Goal: Task Accomplishment & Management: Manage account settings

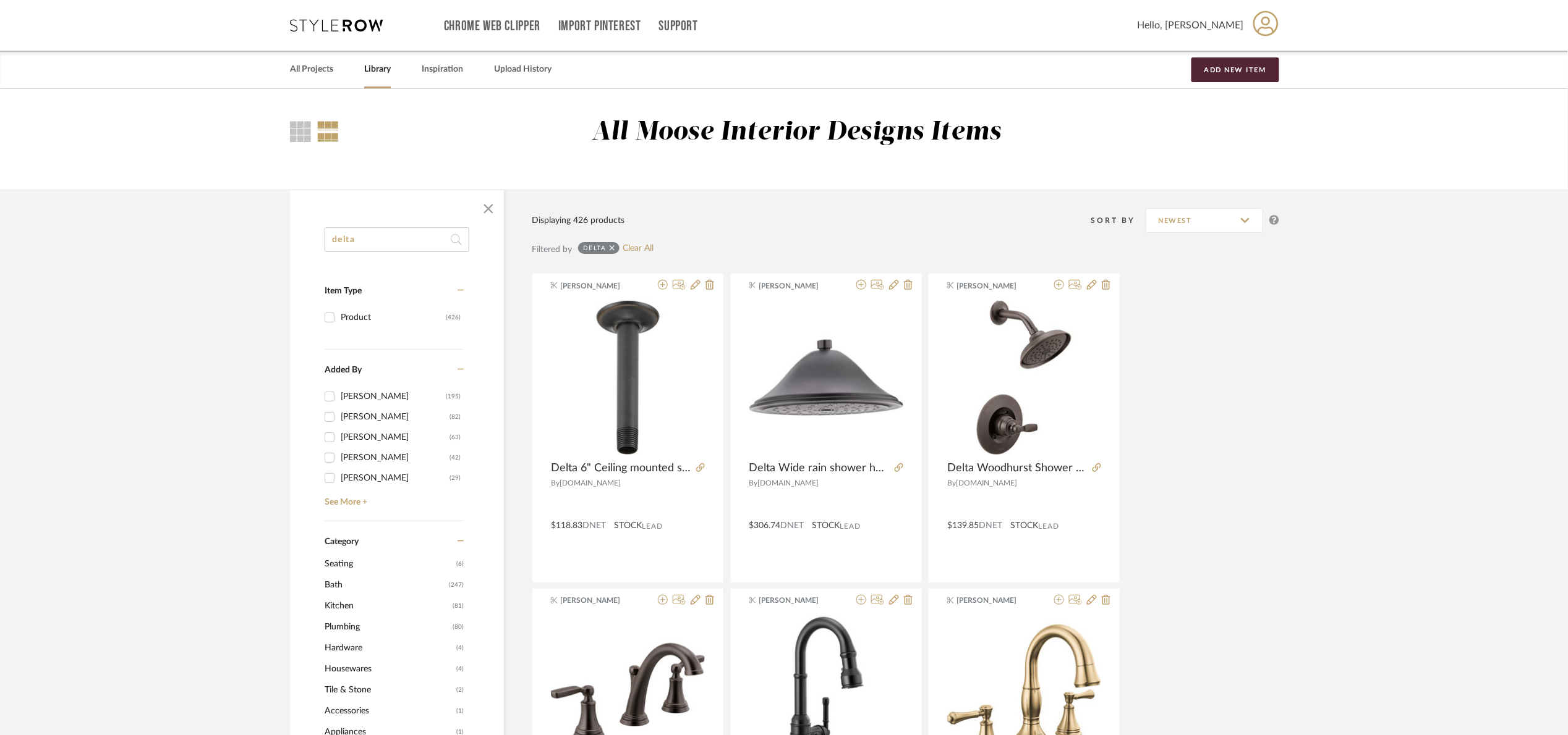
drag, startPoint x: 351, startPoint y: 251, endPoint x: 309, endPoint y: 238, distance: 44.0
click at [331, 249] on input "delta" at bounding box center [396, 240] width 144 height 24
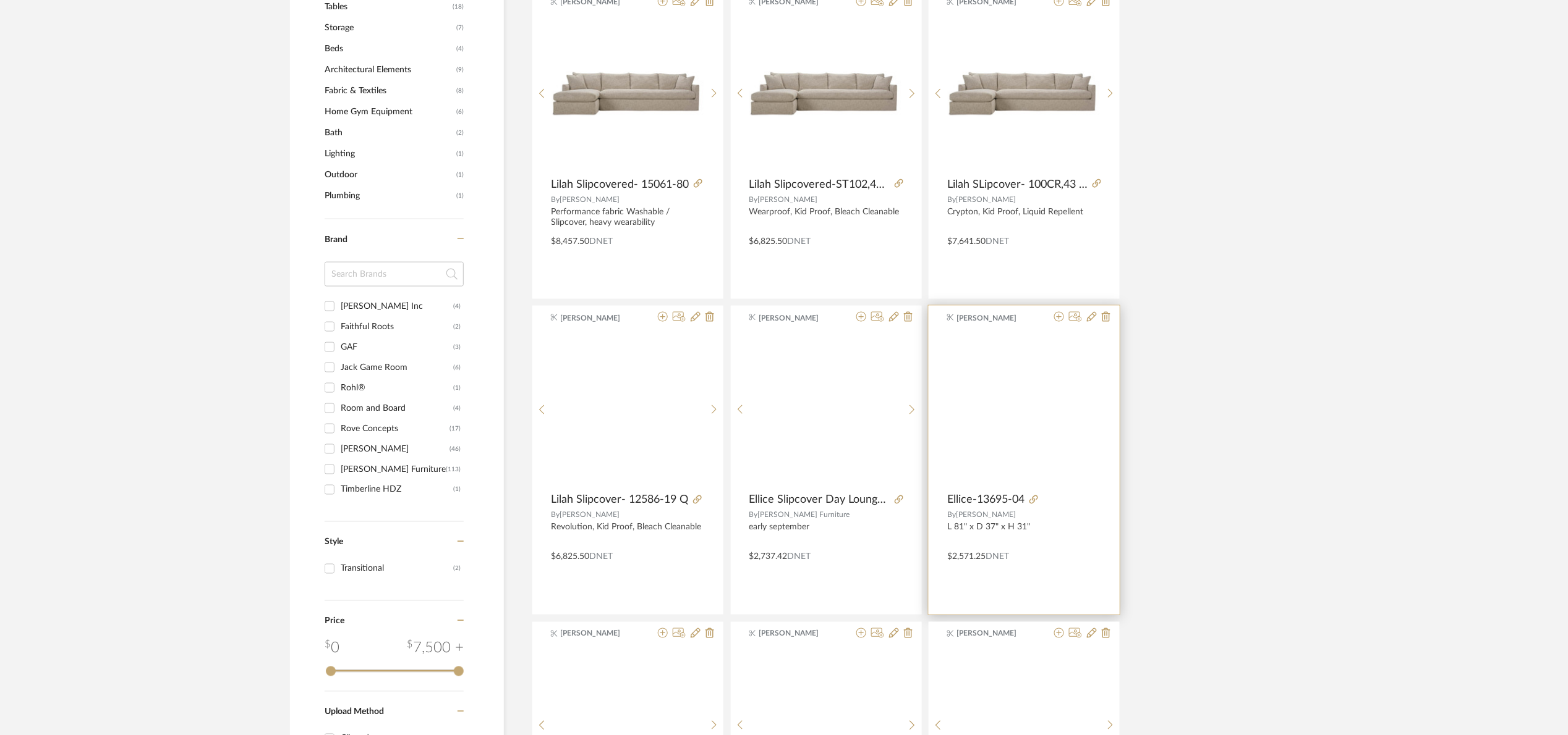
scroll to position [649, 0]
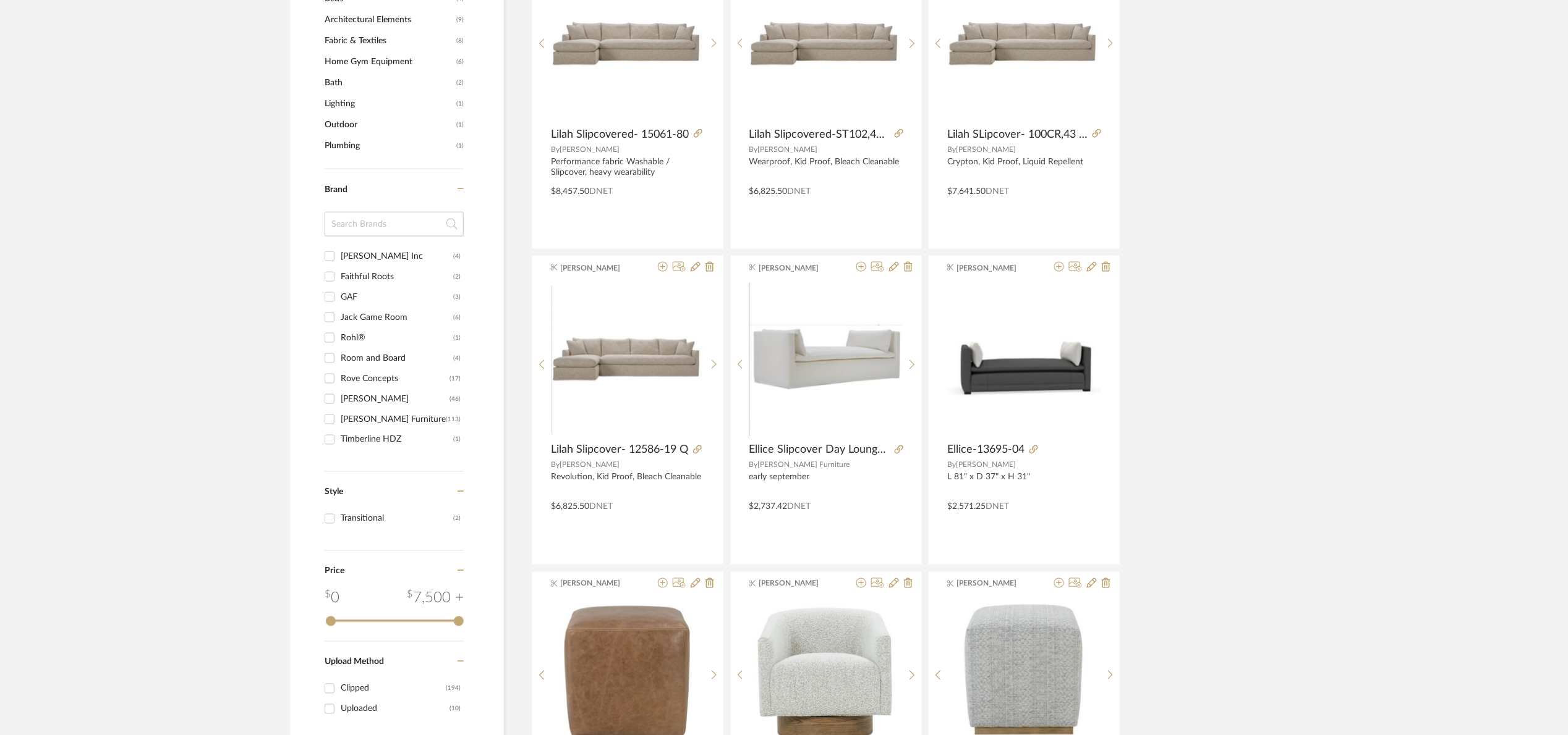
type input "roof"
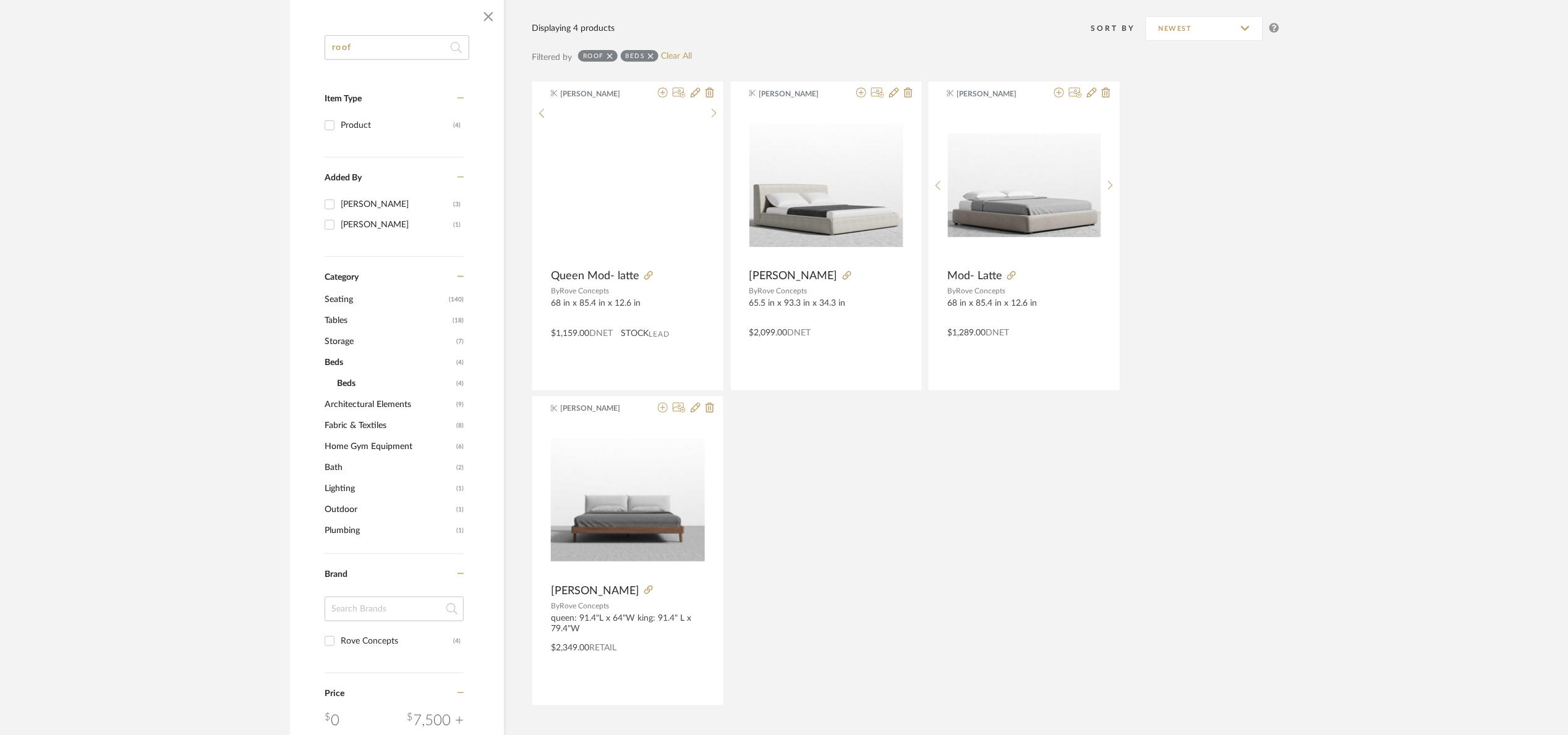
scroll to position [123, 0]
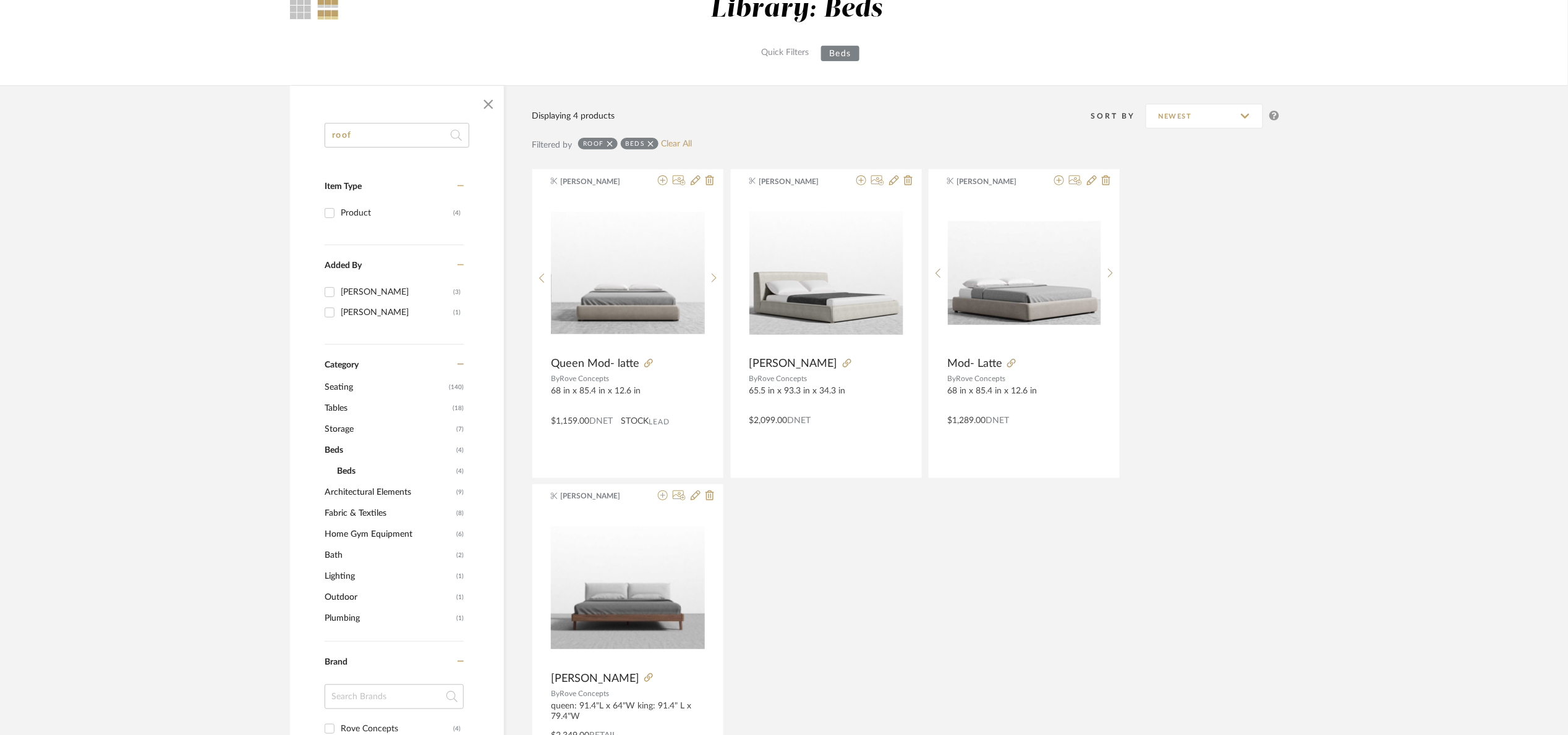
click at [650, 141] on icon at bounding box center [650, 144] width 5 height 9
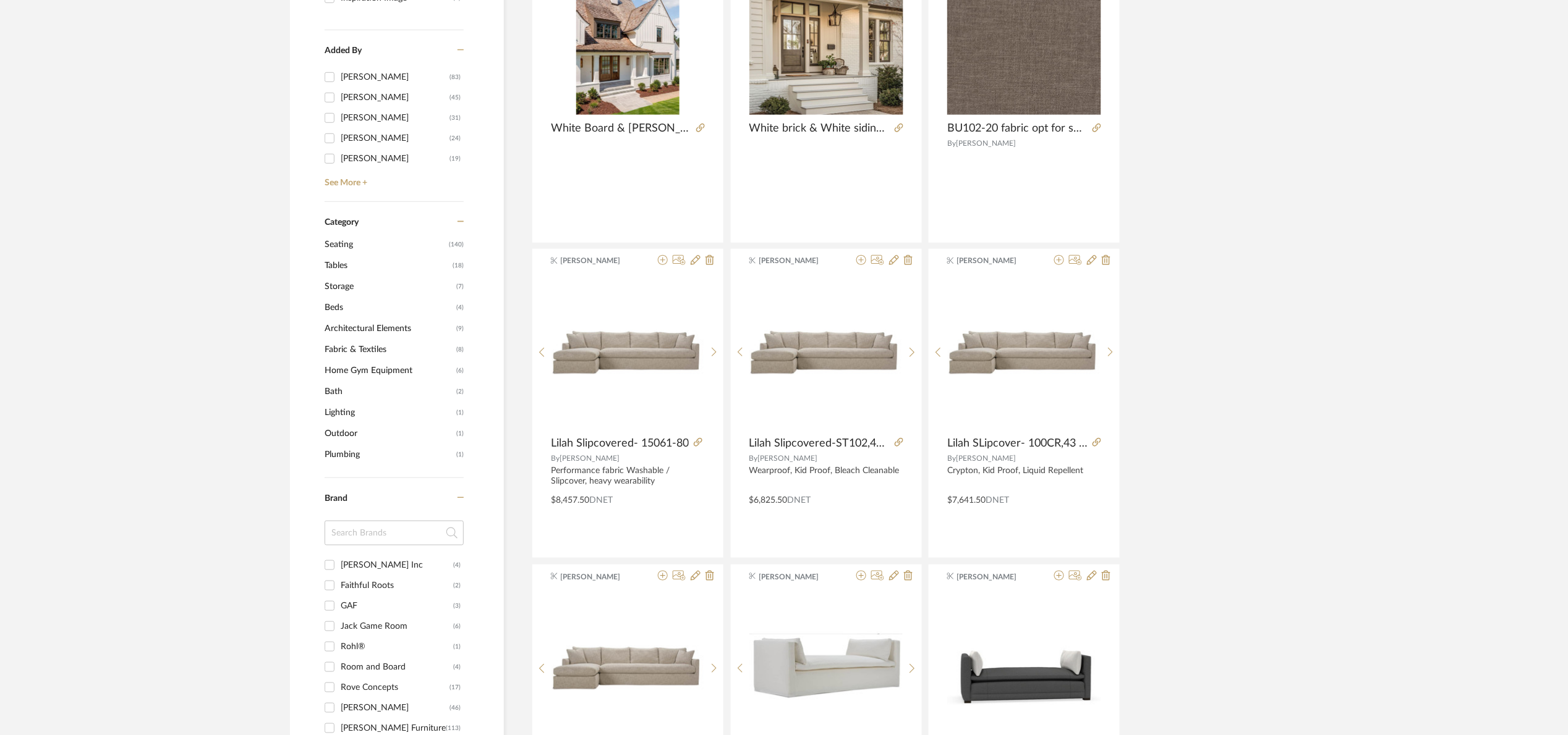
scroll to position [493, 0]
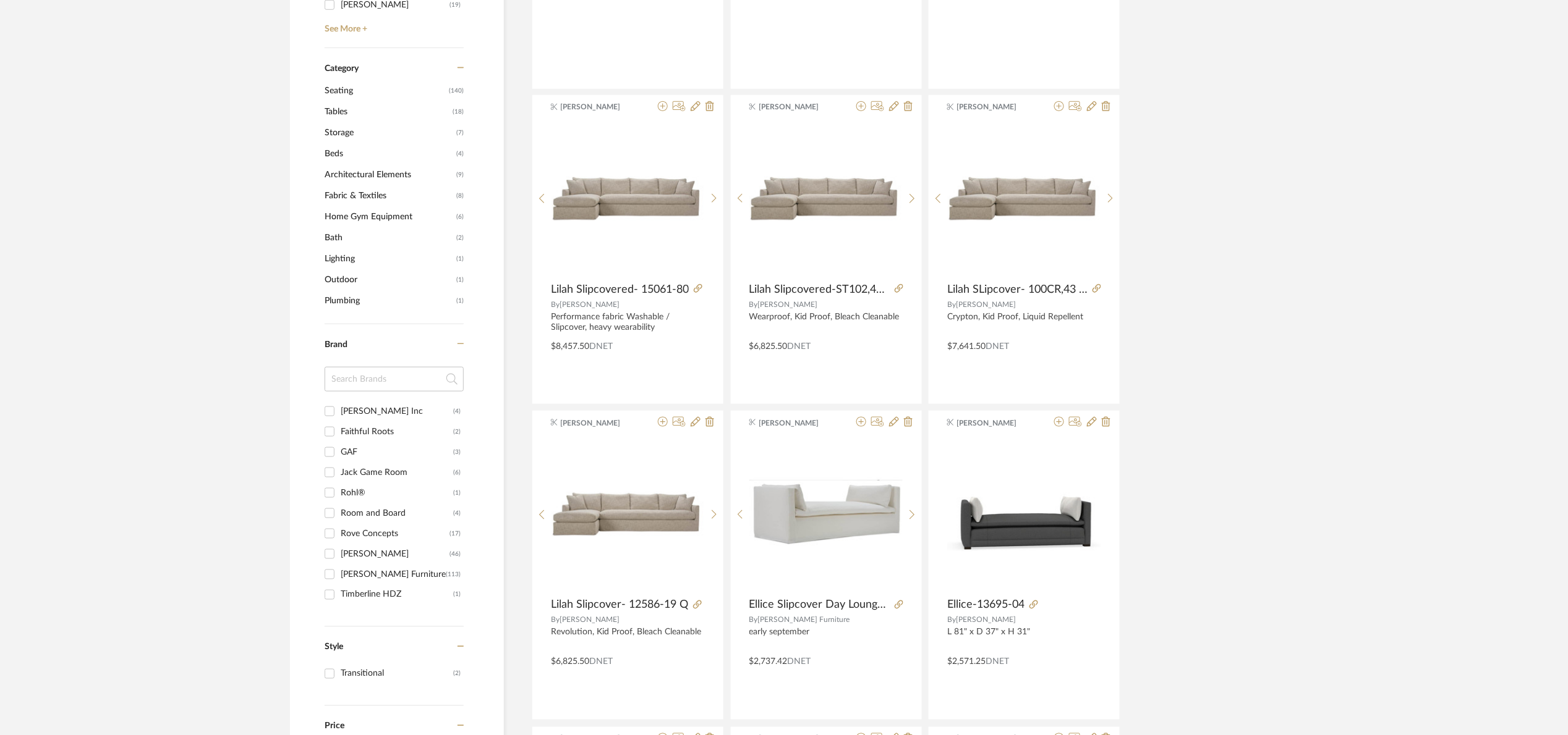
click at [375, 168] on span "Architectural Elements" at bounding box center [389, 175] width 129 height 21
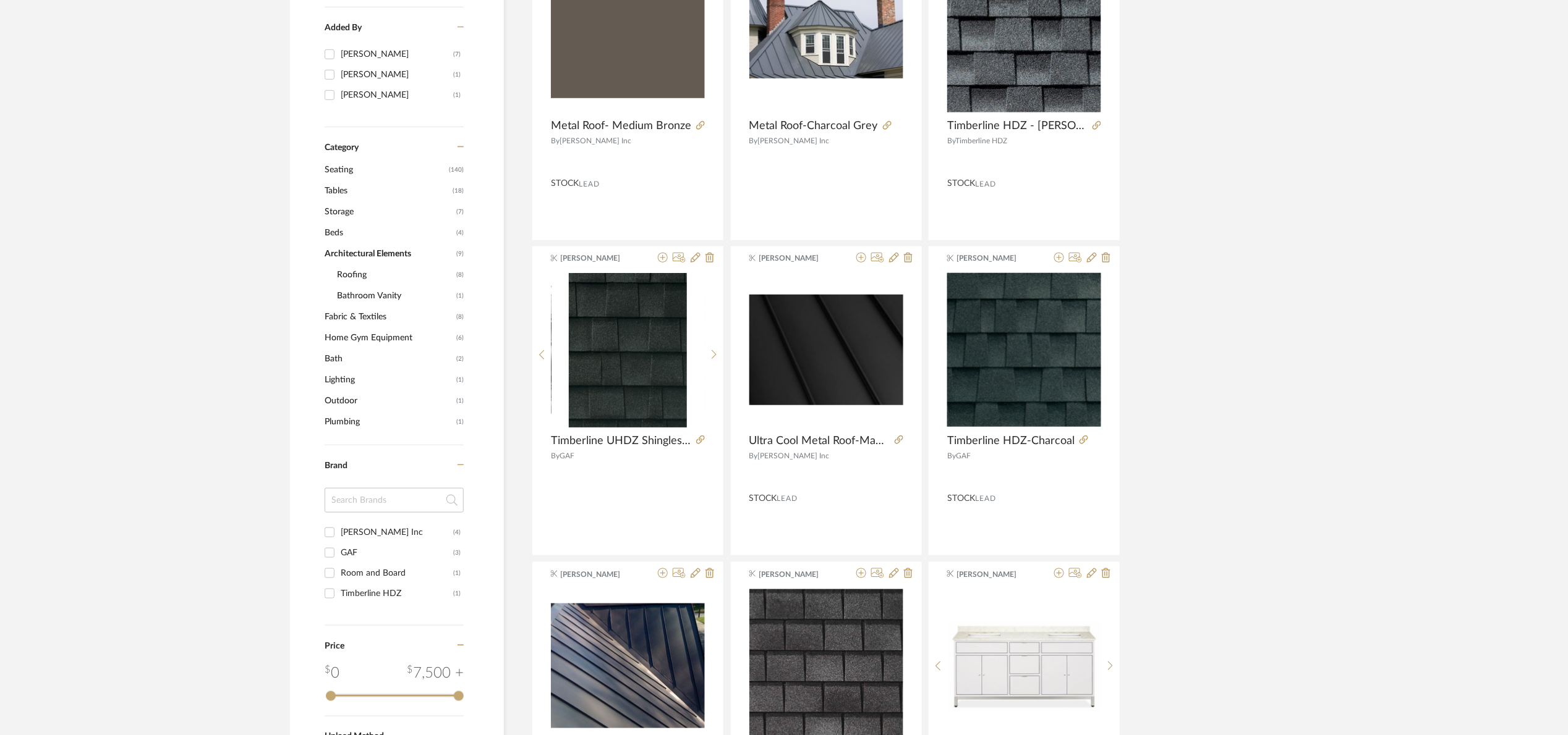
scroll to position [326, 0]
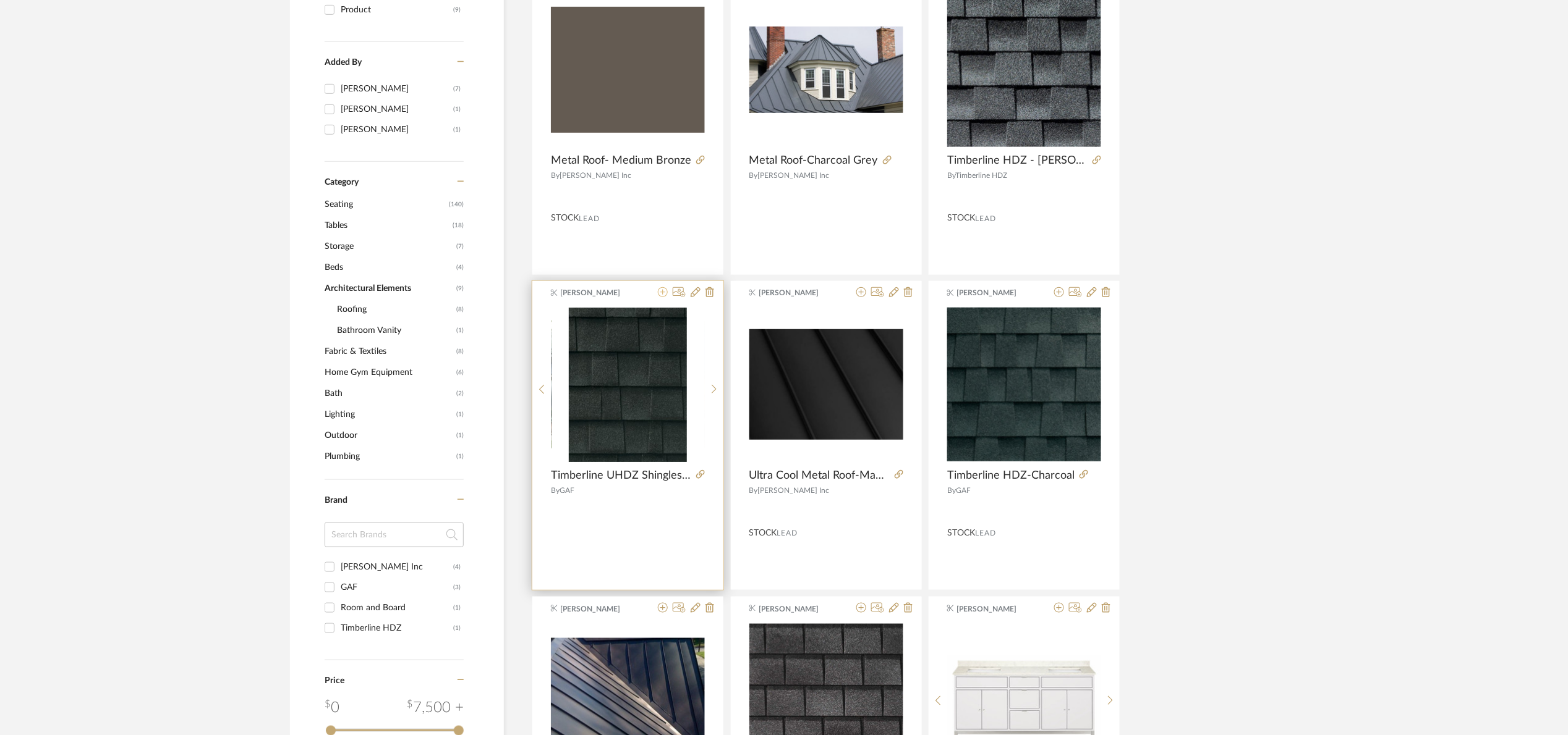
click at [661, 294] on icon at bounding box center [662, 292] width 10 height 10
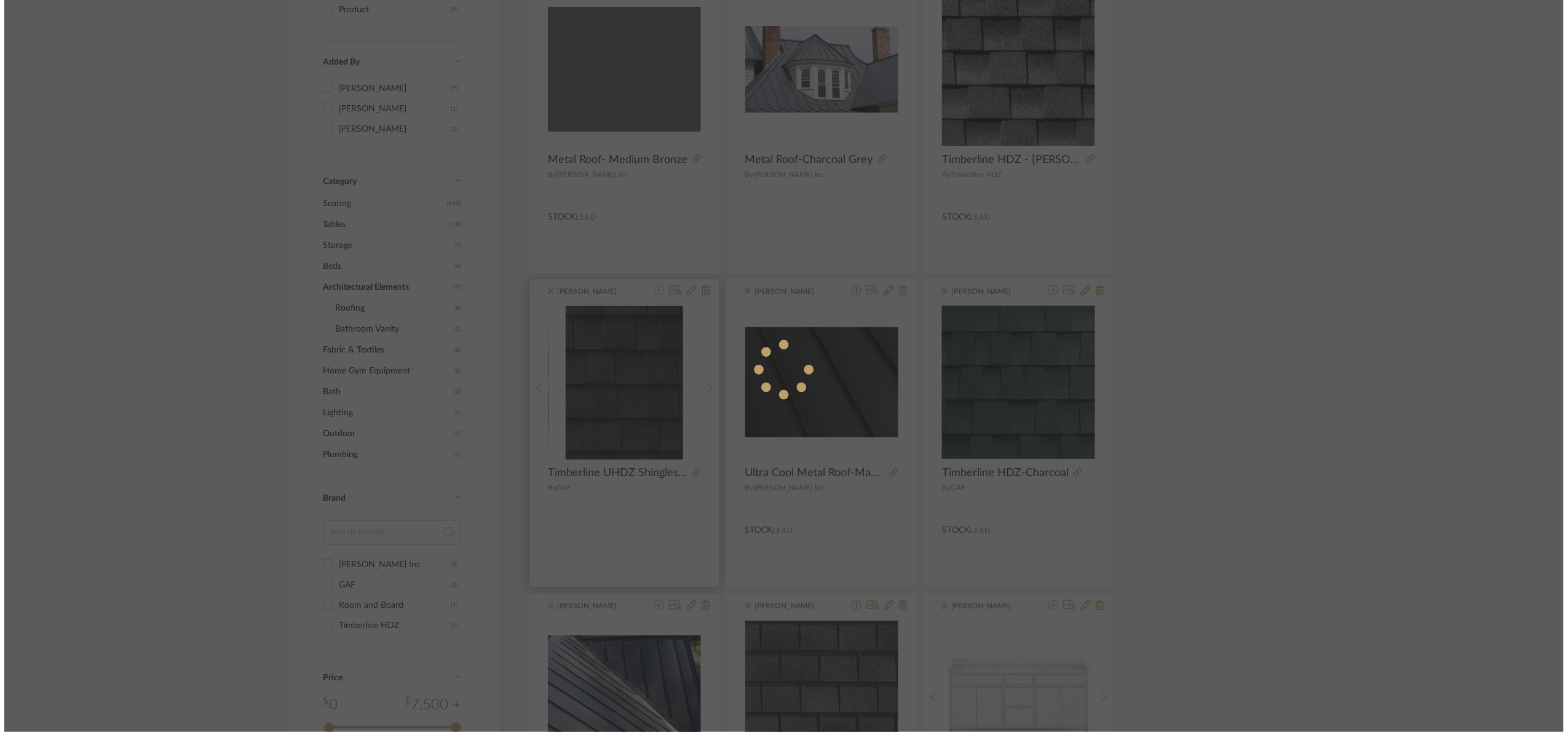
scroll to position [0, 0]
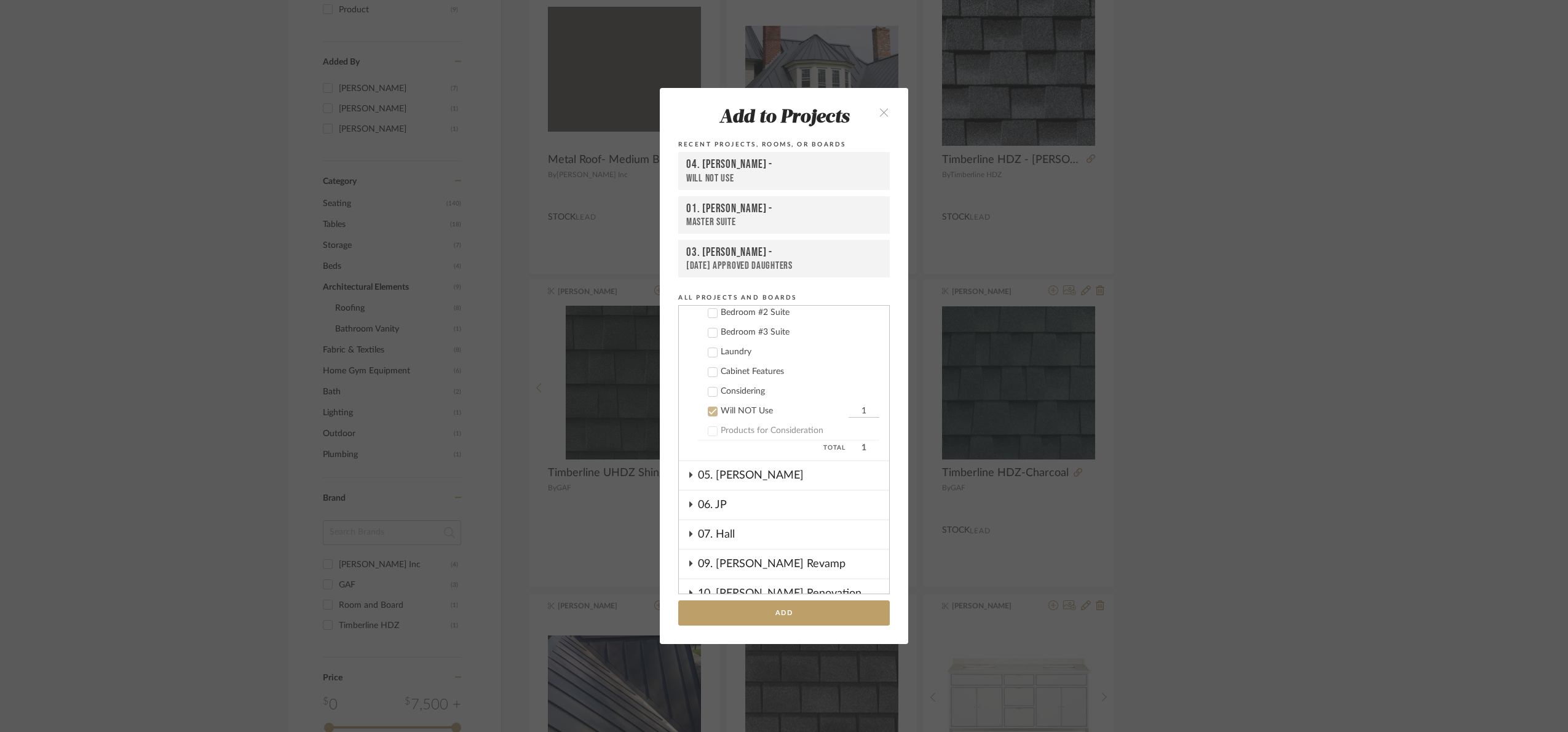
click at [732, 407] on div "Will NOT Use" at bounding box center [783, 411] width 125 height 10
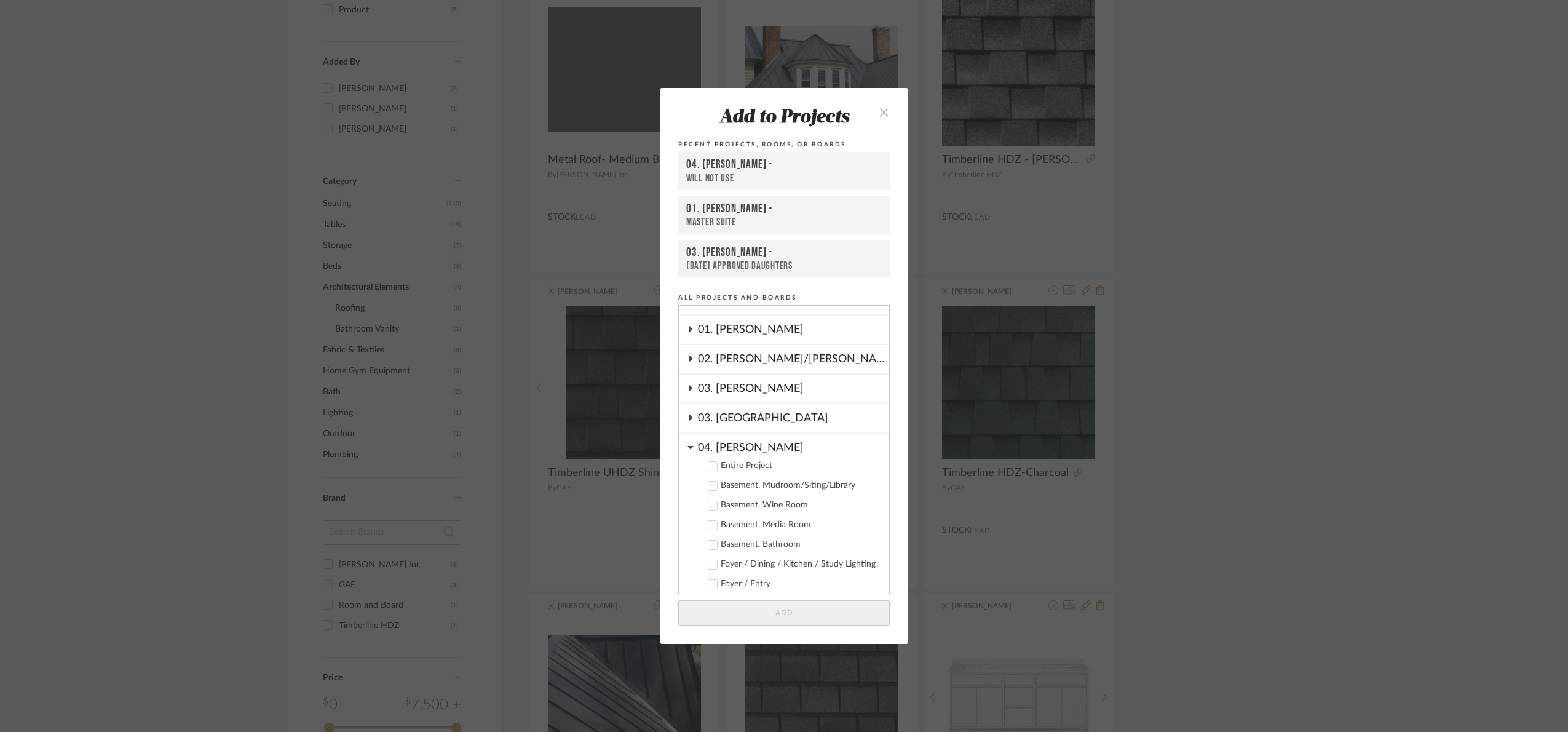
scroll to position [35, 0]
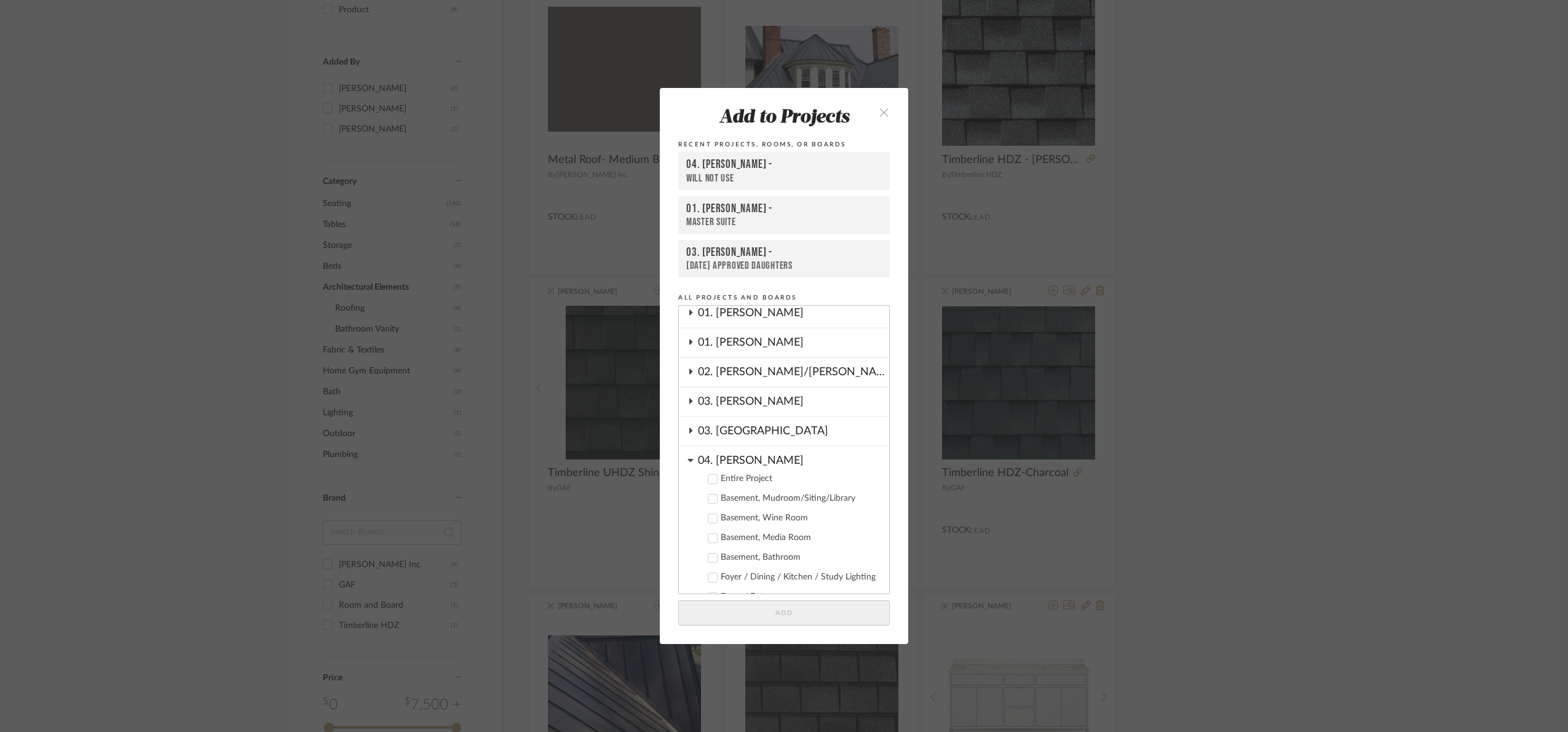
click at [720, 459] on div "04. [PERSON_NAME]" at bounding box center [793, 457] width 191 height 22
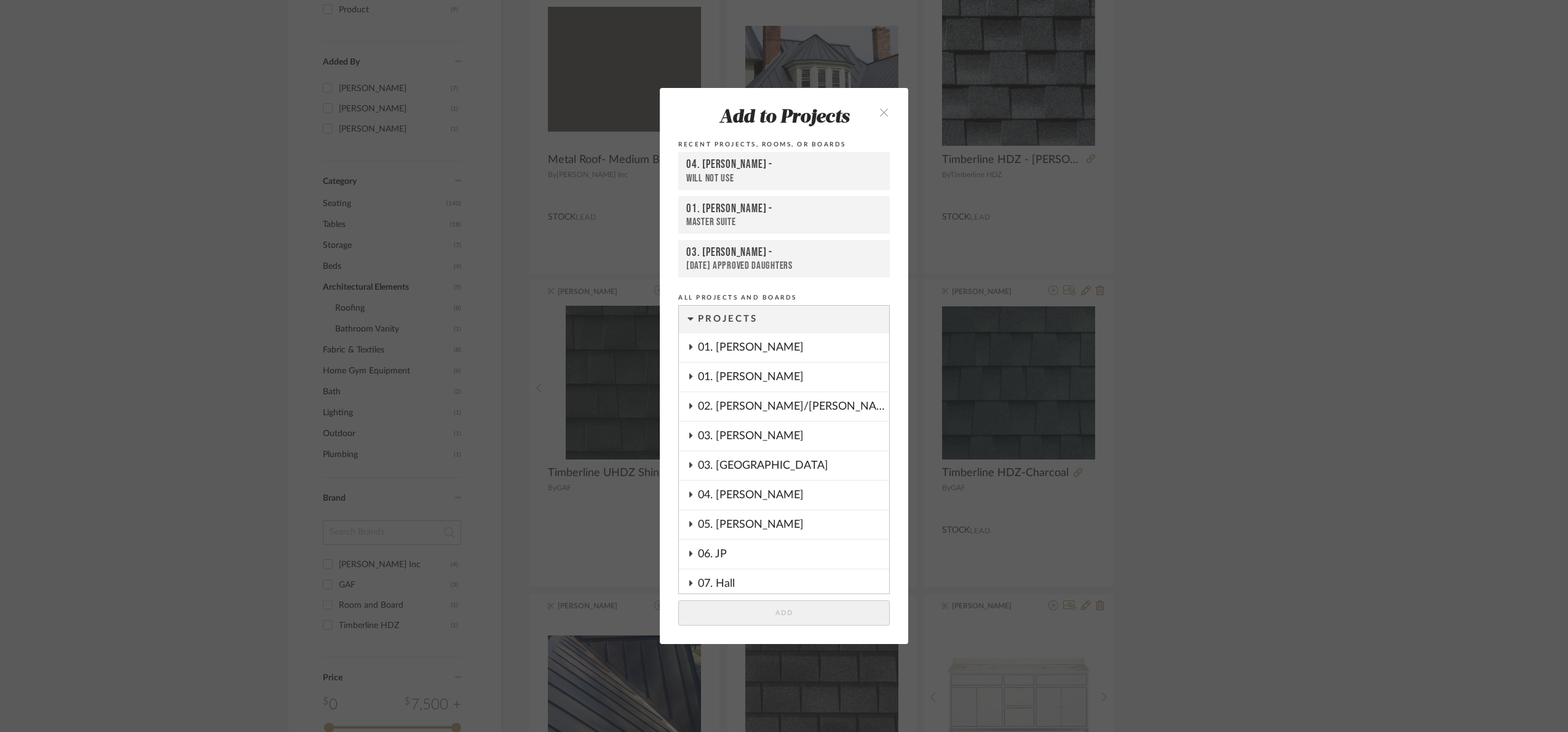
scroll to position [0, 0]
click at [745, 371] on div "01. [PERSON_NAME]" at bounding box center [793, 377] width 191 height 29
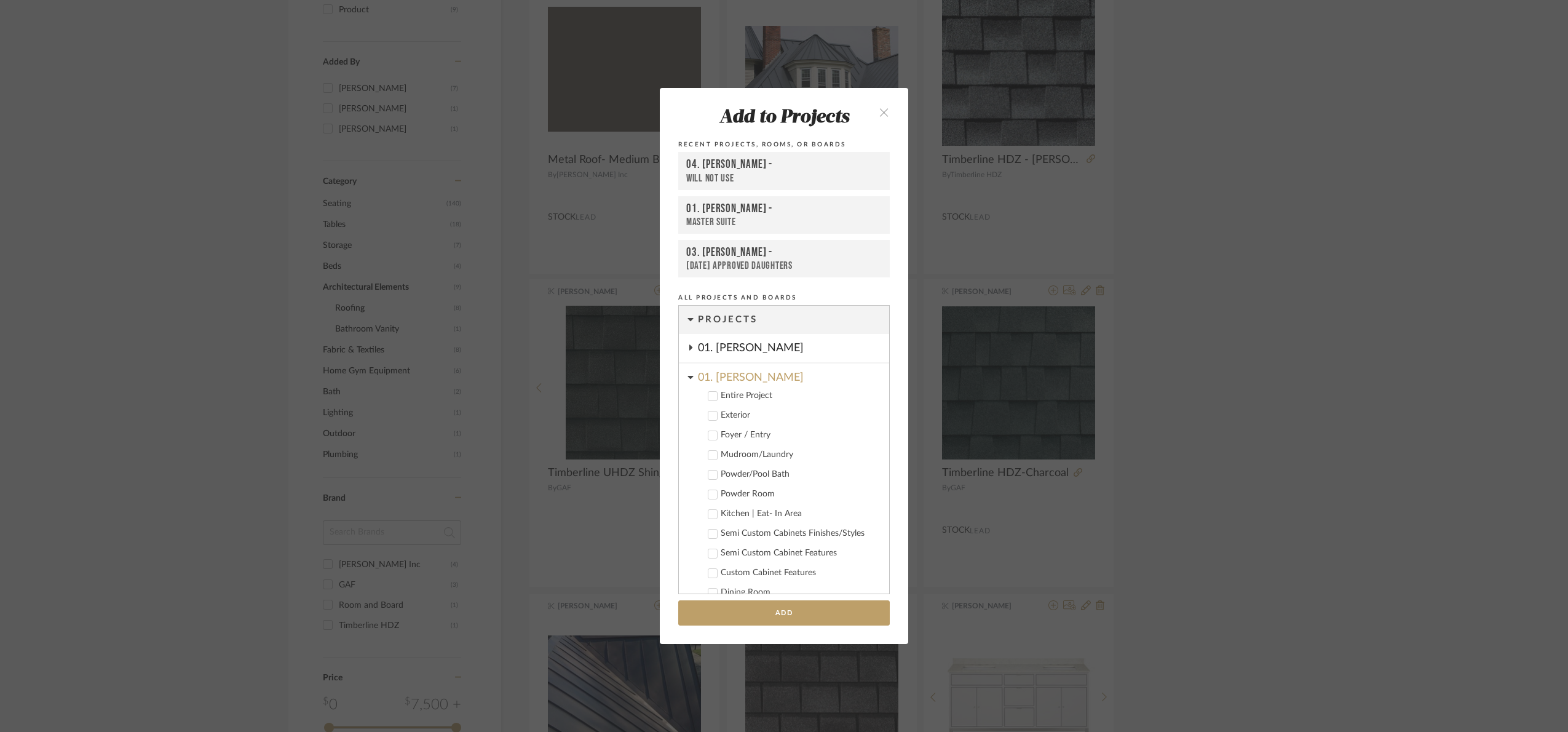
click at [733, 412] on div "Exterior" at bounding box center [799, 415] width 158 height 10
click at [791, 510] on button "Add" at bounding box center [784, 613] width 212 height 25
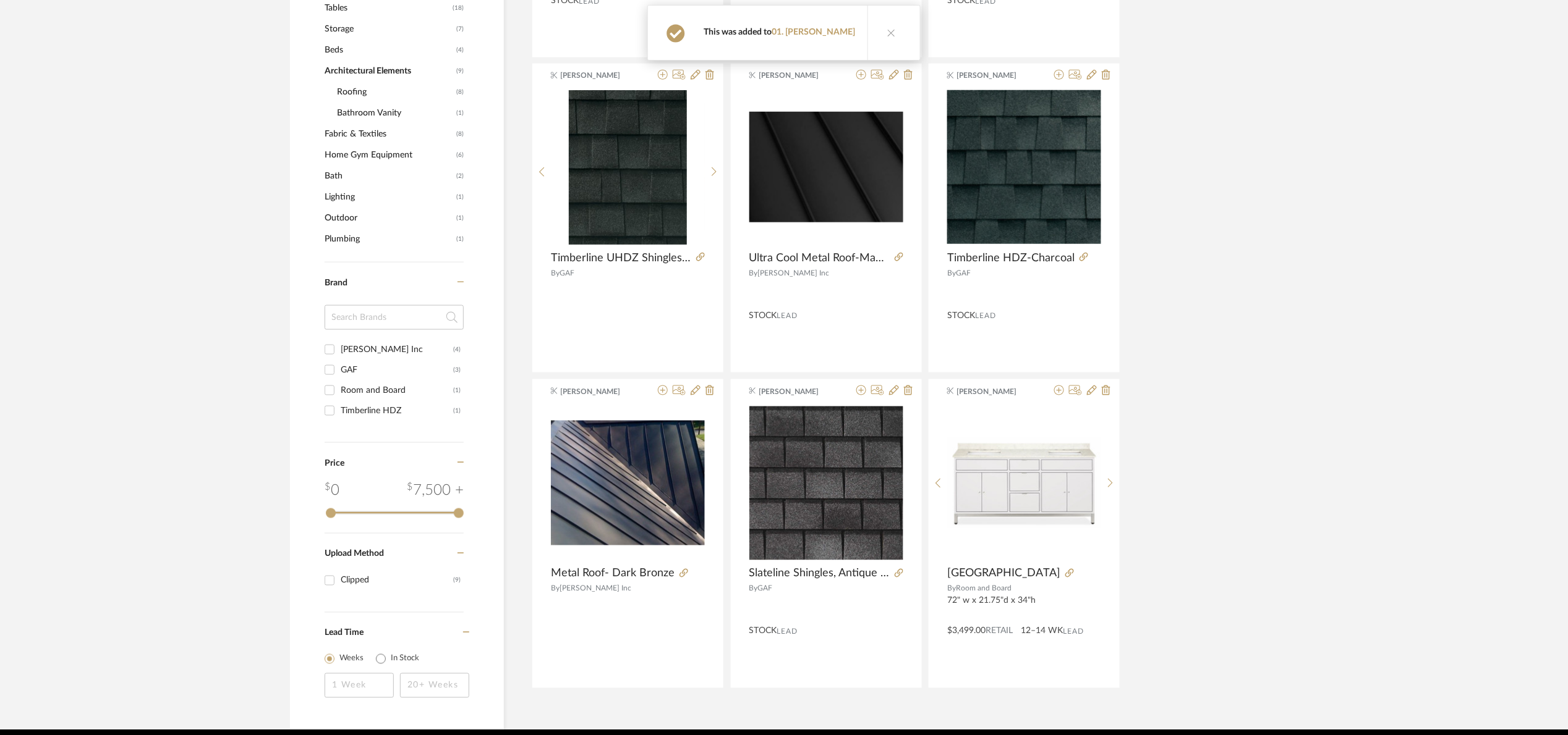
scroll to position [596, 0]
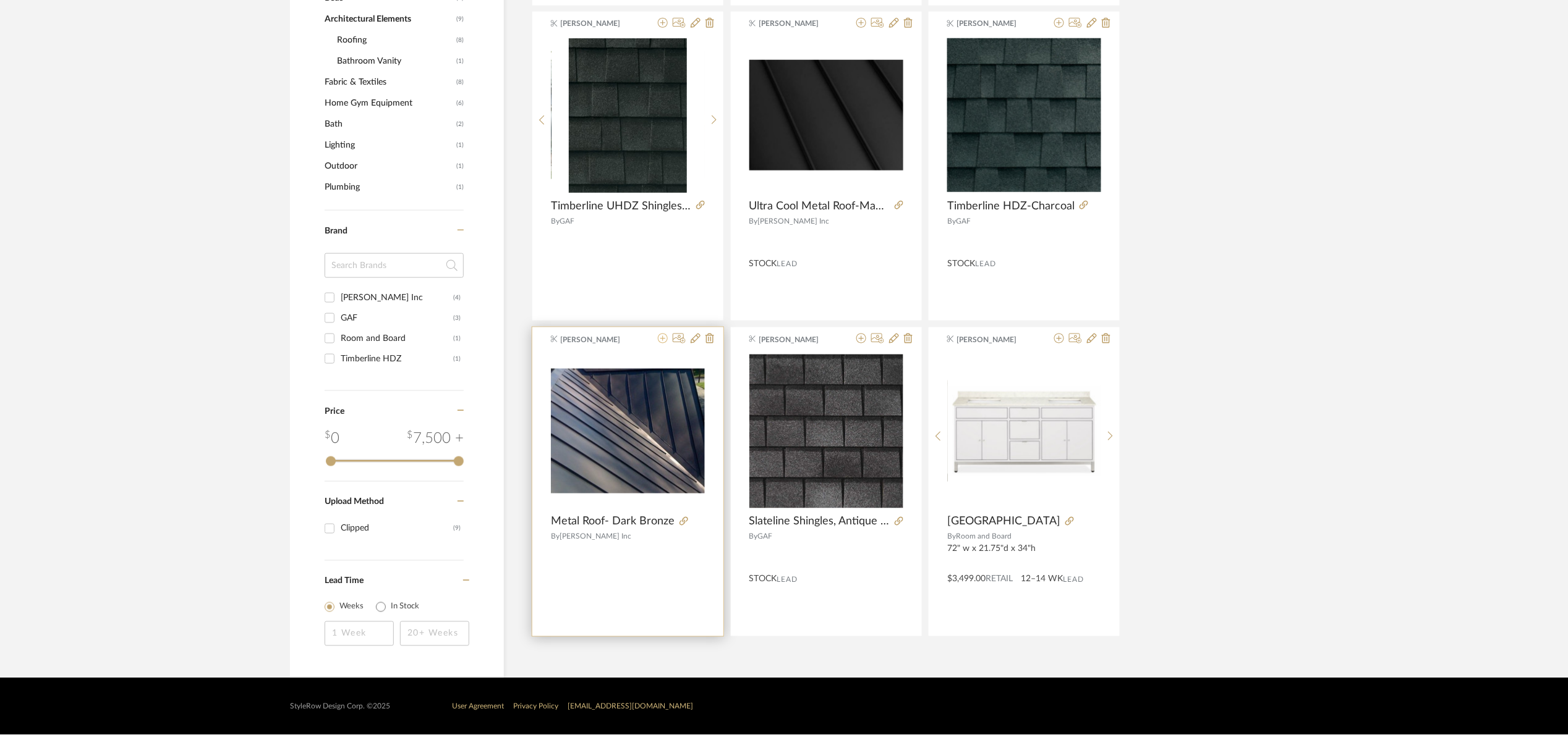
click at [661, 341] on icon at bounding box center [662, 338] width 10 height 10
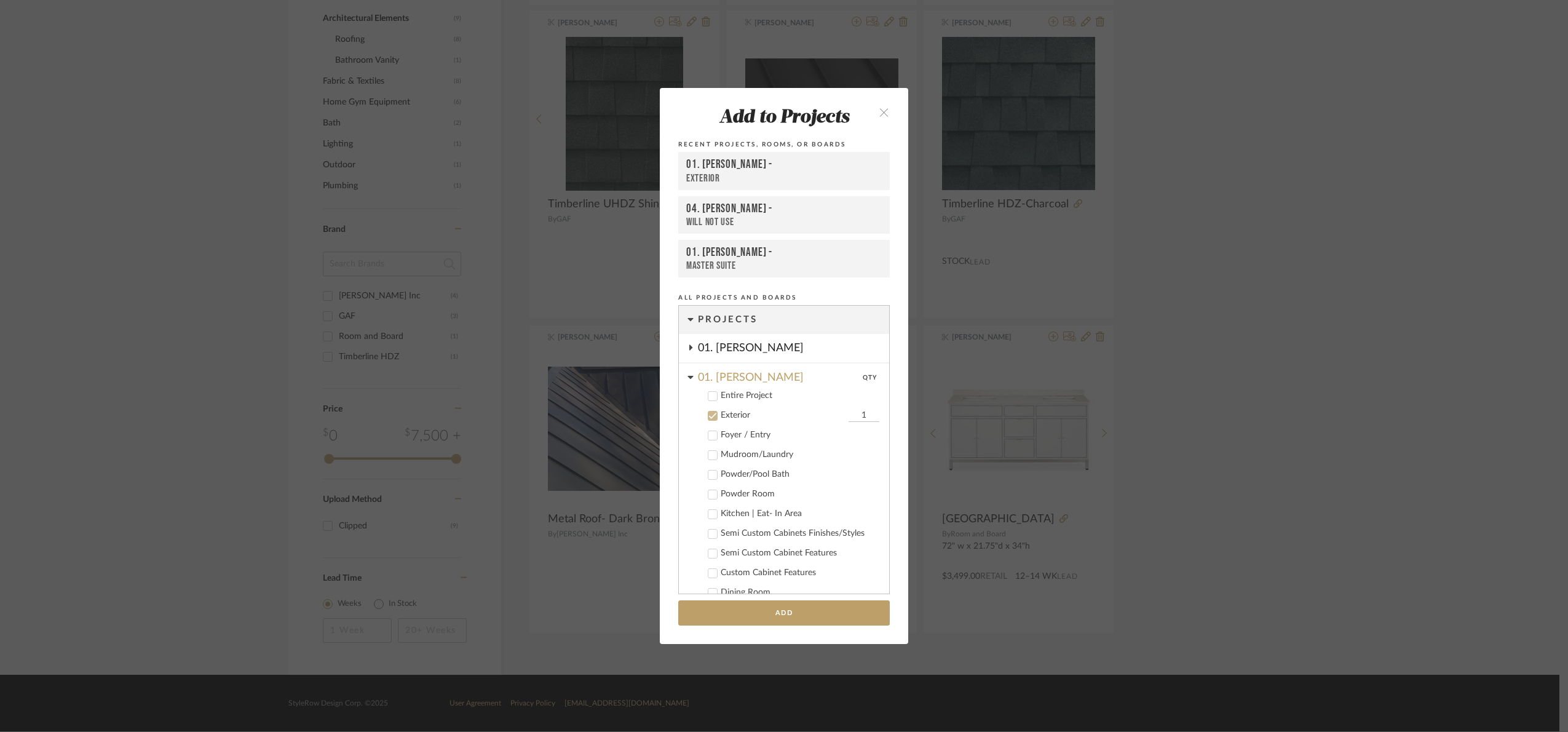
scroll to position [99, 0]
click at [1285, 374] on div "Add to Projects Recent Projects, Rooms, or Boards 01. Merker - Exterior 04. Lin…" at bounding box center [784, 366] width 1568 height 732
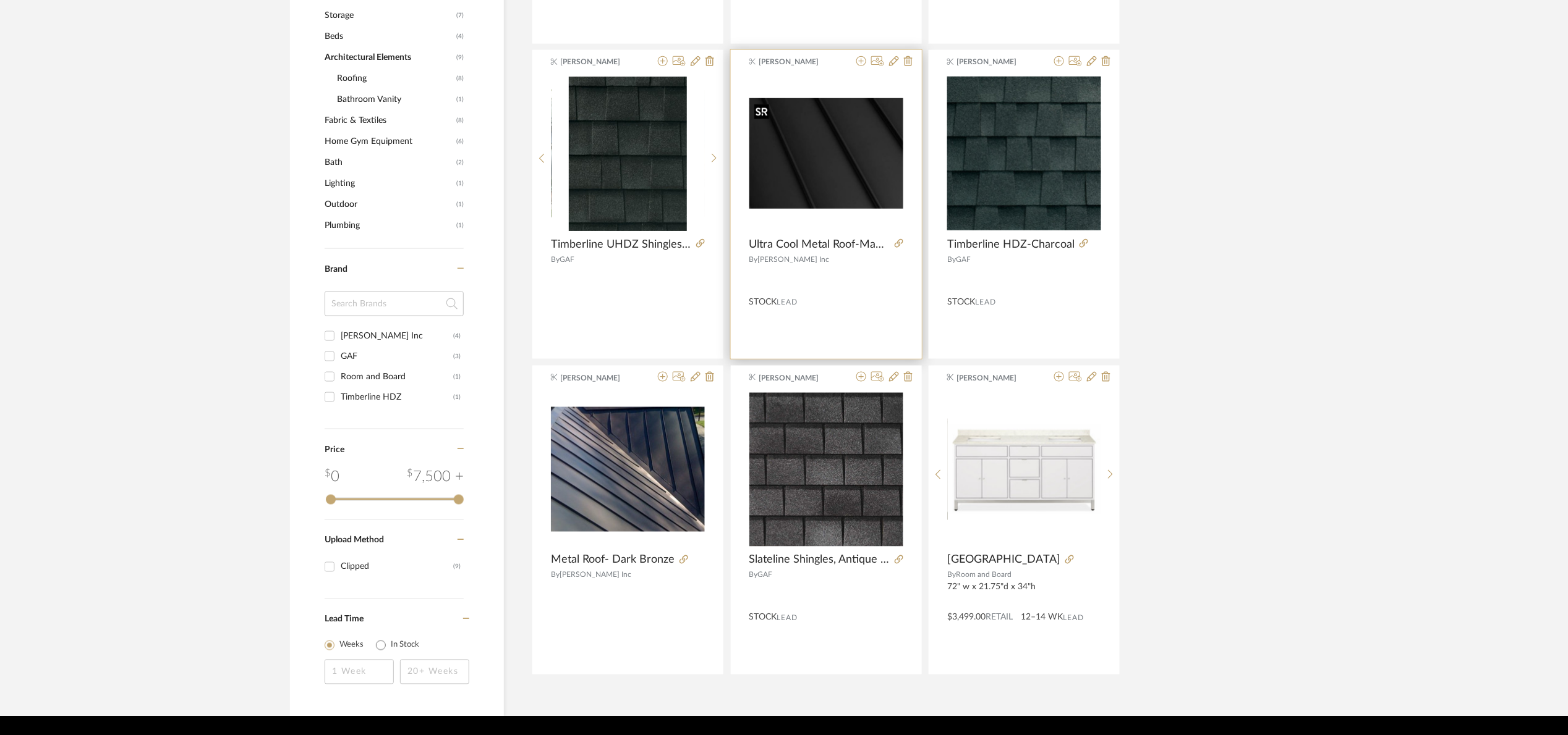
scroll to position [504, 0]
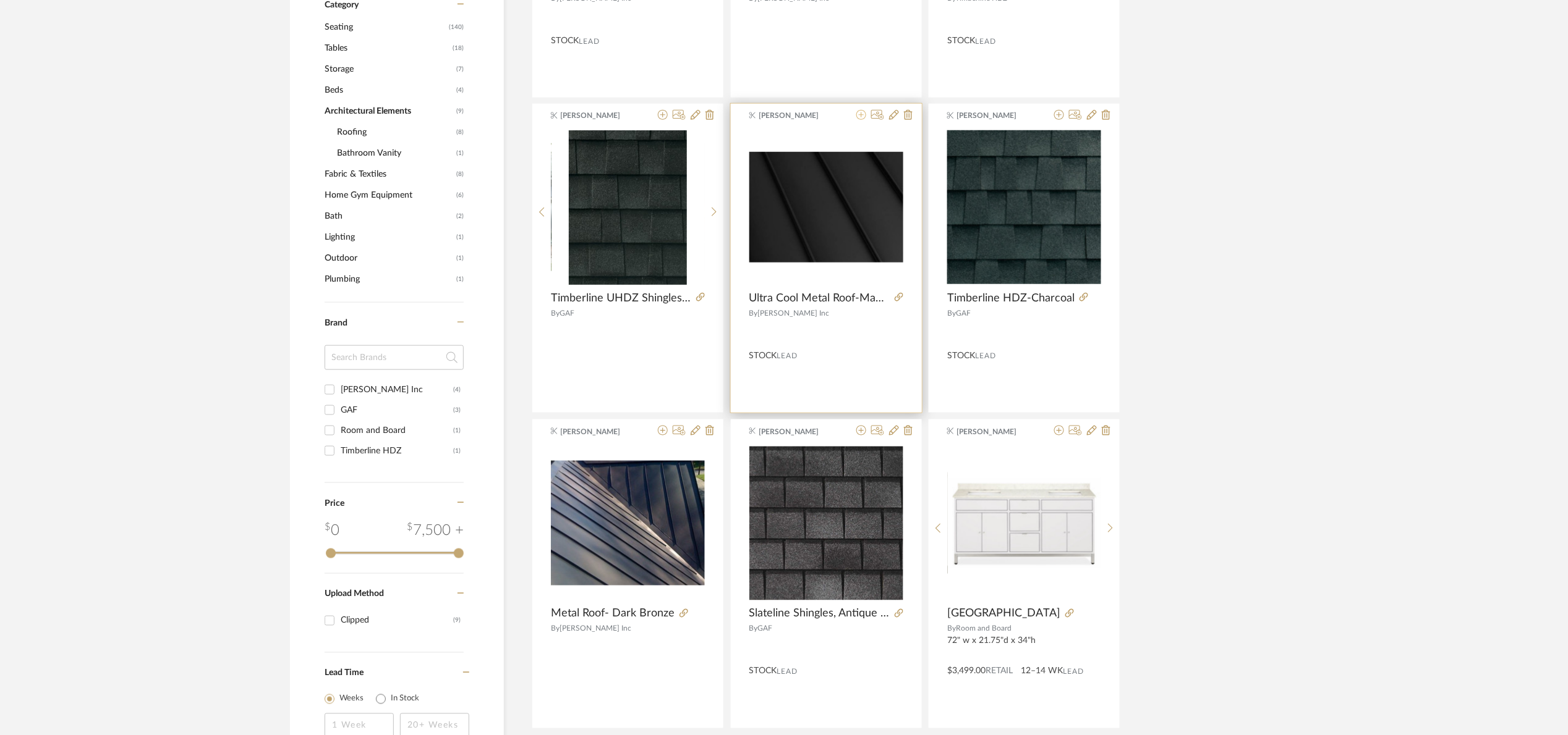
click at [860, 113] on icon at bounding box center [860, 115] width 10 height 10
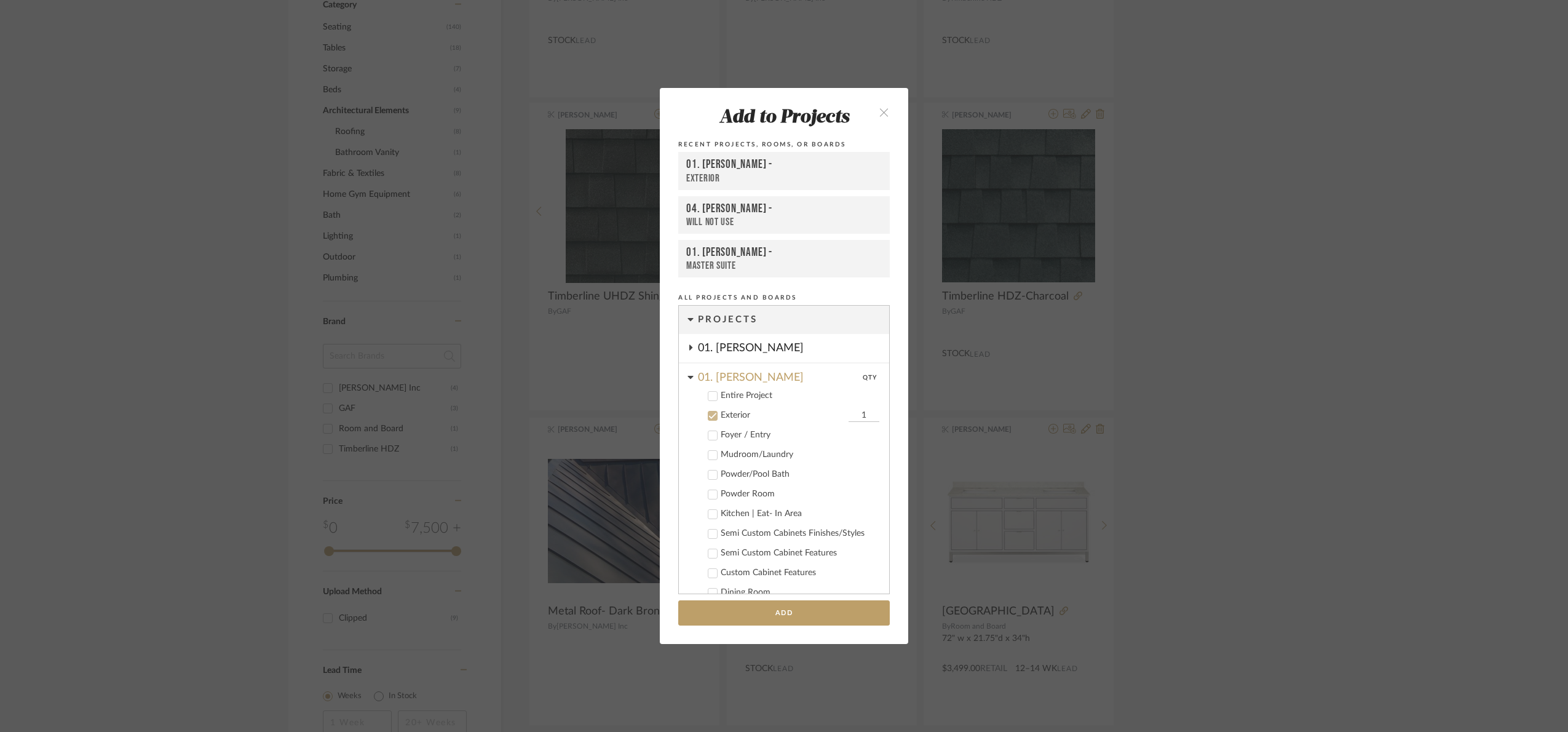
scroll to position [99, 0]
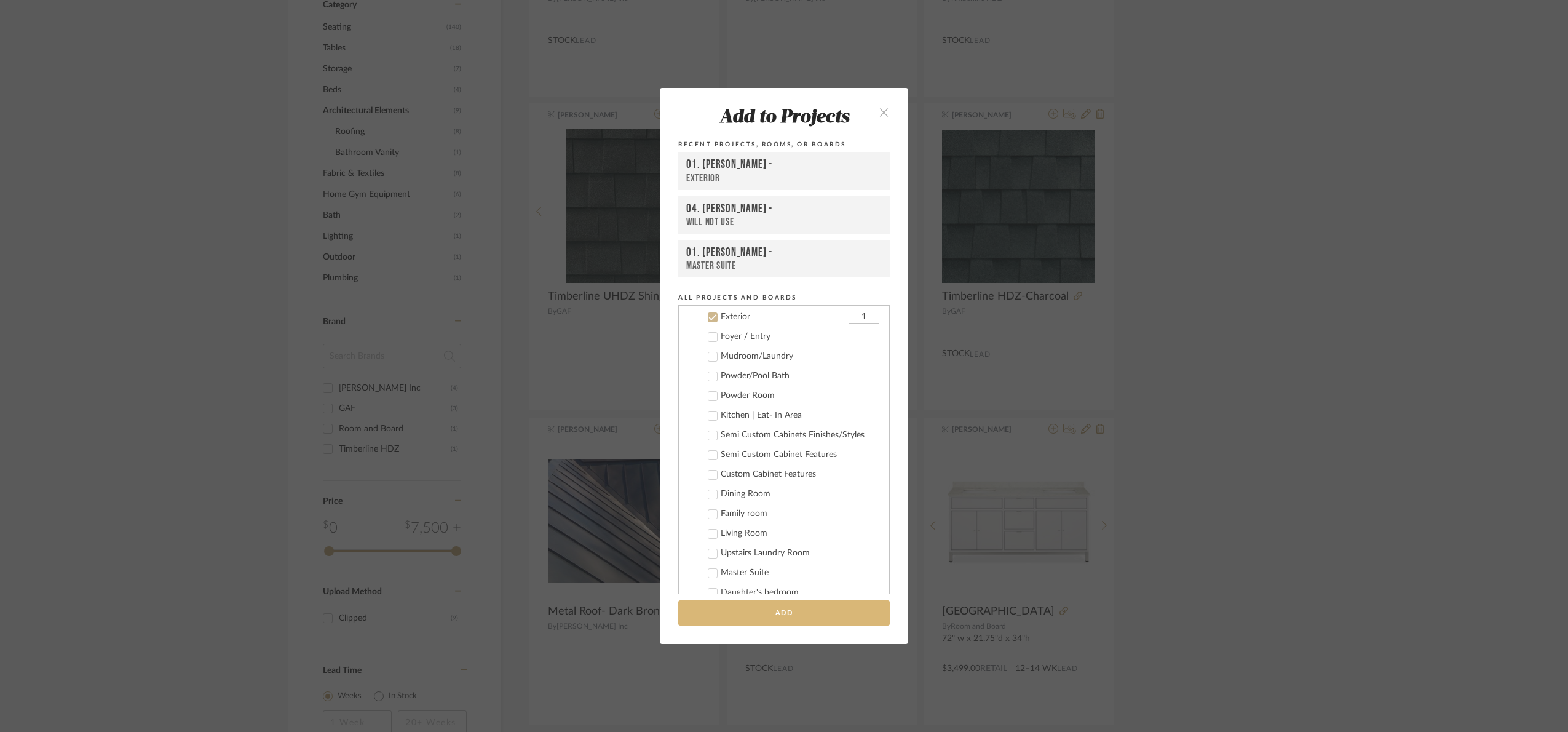
click at [821, 510] on button "Add" at bounding box center [784, 613] width 212 height 25
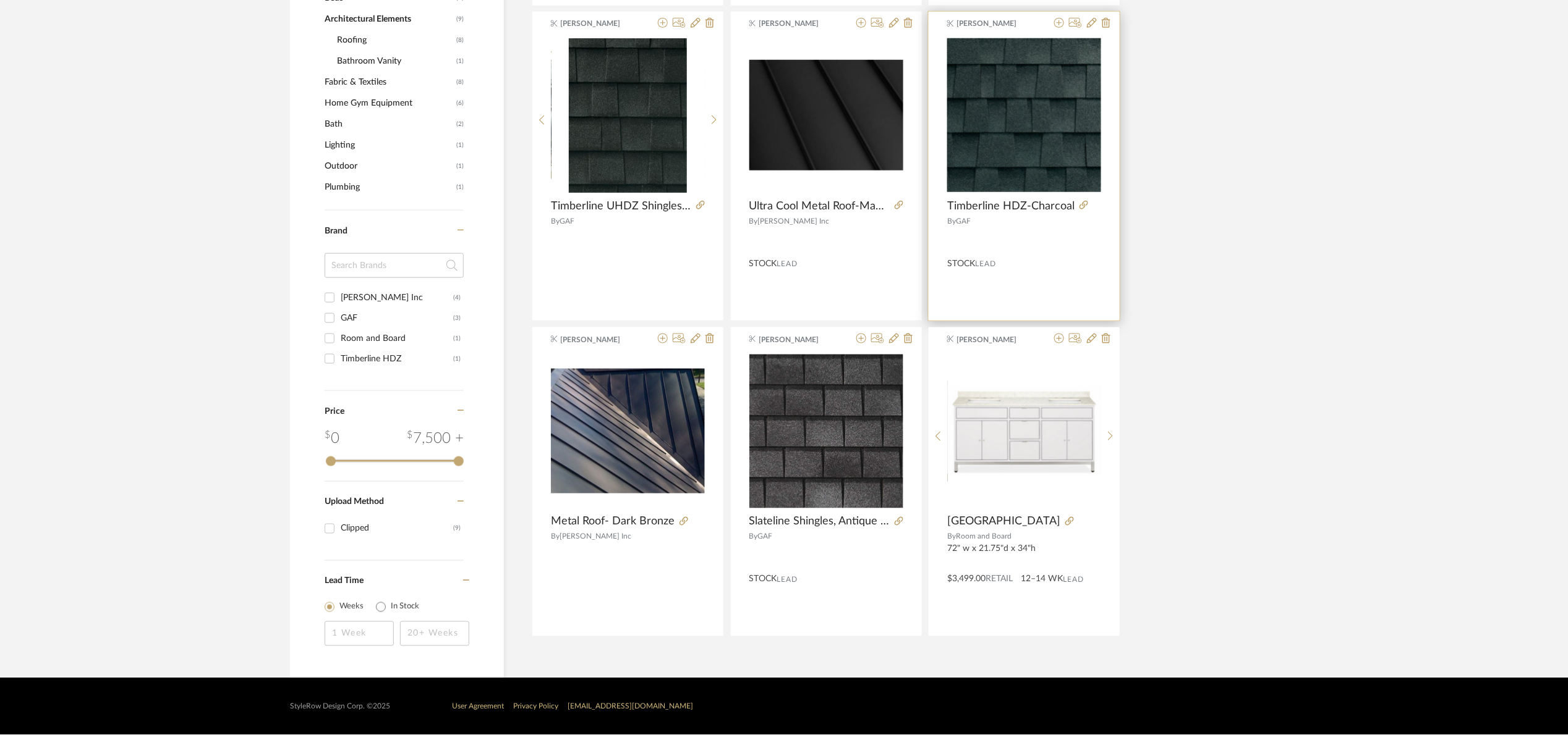
scroll to position [133, 0]
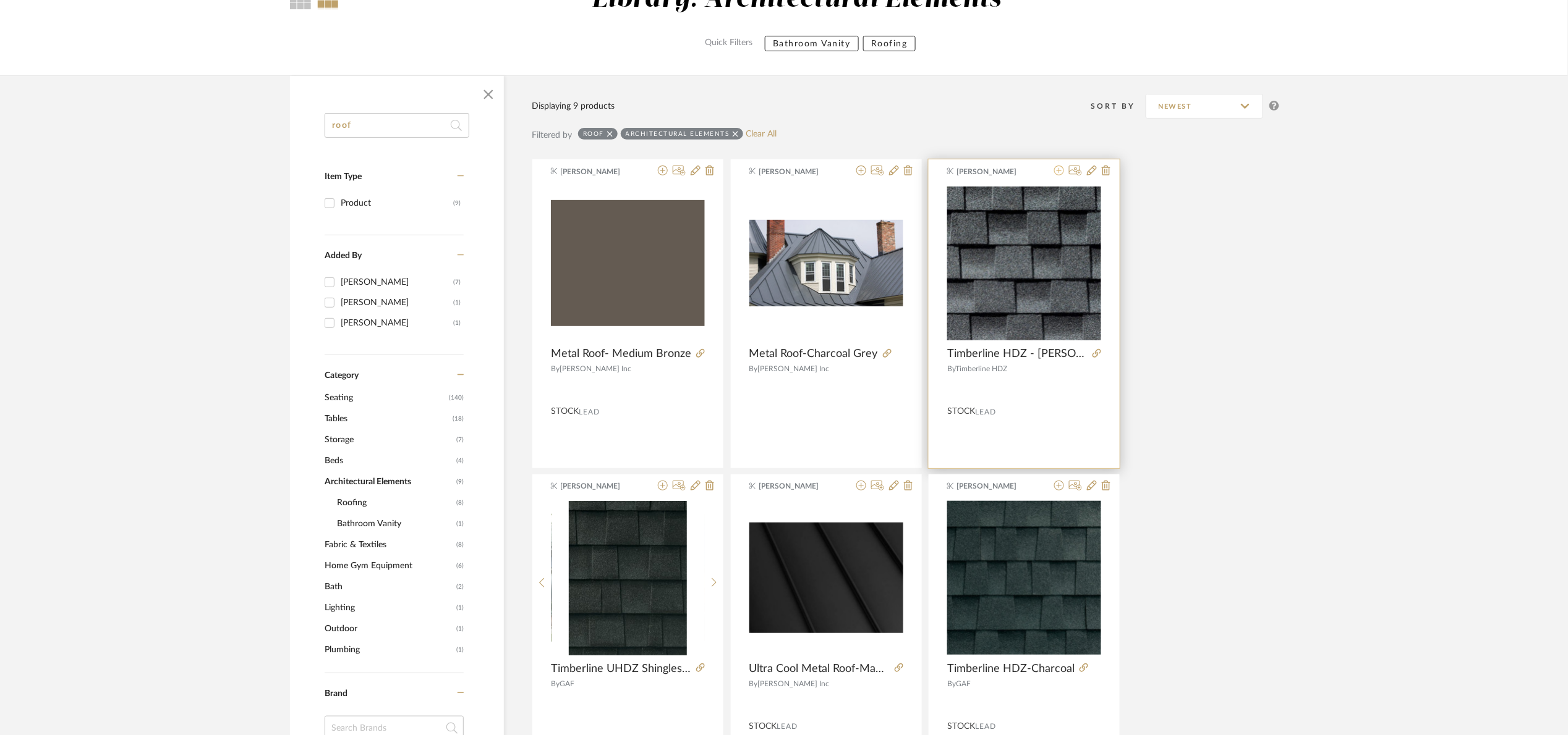
click at [1060, 170] on icon at bounding box center [1059, 170] width 10 height 10
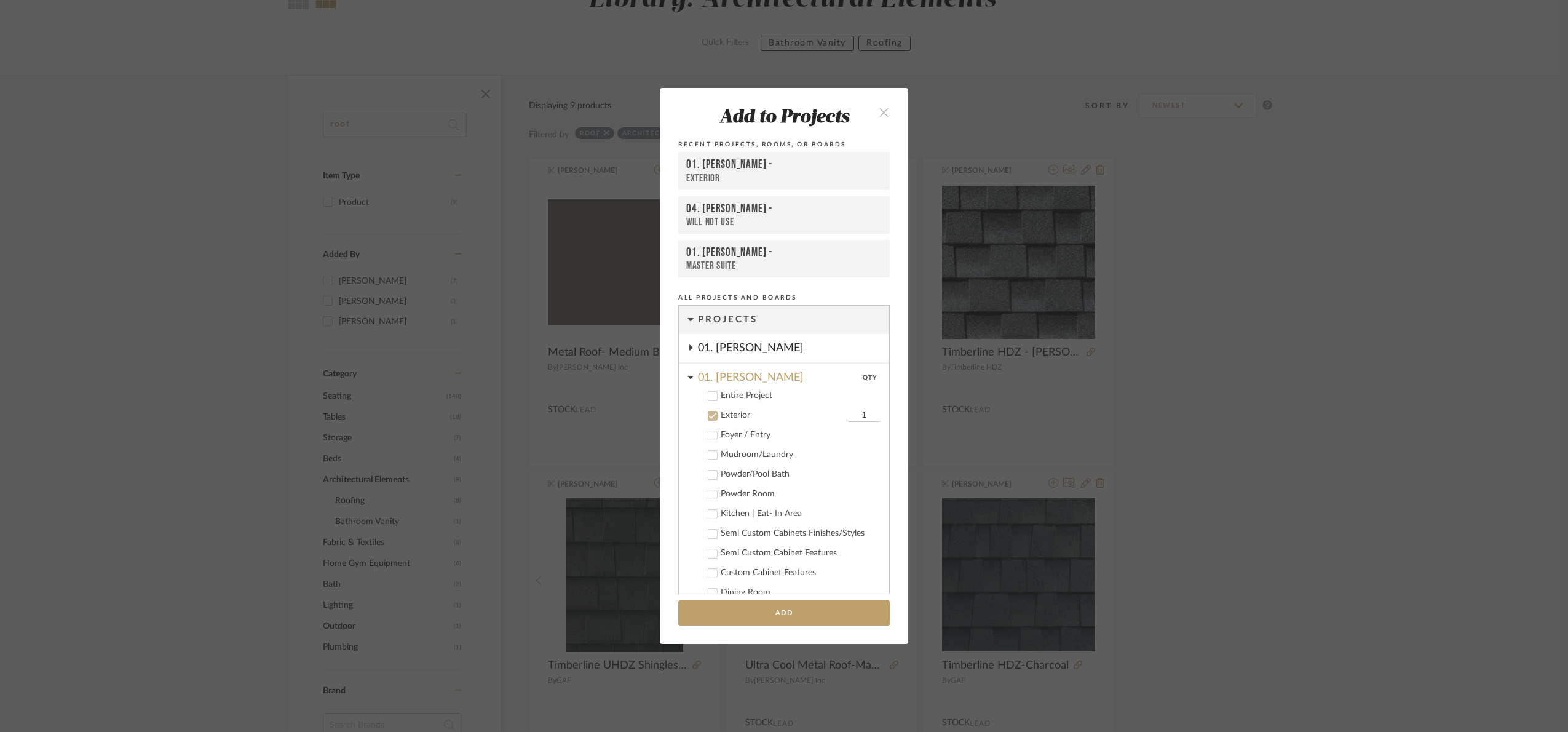
scroll to position [99, 0]
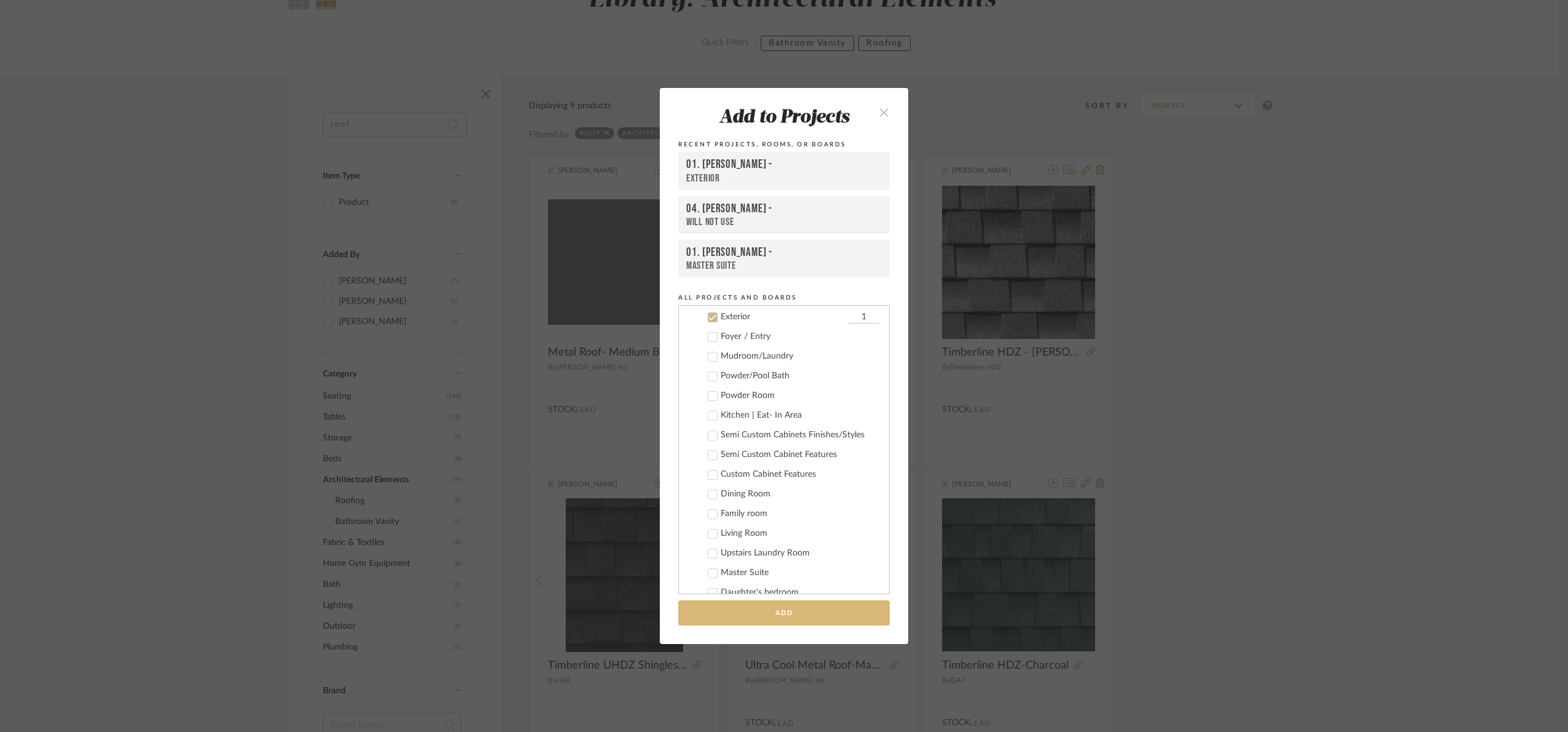
click at [825, 510] on button "Add" at bounding box center [784, 613] width 212 height 25
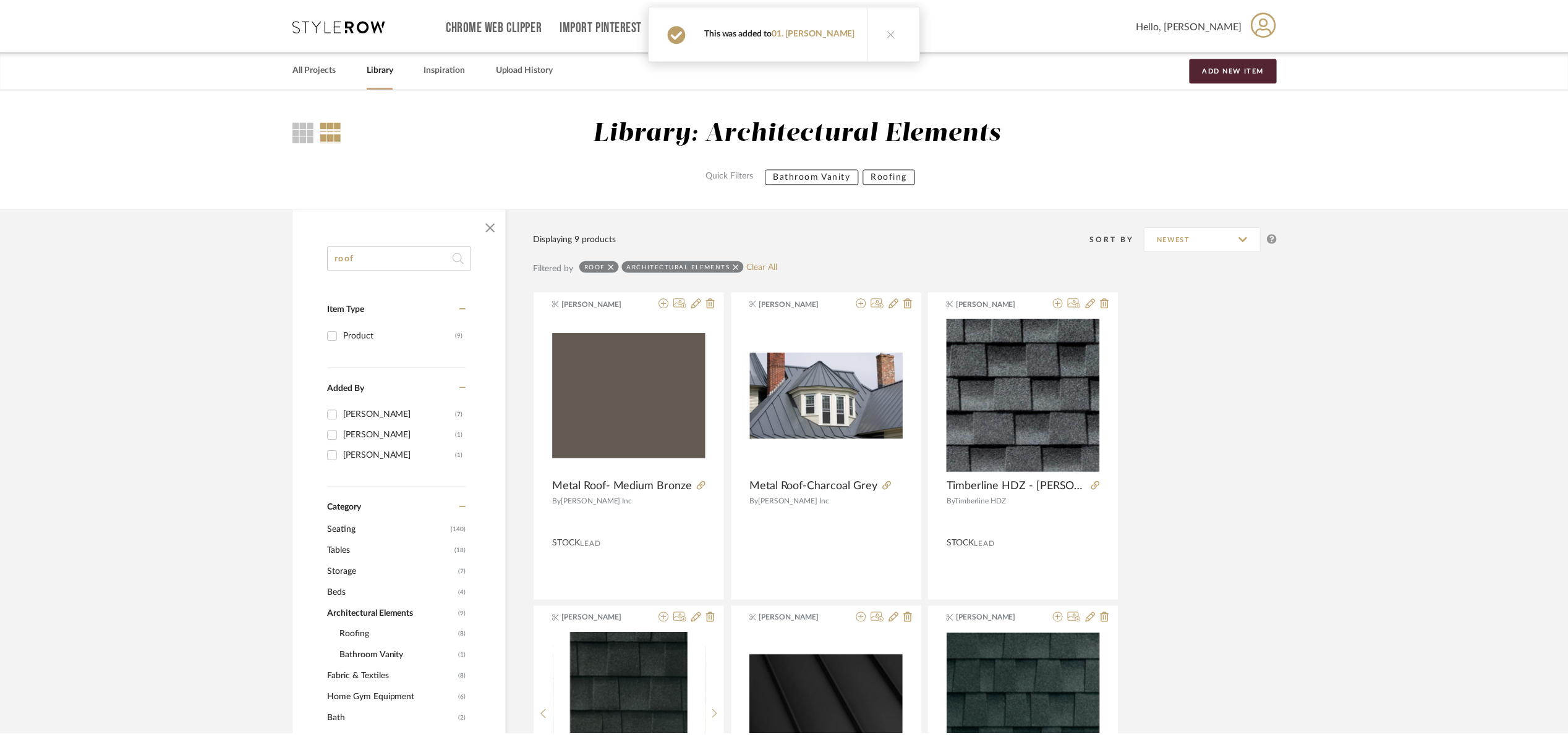
scroll to position [133, 0]
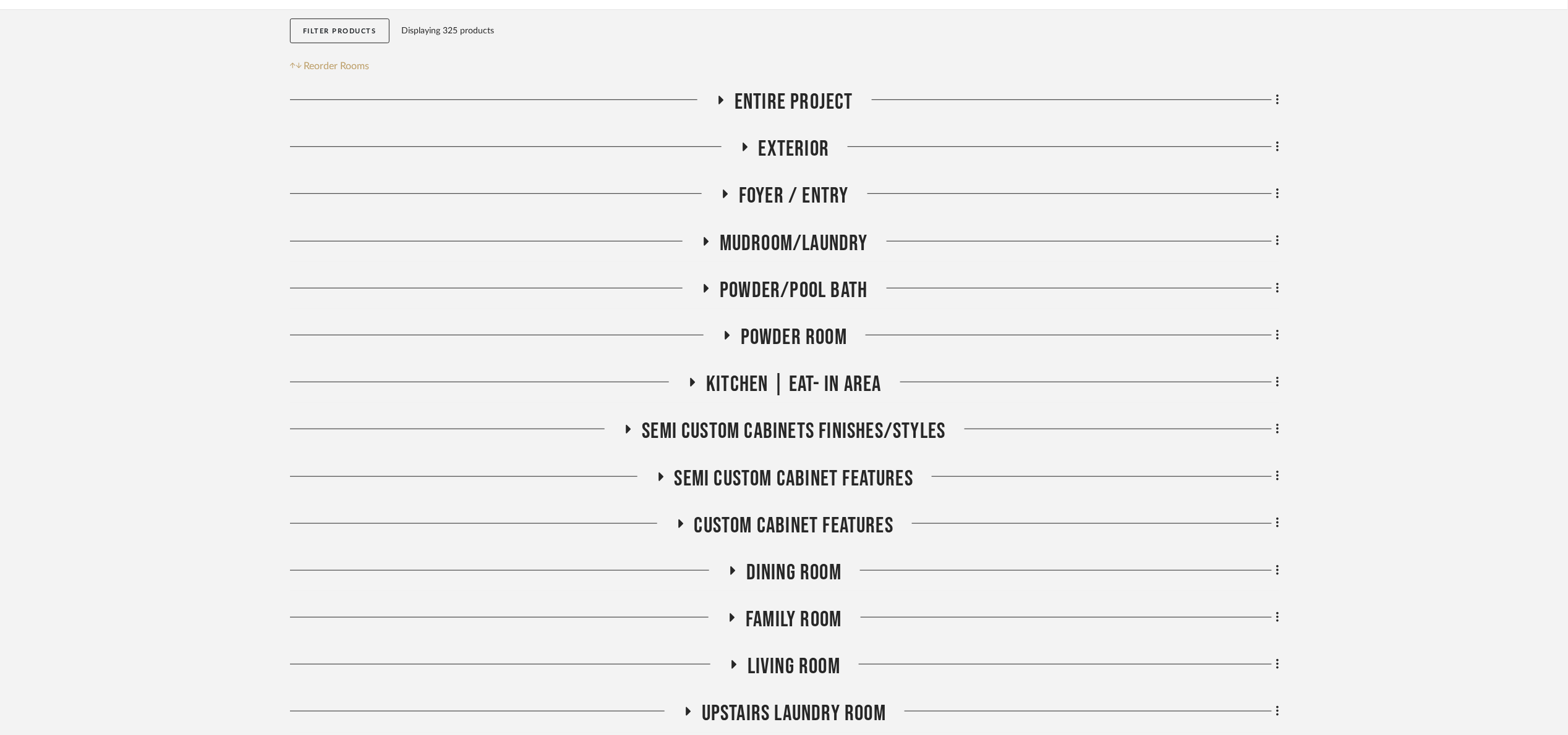
scroll to position [185, 0]
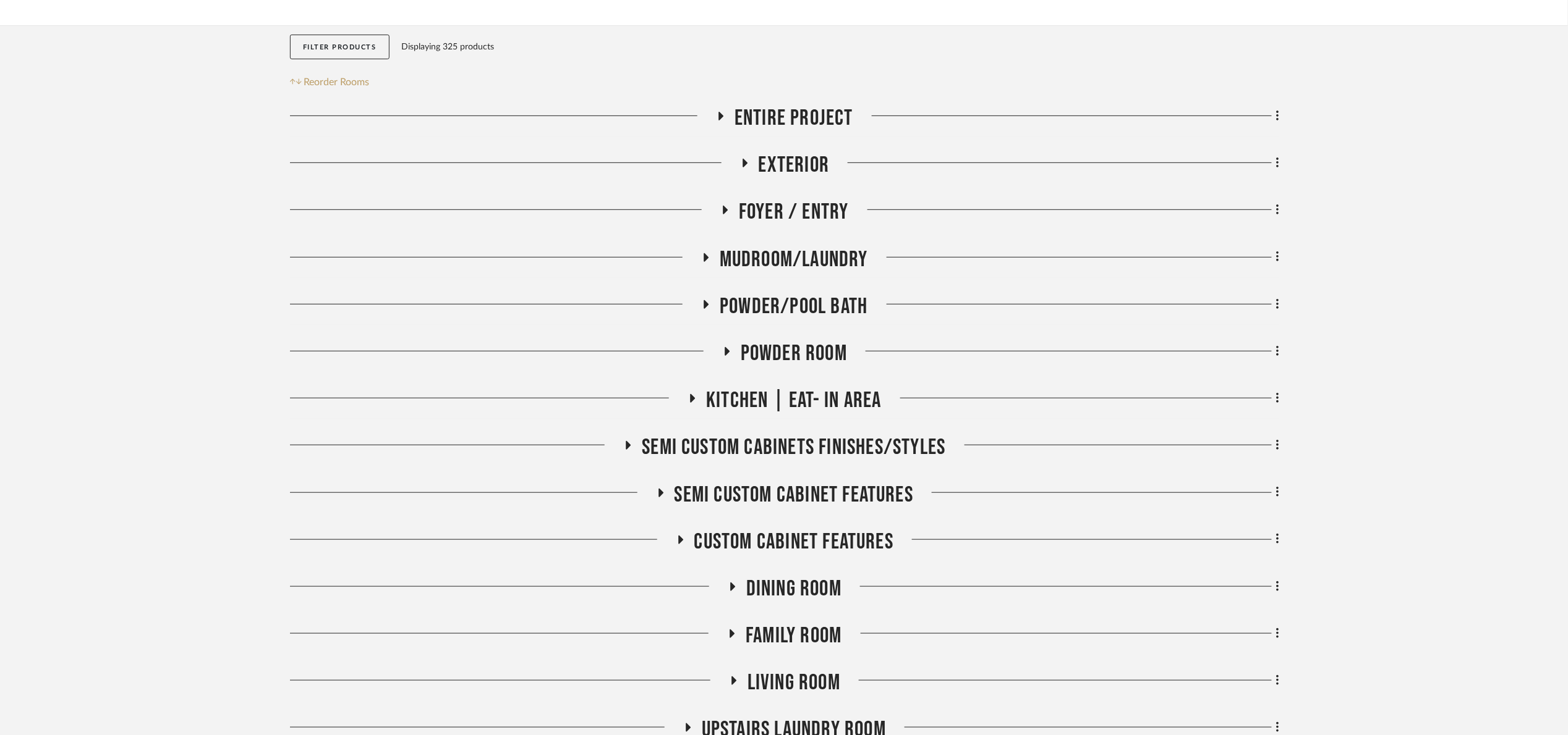
click at [772, 166] on span "Exterior" at bounding box center [794, 165] width 71 height 27
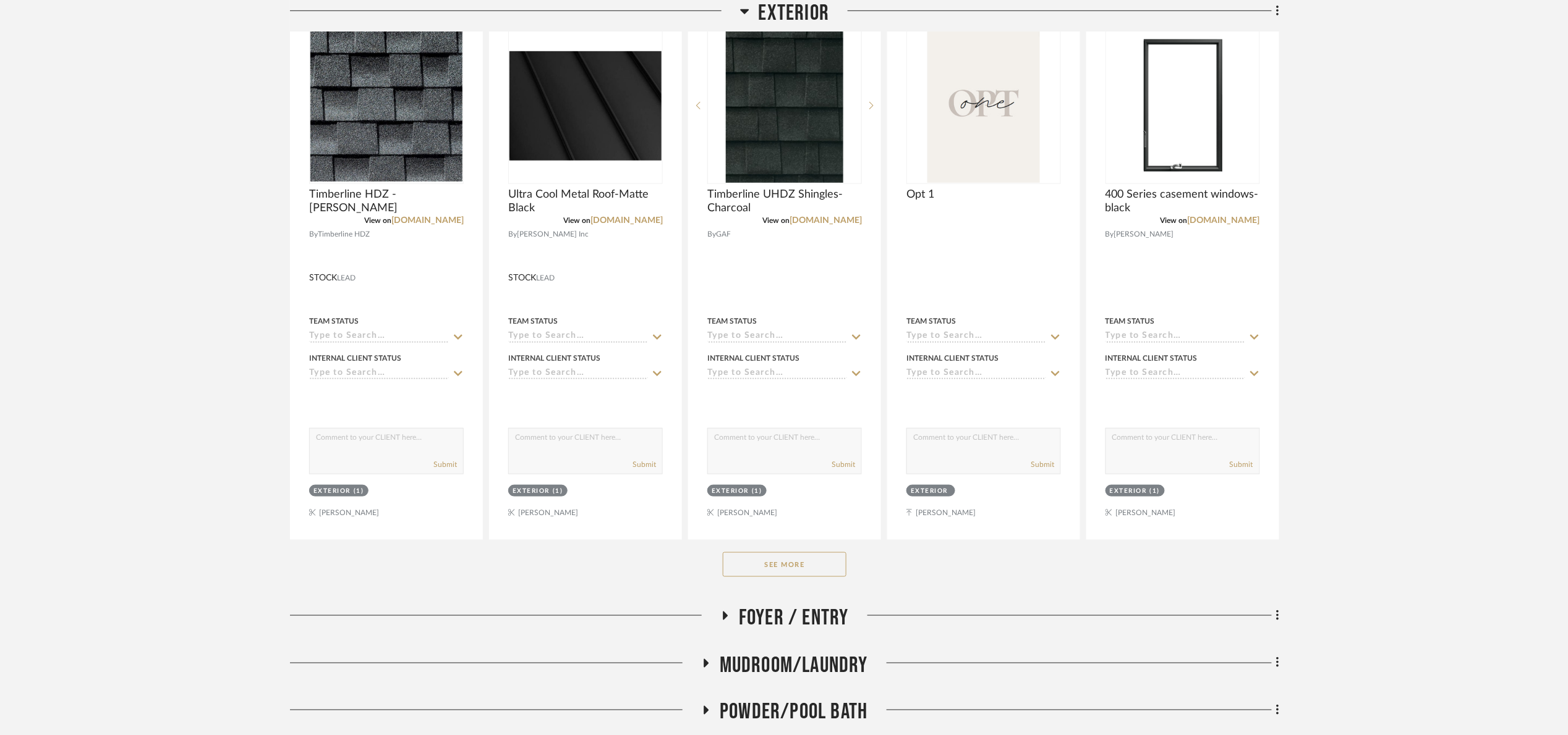
scroll to position [556, 0]
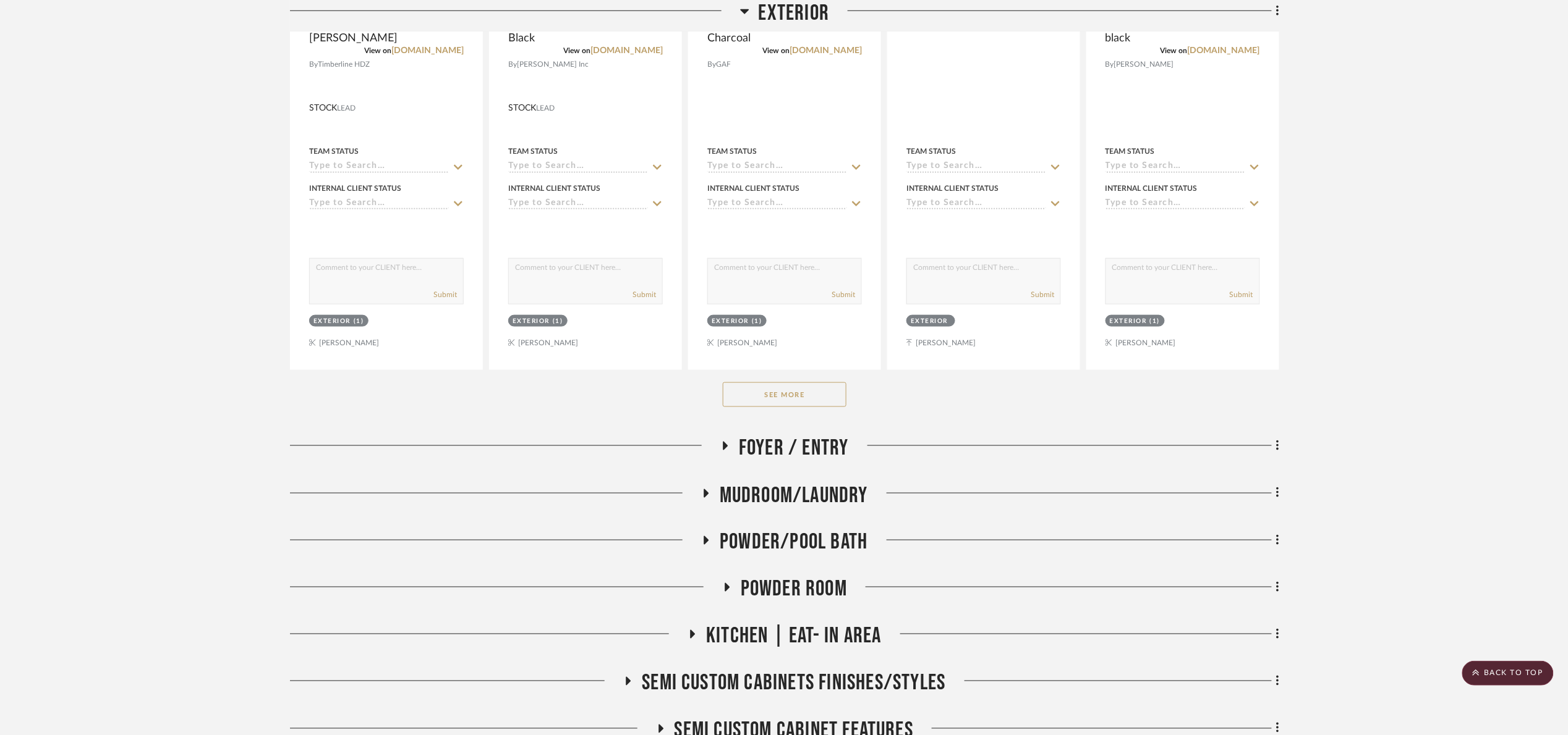
click at [755, 394] on button "See More" at bounding box center [784, 394] width 123 height 24
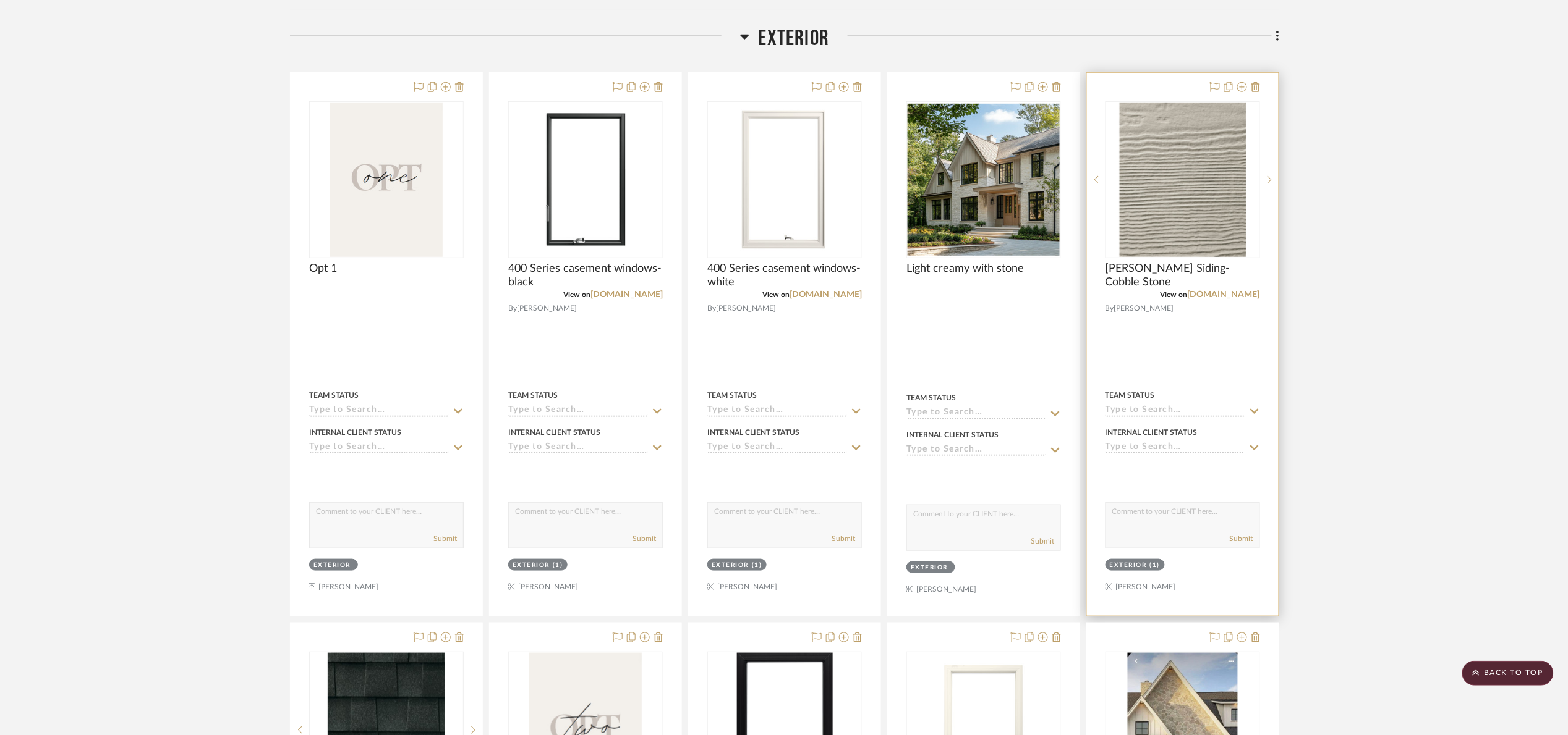
scroll to position [0, 0]
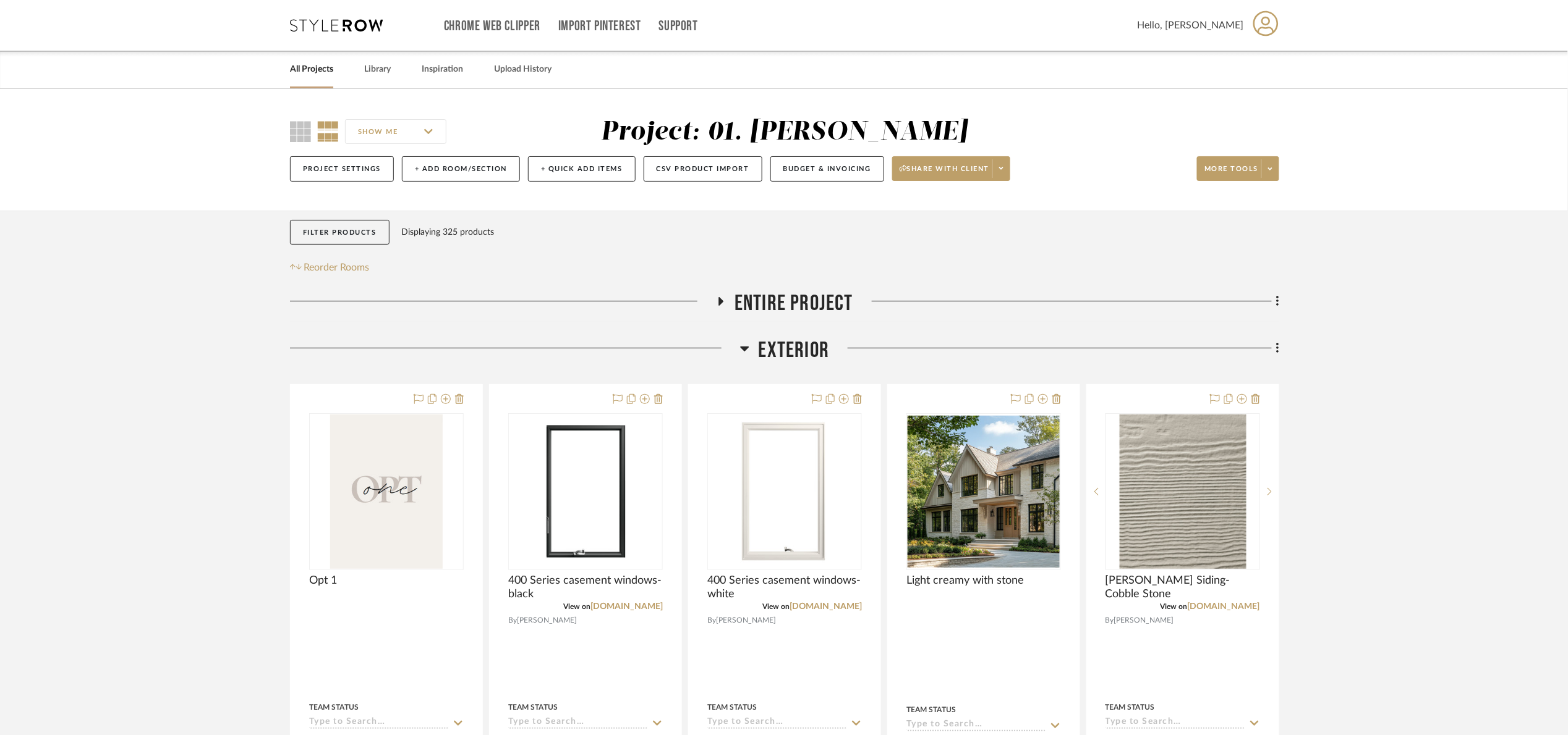
click at [783, 348] on span "Exterior" at bounding box center [794, 350] width 71 height 27
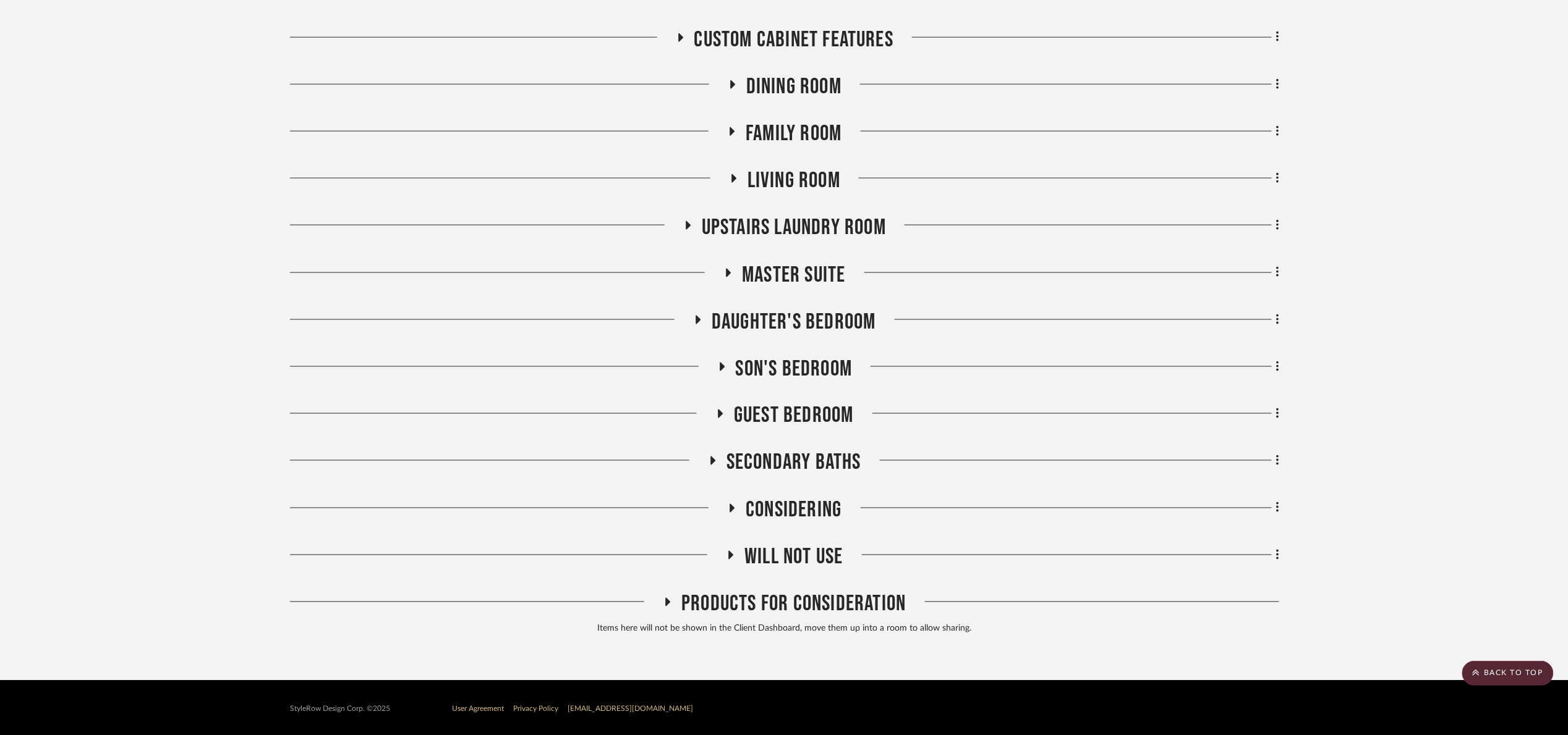
scroll to position [690, 0]
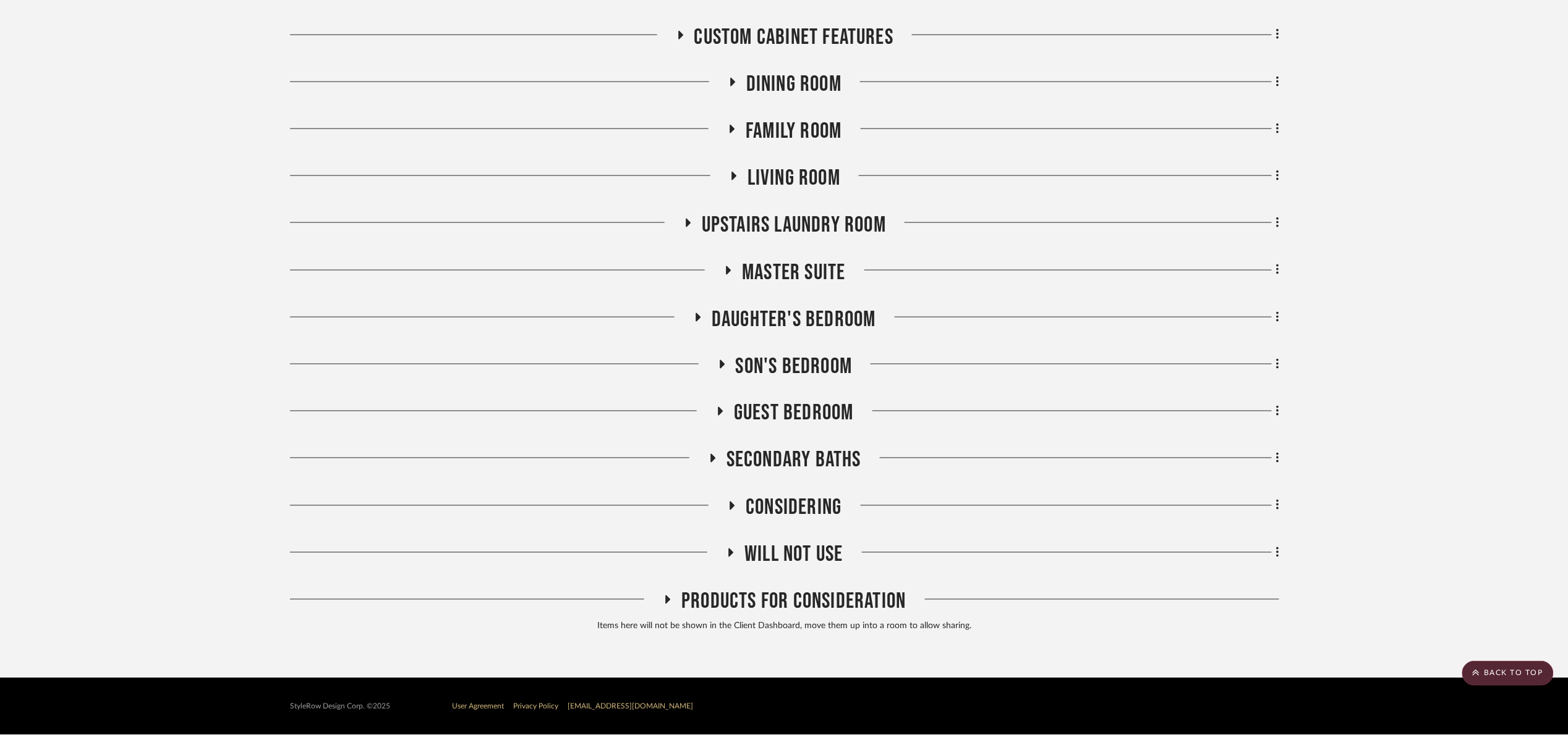
click at [777, 311] on span "Daughter's bedroom" at bounding box center [794, 320] width 164 height 27
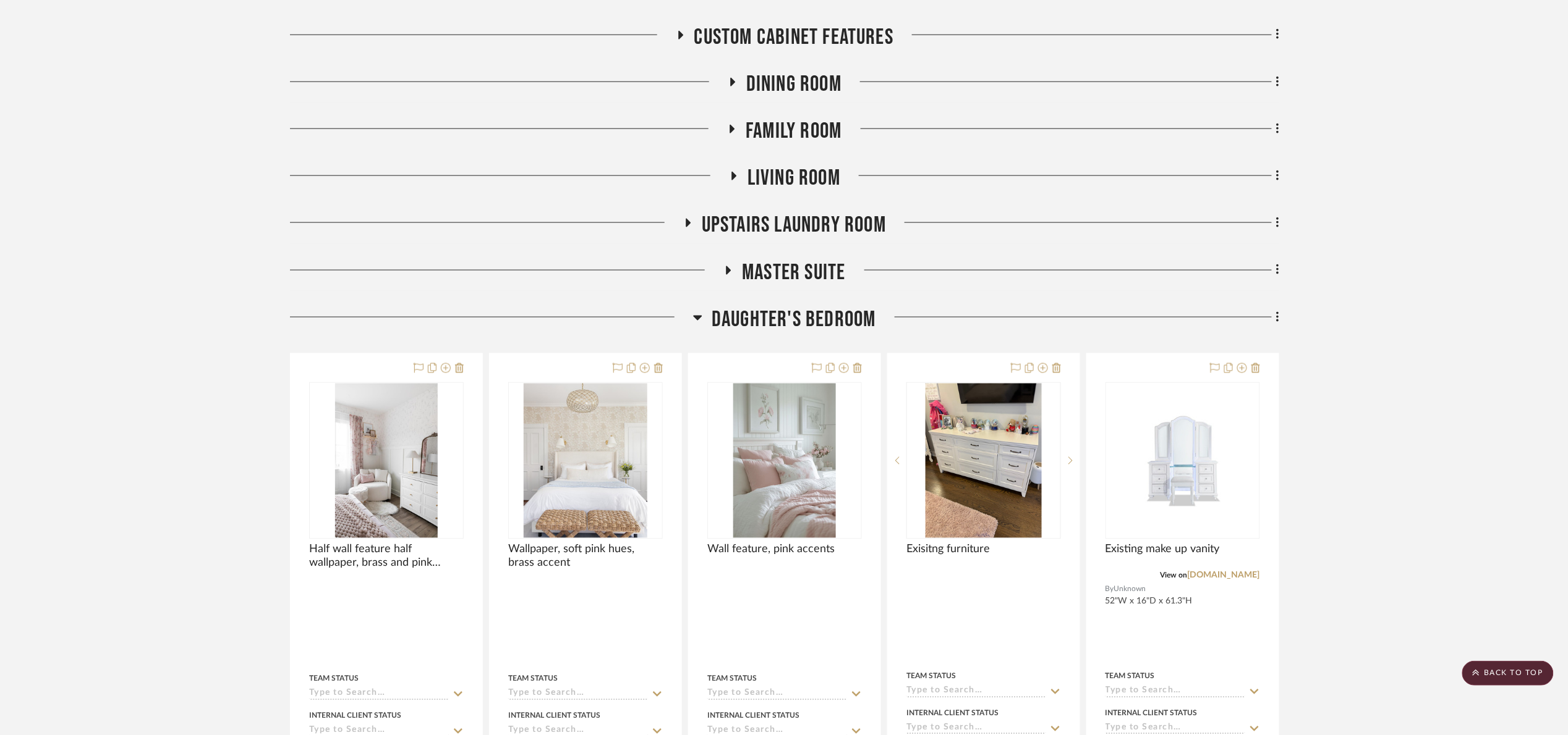
click at [810, 316] on span "Daughter's bedroom" at bounding box center [794, 320] width 164 height 27
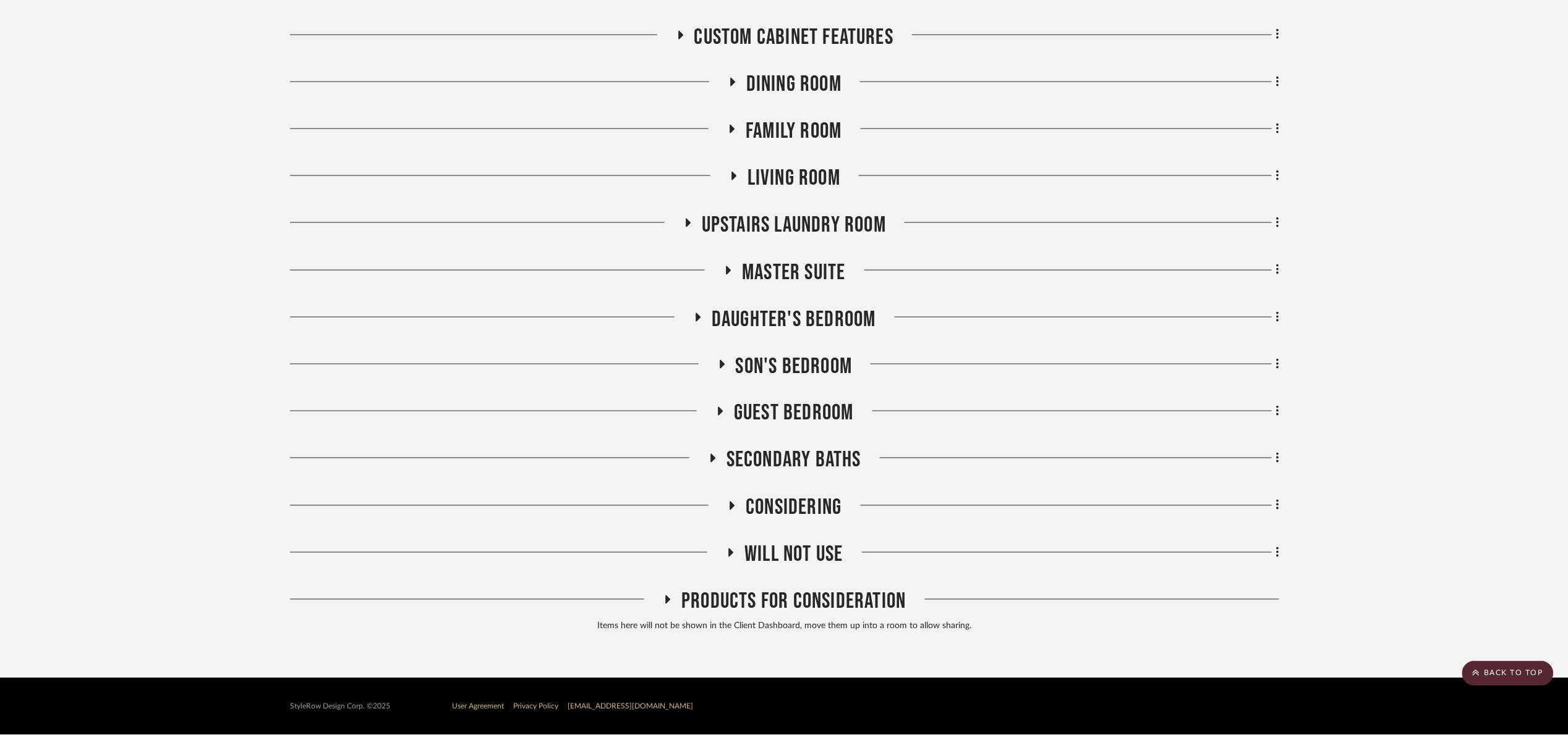
click at [823, 414] on span "Guest Bedroom" at bounding box center [794, 414] width 120 height 27
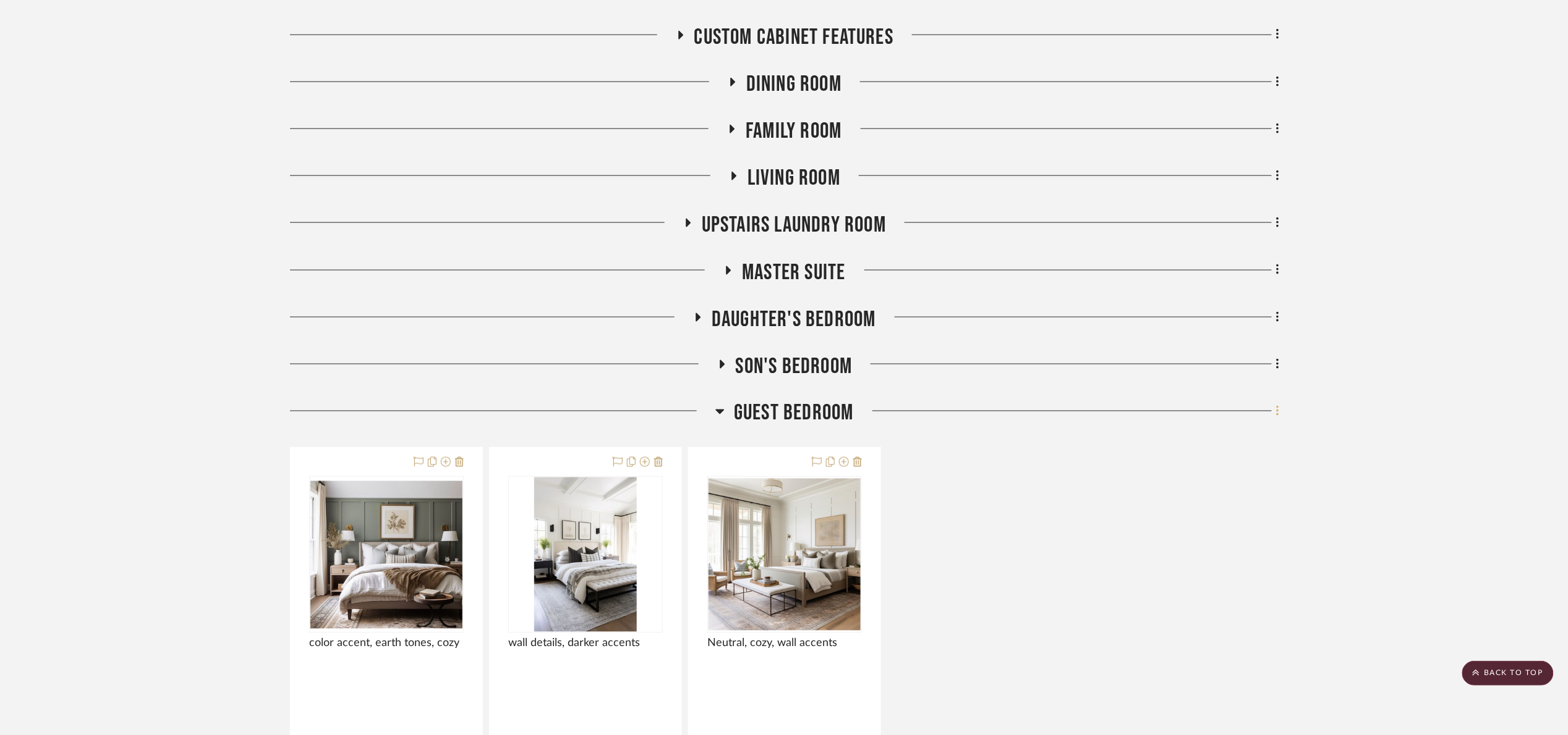
click at [1276, 414] on icon at bounding box center [1278, 412] width 3 height 14
click at [1199, 435] on span "Add New Item" at bounding box center [1213, 439] width 55 height 10
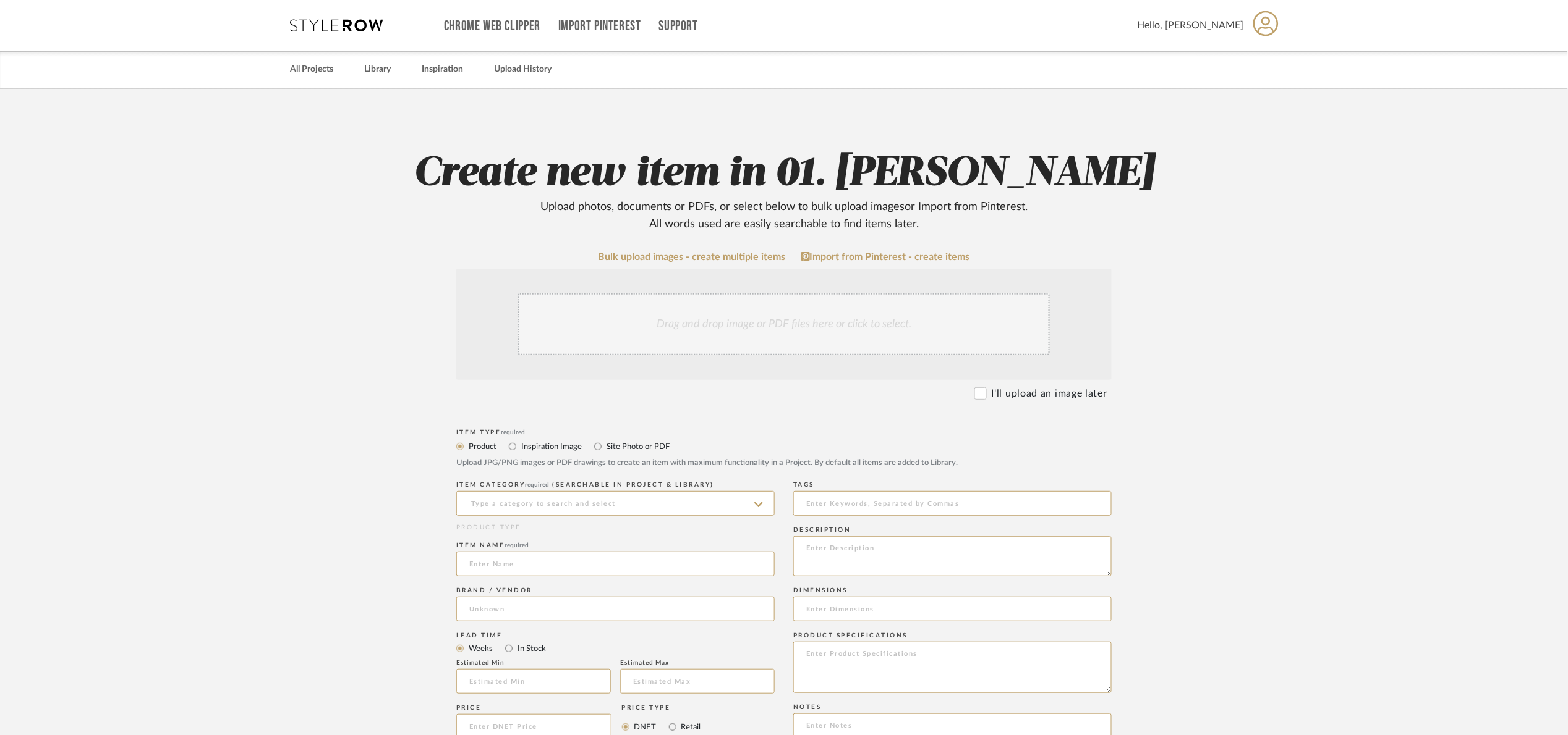
click at [804, 307] on div "Drag and drop image or PDF files here or click to select." at bounding box center [784, 324] width 532 height 62
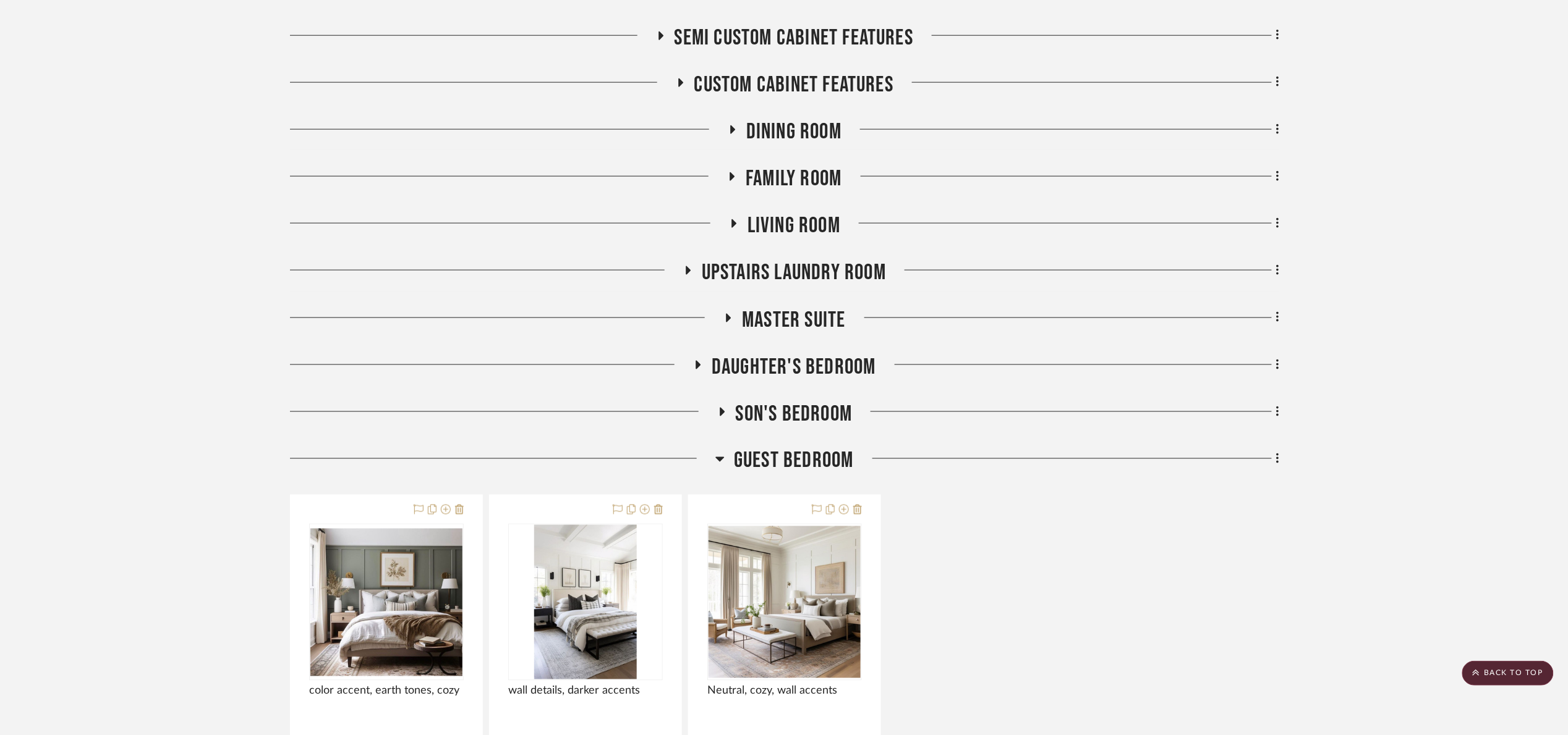
scroll to position [649, 0]
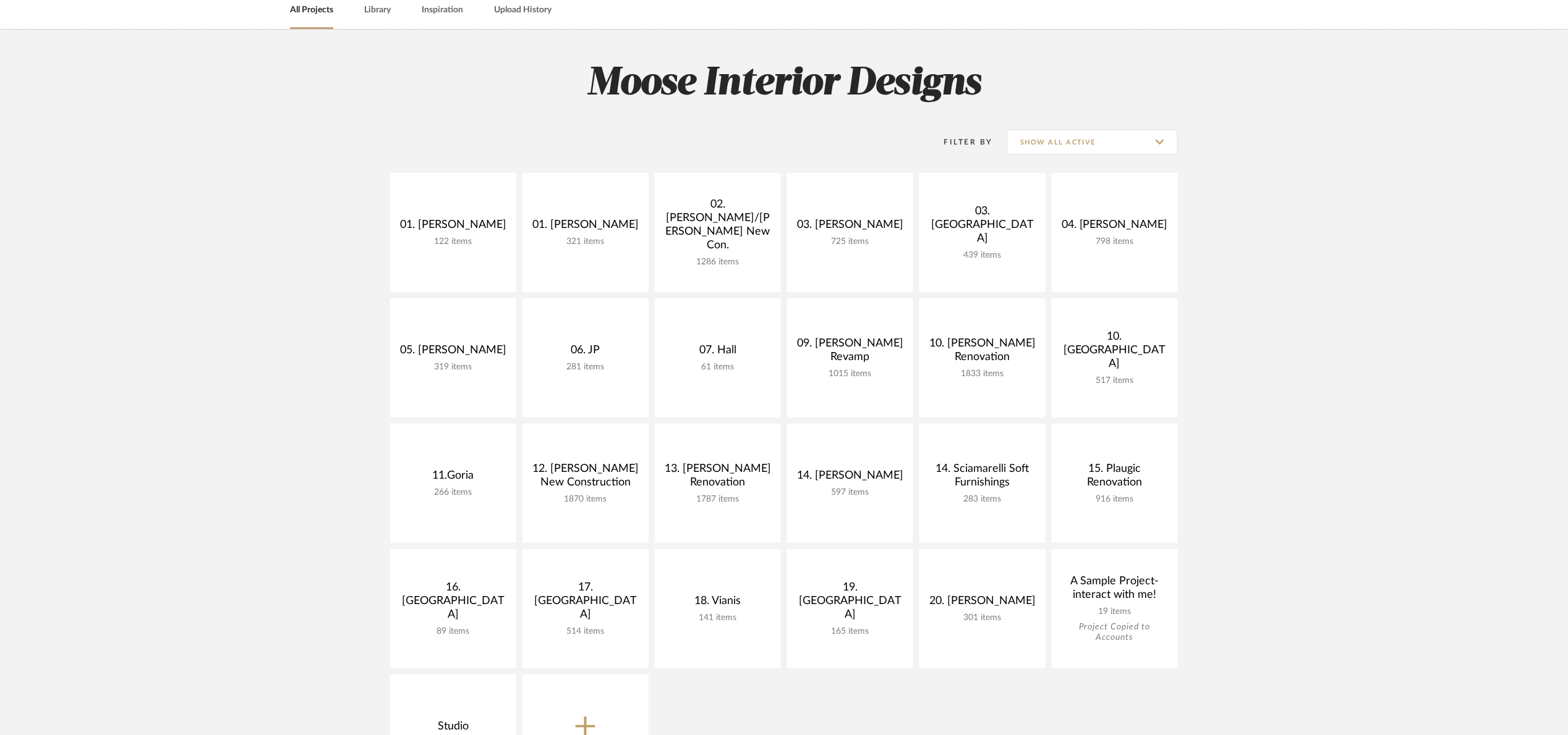
scroll to position [185, 0]
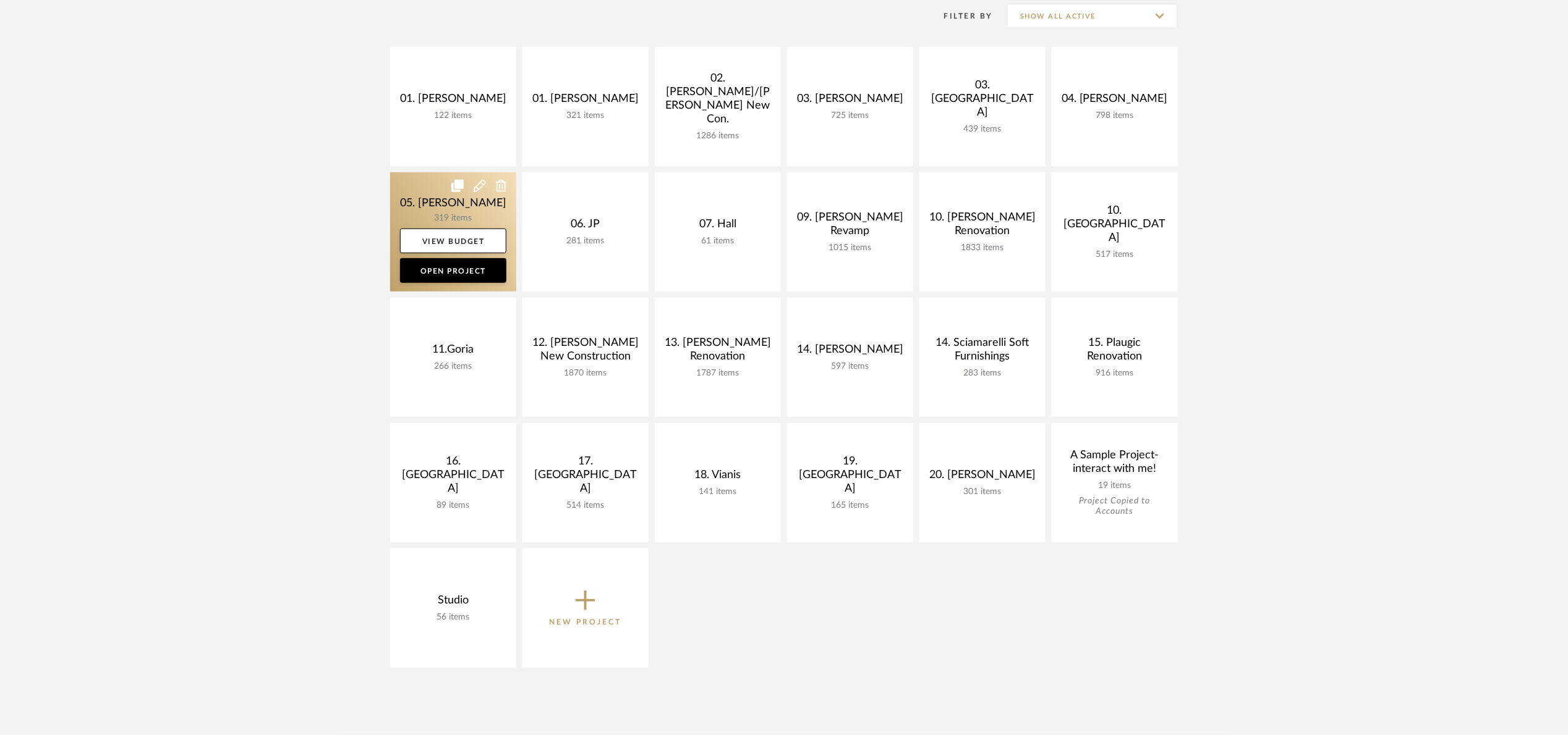
click at [418, 204] on link at bounding box center [453, 231] width 126 height 119
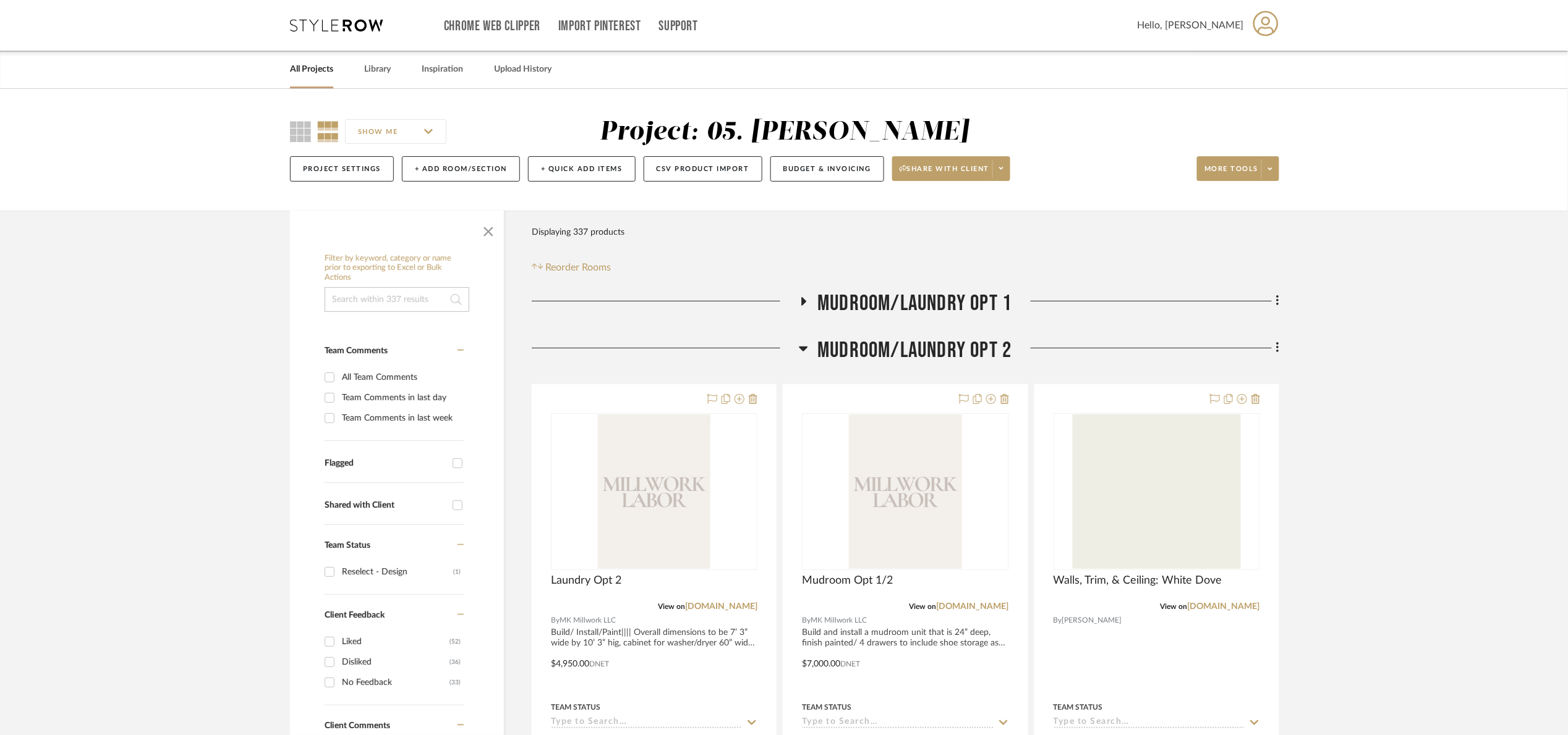
click at [853, 356] on span "Mudroom/Laundry Opt 2" at bounding box center [914, 350] width 194 height 27
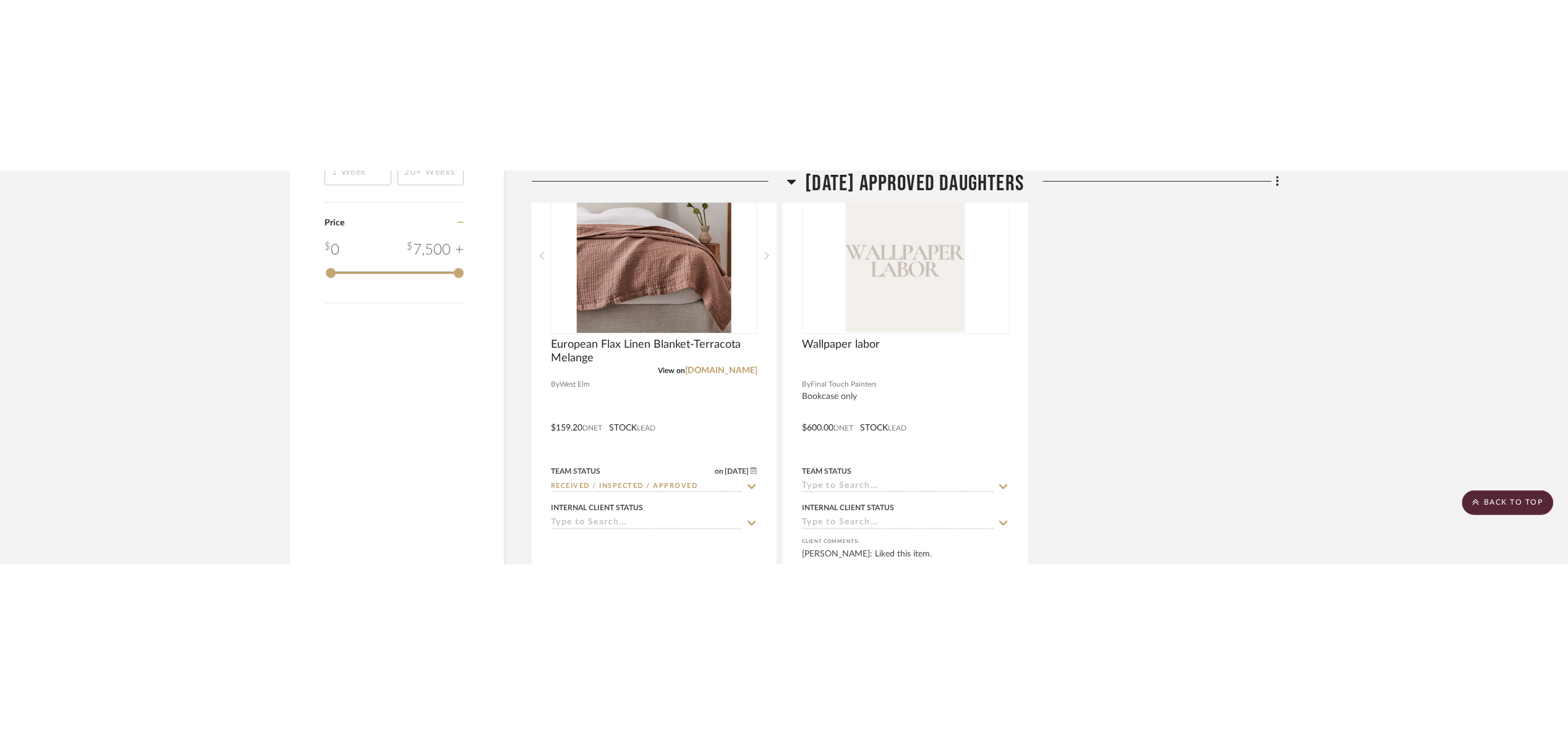
scroll to position [2166, 0]
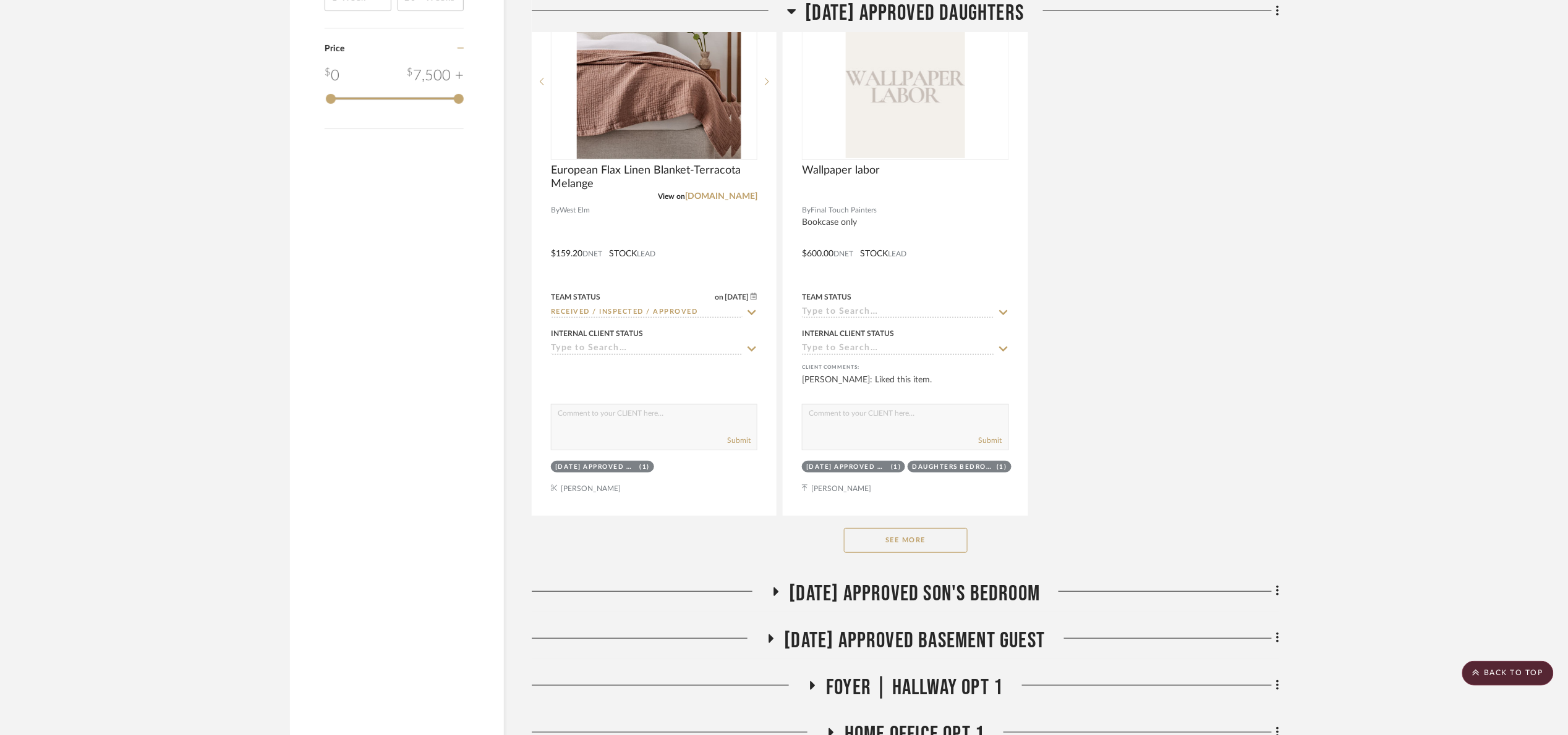
click at [926, 18] on span "[DATE] Approved Daughters" at bounding box center [915, 13] width 219 height 27
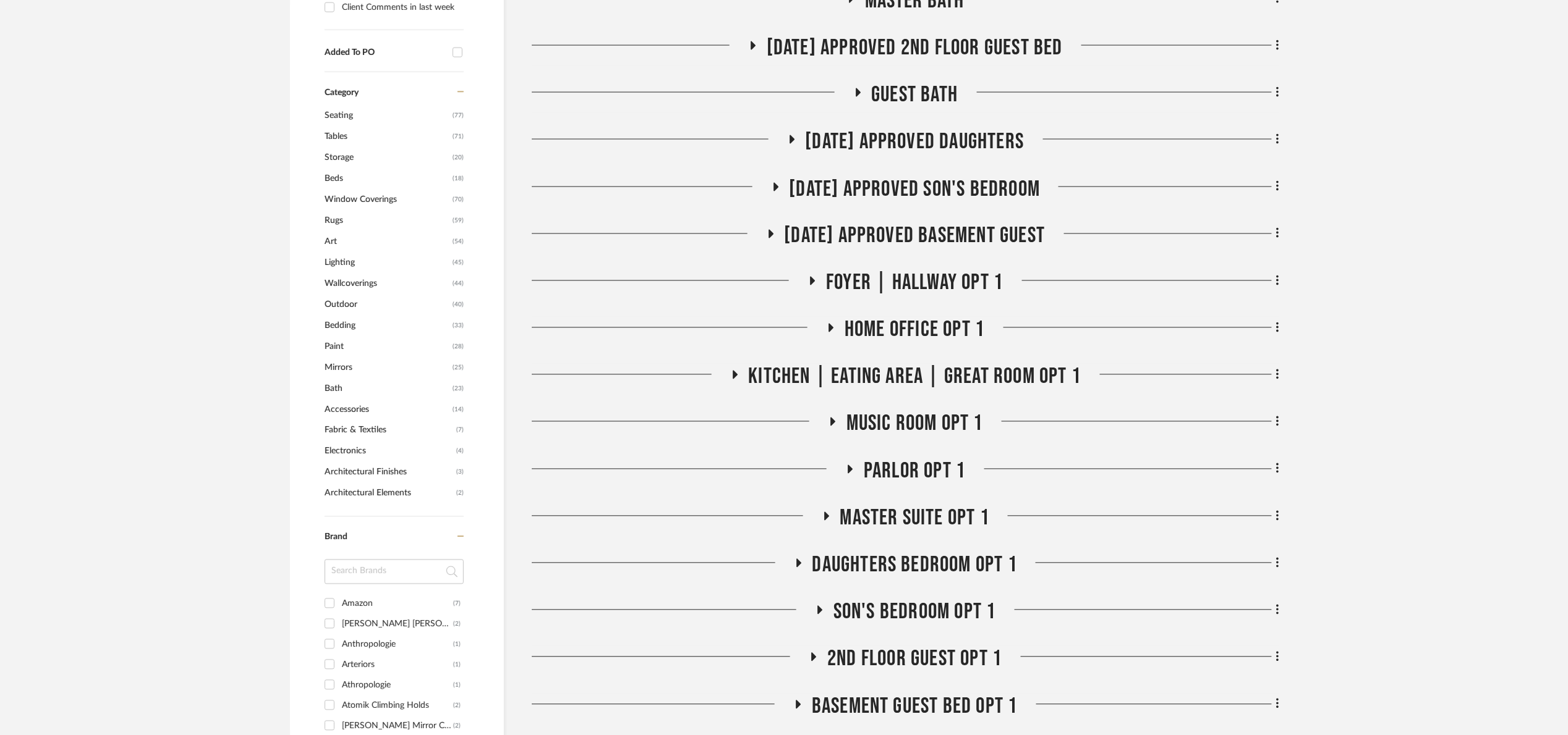
scroll to position [877, 0]
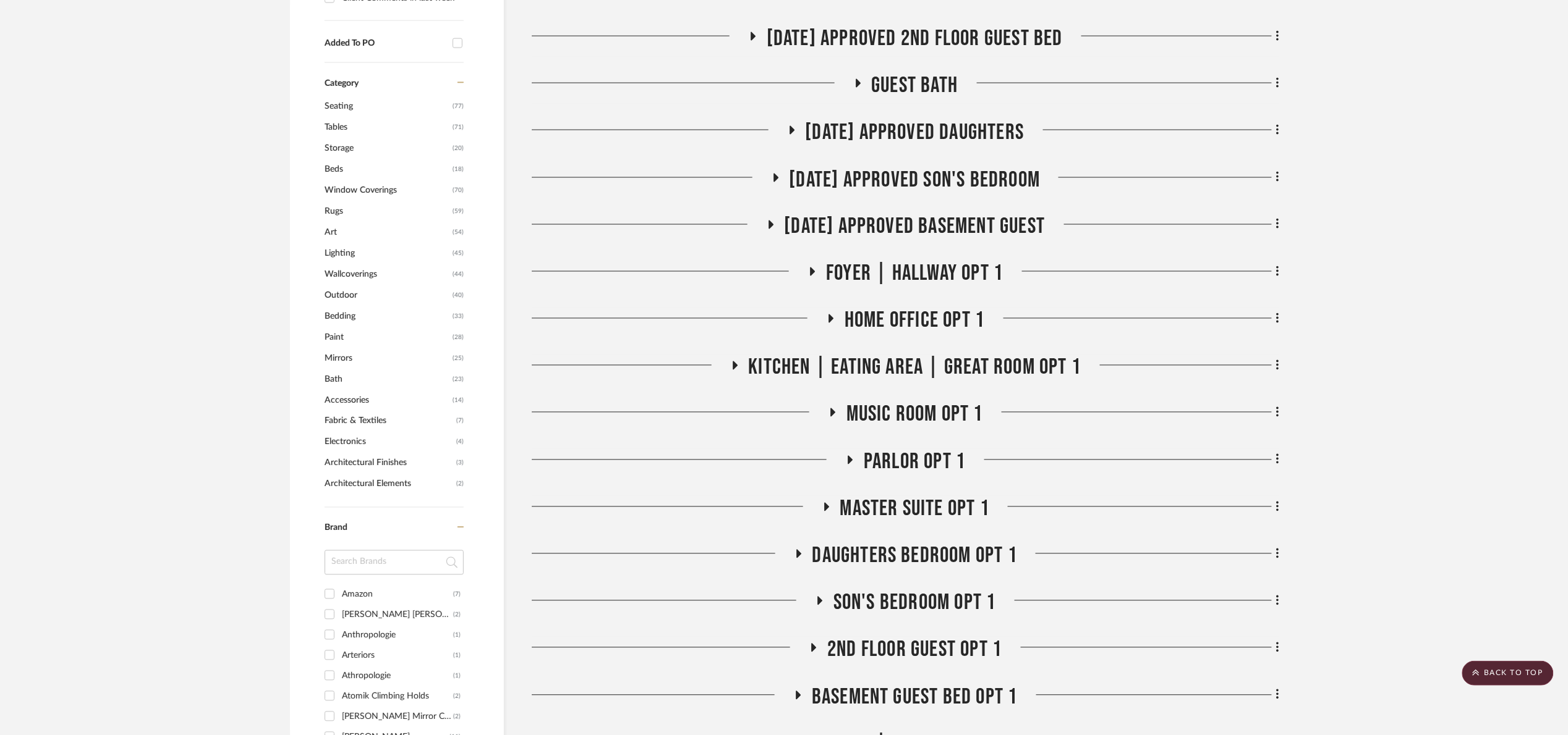
click at [940, 183] on span "[DATE] Approved Son's Bedroom" at bounding box center [914, 180] width 251 height 27
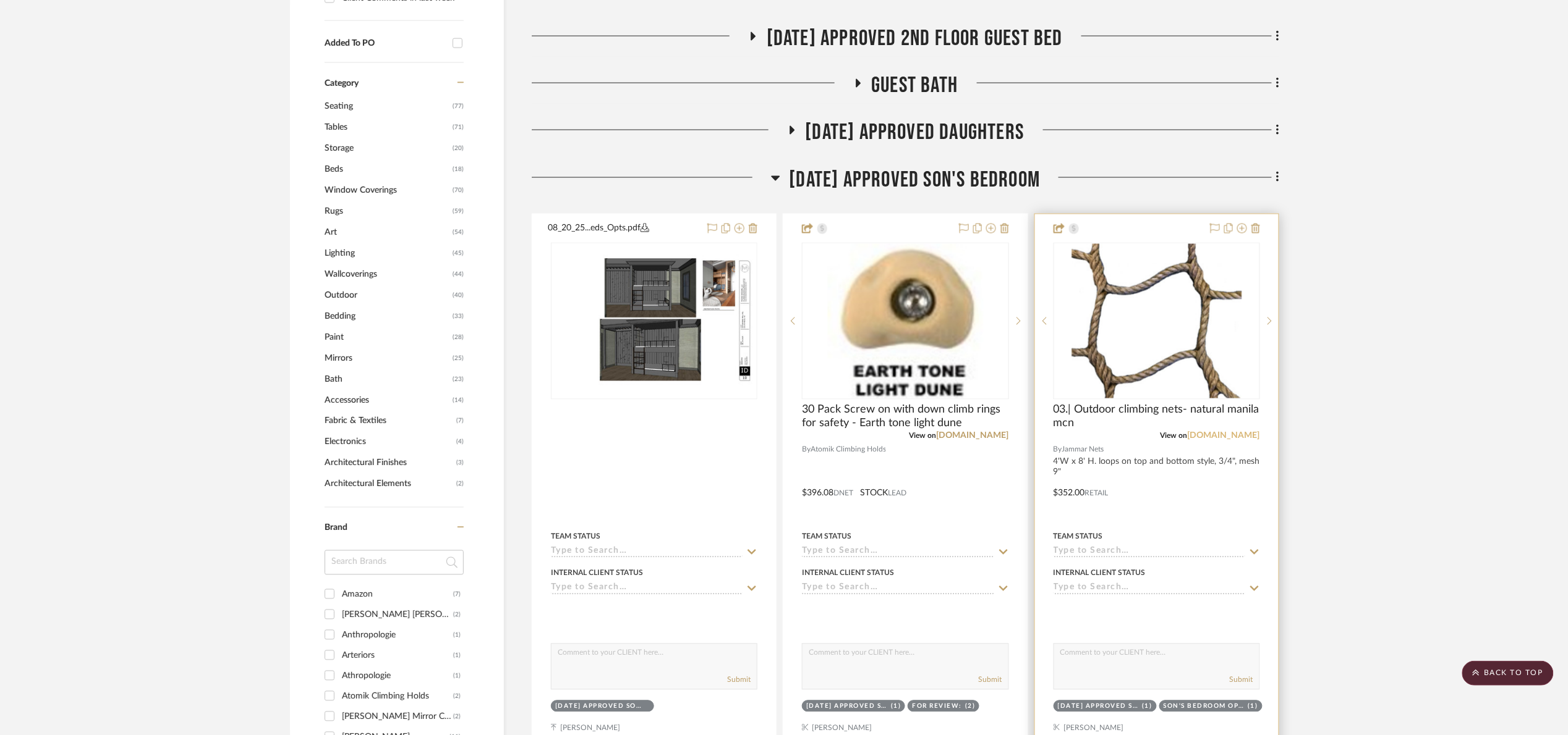
click at [1240, 394] on link "[DOMAIN_NAME]" at bounding box center [1223, 436] width 72 height 9
click at [979, 394] on link "atomikclimbingholds.com" at bounding box center [972, 436] width 72 height 9
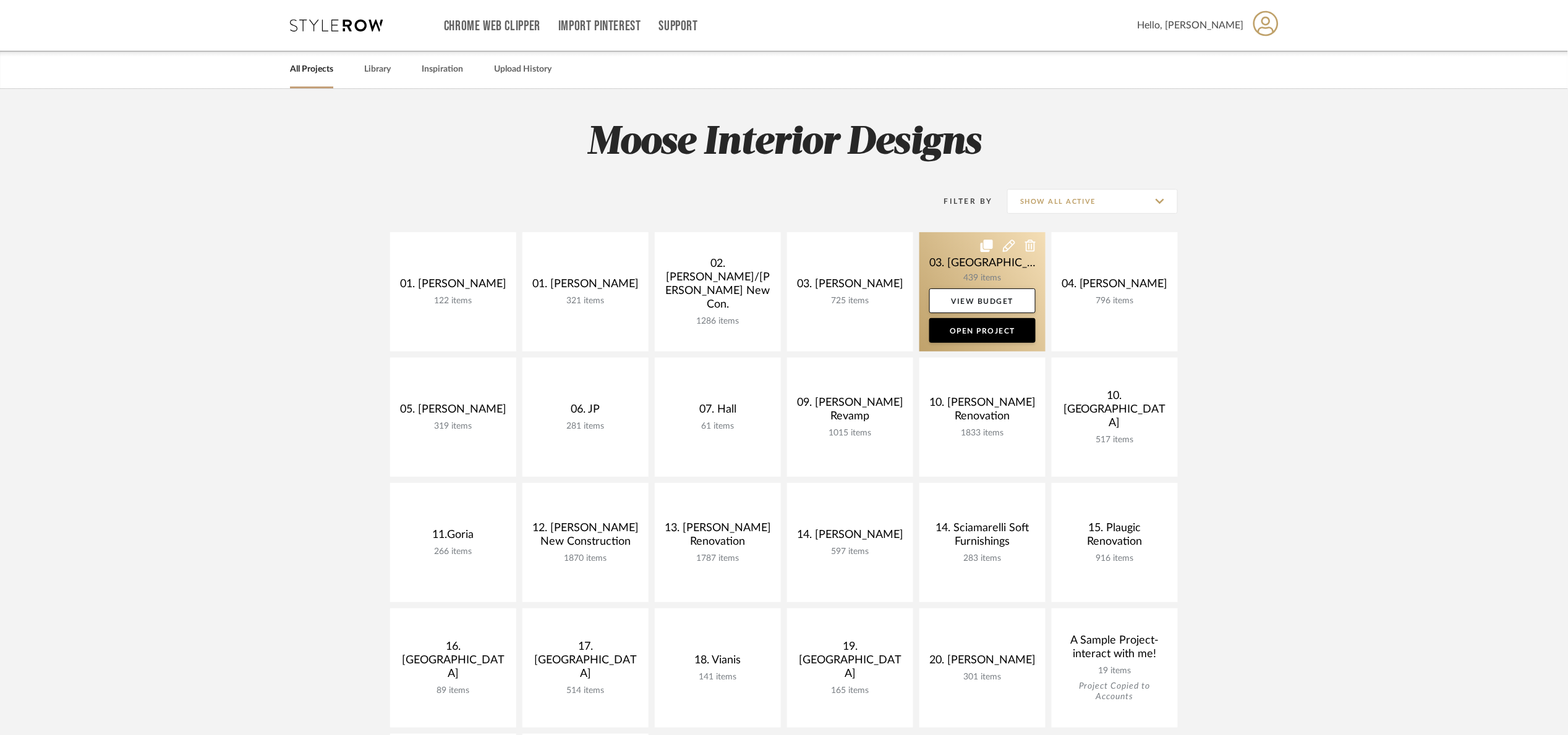
click at [939, 254] on link at bounding box center [982, 291] width 126 height 119
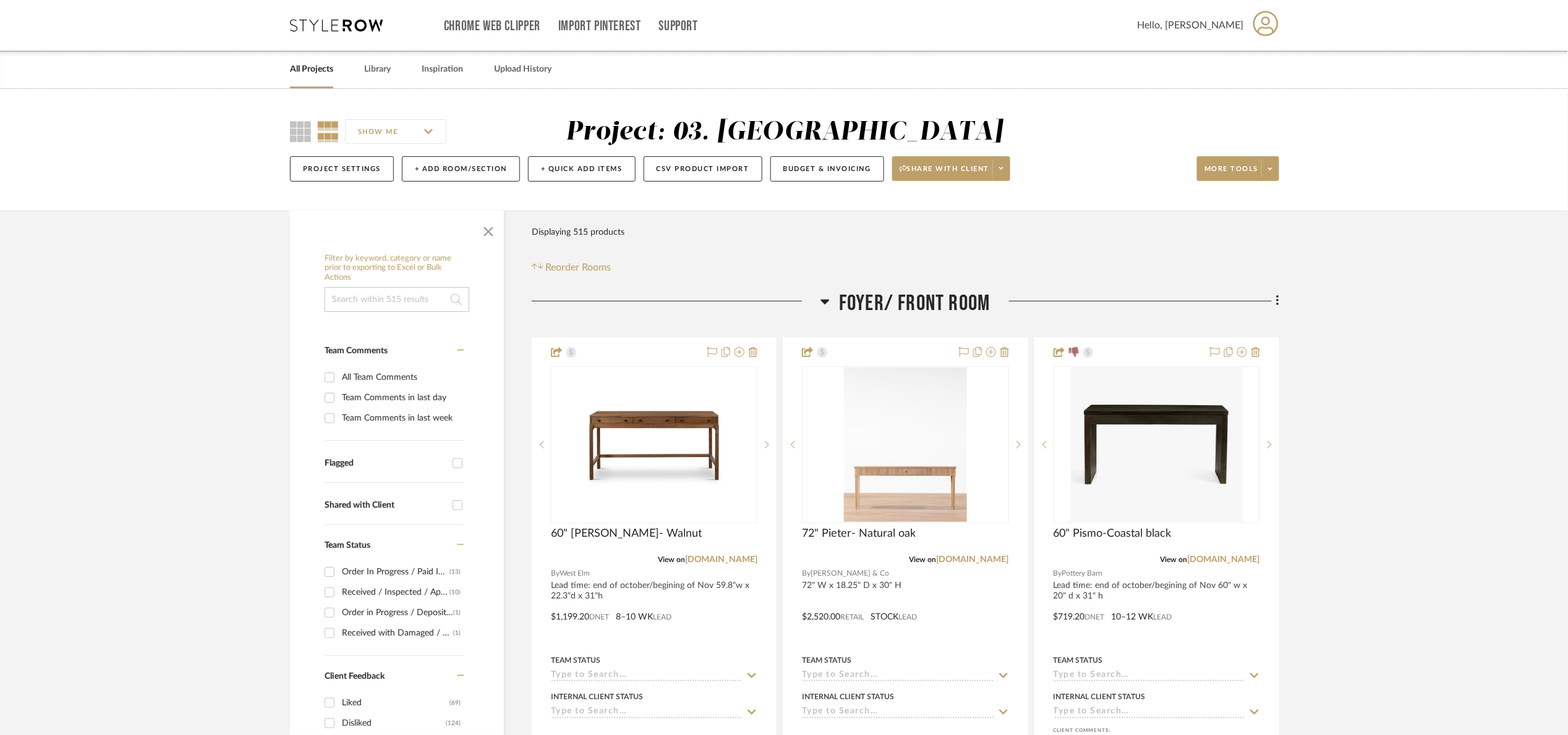
click at [894, 303] on span "Foyer/ Front Room" at bounding box center [914, 303] width 151 height 27
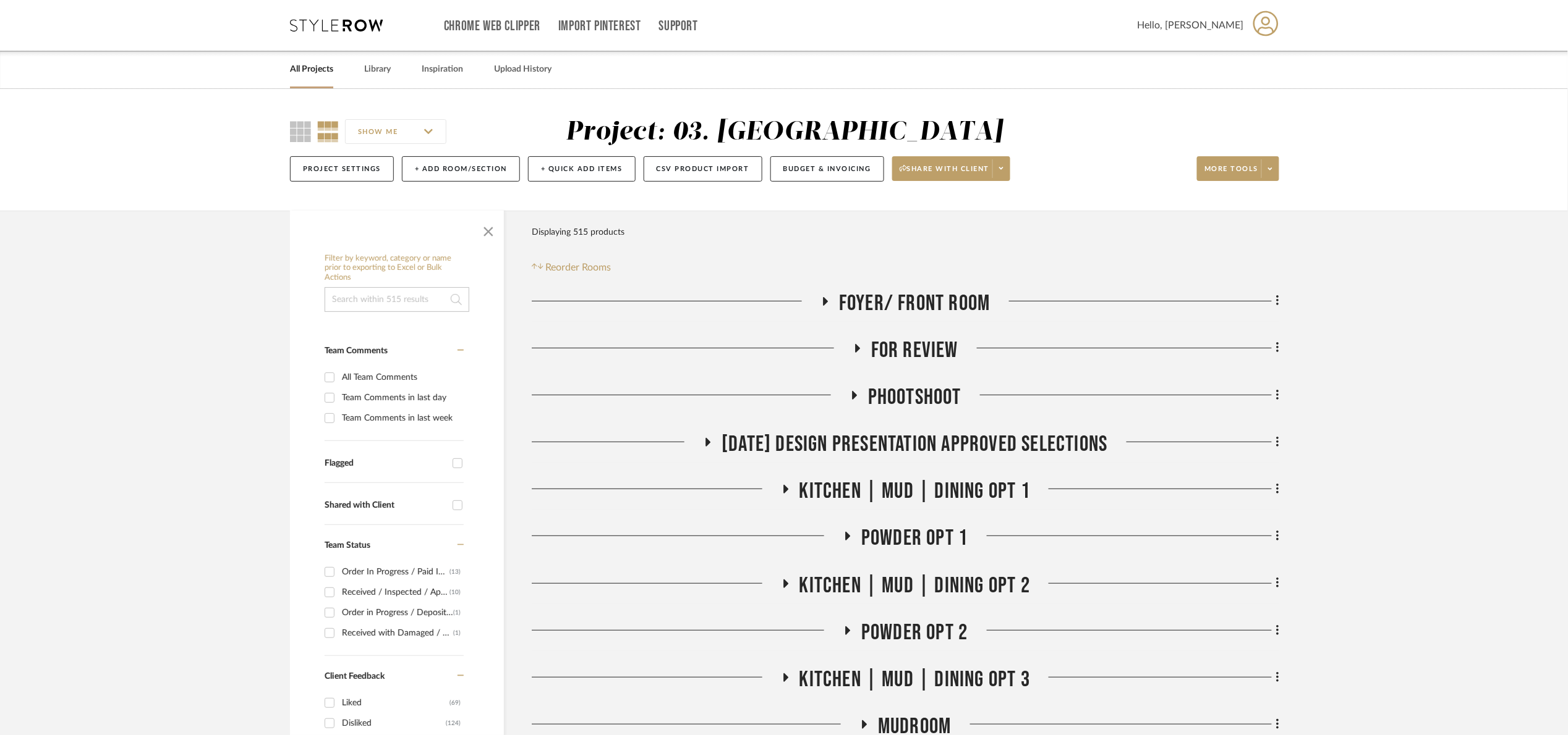
click at [908, 343] on span "For Review" at bounding box center [914, 350] width 87 height 27
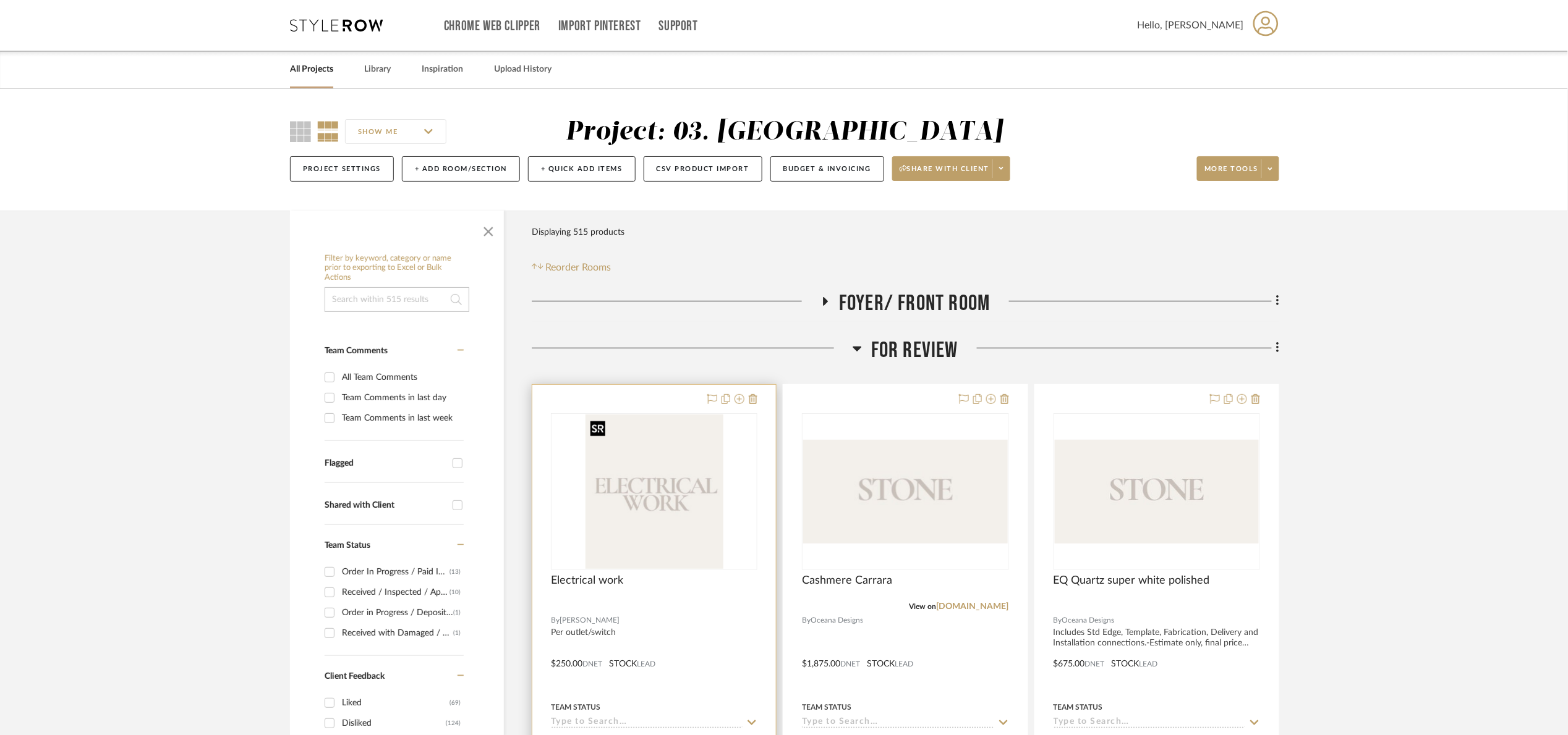
click at [656, 521] on div at bounding box center [654, 492] width 207 height 157
click at [687, 514] on img "0" at bounding box center [654, 492] width 138 height 155
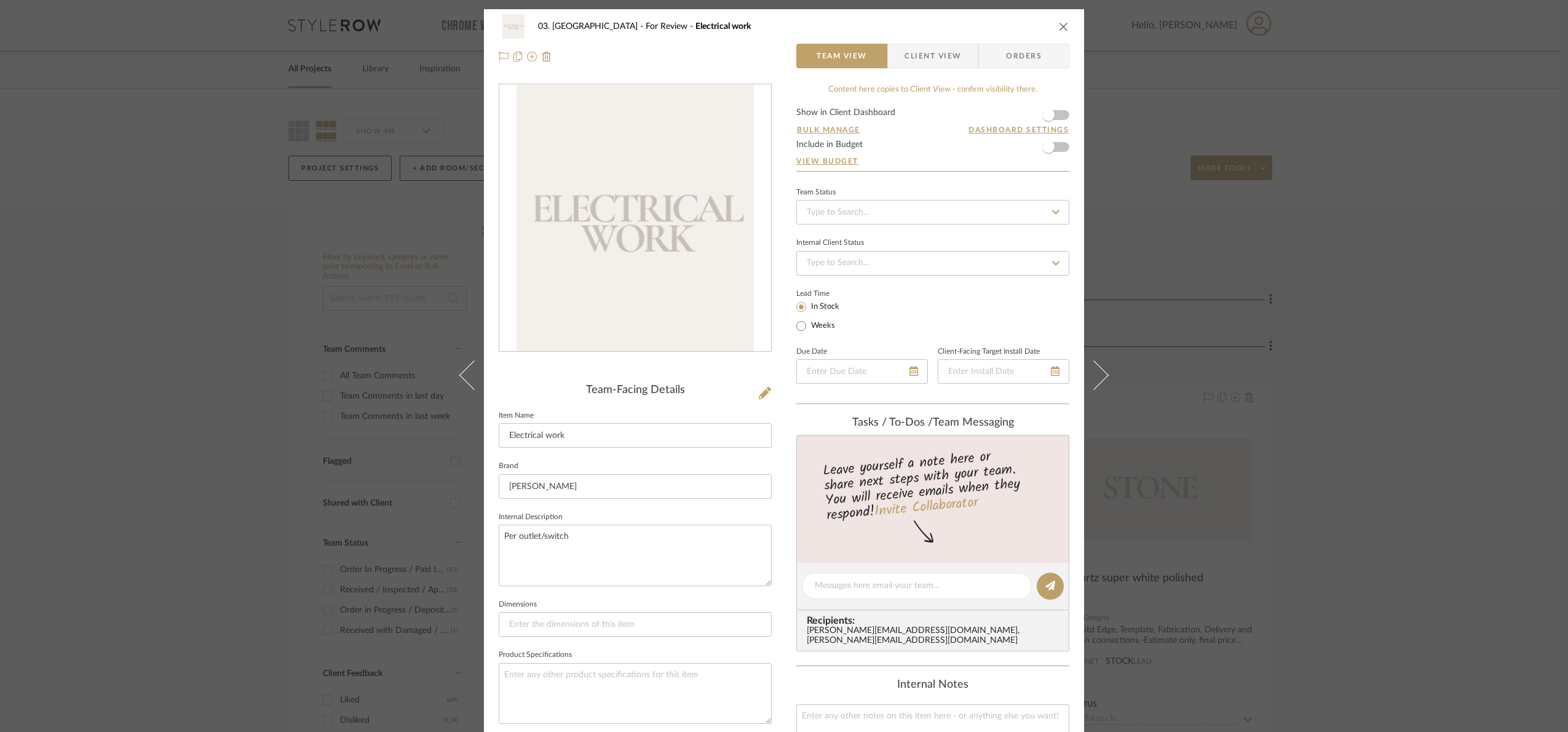
click at [1392, 427] on div "03. [PERSON_NAME] For Review Electrical work Team View Client View Orders Team-…" at bounding box center [784, 366] width 1568 height 732
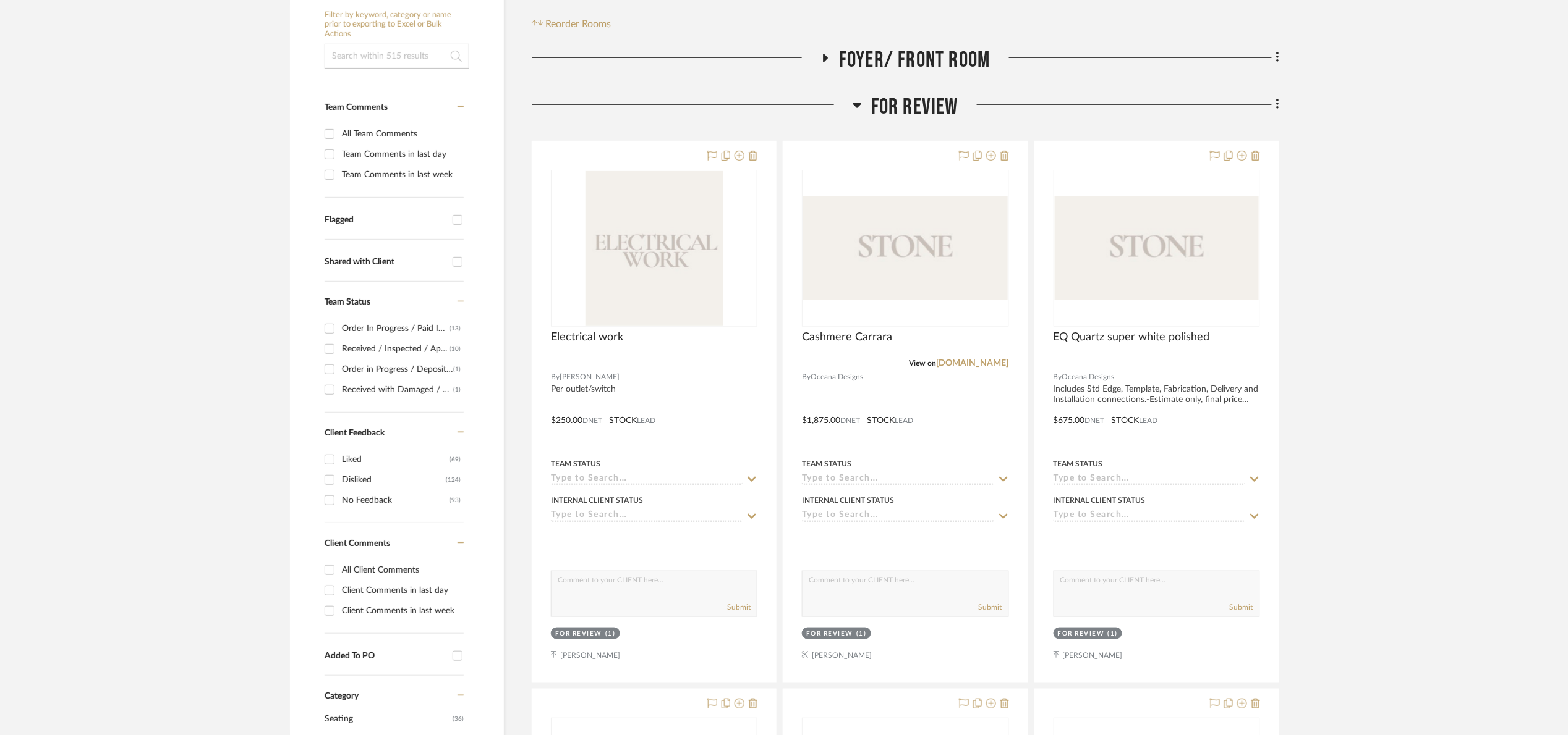
scroll to position [278, 0]
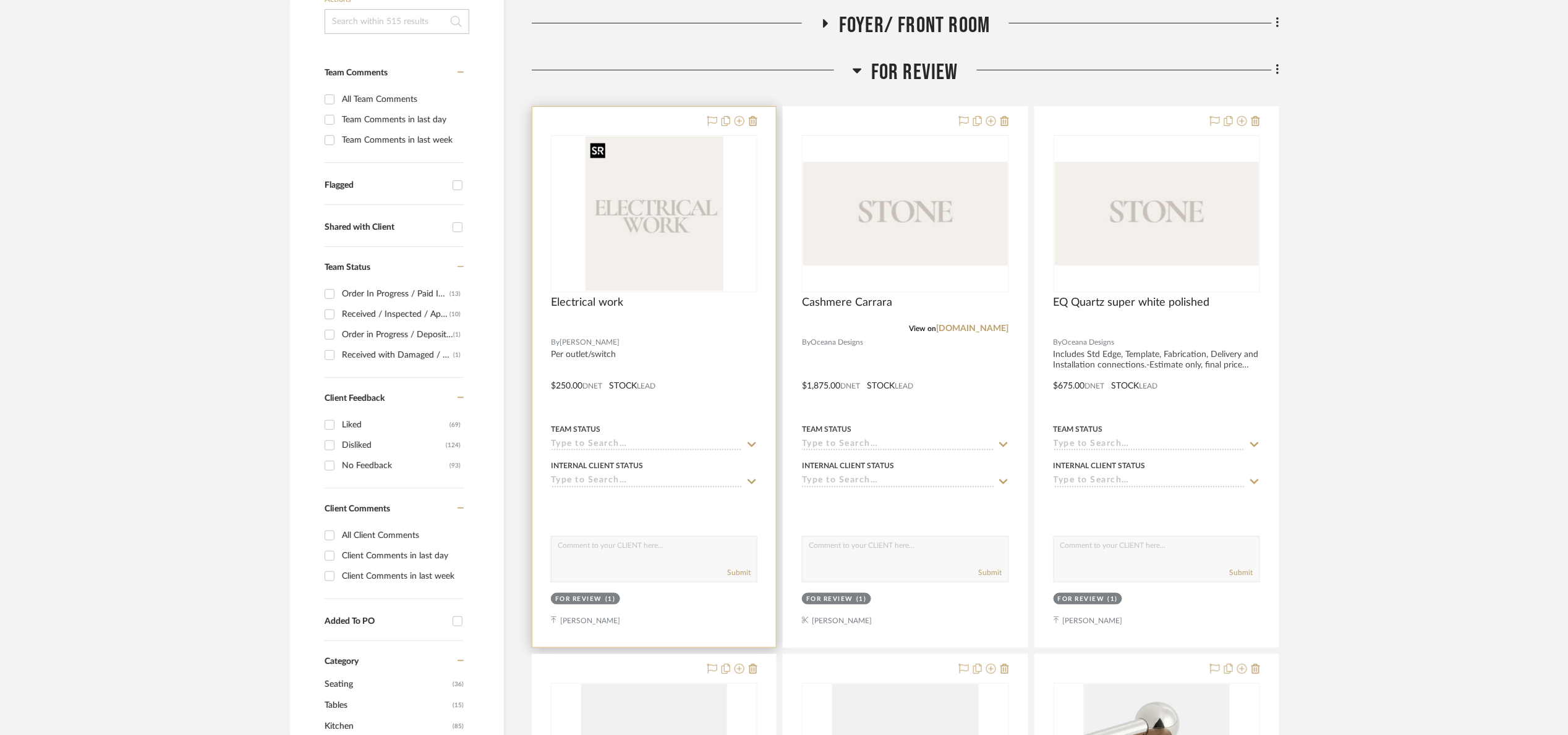
click at [690, 268] on img "0" at bounding box center [654, 214] width 138 height 155
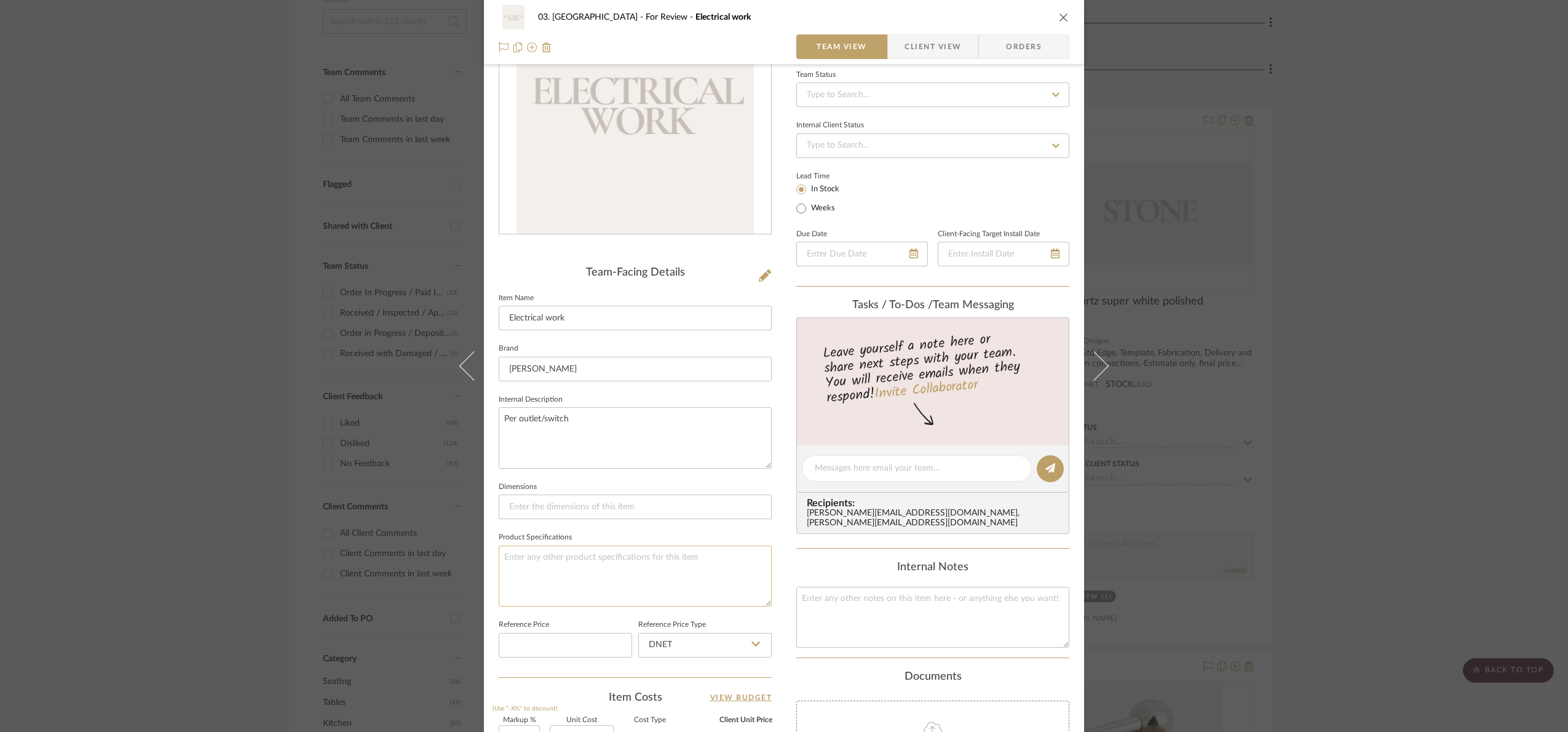
scroll to position [412, 0]
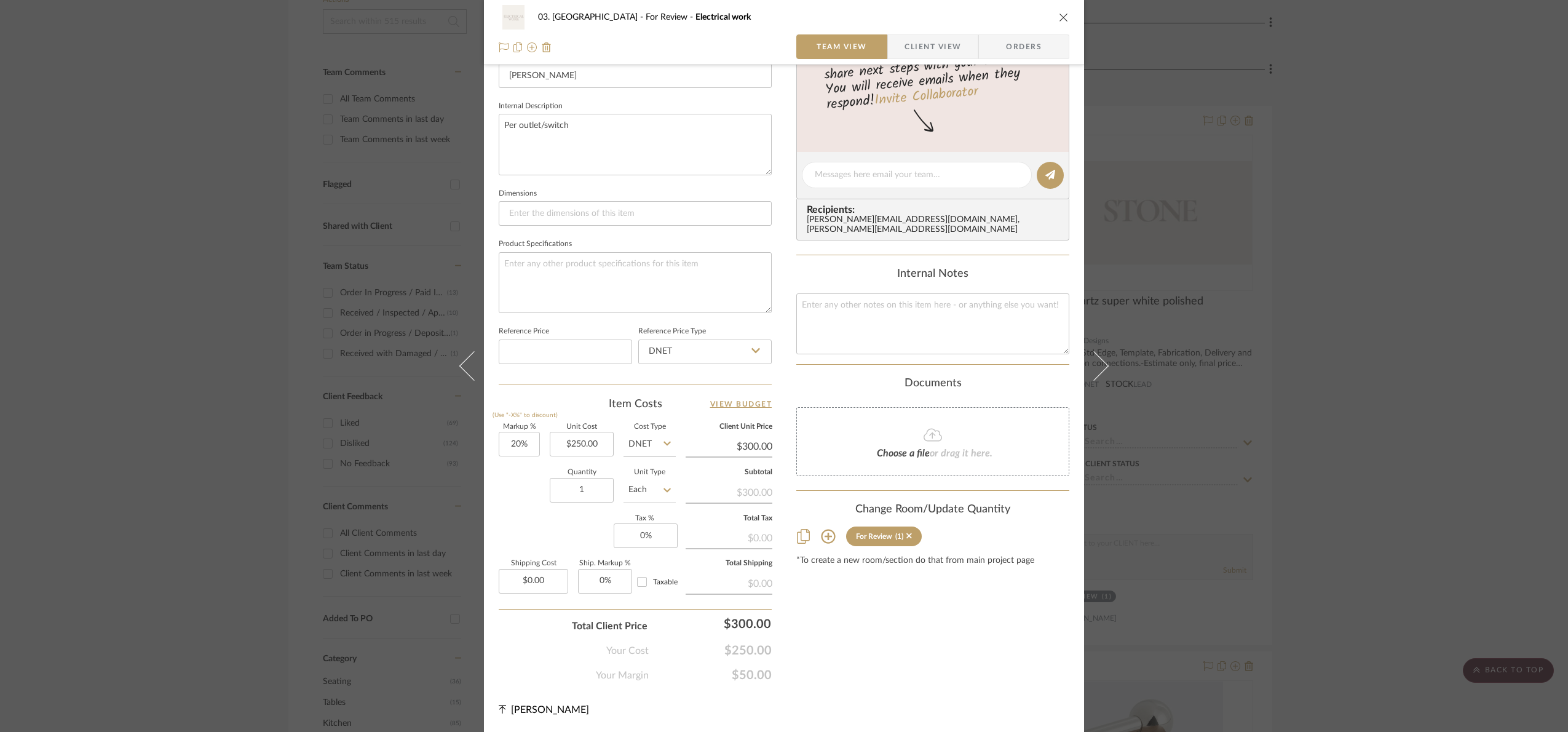
click at [1379, 332] on div "03. [PERSON_NAME] For Review Electrical work Team View Client View Orders Team-…" at bounding box center [784, 366] width 1568 height 732
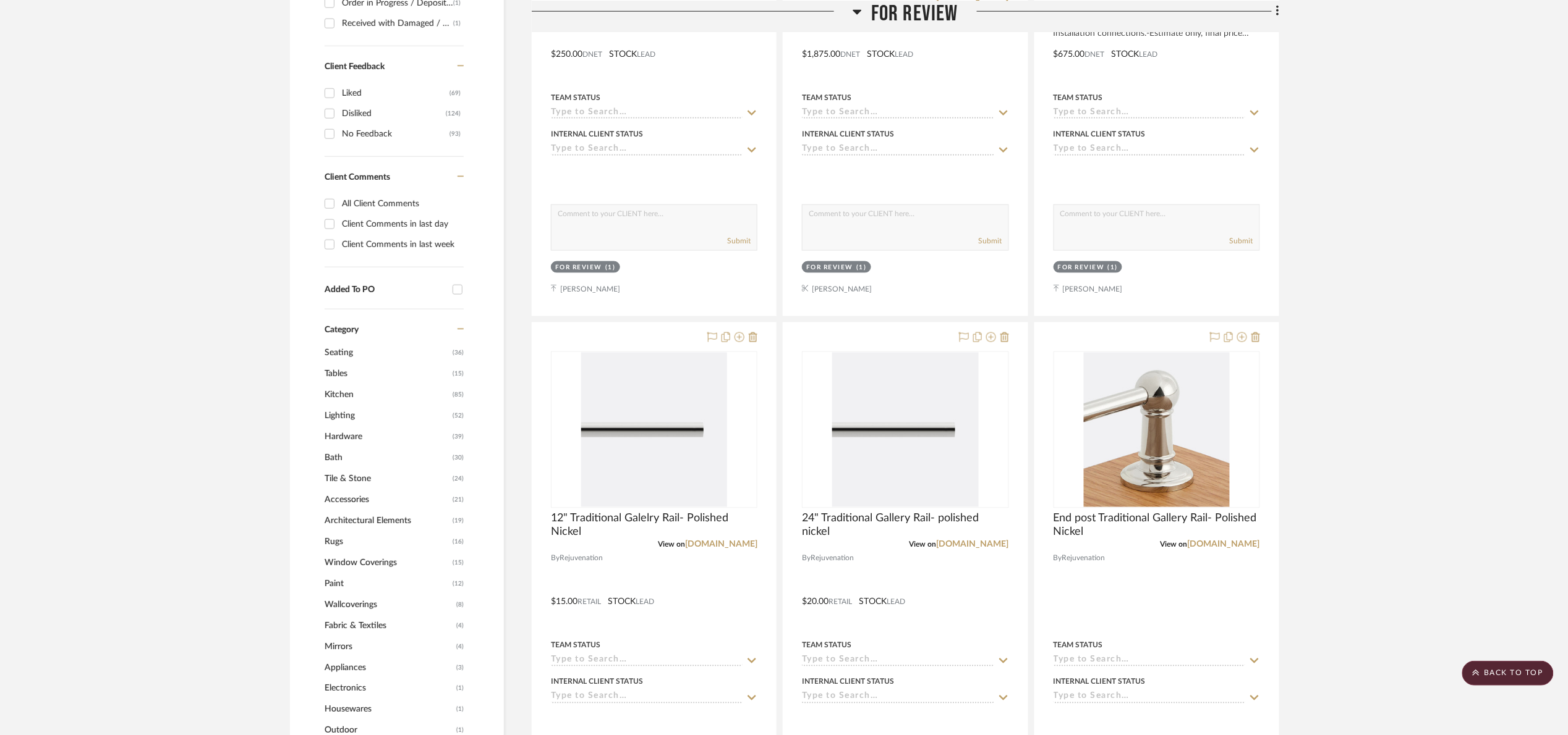
scroll to position [371, 0]
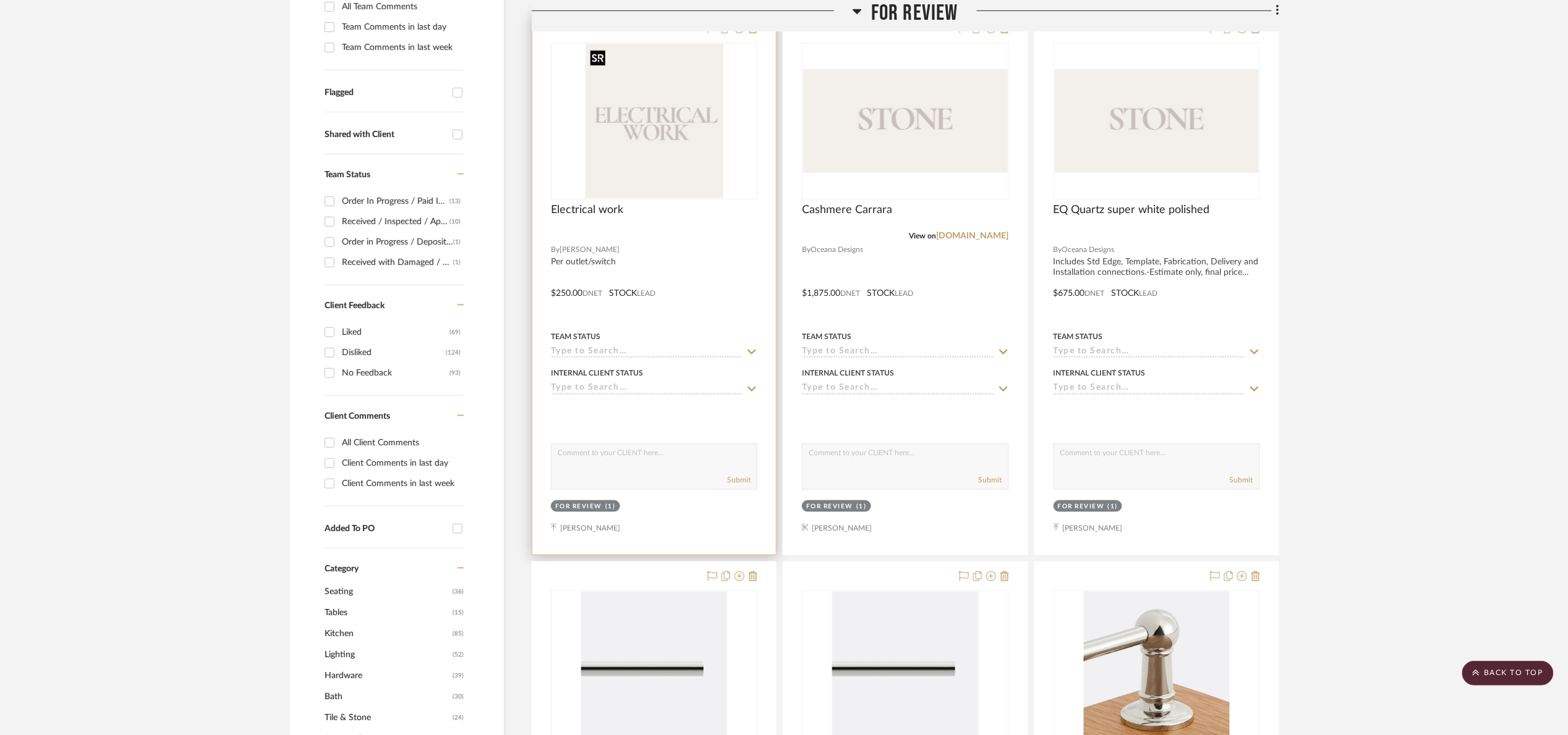
click at [716, 93] on img "0" at bounding box center [654, 121] width 138 height 155
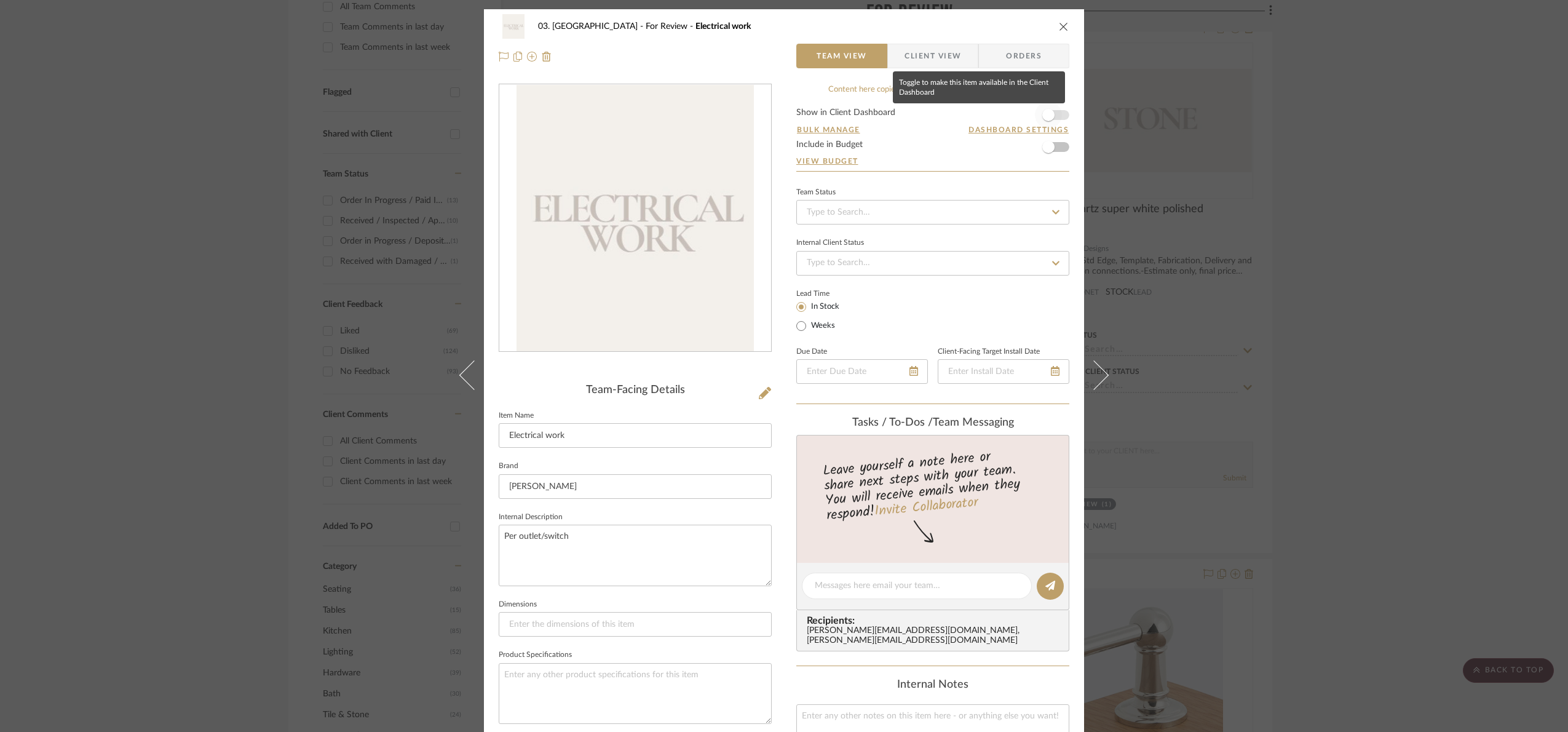
click at [1056, 108] on span "button" at bounding box center [1048, 114] width 27 height 27
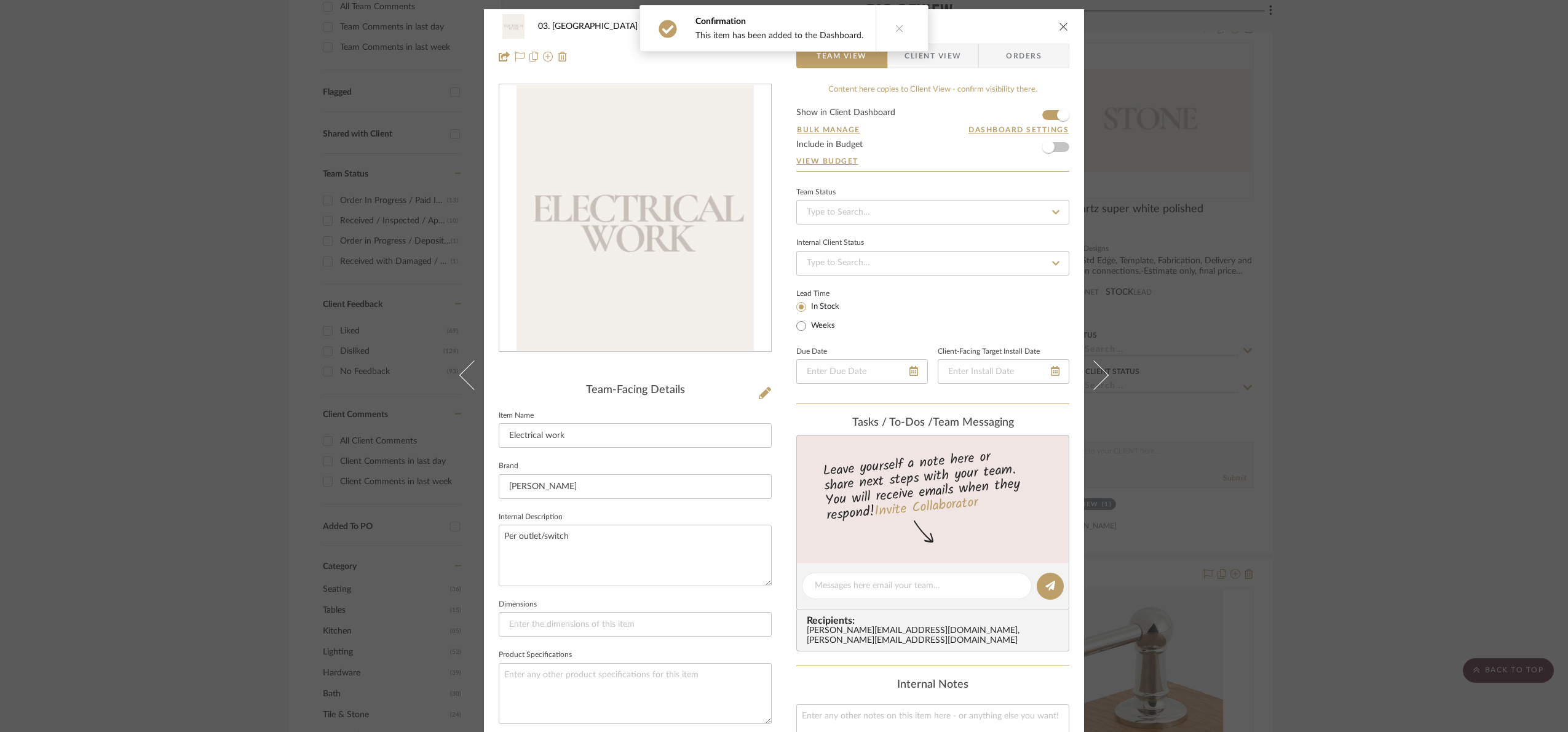
click at [960, 55] on span "Client View" at bounding box center [933, 55] width 90 height 24
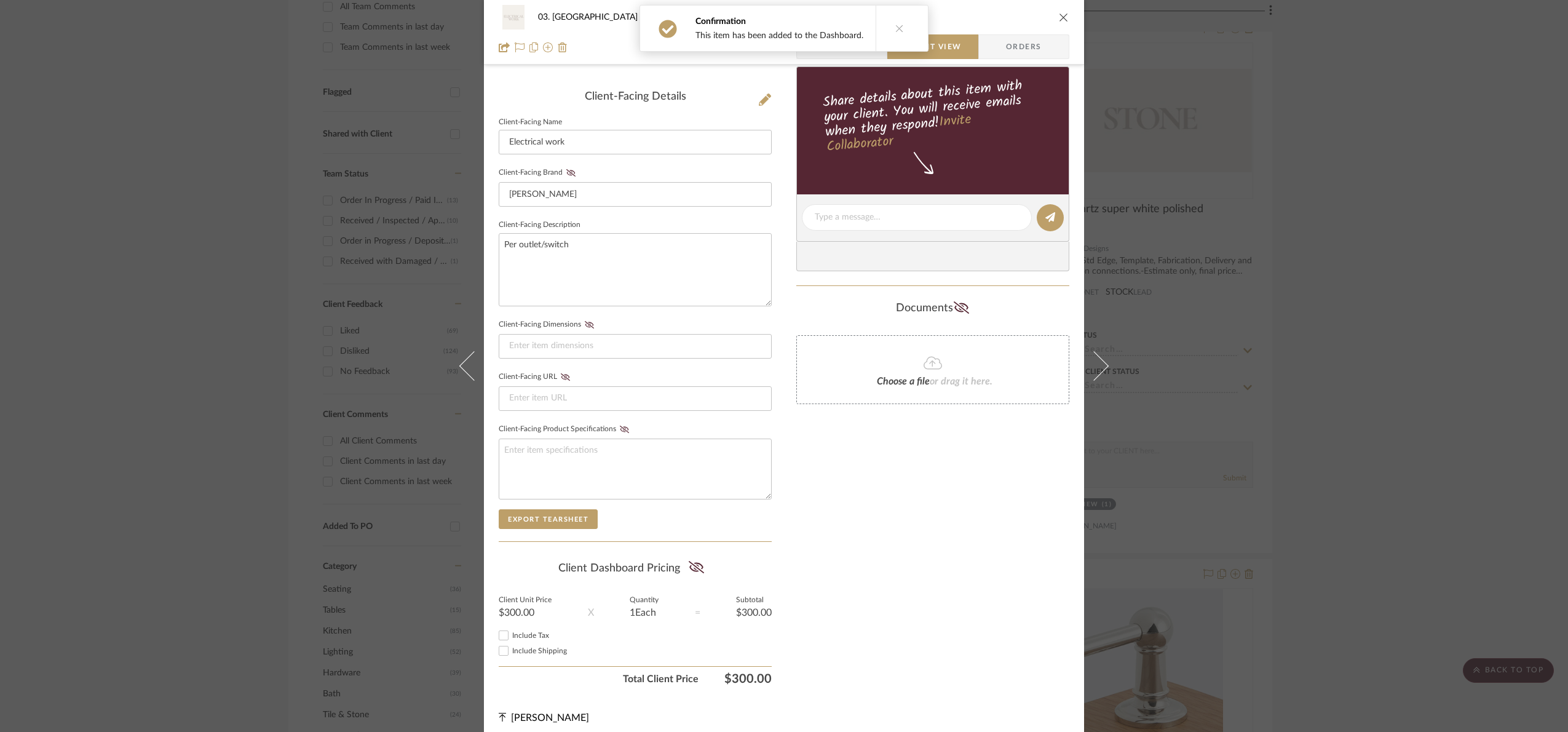
scroll to position [305, 0]
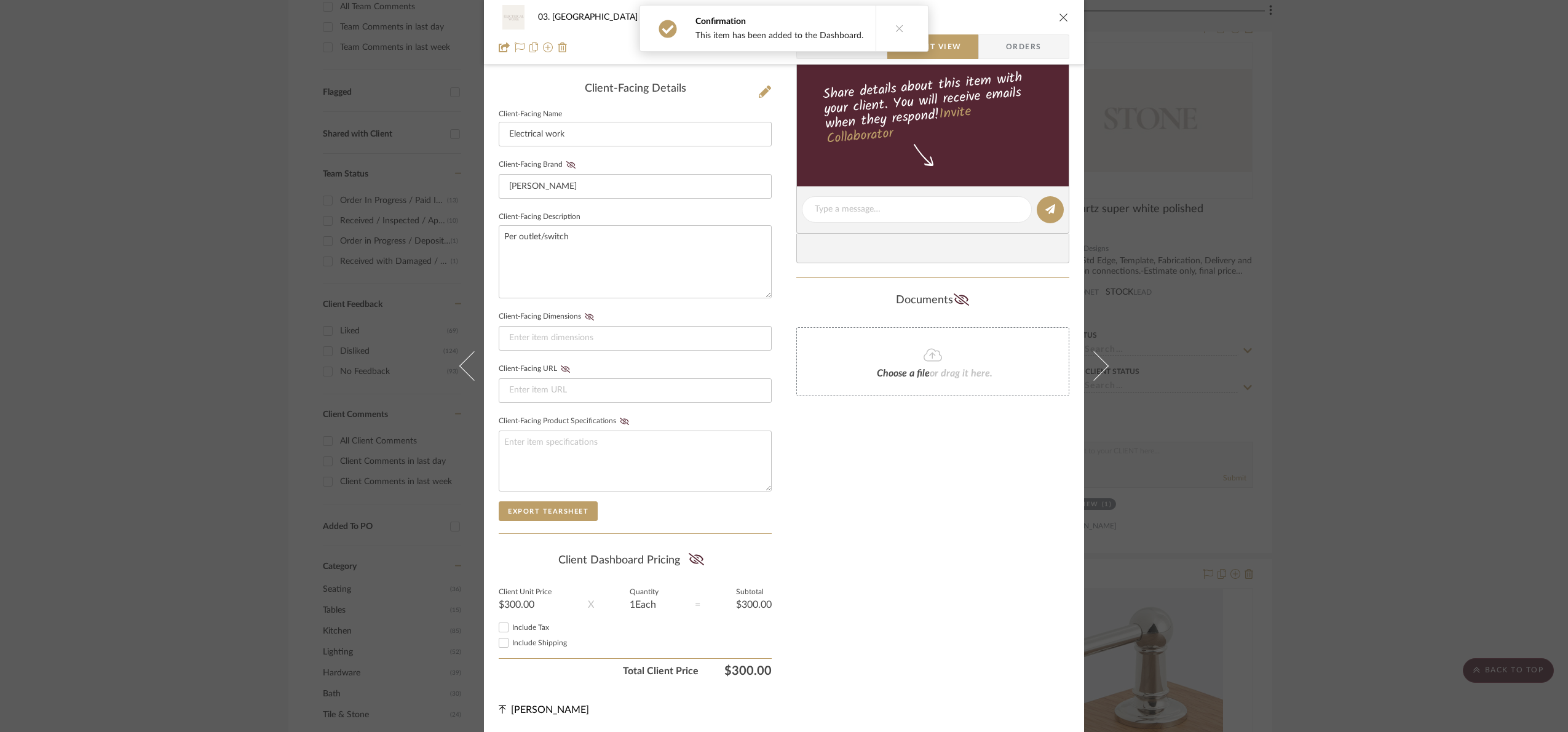
drag, startPoint x: 688, startPoint y: 560, endPoint x: 709, endPoint y: 541, distance: 28.3
click at [689, 557] on icon at bounding box center [697, 559] width 16 height 12
drag, startPoint x: 1292, startPoint y: 378, endPoint x: 1108, endPoint y: 282, distance: 207.5
click at [1293, 376] on div "03. [PERSON_NAME] For Review Electrical work Team View Client View Orders Clien…" at bounding box center [784, 366] width 1568 height 732
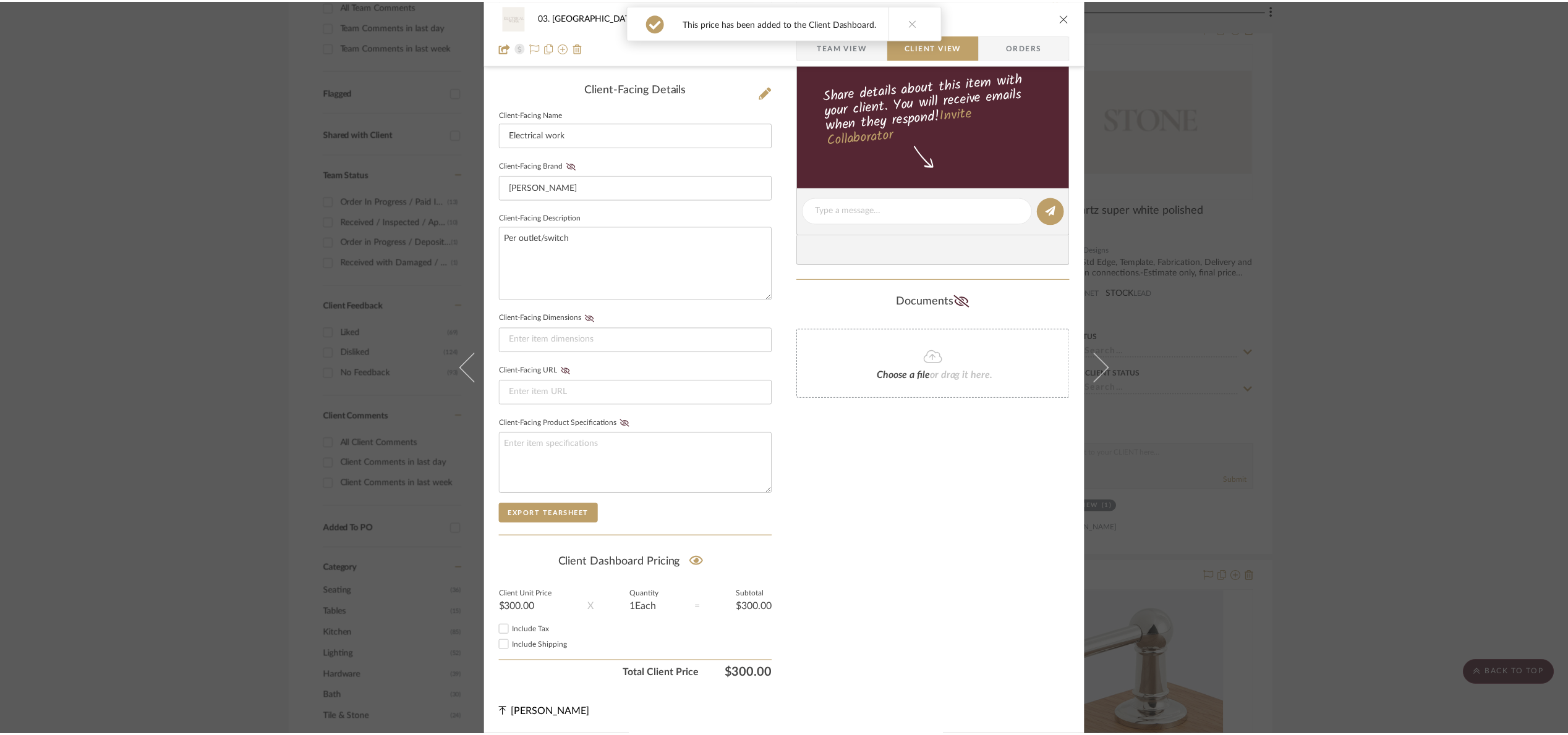
scroll to position [371, 0]
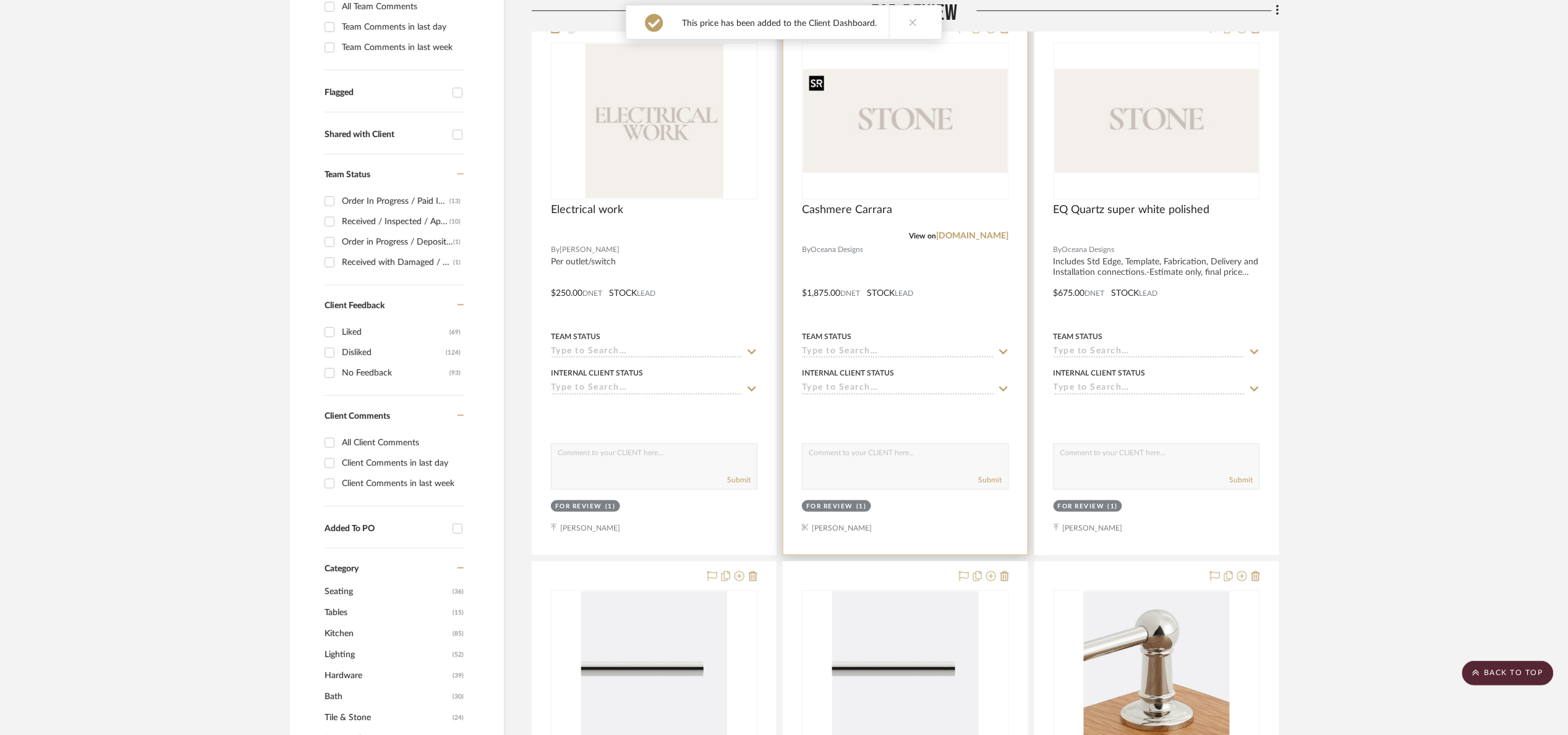
click at [896, 136] on img "0" at bounding box center [905, 121] width 204 height 103
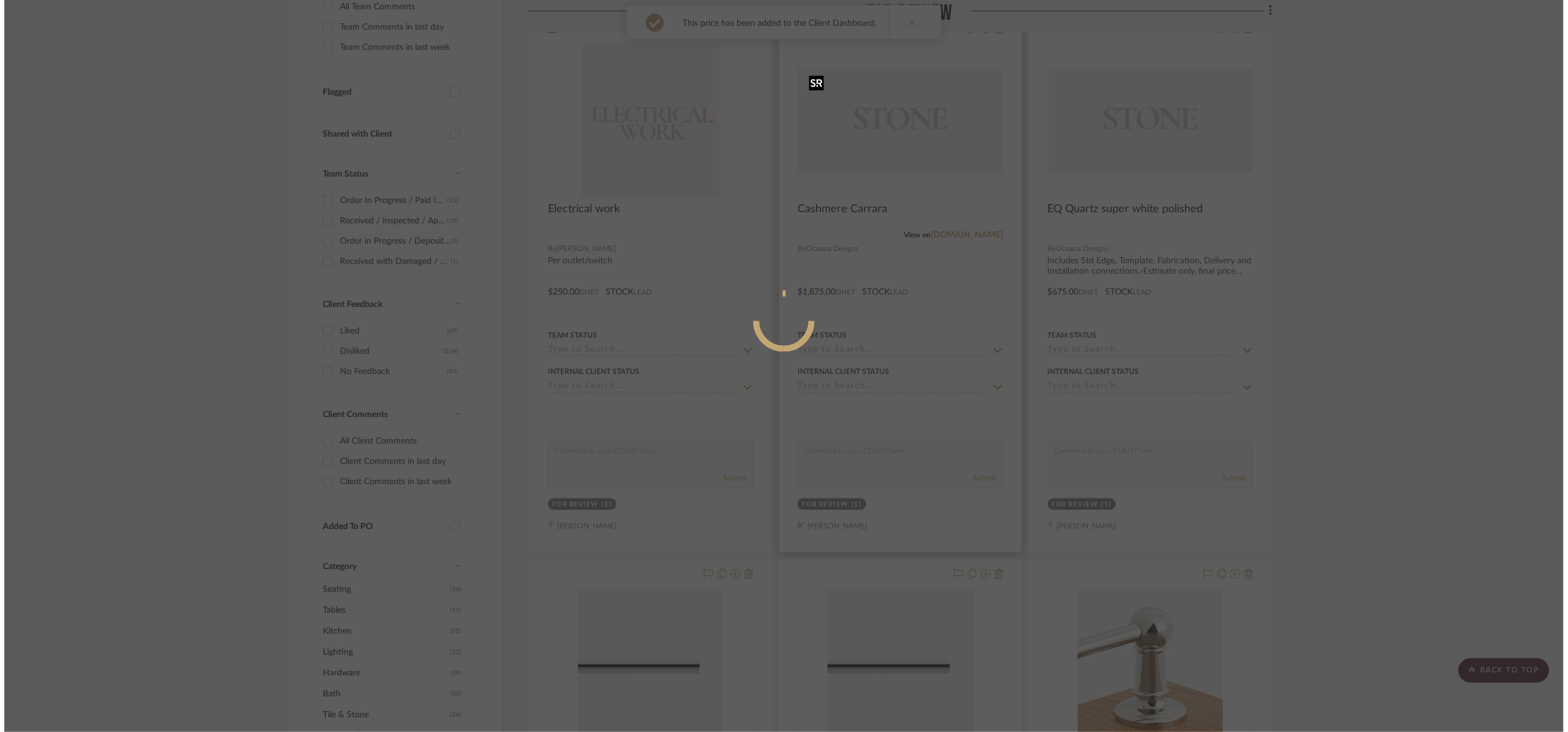
scroll to position [0, 0]
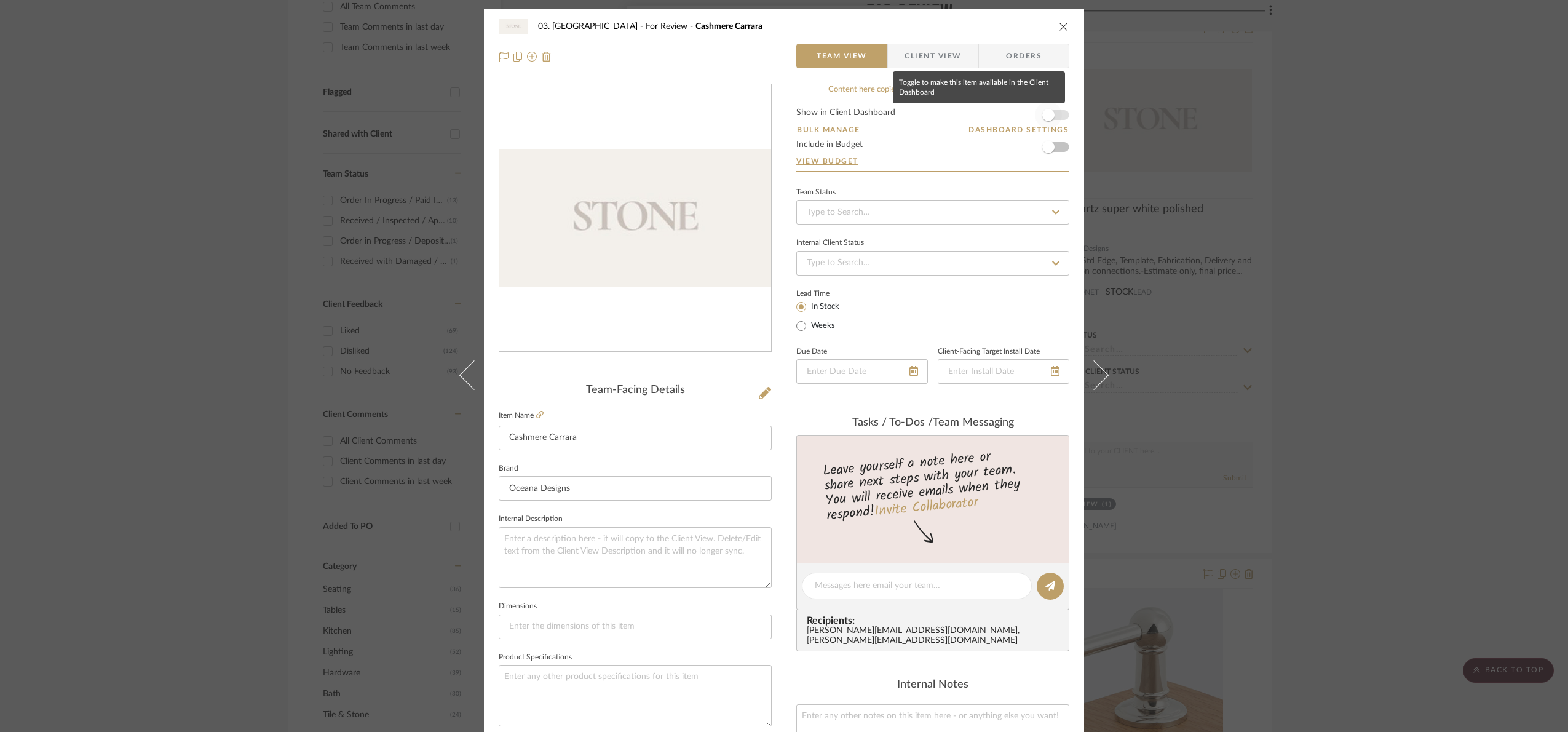
click at [1049, 111] on span "button" at bounding box center [1048, 115] width 12 height 12
click at [923, 51] on span "Client View" at bounding box center [932, 55] width 56 height 24
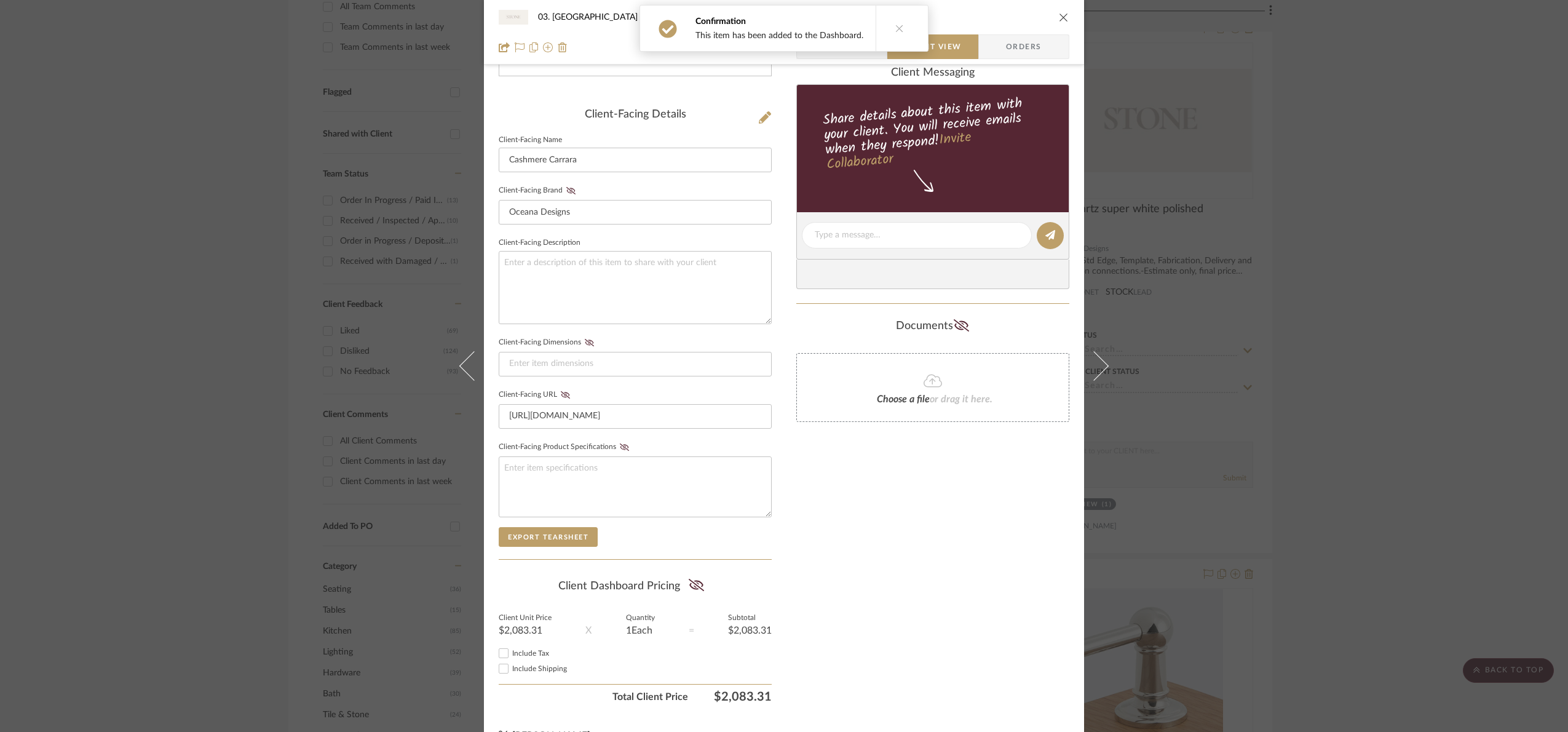
scroll to position [277, 0]
drag, startPoint x: 691, startPoint y: 589, endPoint x: 702, endPoint y: 582, distance: 13.0
click at [691, 589] on icon at bounding box center [697, 584] width 16 height 12
drag, startPoint x: 1432, startPoint y: 330, endPoint x: 1233, endPoint y: 213, distance: 230.8
click at [1429, 324] on div "03. [PERSON_NAME] For Review Cashmere Carrara Team View Client View Orders Clie…" at bounding box center [784, 366] width 1568 height 732
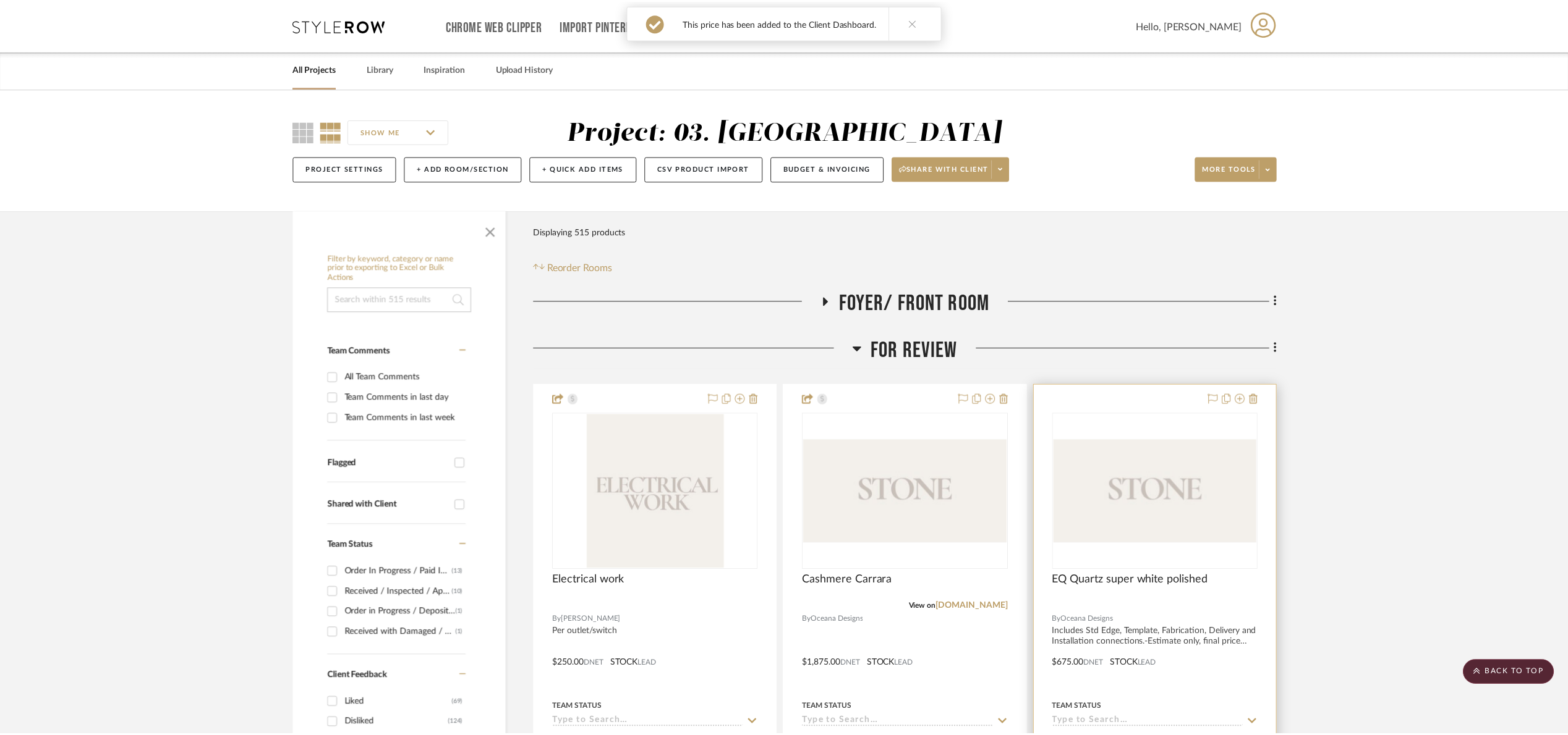
scroll to position [371, 0]
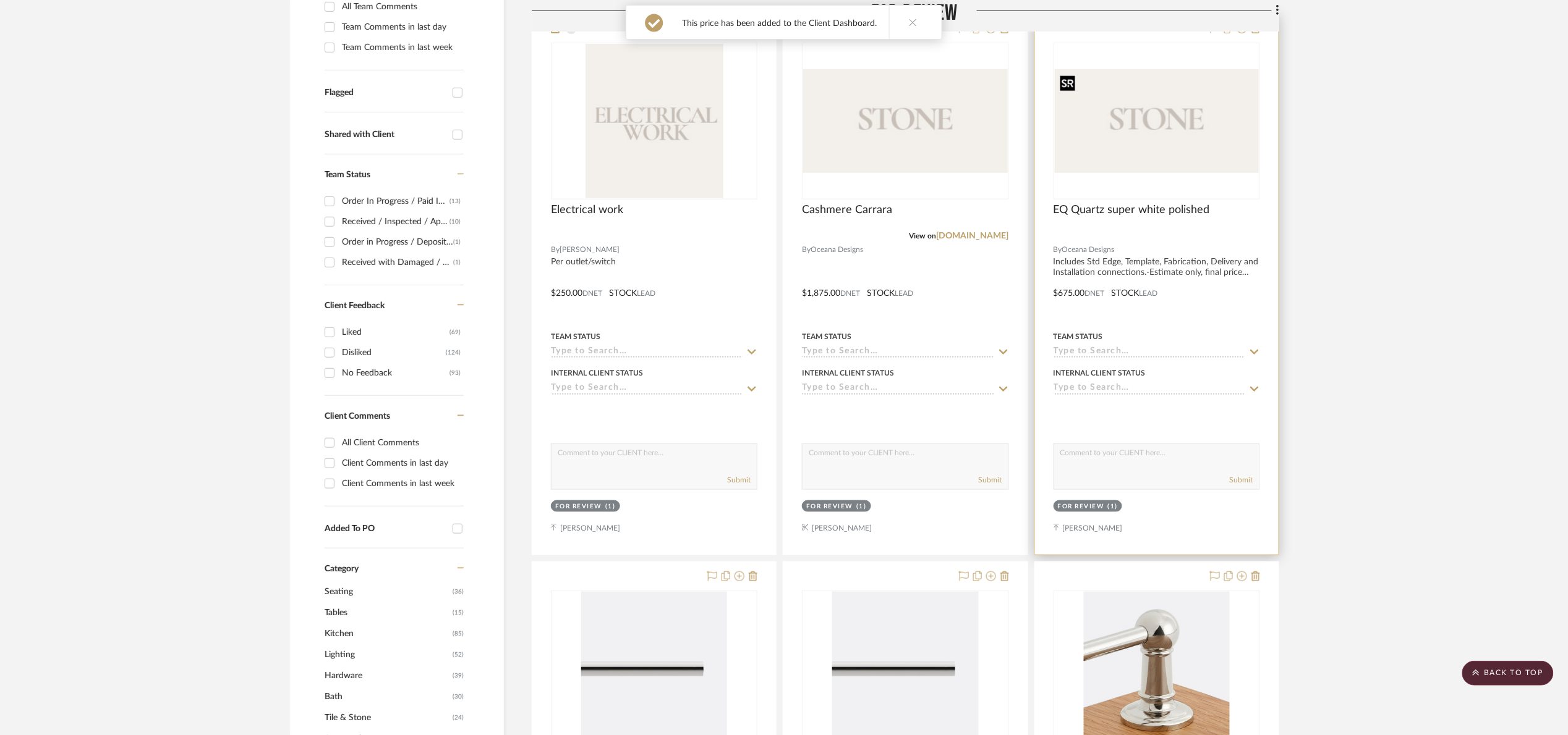
click at [1172, 129] on img "0" at bounding box center [1156, 121] width 204 height 103
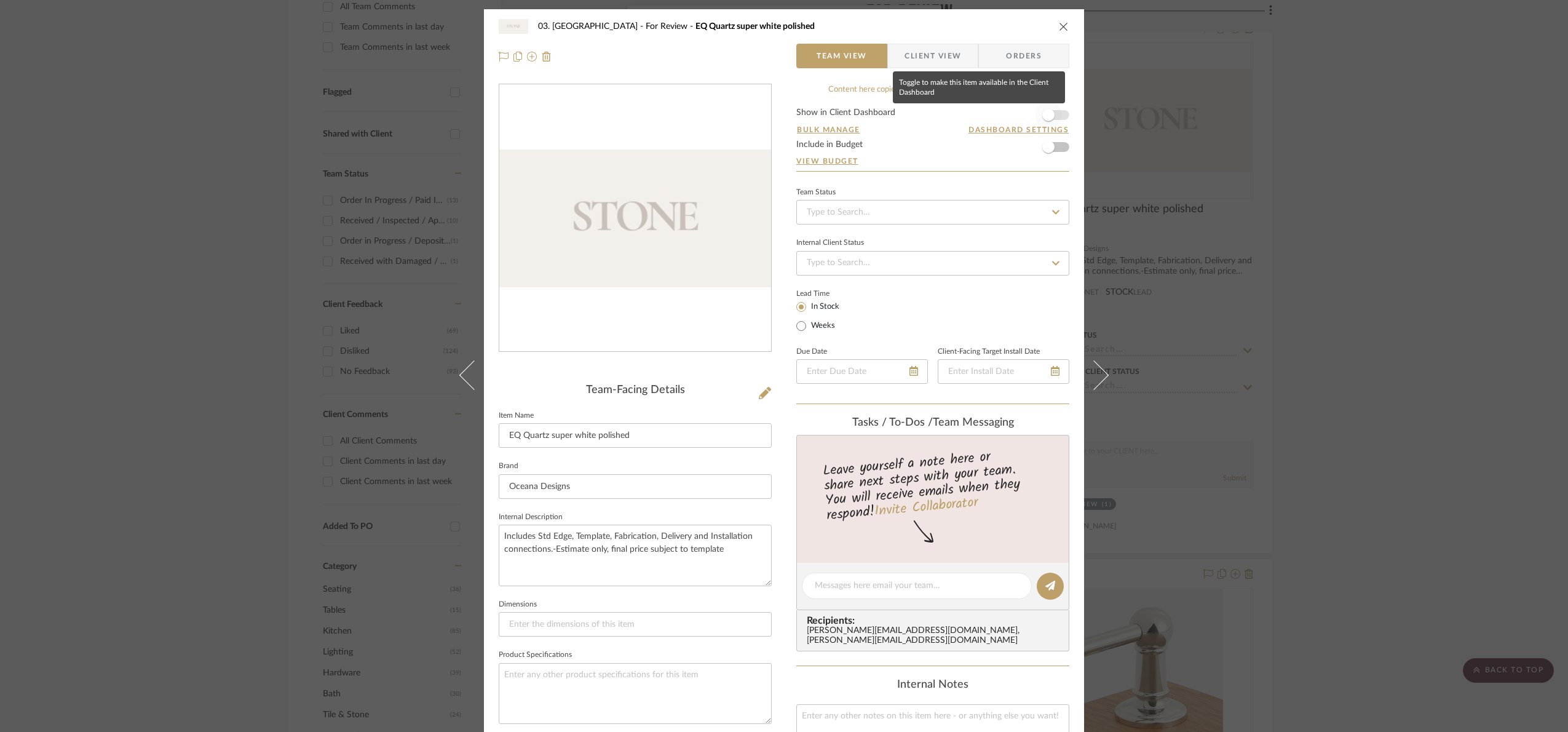
click at [1047, 111] on span "button" at bounding box center [1048, 115] width 12 height 12
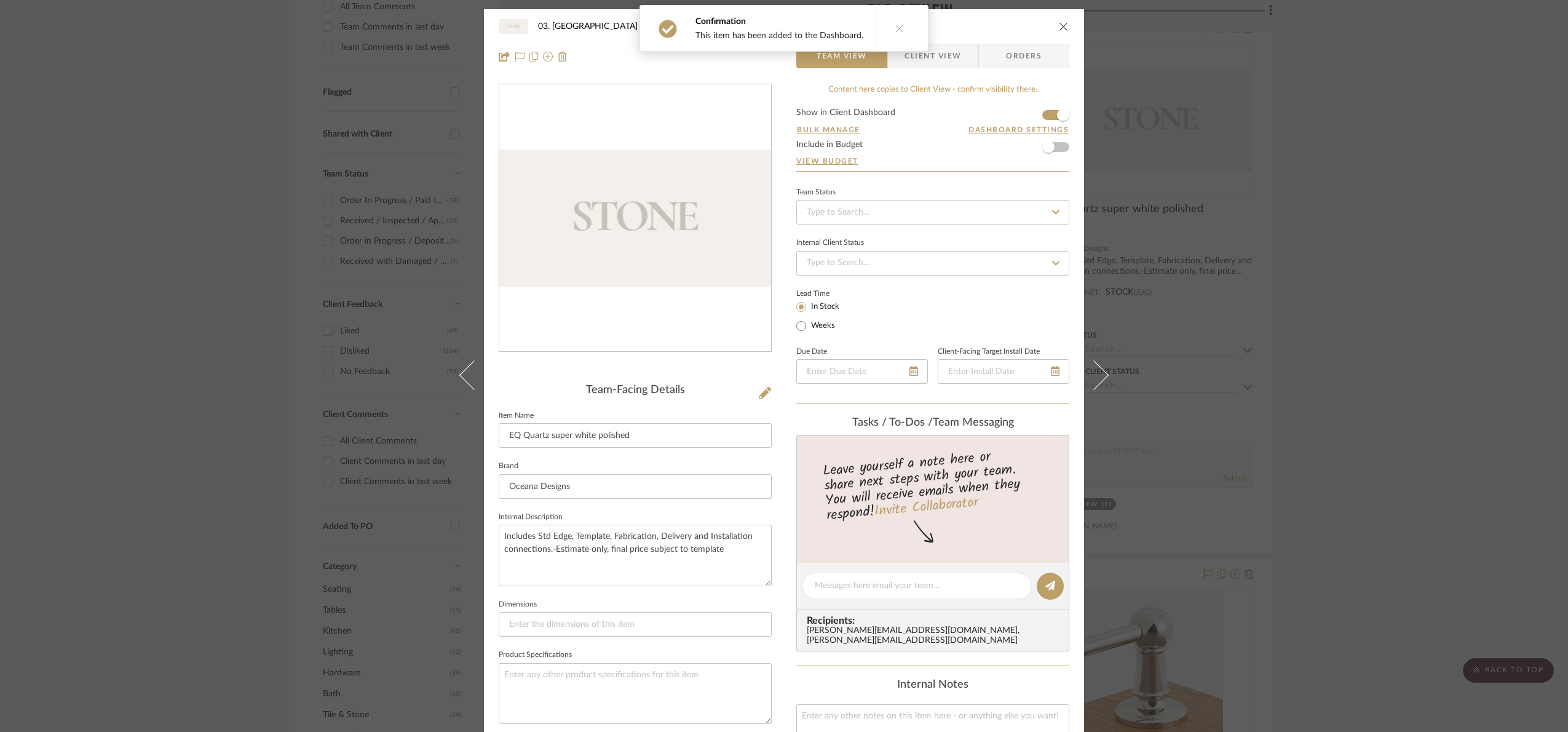
click at [921, 59] on span "Client View" at bounding box center [932, 55] width 56 height 24
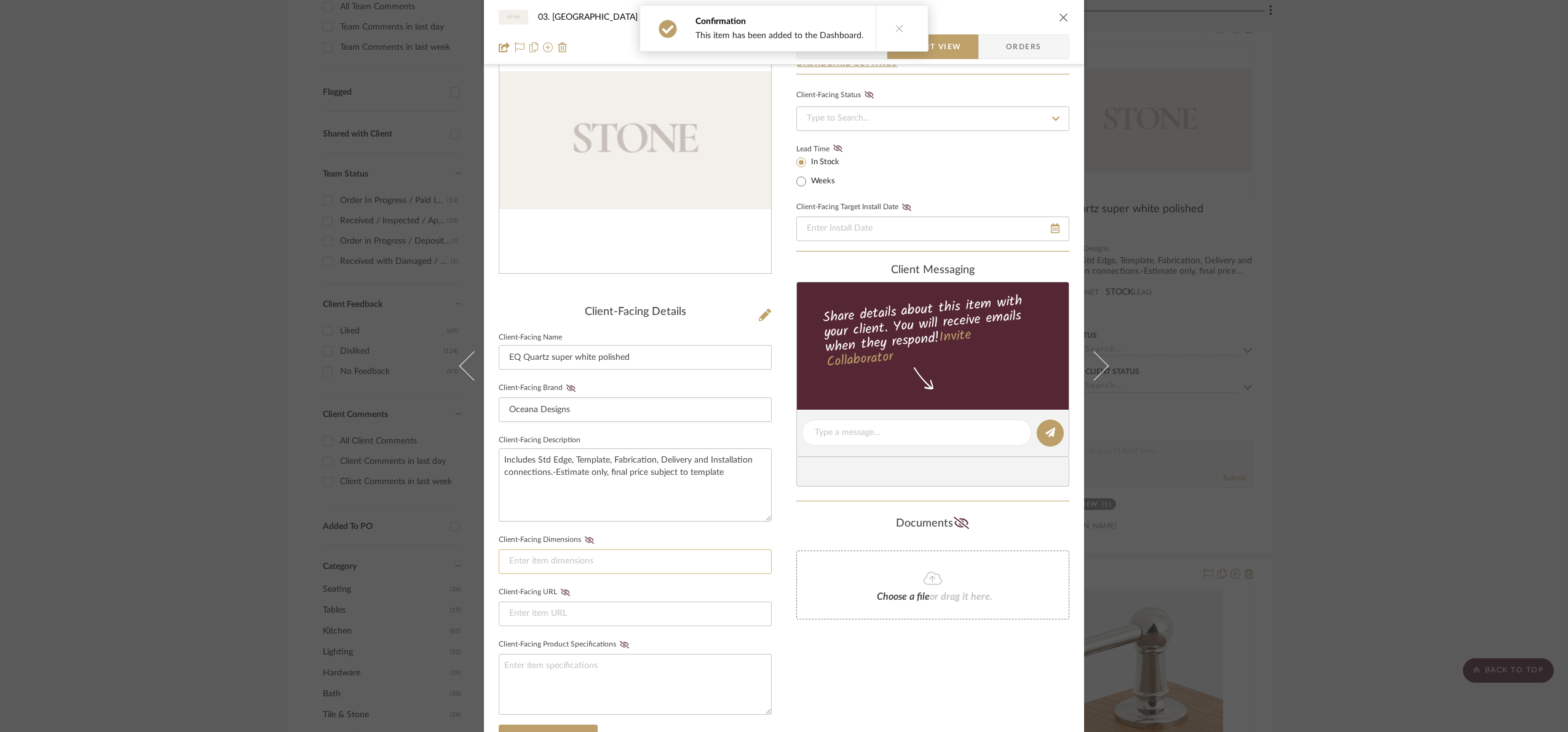
scroll to position [305, 0]
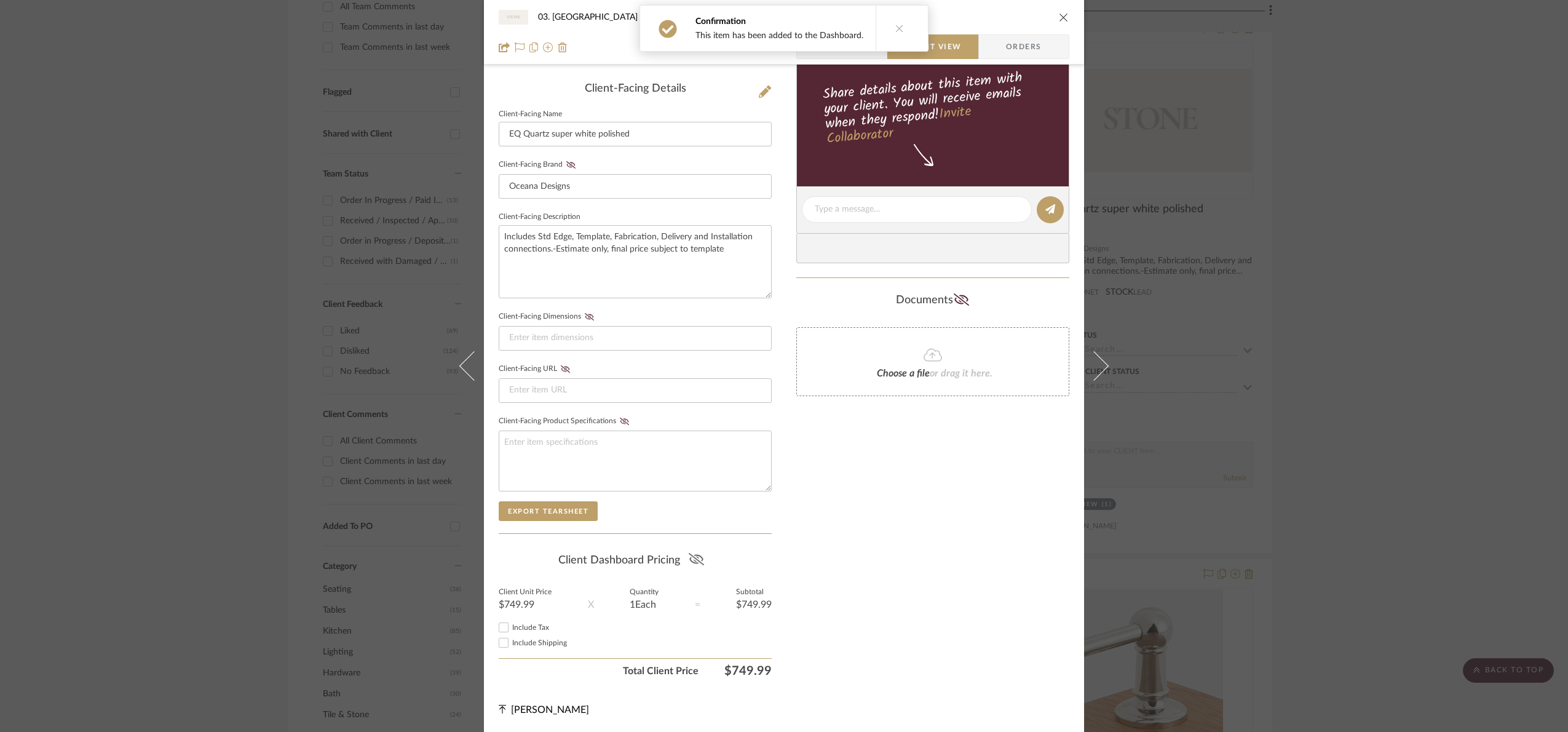
click at [692, 557] on icon at bounding box center [696, 559] width 16 height 12
drag, startPoint x: 1454, startPoint y: 306, endPoint x: 1427, endPoint y: 267, distance: 47.4
click at [1457, 289] on div "03. [PERSON_NAME] For Review EQ Quartz super white polished Team View Client Vi…" at bounding box center [784, 366] width 1568 height 732
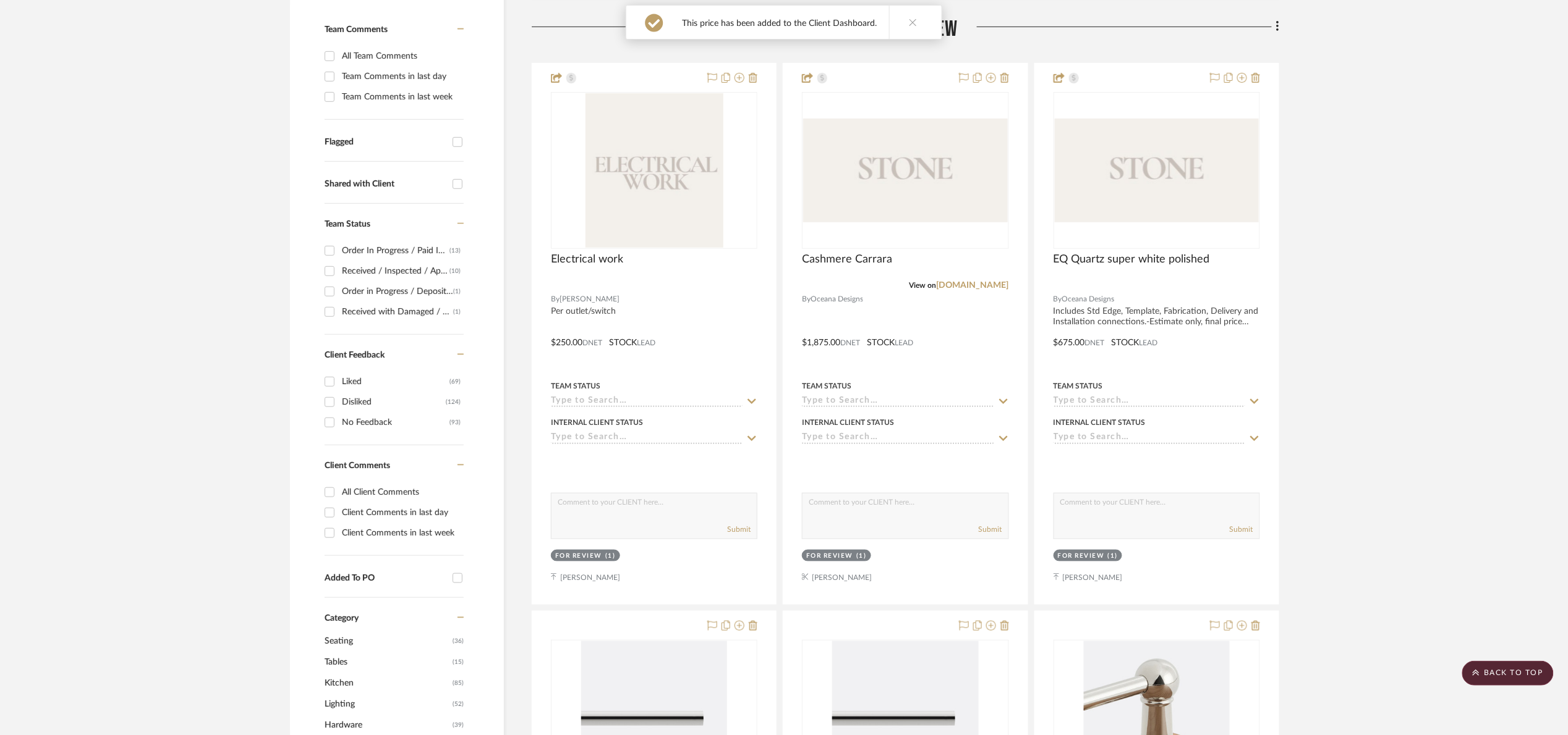
scroll to position [278, 0]
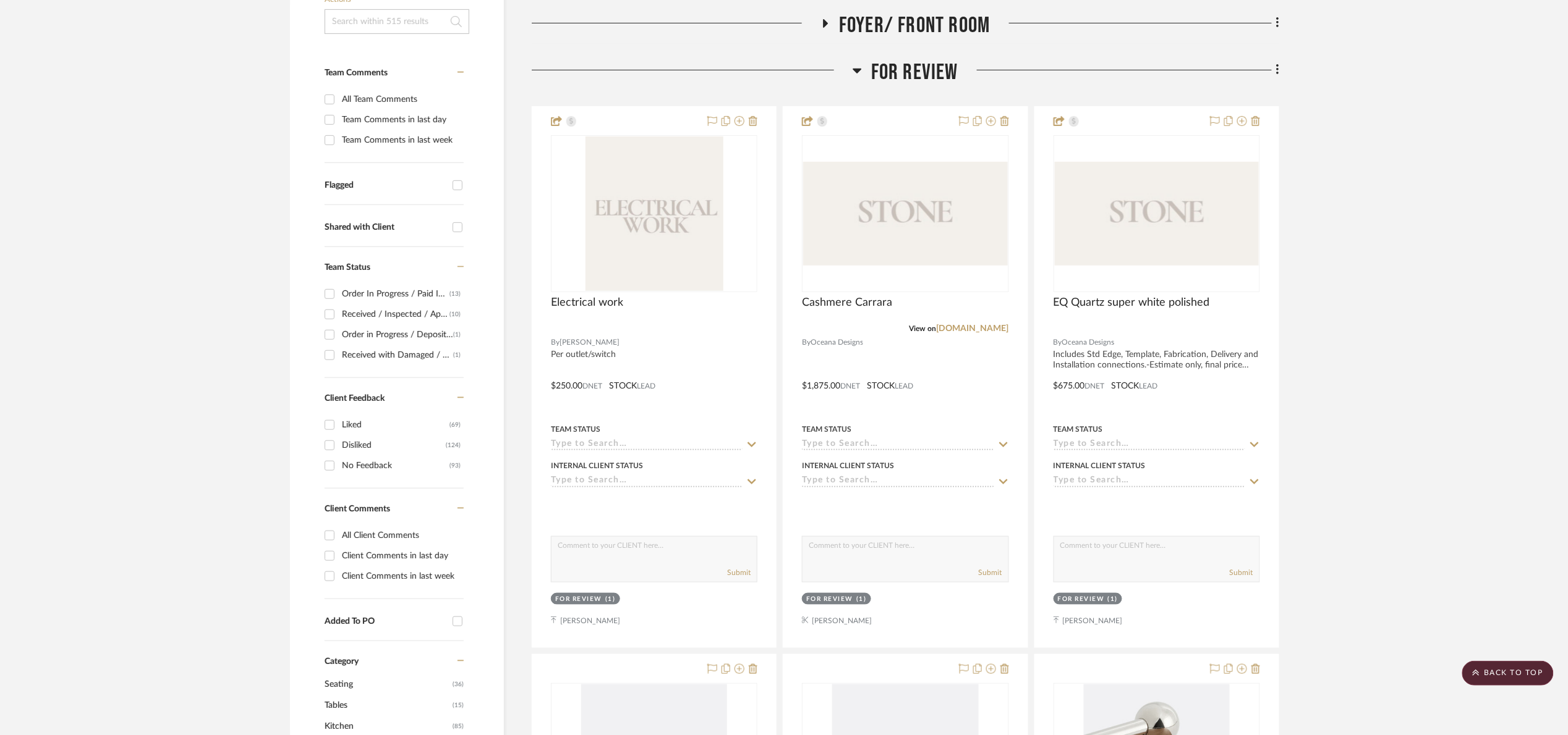
click at [926, 77] on span "For Review" at bounding box center [914, 72] width 87 height 27
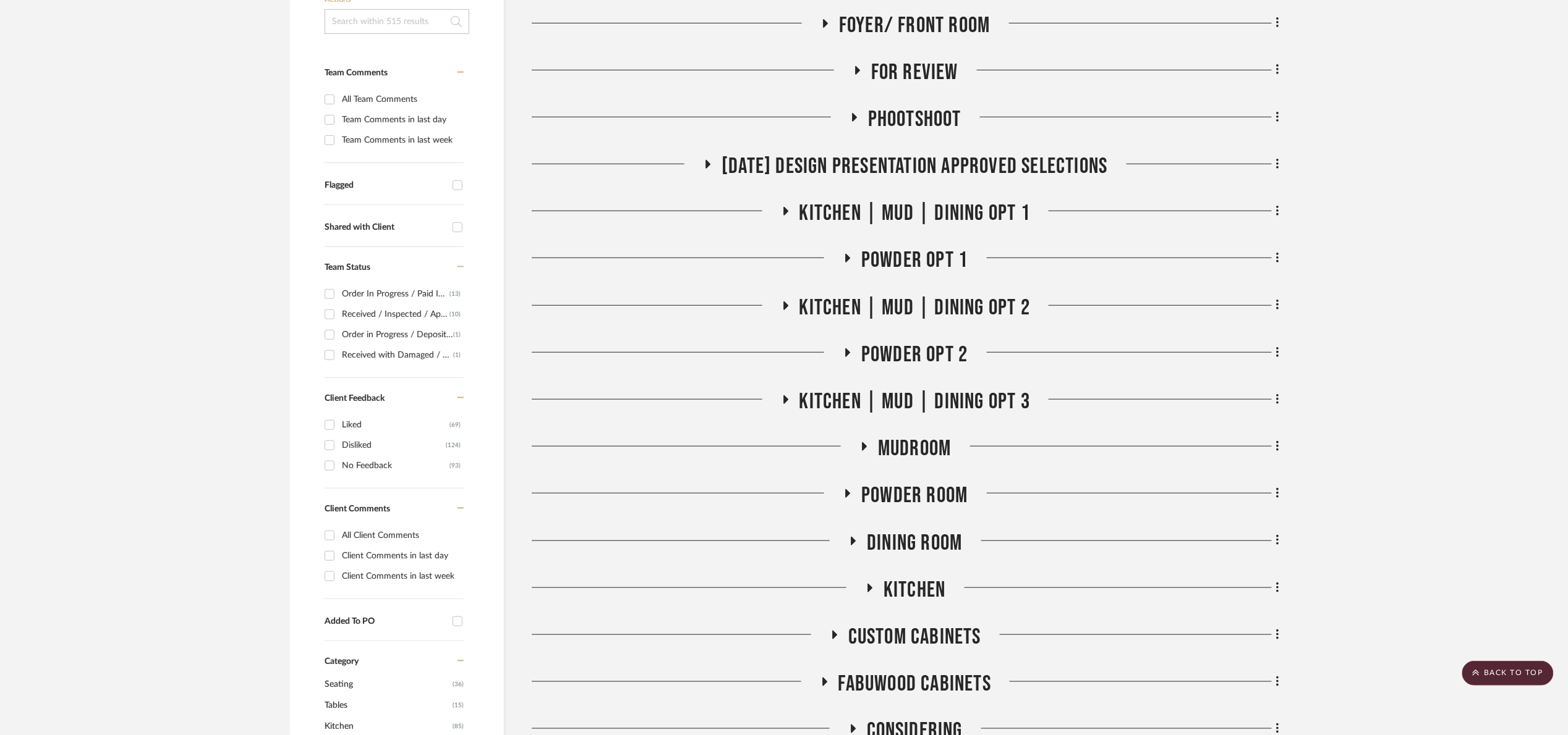
click at [926, 77] on span "For Review" at bounding box center [914, 72] width 87 height 27
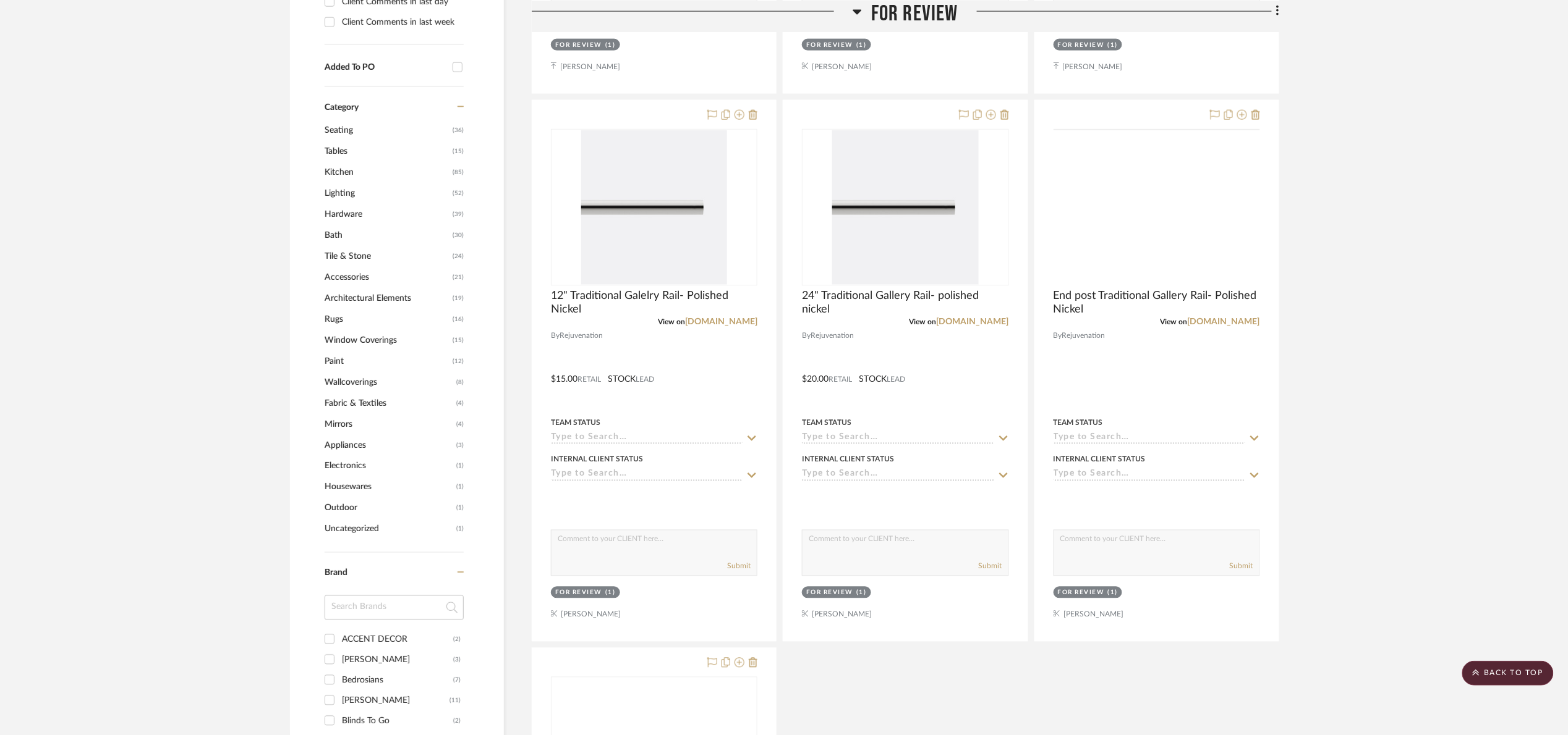
scroll to position [834, 0]
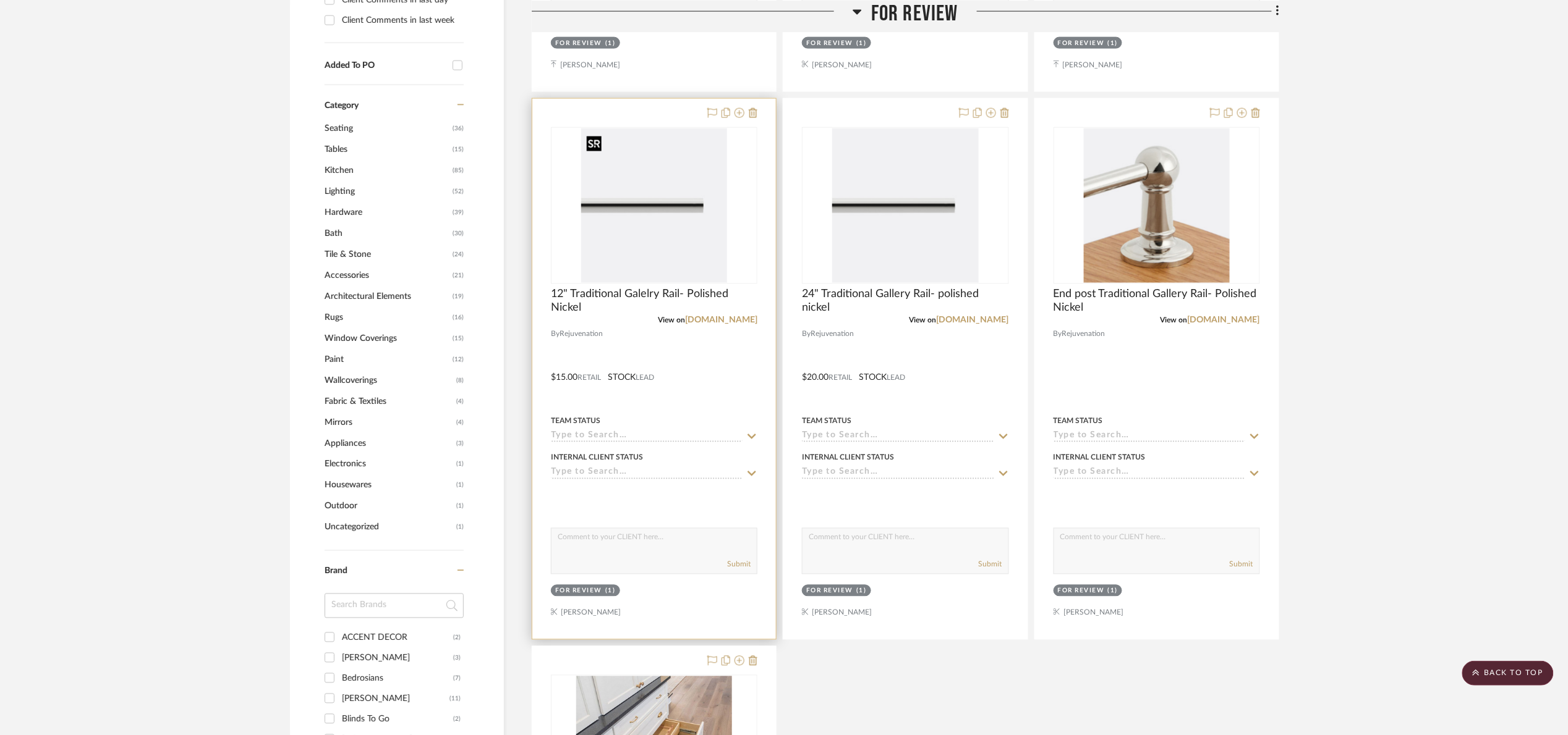
click at [700, 273] on img "0" at bounding box center [654, 206] width 146 height 155
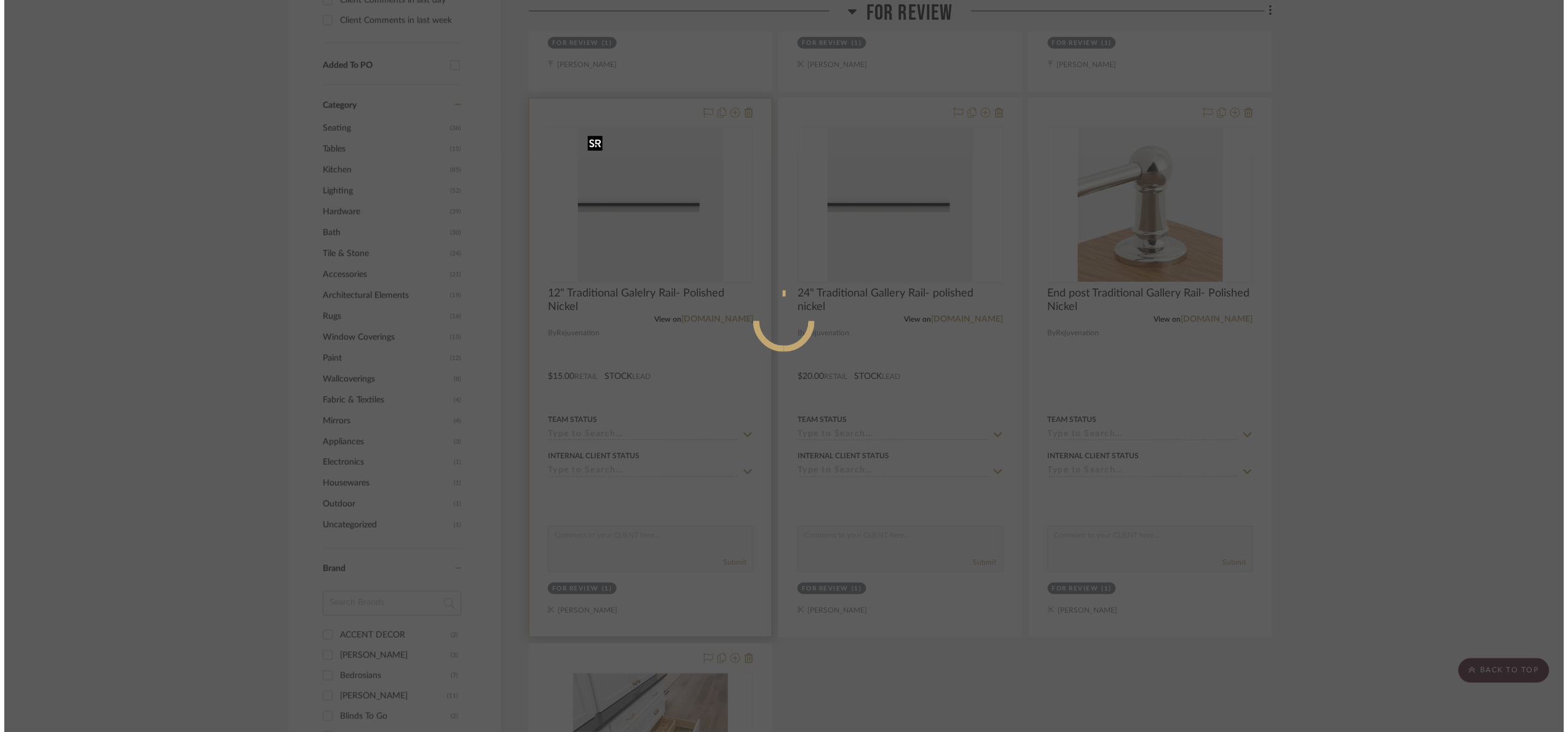
scroll to position [0, 0]
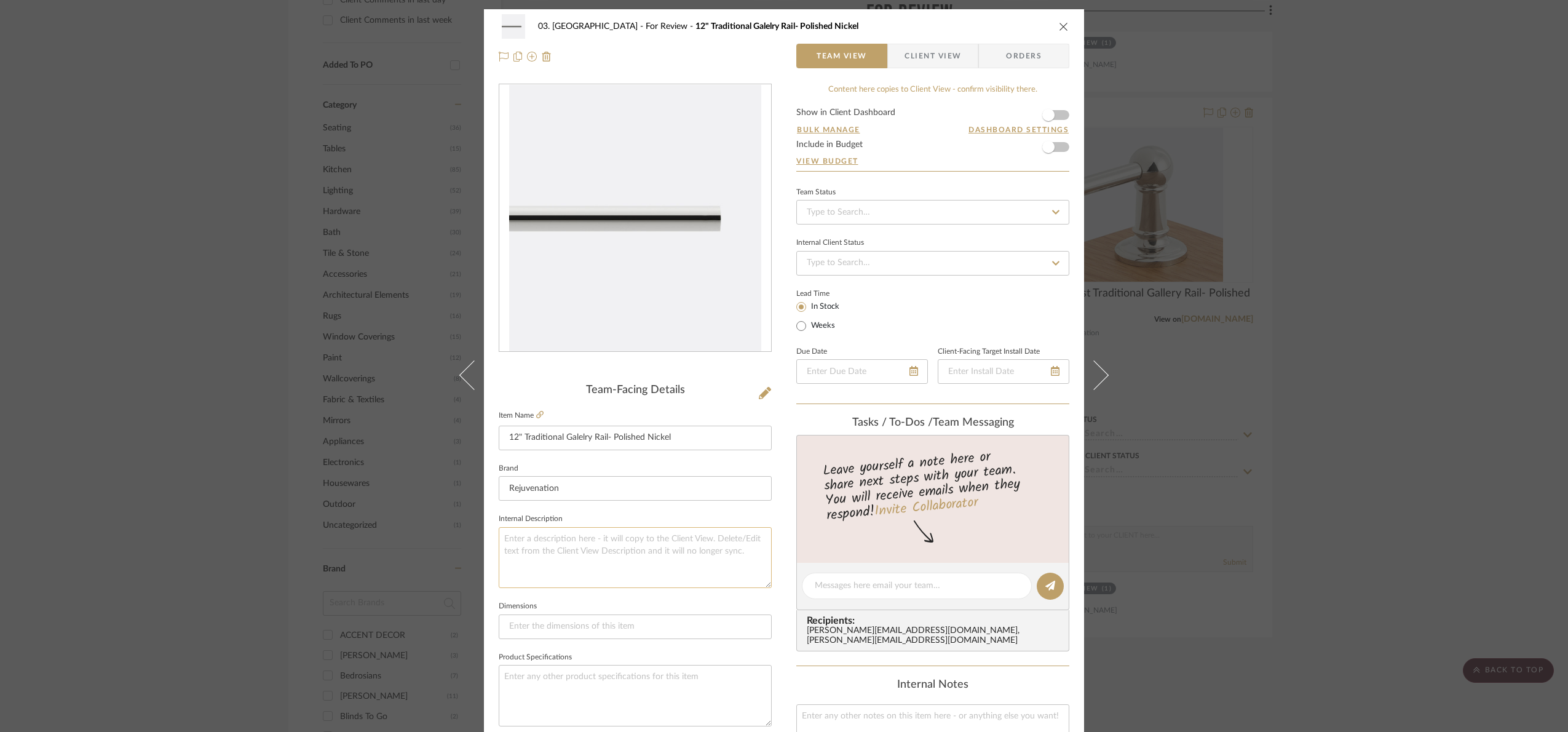
click at [585, 547] on textarea at bounding box center [636, 557] width 273 height 61
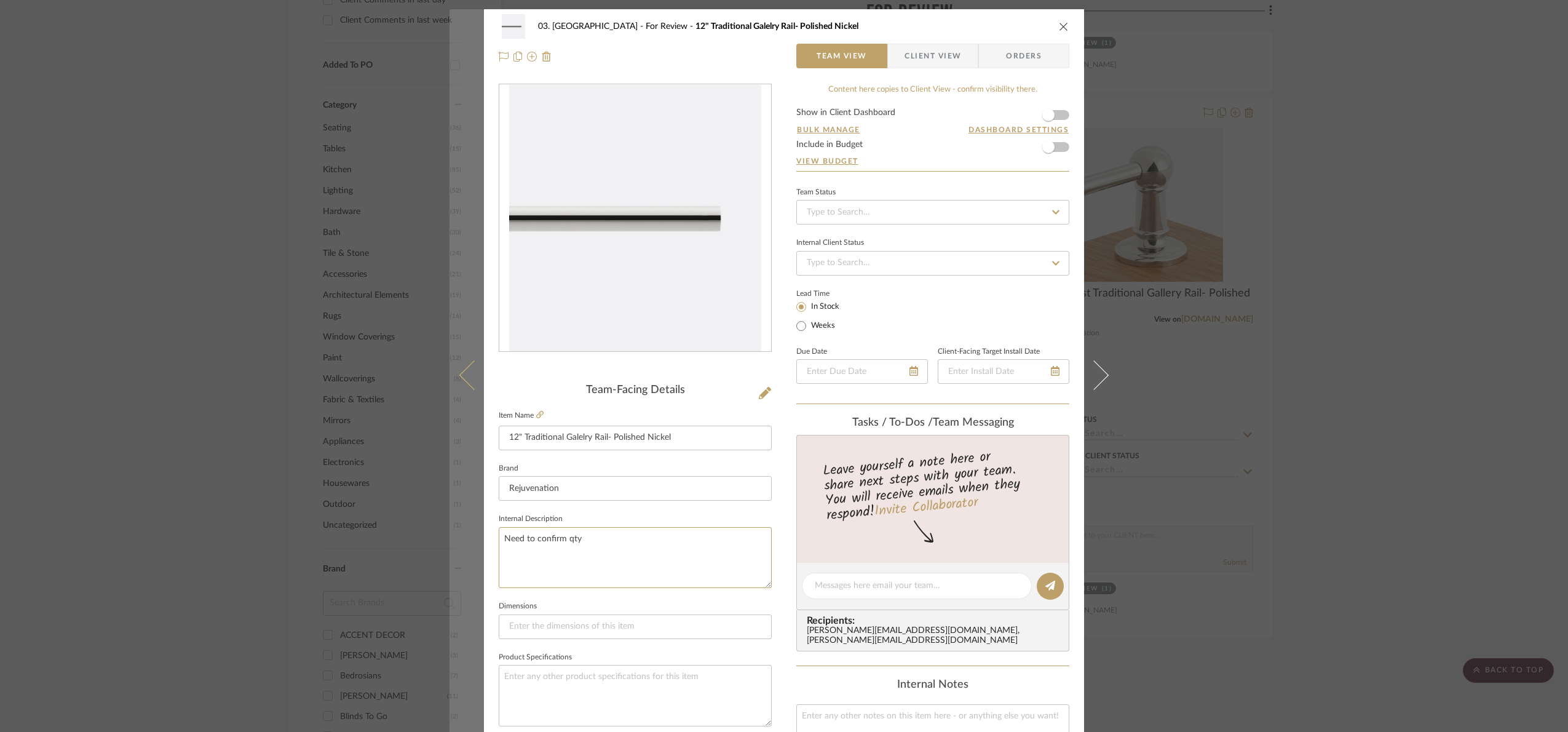
drag, startPoint x: 586, startPoint y: 547, endPoint x: 450, endPoint y: 531, distance: 136.9
click at [450, 531] on mat-dialog-content "03. Schilling For Review 12" Traditional Galelry Rail- Polished Nickel Team Vie…" at bounding box center [784, 578] width 669 height 1137
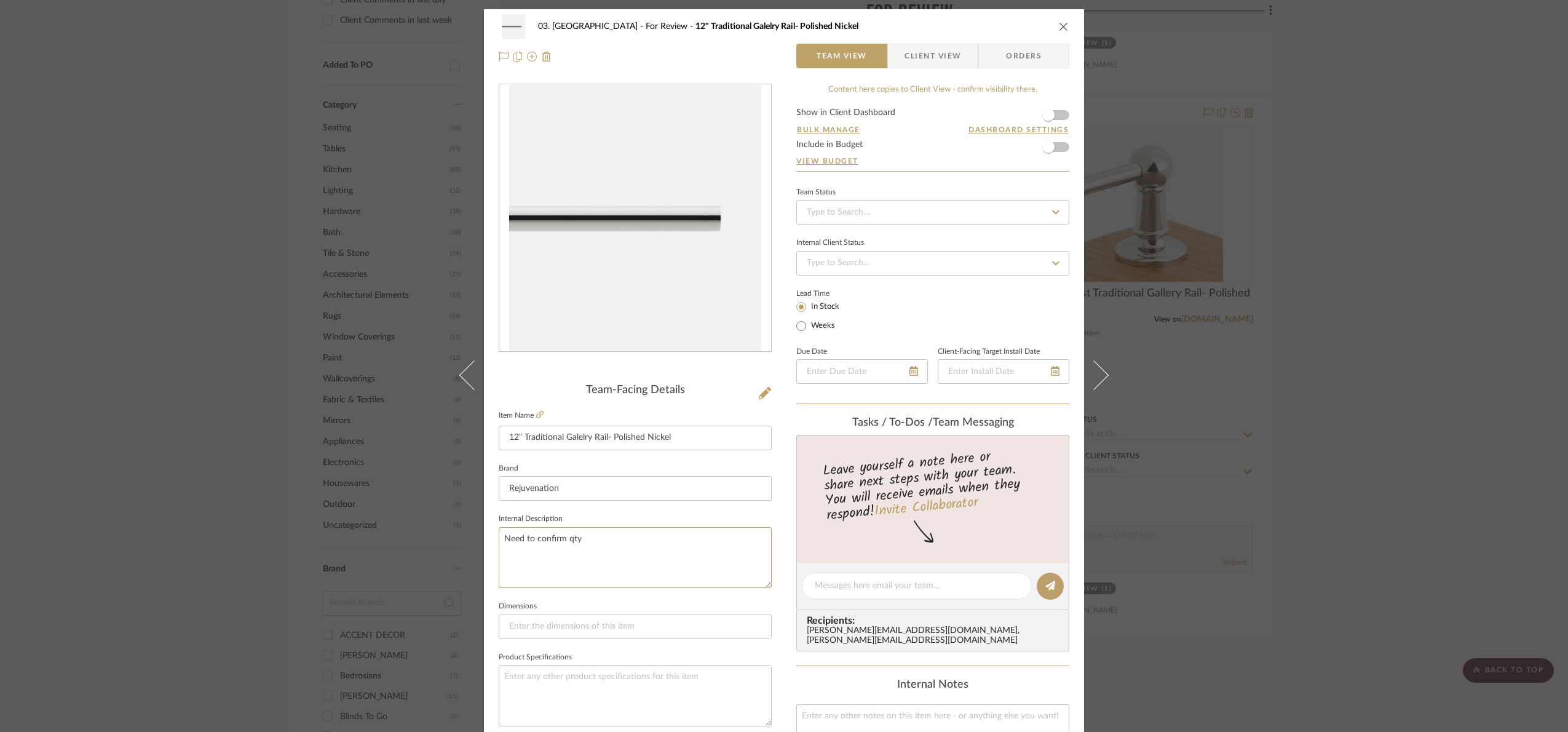
type textarea "Need to confirm qty"
click at [598, 514] on fieldset "Internal Description Need to confirm qty" at bounding box center [636, 549] width 273 height 78
drag, startPoint x: 627, startPoint y: 549, endPoint x: 442, endPoint y: 534, distance: 185.6
click at [442, 534] on div "03. Schilling For Review 12" Traditional Galelry Rail- Polished Nickel Team Vie…" at bounding box center [784, 366] width 1568 height 732
click at [590, 551] on textarea "Need to confirm qty" at bounding box center [636, 557] width 273 height 61
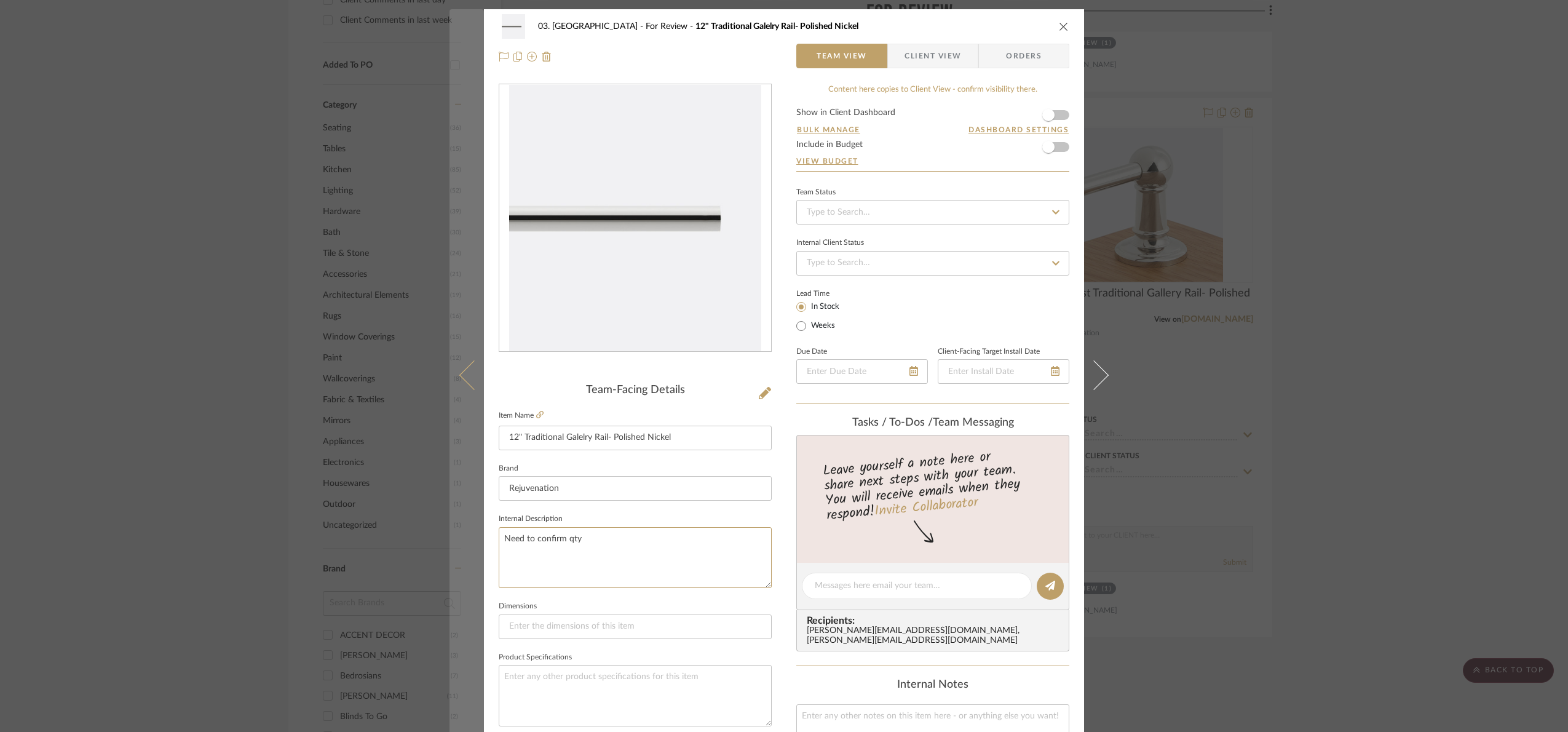
drag, startPoint x: 591, startPoint y: 549, endPoint x: 470, endPoint y: 549, distance: 121.0
click at [471, 549] on mat-dialog-content "03. Schilling For Review 12" Traditional Galelry Rail- Polished Nickel Team Vie…" at bounding box center [784, 578] width 669 height 1137
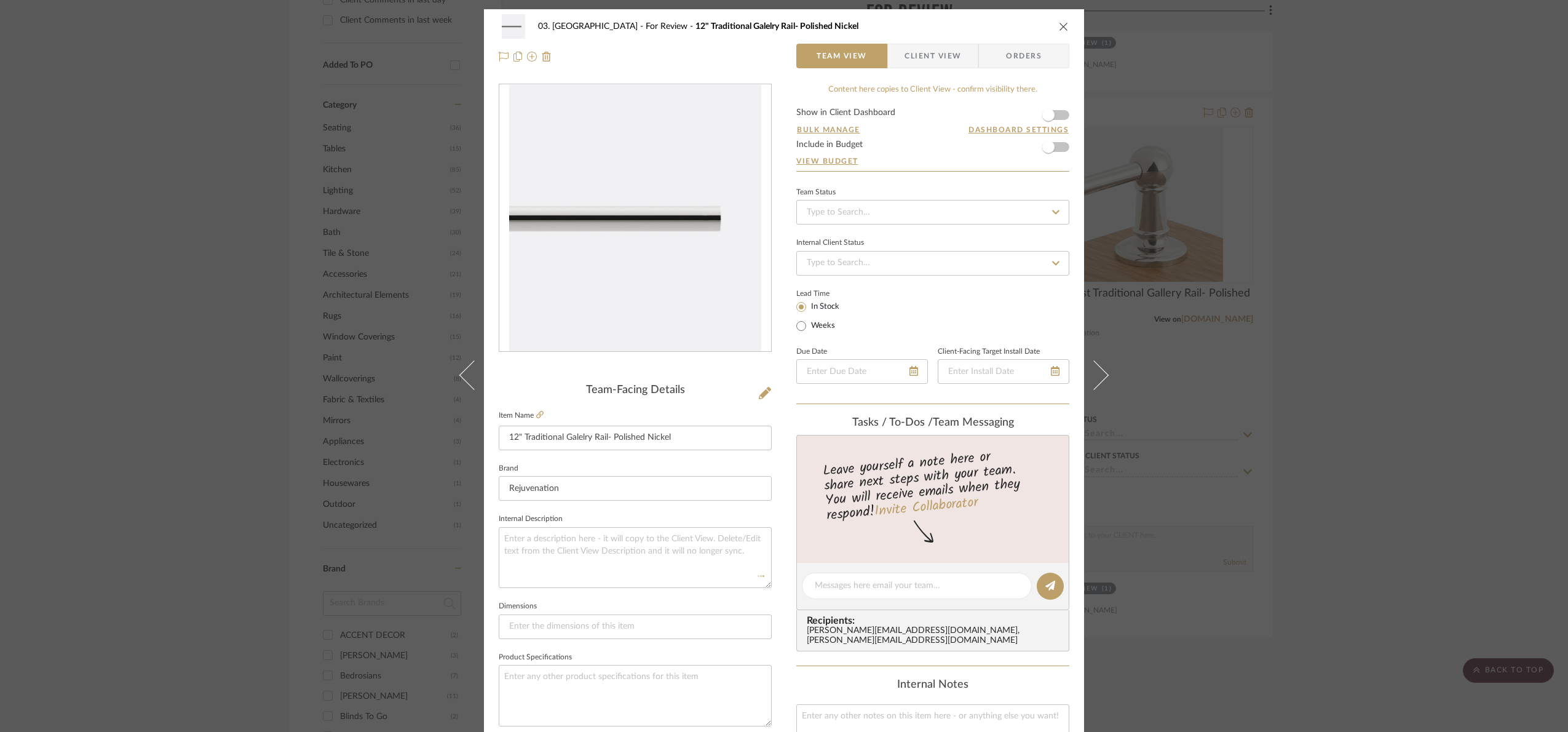
click at [632, 517] on fieldset "Internal Description" at bounding box center [636, 549] width 273 height 78
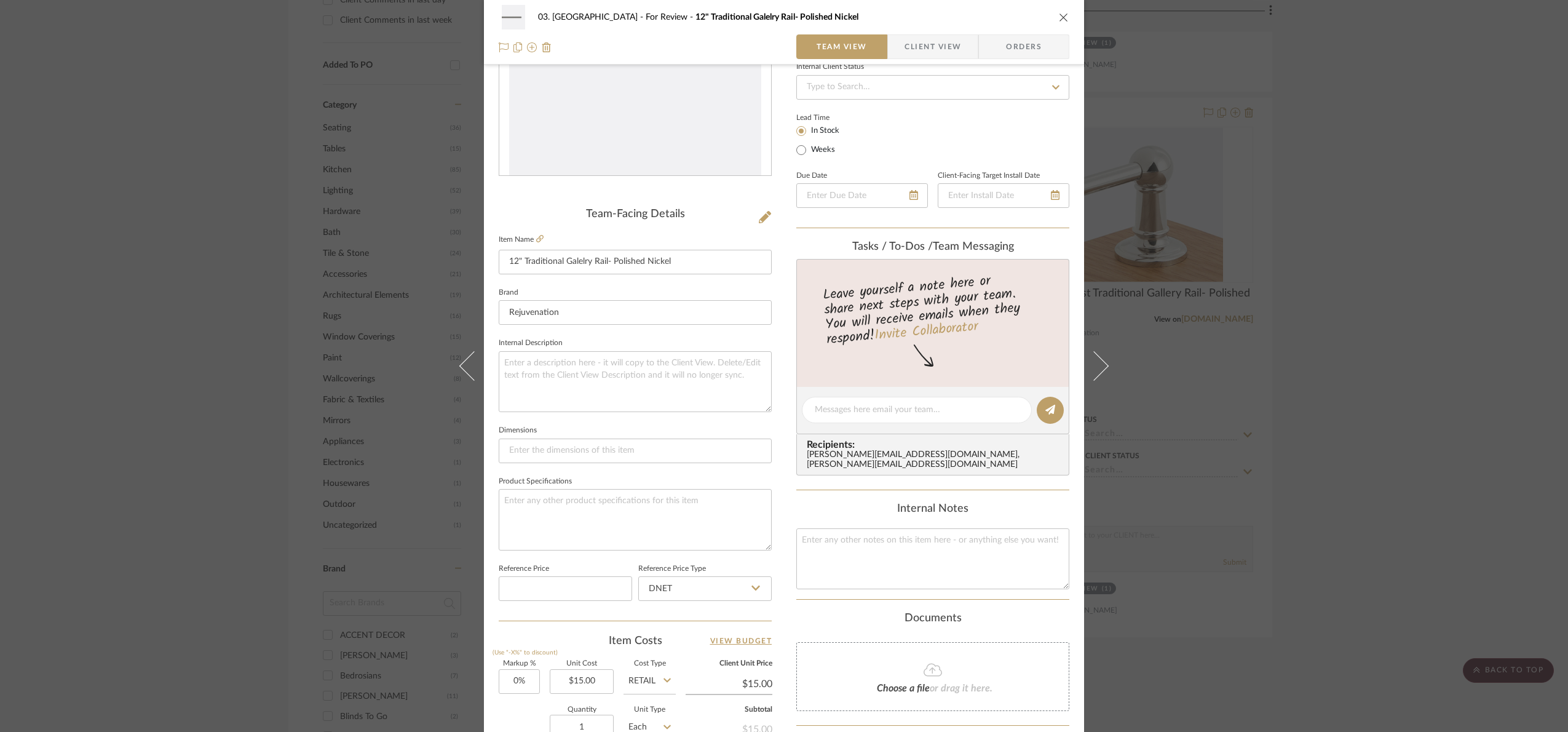
scroll to position [414, 0]
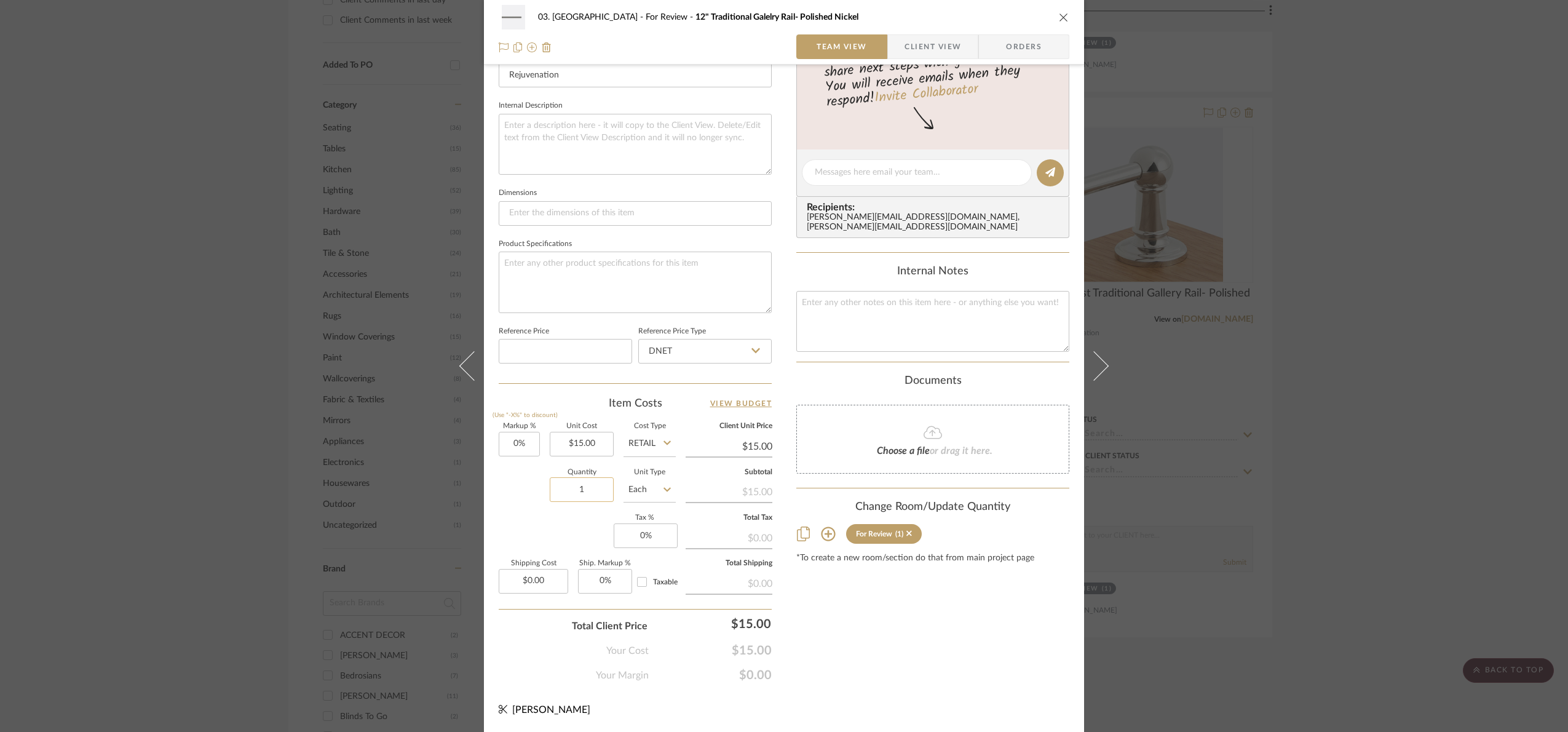
click at [592, 494] on input "1" at bounding box center [582, 490] width 64 height 24
type input "2"
click at [567, 530] on div "Markup % (Use "-X%" to discount) 0% Unit Cost $15.00 Cost Type Retail Client Un…" at bounding box center [636, 513] width 273 height 180
click at [1357, 387] on div "03. Schilling For Review 12" Traditional Galelry Rail- Polished Nickel Team Vie…" at bounding box center [784, 366] width 1568 height 732
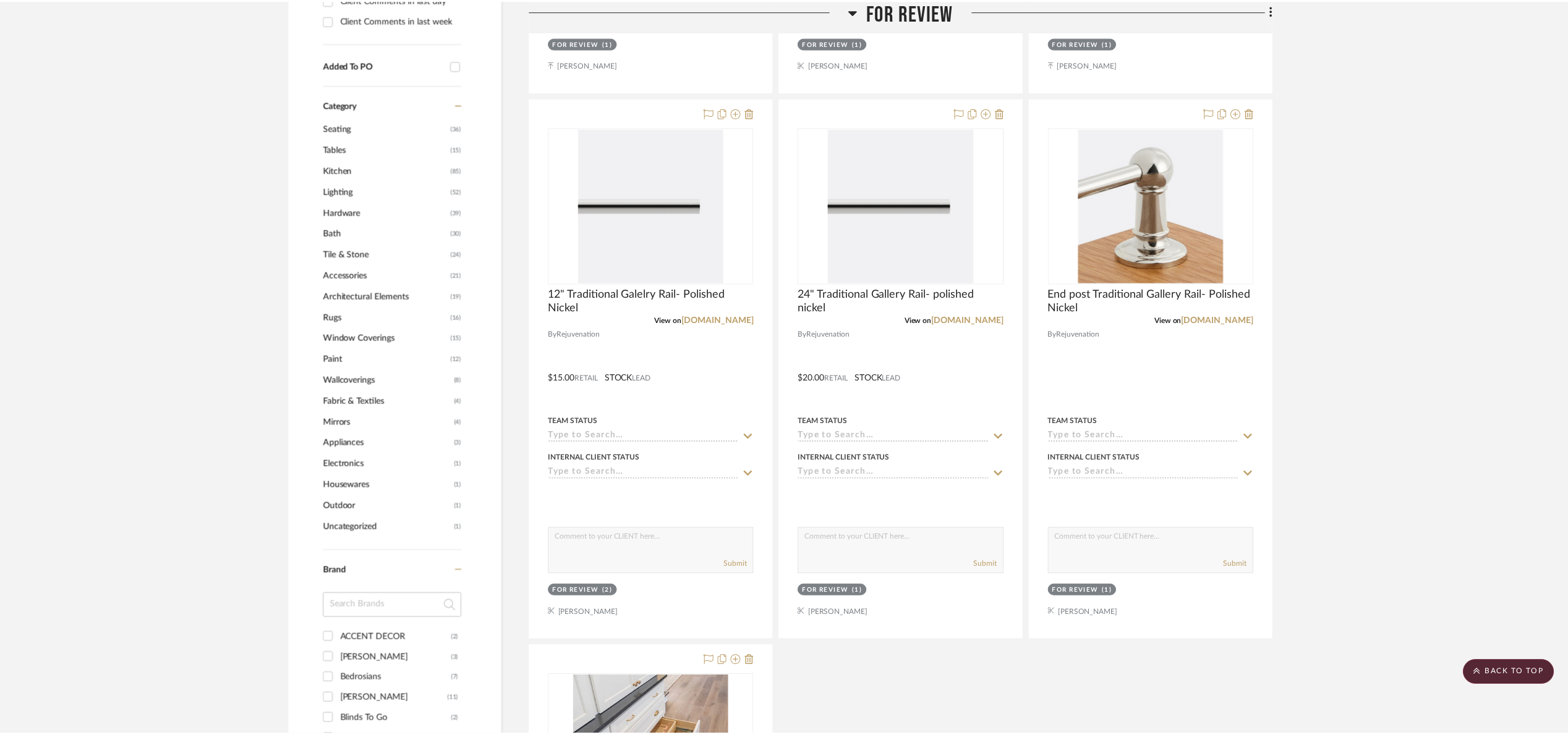
scroll to position [834, 0]
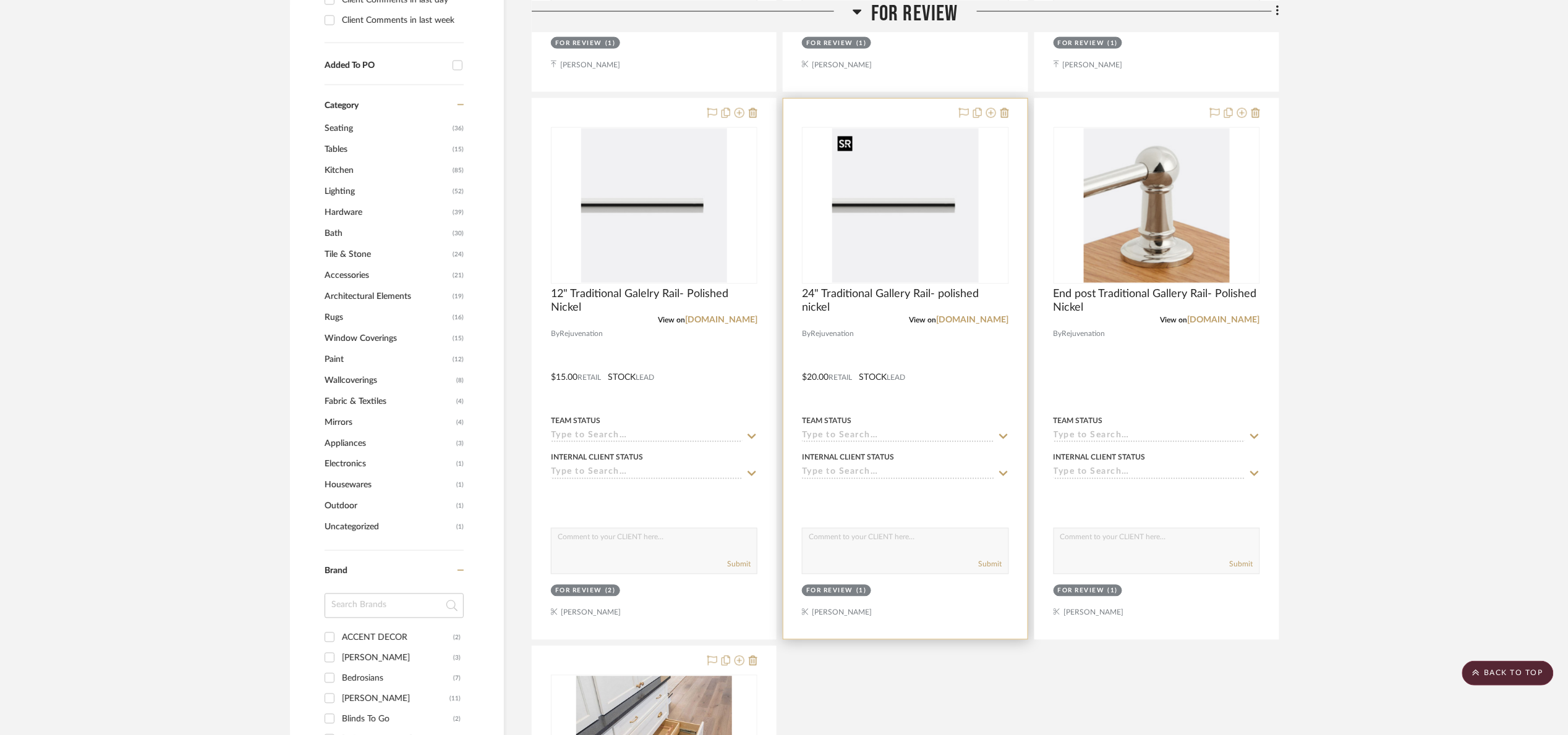
click at [903, 226] on img "0" at bounding box center [905, 206] width 146 height 155
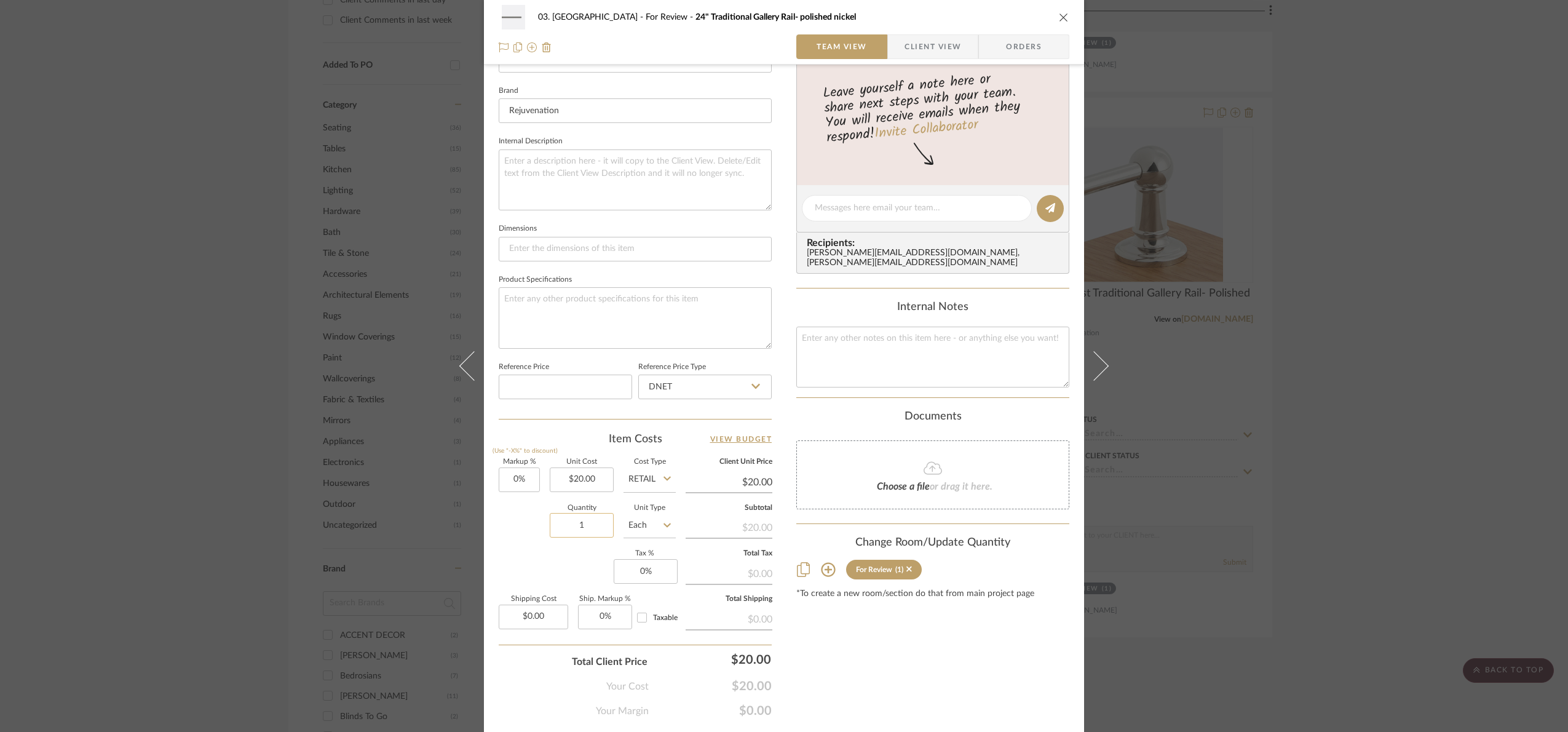
scroll to position [414, 0]
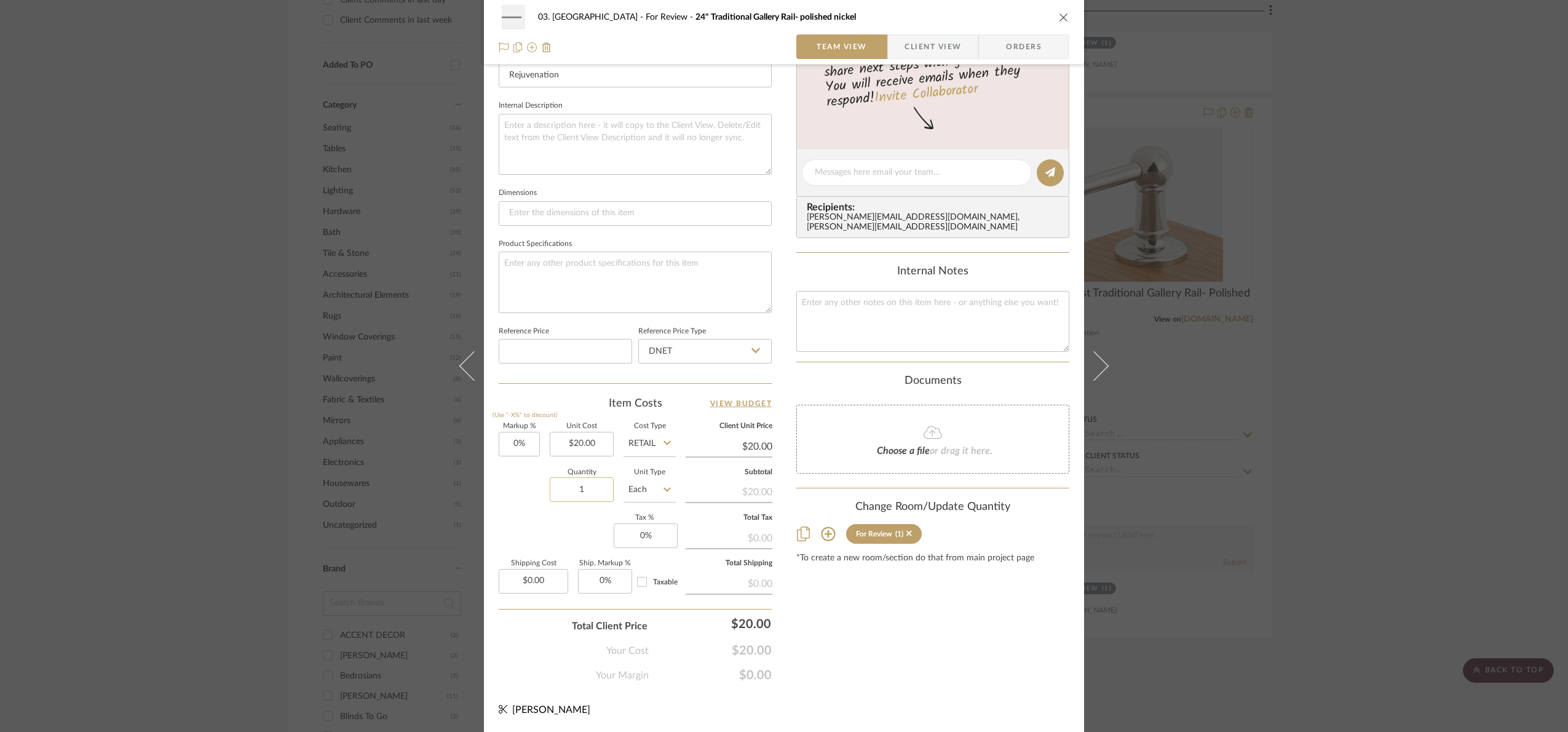
click at [589, 498] on input "1" at bounding box center [582, 490] width 64 height 24
type input "2"
click at [1302, 409] on div "03. Schilling For Review 24" Traditional Gallery Rail- polished nickel Team Vie…" at bounding box center [784, 366] width 1568 height 732
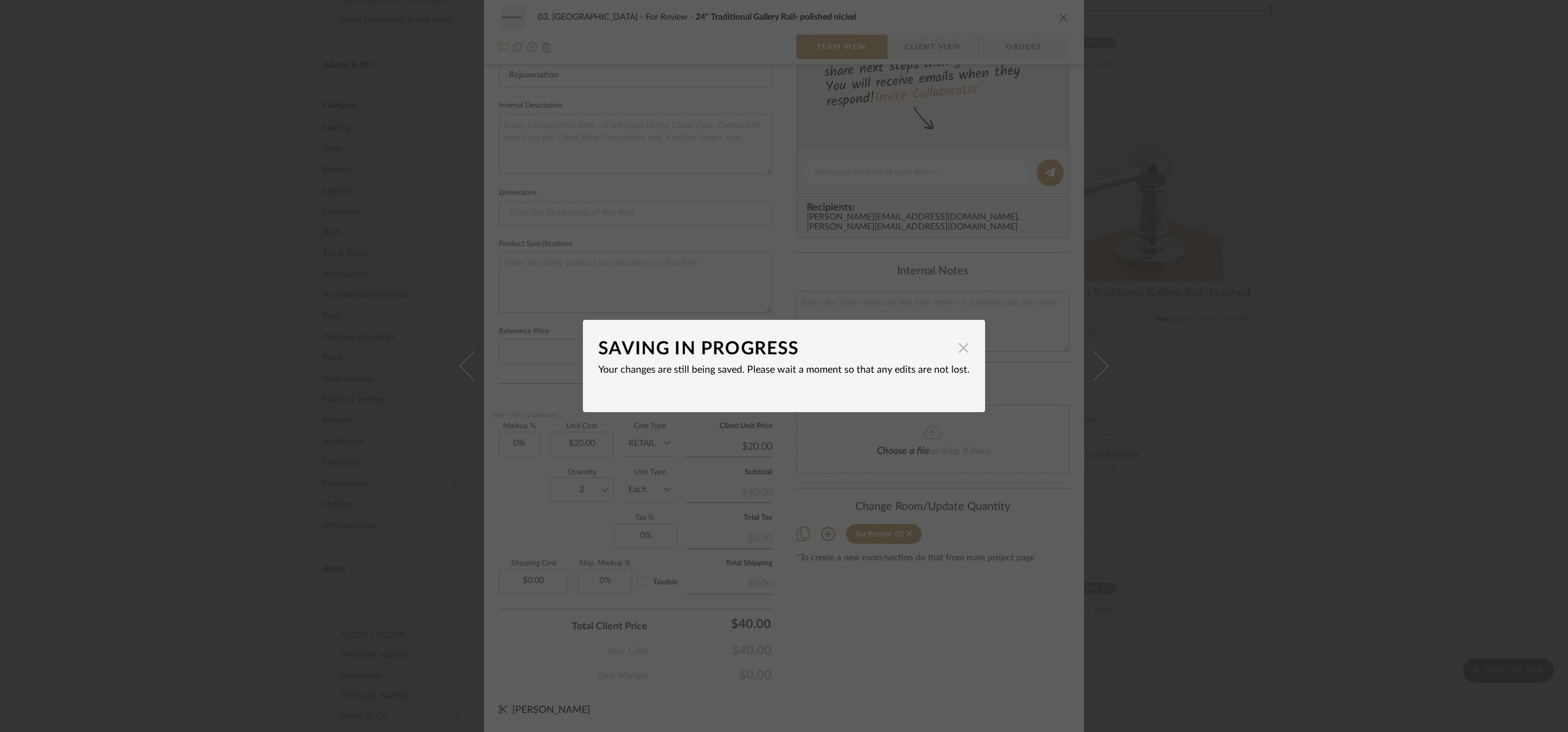
drag, startPoint x: 963, startPoint y: 340, endPoint x: 1036, endPoint y: 437, distance: 121.4
click at [963, 342] on span "button" at bounding box center [963, 348] width 24 height 24
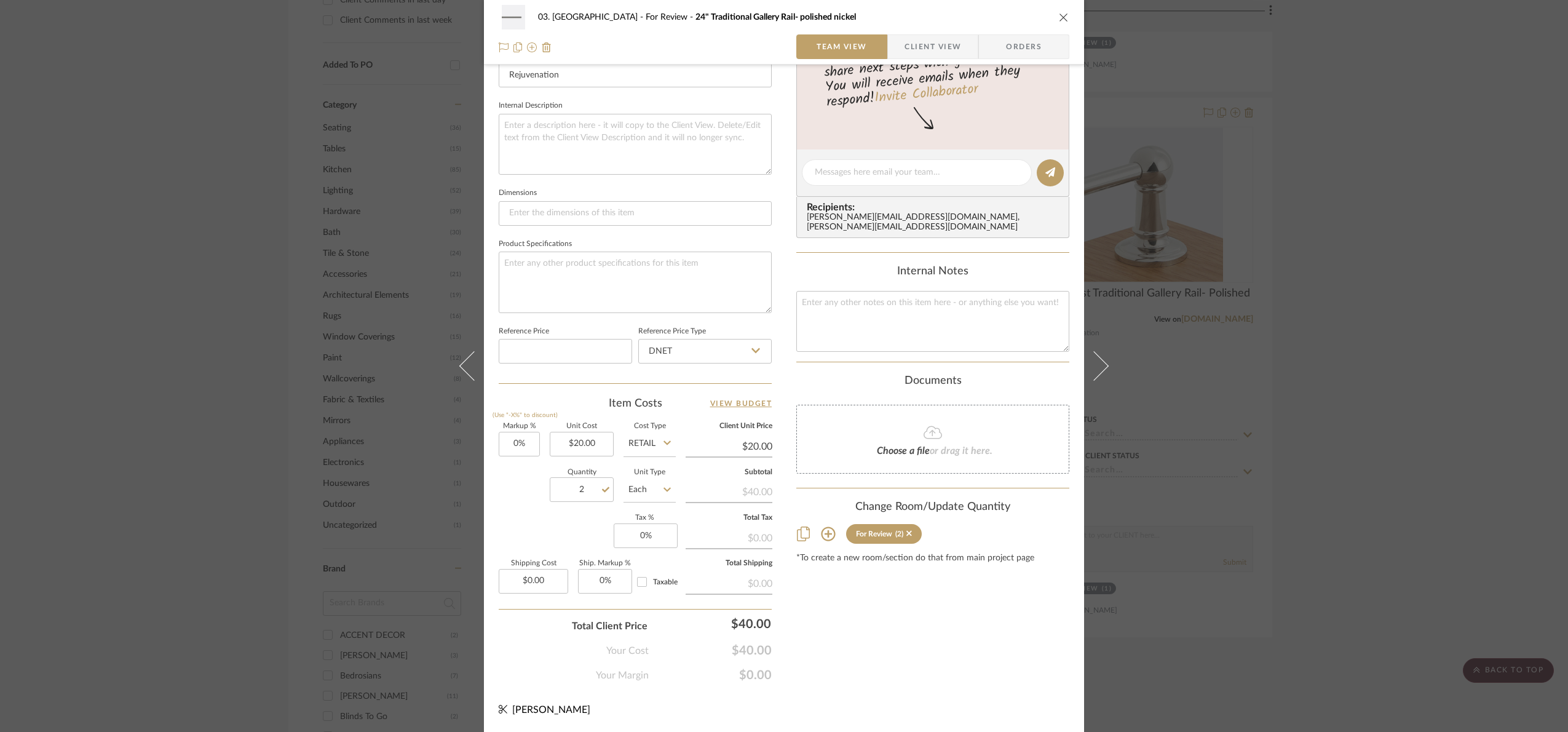
click at [1312, 482] on div "03. Schilling For Review 24" Traditional Gallery Rail- polished nickel Team Vie…" at bounding box center [784, 366] width 1568 height 732
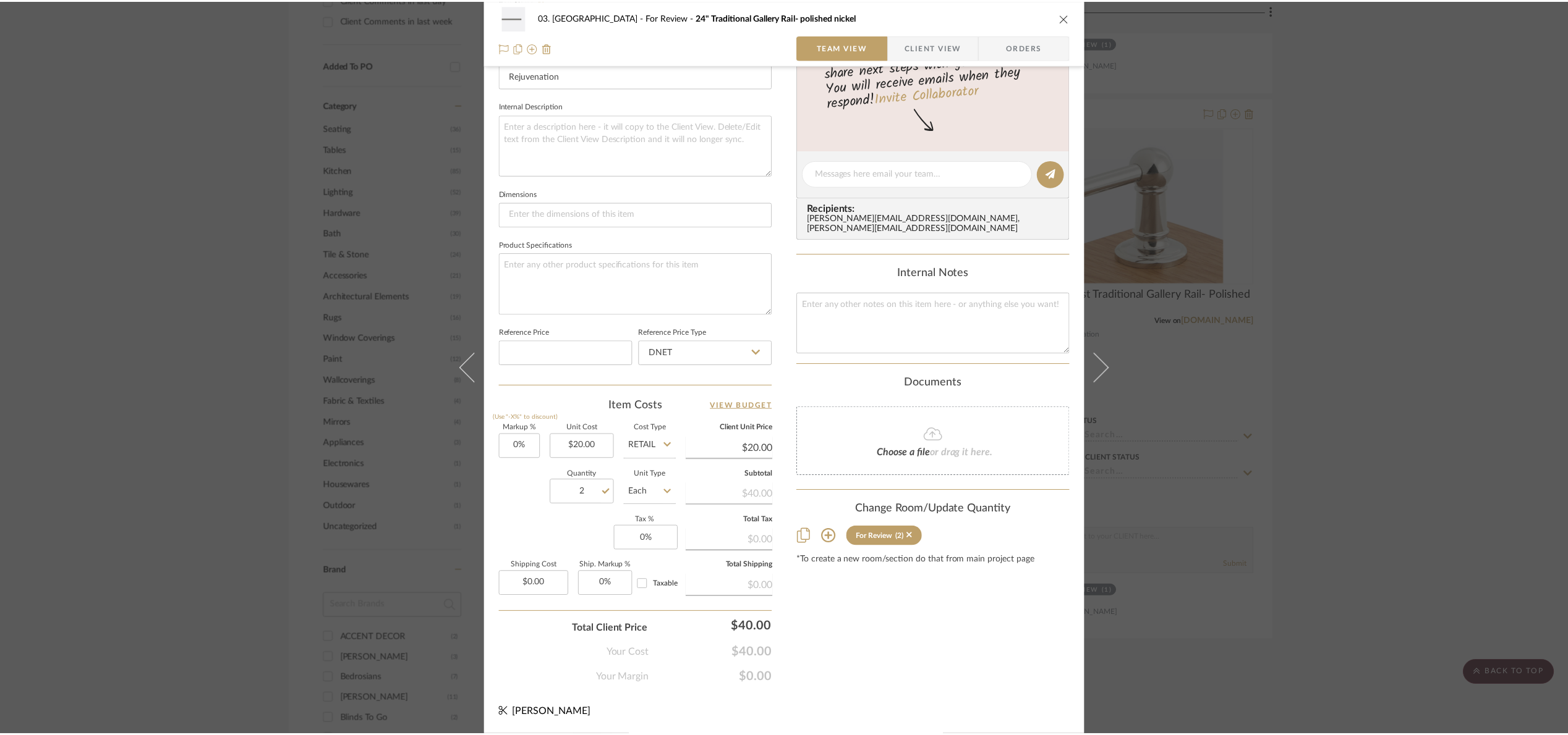
scroll to position [834, 0]
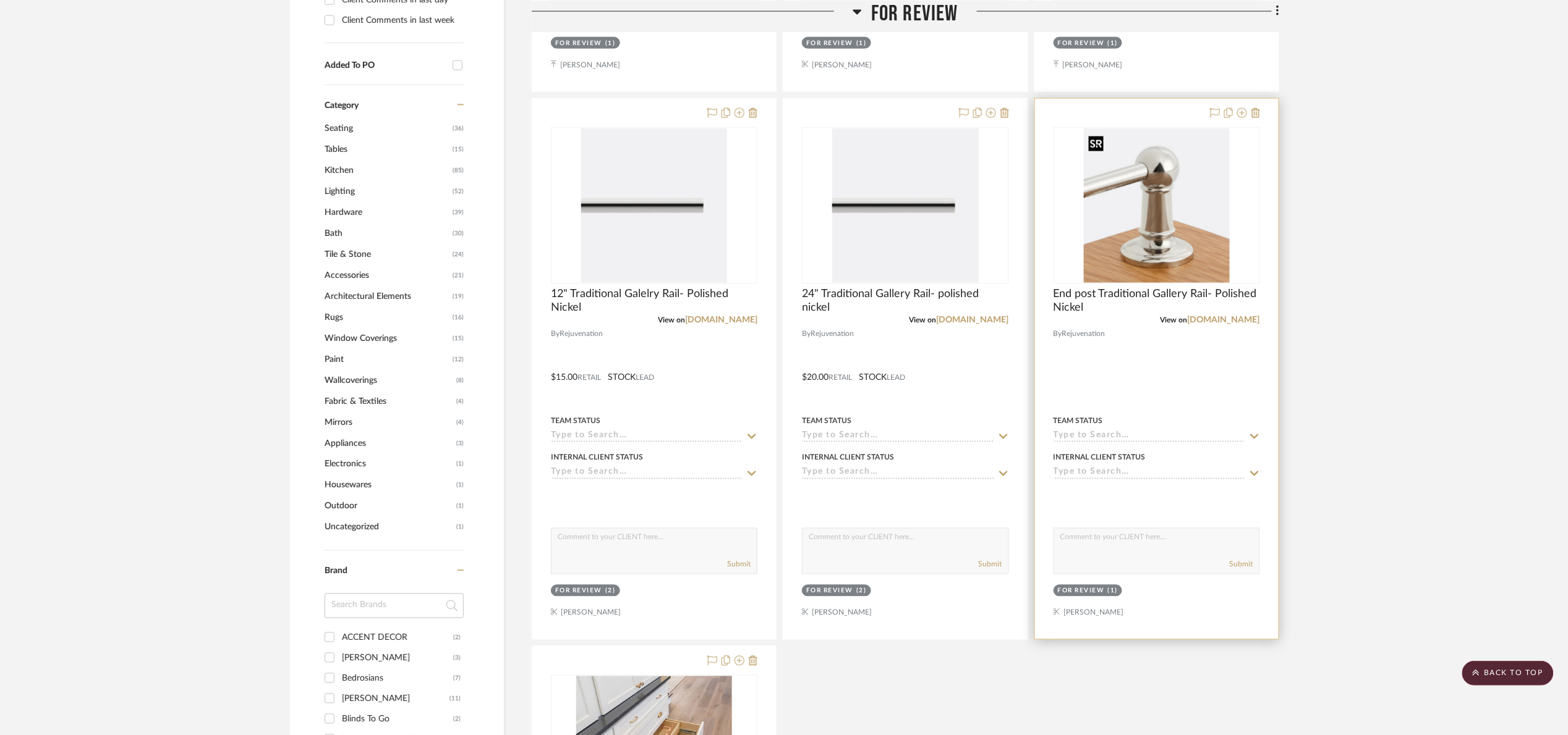
click at [1179, 264] on img "0" at bounding box center [1157, 206] width 146 height 155
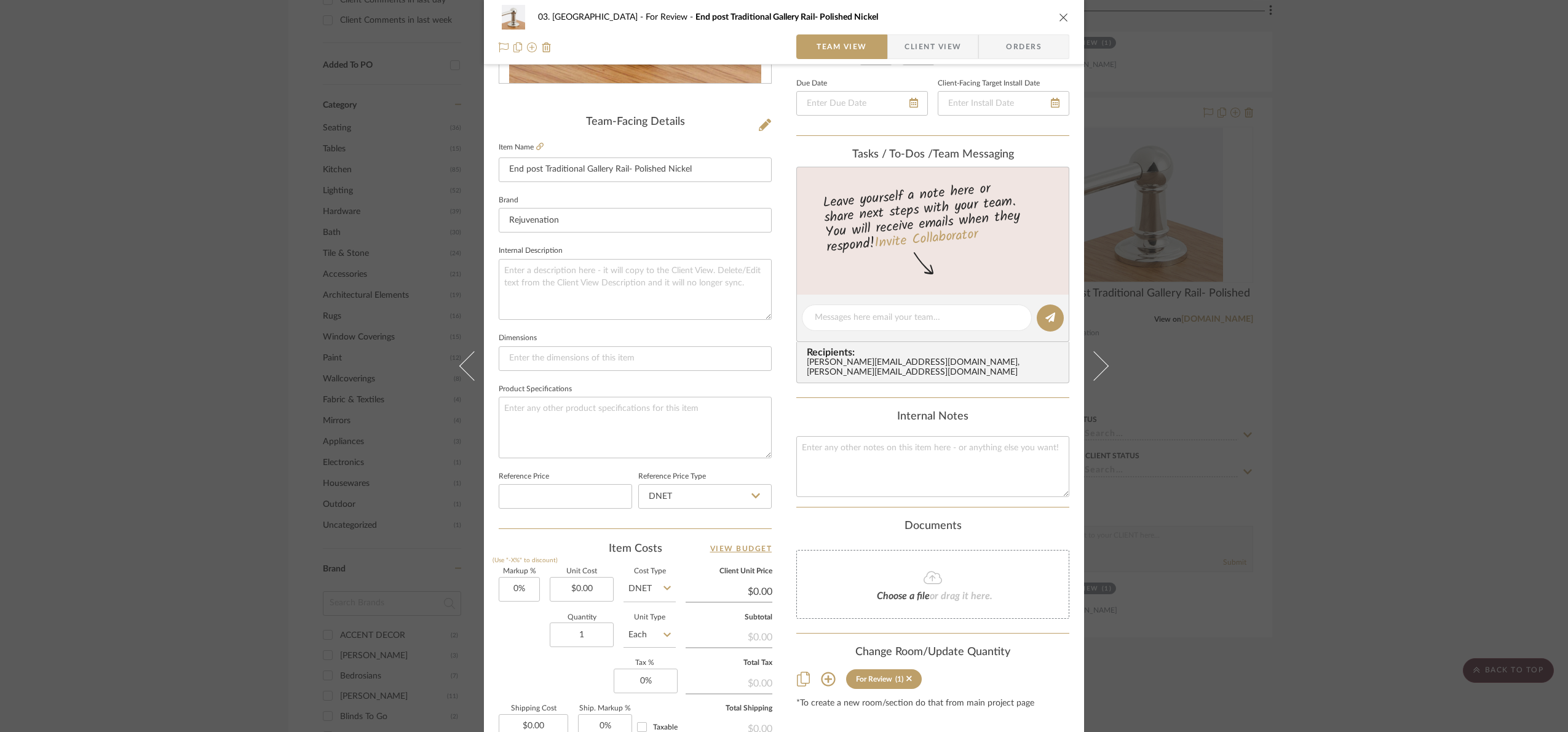
scroll to position [277, 0]
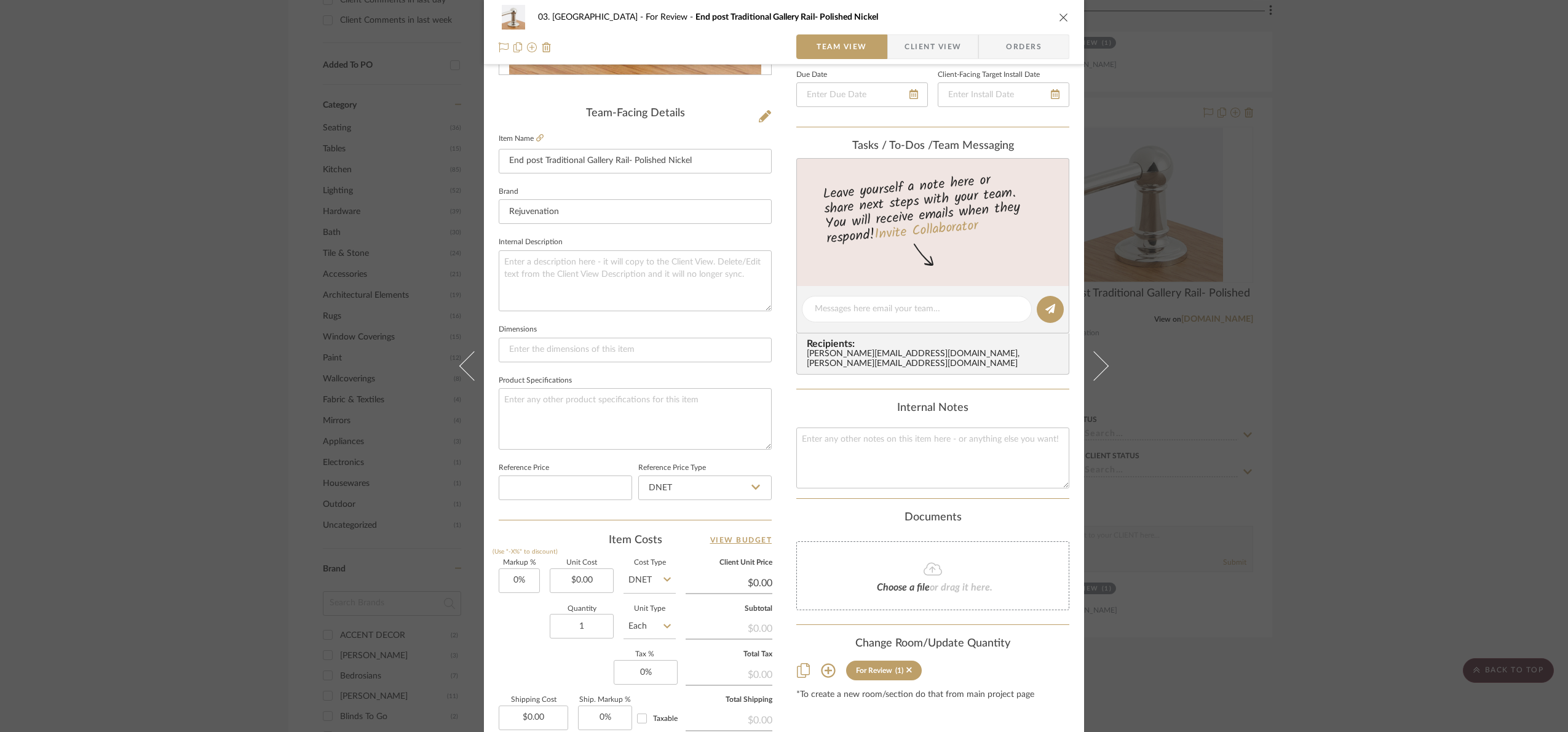
click at [537, 364] on sr-form-field "Dimensions" at bounding box center [636, 346] width 273 height 51
click at [545, 269] on textarea at bounding box center [636, 280] width 273 height 61
paste textarea "Need to confirm qty"
type textarea "Need to confirm qty"
click at [602, 238] on fieldset "Internal Description Need to confirm qty" at bounding box center [636, 273] width 273 height 78
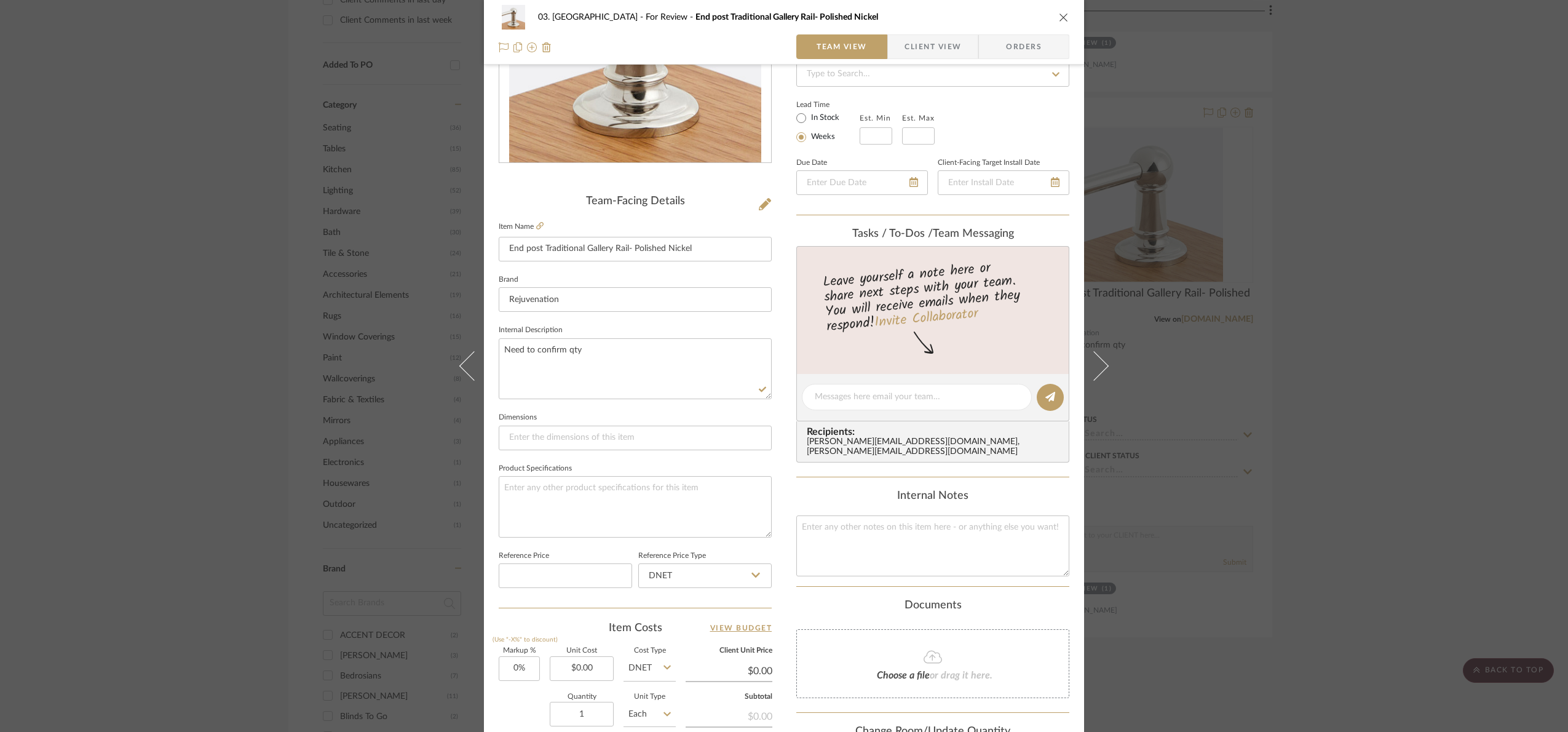
scroll to position [184, 0]
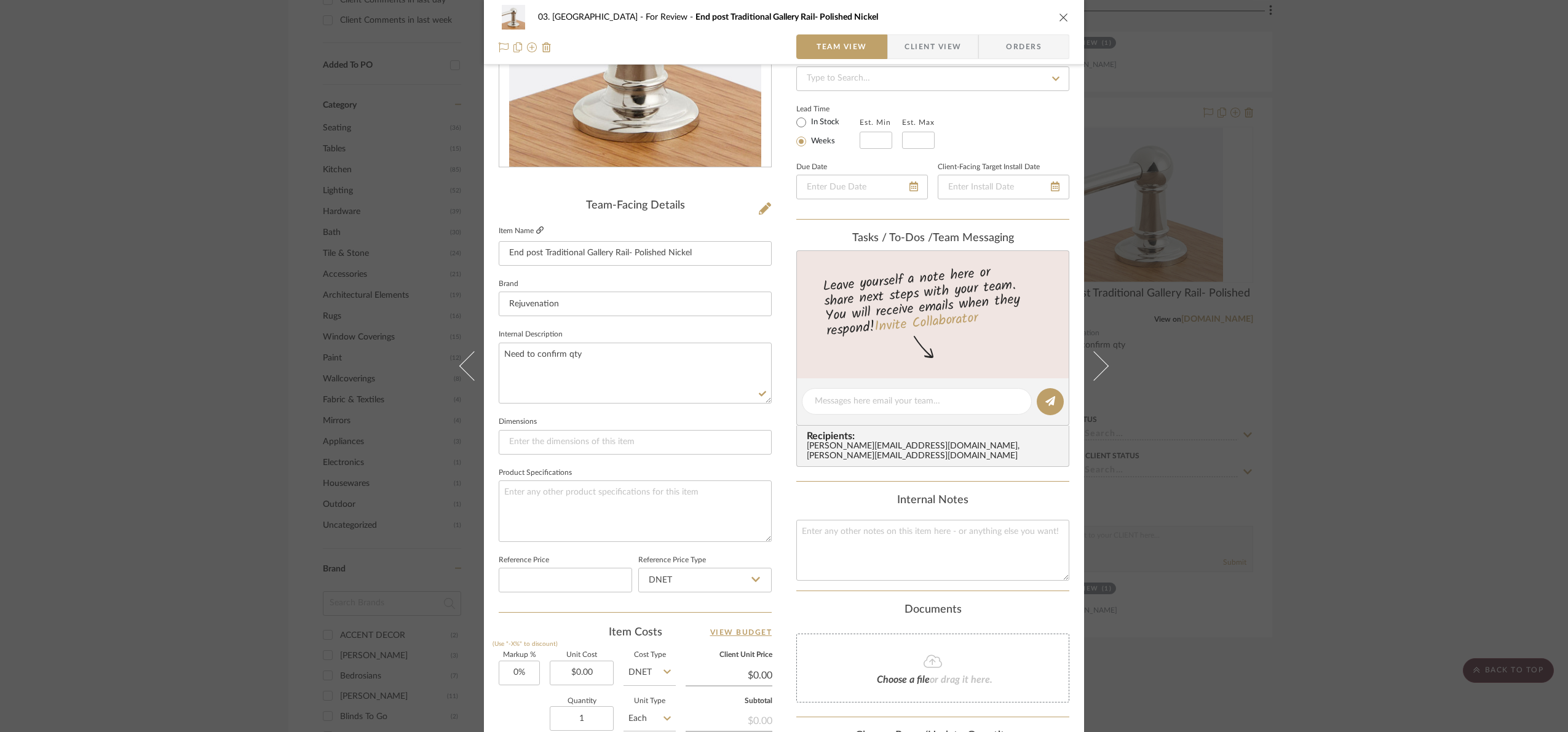
click at [536, 228] on icon at bounding box center [540, 230] width 8 height 8
click at [499, 249] on input "End post Traditional Gallery Rail- Polished Nickel" at bounding box center [636, 254] width 273 height 24
type input "1 1/2" End post Traditional Gallery Rail- Polished Nickel"
click at [587, 282] on fieldset "Brand Rejuvenation" at bounding box center [636, 297] width 273 height 42
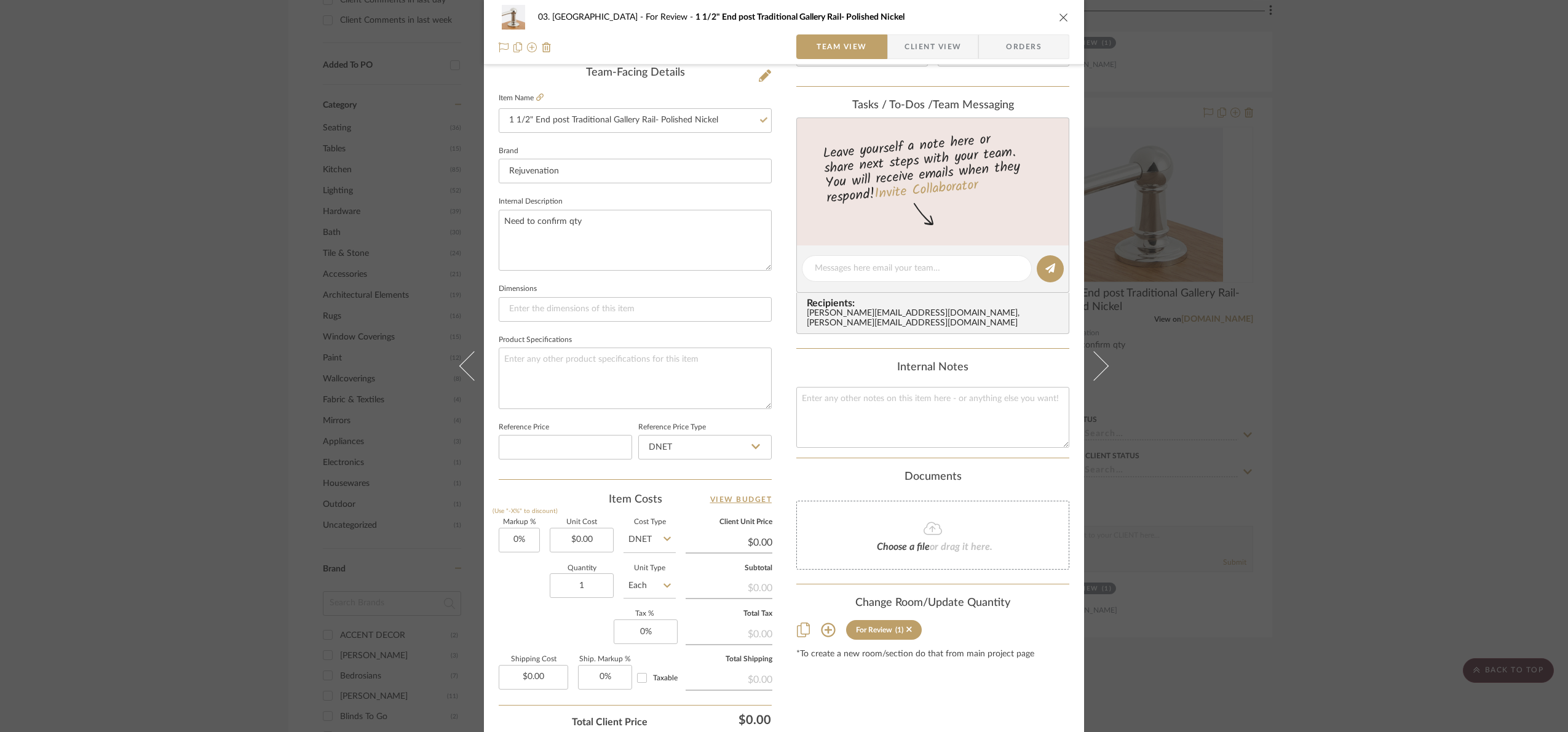
scroll to position [369, 0]
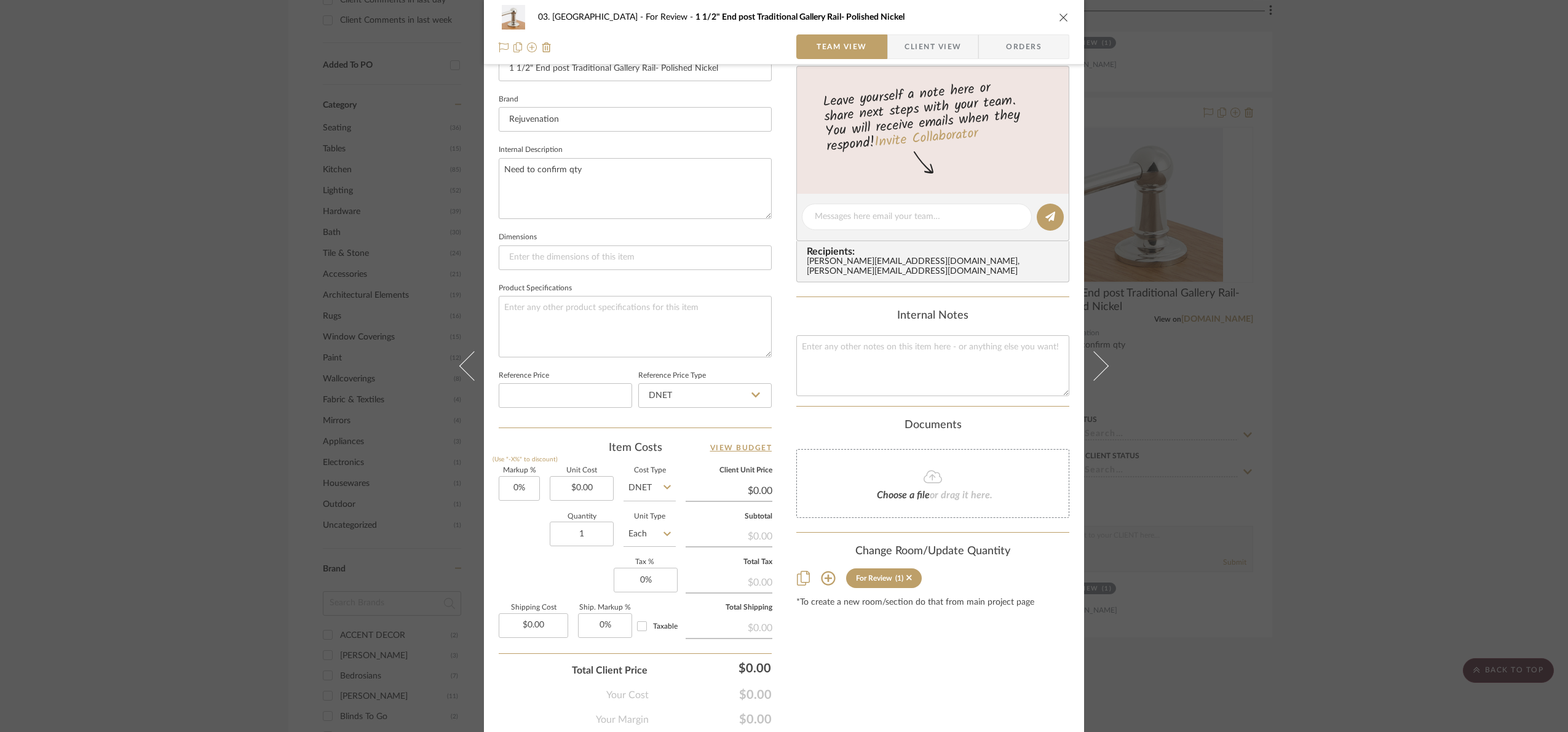
click at [570, 504] on sr-form-field "Unit Cost $0.00" at bounding box center [582, 489] width 64 height 43
click at [576, 494] on input "0.00" at bounding box center [582, 488] width 64 height 24
type input "$0.00"
click at [629, 494] on input "DNET" at bounding box center [650, 488] width 52 height 24
drag, startPoint x: 657, startPoint y: 547, endPoint x: 602, endPoint y: 489, distance: 79.9
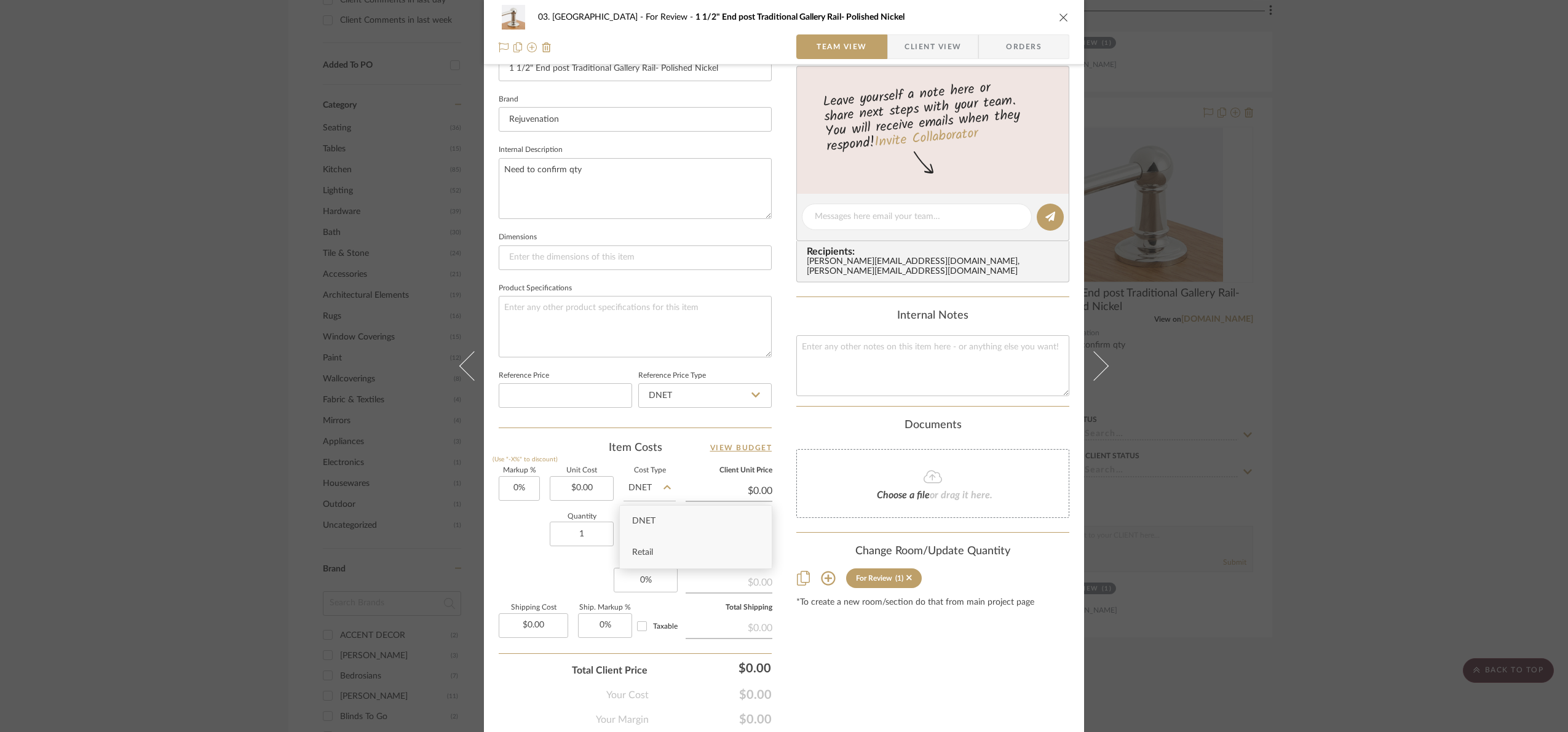
click at [653, 541] on div "Retail" at bounding box center [696, 553] width 152 height 31
type input "Retail"
click at [591, 487] on input "0.00" at bounding box center [582, 488] width 64 height 24
type input "$29.00"
click at [513, 564] on div "Markup % (Use "-X%" to discount) 0% Unit Cost $29.00 Cost Type Retail Client Un…" at bounding box center [636, 557] width 273 height 180
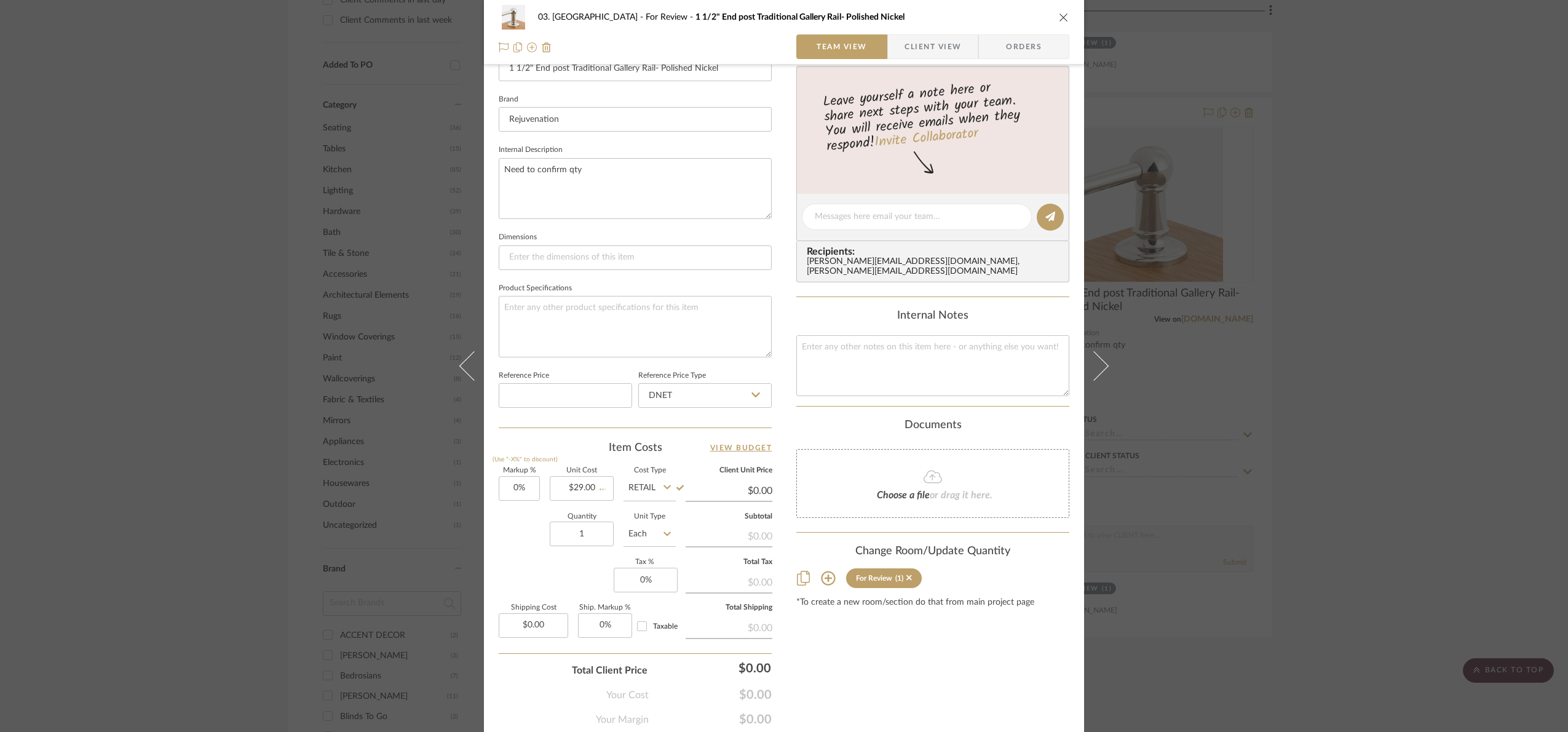
type input "$29.00"
click at [1339, 357] on div "03. Schilling For Review 1 1/2" End post Traditional Gallery Rail- Polished Nic…" at bounding box center [784, 366] width 1568 height 732
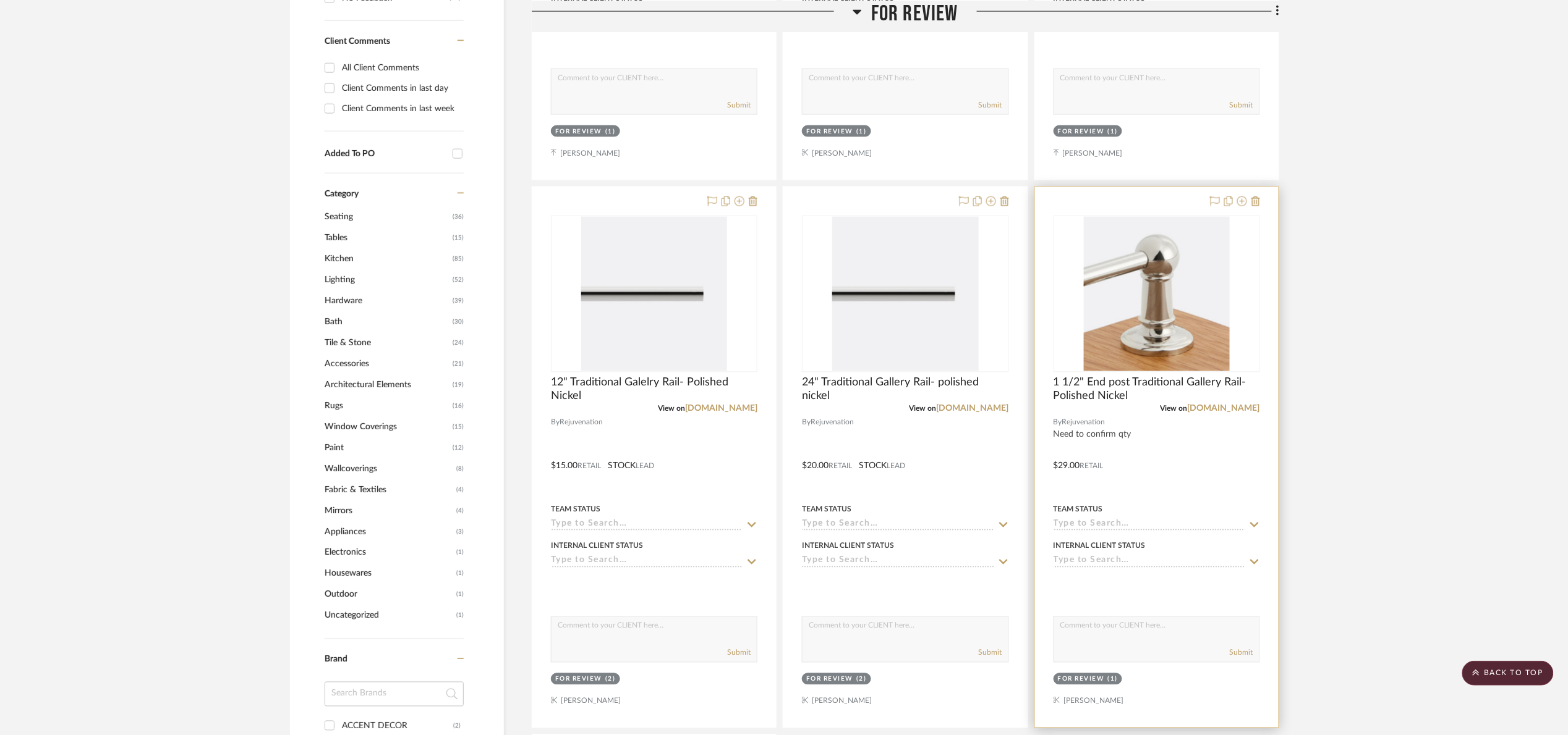
scroll to position [649, 0]
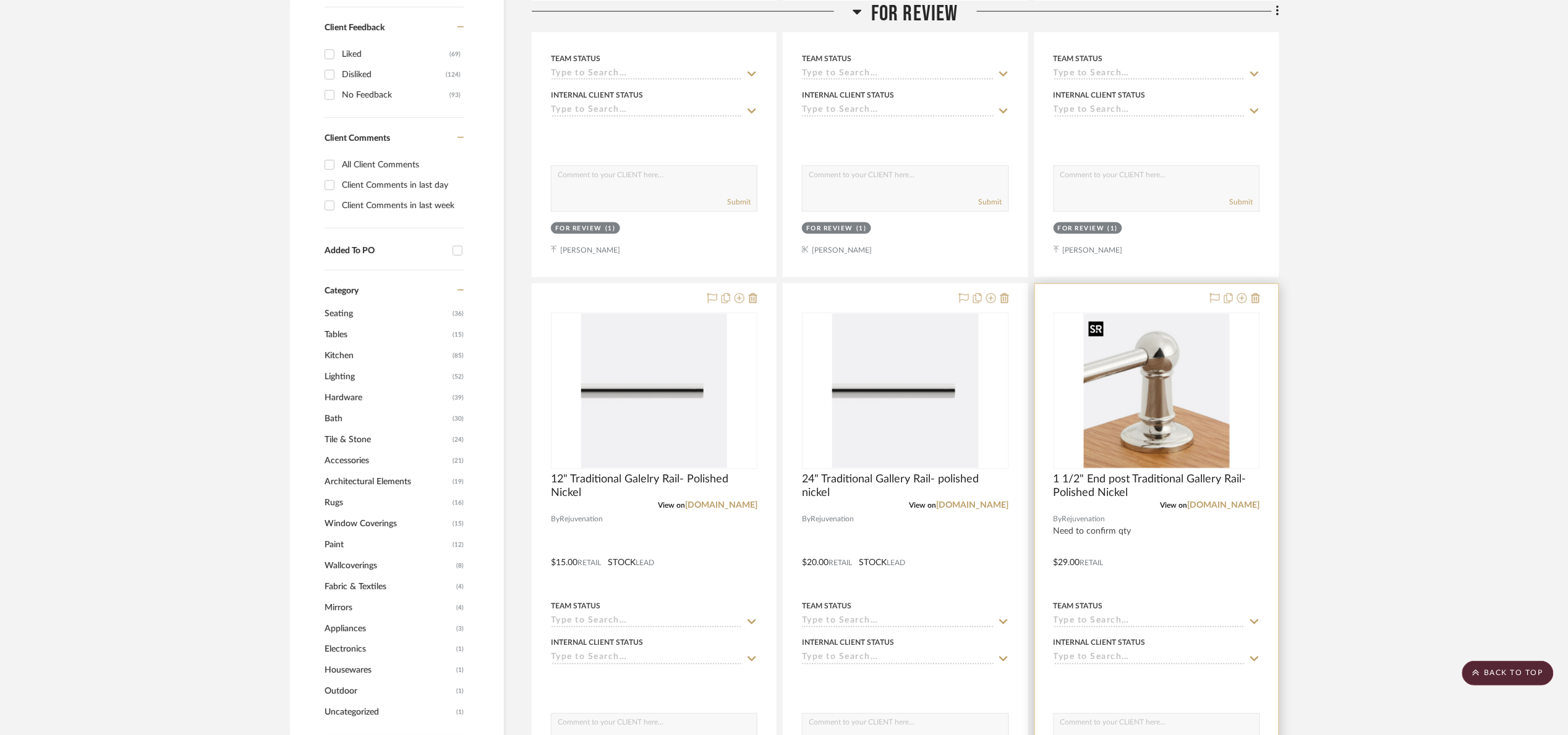
click at [1156, 407] on img "0" at bounding box center [1157, 391] width 146 height 155
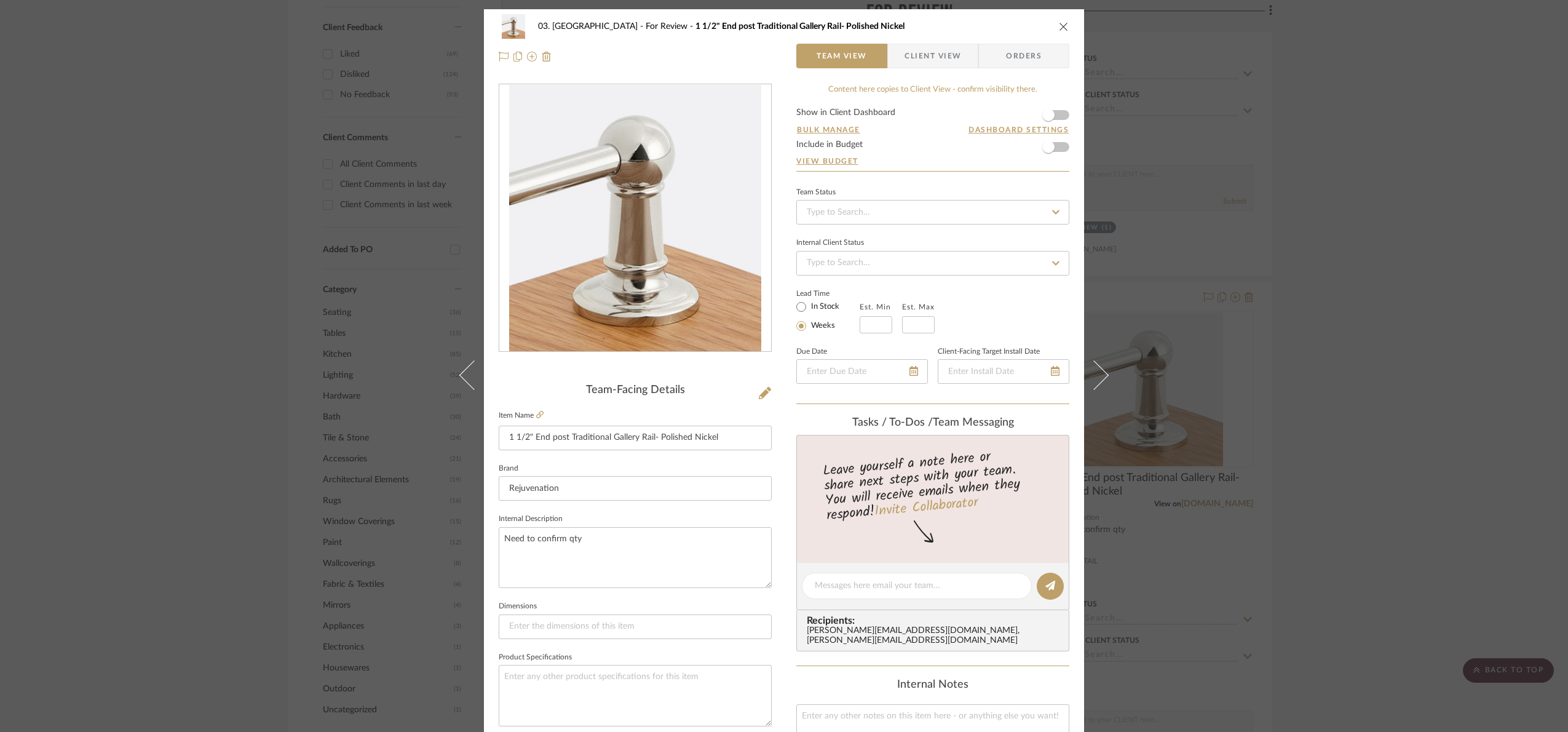
click at [1455, 270] on div "03. Schilling For Review 1 1/2" End post Traditional Gallery Rail- Polished Nic…" at bounding box center [784, 366] width 1568 height 732
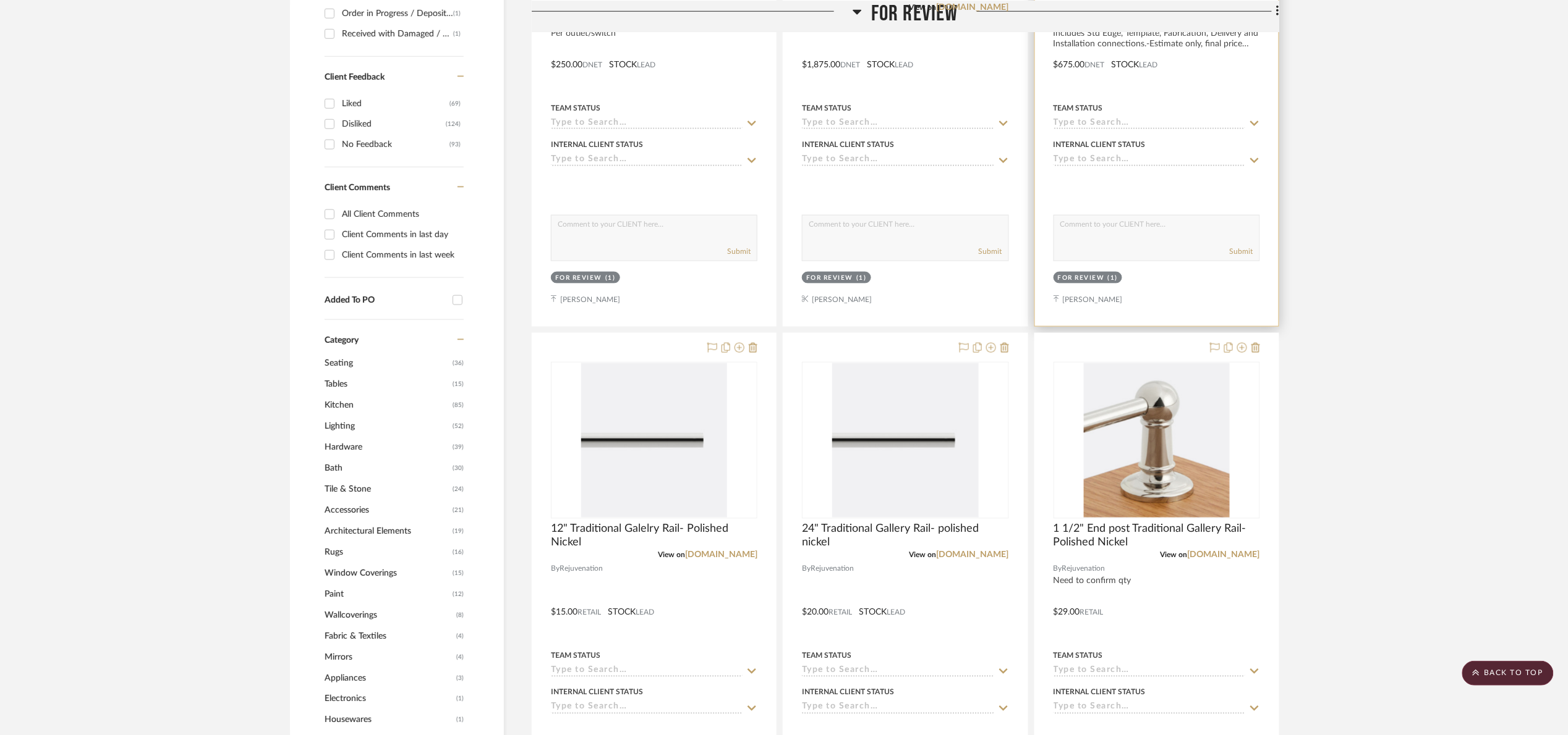
scroll to position [371, 0]
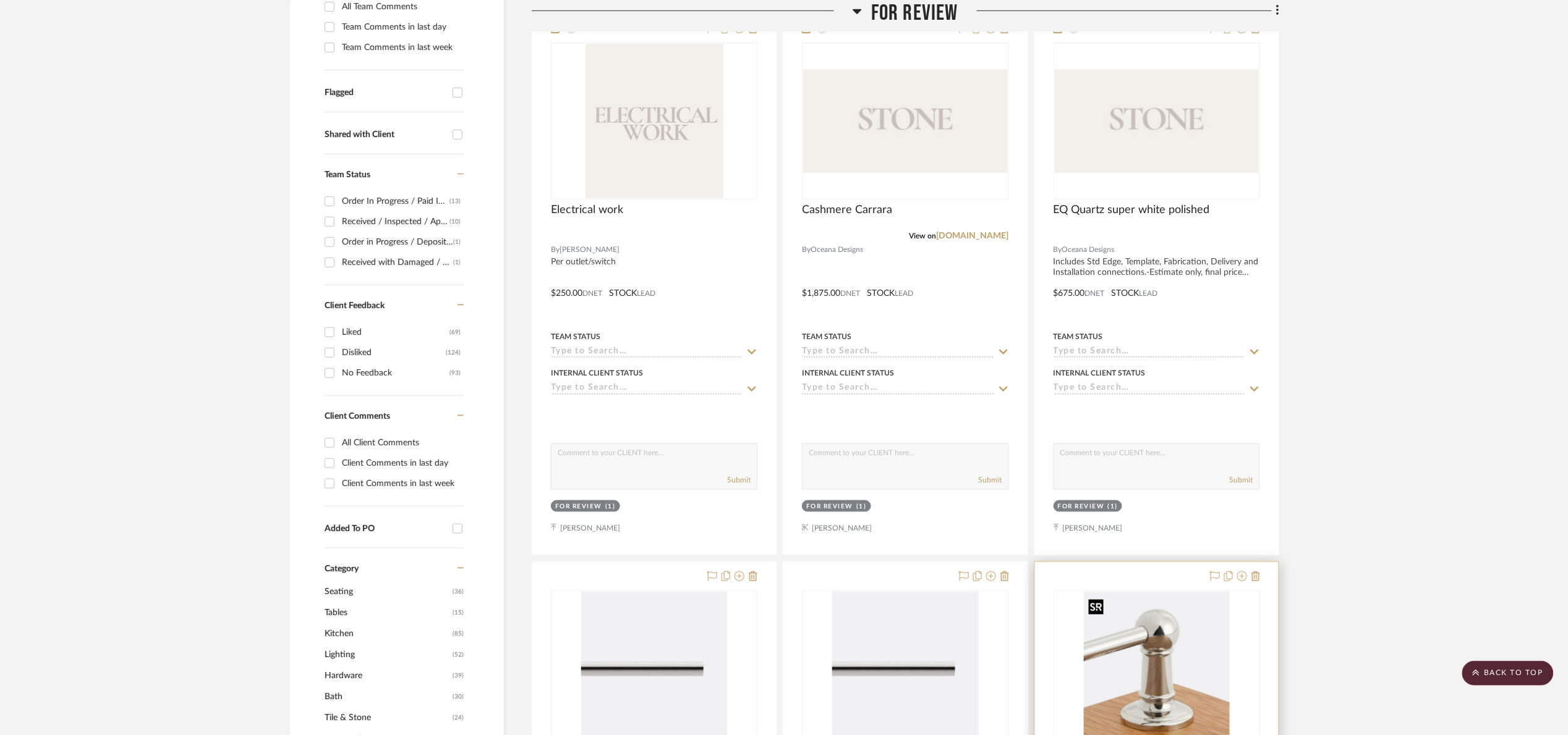
click at [1153, 619] on img "0" at bounding box center [1157, 669] width 146 height 155
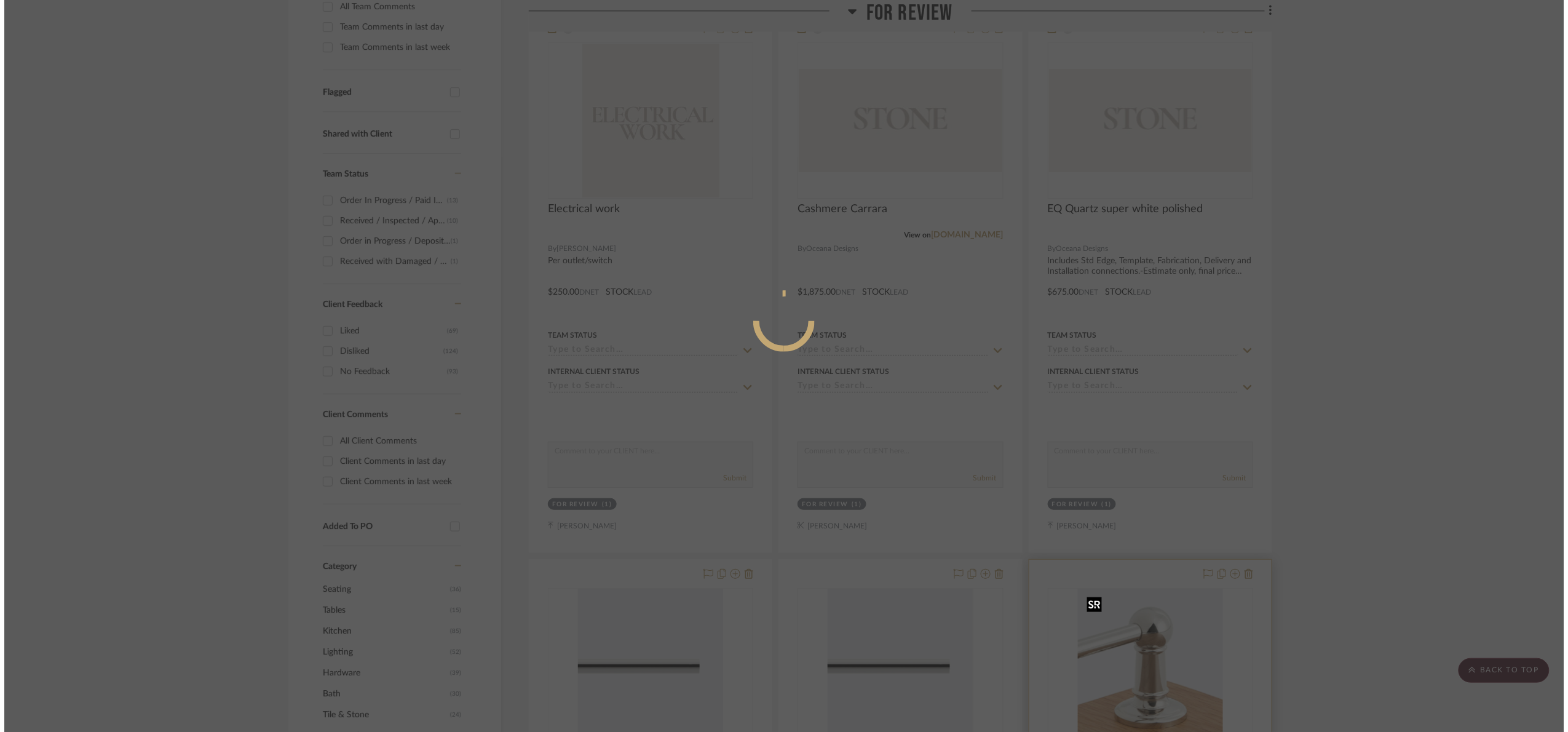
scroll to position [0, 0]
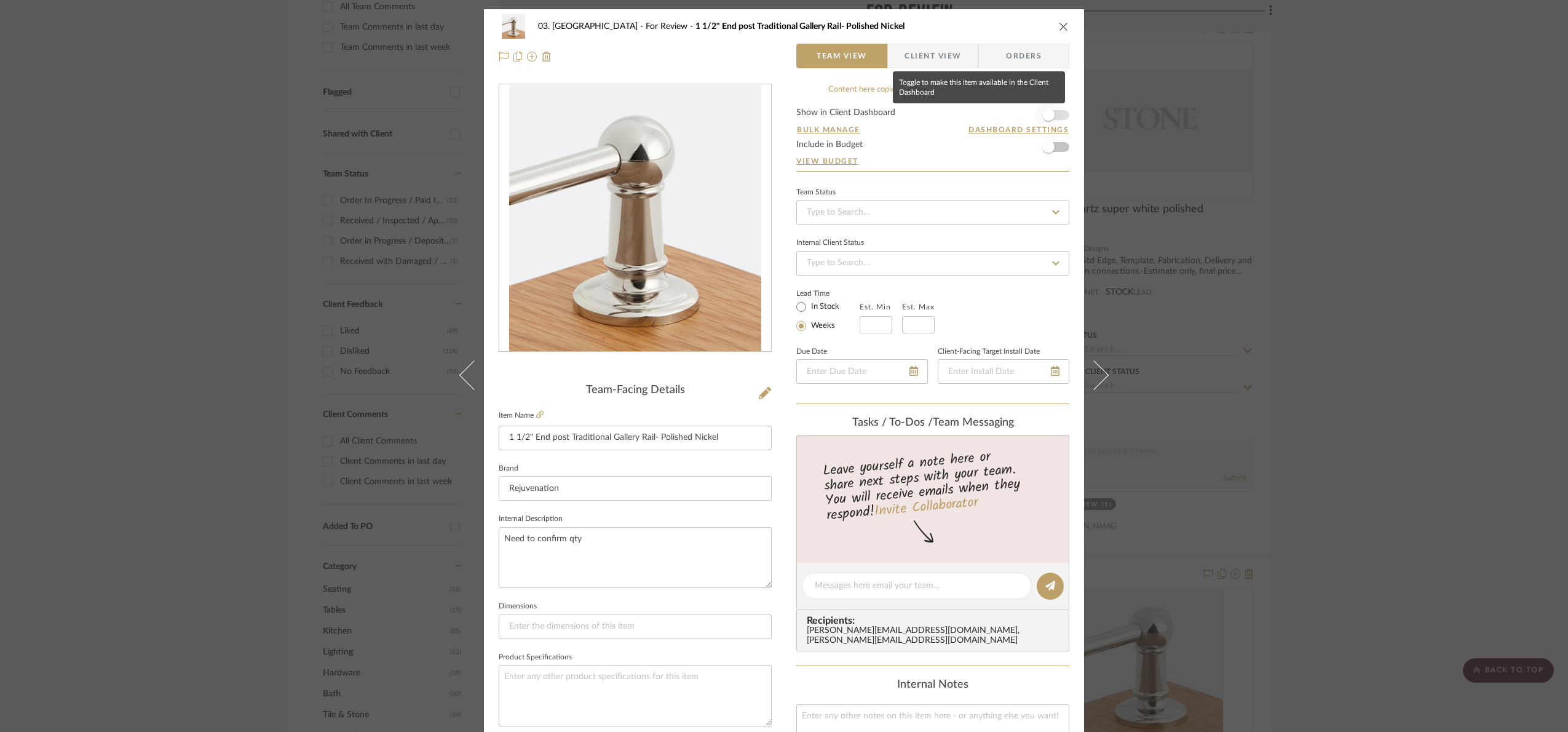
click at [1051, 114] on span "button" at bounding box center [1048, 114] width 27 height 27
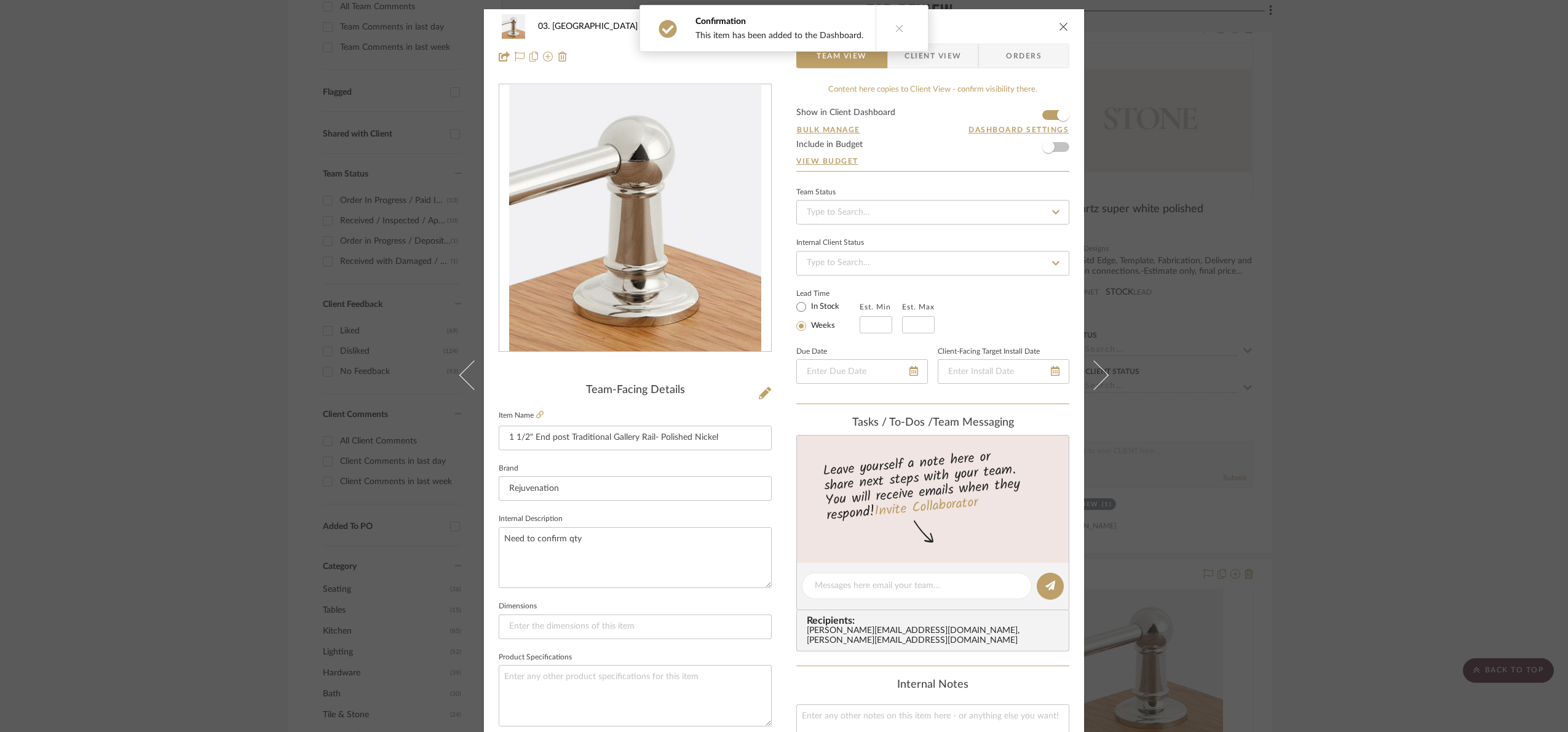
click at [918, 56] on div "03. Schilling For Review 1 1/2" End post Traditional Gallery Rail- Polished Nic…" at bounding box center [784, 366] width 1568 height 732
click at [963, 44] on span "Client View" at bounding box center [933, 55] width 90 height 24
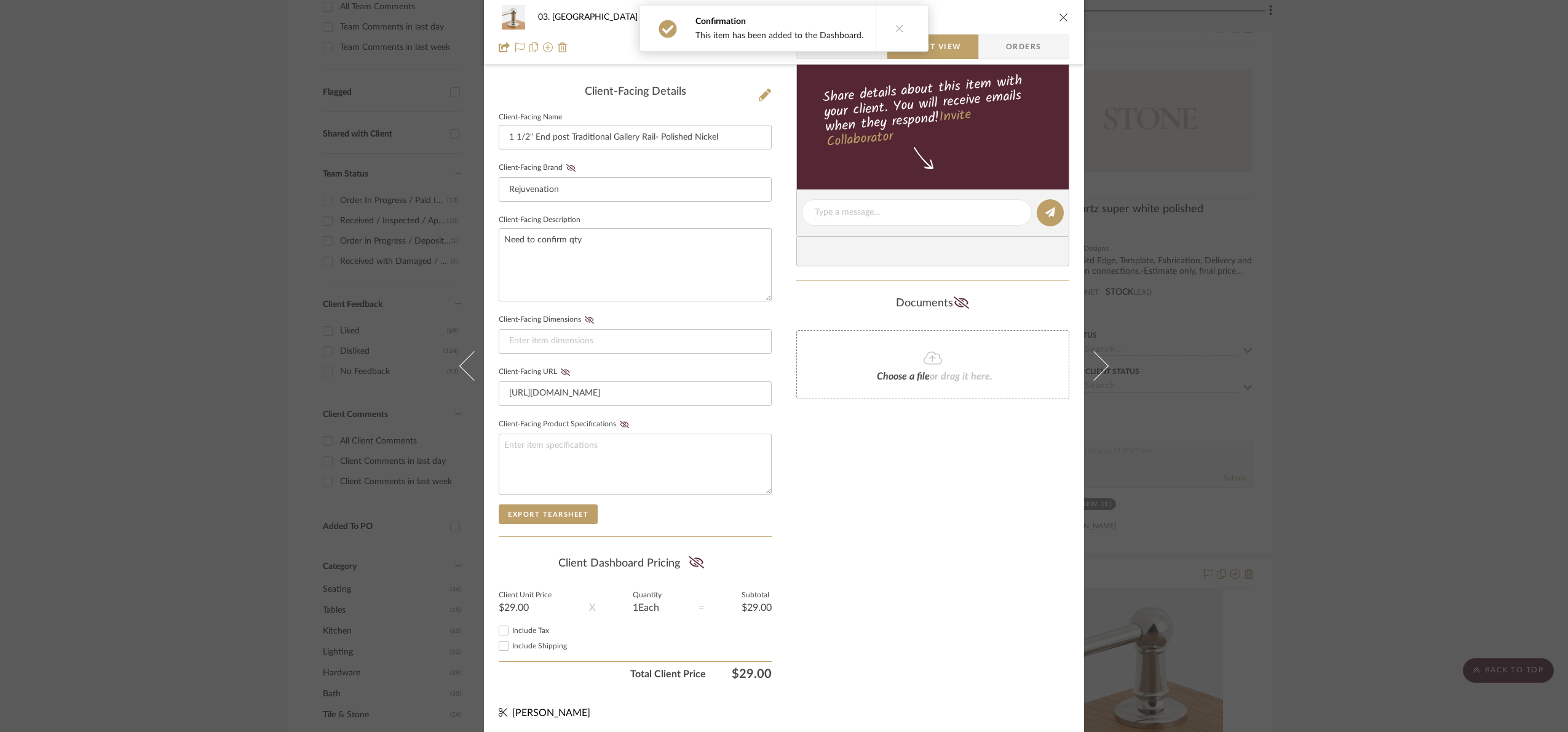
scroll to position [305, 0]
click at [693, 556] on icon at bounding box center [697, 559] width 16 height 12
click at [1378, 421] on div "03. Schilling For Review 1 1/2" End post Traditional Gallery Rail- Polished Nic…" at bounding box center [784, 366] width 1568 height 732
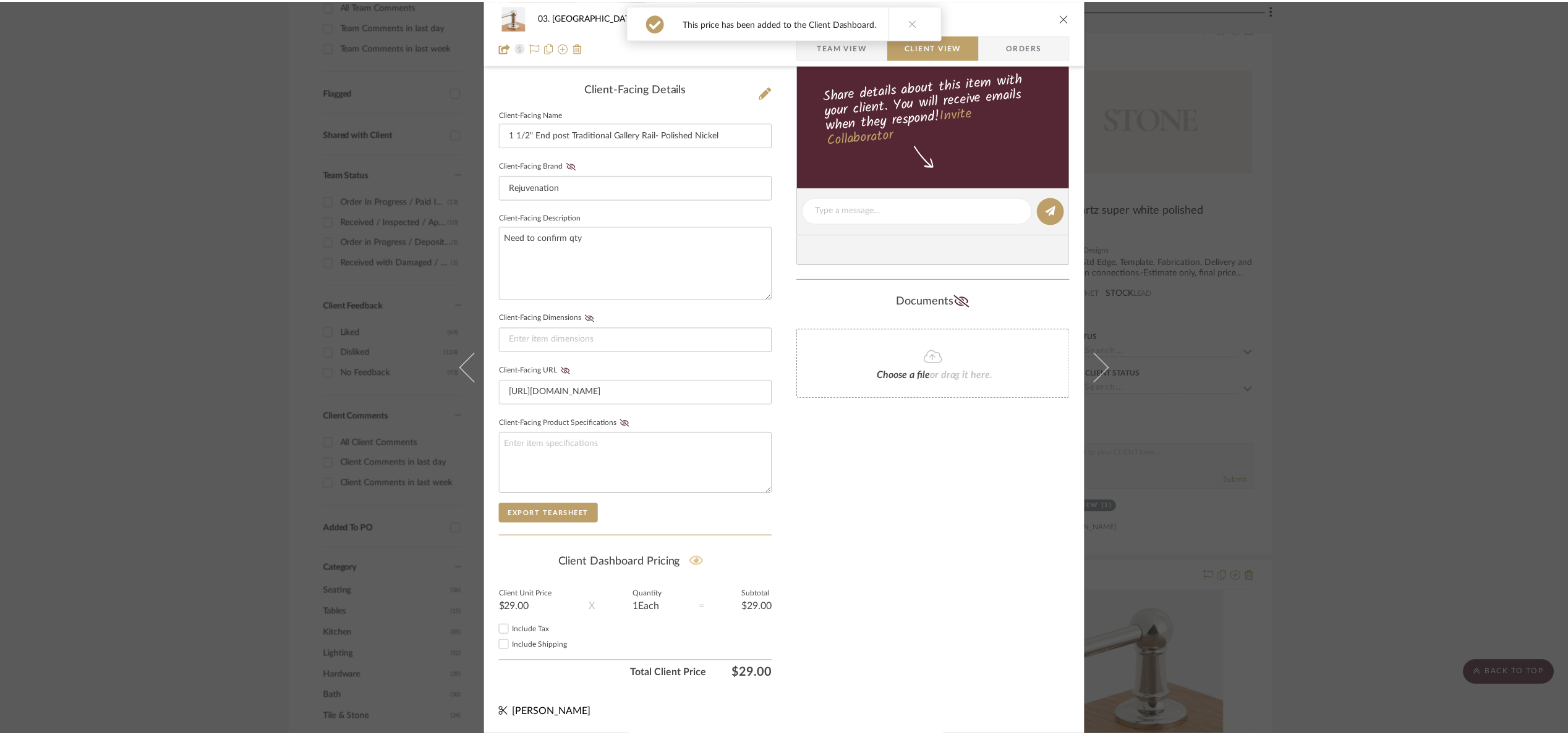
scroll to position [371, 0]
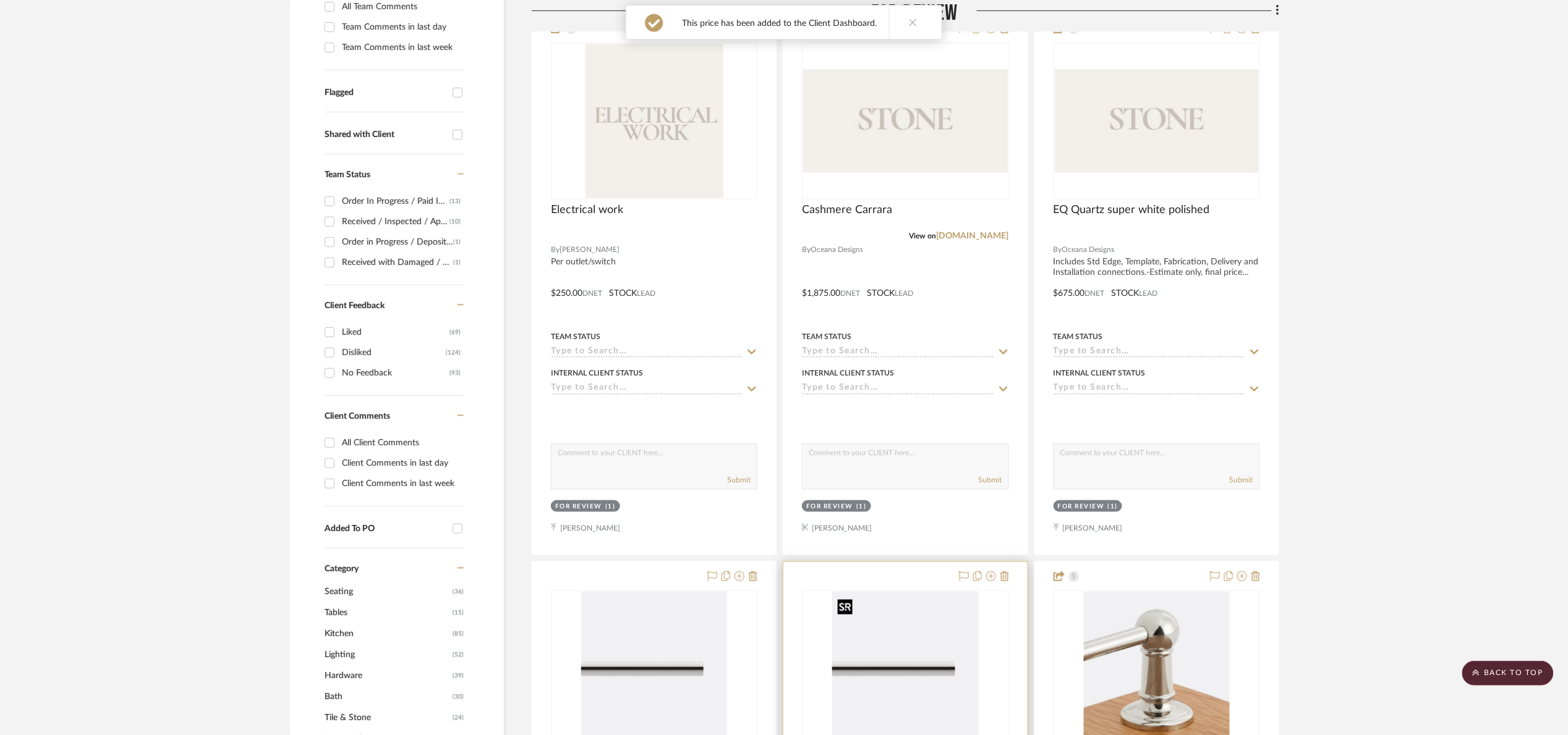
click at [921, 640] on img "0" at bounding box center [905, 669] width 146 height 155
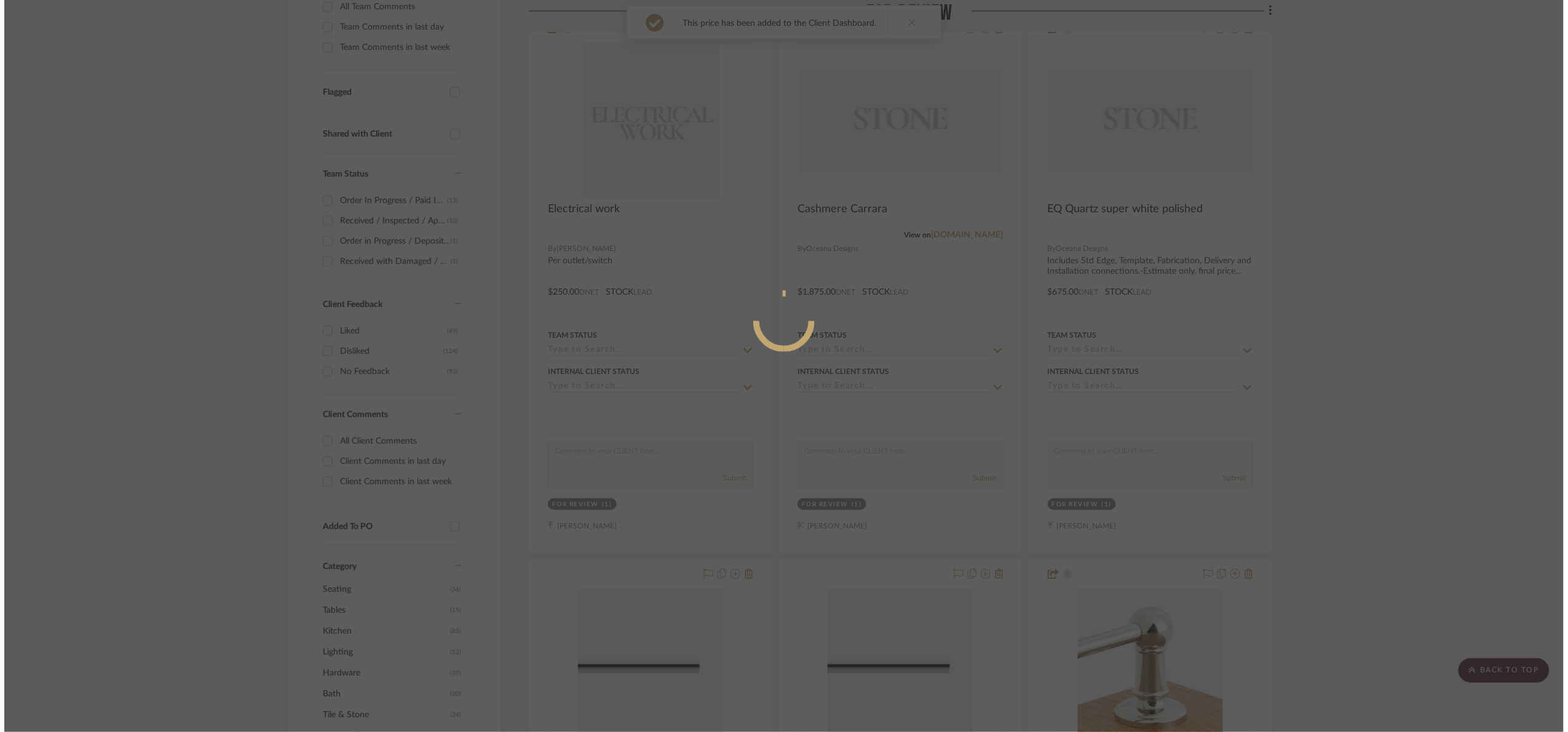
scroll to position [0, 0]
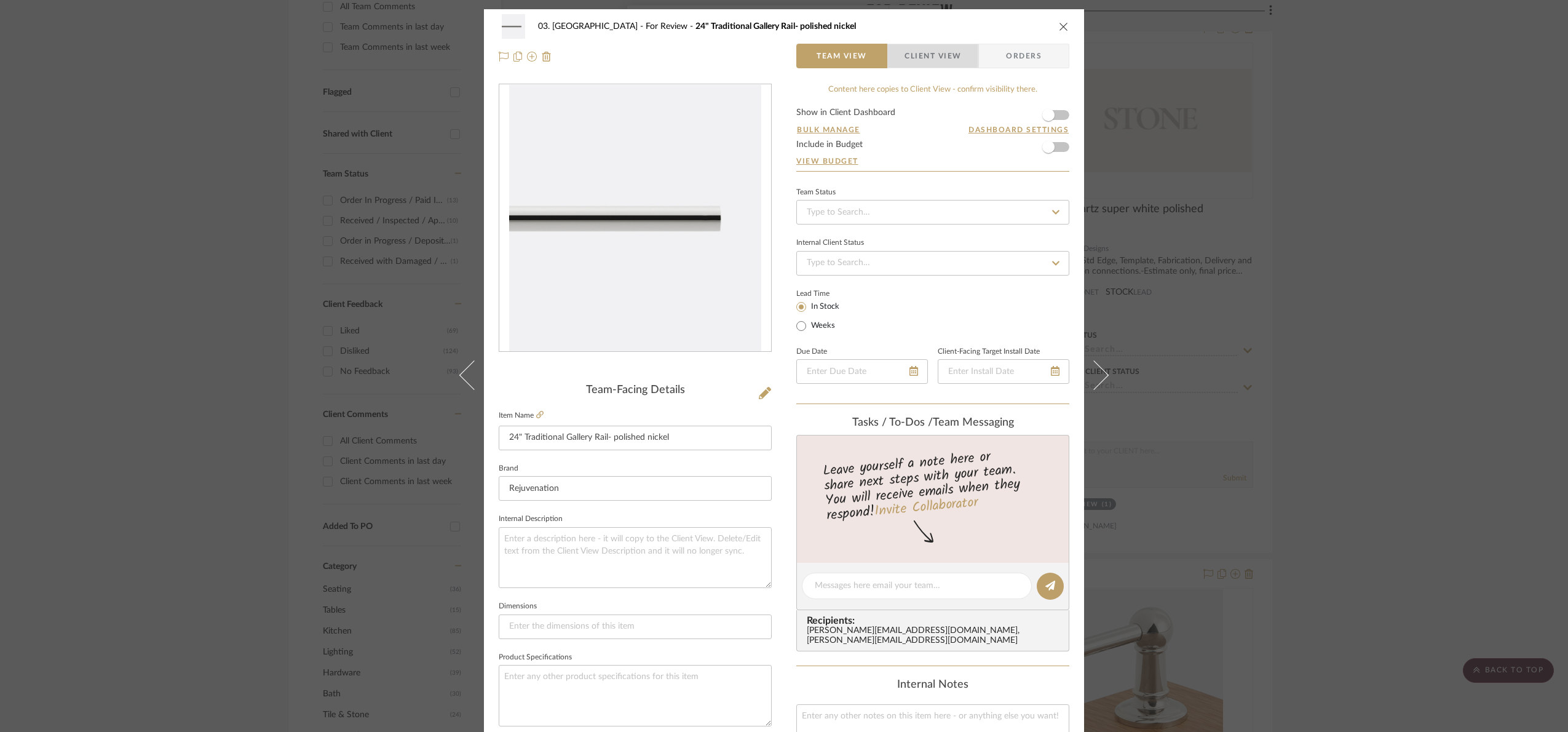
drag, startPoint x: 941, startPoint y: 56, endPoint x: 1024, endPoint y: 103, distance: 95.4
click at [941, 57] on span "Client View" at bounding box center [932, 55] width 56 height 24
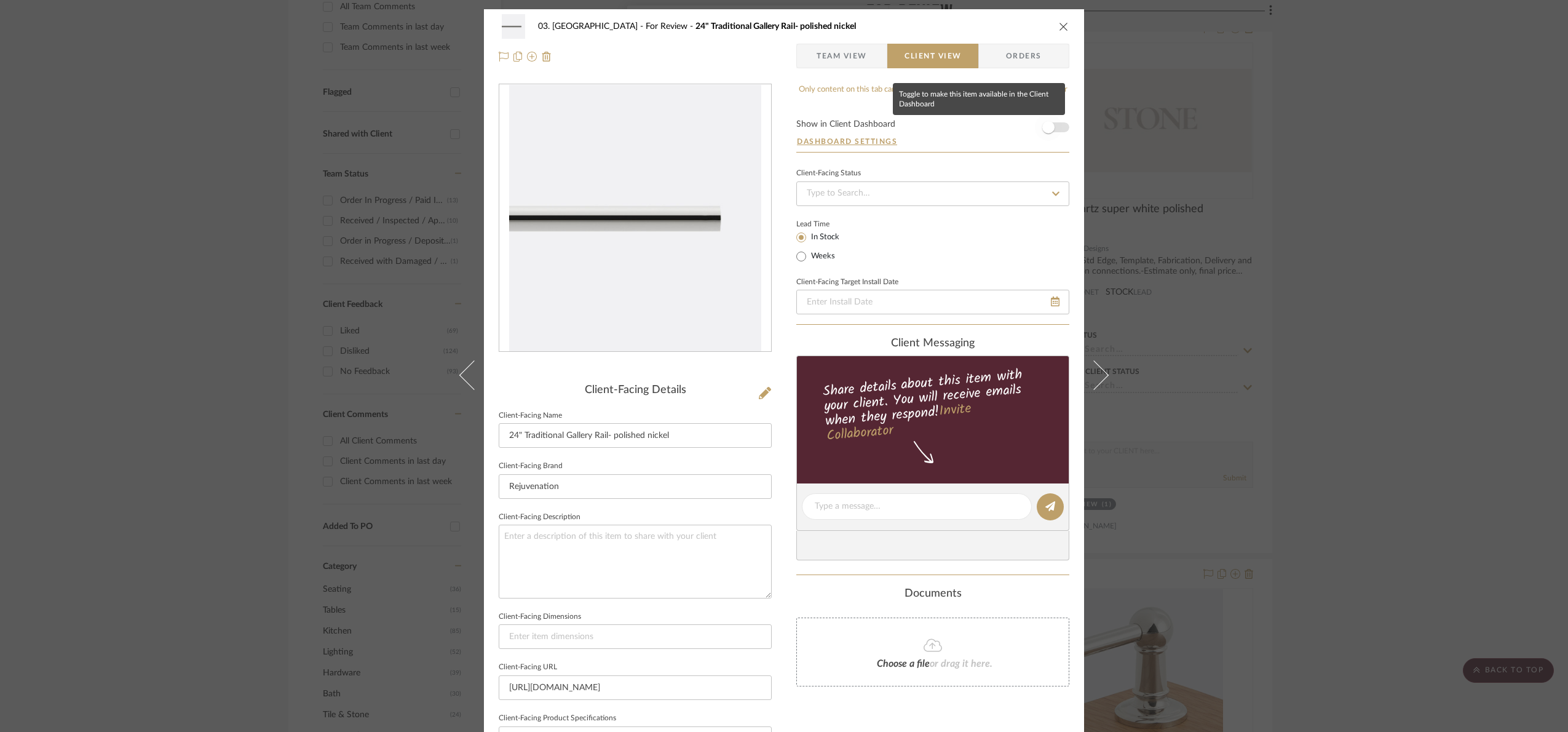
click at [1049, 123] on span "button" at bounding box center [1048, 127] width 12 height 12
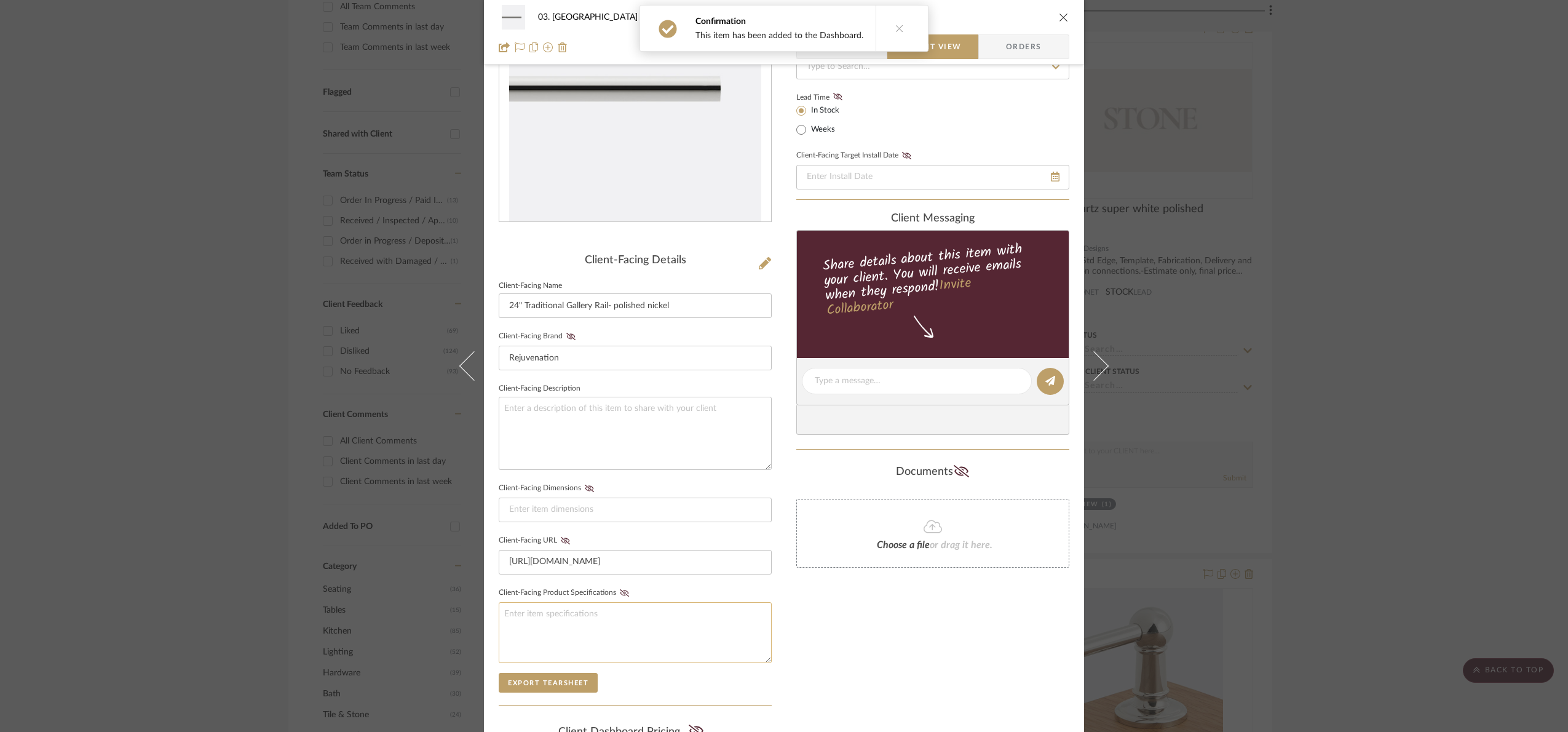
scroll to position [305, 0]
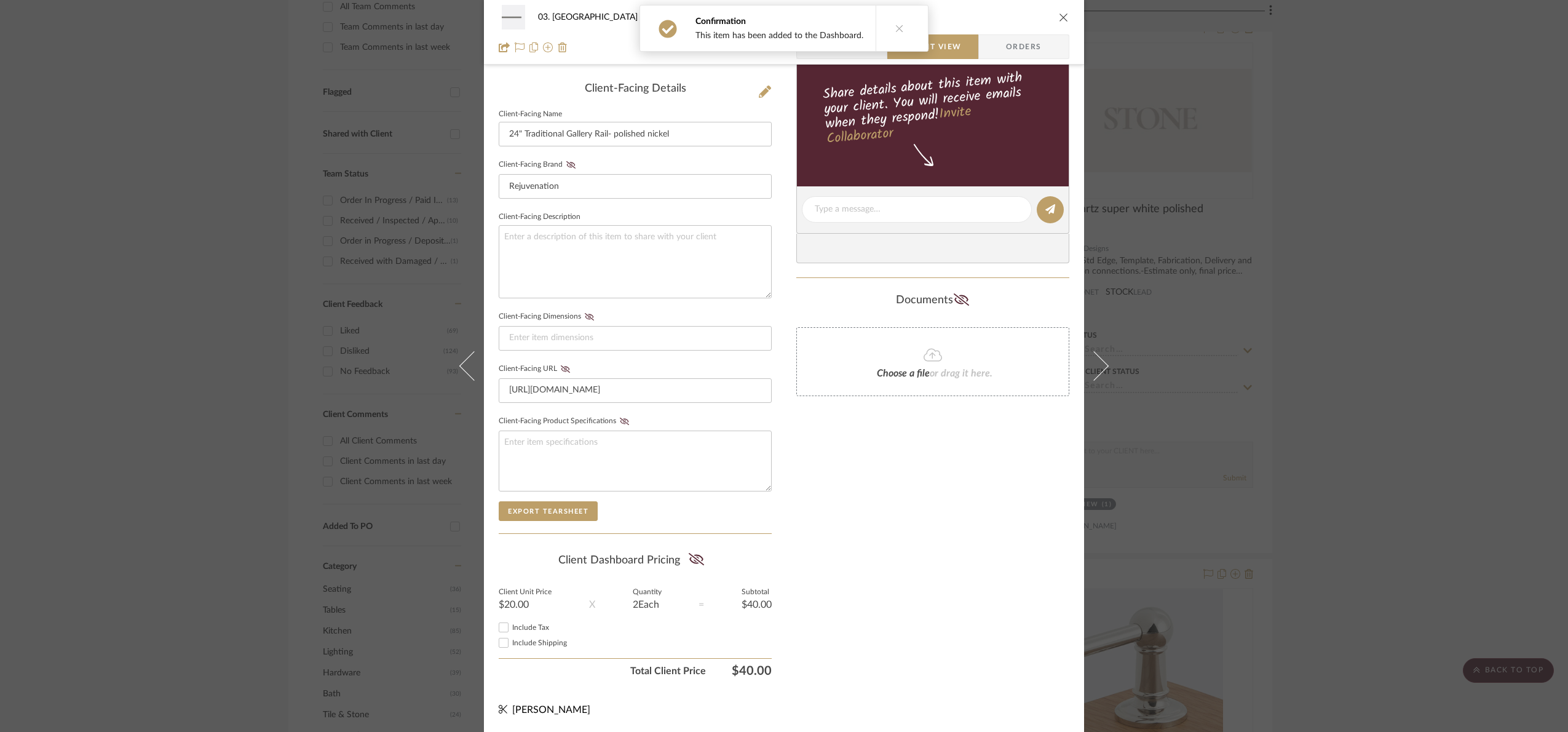
click at [704, 554] on summary-project-share-button at bounding box center [697, 561] width 33 height 29
click at [693, 562] on icon at bounding box center [697, 559] width 16 height 12
click at [1345, 422] on div "03. Schilling For Review 24" Traditional Gallery Rail- polished nickel Team Vie…" at bounding box center [784, 366] width 1568 height 732
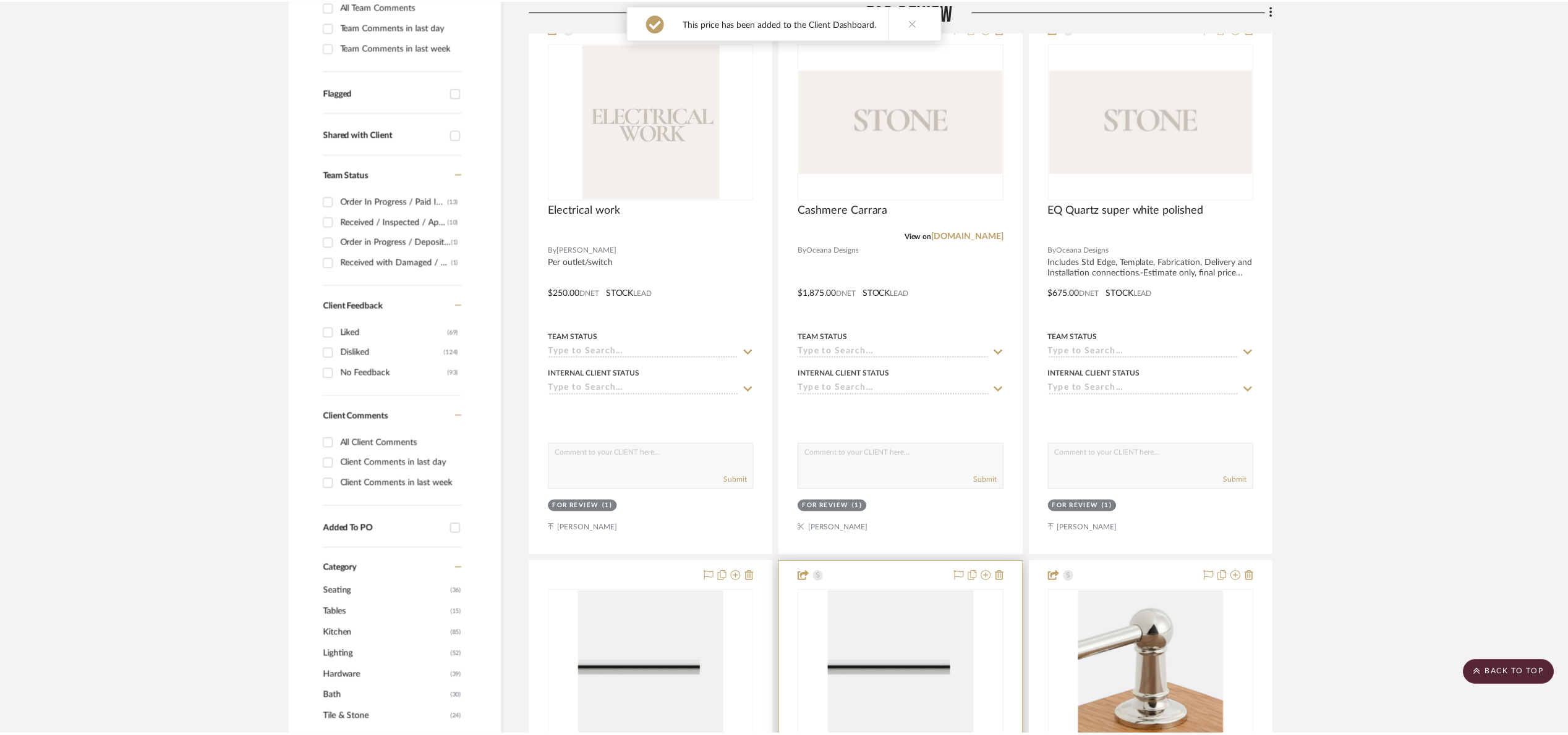
scroll to position [371, 0]
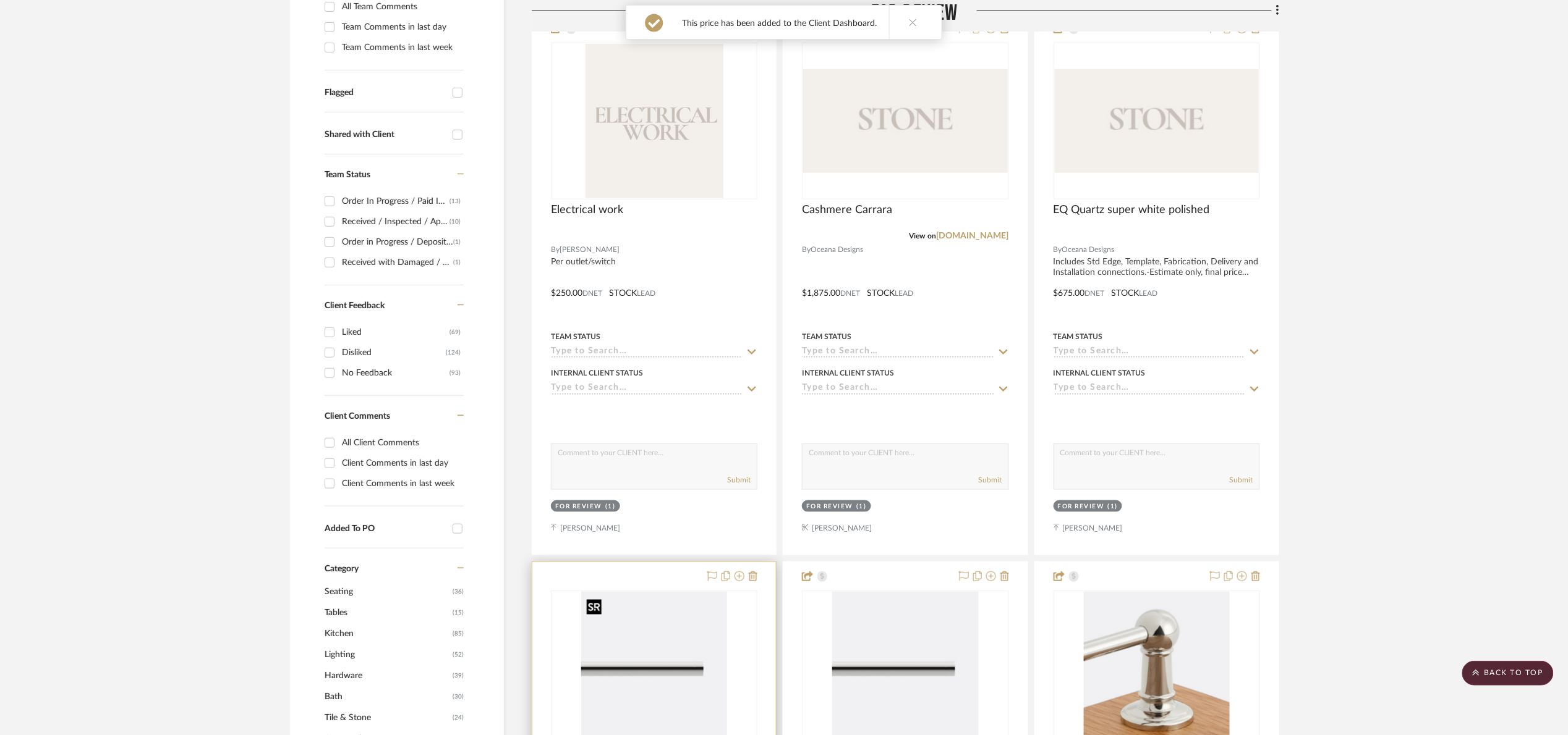
click at [694, 670] on img "0" at bounding box center [654, 669] width 146 height 155
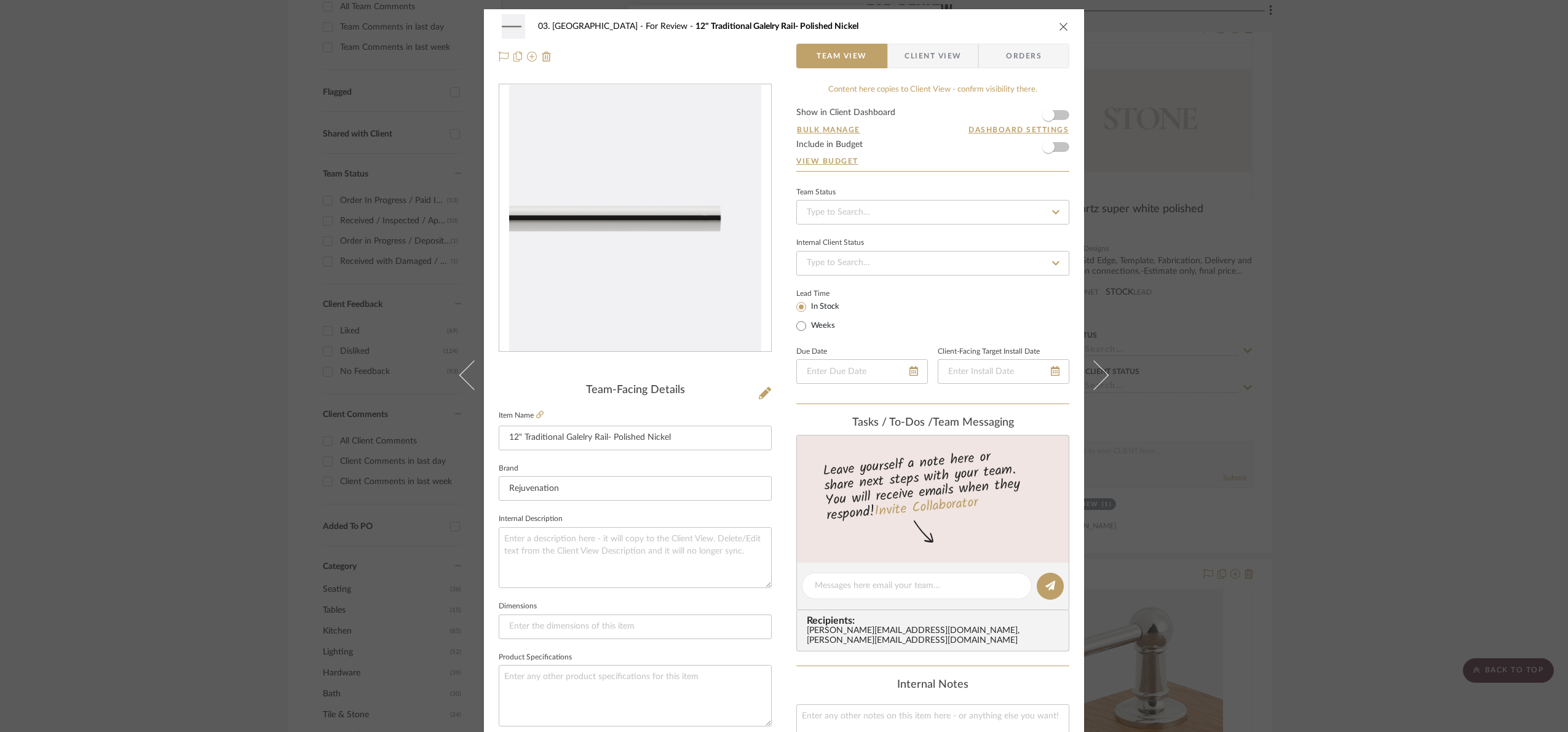
drag, startPoint x: 931, startPoint y: 46, endPoint x: 970, endPoint y: 100, distance: 66.6
click at [934, 49] on span "Client View" at bounding box center [932, 55] width 56 height 24
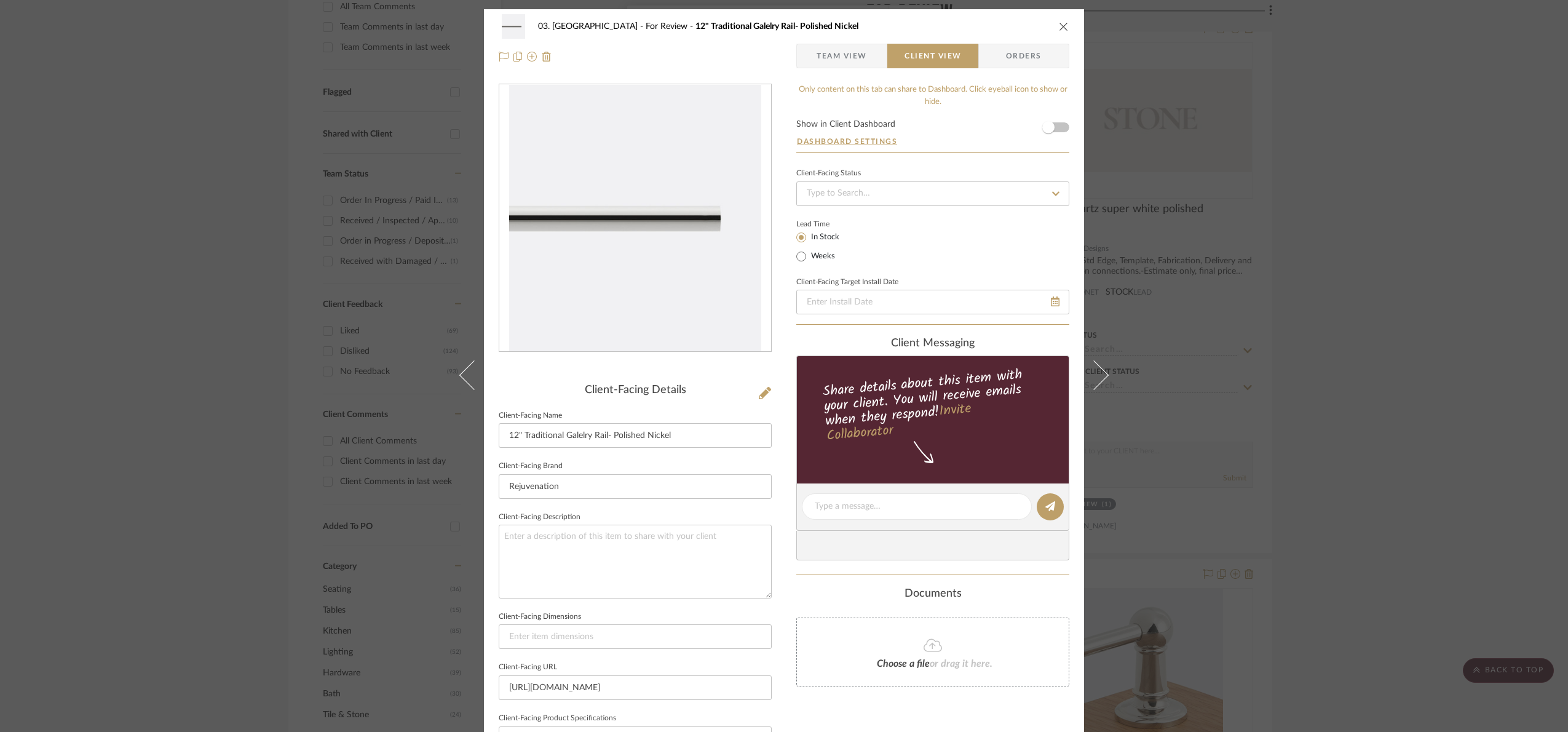
drag, startPoint x: 1060, startPoint y: 125, endPoint x: 1048, endPoint y: 142, distance: 20.8
click at [1058, 125] on form "Show in Client Dashboard Dashboard Settings" at bounding box center [933, 136] width 273 height 32
click at [1047, 133] on span "button" at bounding box center [1048, 127] width 27 height 27
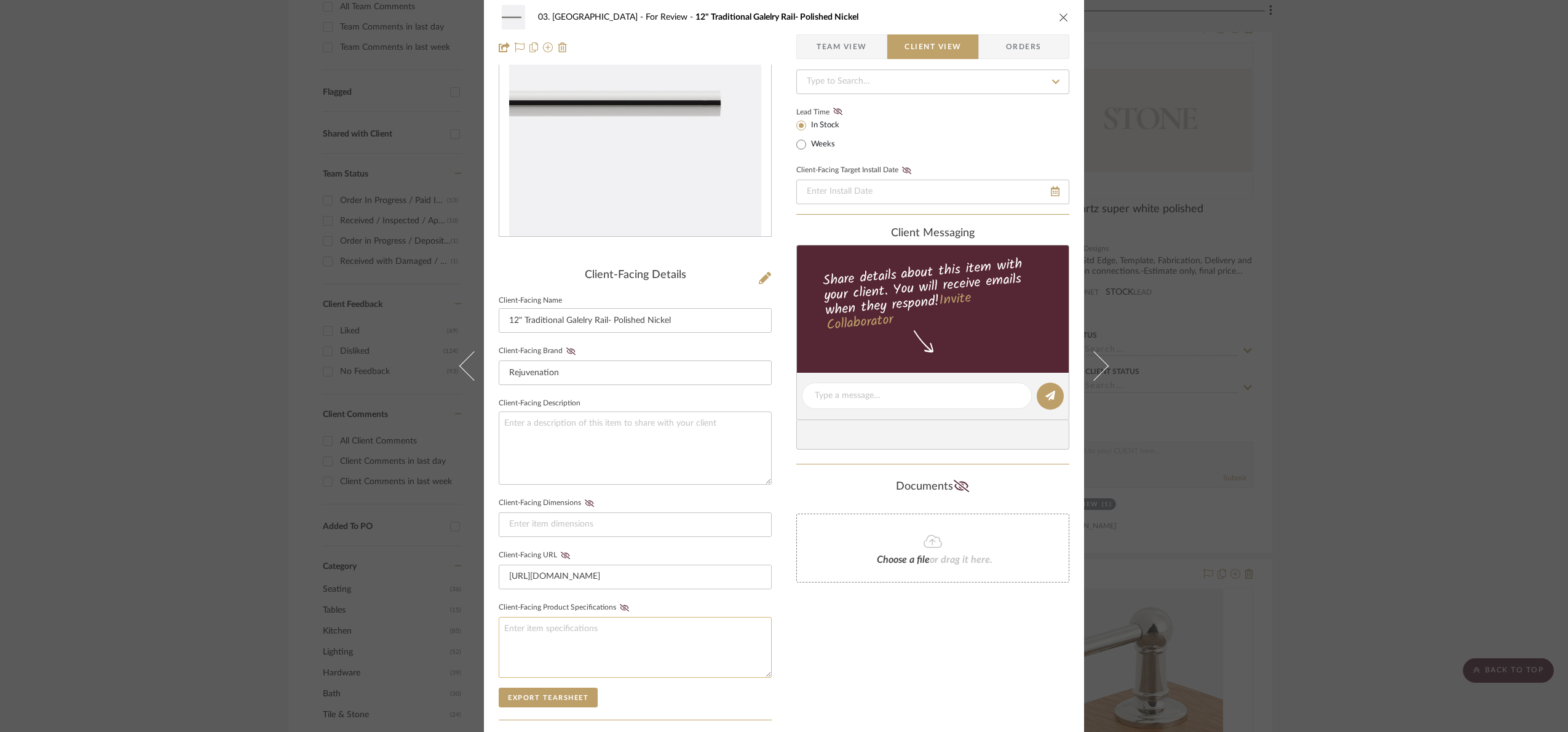
scroll to position [305, 0]
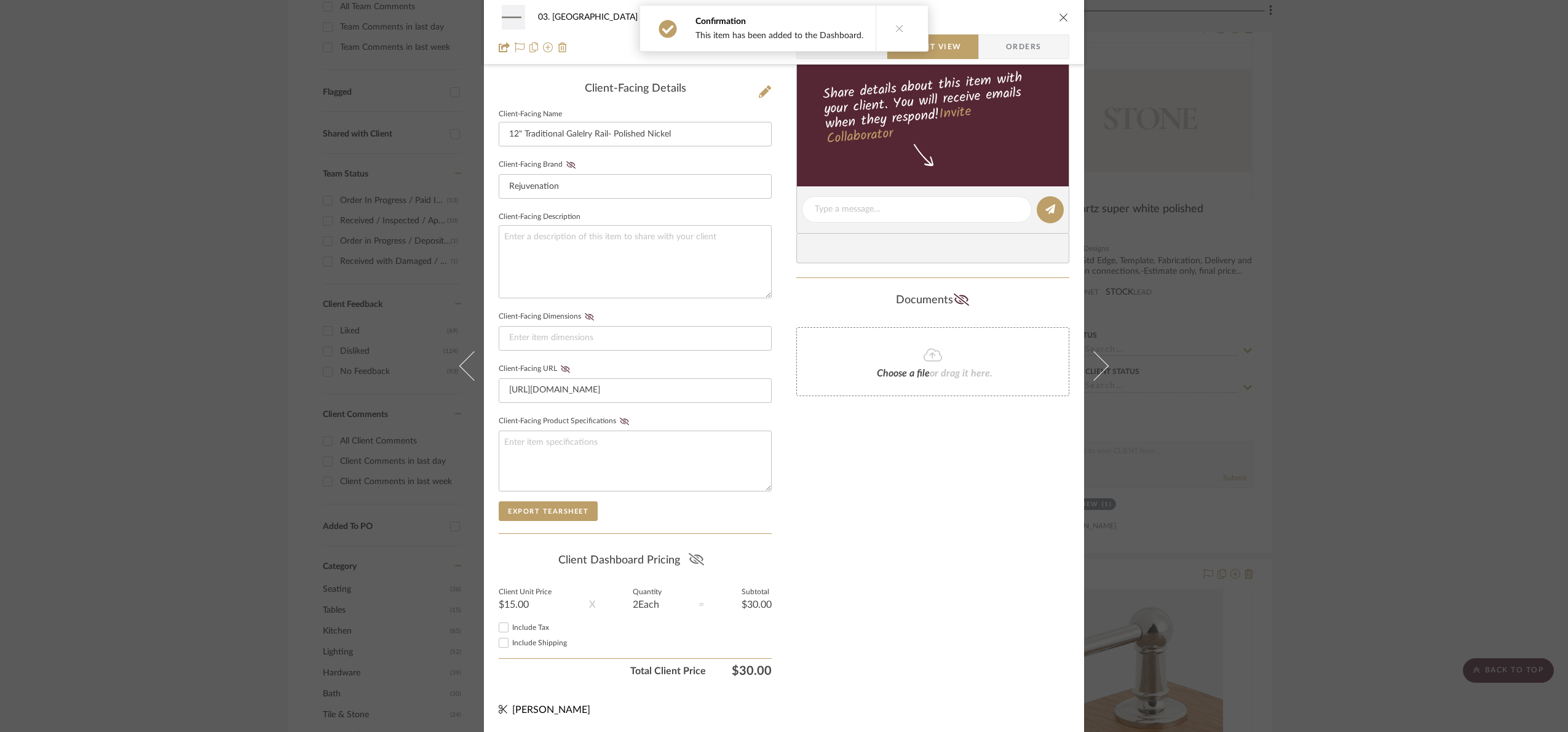
click at [694, 560] on icon at bounding box center [697, 559] width 16 height 12
click at [1462, 420] on div "03. Schilling For Review 12" Traditional Galelry Rail- Polished Nickel Team Vie…" at bounding box center [784, 366] width 1568 height 732
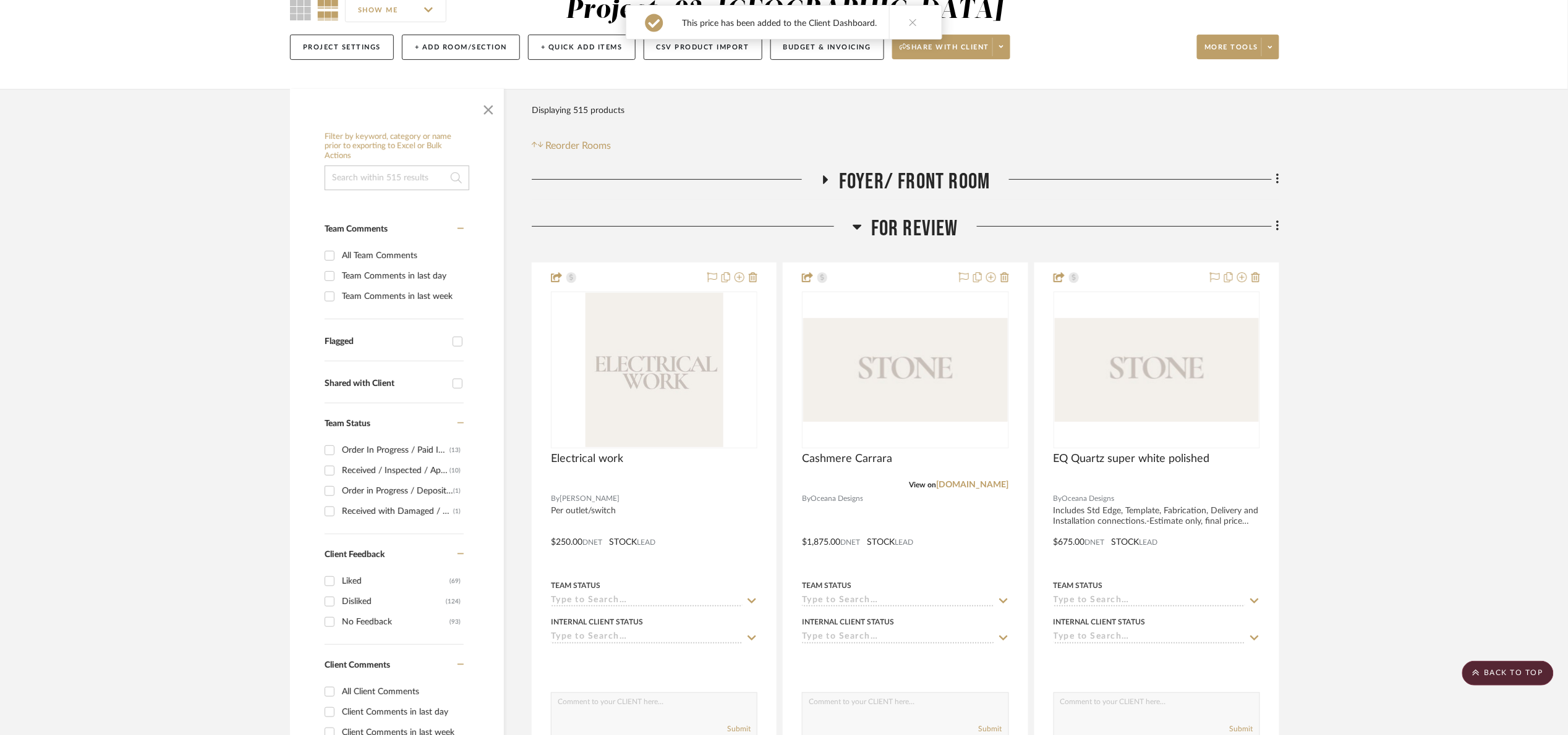
scroll to position [93, 0]
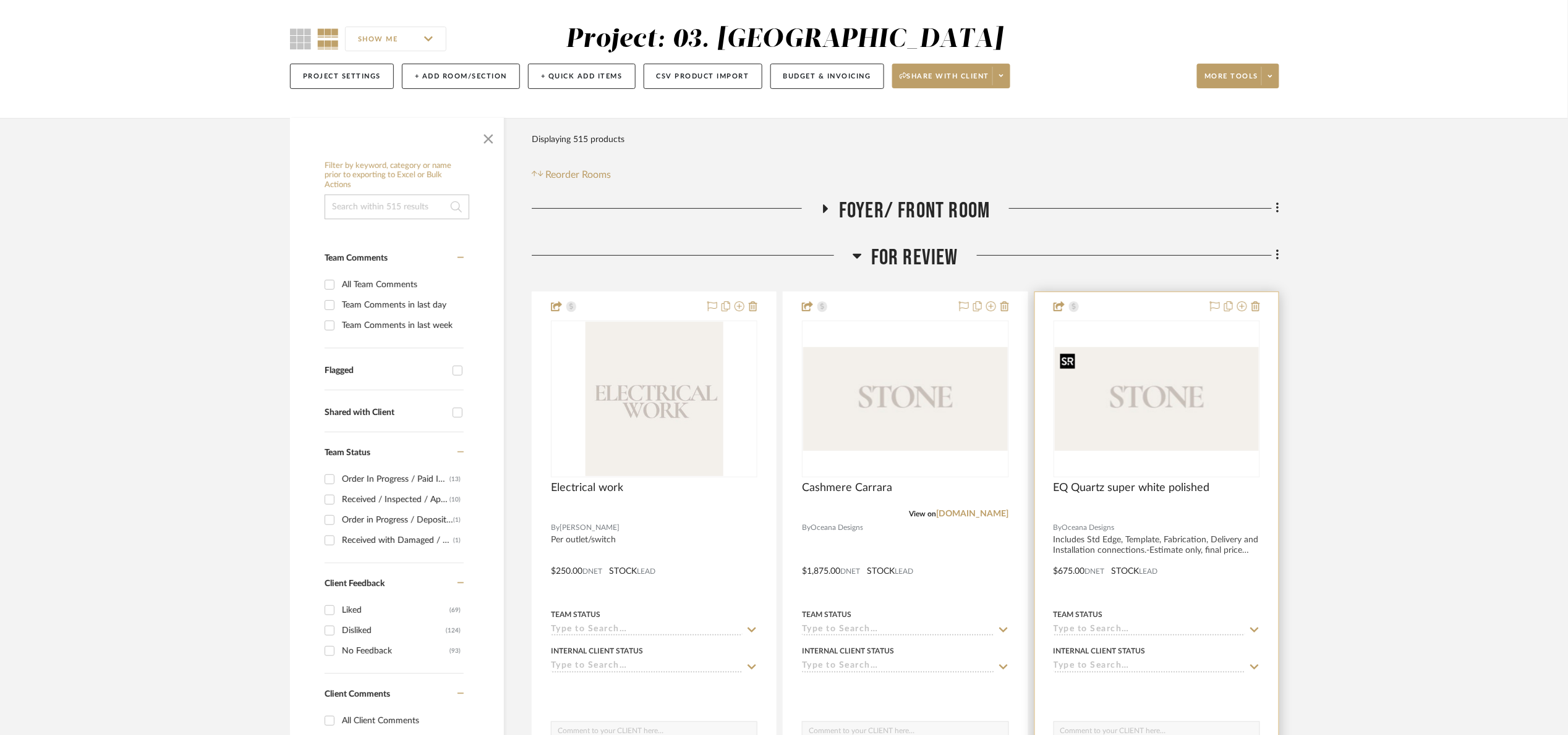
click at [1126, 416] on img "0" at bounding box center [1156, 399] width 204 height 103
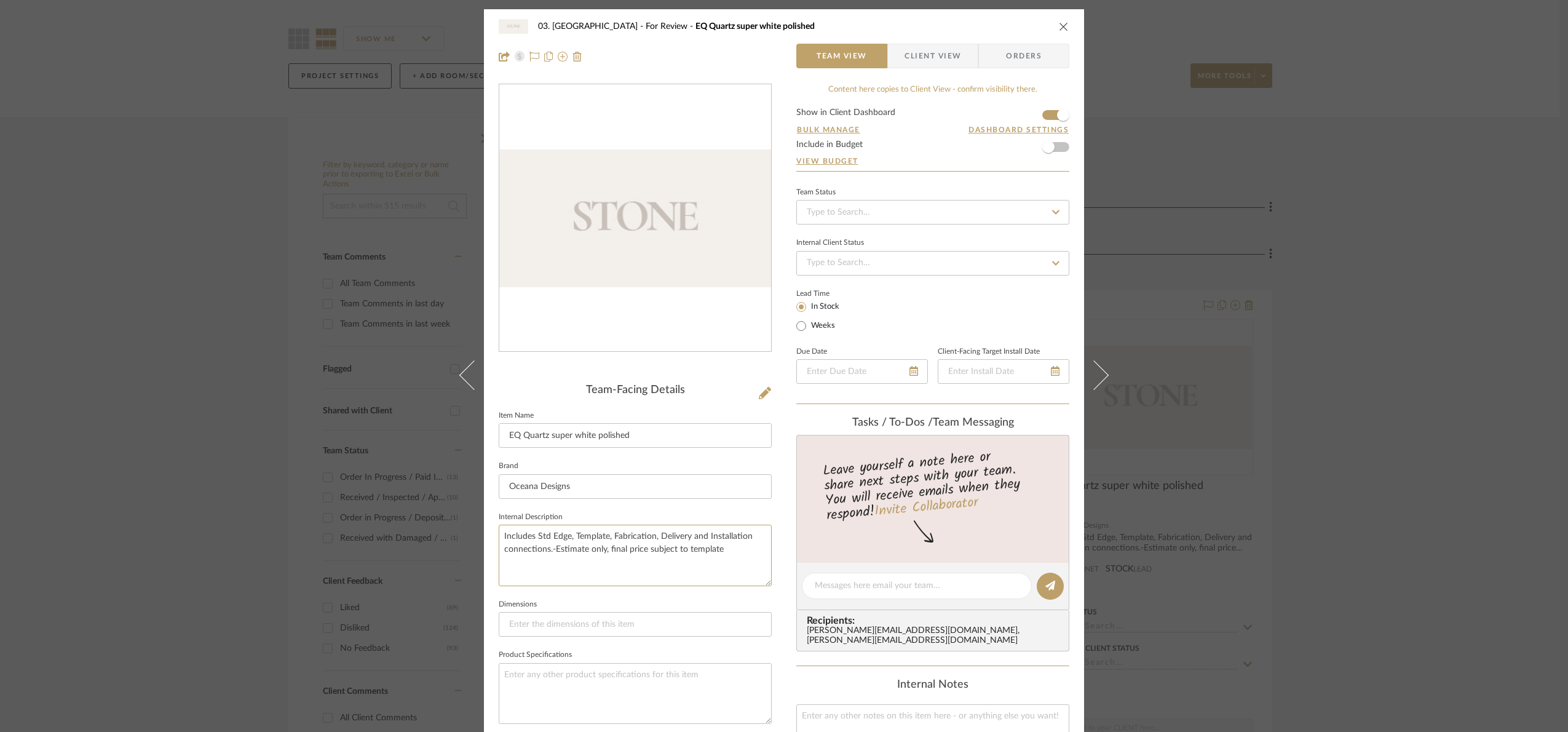
drag, startPoint x: 721, startPoint y: 555, endPoint x: 368, endPoint y: 522, distance: 354.5
click at [368, 522] on div "03. Schilling For Review EQ Quartz super white polished Team View Client View O…" at bounding box center [784, 366] width 1568 height 732
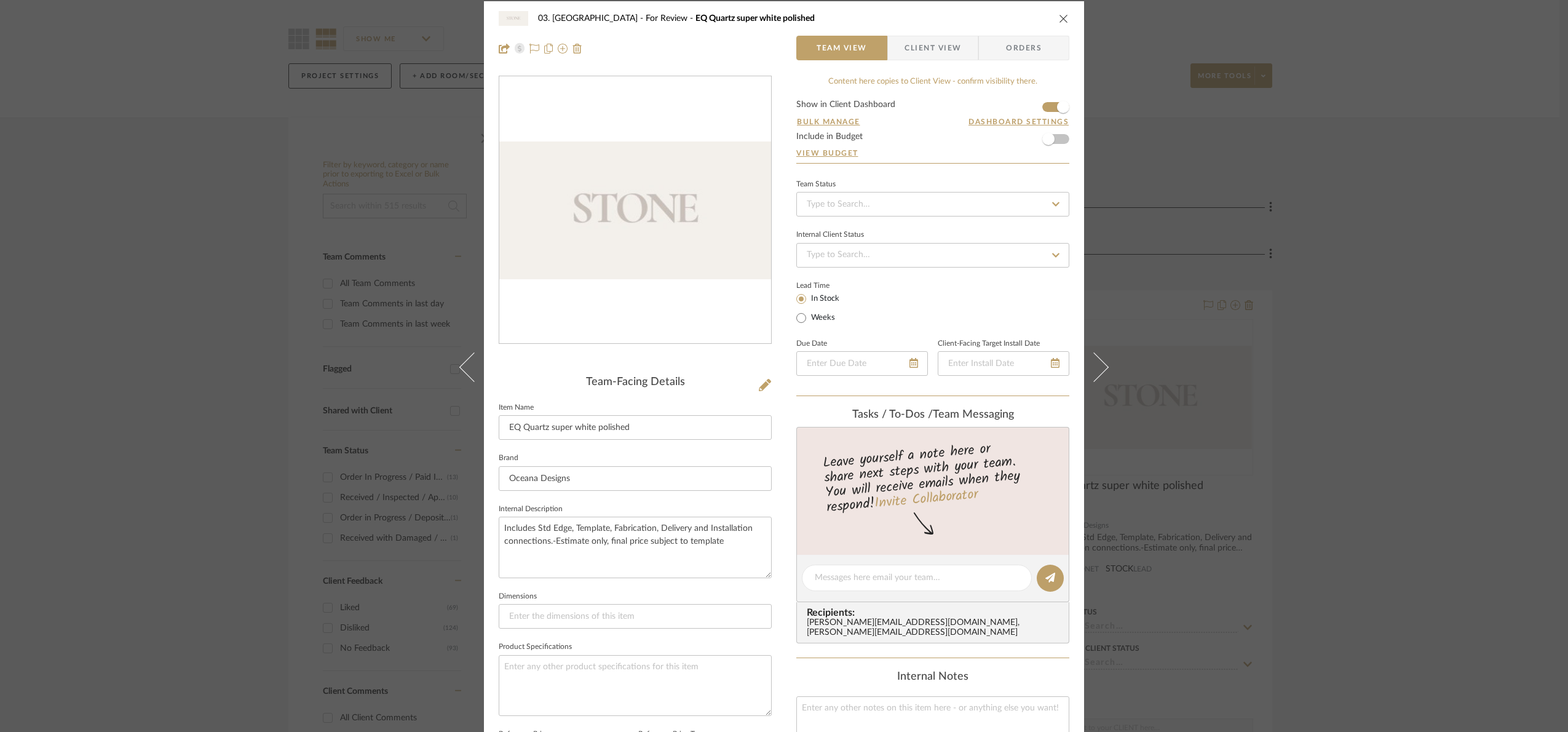
drag, startPoint x: 1387, startPoint y: 436, endPoint x: 1378, endPoint y: 437, distance: 9.1
click at [1386, 436] on div "03. Schilling For Review EQ Quartz super white polished Team View Client View O…" at bounding box center [784, 366] width 1568 height 732
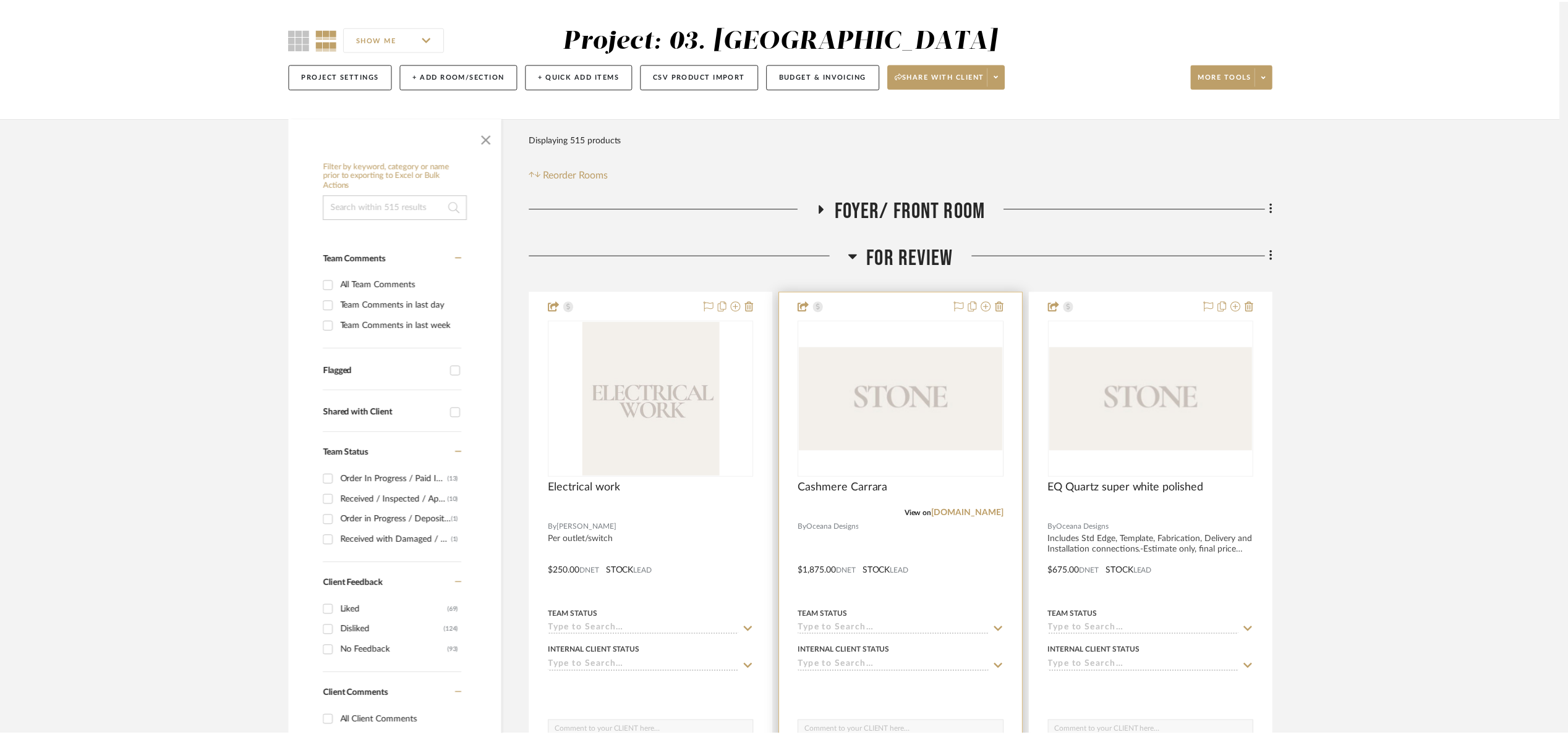
scroll to position [93, 0]
click at [894, 406] on img "0" at bounding box center [905, 399] width 204 height 103
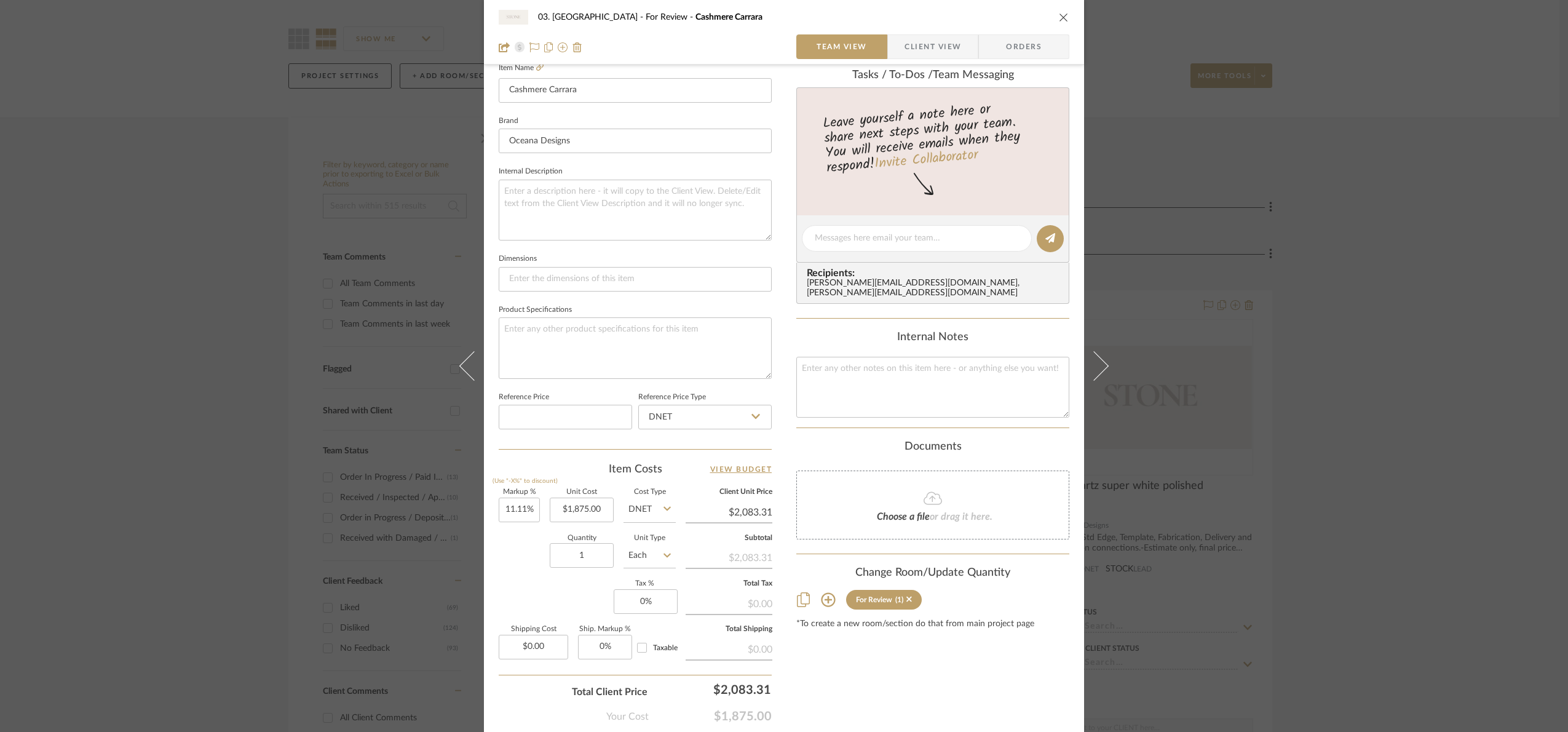
scroll to position [414, 0]
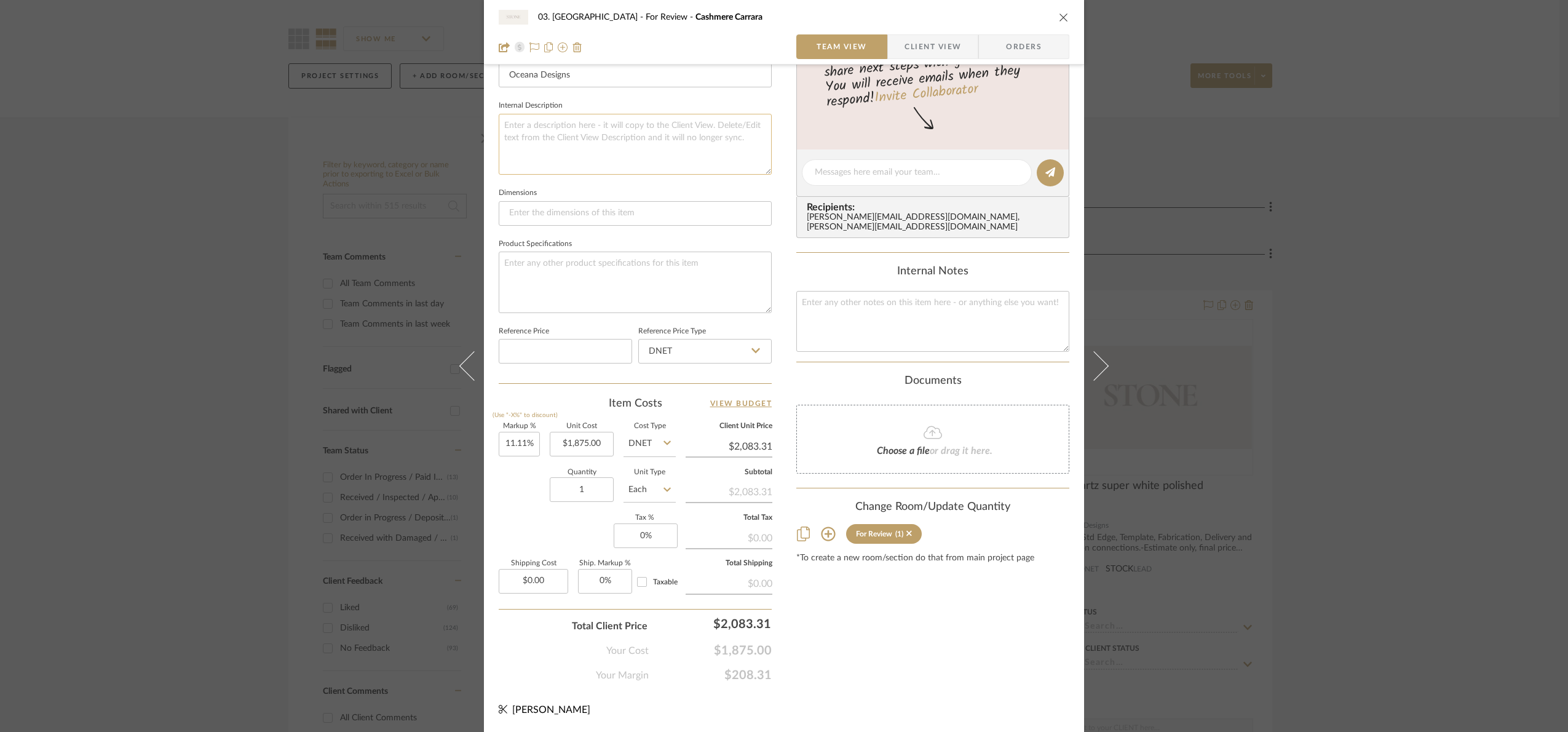
click at [548, 147] on textarea at bounding box center [636, 144] width 273 height 61
paste textarea "Includes Std Edge, Template, Fabrication, Delivery and Installation connections…"
type textarea "Includes Std Edge, Template, Fabrication, Delivery and Installation connections…"
click at [620, 184] on fieldset "Dimensions" at bounding box center [636, 205] width 273 height 42
click at [1490, 487] on div "03. Schilling For Review Cashmere Carrara Team View Client View Orders Team-Fac…" at bounding box center [784, 366] width 1568 height 732
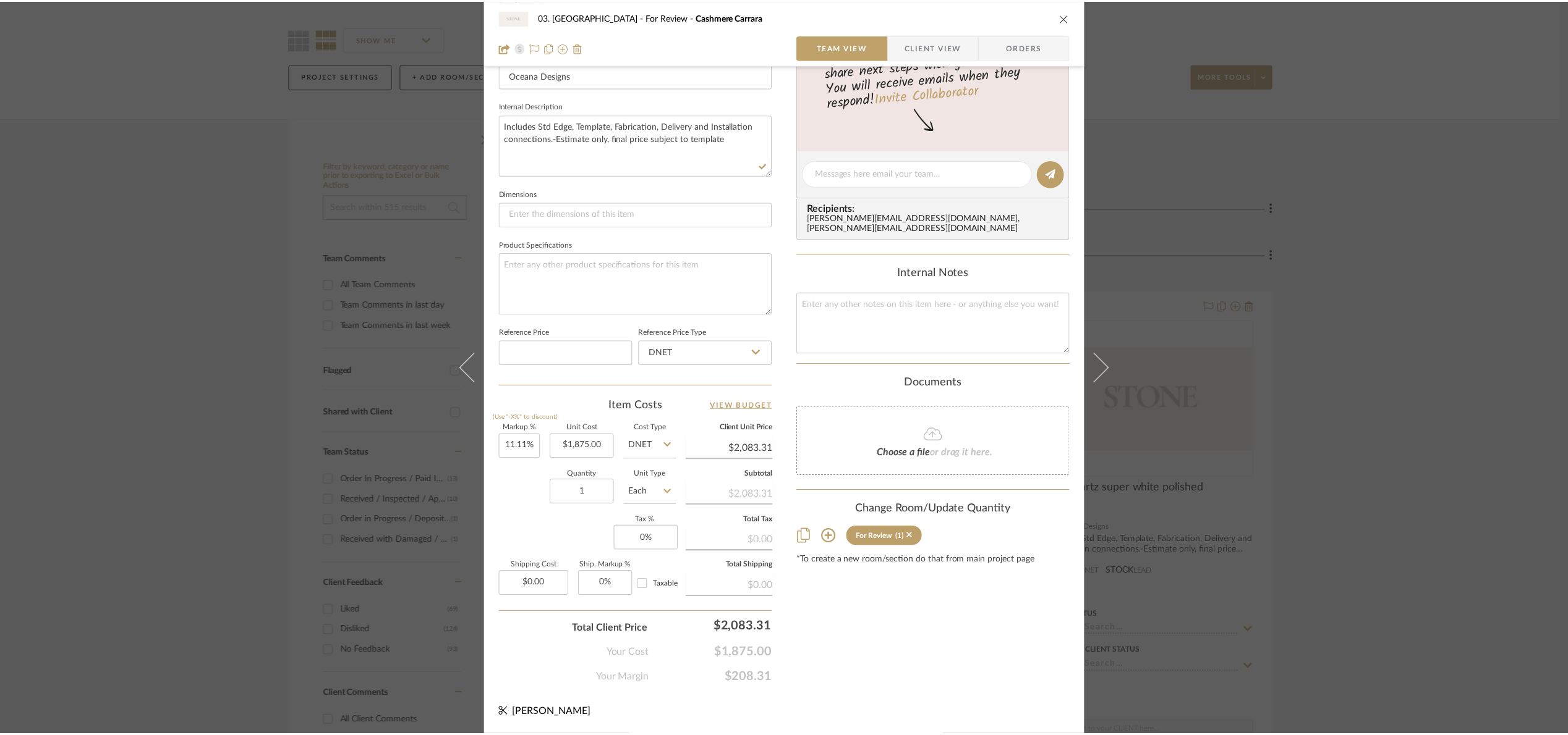
scroll to position [93, 0]
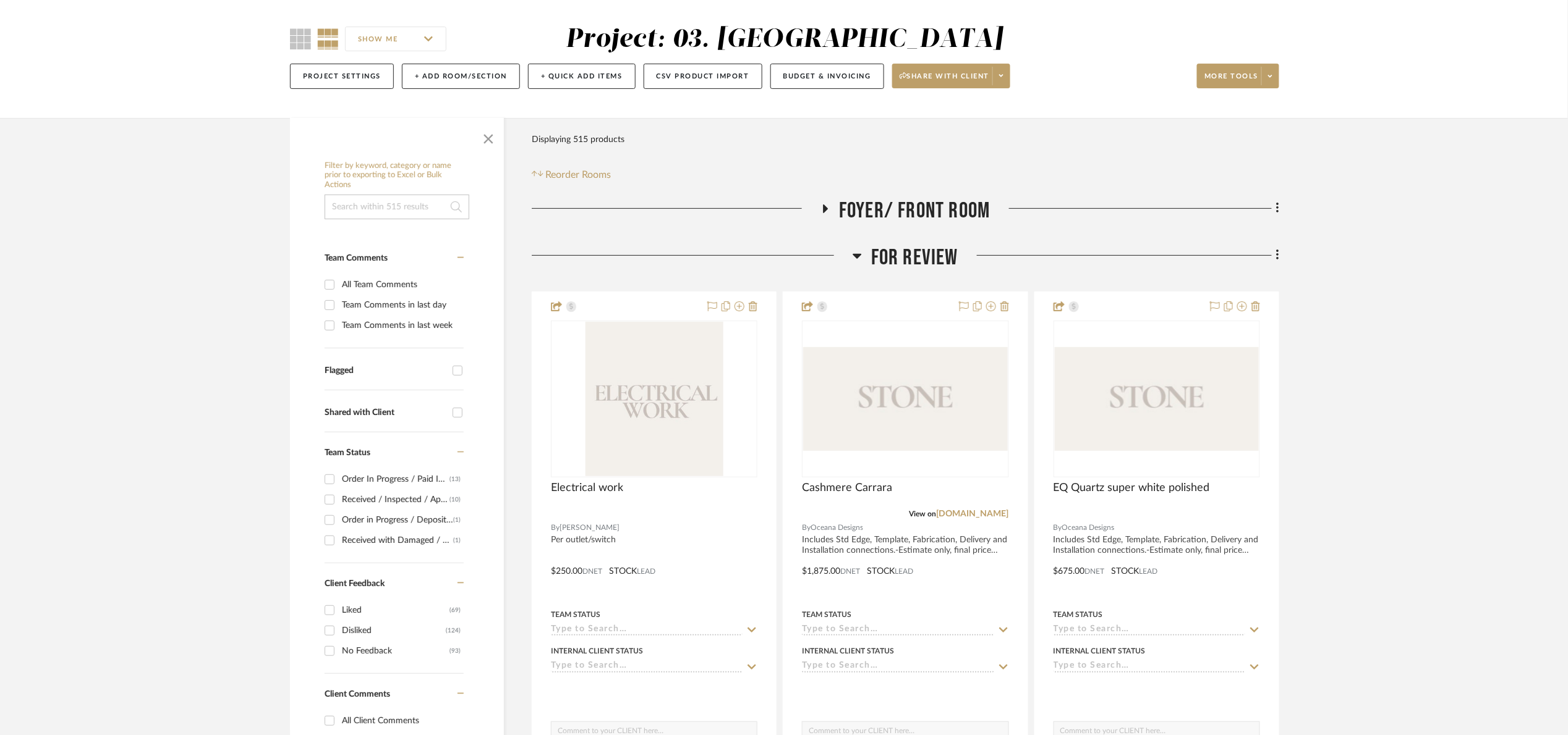
click at [934, 263] on span "For Review" at bounding box center [914, 258] width 87 height 27
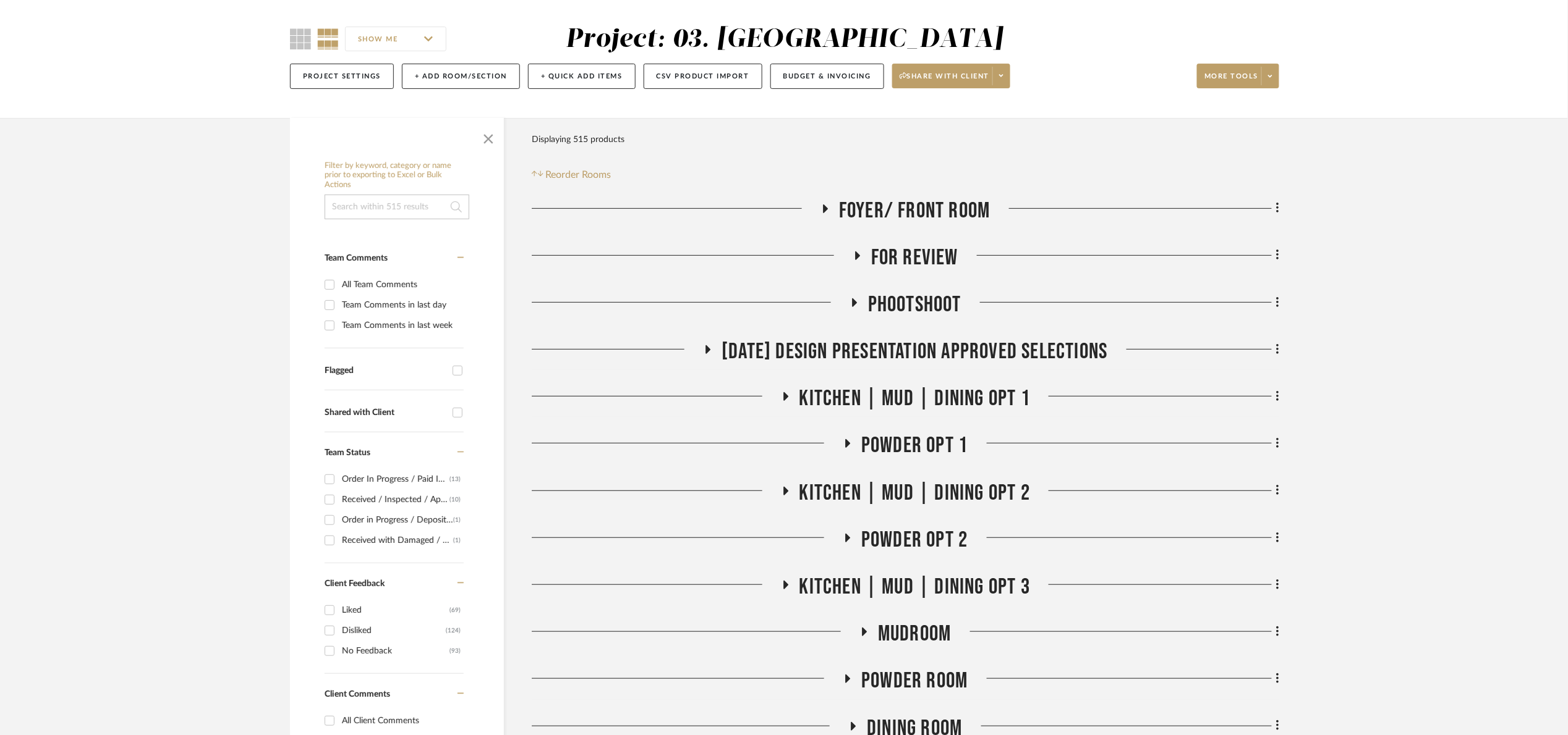
click at [895, 262] on span "For Review" at bounding box center [914, 258] width 87 height 27
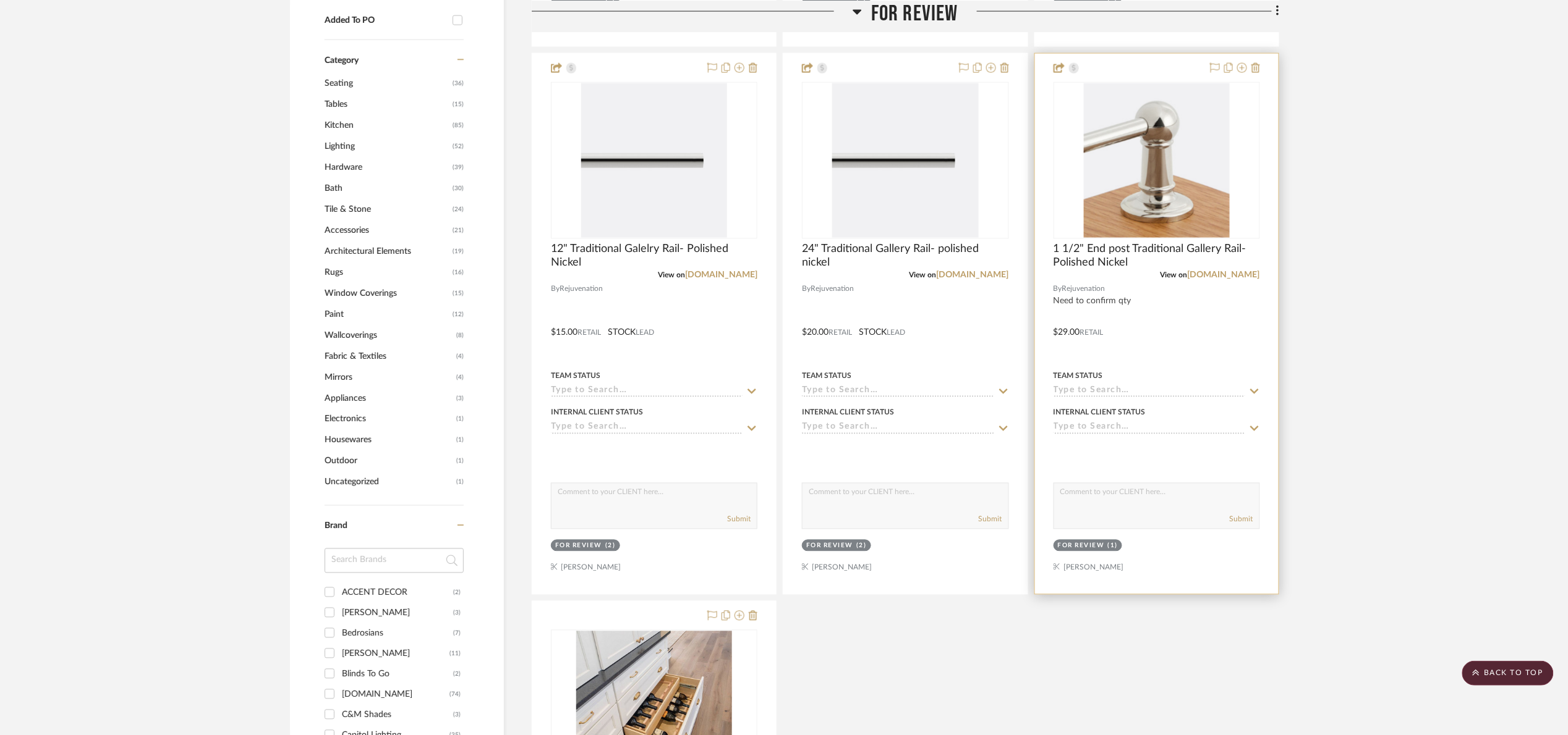
scroll to position [834, 0]
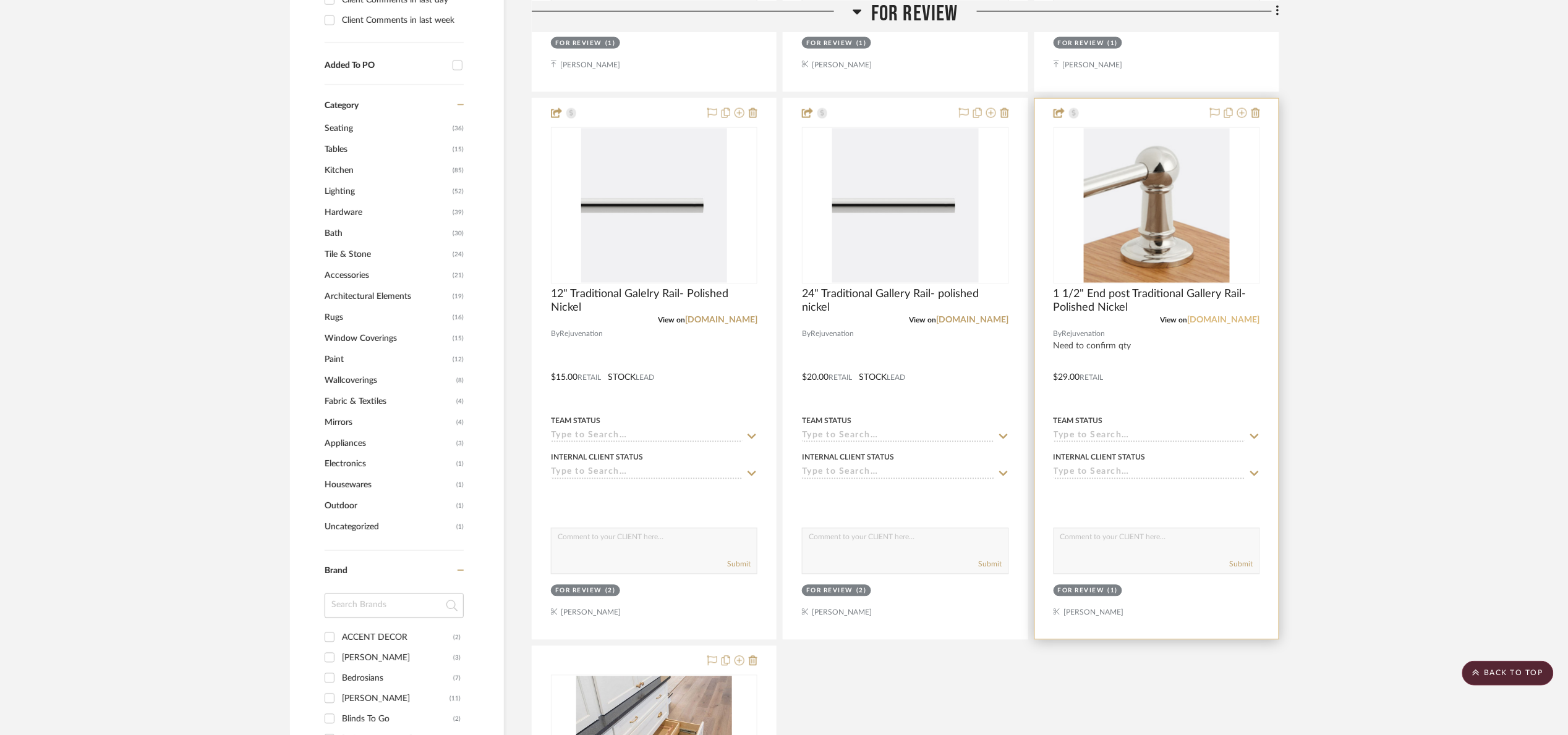
click at [1237, 322] on link "[DOMAIN_NAME]" at bounding box center [1223, 321] width 72 height 9
click at [1152, 226] on img "0" at bounding box center [1157, 206] width 146 height 155
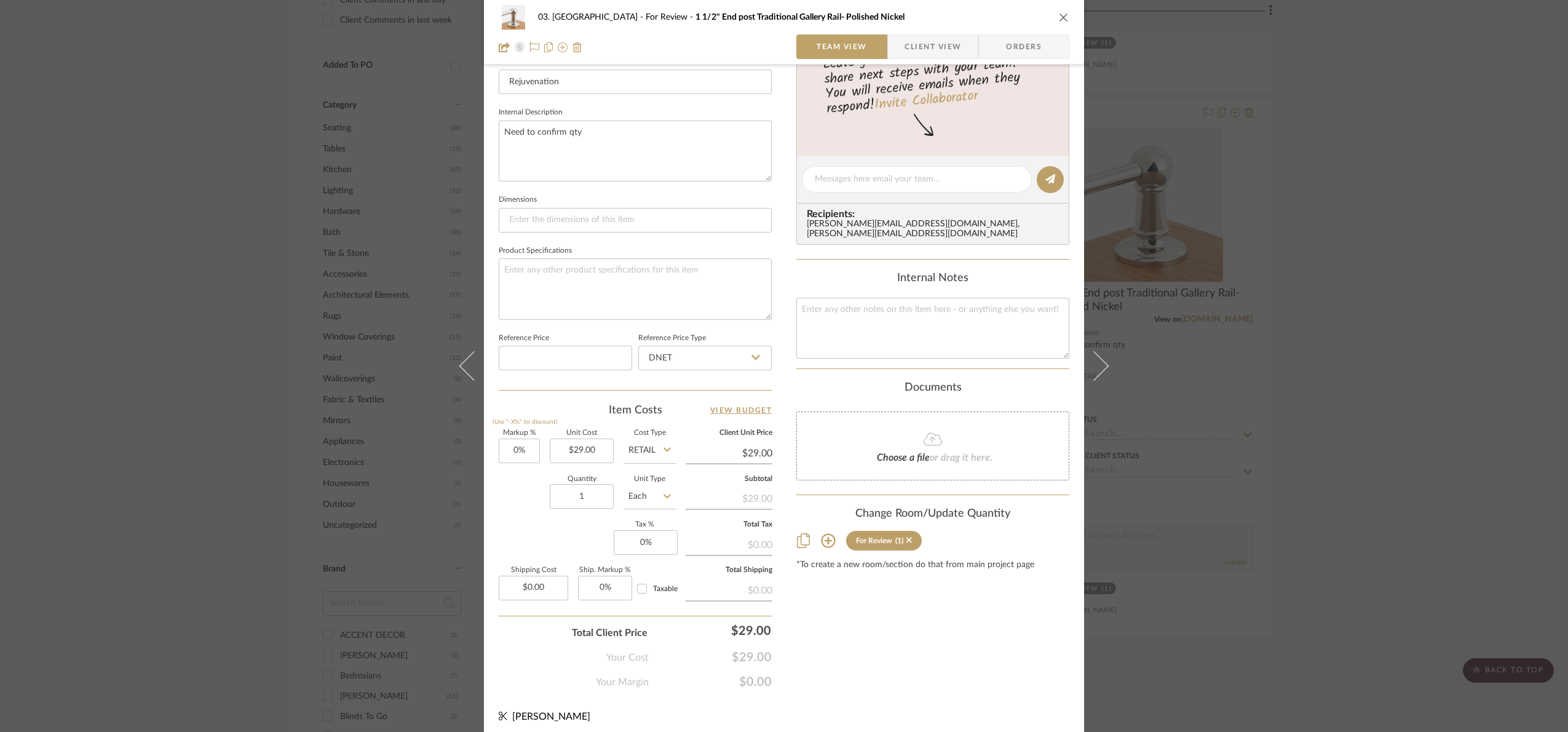
scroll to position [414, 0]
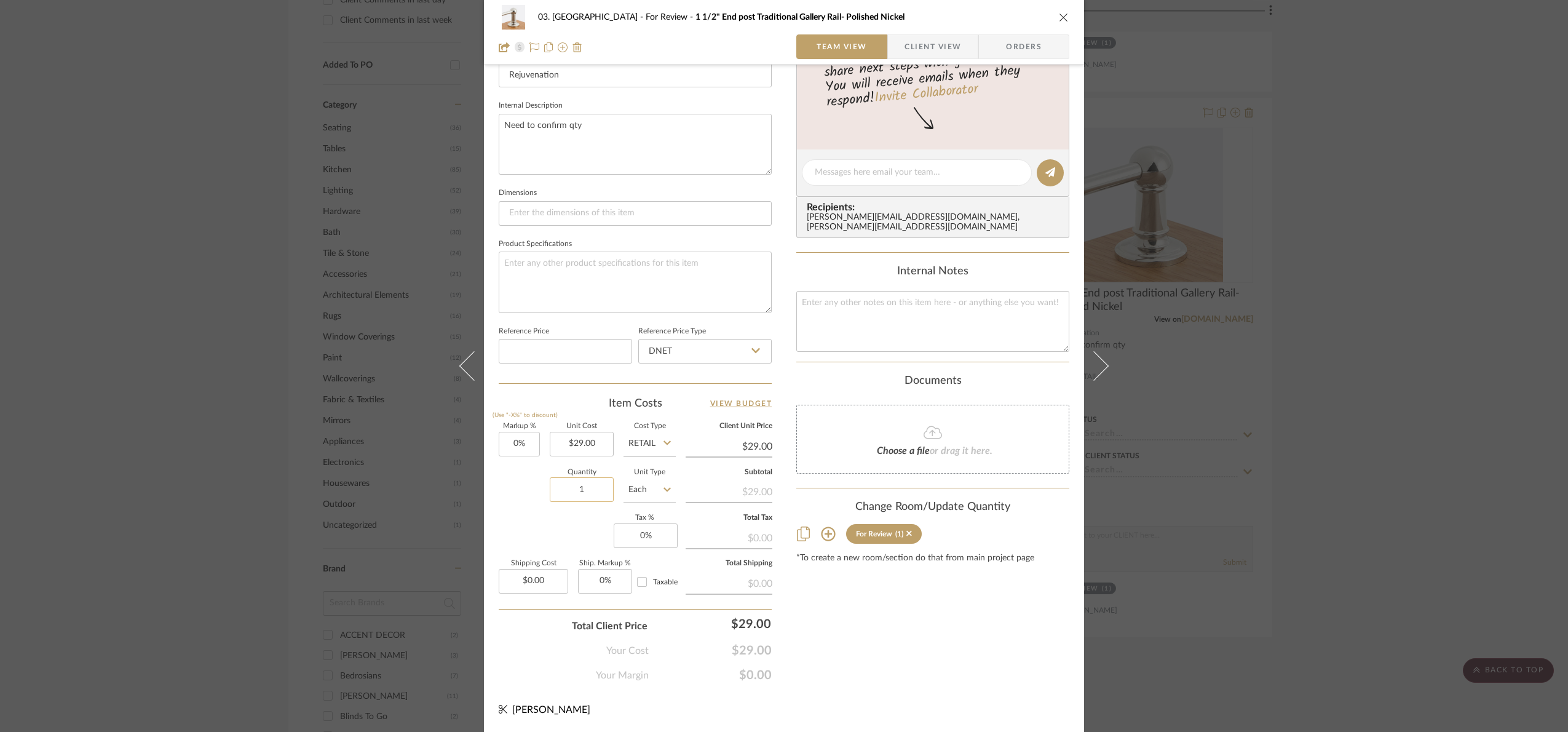
click at [586, 501] on input "1" at bounding box center [582, 490] width 64 height 24
type input "6"
click at [548, 527] on div "Markup % (Use "-X%" to discount) 0% Unit Cost $29.00 Cost Type Retail Client Un…" at bounding box center [636, 513] width 273 height 180
click at [1235, 450] on div "03. [PERSON_NAME] For Review 1 1/2" End post Traditional Gallery Rail- Polished…" at bounding box center [784, 366] width 1568 height 732
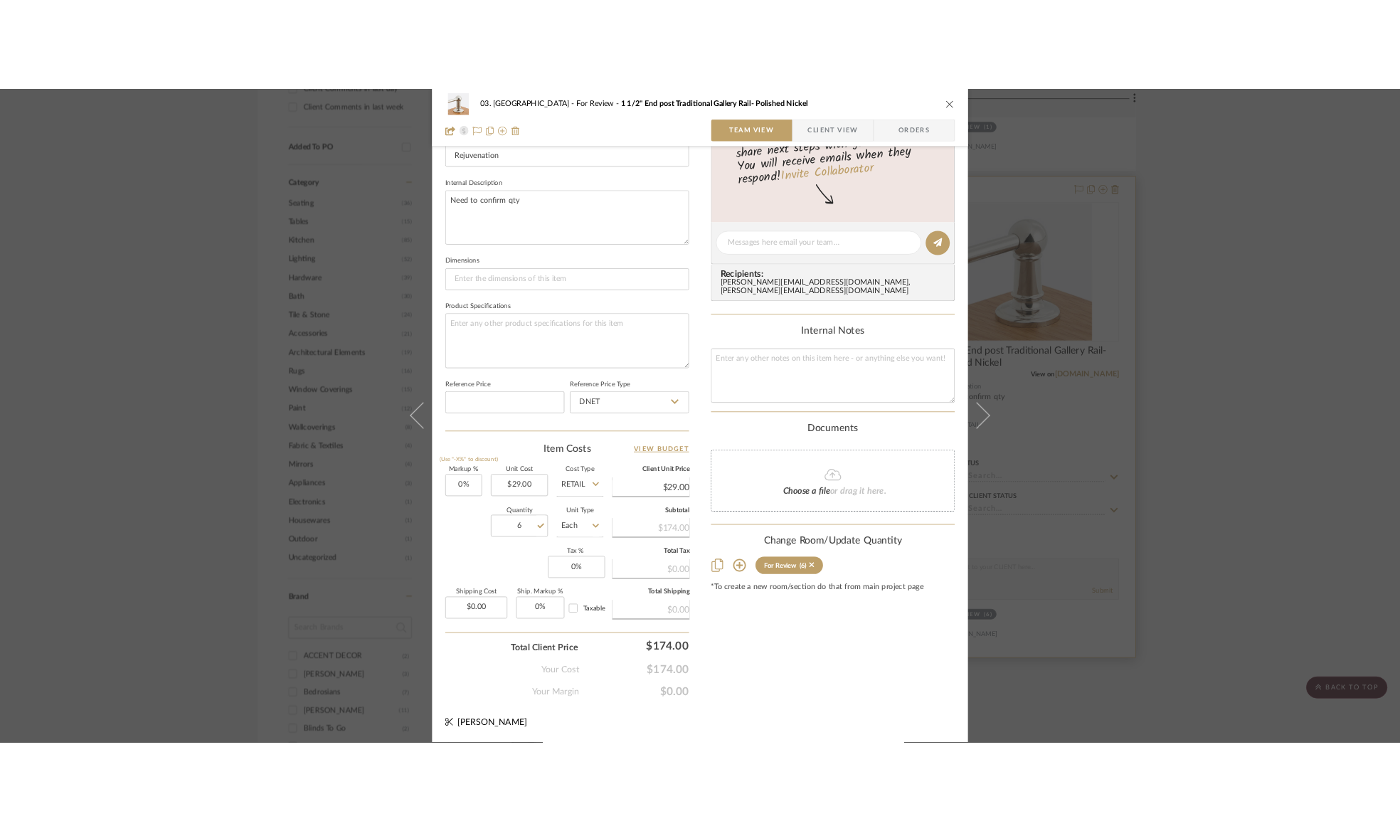
scroll to position [960, 0]
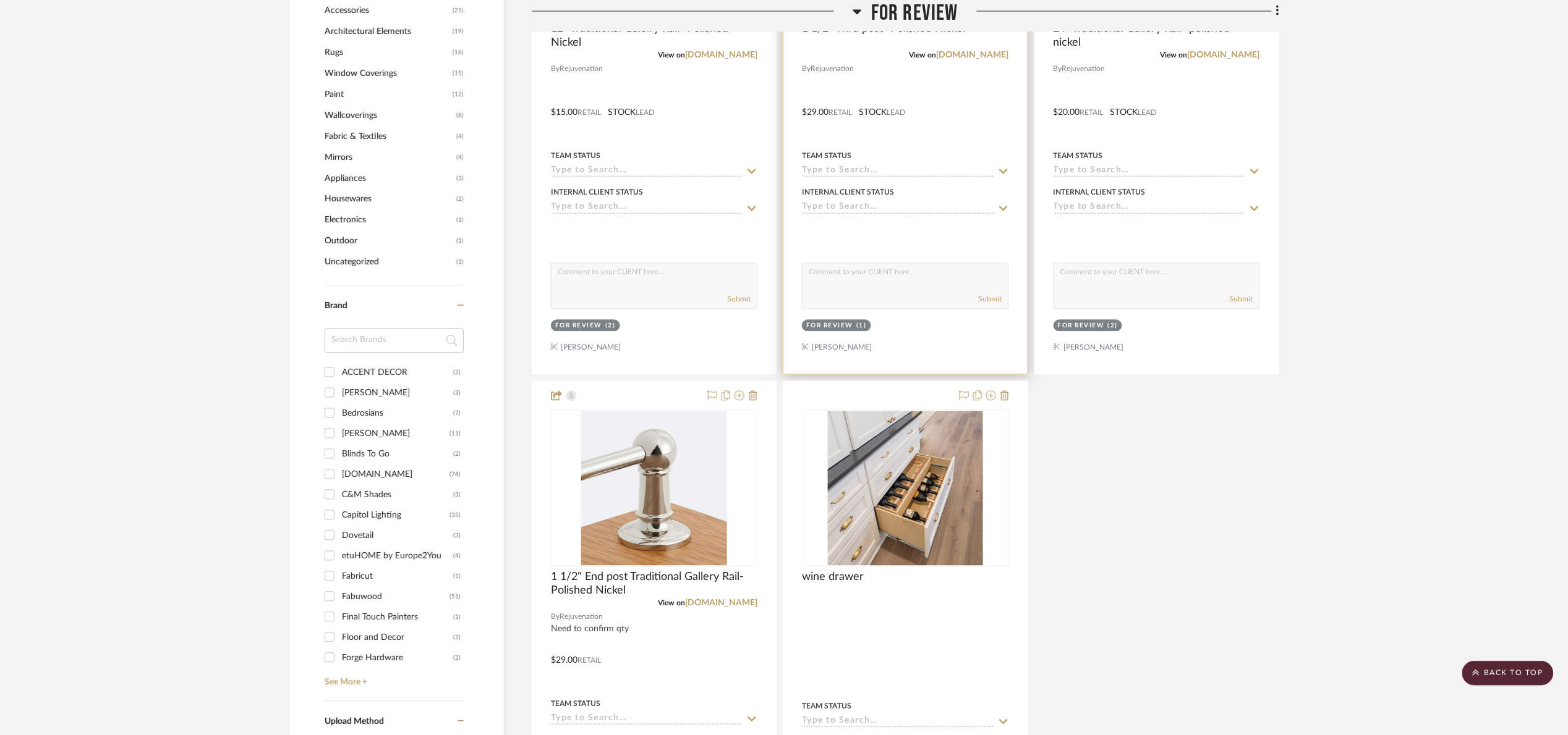
scroll to position [1112, 0]
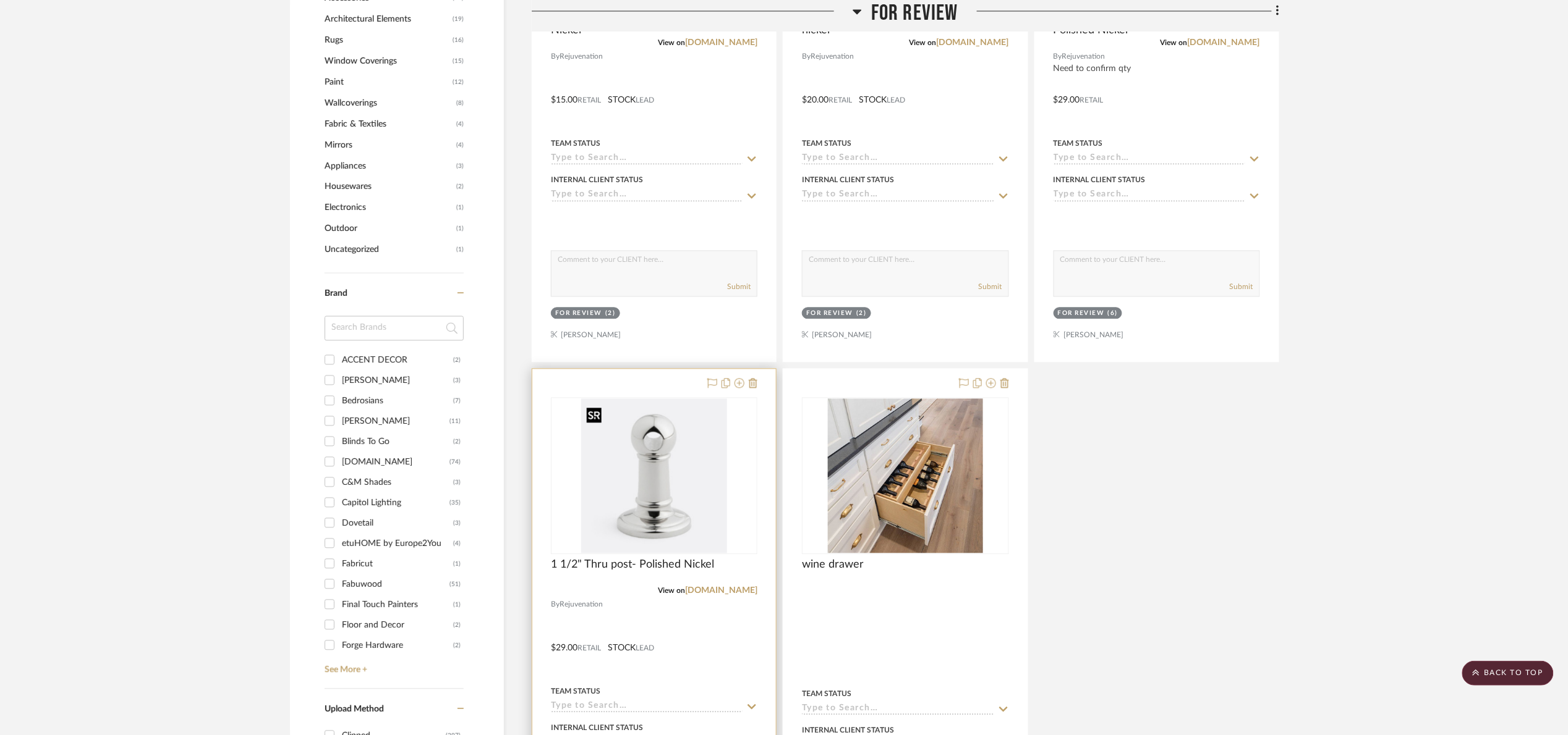
click at [680, 496] on img "0" at bounding box center [654, 476] width 146 height 155
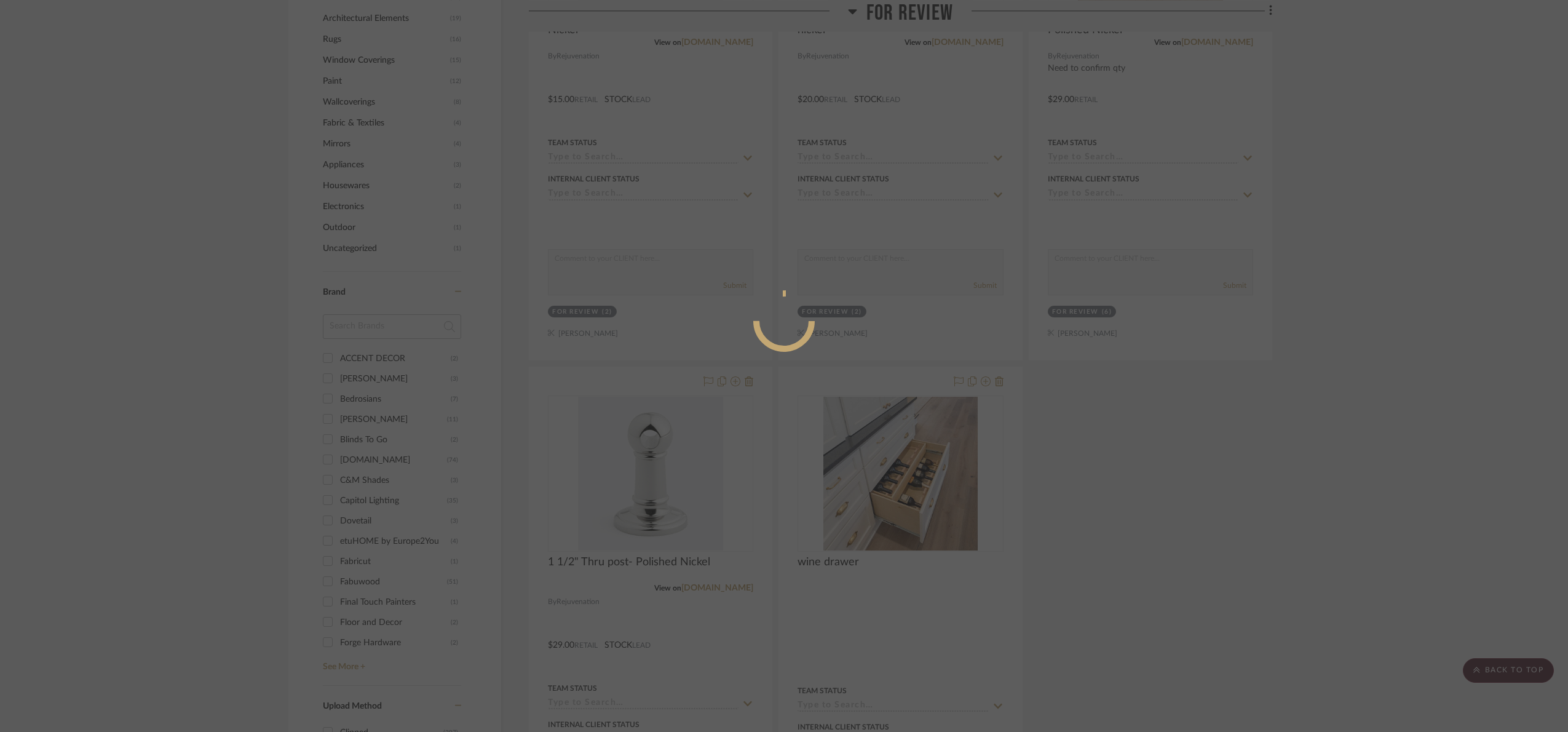
click at [1186, 512] on div at bounding box center [784, 366] width 1568 height 732
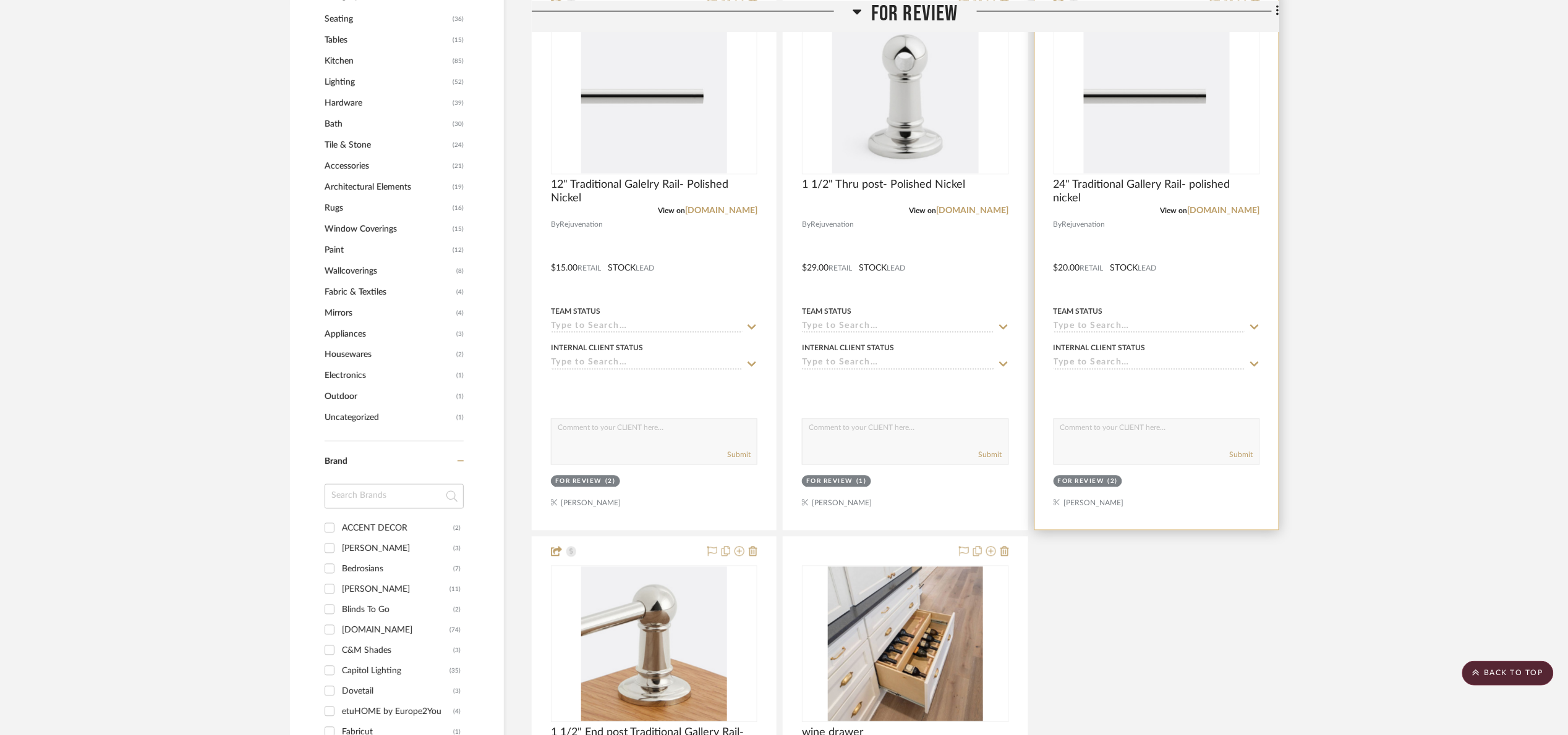
scroll to position [927, 0]
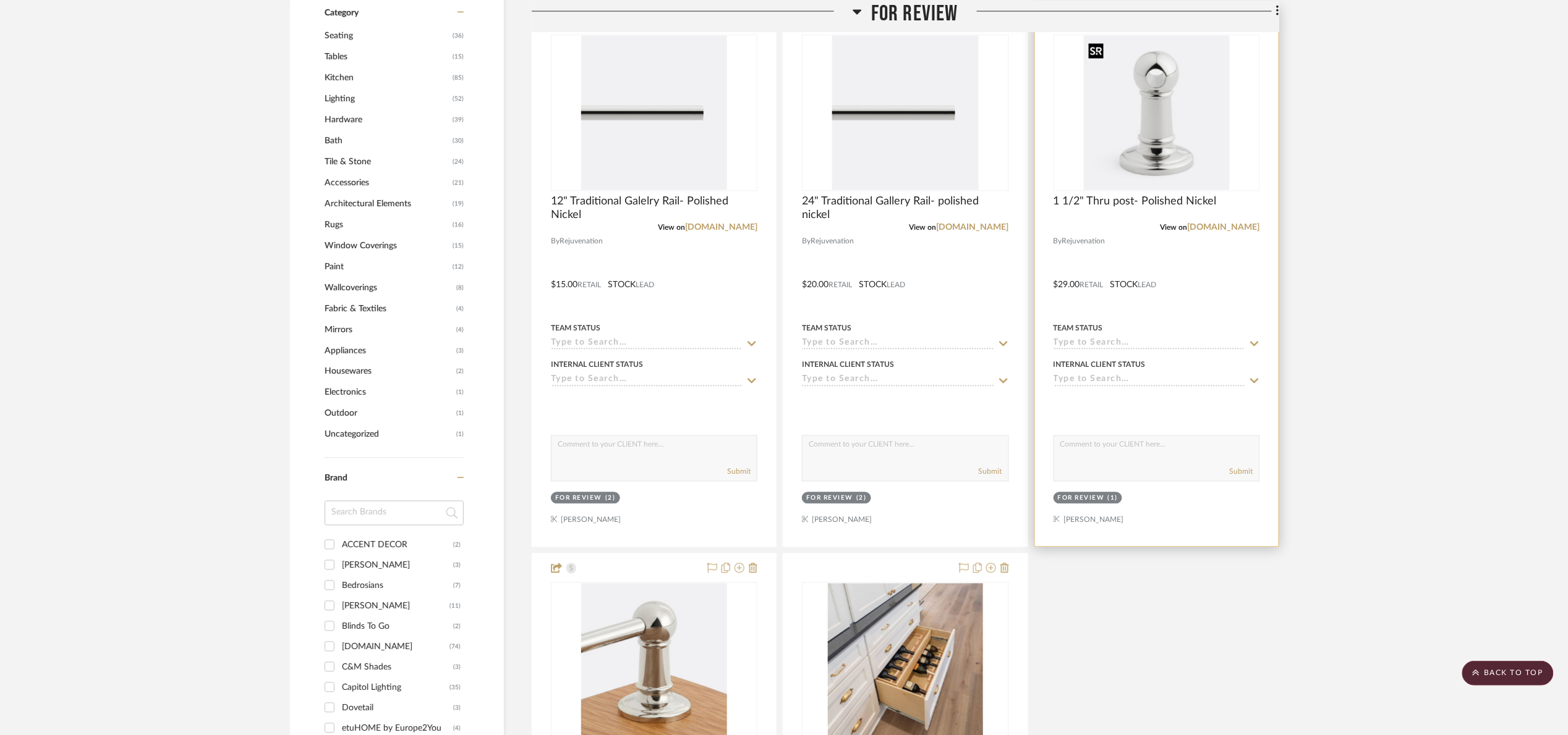
click at [1113, 138] on img "0" at bounding box center [1157, 113] width 146 height 155
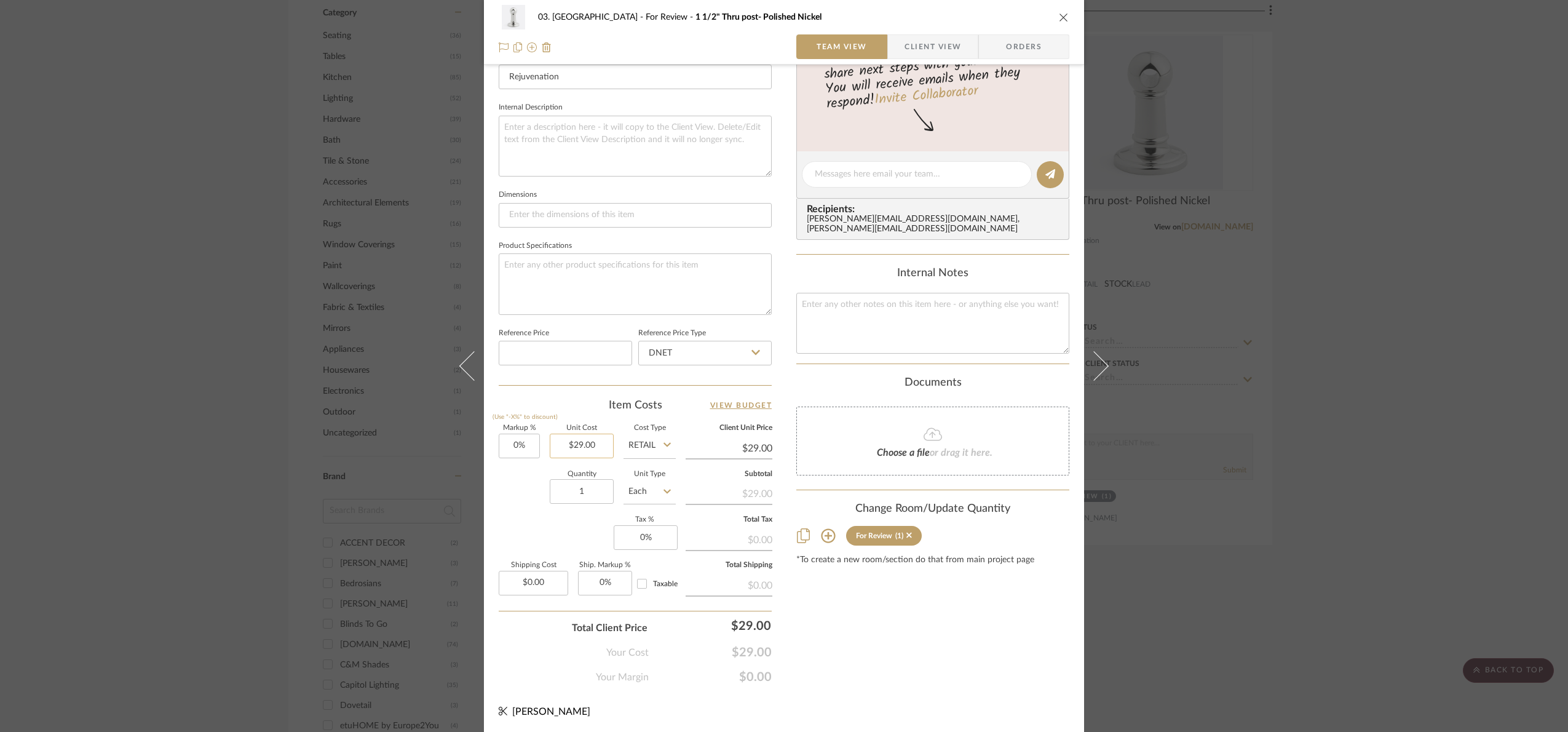
scroll to position [414, 0]
click at [582, 498] on input "1" at bounding box center [582, 490] width 64 height 24
type input "4"
drag, startPoint x: 584, startPoint y: 522, endPoint x: 597, endPoint y: 508, distance: 19.1
click at [585, 522] on div "Markup % (Use "-X%" to discount) 0% Unit Cost $29.00 Cost Type Retail Client Un…" at bounding box center [636, 513] width 273 height 180
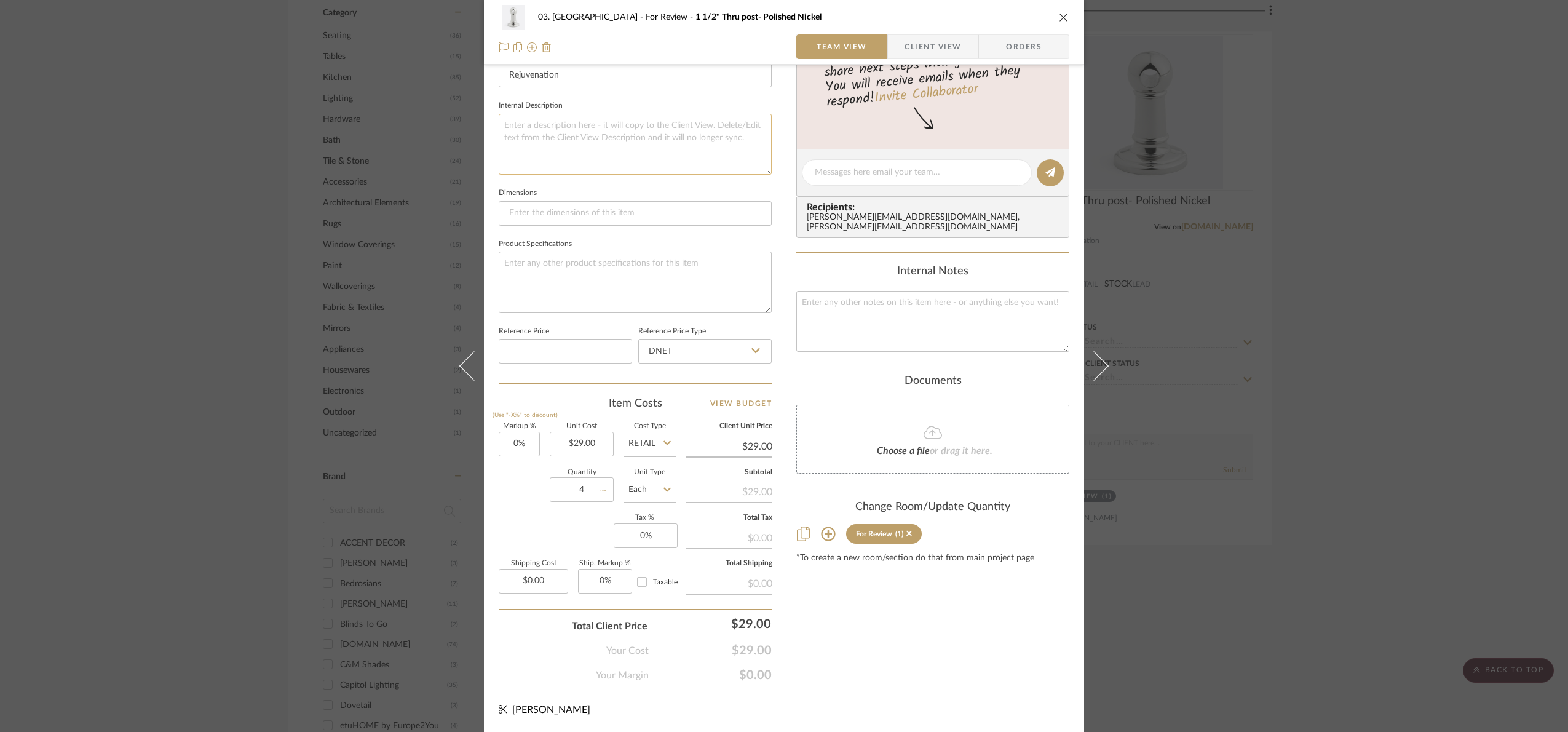
click at [570, 155] on textarea at bounding box center [636, 144] width 273 height 61
paste textarea "Includes Std Edge, Template, Fabrication, Delivery and Installation connections…"
type textarea "Includes Std Edge, Template, Fabrication, Delivery and Installation connections…"
click at [1218, 371] on div "03. Schilling For Review 1 1/2" Thru post- Polished Nickel Team View Client Vie…" at bounding box center [784, 366] width 1568 height 732
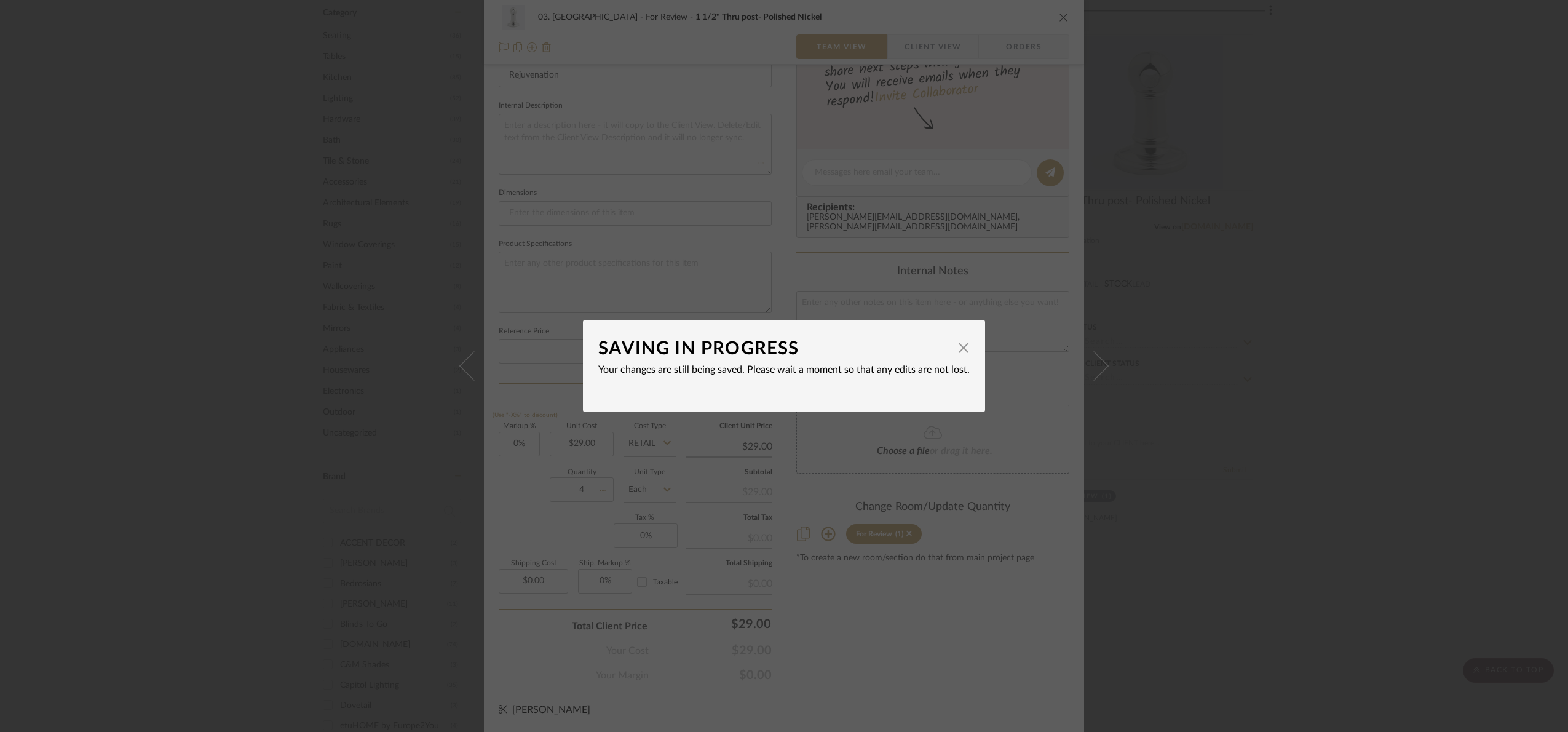
drag, startPoint x: 961, startPoint y: 352, endPoint x: 973, endPoint y: 354, distance: 12.2
click at [961, 351] on span "button" at bounding box center [963, 348] width 24 height 24
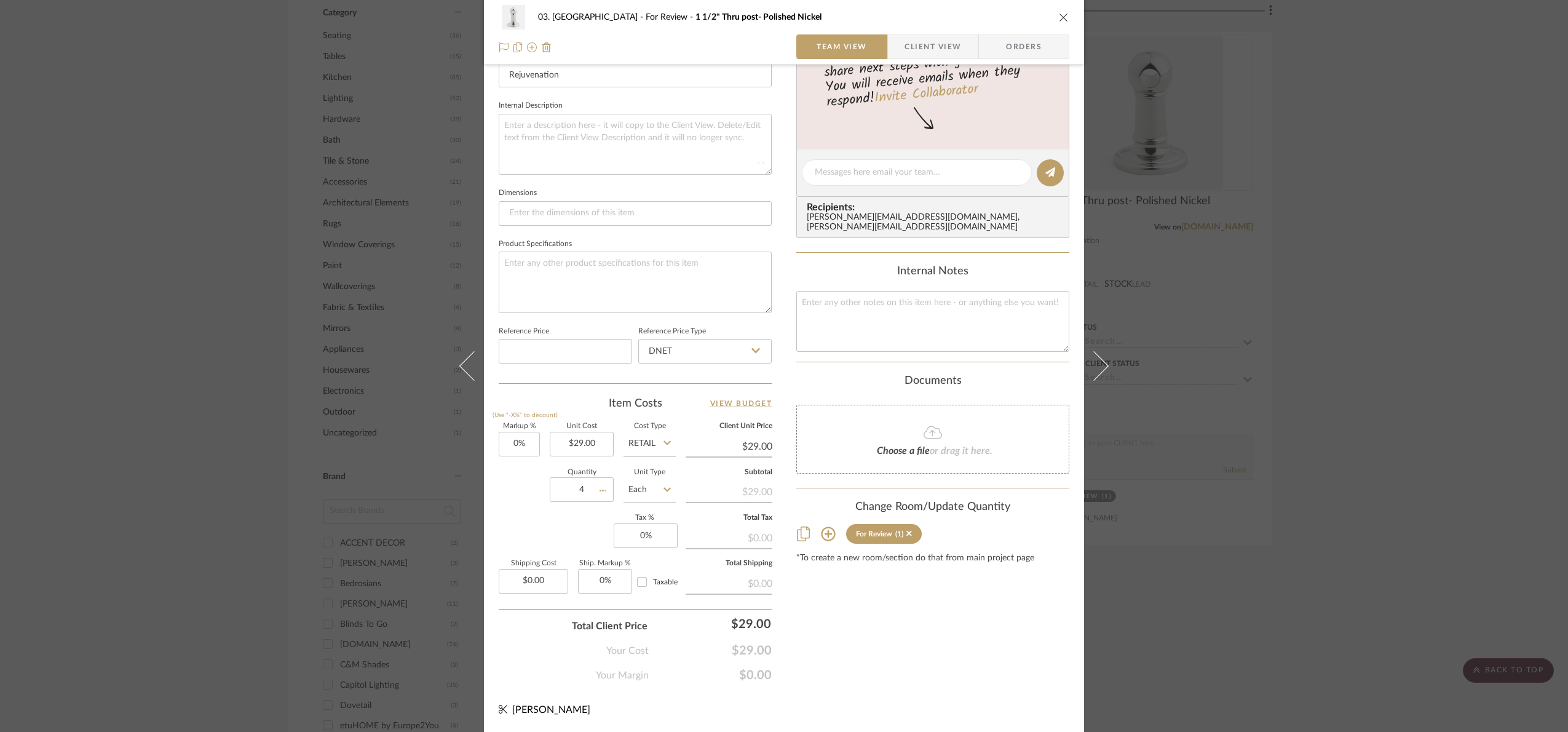
click at [1218, 388] on div "03. Schilling For Review 1 1/2" Thru post- Polished Nickel Team View Client Vie…" at bounding box center [784, 366] width 1568 height 732
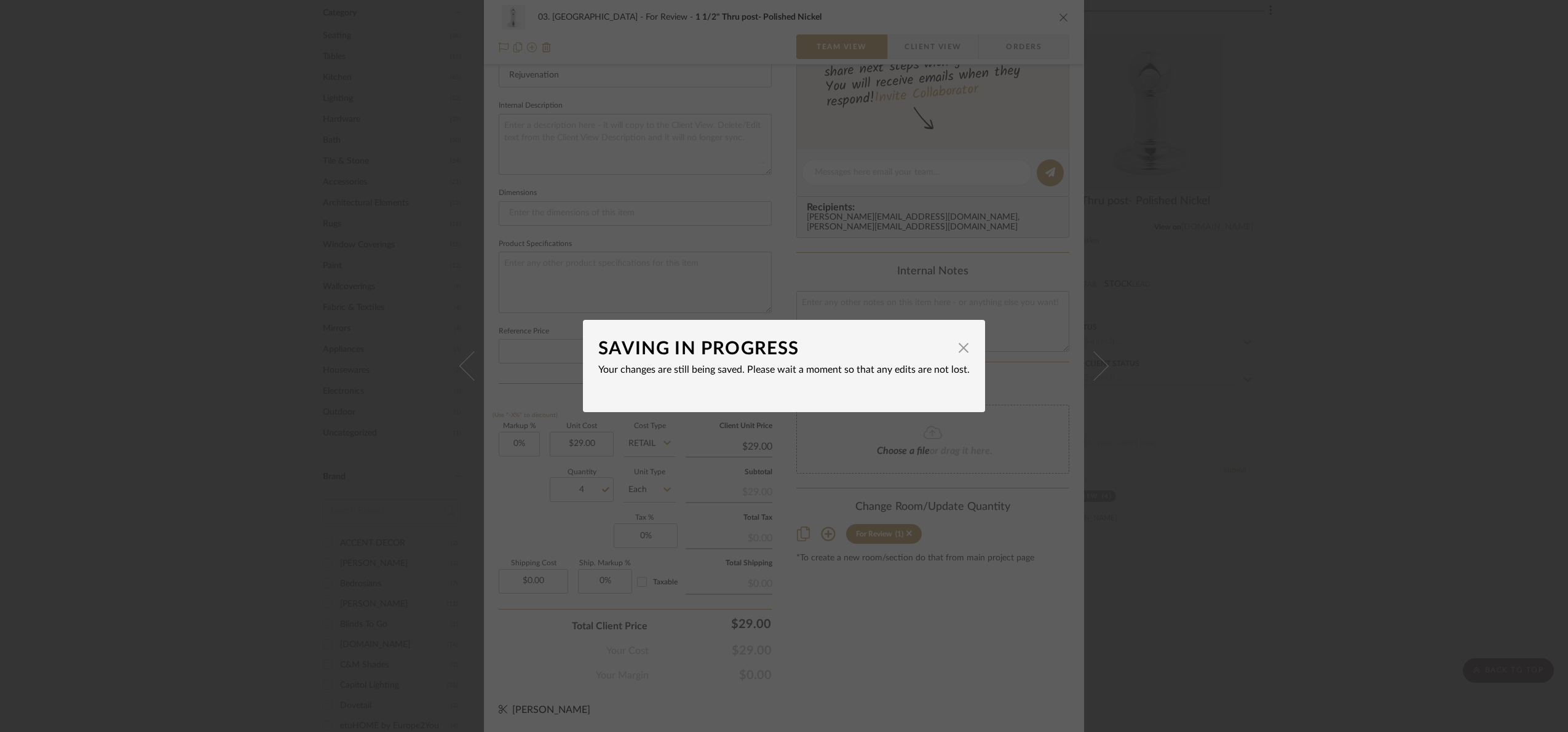
type input "1"
click at [955, 351] on span "button" at bounding box center [963, 348] width 24 height 24
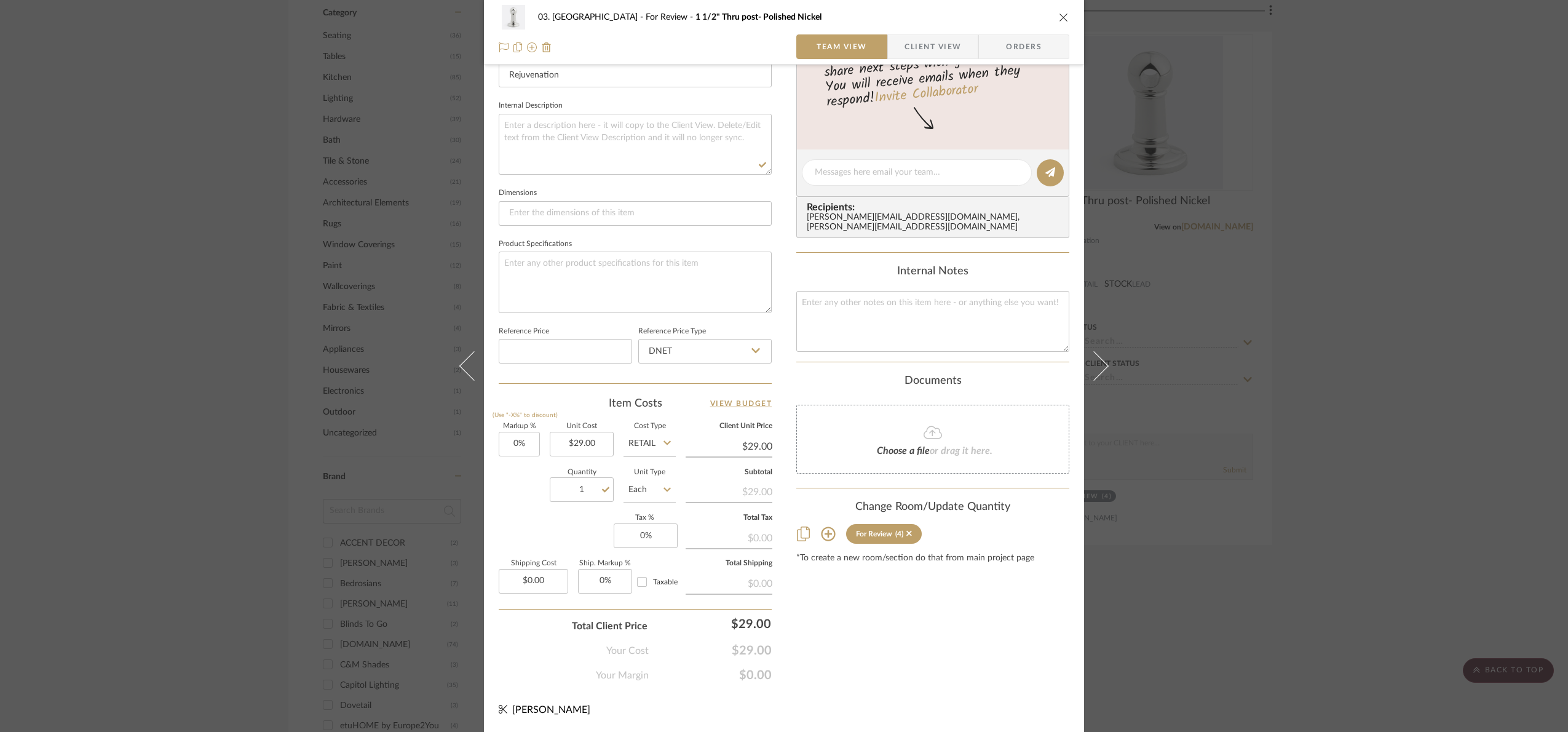
click at [1218, 421] on div "03. Schilling For Review 1 1/2" Thru post- Polished Nickel Team View Client Vie…" at bounding box center [784, 366] width 1568 height 732
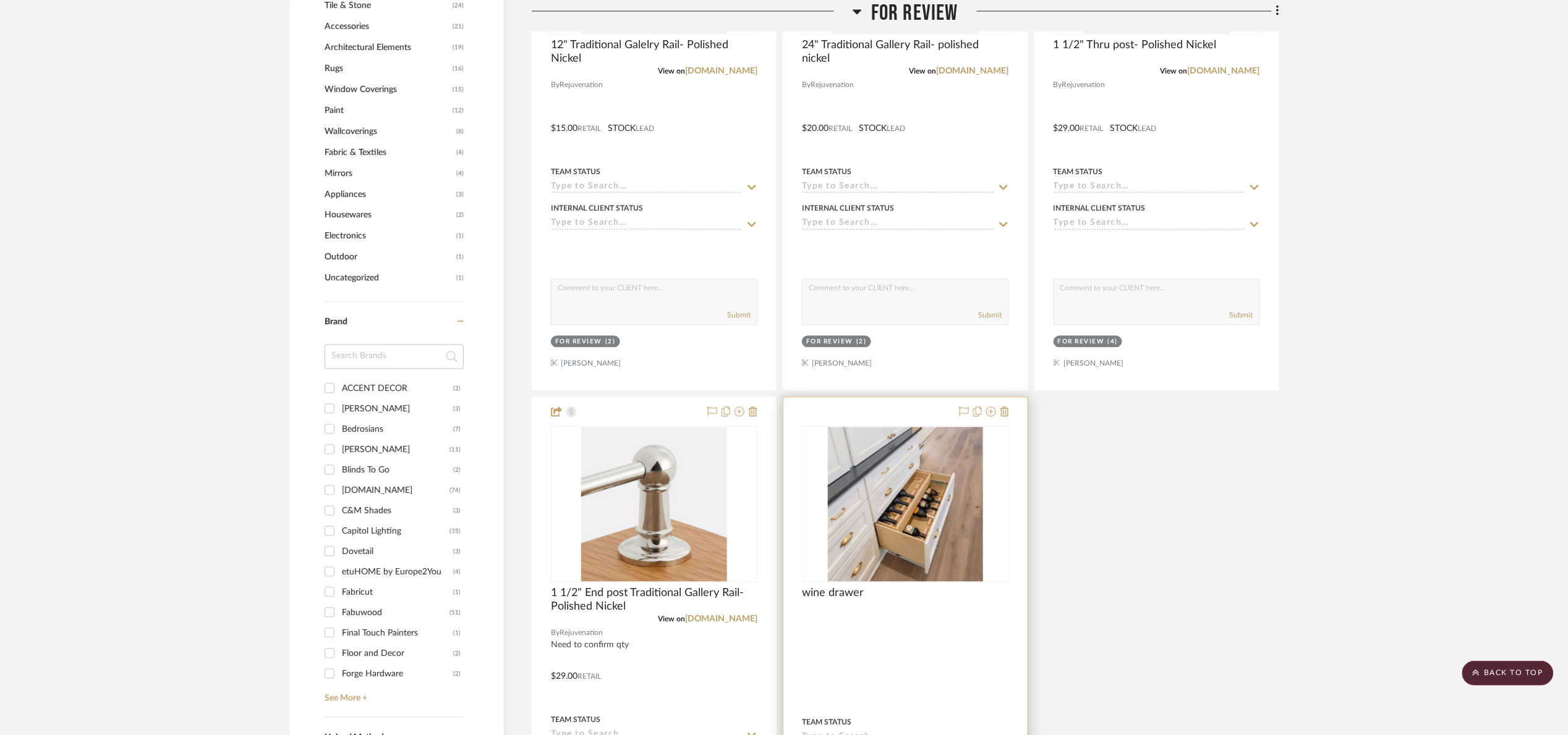
scroll to position [1112, 0]
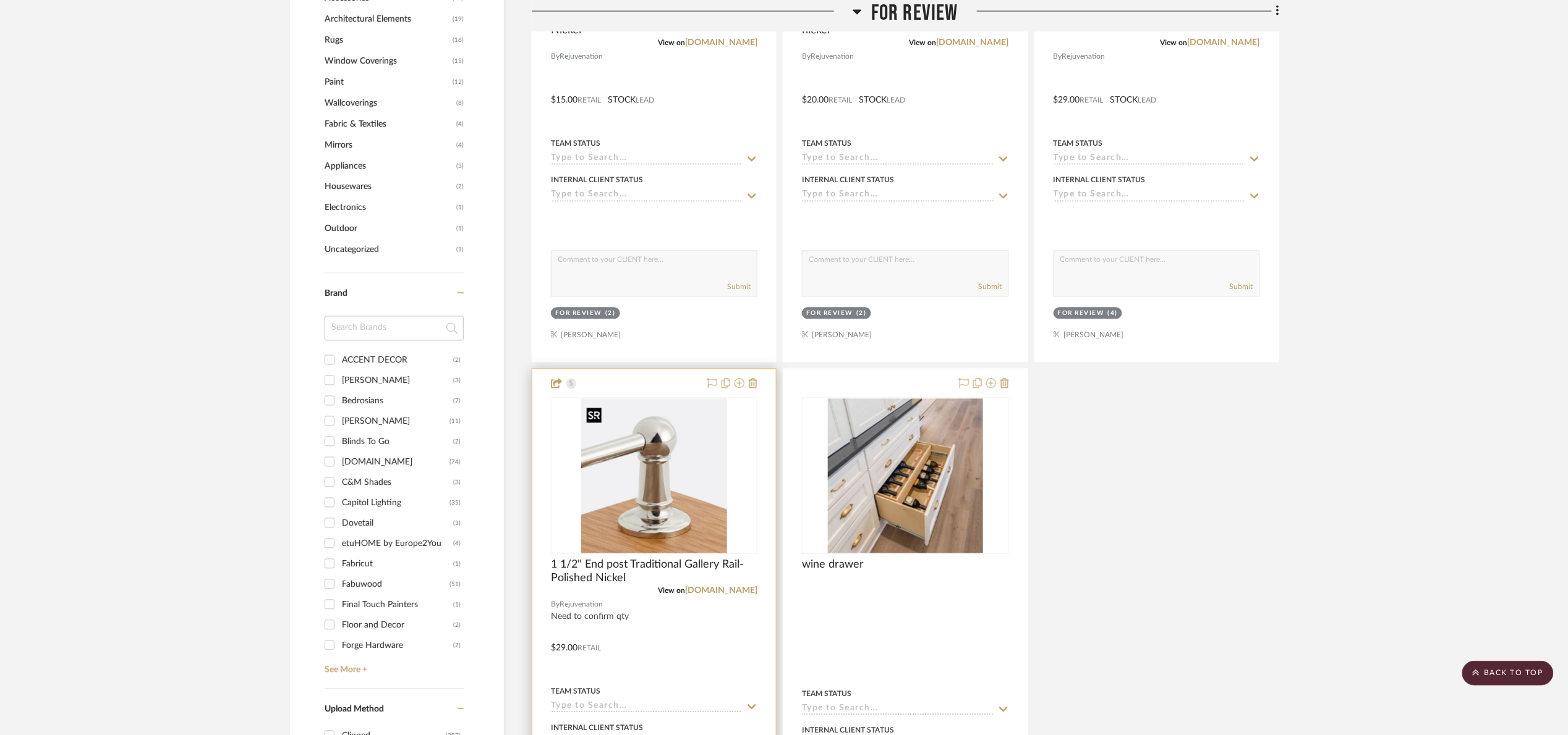
click at [690, 512] on img "0" at bounding box center [654, 476] width 146 height 155
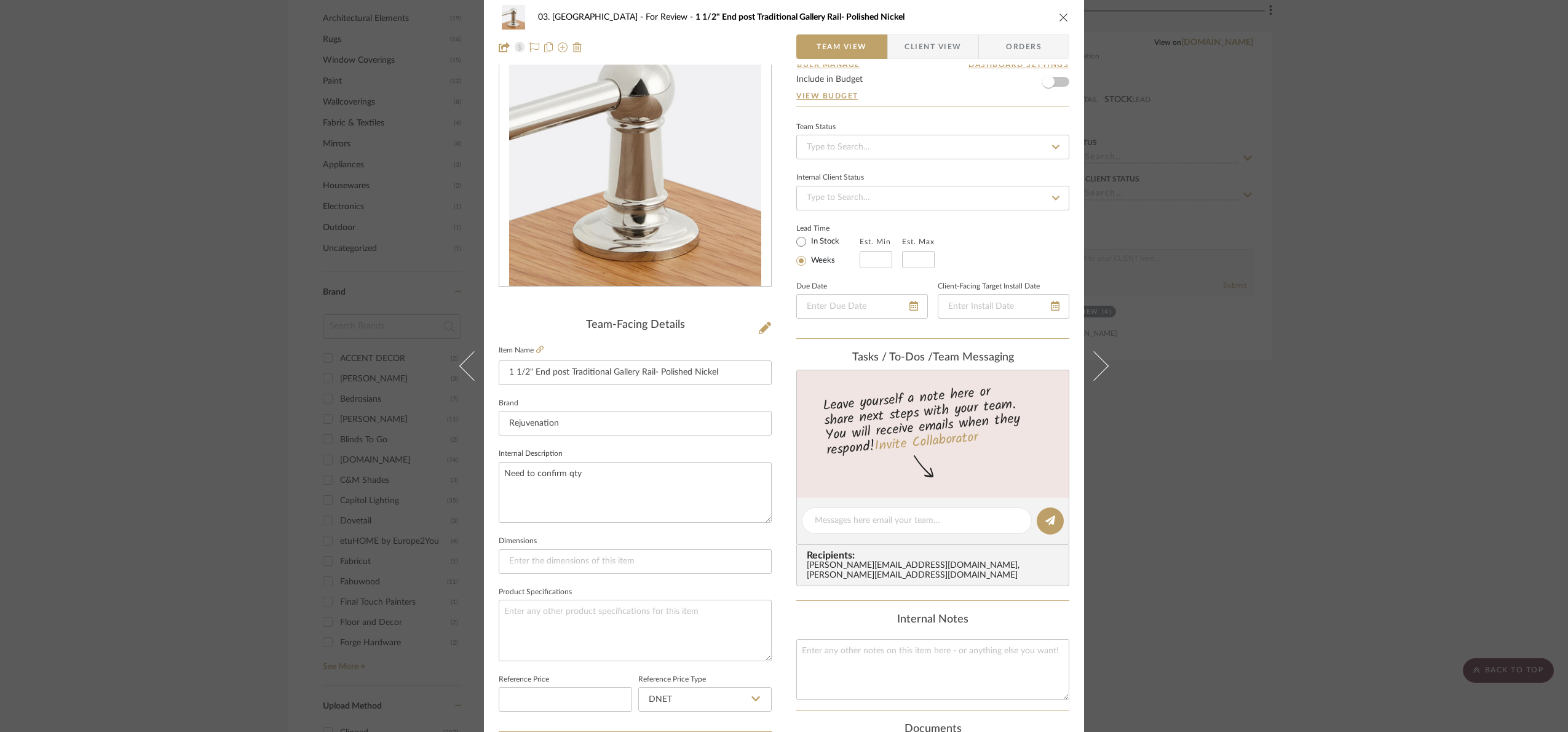
scroll to position [277, 0]
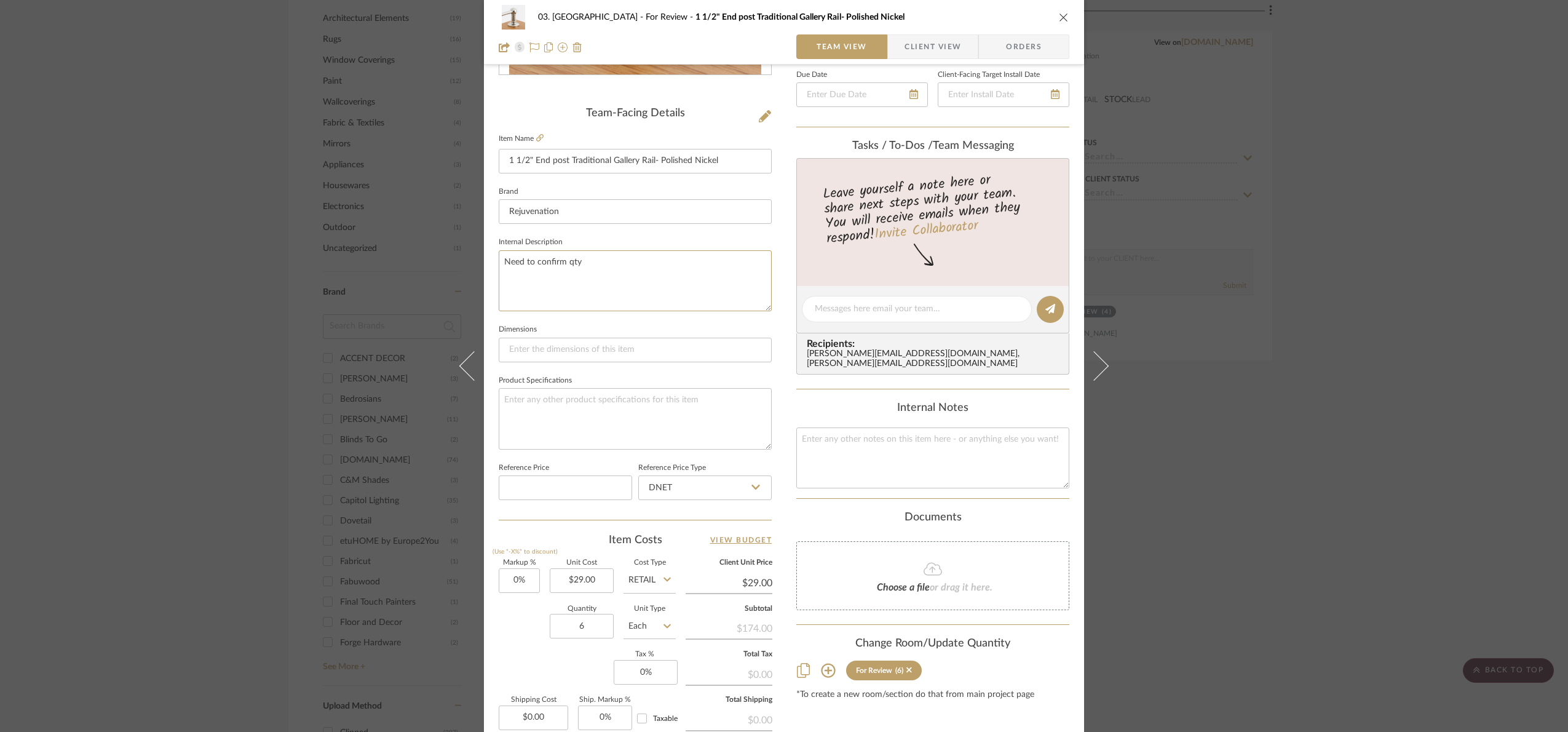
click at [484, 269] on div "03. Schilling For Review 1 1/2" End post Traditional Gallery Rail- Polished Nic…" at bounding box center [784, 301] width 600 height 1137
click at [566, 330] on fieldset "Dimensions" at bounding box center [636, 342] width 273 height 42
click at [1218, 408] on div "03. Schilling For Review 1 1/2" End post Traditional Gallery Rail- Polished Nic…" at bounding box center [784, 366] width 1568 height 732
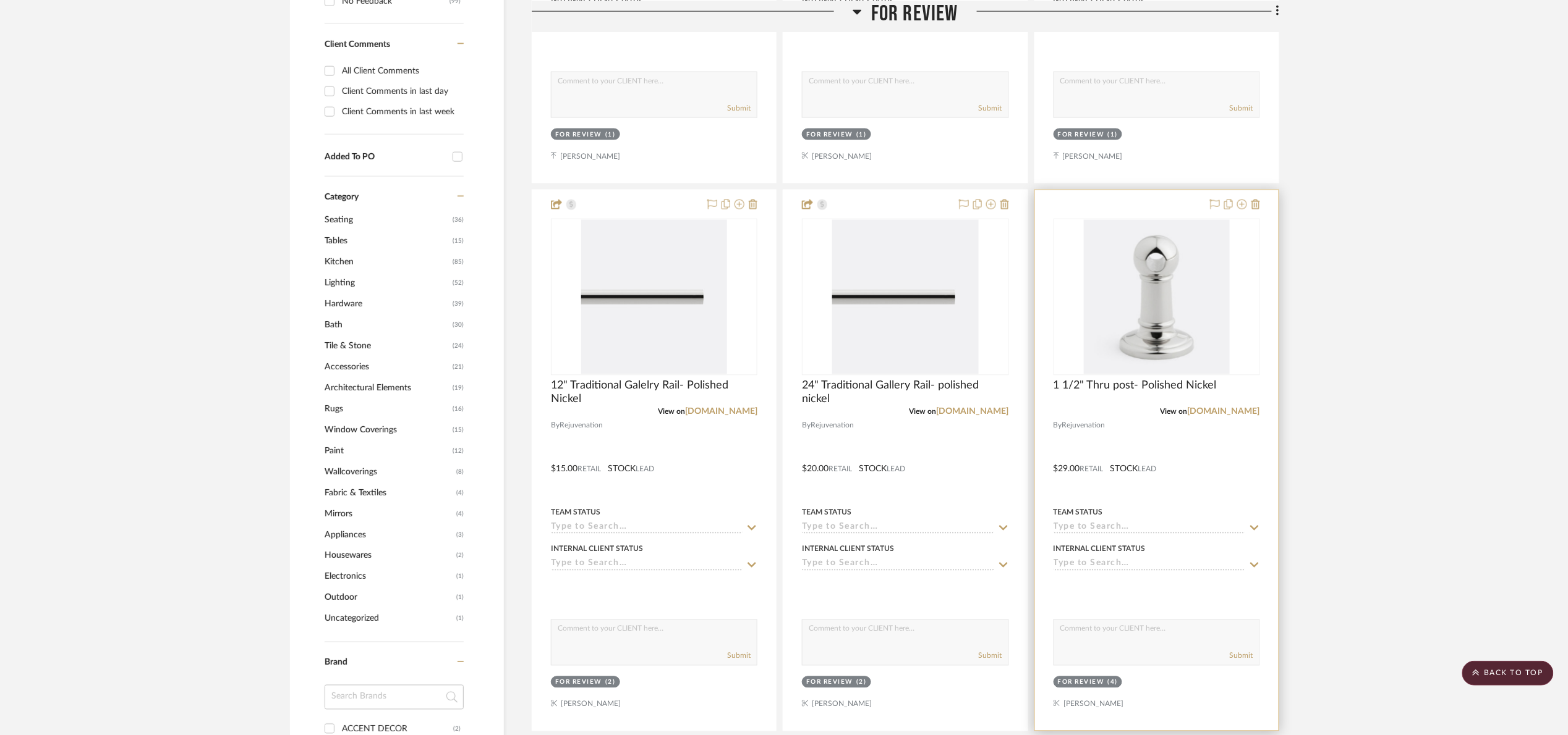
scroll to position [741, 0]
click at [1171, 271] on img "0" at bounding box center [1157, 299] width 146 height 155
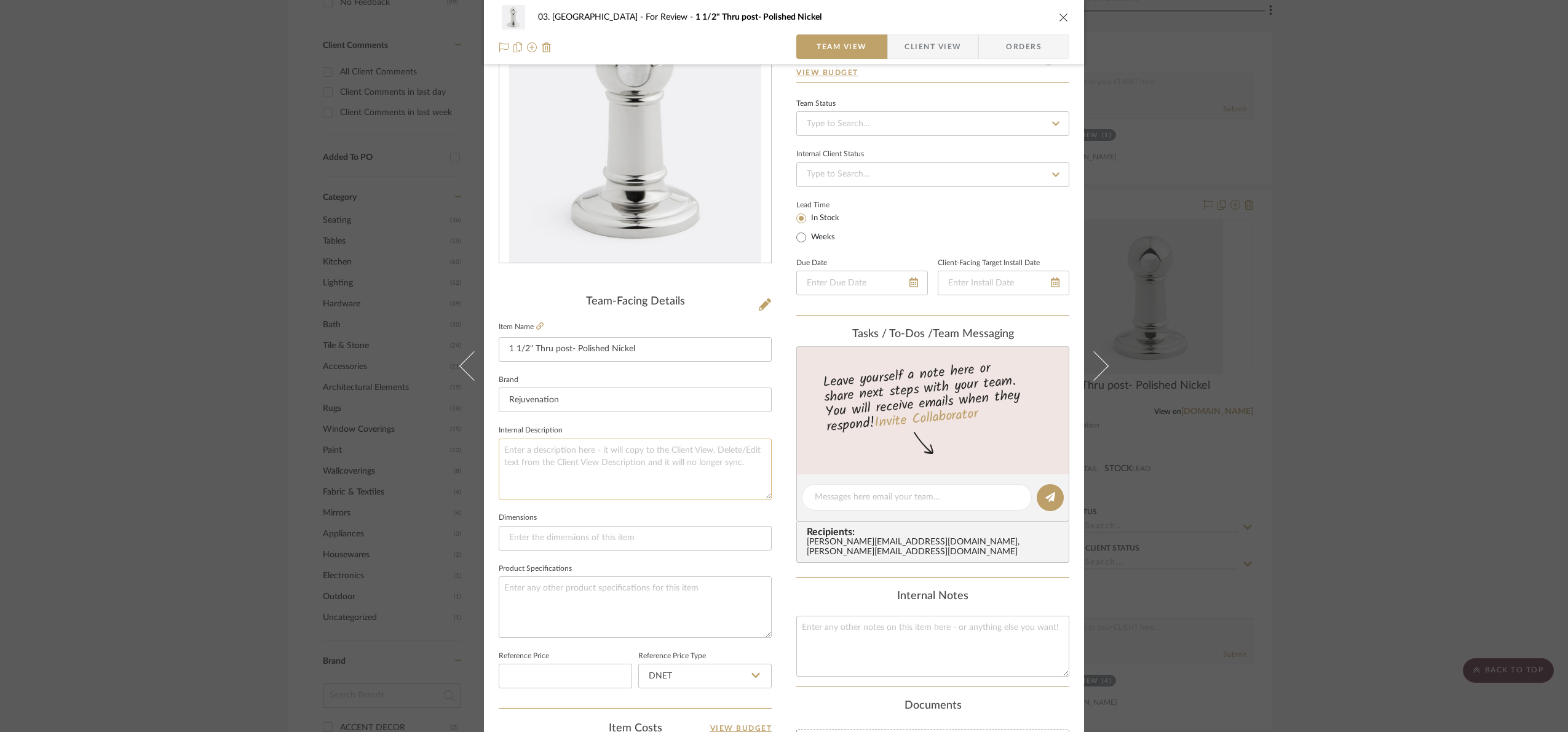
scroll to position [93, 0]
click at [596, 461] on textarea at bounding box center [636, 466] width 273 height 61
paste textarea "Need to confirm qty"
type textarea "Need to confirm qty"
drag, startPoint x: 607, startPoint y: 425, endPoint x: 1326, endPoint y: 425, distance: 719.0
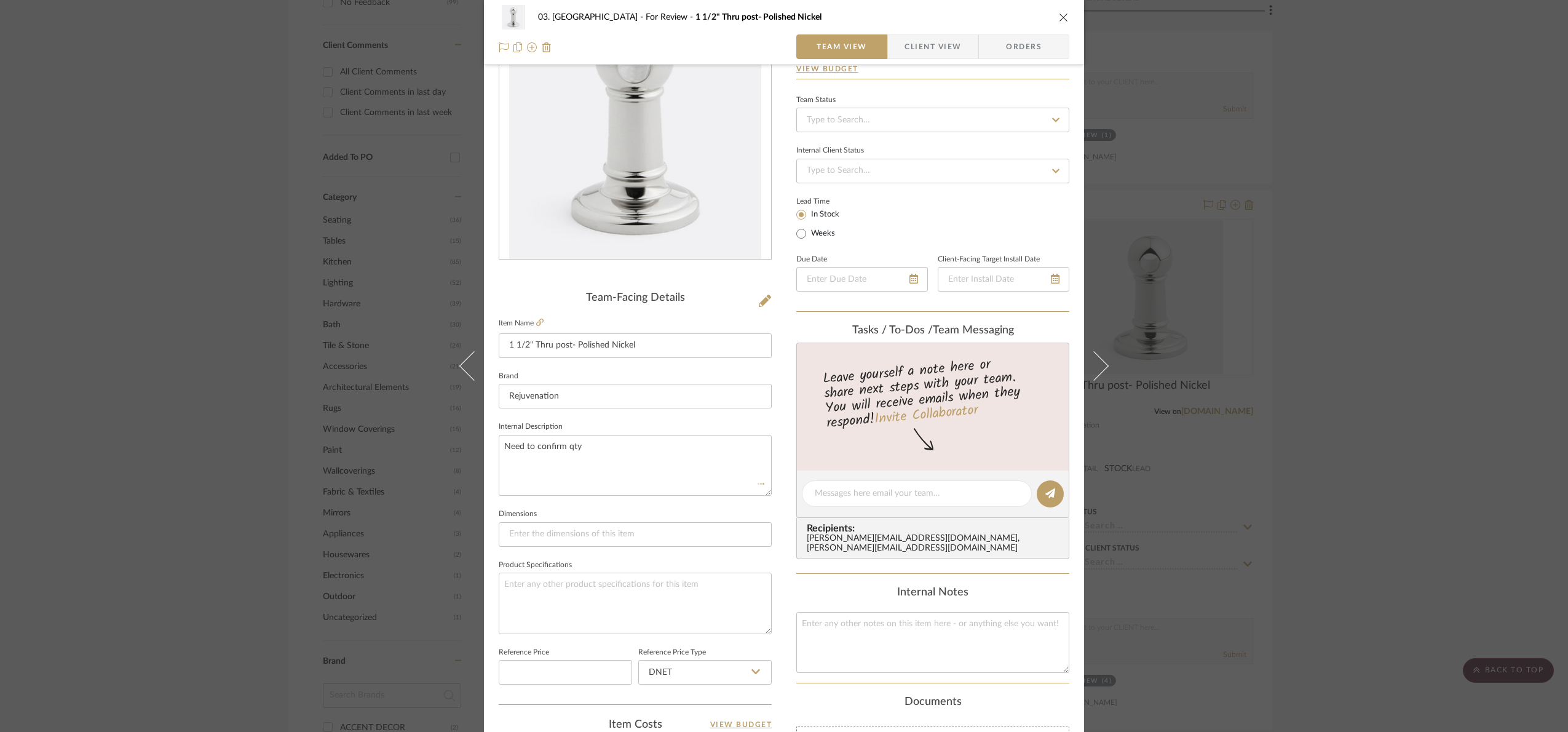
click at [608, 425] on fieldset "Internal Description Need to confirm qty" at bounding box center [636, 458] width 273 height 78
click at [1218, 419] on div "03. Schilling For Review 1 1/2" Thru post- Polished Nickel Team View Client Vie…" at bounding box center [784, 366] width 1568 height 732
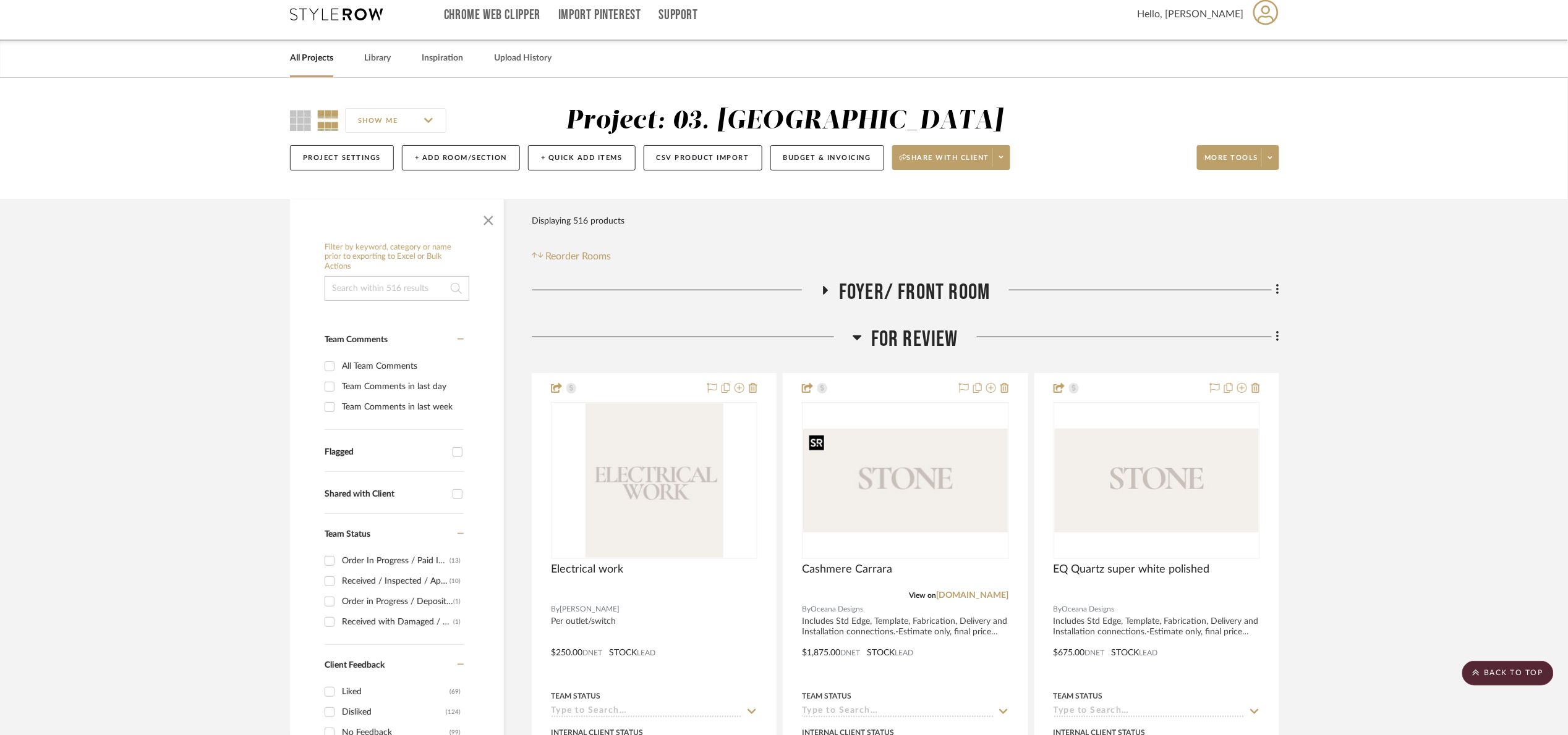
scroll to position [0, 0]
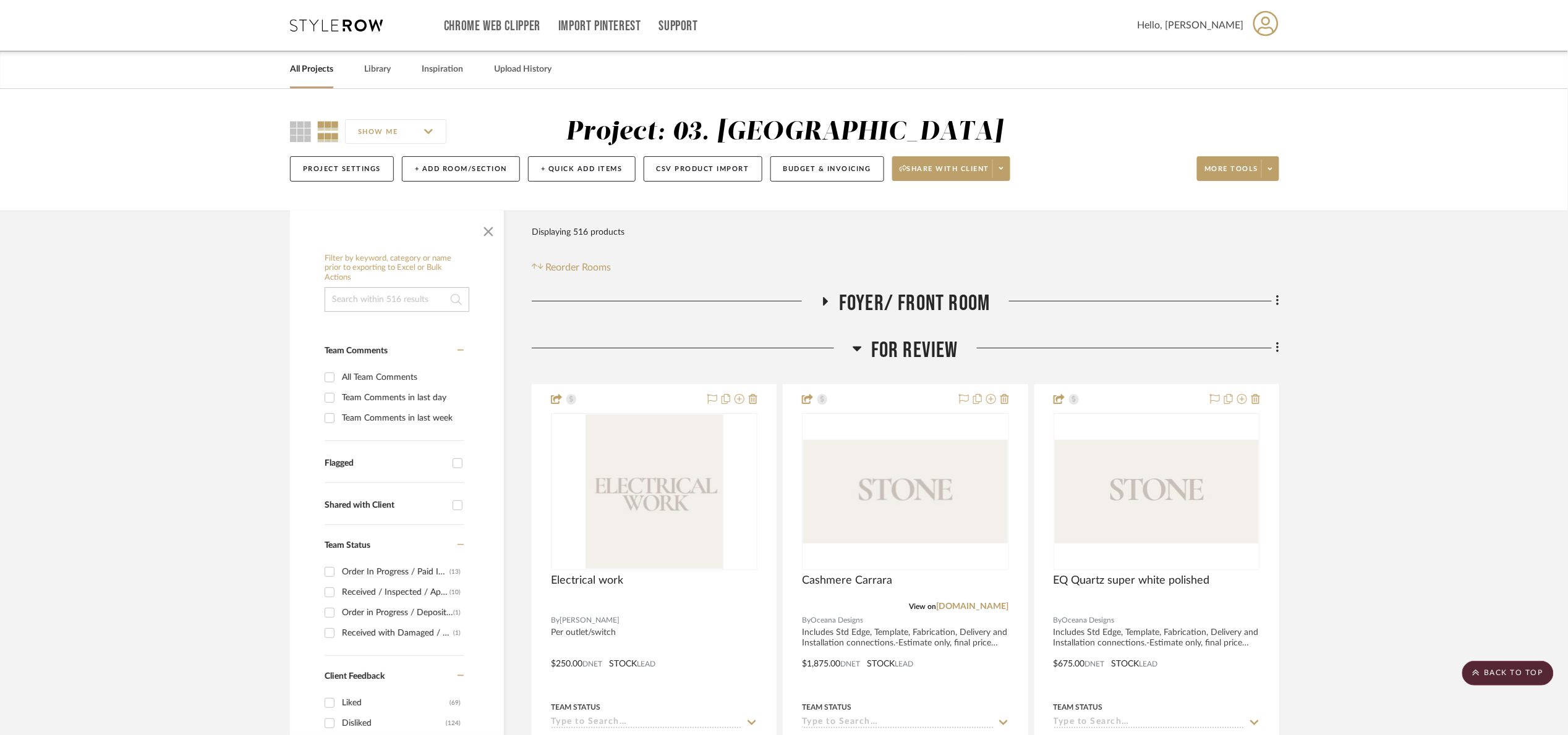
click at [933, 341] on span "For Review" at bounding box center [914, 350] width 87 height 27
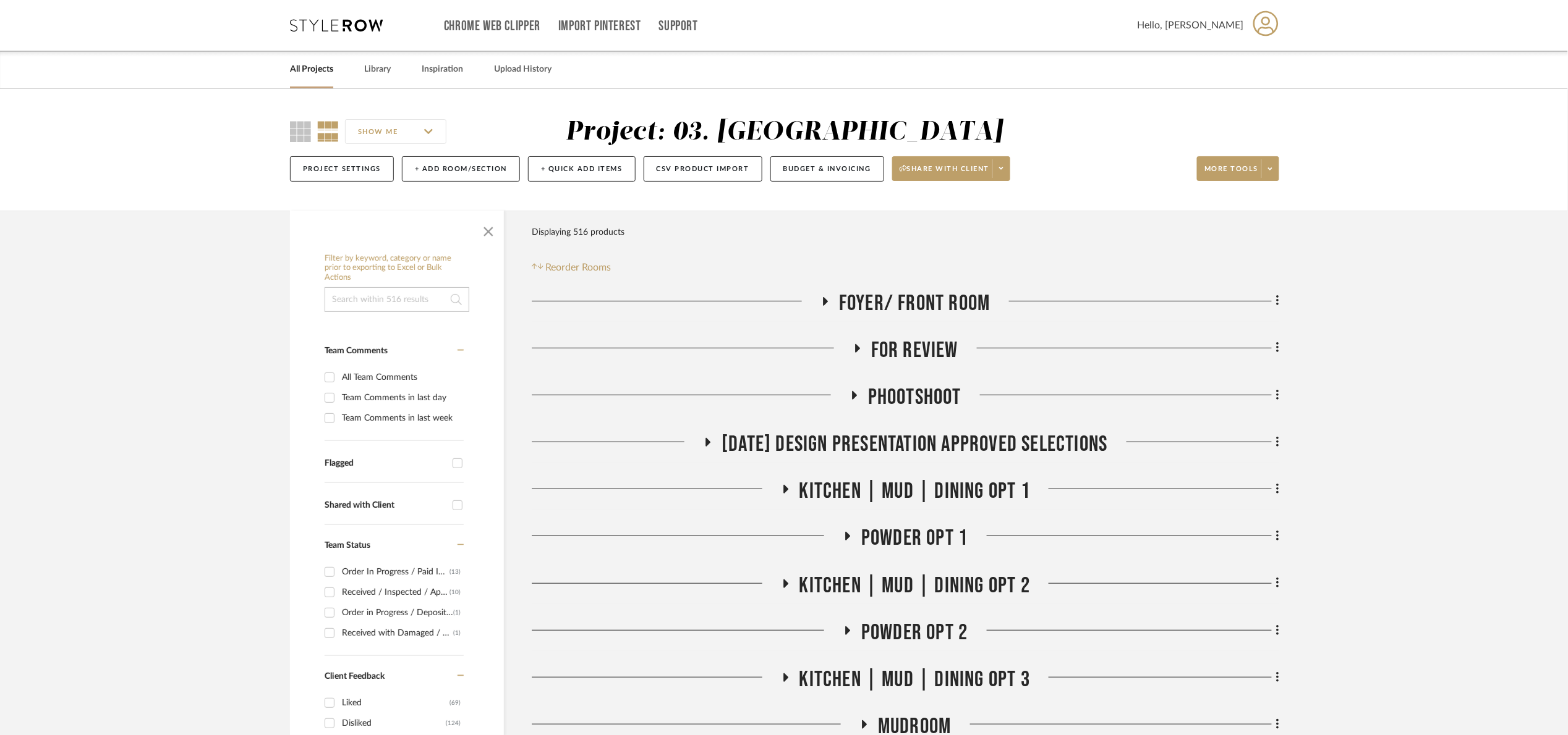
click at [927, 304] on span "Foyer/ Front Room" at bounding box center [914, 303] width 151 height 27
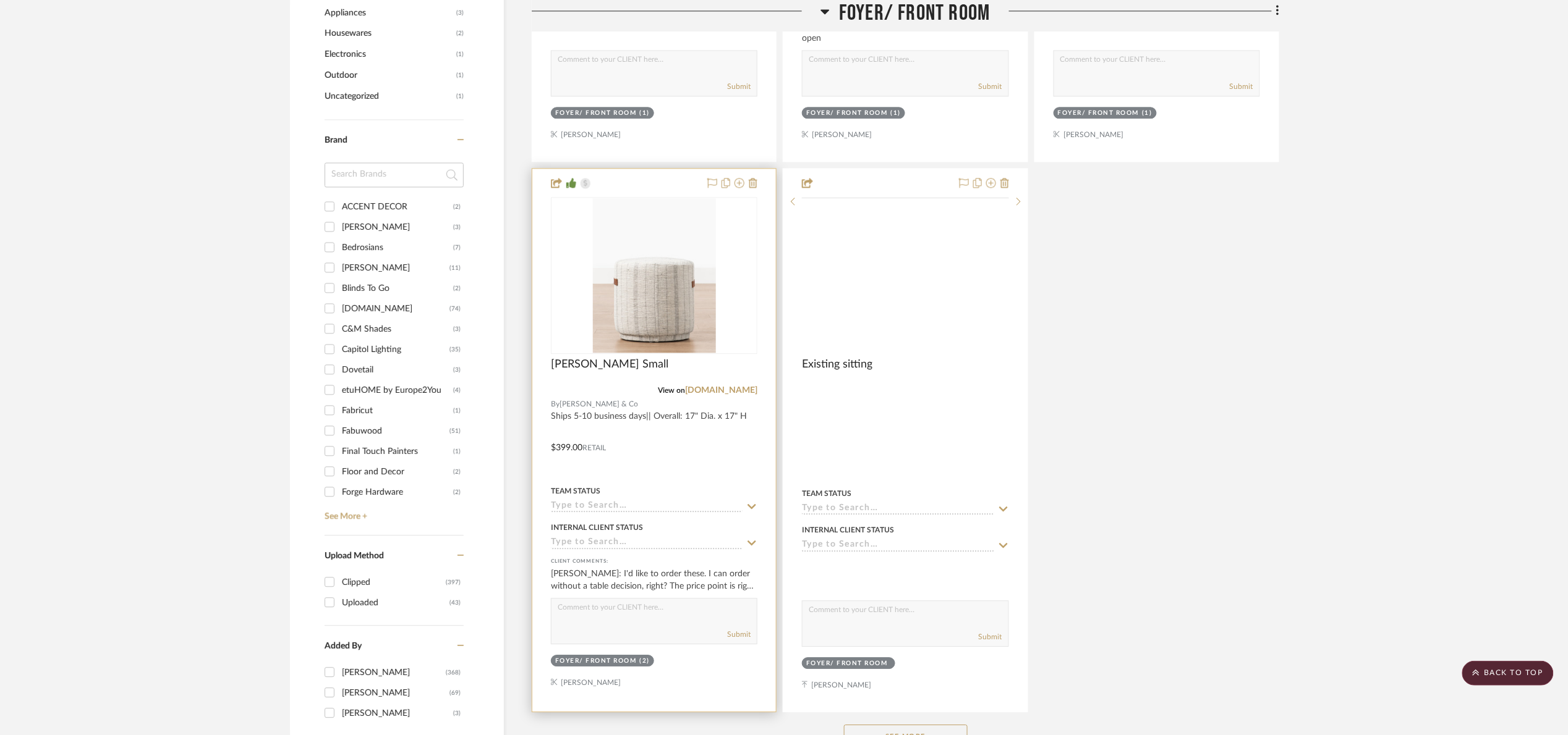
scroll to position [1297, 0]
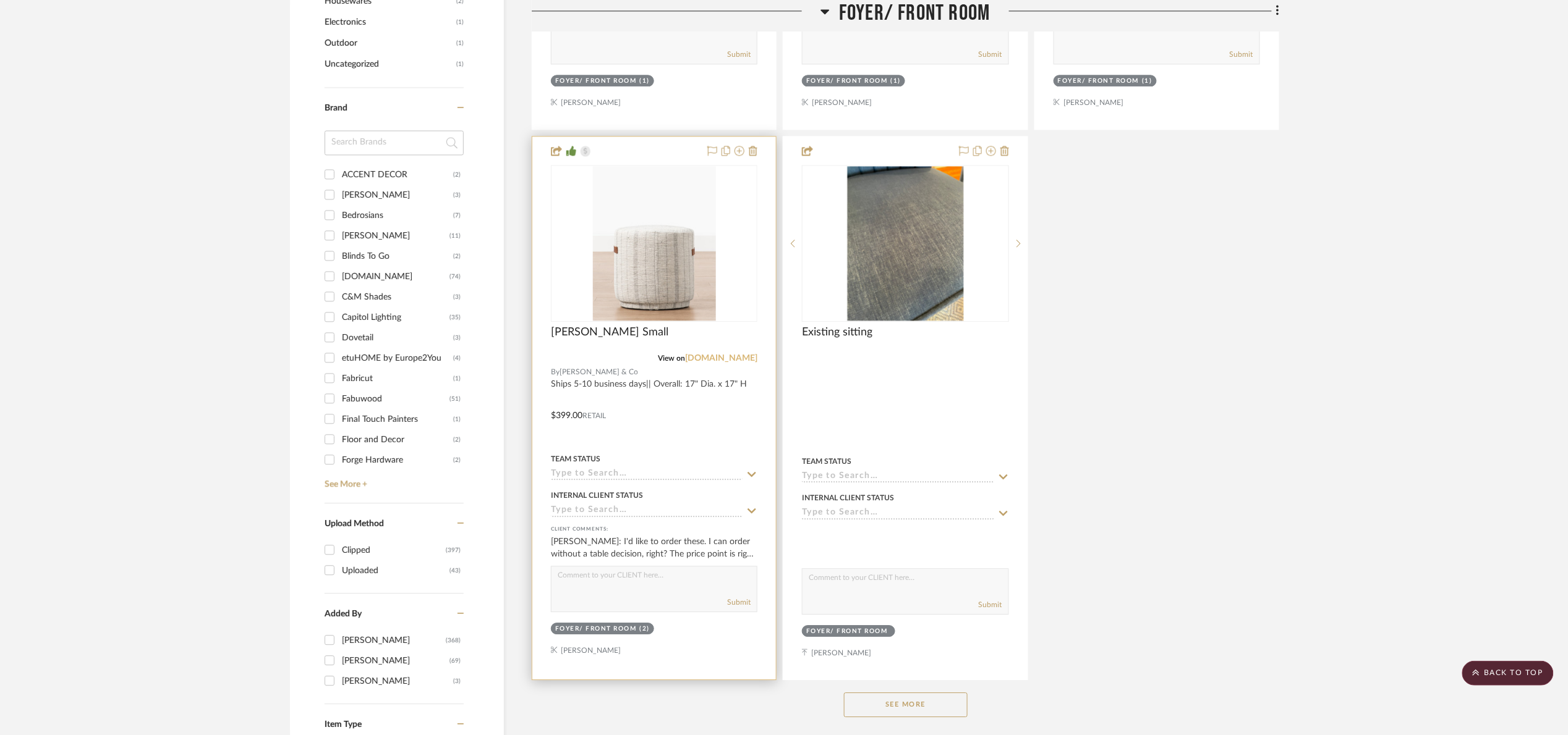
click at [726, 356] on link "mcgeeandco.com" at bounding box center [721, 359] width 72 height 9
click at [0, 0] on img at bounding box center [0, 0] width 0 height 0
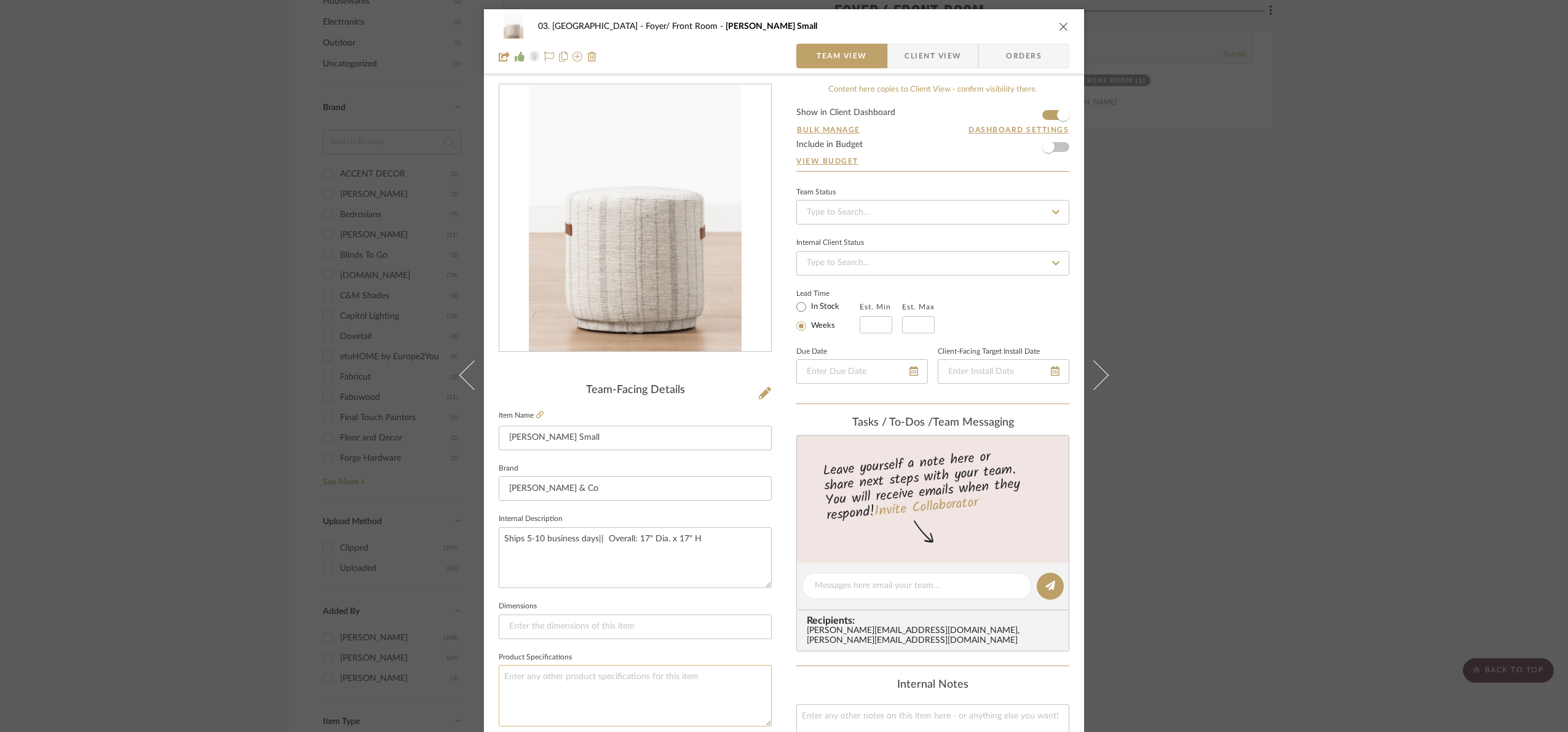
scroll to position [414, 0]
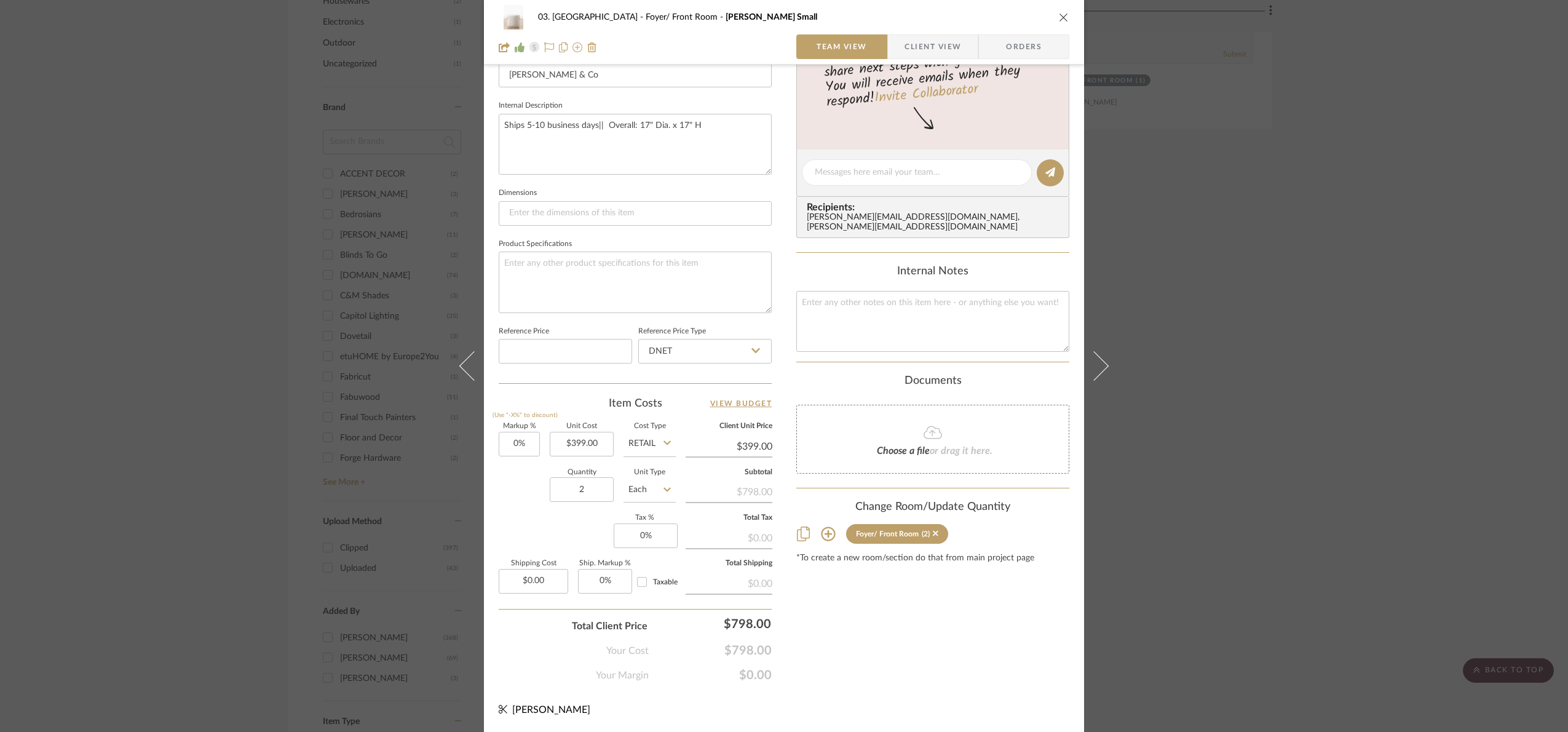
click at [1218, 444] on div "03. Schilling Foyer/ Front Room Mckay Small Team View Client View Orders Team-F…" at bounding box center [784, 366] width 1568 height 732
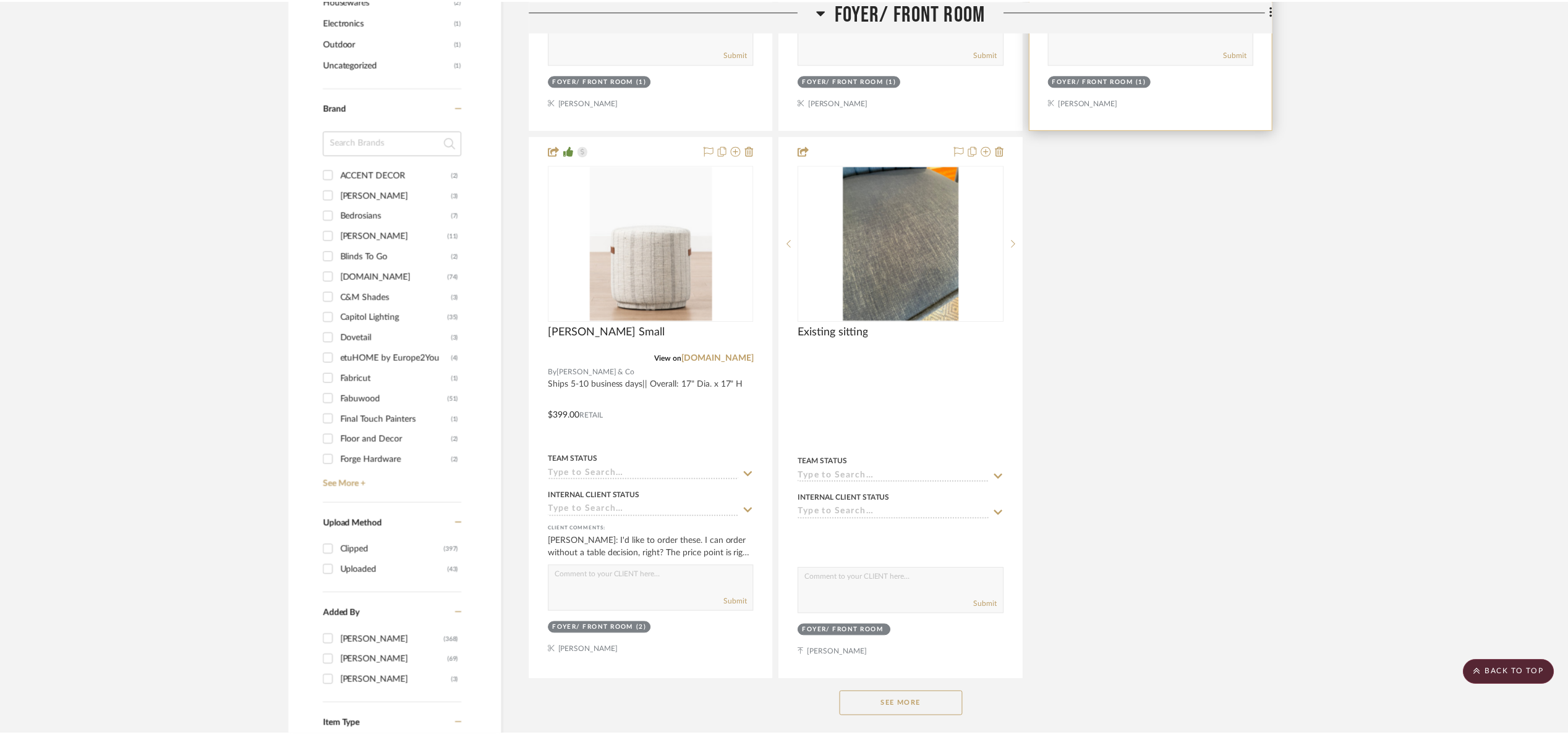
scroll to position [1297, 0]
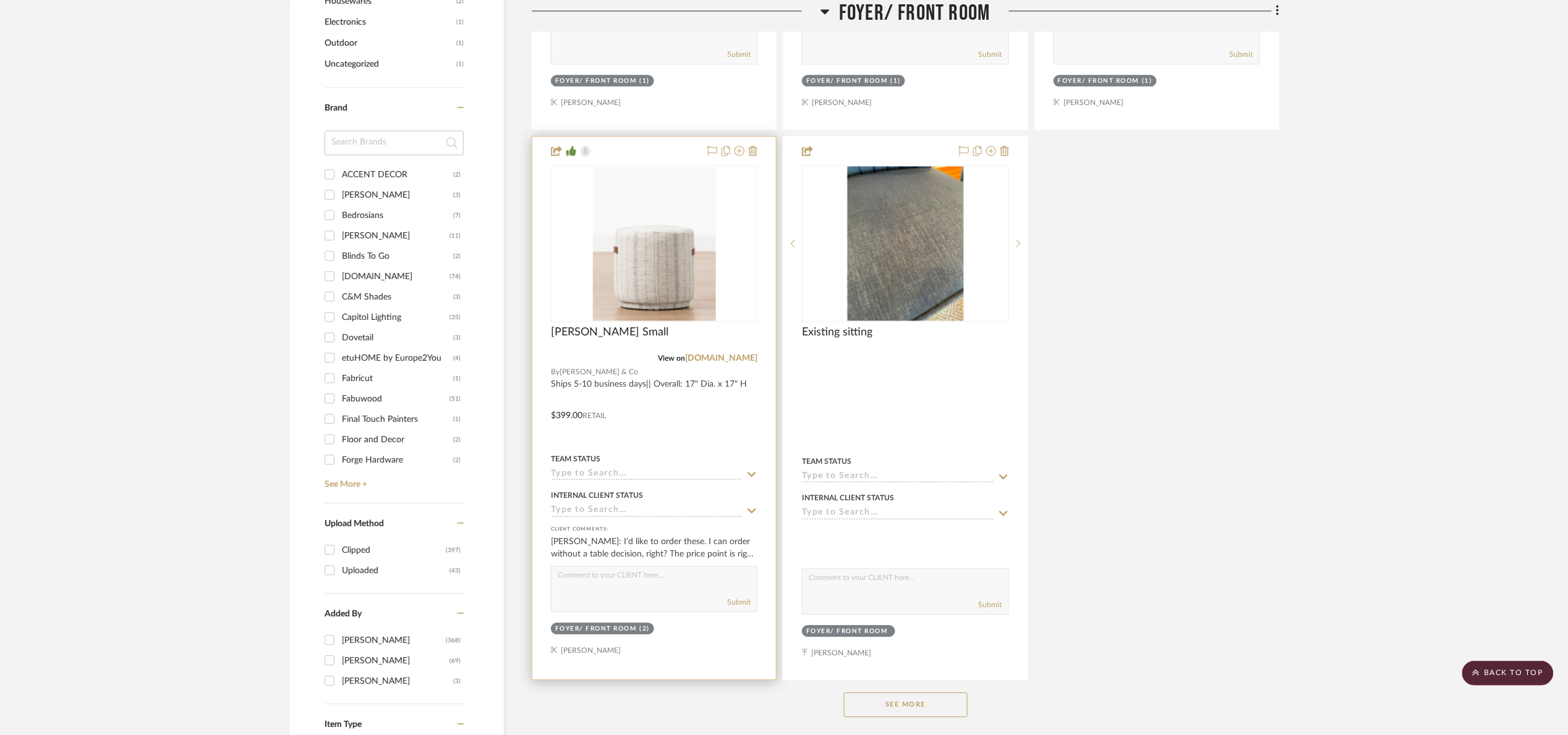
click at [731, 274] on div "0" at bounding box center [654, 243] width 205 height 156
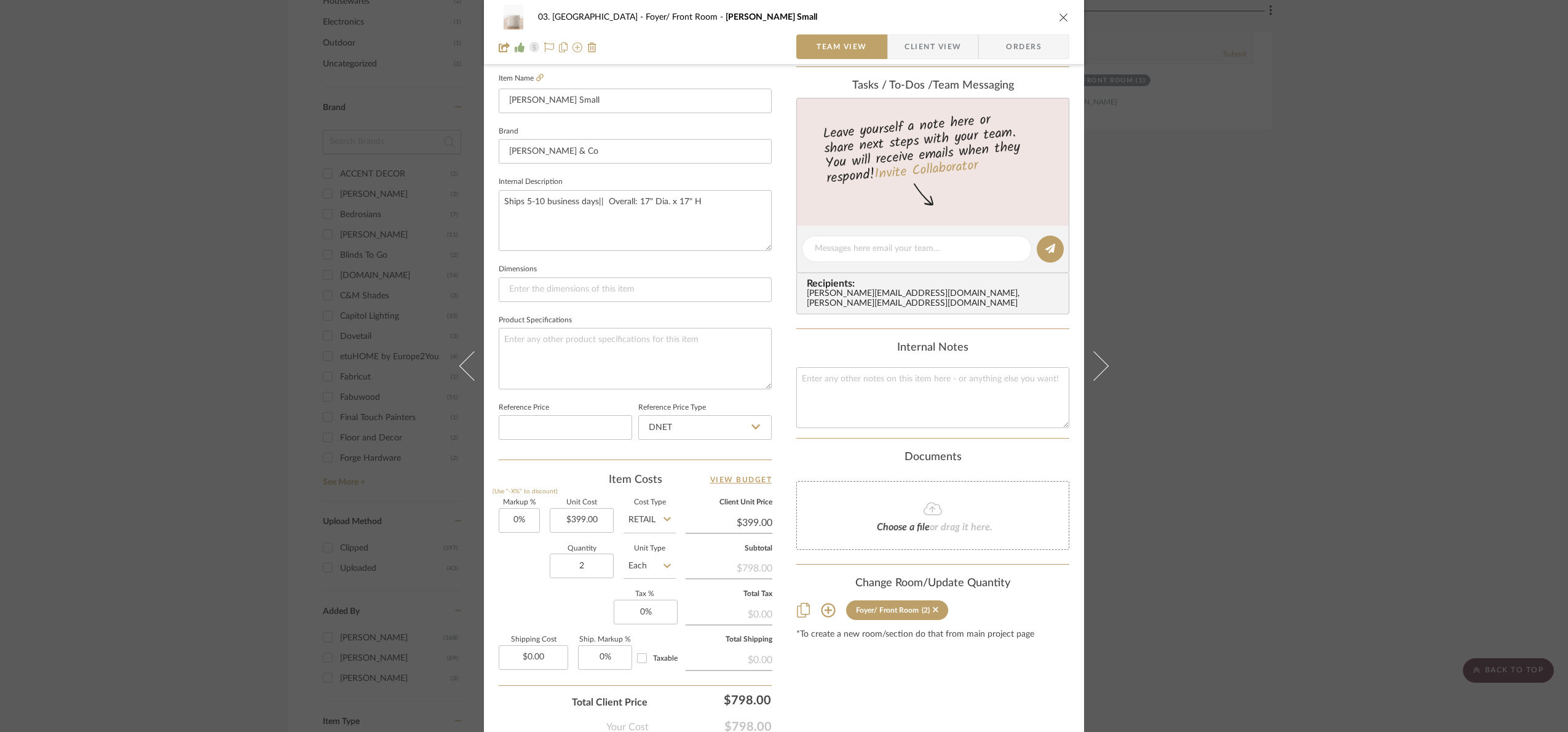
scroll to position [414, 0]
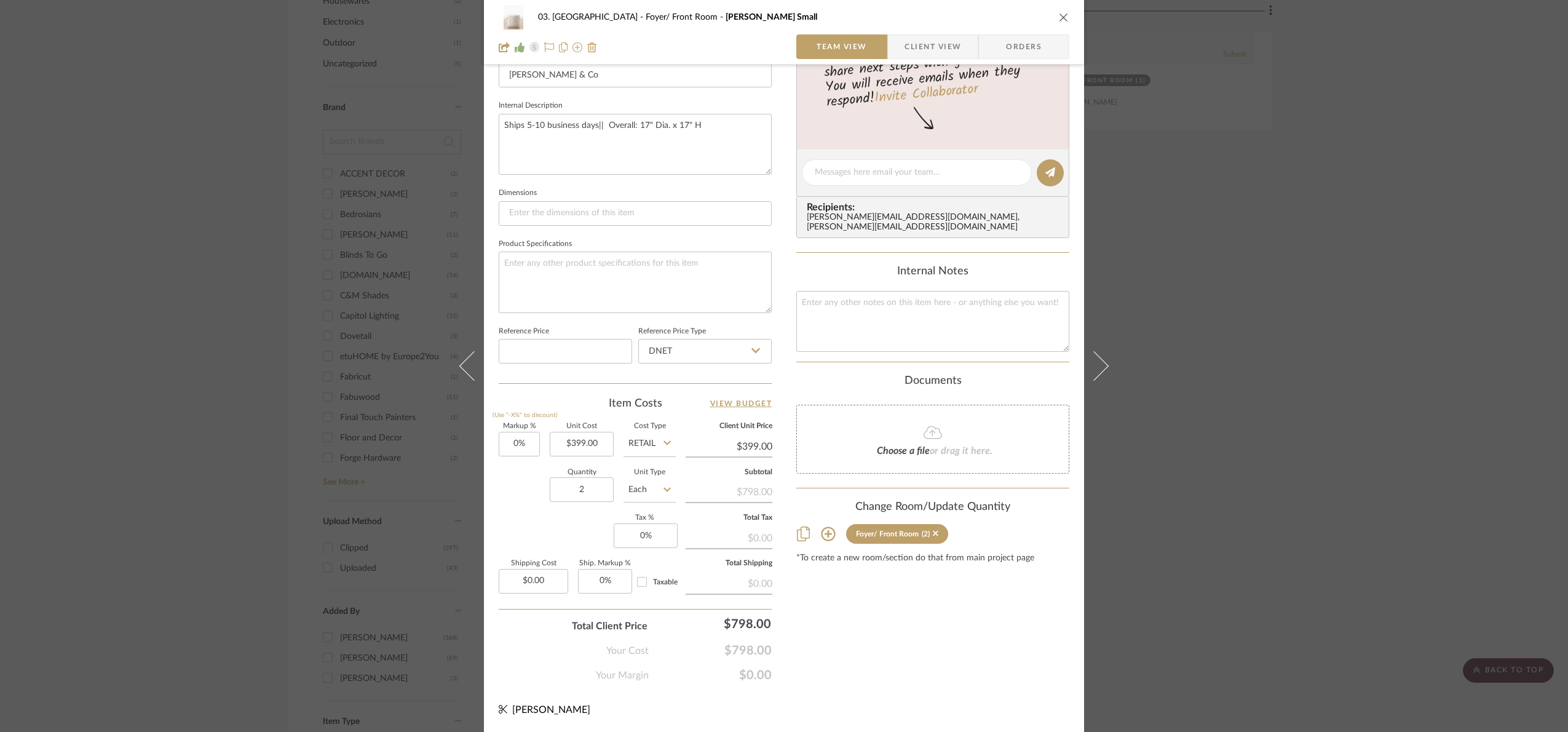
click at [662, 452] on input "Retail" at bounding box center [650, 444] width 52 height 24
click at [664, 474] on div "DNET" at bounding box center [696, 476] width 152 height 31
type input "DNET"
click at [529, 452] on input "0" at bounding box center [520, 444] width 42 height 24
type input "15%"
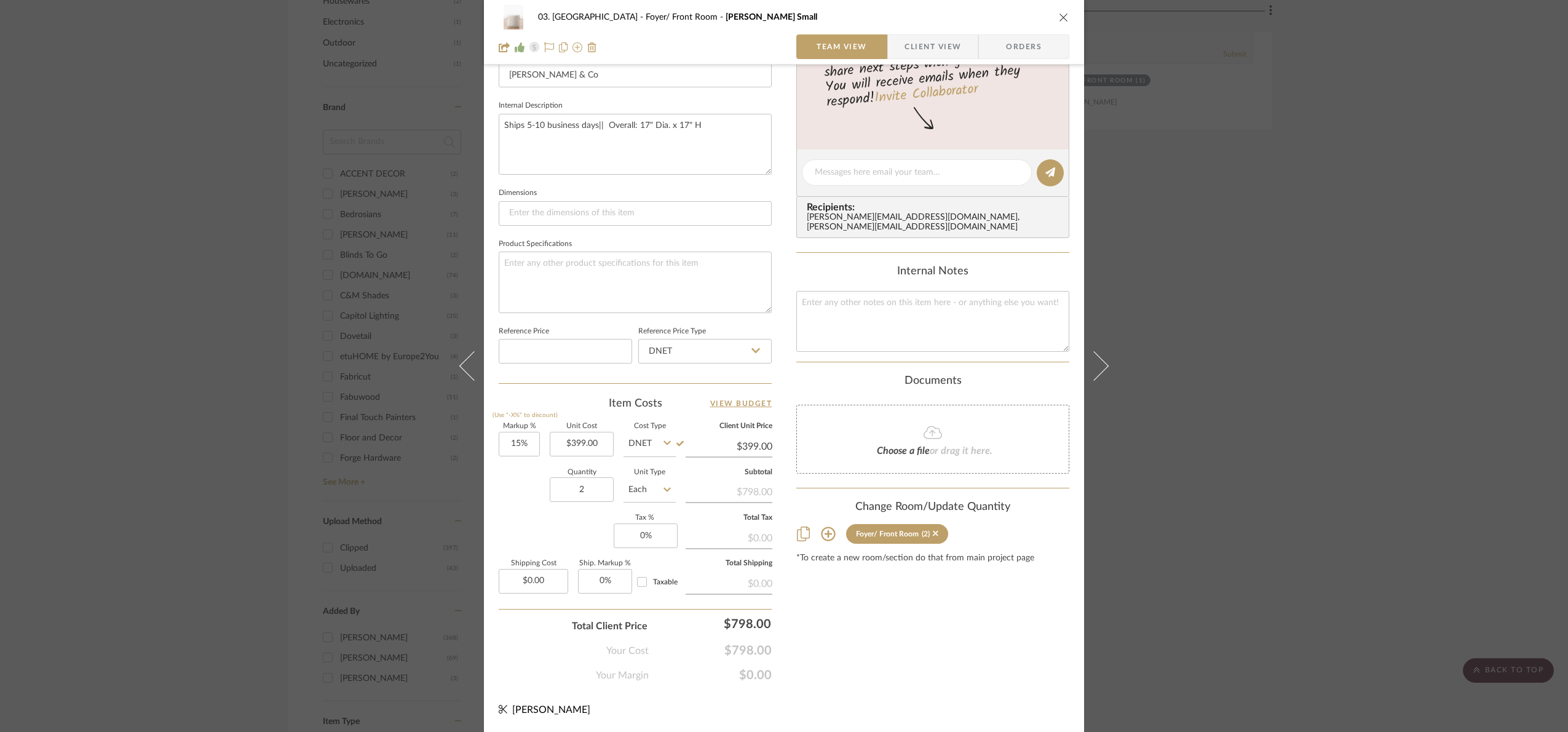
click at [520, 482] on div "Quantity 2 Unit Type Each" at bounding box center [587, 491] width 177 height 43
type input "$458.85"
click at [593, 493] on input "2" at bounding box center [582, 490] width 64 height 24
type input "1"
click at [572, 529] on div "Markup % (Use "-X%" to discount) 15% Unit Cost $399.00 Cost Type DNET Client Un…" at bounding box center [636, 513] width 273 height 180
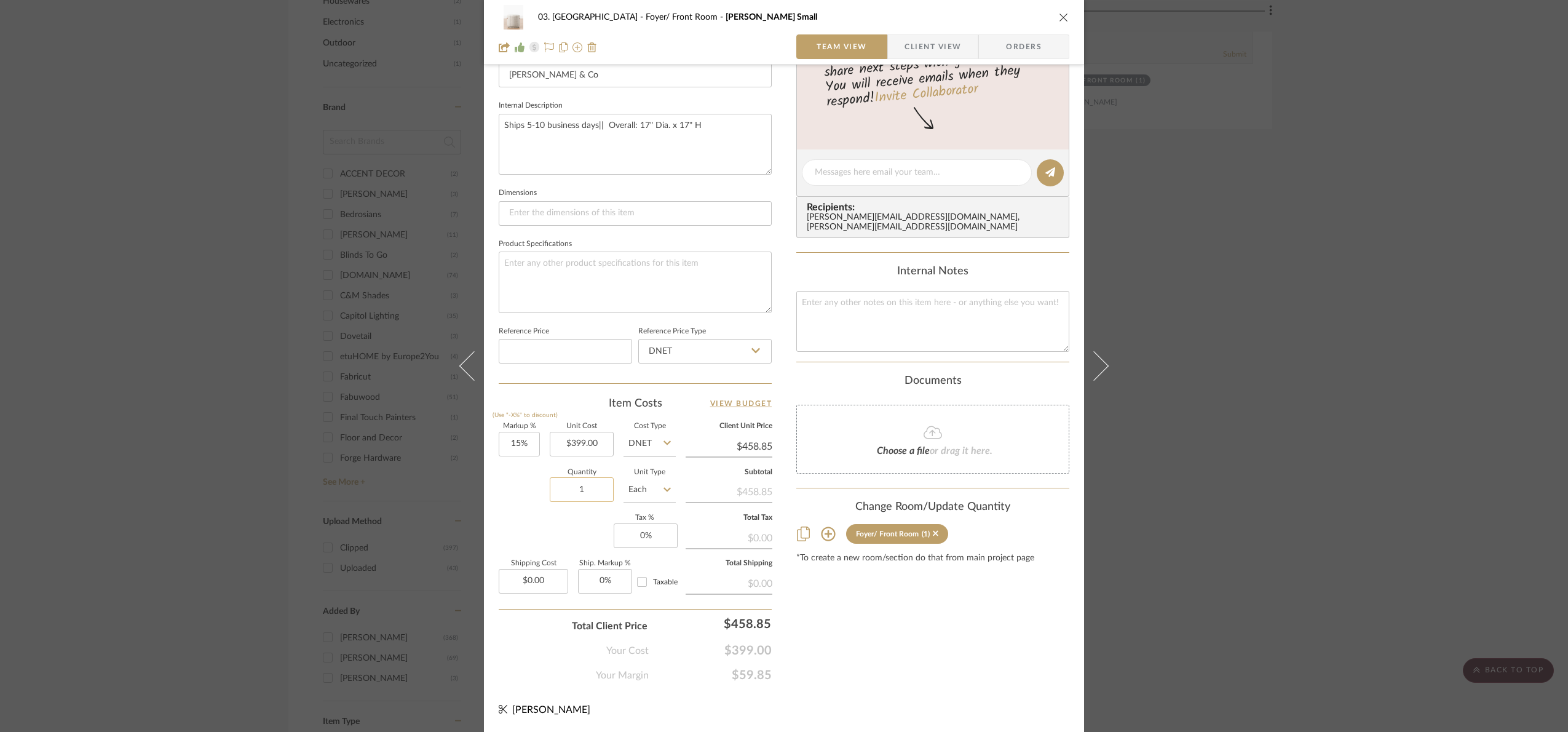
click at [577, 493] on input "1" at bounding box center [582, 490] width 64 height 24
type input "2"
click at [586, 532] on div "Markup % (Use "-X%" to discount) 15% Unit Cost $399.00 Cost Type DNET Client Un…" at bounding box center [636, 513] width 273 height 180
click at [1218, 499] on div "03. Schilling Foyer/ Front Room Mckay Small Team View Client View Orders Team-F…" at bounding box center [784, 366] width 1568 height 732
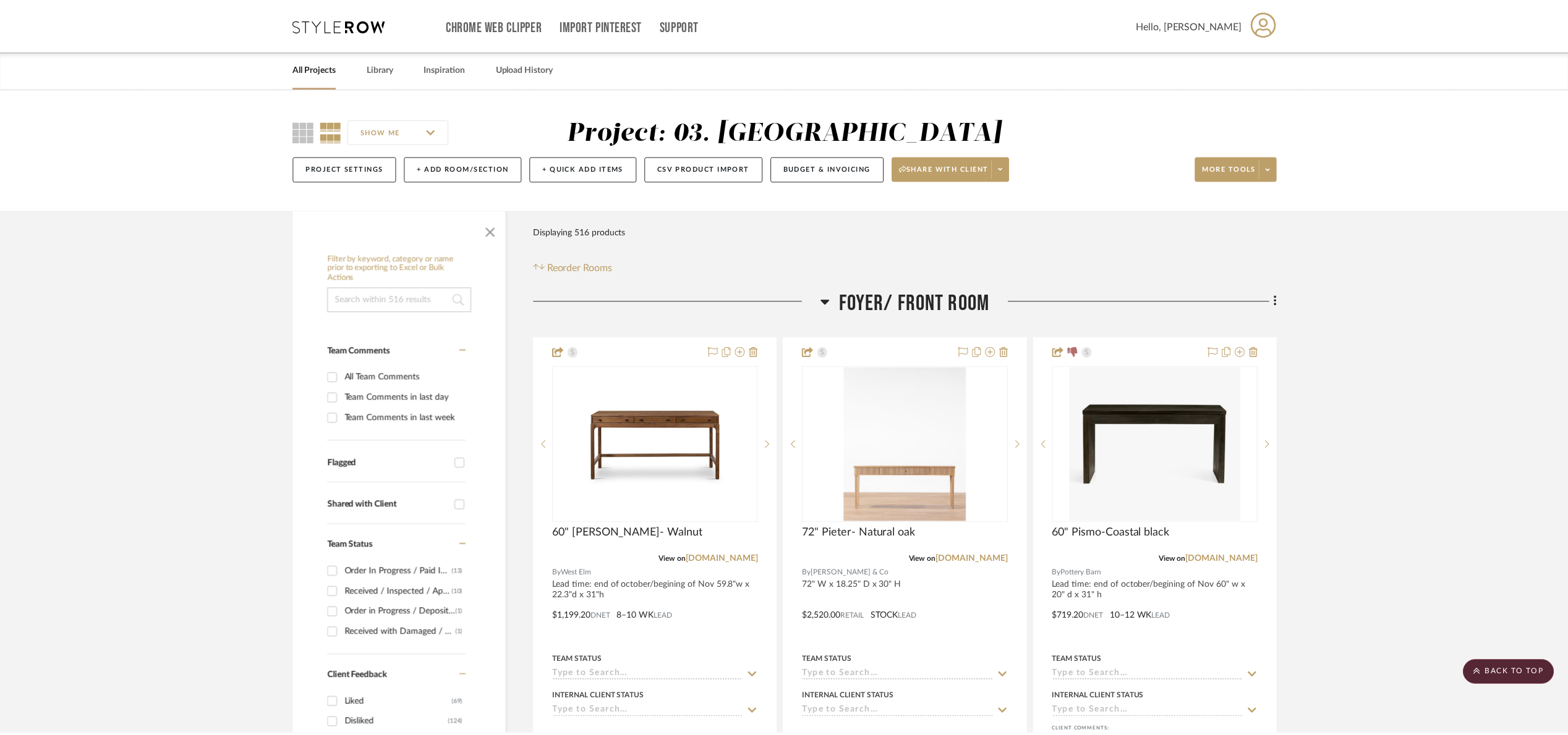
scroll to position [1297, 0]
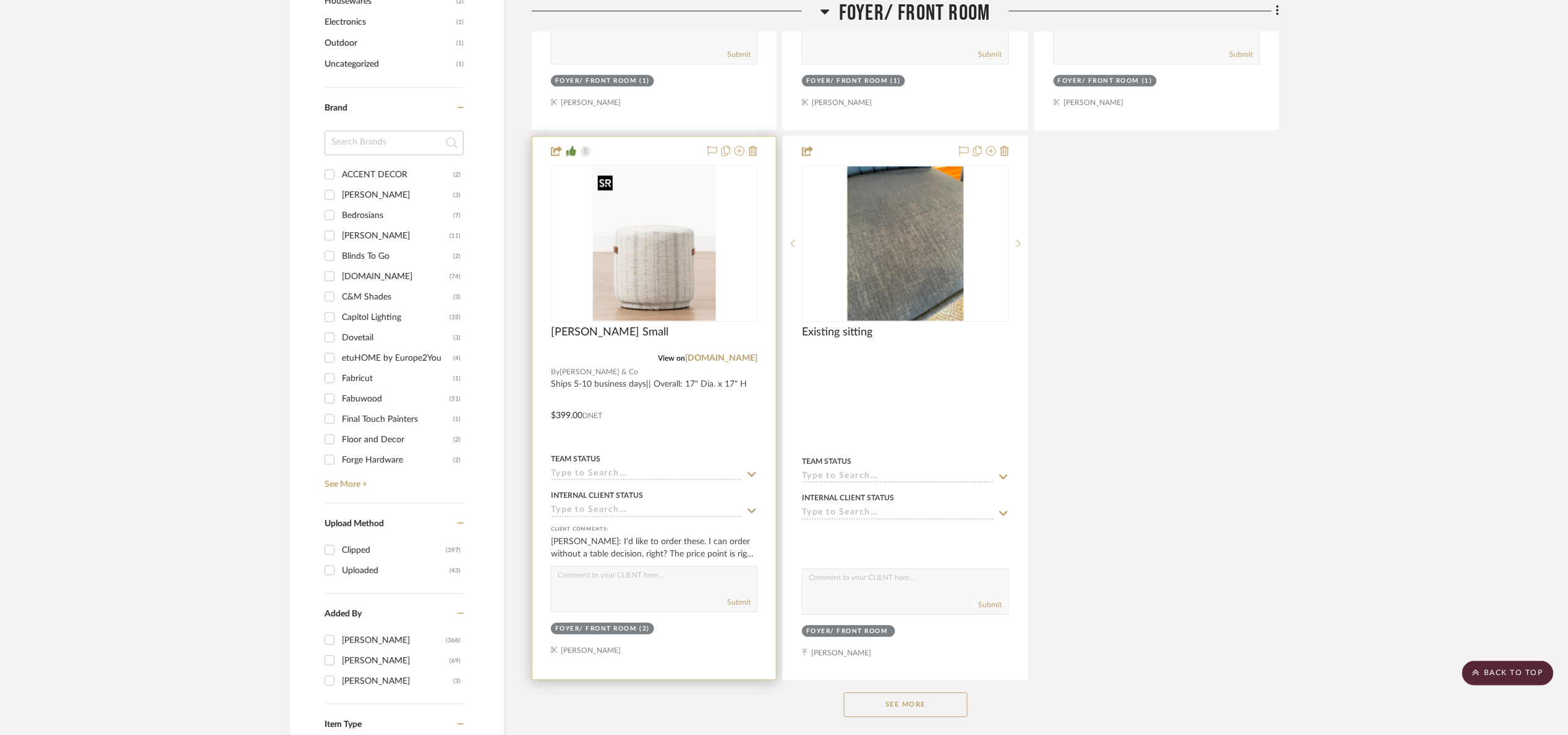
click at [638, 267] on img "0" at bounding box center [654, 243] width 123 height 155
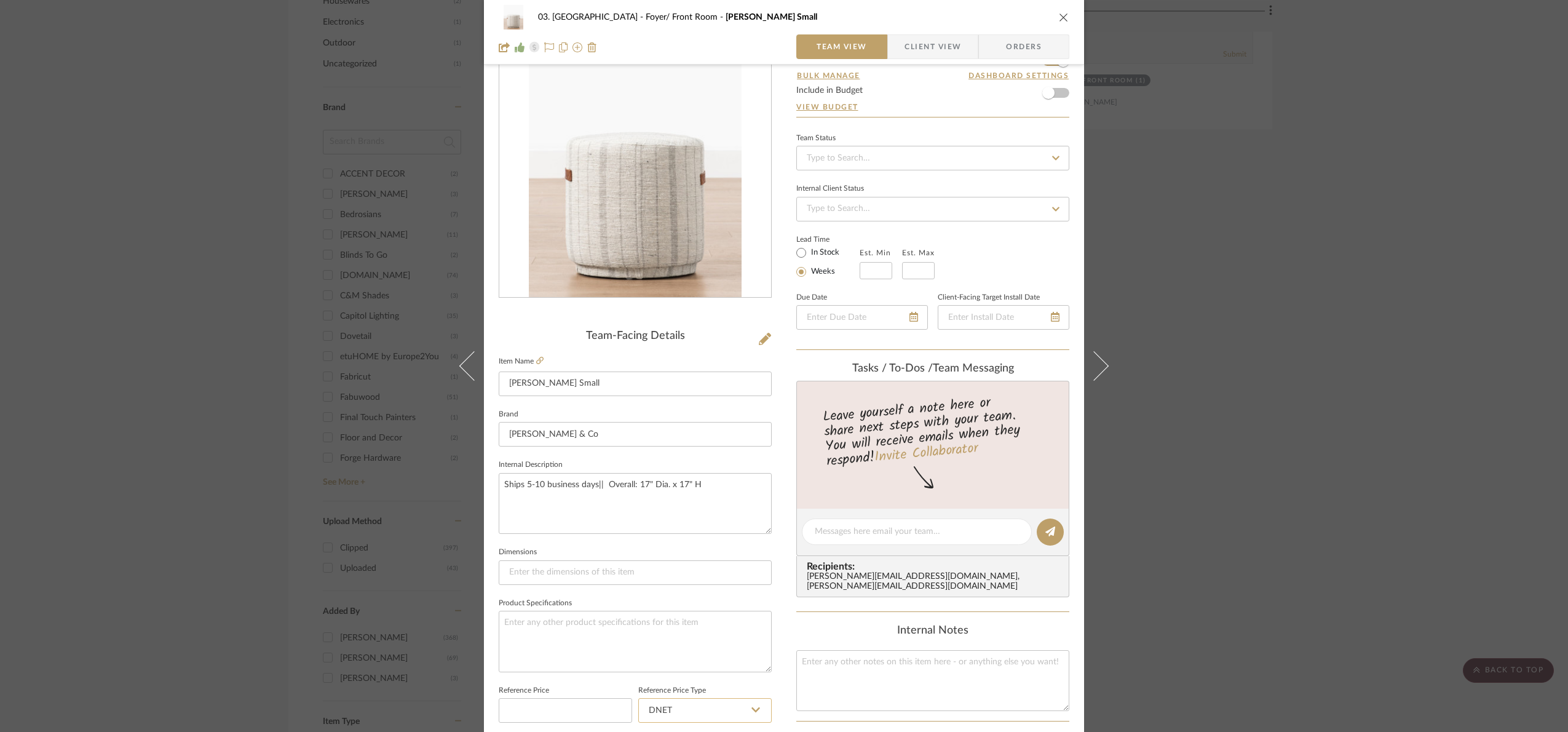
scroll to position [414, 0]
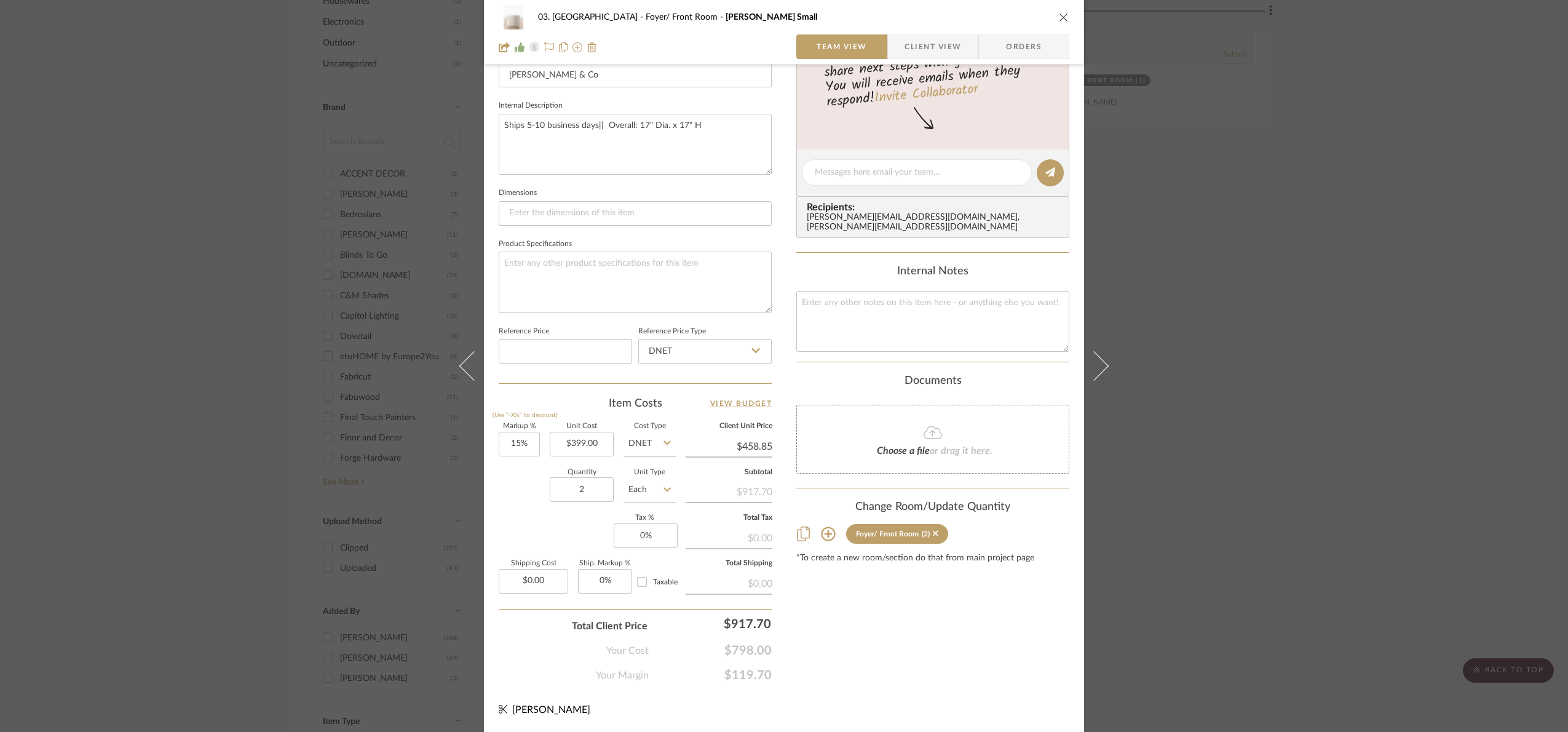
click at [1218, 356] on div "03. Schilling Foyer/ Front Room Mckay Small Team View Client View Orders Team-F…" at bounding box center [784, 366] width 1568 height 732
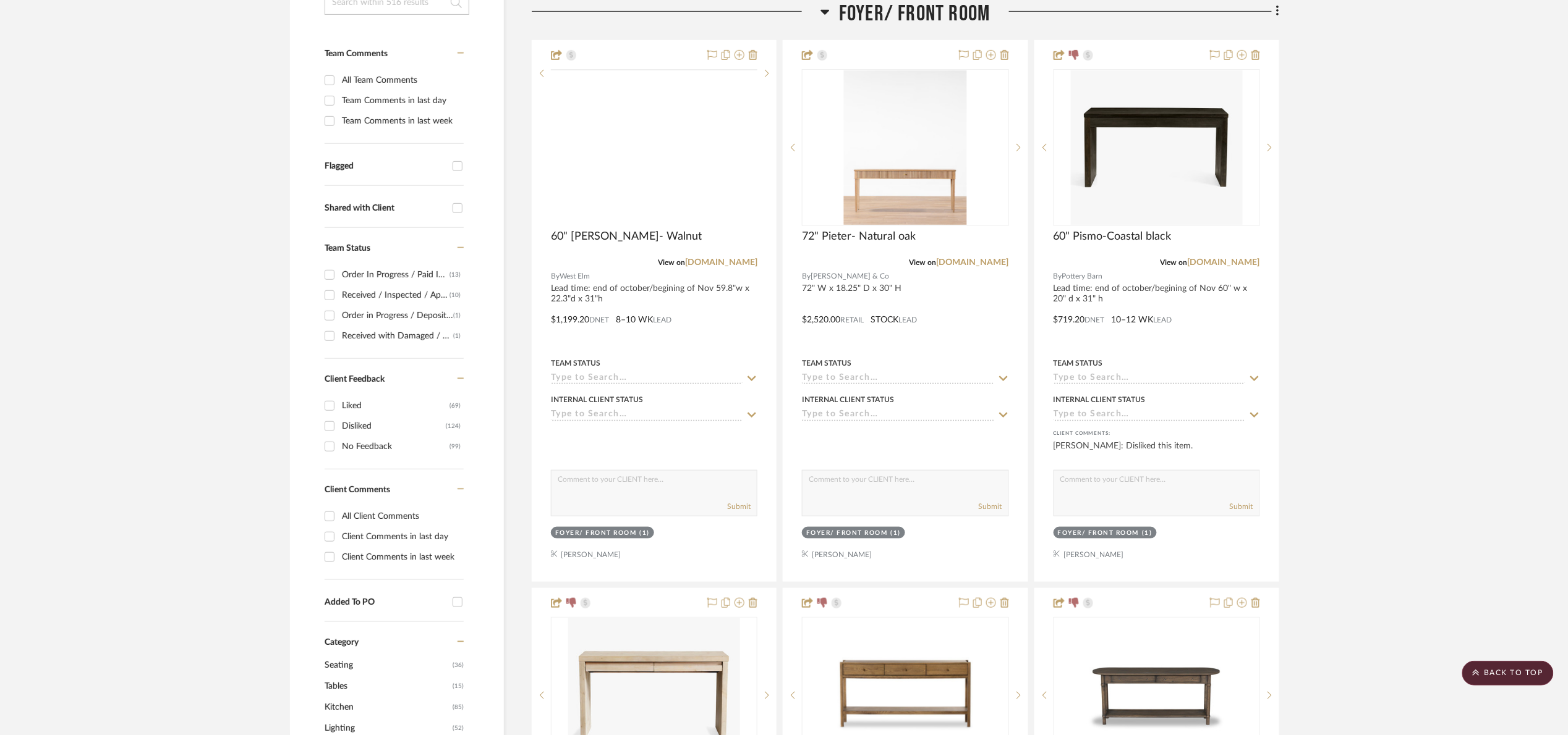
scroll to position [0, 0]
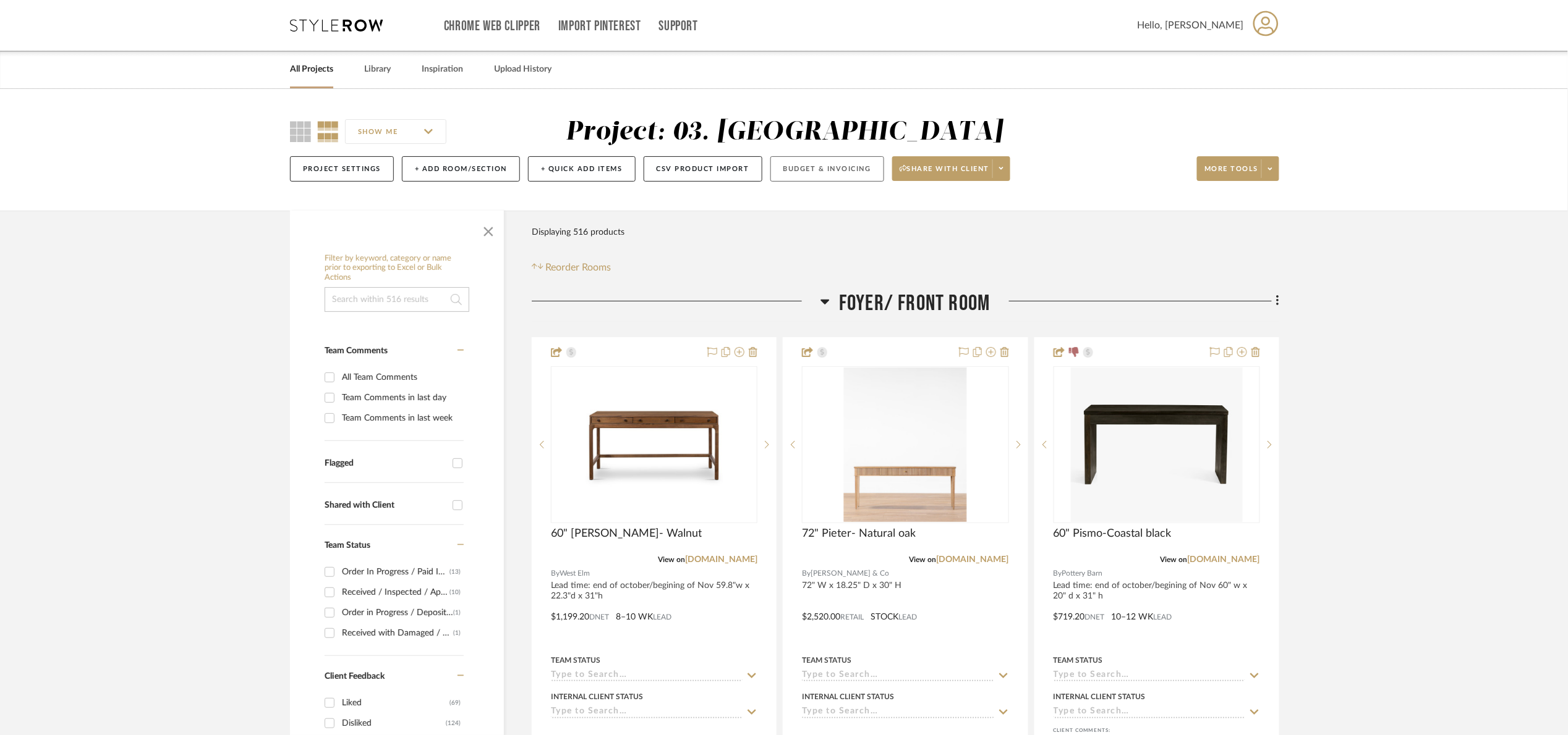
click at [854, 168] on button "Budget & Invoicing" at bounding box center [827, 169] width 114 height 25
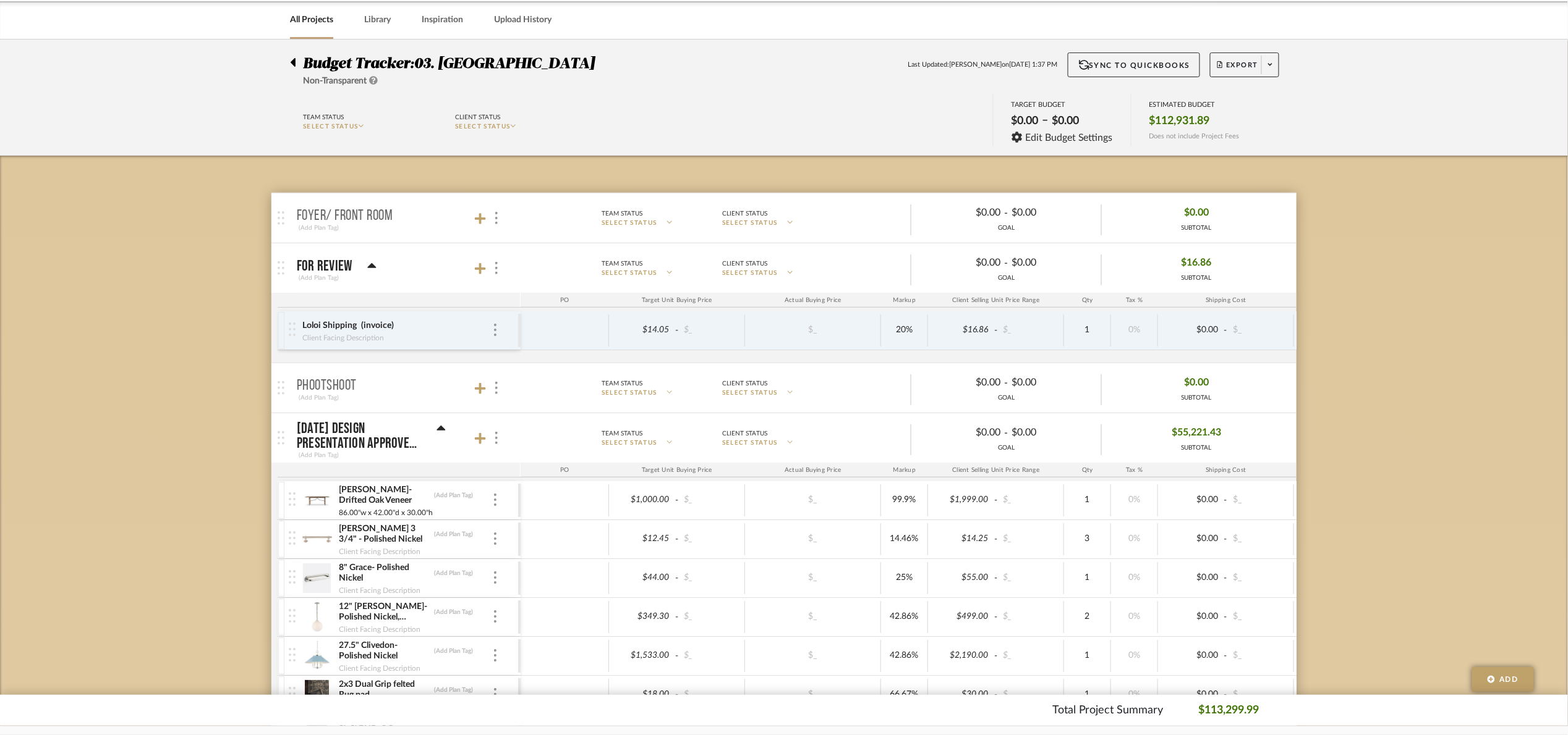
scroll to position [185, 0]
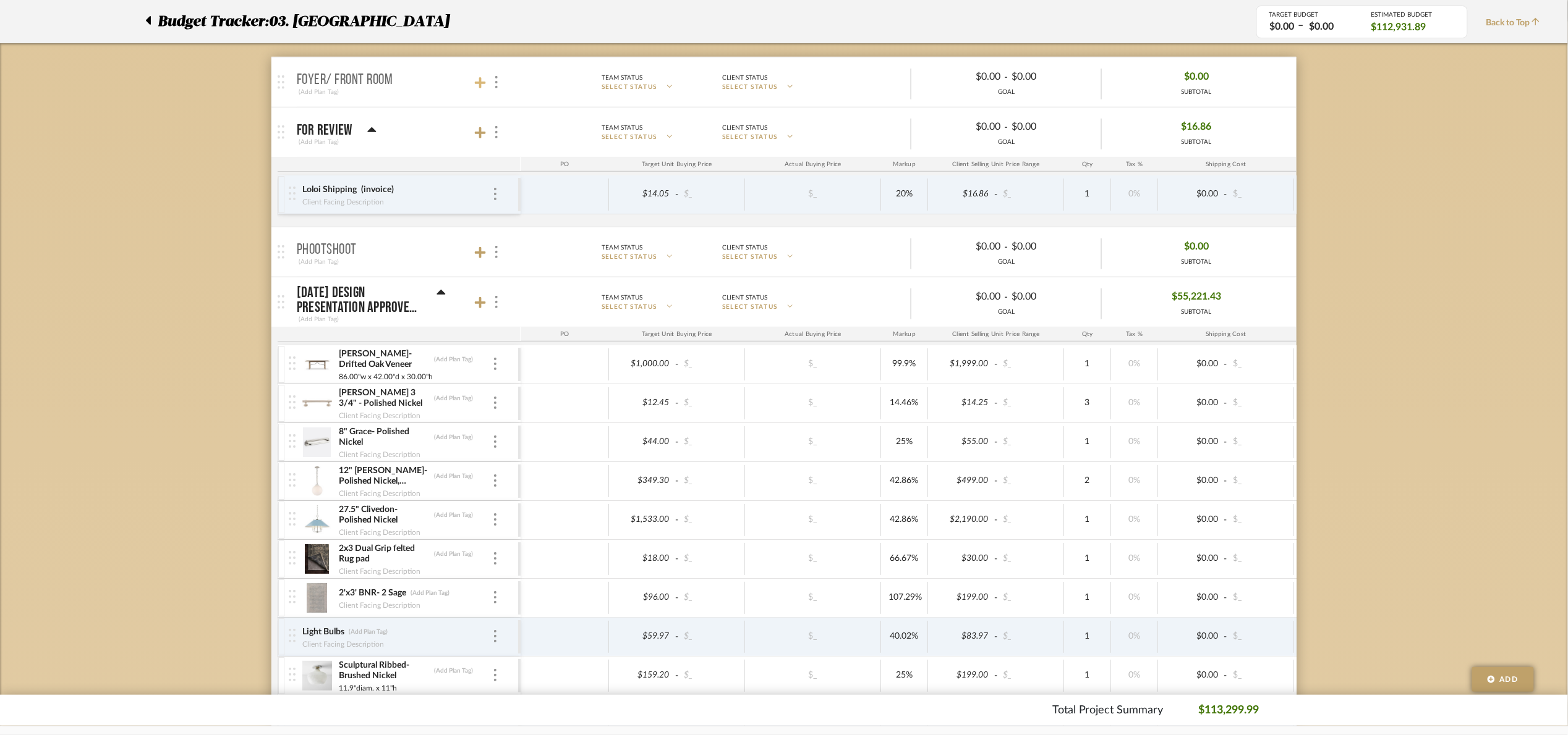
click at [481, 89] on icon at bounding box center [480, 83] width 11 height 11
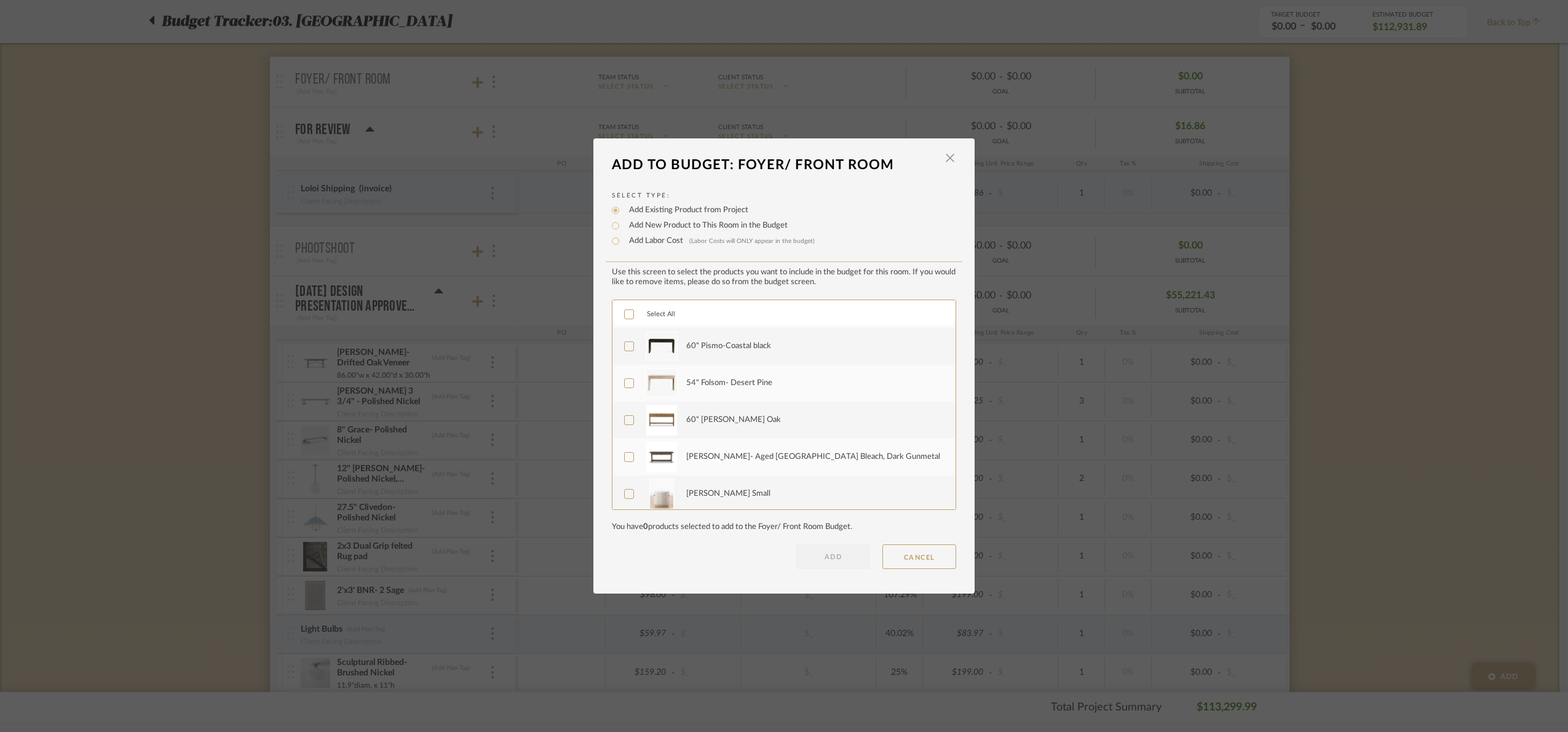
scroll to position [74, 0]
click at [634, 493] on label "Mckay Small" at bounding box center [783, 491] width 317 height 31
click at [841, 557] on button "ADD" at bounding box center [833, 556] width 74 height 24
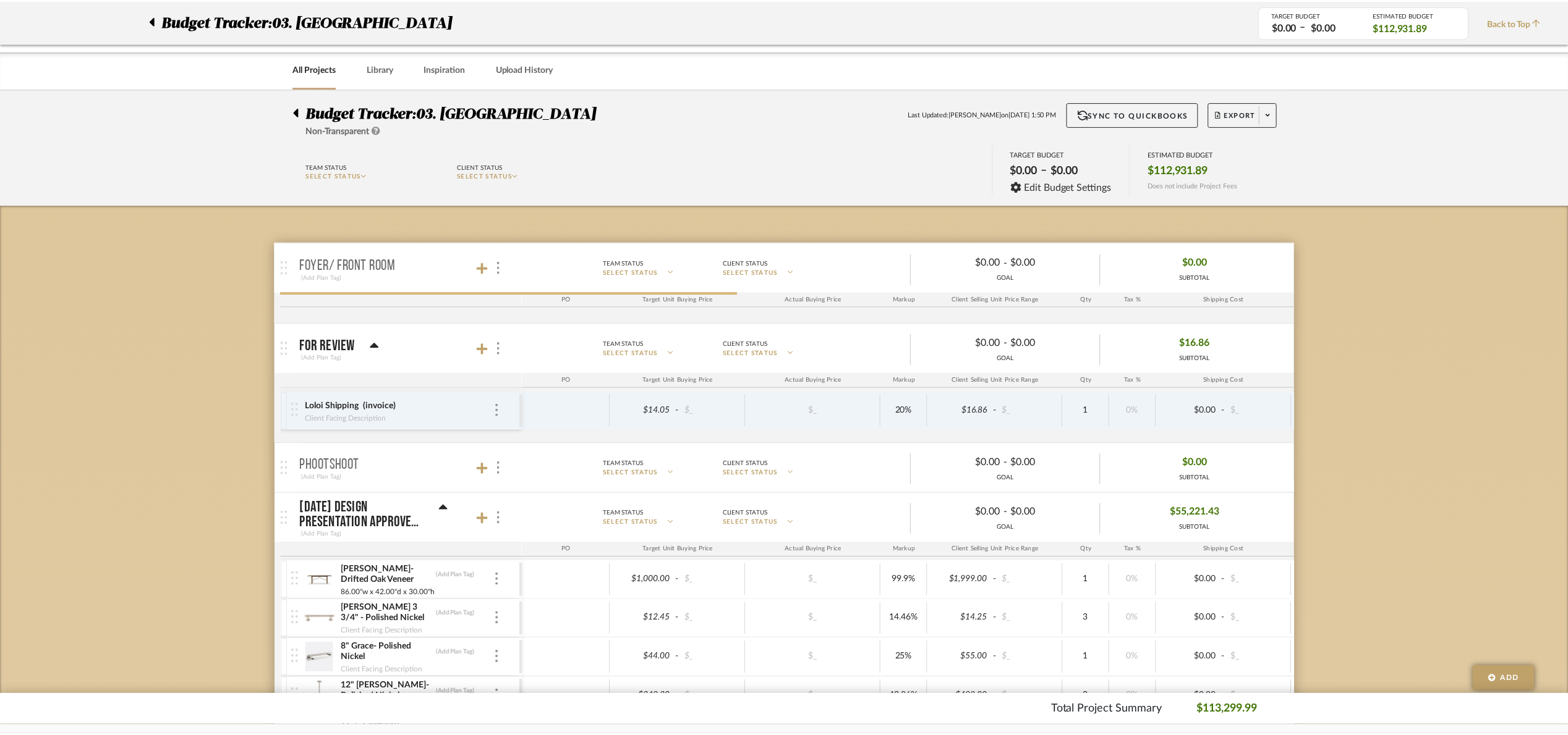
scroll to position [185, 0]
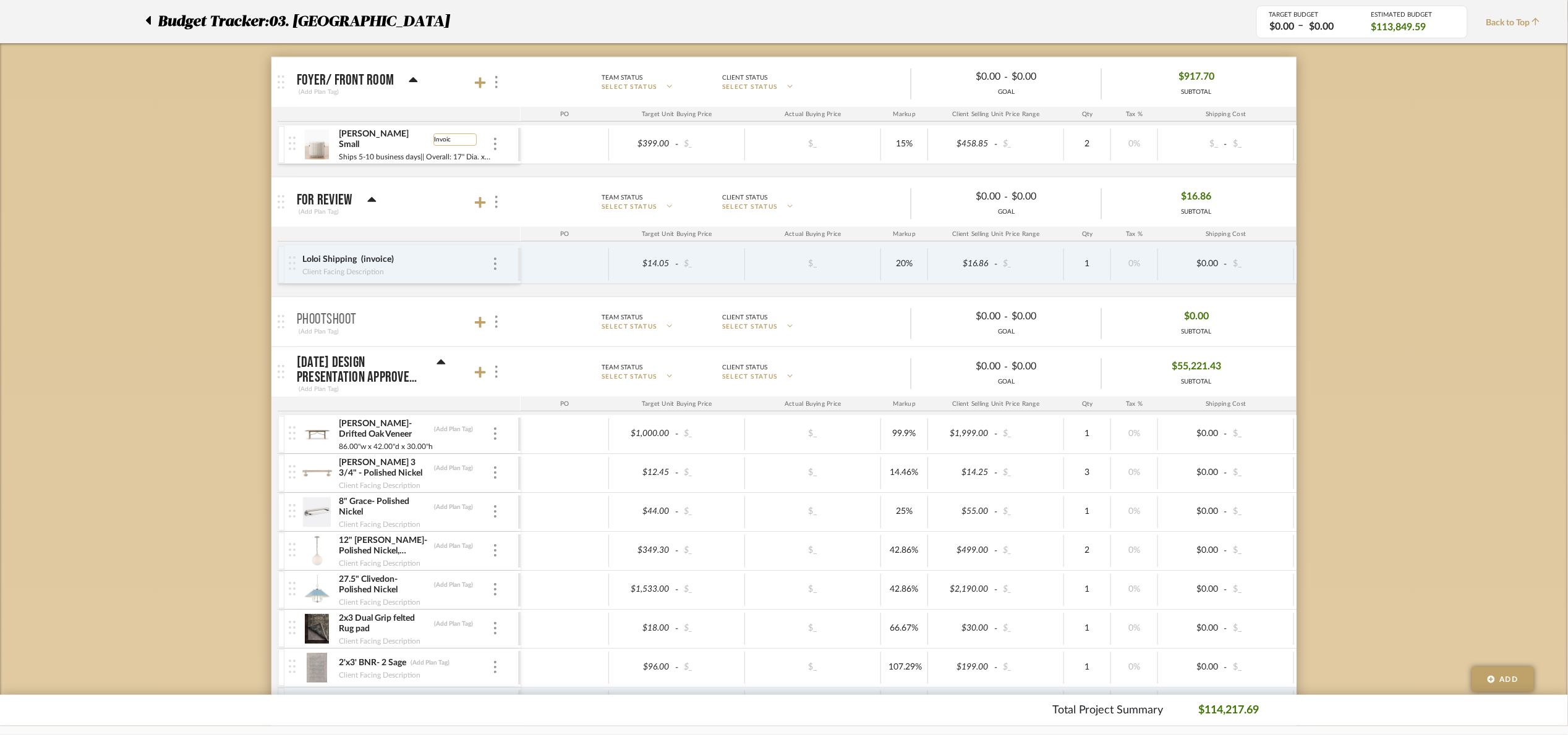
type input "Invoice"
click at [482, 80] on icon at bounding box center [480, 83] width 11 height 12
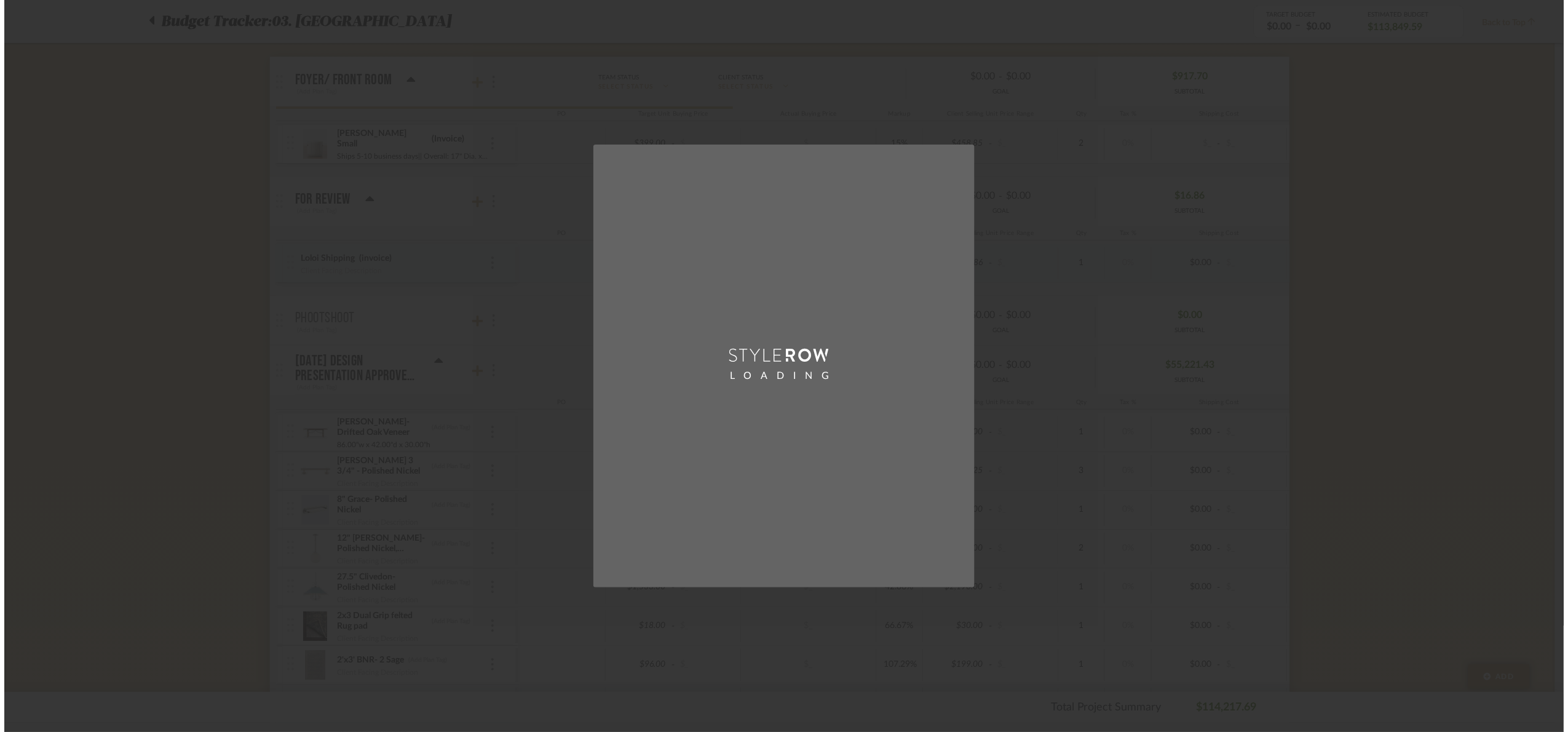
scroll to position [0, 0]
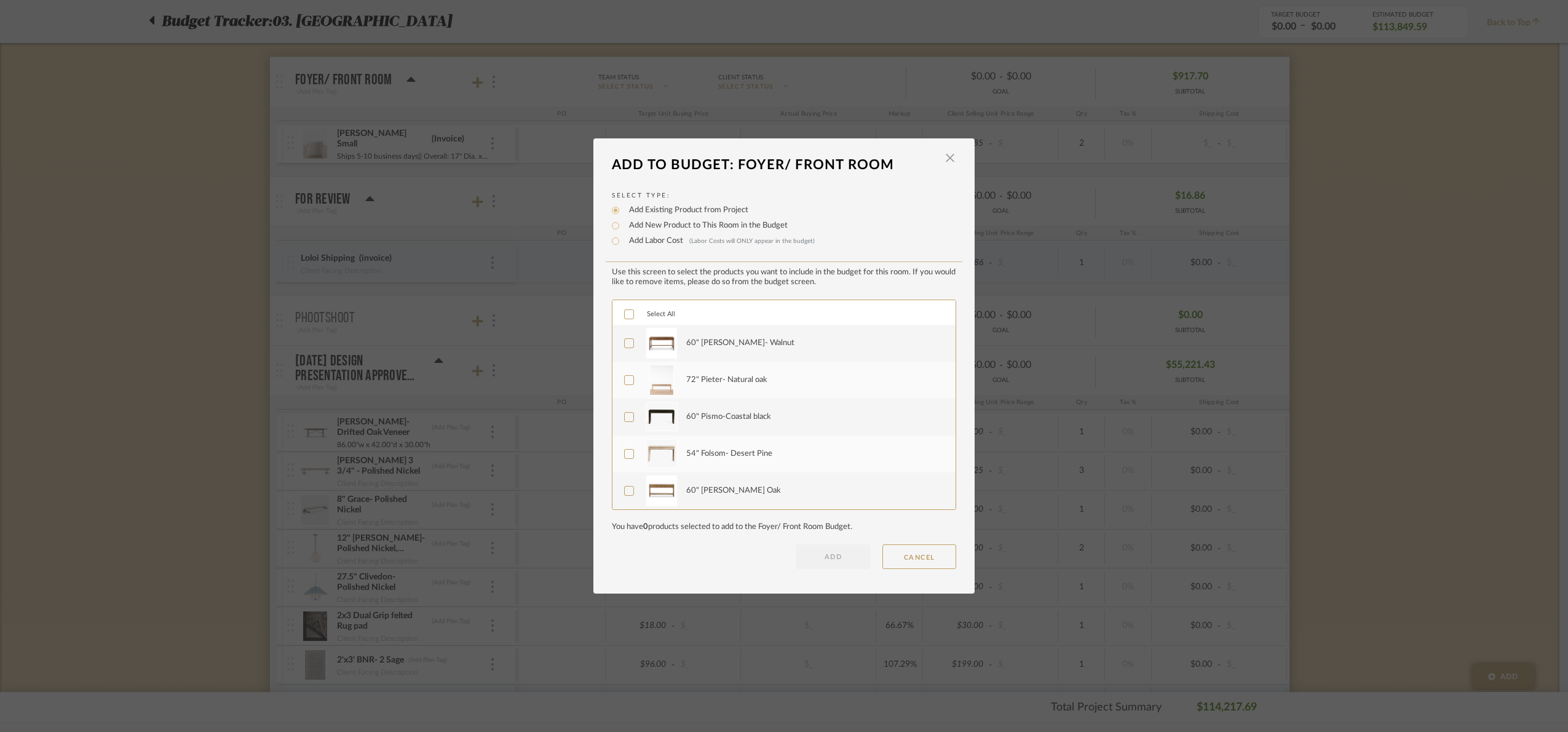
click at [642, 242] on label "Add Labor Cost (Labor Costs will ONLY appear in the budget)" at bounding box center [719, 241] width 192 height 12
click at [623, 242] on input "Add Labor Cost (Labor Costs will ONLY appear in the budget)" at bounding box center [615, 241] width 15 height 15
radio input "true"
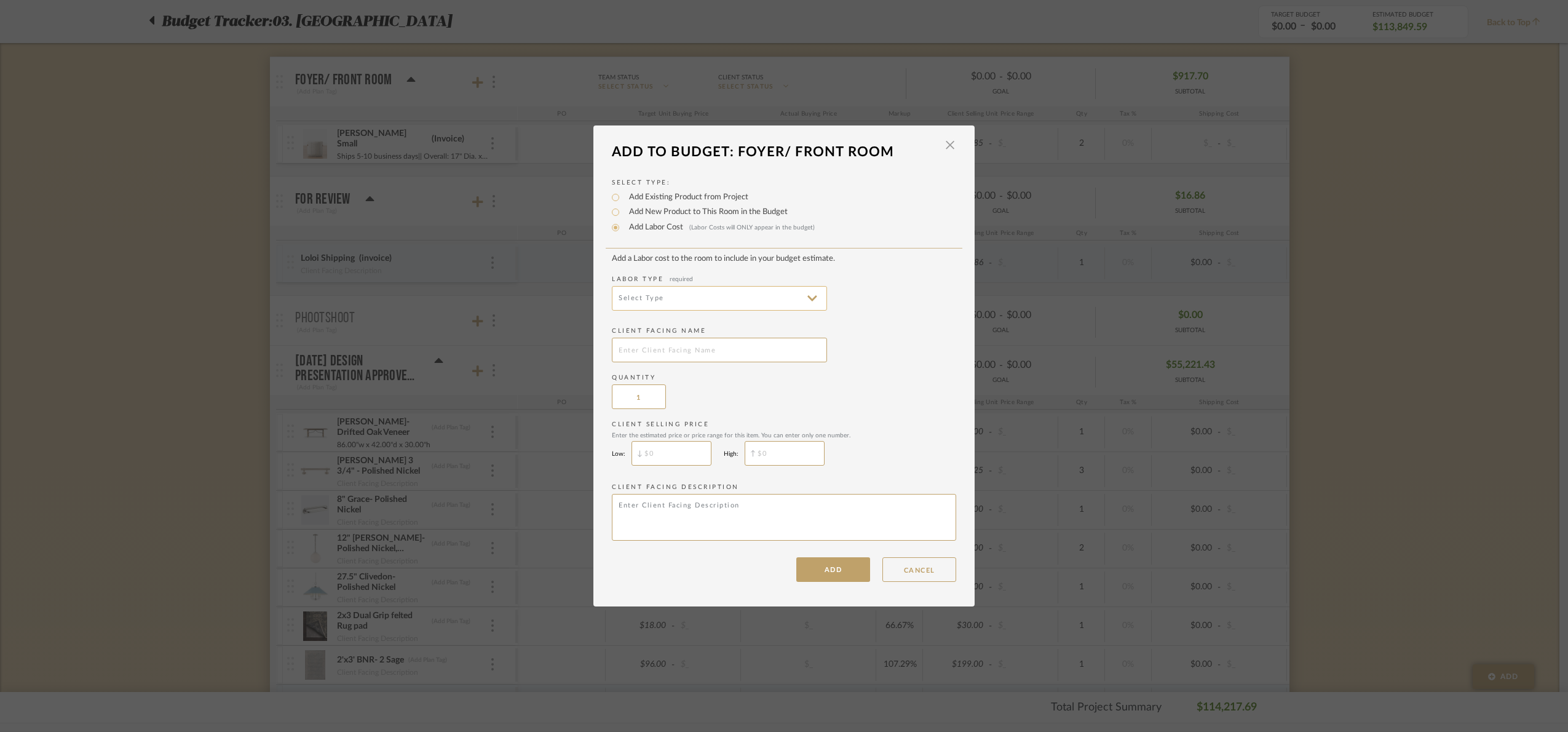
click at [672, 286] on input at bounding box center [720, 299] width 215 height 24
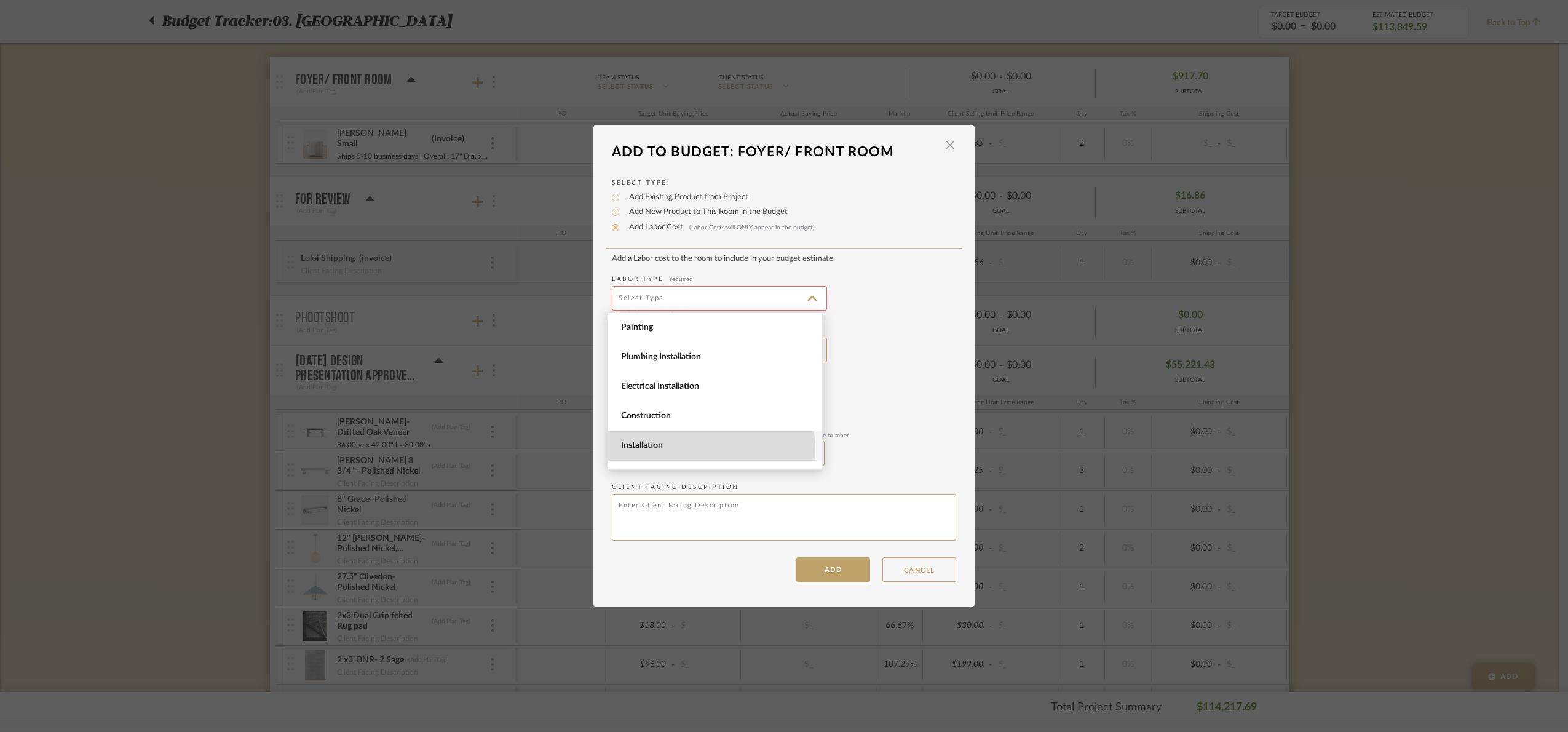
click at [678, 451] on span "Installation" at bounding box center [716, 446] width 191 height 10
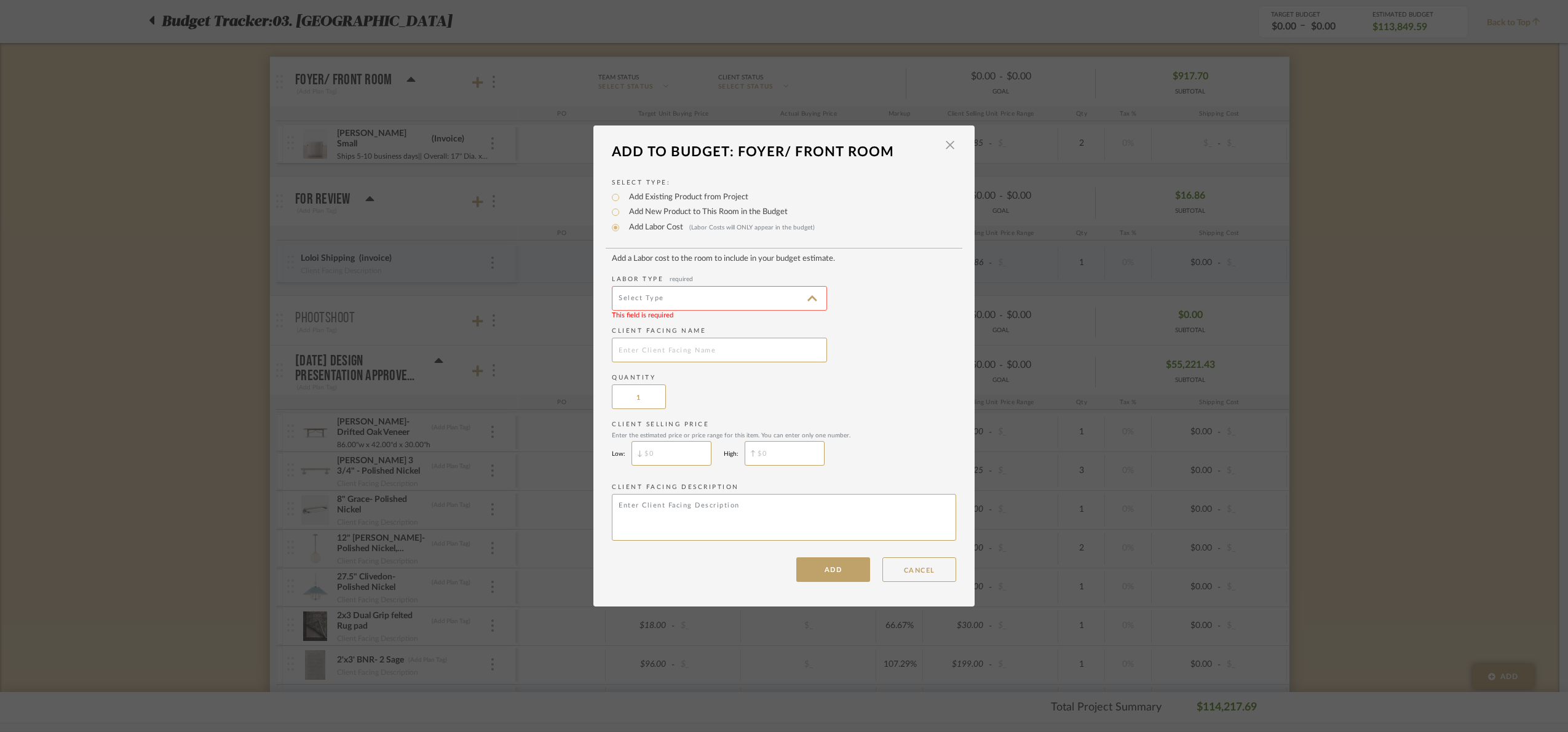
type input "Installation"
click at [654, 351] on input "text" at bounding box center [720, 350] width 215 height 24
drag, startPoint x: 685, startPoint y: 346, endPoint x: 574, endPoint y: 356, distance: 111.4
click at [593, 356] on mat-dialog-content "Add To Budget: Foyer/ Front Room × Select Type: Add Existing Product from Proje…" at bounding box center [784, 360] width 381 height 444
type input "Ottomans shipping"
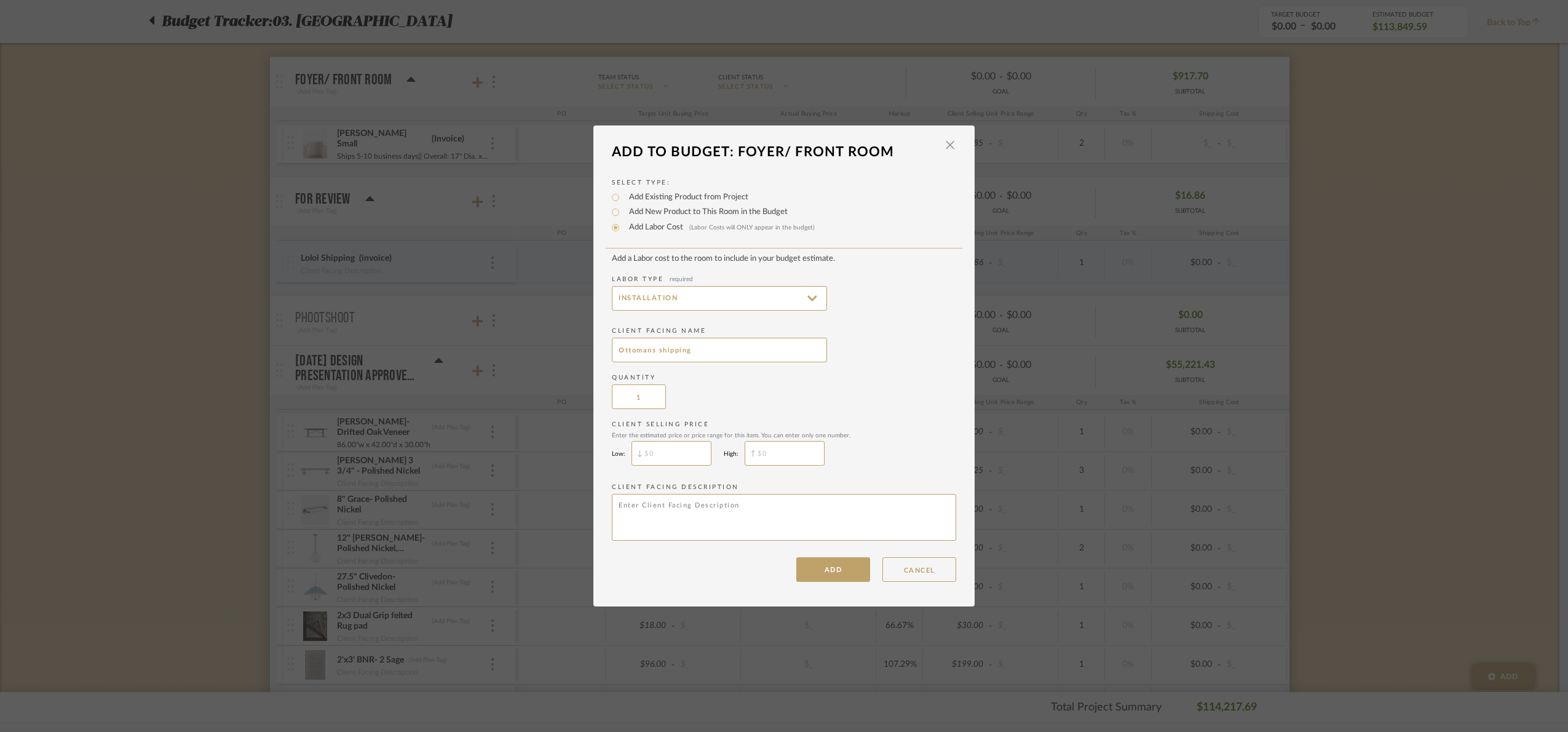
click at [750, 388] on div "Quantity 1" at bounding box center [784, 391] width 344 height 35
click at [837, 570] on button "ADD" at bounding box center [833, 569] width 74 height 24
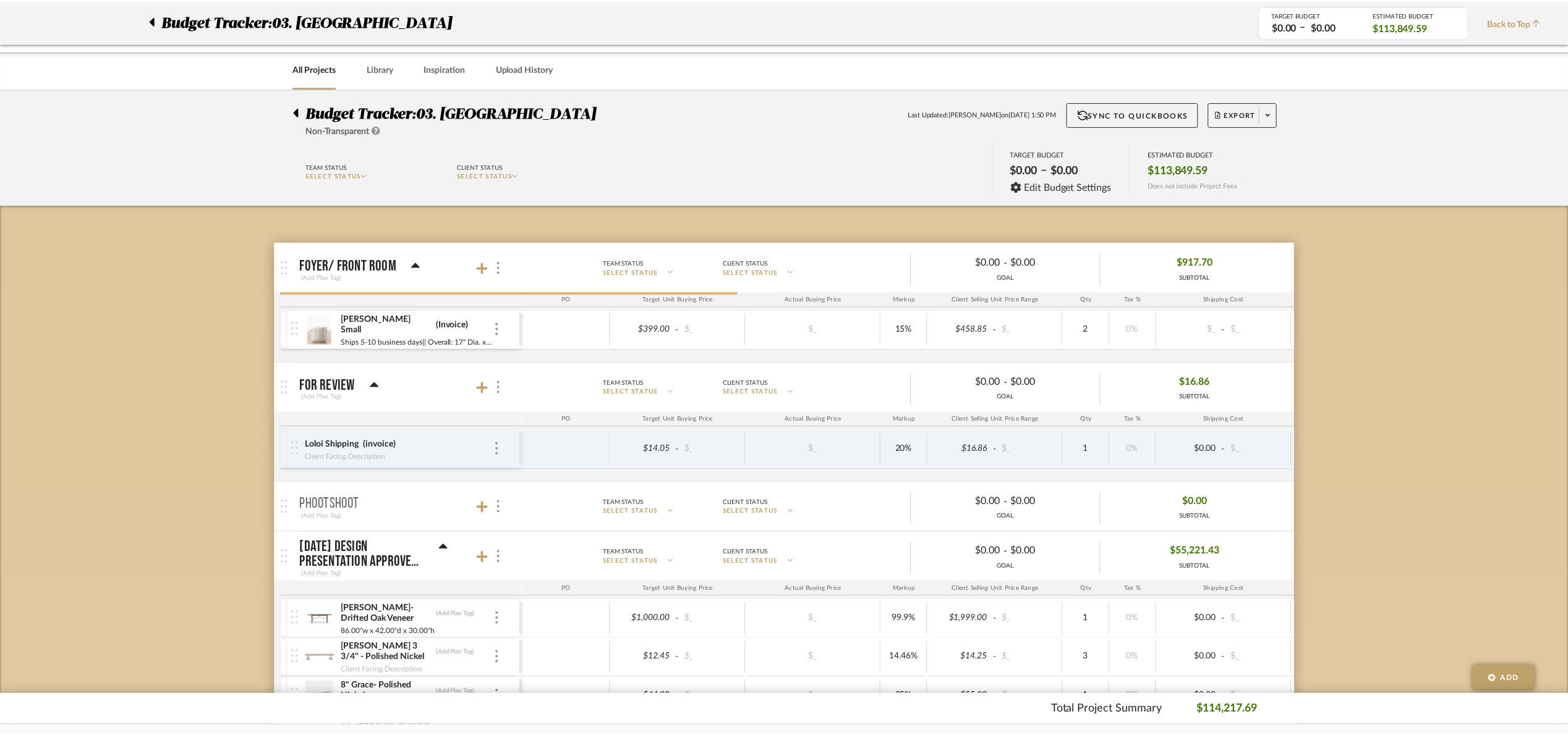
scroll to position [185, 0]
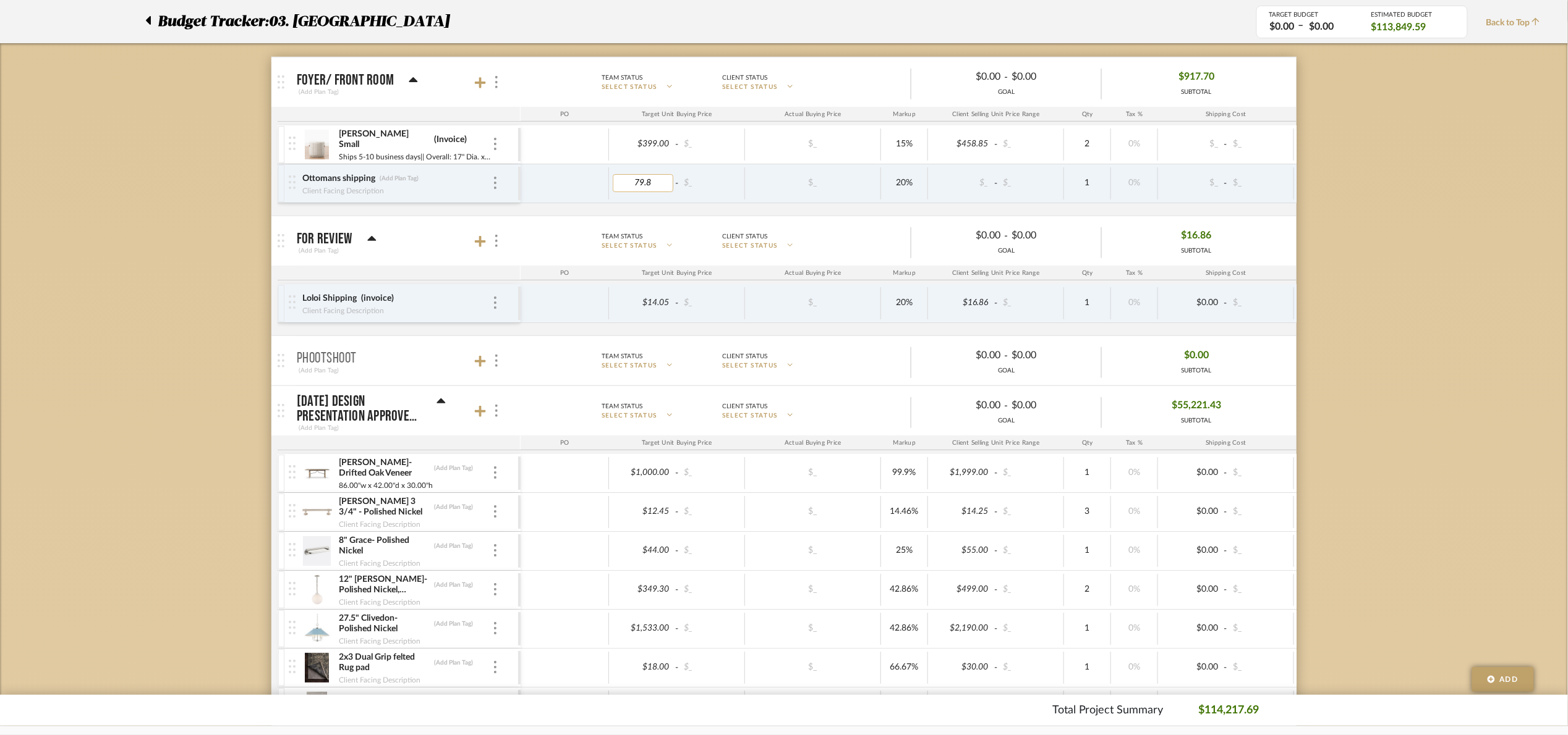
type input "79.80"
type input "52.87"
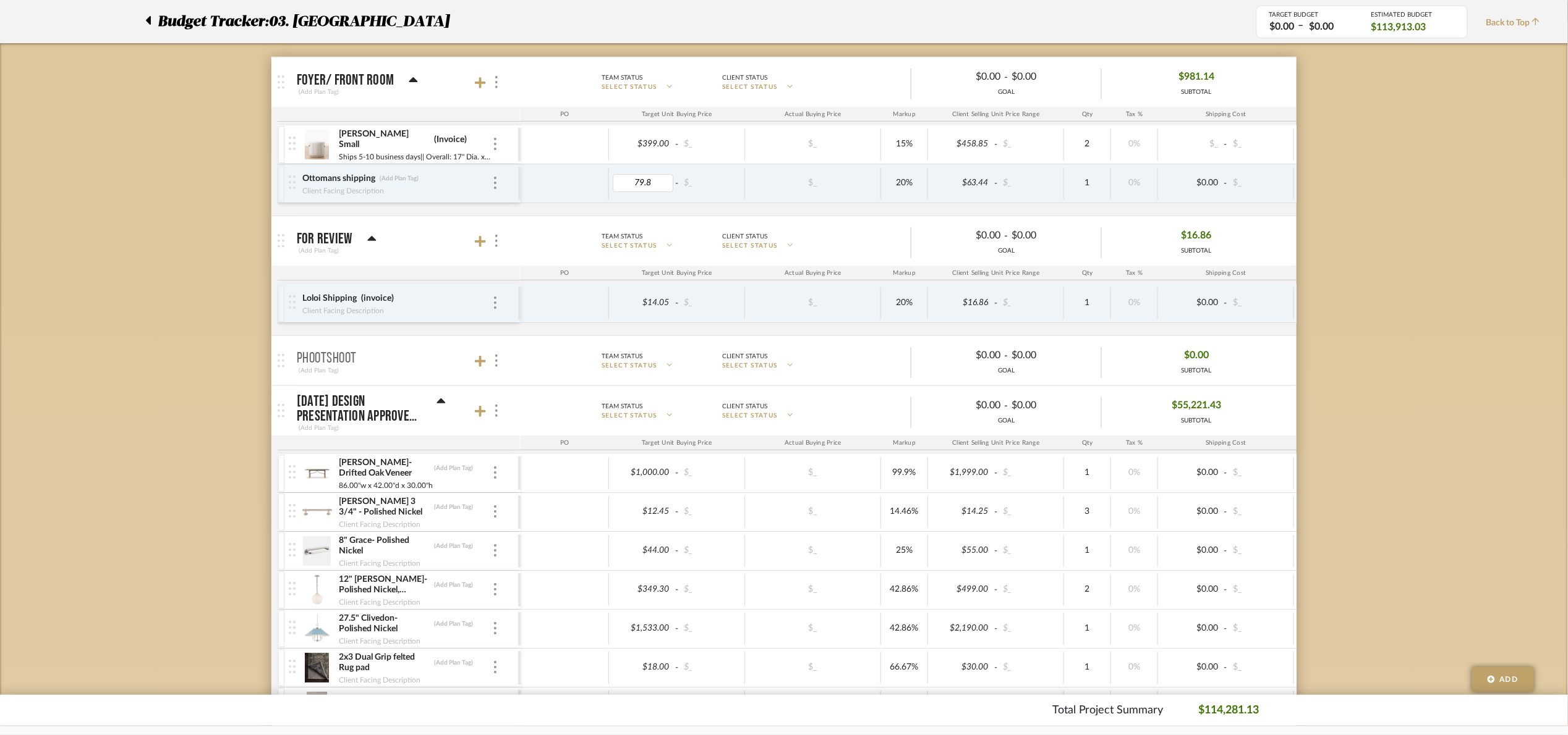
type input "79.80"
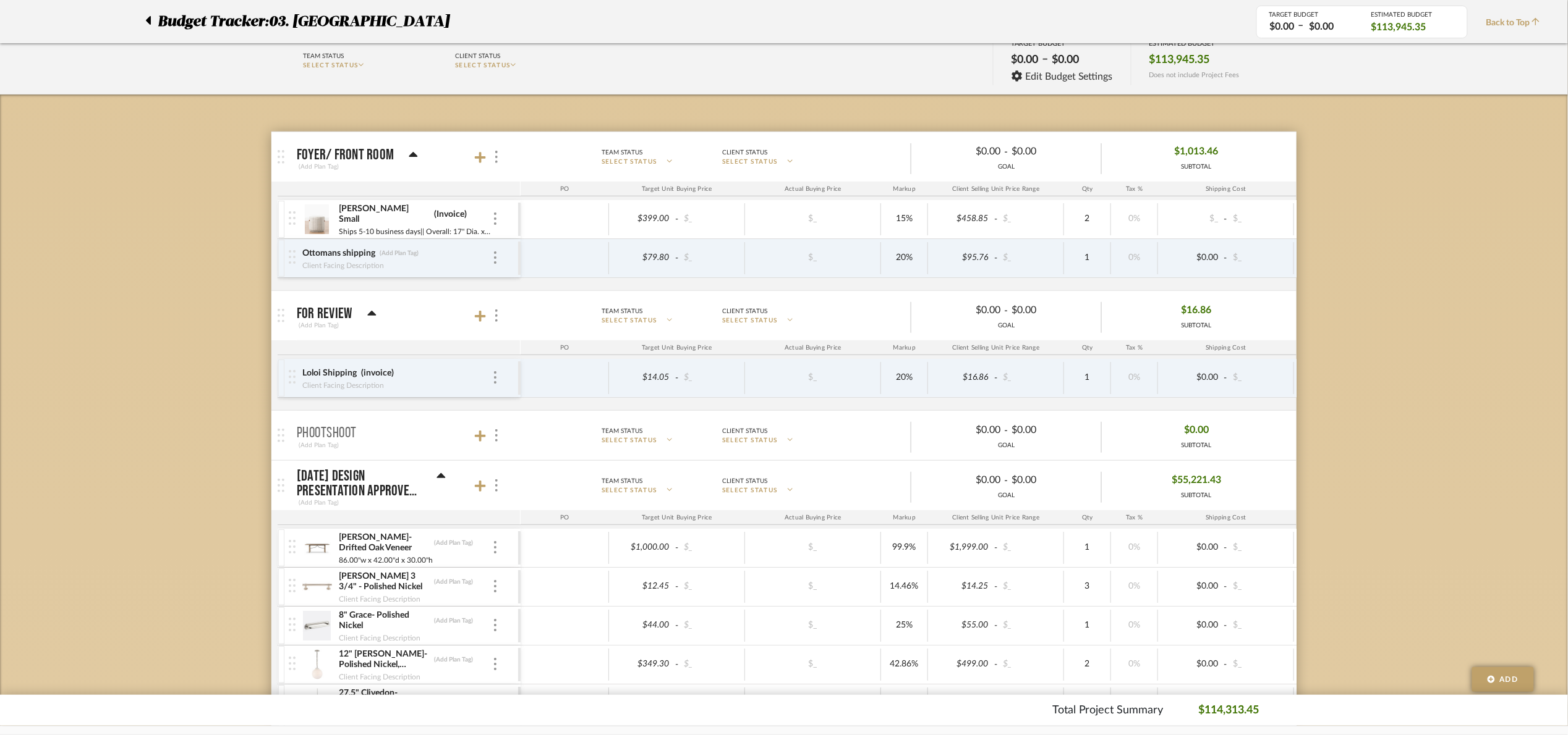
scroll to position [0, 0]
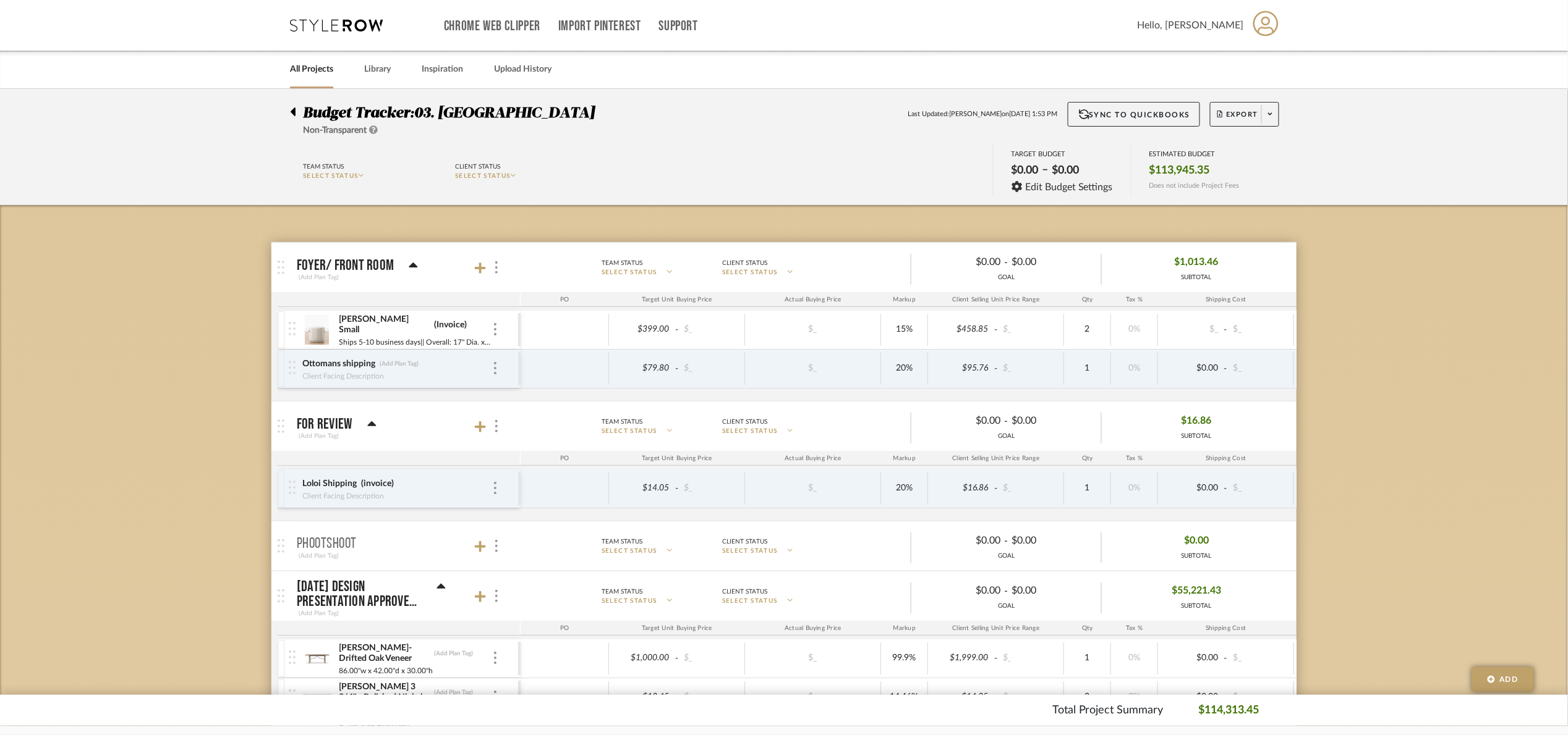
click at [295, 116] on icon at bounding box center [293, 112] width 5 height 9
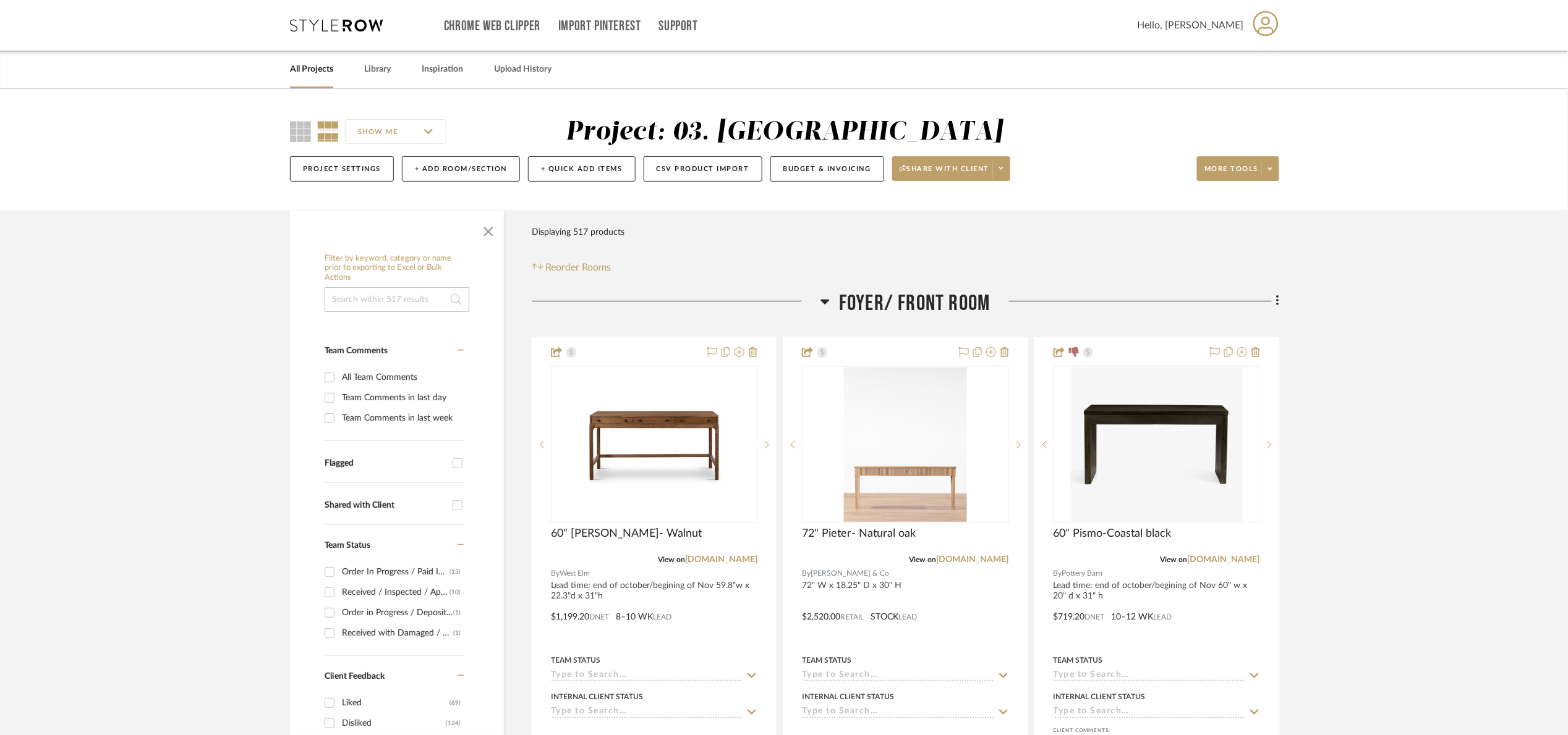
click at [935, 301] on span "Foyer/ Front Room" at bounding box center [914, 303] width 151 height 27
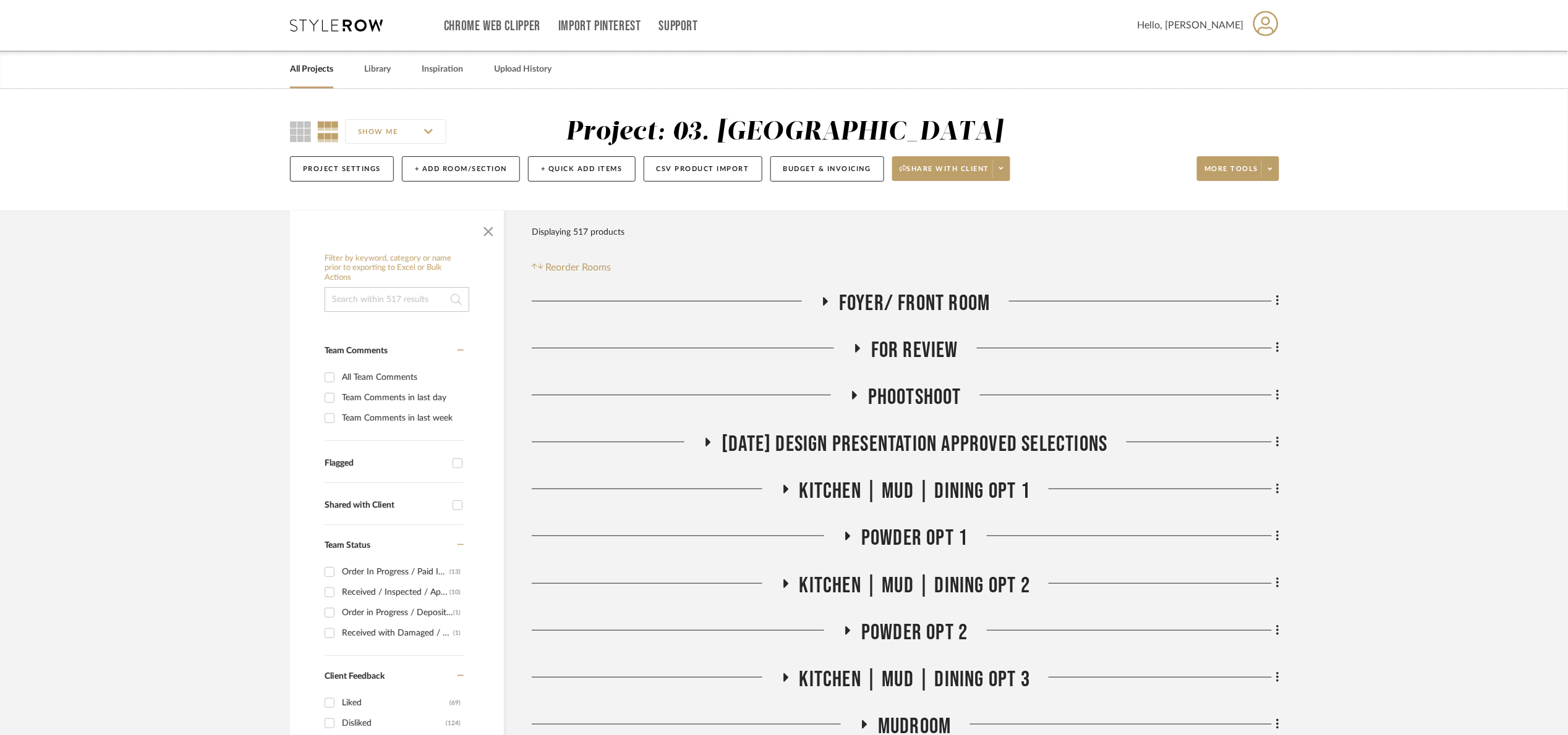
click at [916, 354] on span "For Review" at bounding box center [914, 350] width 87 height 27
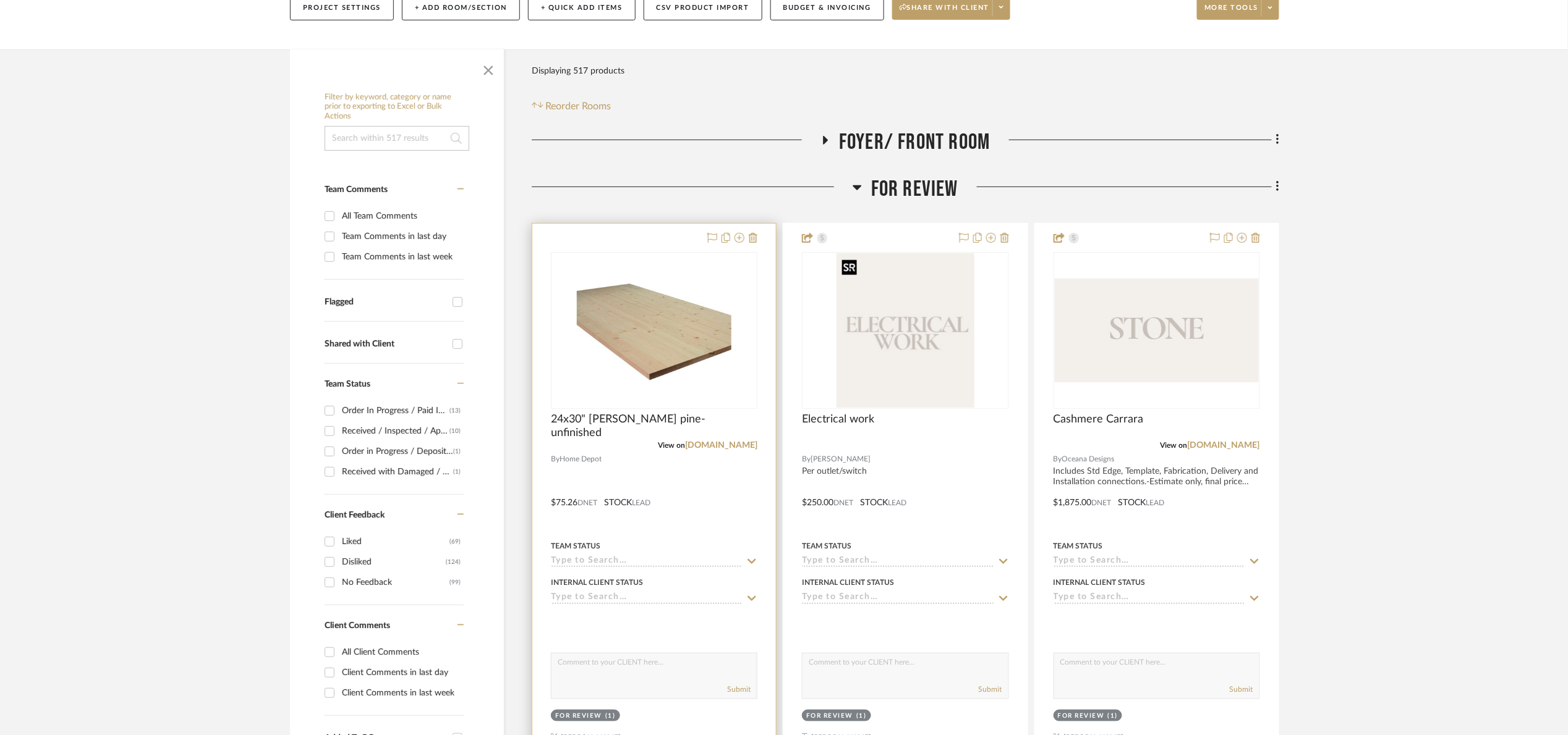
scroll to position [185, 0]
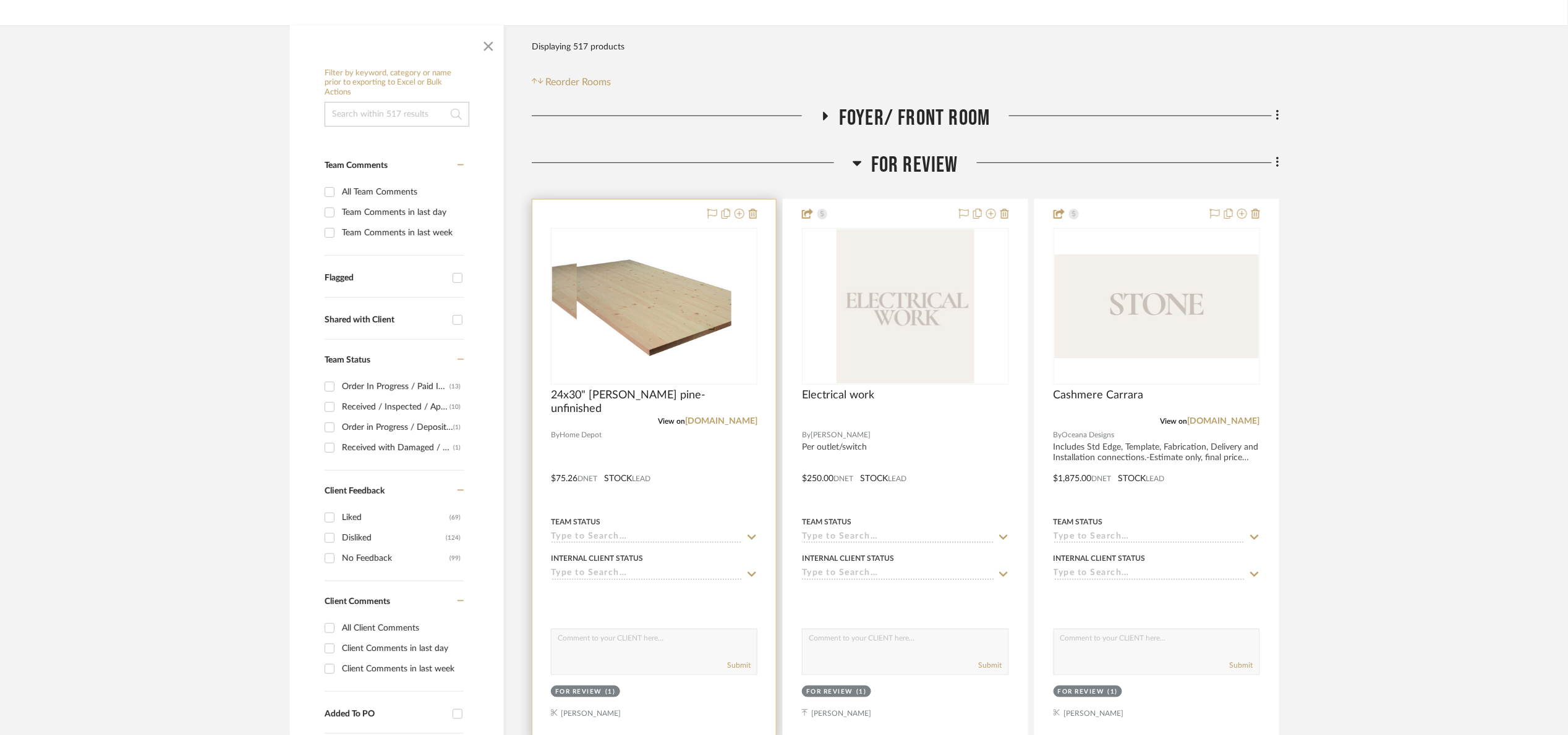
click at [649, 335] on div at bounding box center [654, 306] width 207 height 157
click at [613, 326] on img "0" at bounding box center [654, 307] width 155 height 155
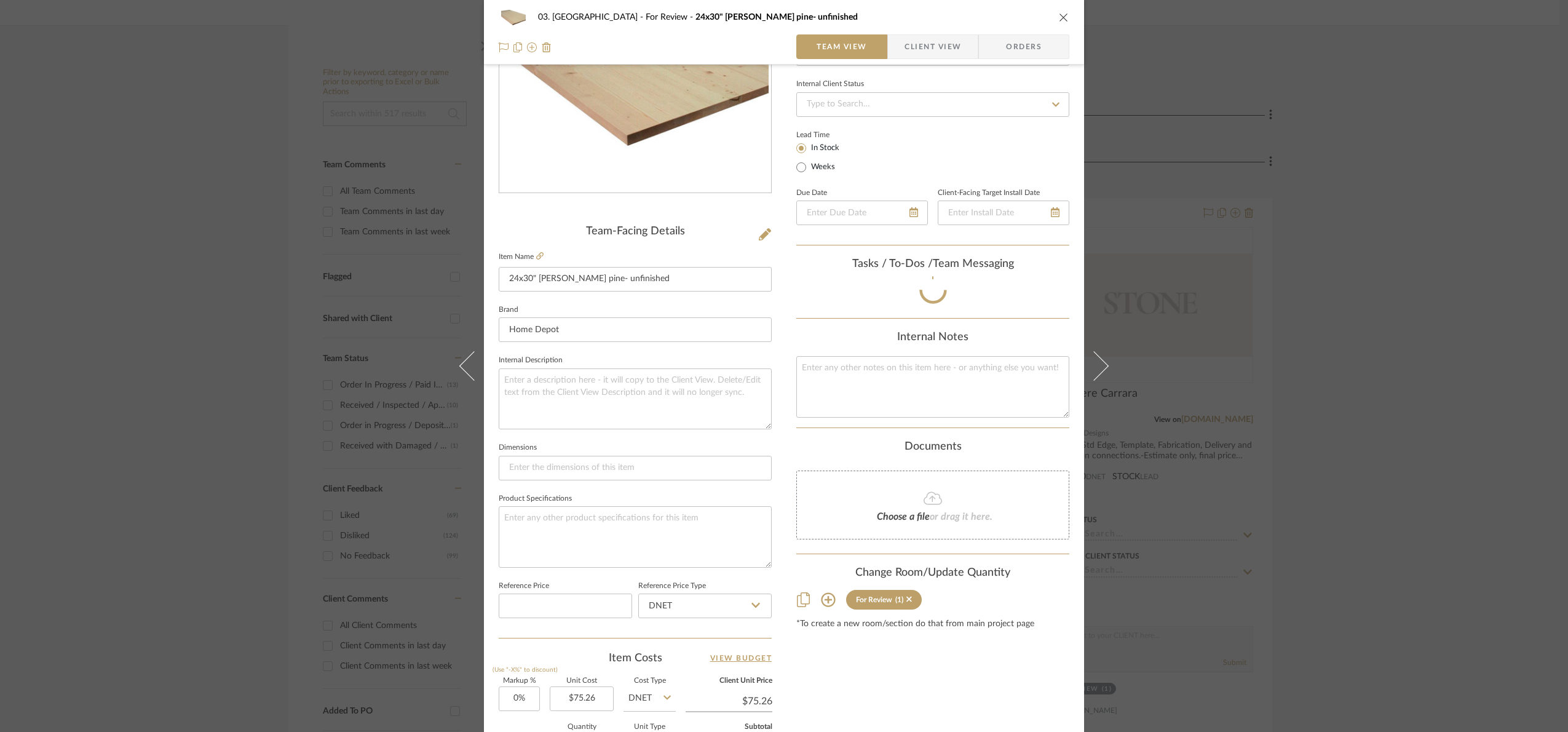
scroll to position [414, 0]
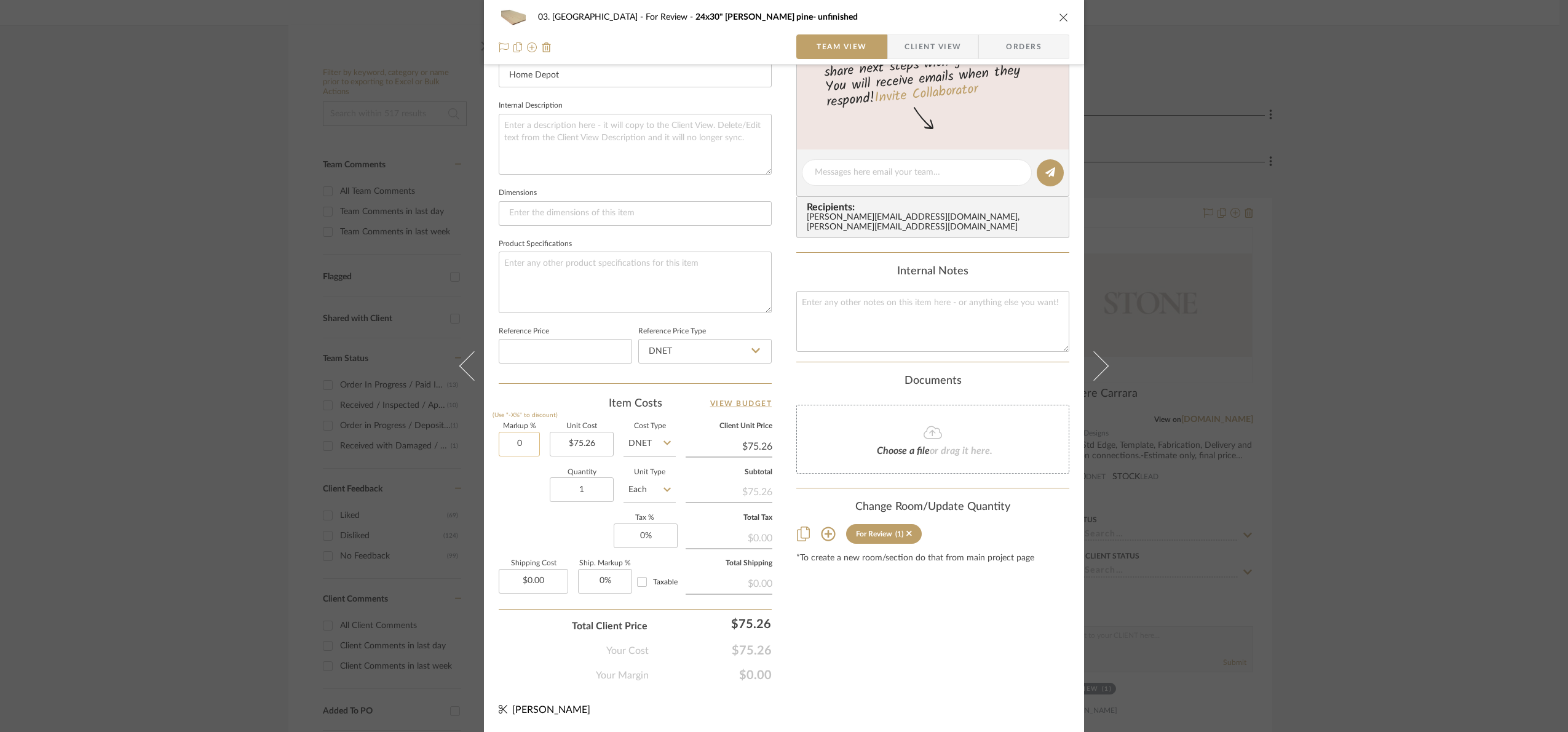
click at [525, 454] on input "0" at bounding box center [520, 444] width 42 height 24
type input "15%"
click at [534, 519] on div "Markup % (Use "-X%" to discount) 15% Unit Cost $75.26 Cost Type DNET Client Uni…" at bounding box center [636, 513] width 273 height 180
type input "$86.55"
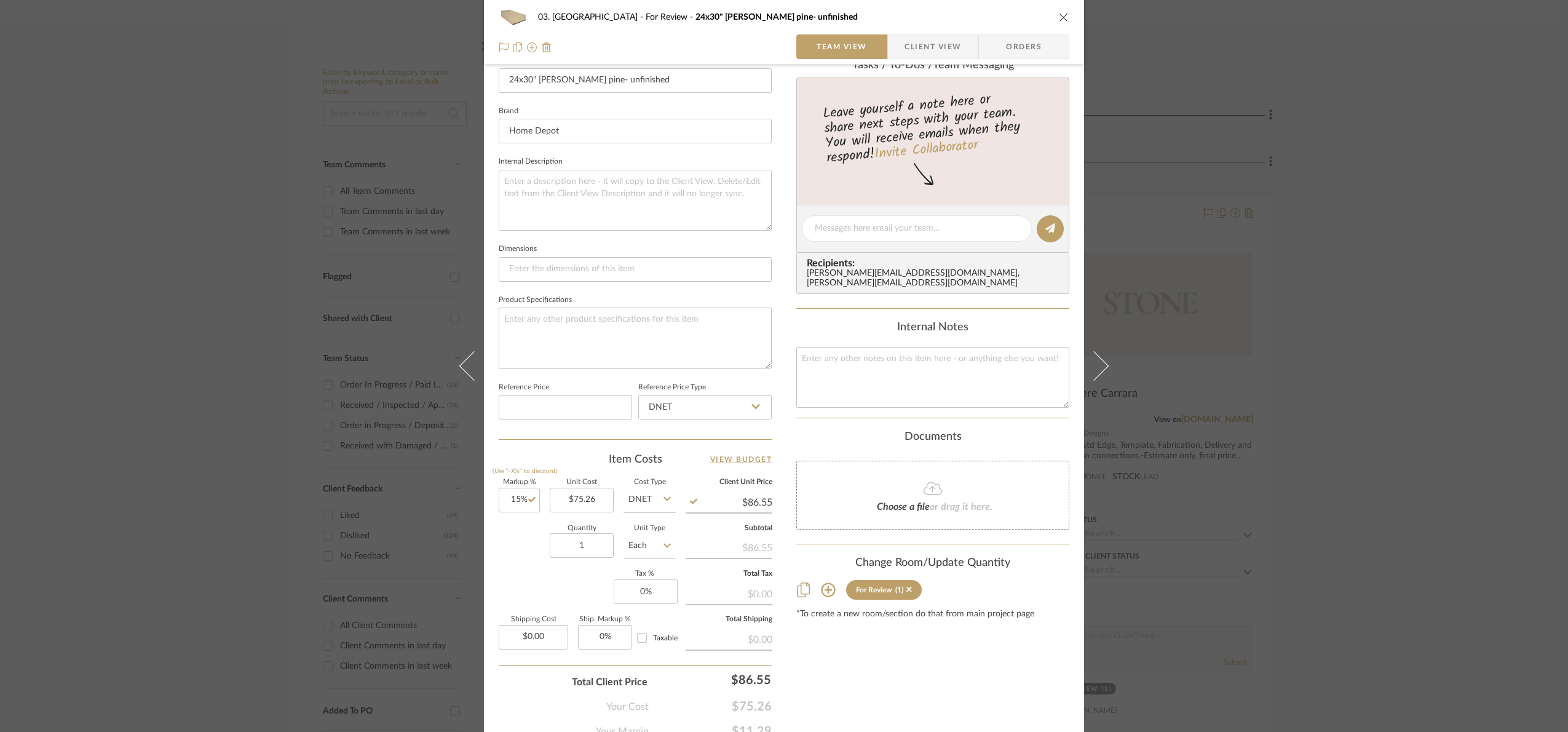
scroll to position [0, 0]
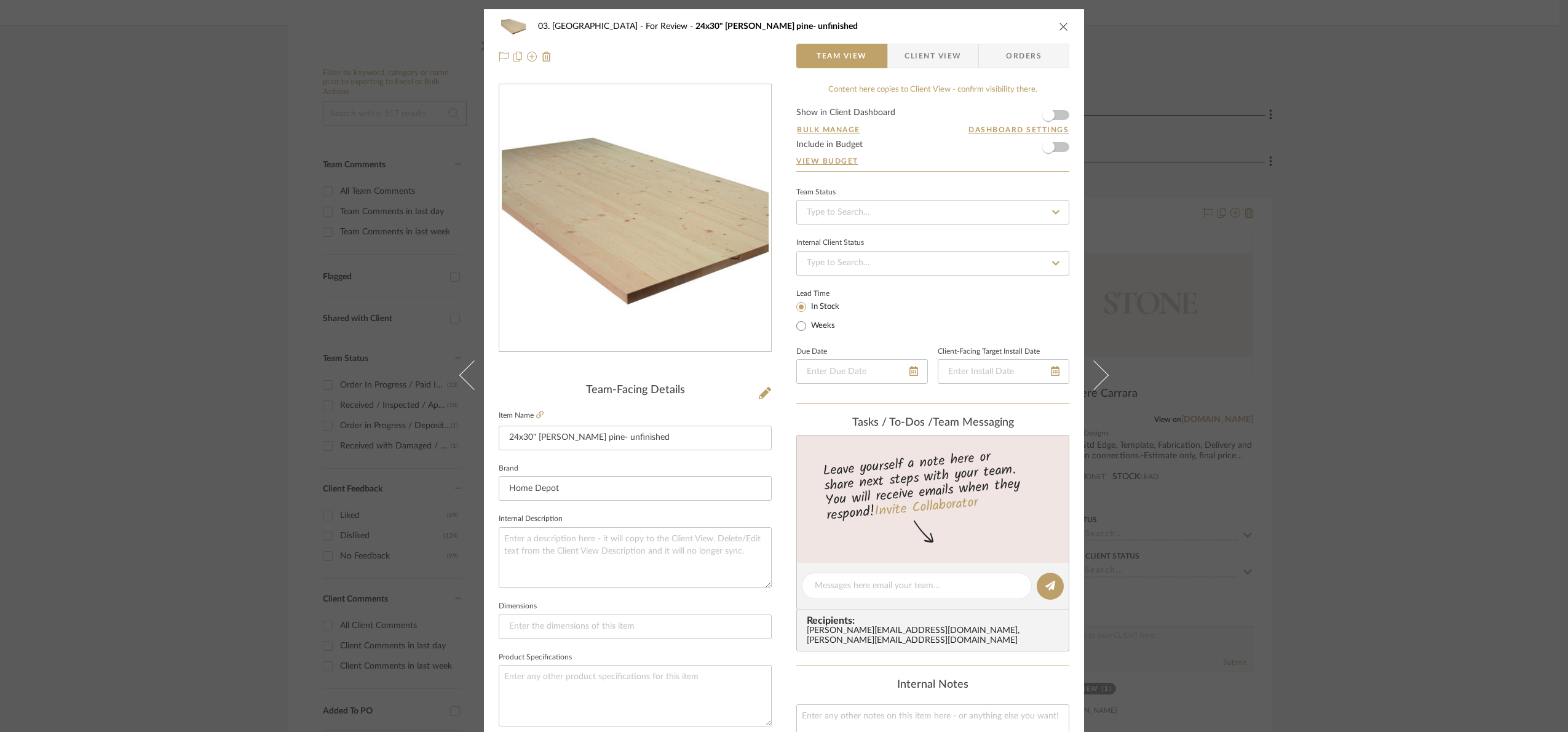
click at [1218, 245] on div "03. Schilling For Review 24x30" Allwood pine- unfinished Team View Client View …" at bounding box center [784, 366] width 1568 height 732
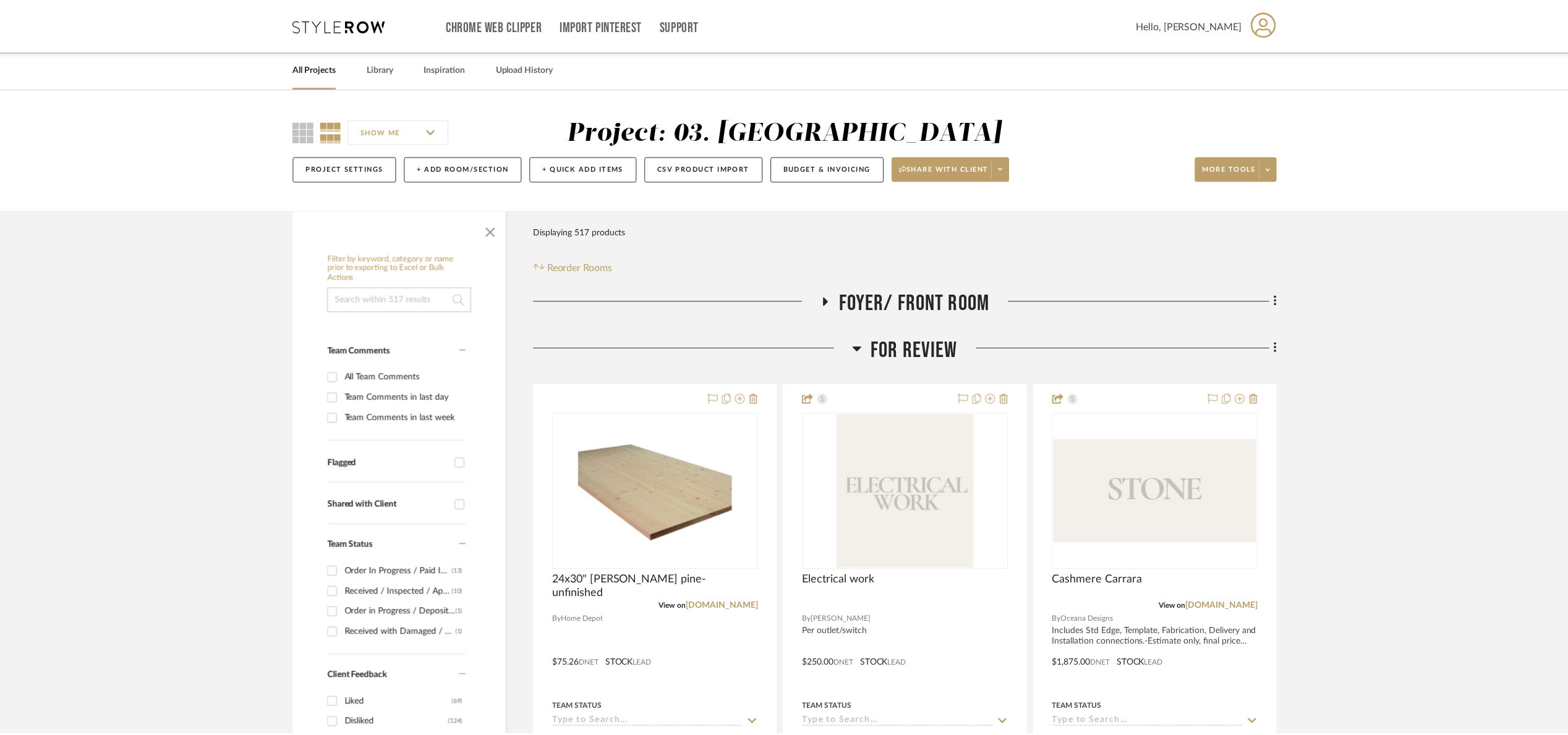
scroll to position [185, 0]
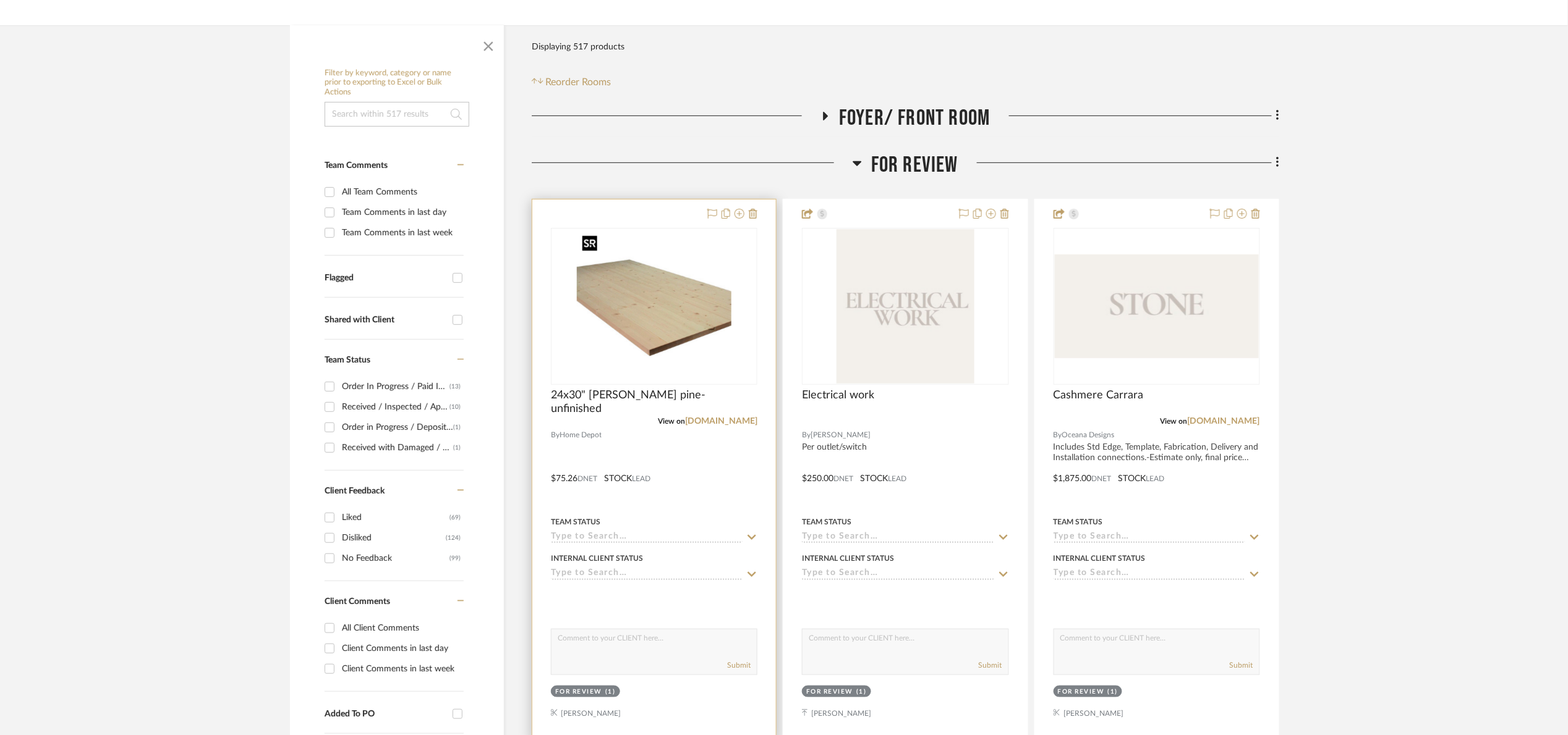
click at [649, 307] on img "0" at bounding box center [654, 307] width 155 height 155
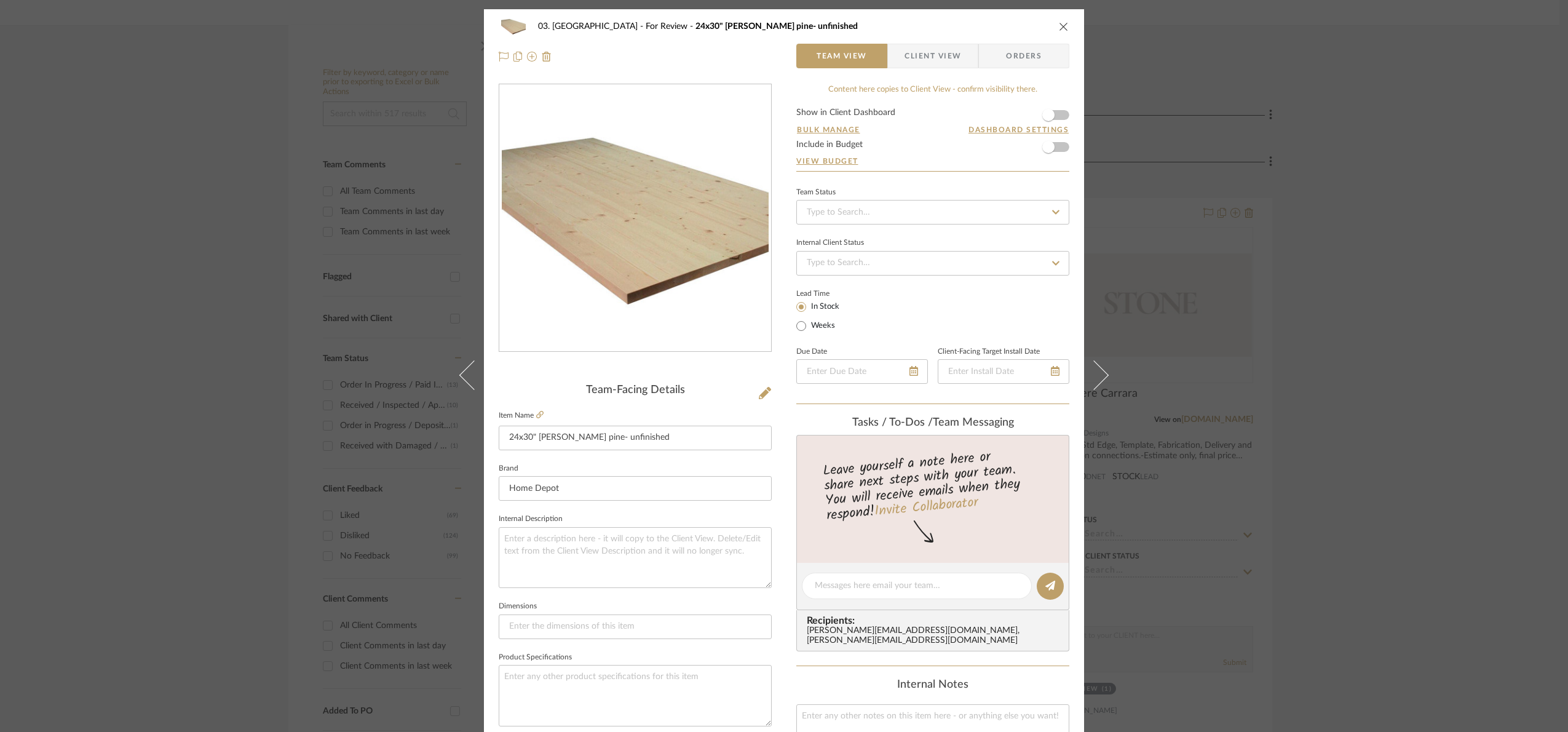
click at [1218, 224] on div "03. Schilling For Review 24x30" Allwood pine- unfinished Team View Client View …" at bounding box center [784, 366] width 1568 height 732
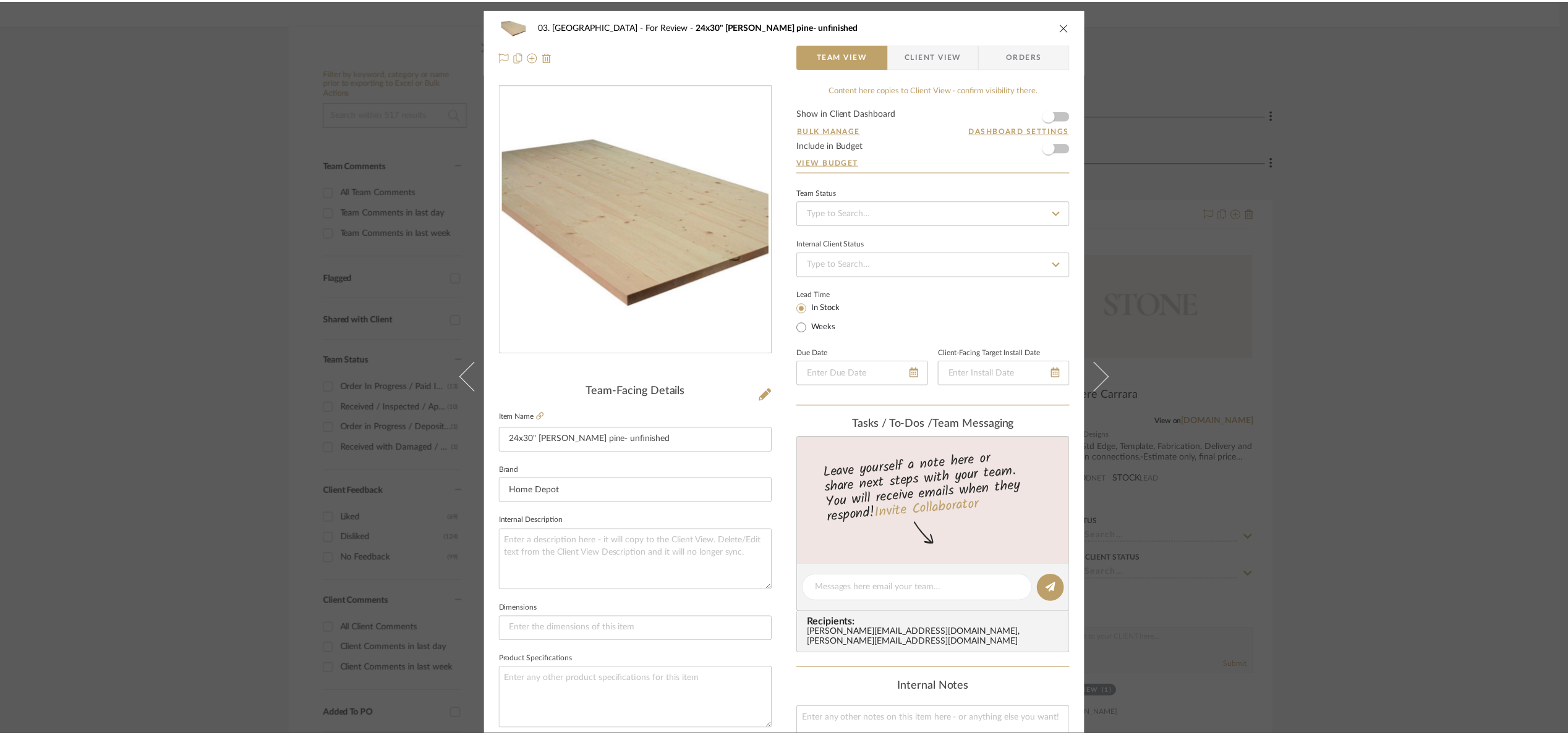
scroll to position [185, 0]
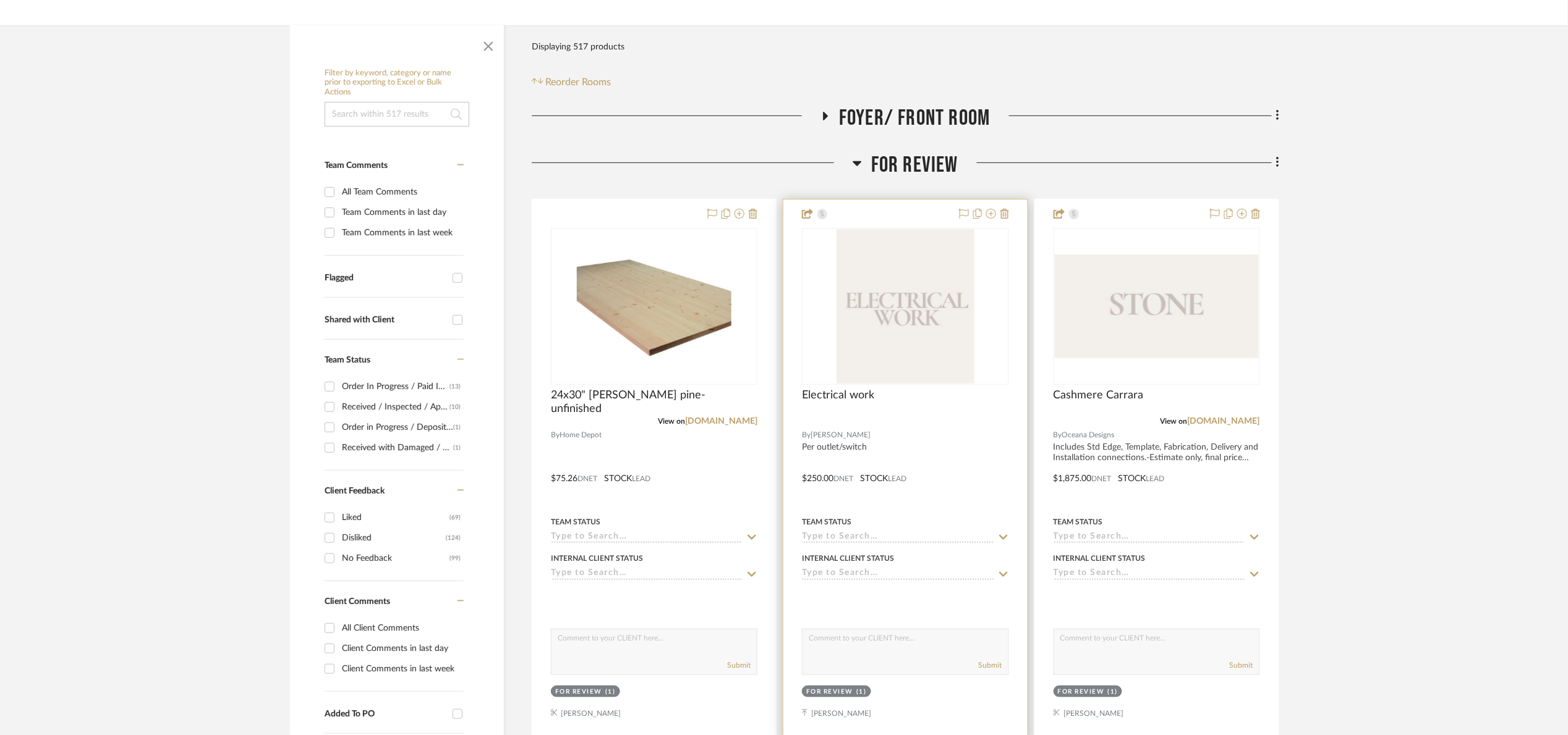
click at [910, 283] on img "0" at bounding box center [905, 307] width 138 height 155
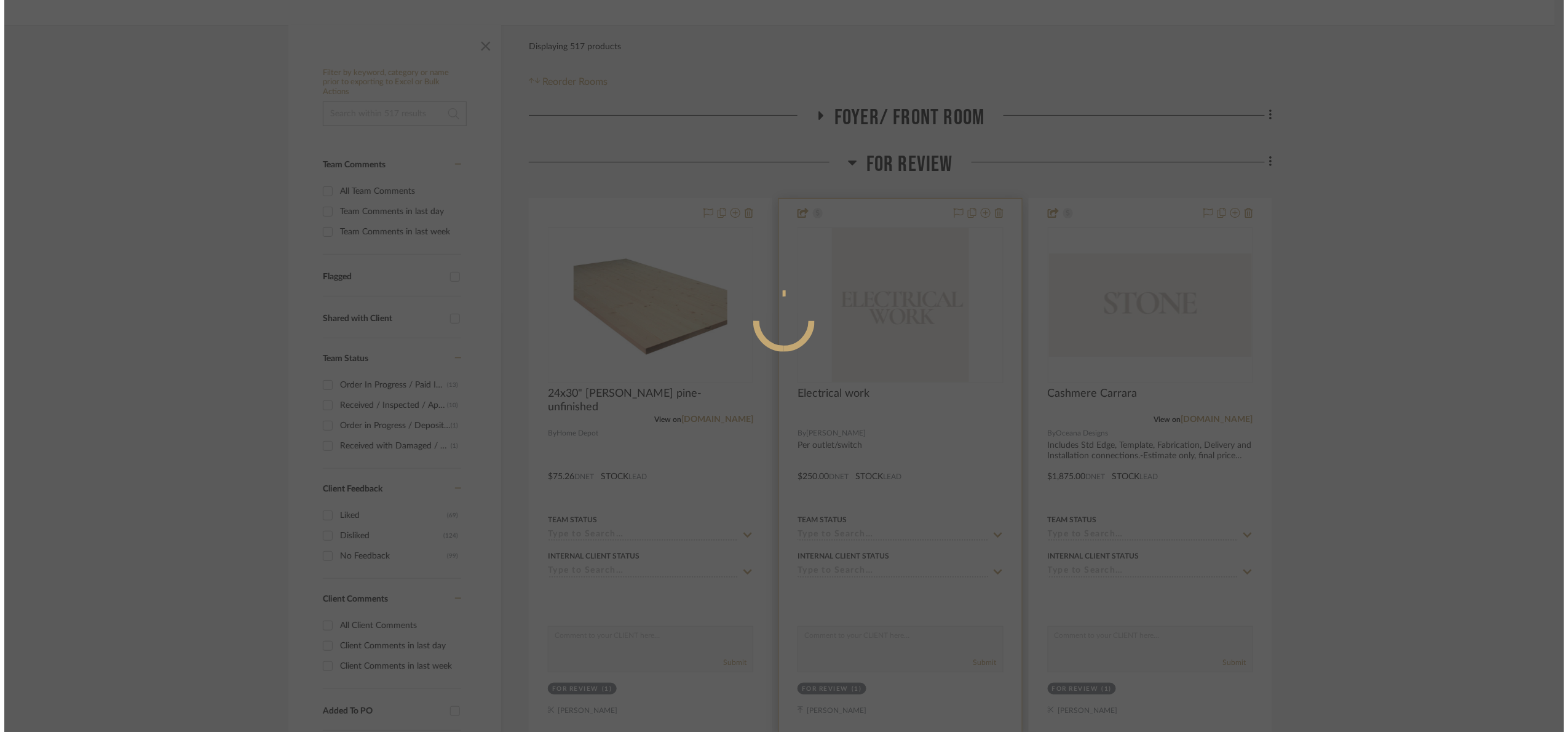
scroll to position [0, 0]
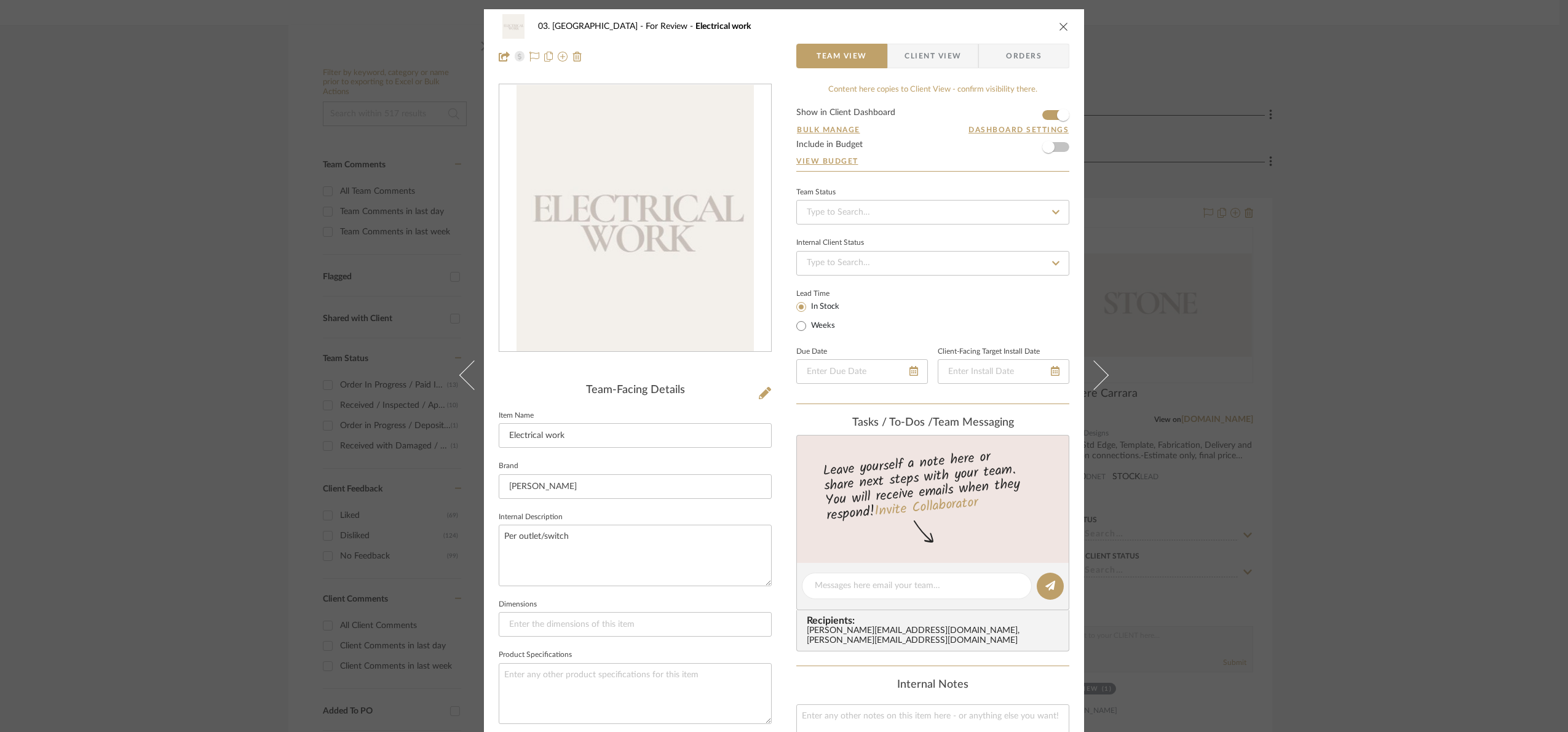
click at [1218, 299] on div "03. Schilling For Review Electrical work Team View Client View Orders Team-Faci…" at bounding box center [784, 366] width 1568 height 732
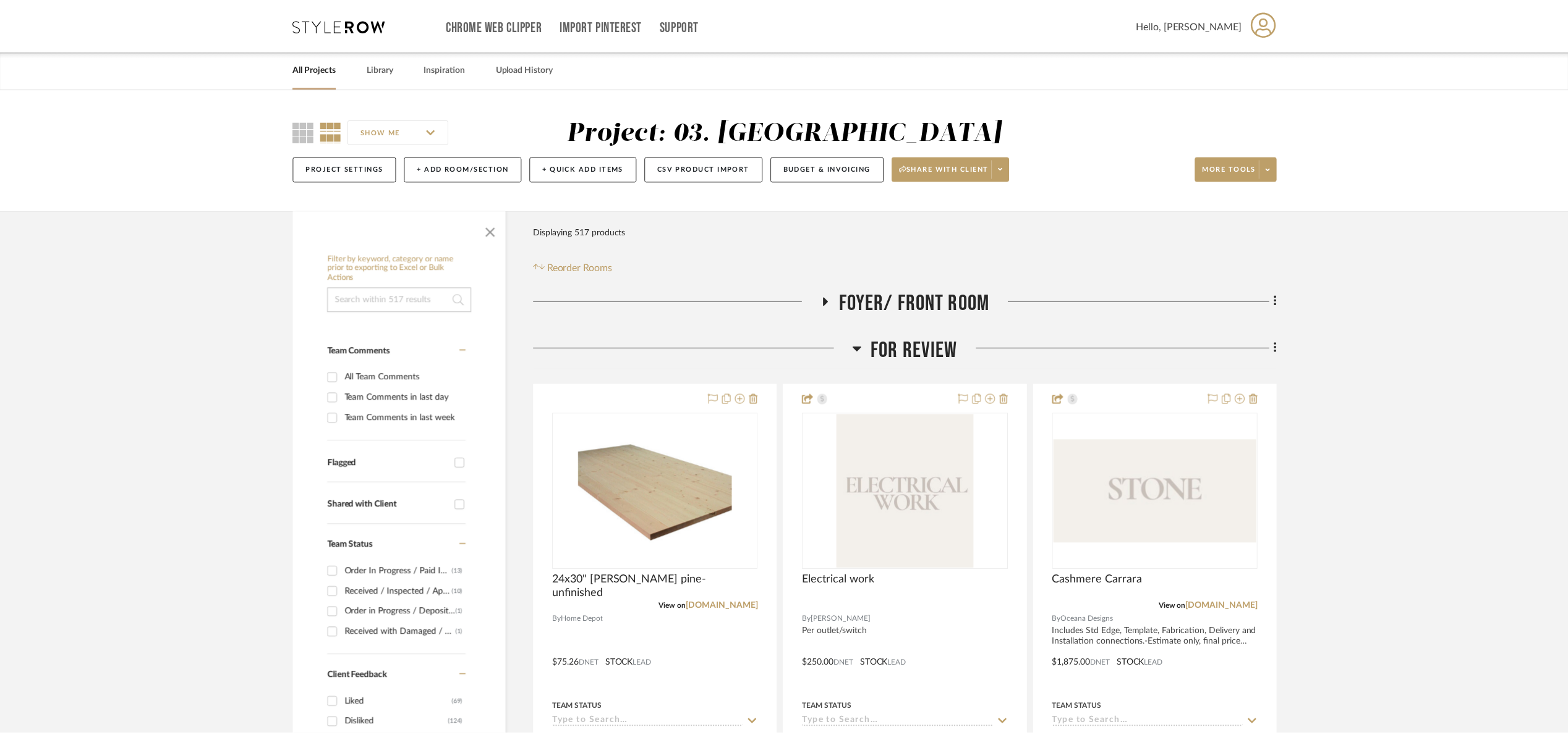
scroll to position [185, 0]
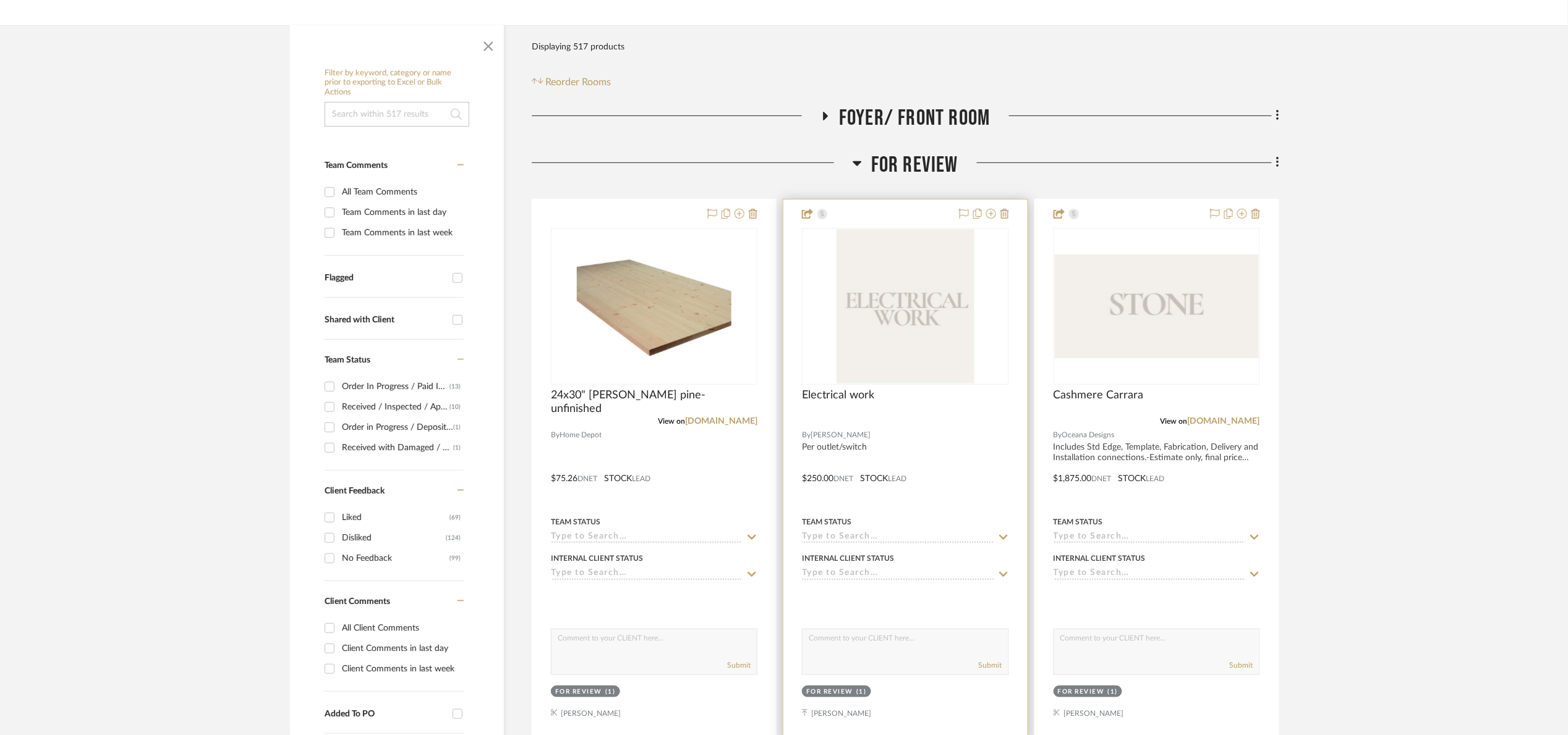
click at [973, 308] on img "0" at bounding box center [905, 307] width 138 height 155
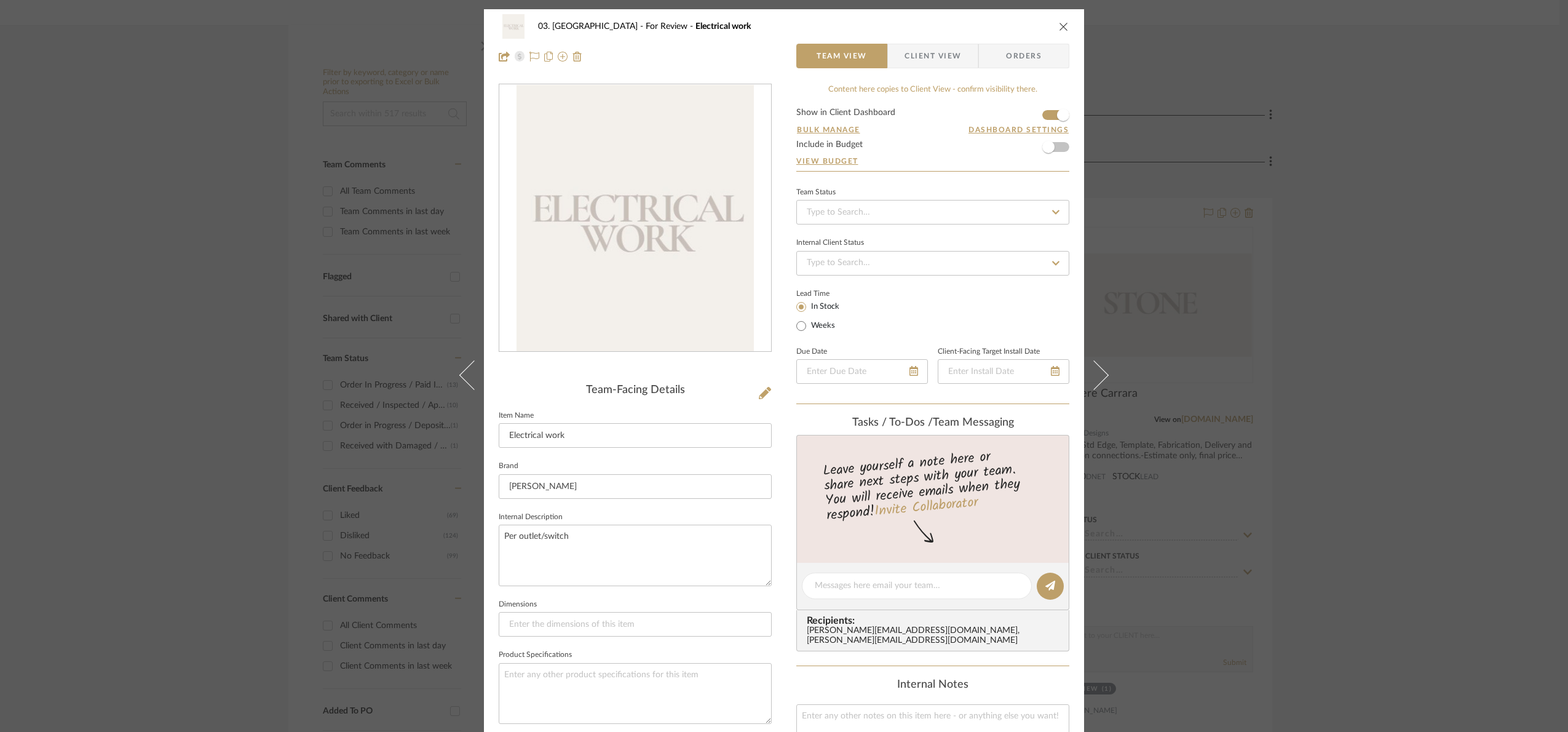
click at [1218, 466] on div "03. Schilling For Review Electrical work Team View Client View Orders Team-Faci…" at bounding box center [784, 366] width 1568 height 732
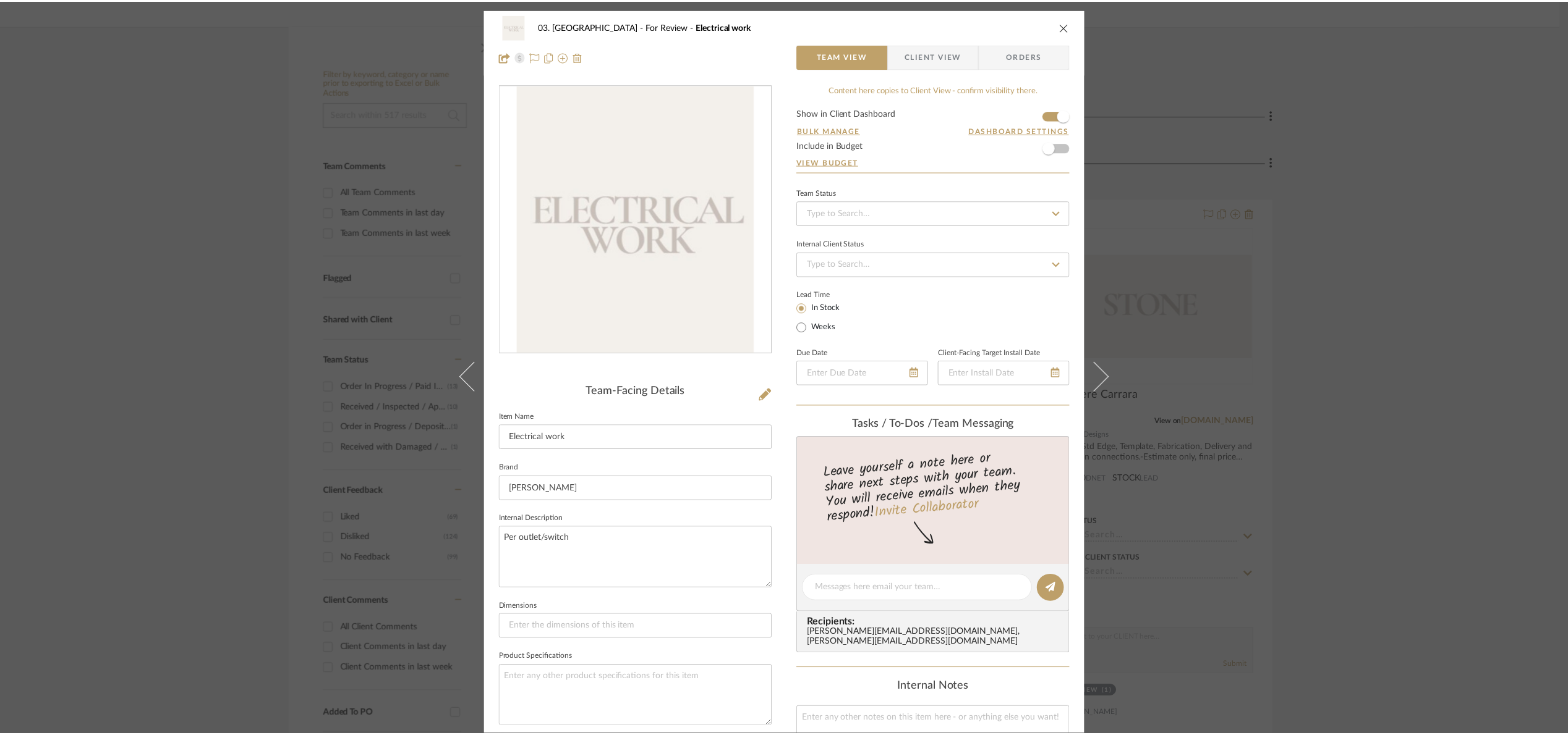
scroll to position [185, 0]
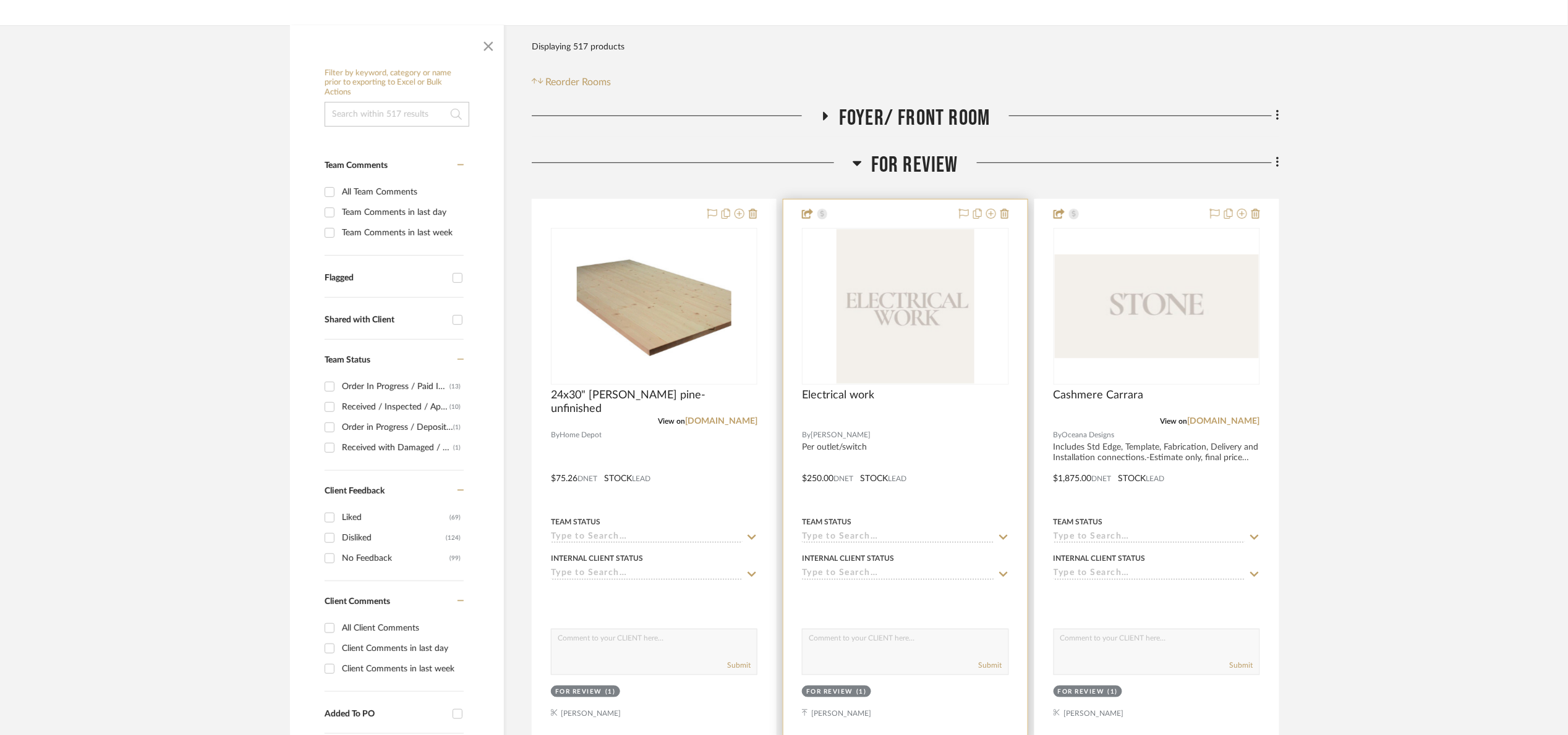
click at [949, 296] on img "0" at bounding box center [905, 307] width 138 height 155
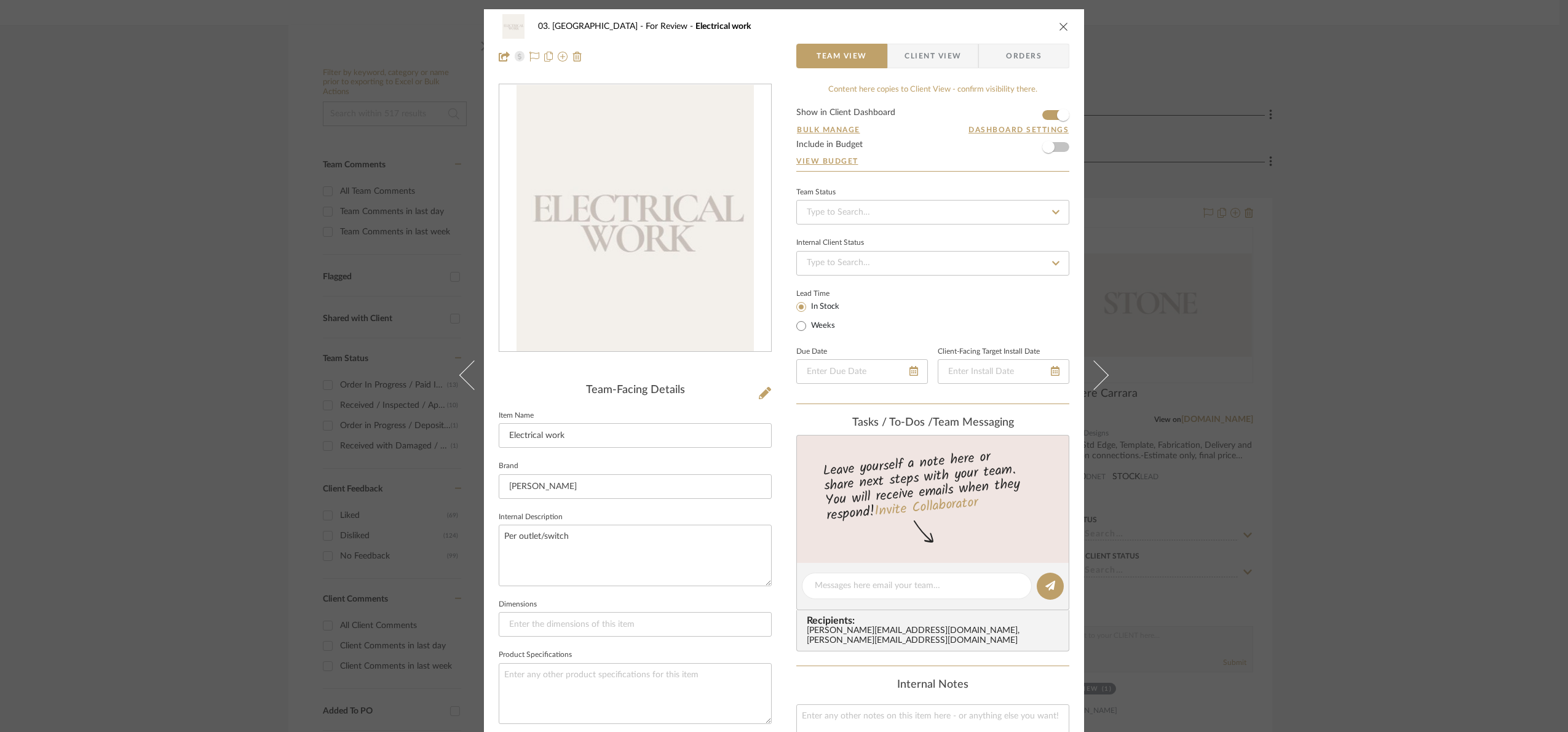
click at [1044, 116] on form "Show in Client Dashboard Bulk Manage Dashboard Settings Include in Budget View …" at bounding box center [933, 139] width 273 height 63
click at [1059, 115] on span "button" at bounding box center [1064, 115] width 12 height 12
click at [925, 67] on div "Confirmation This item has been removed from the Dashboard. Sharing settings wi…" at bounding box center [784, 34] width 335 height 67
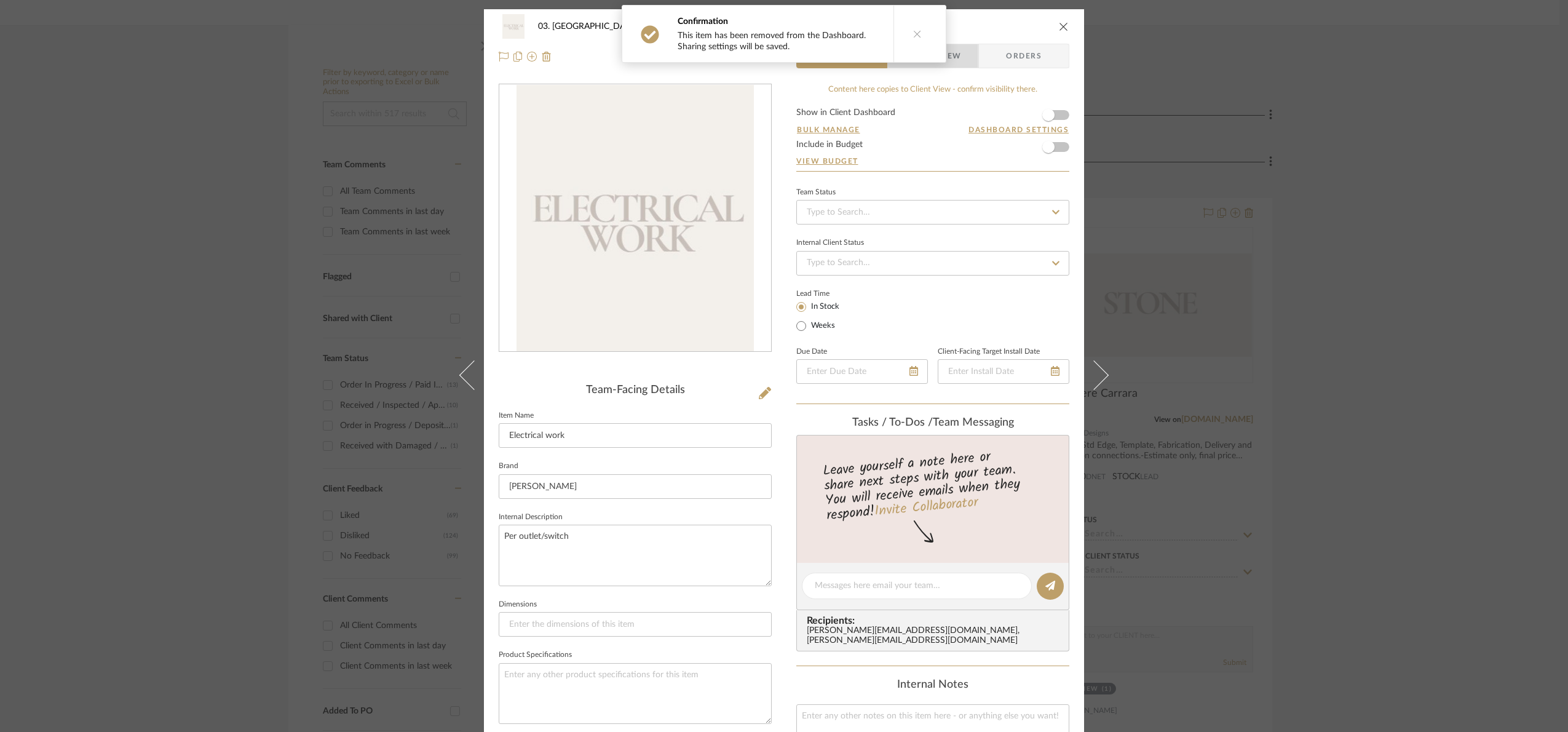
drag, startPoint x: 957, startPoint y: 53, endPoint x: 945, endPoint y: 75, distance: 25.1
click at [958, 53] on span "Client View" at bounding box center [933, 55] width 90 height 24
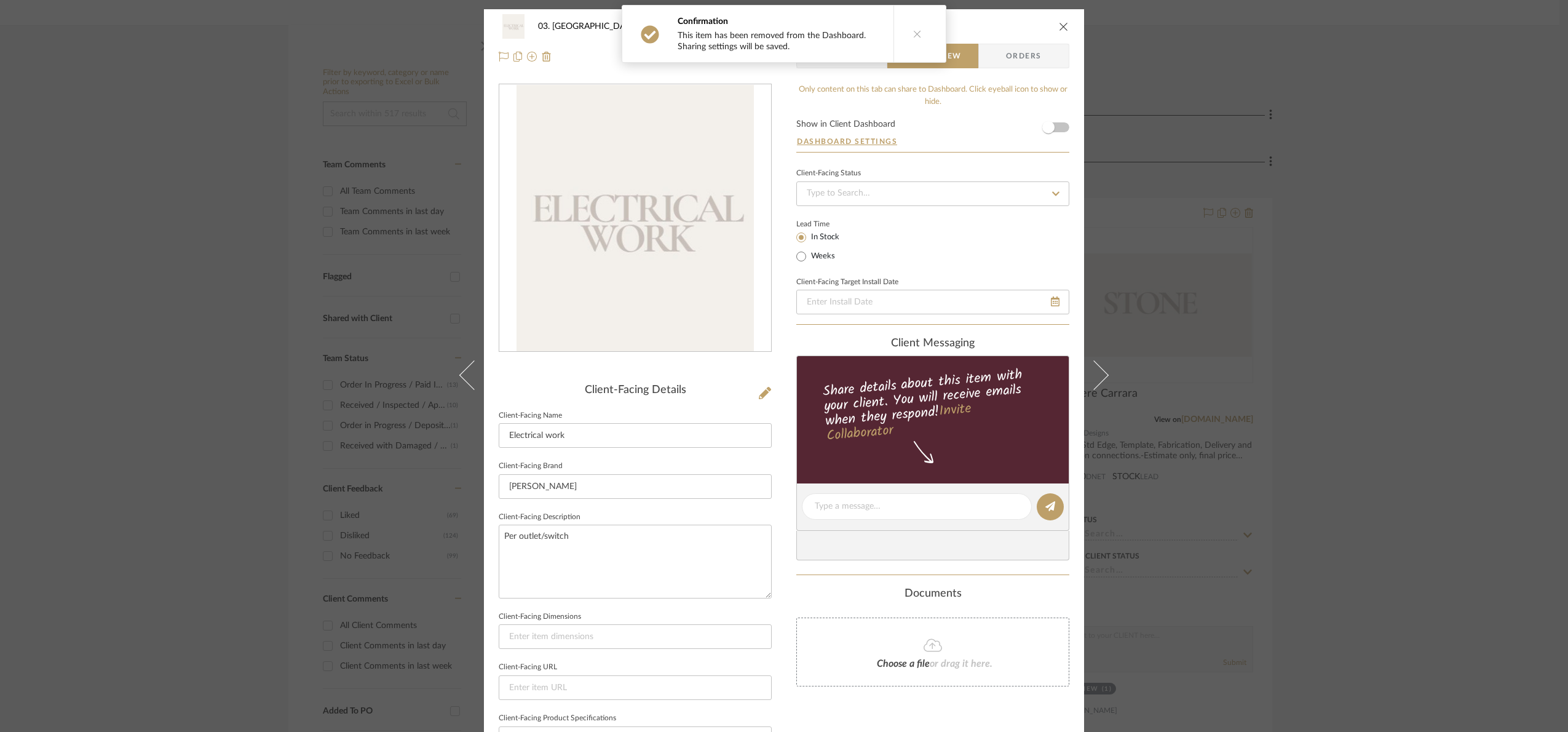
click at [1218, 234] on div "03. Schilling For Review Electrical work Team View Client View Orders Client-Fa…" at bounding box center [784, 366] width 1568 height 732
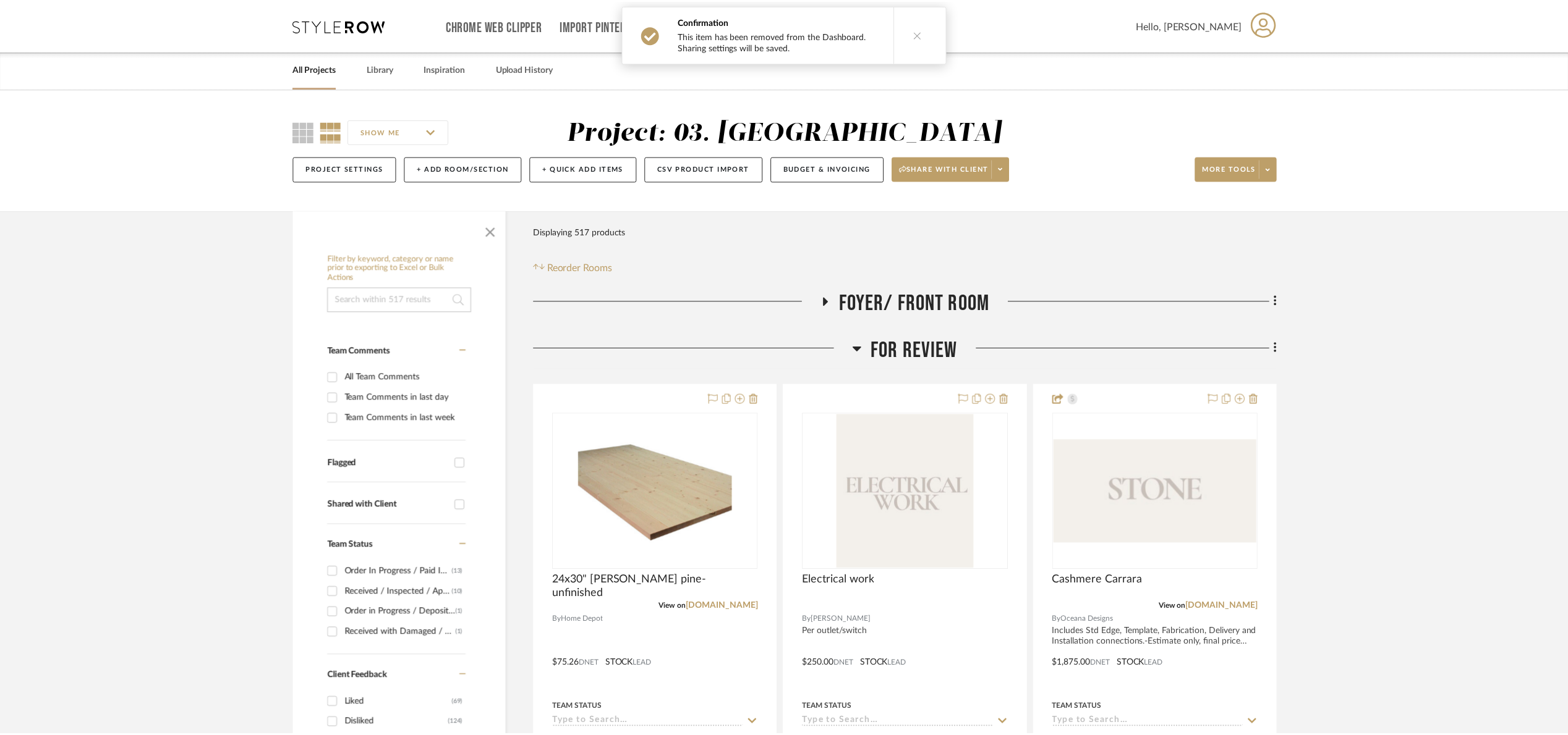
scroll to position [185, 0]
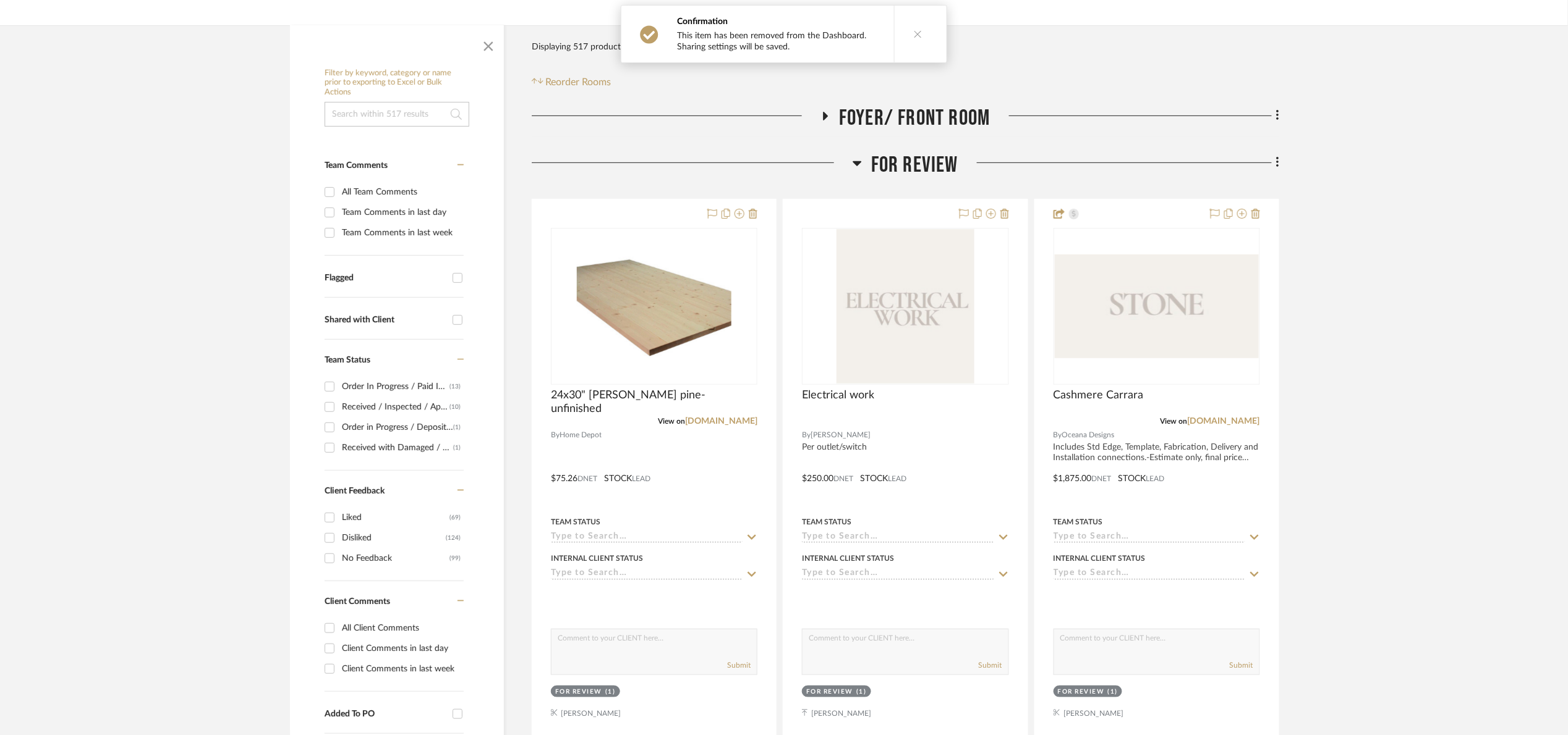
click at [1224, 163] on icon at bounding box center [1277, 162] width 3 height 10
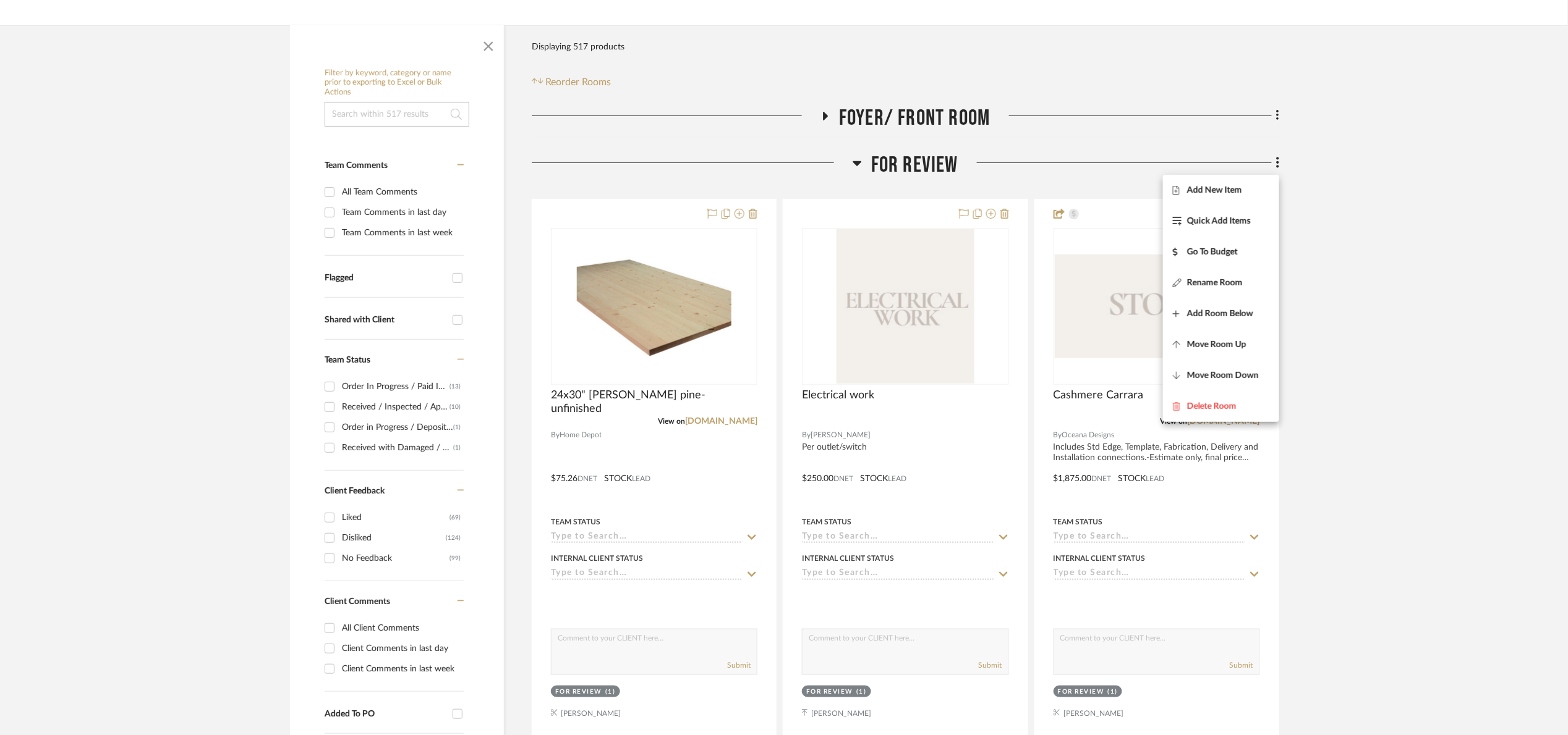
click at [1224, 359] on div at bounding box center [784, 368] width 1568 height 735
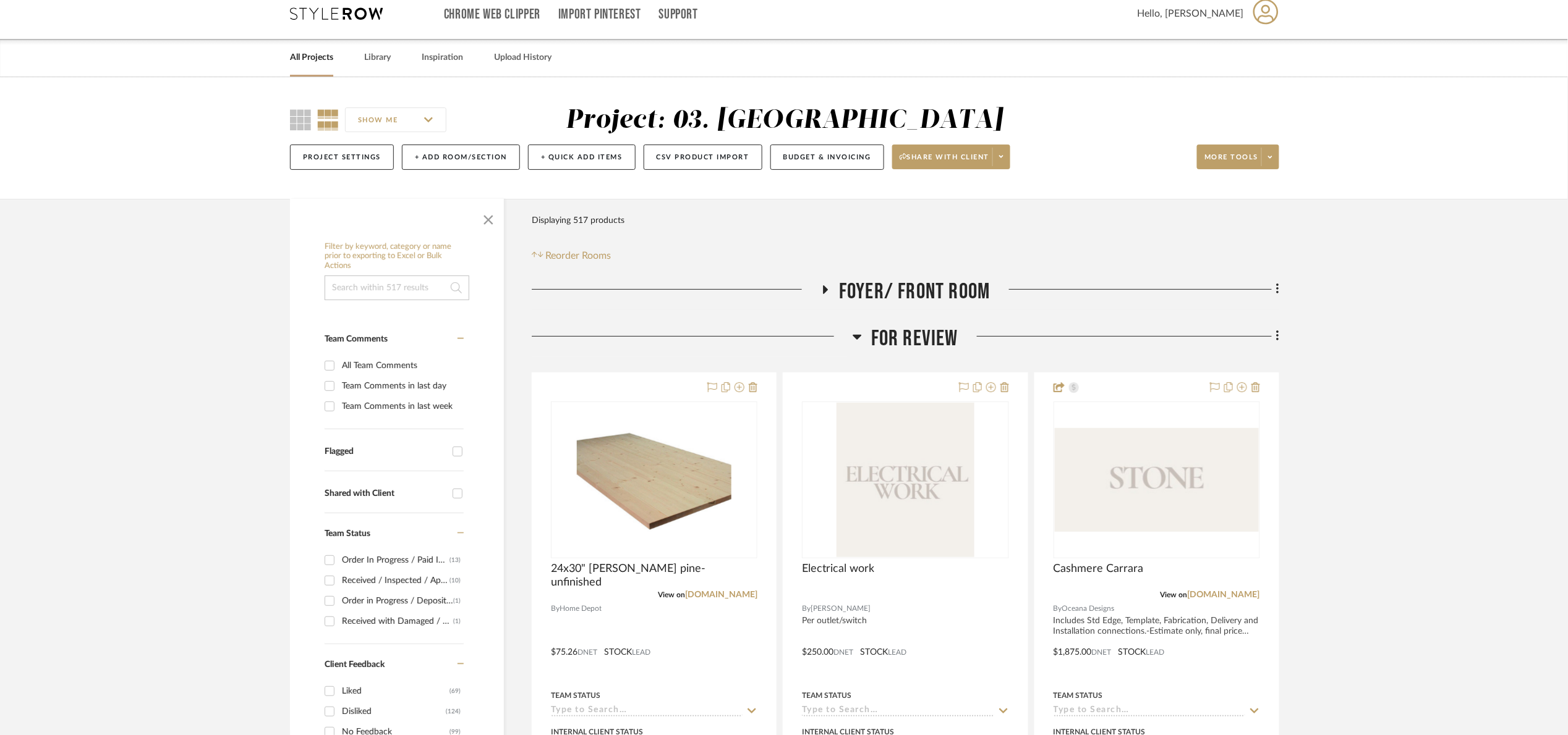
scroll to position [0, 0]
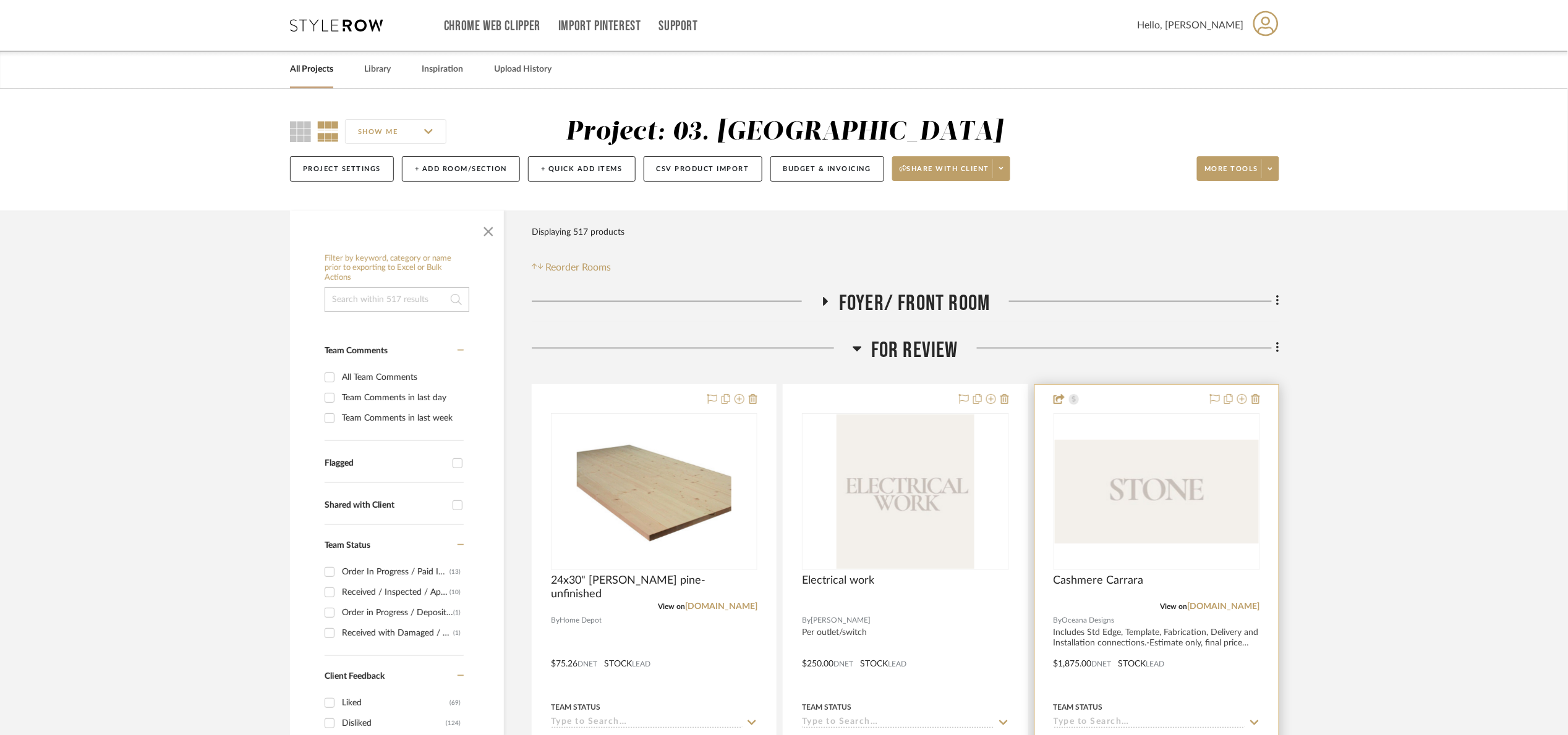
click at [1183, 525] on img "0" at bounding box center [1156, 491] width 204 height 103
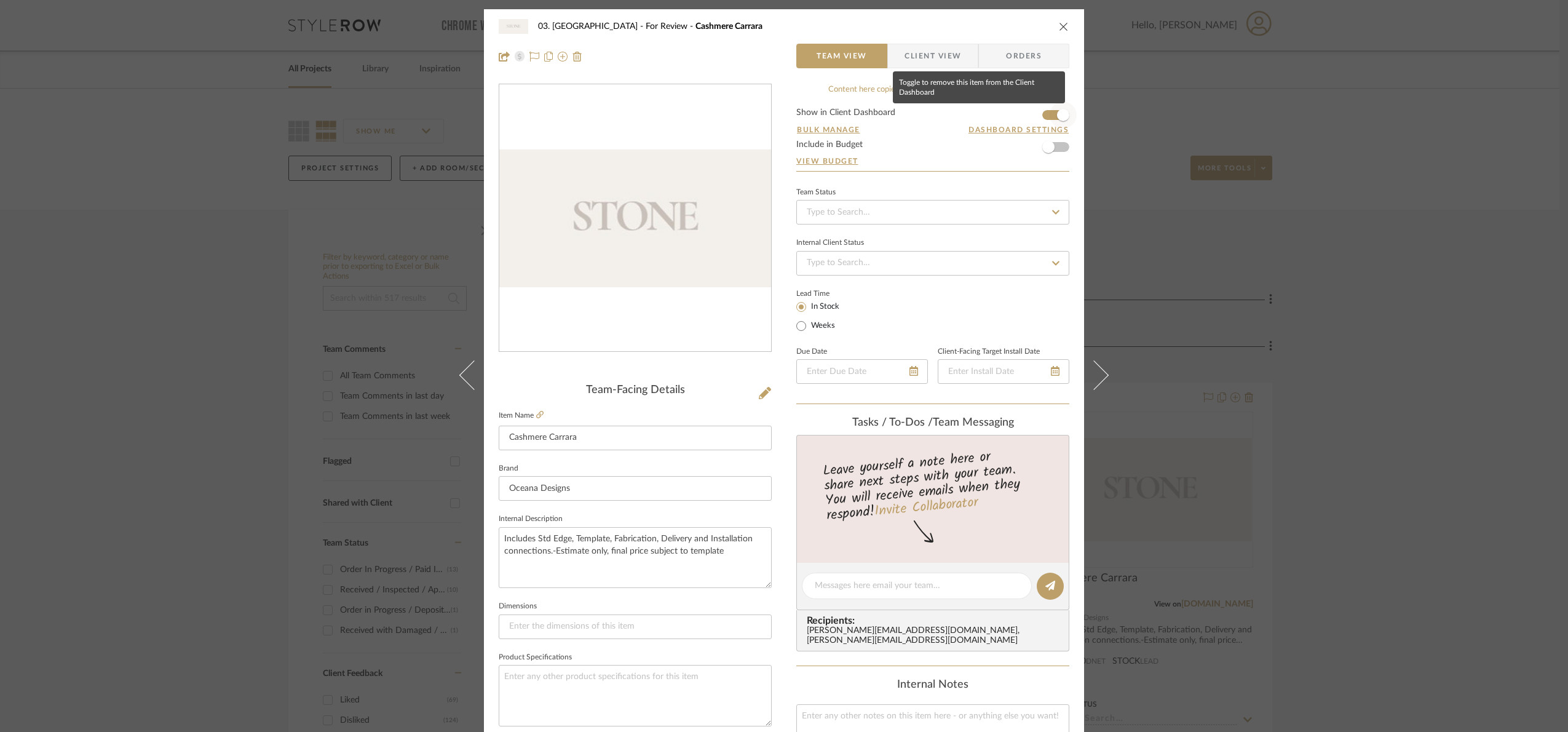
click at [1051, 111] on span "button" at bounding box center [1063, 114] width 27 height 27
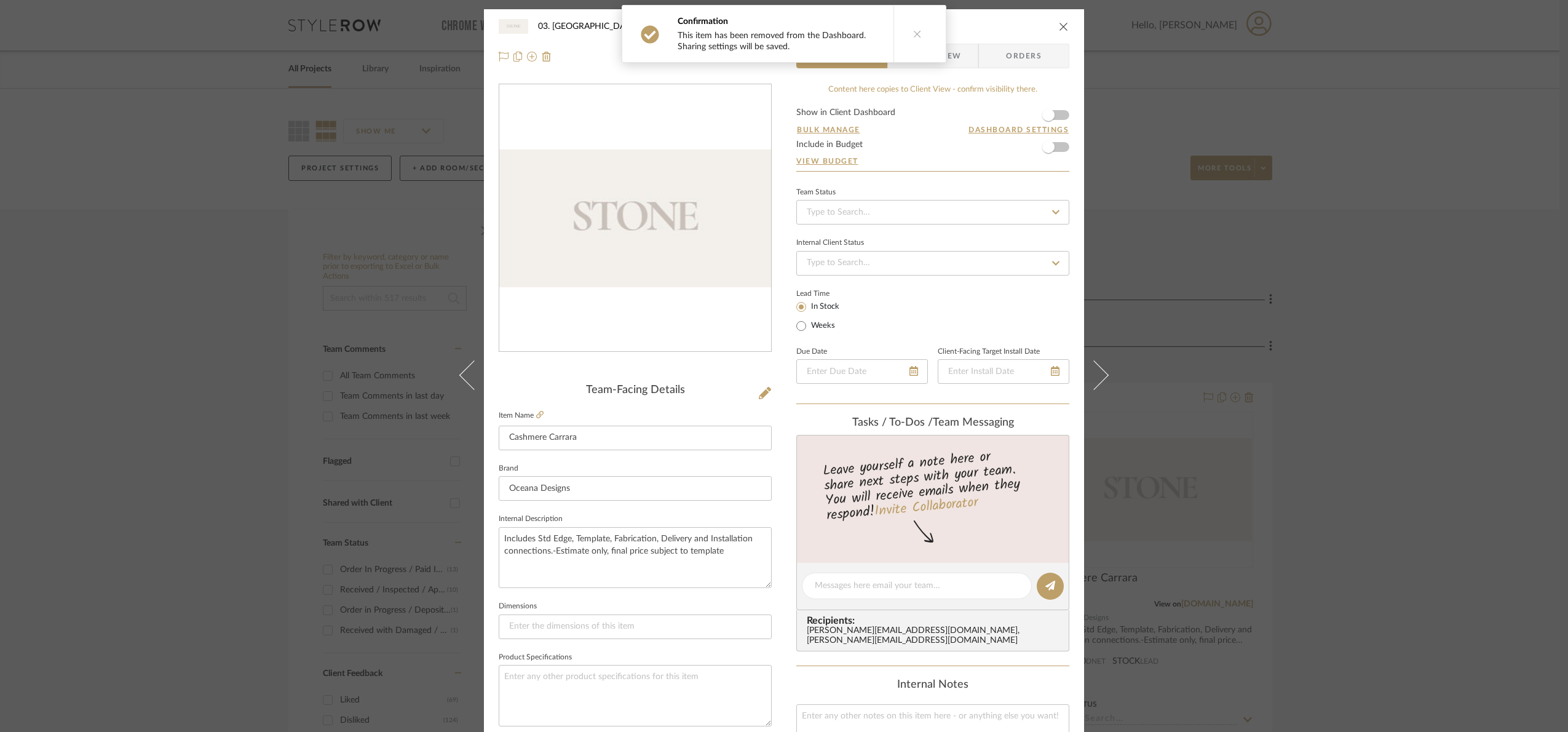
drag, startPoint x: 1489, startPoint y: 334, endPoint x: 1469, endPoint y: 343, distance: 21.9
click at [1218, 331] on div "03. Schilling For Review Cashmere Carrara Team View Client View Orders Team-Fac…" at bounding box center [784, 366] width 1568 height 732
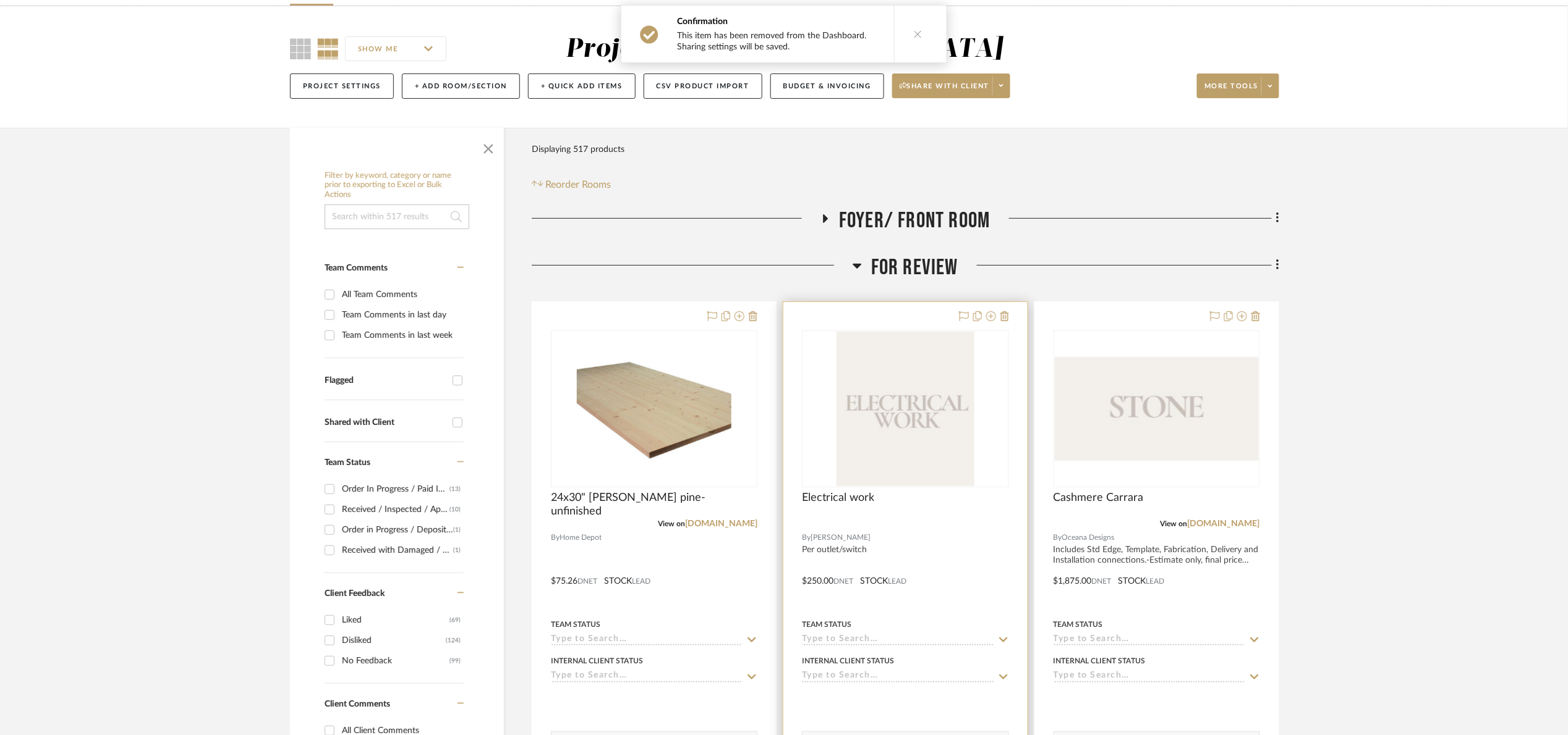
scroll to position [463, 0]
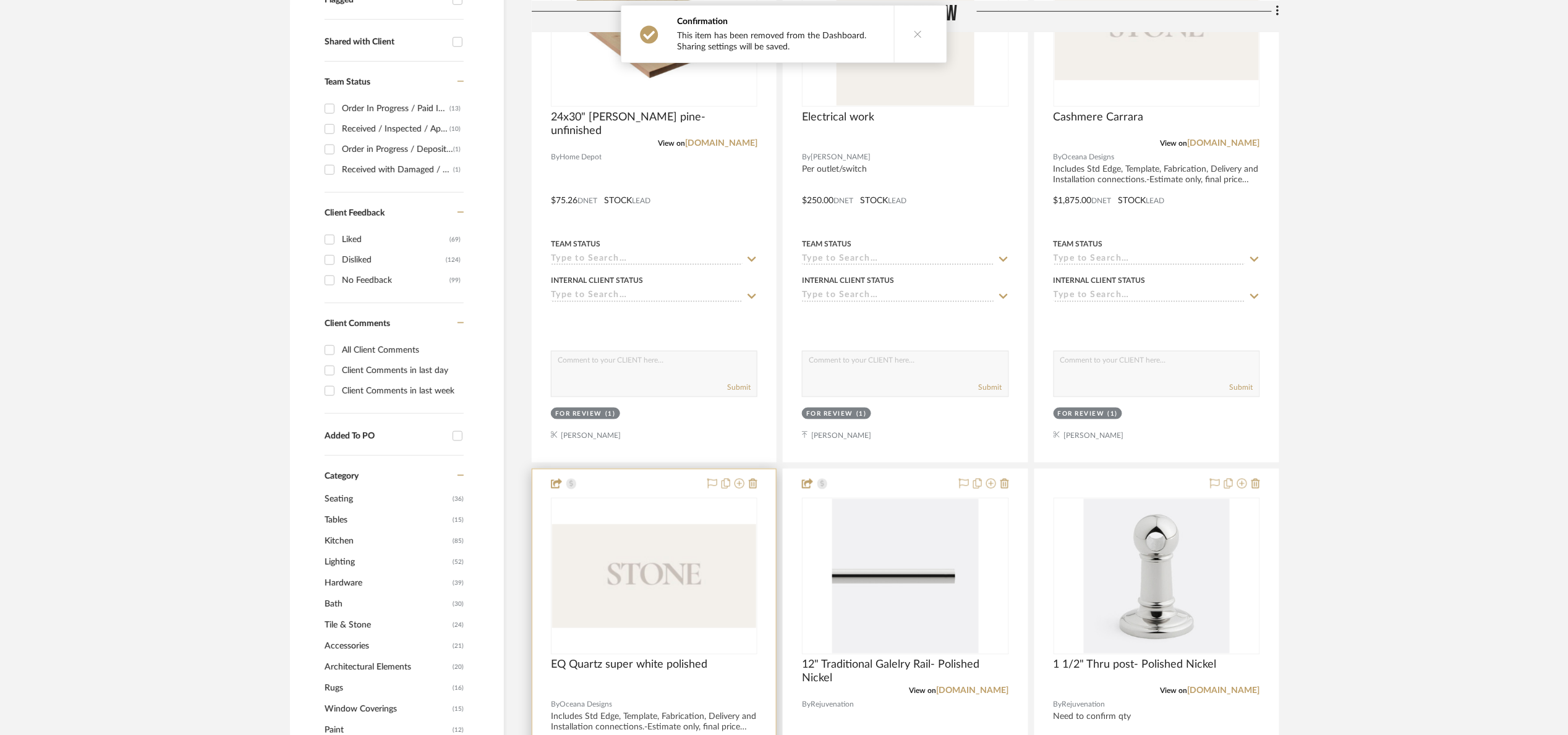
click at [0, 0] on img at bounding box center [0, 0] width 0 height 0
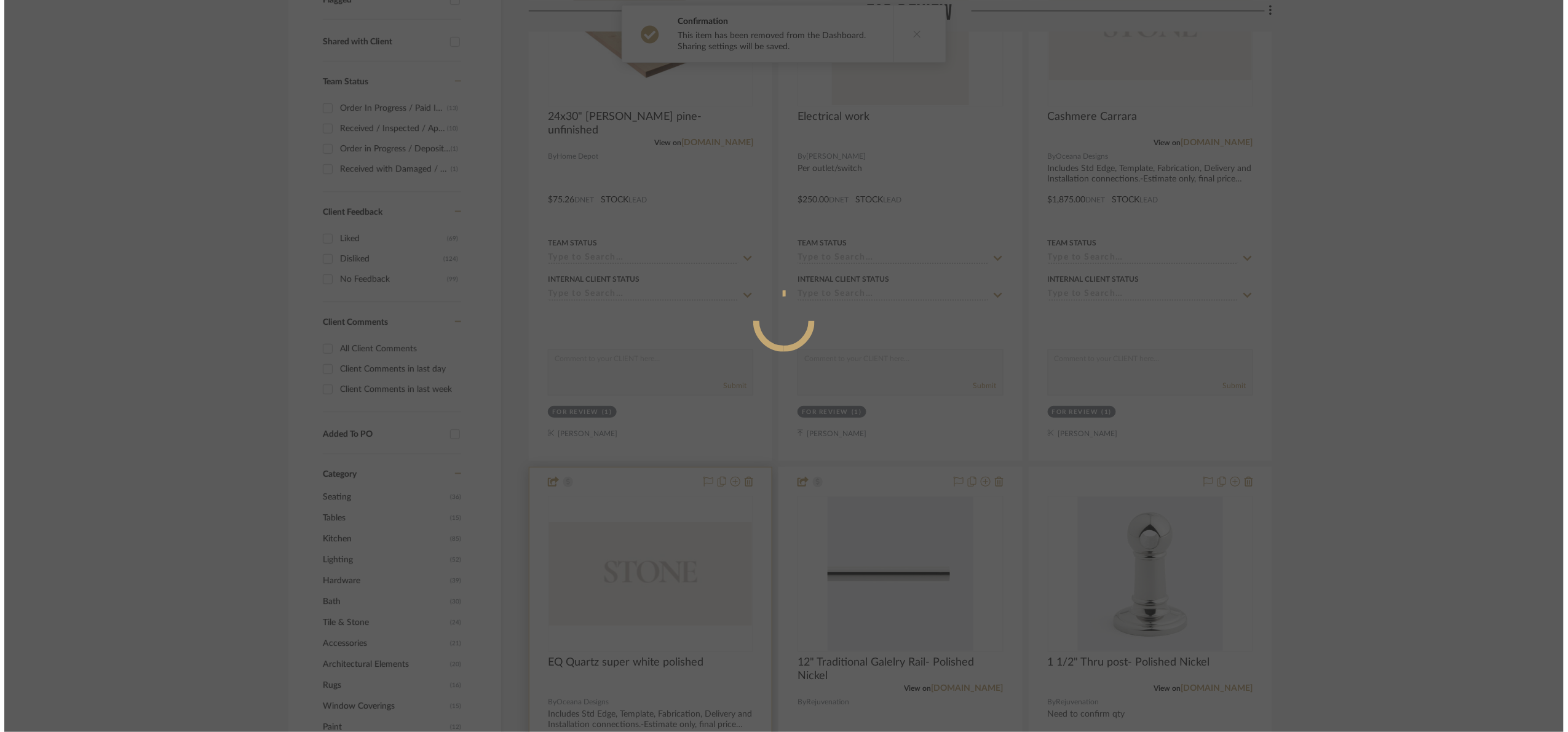
scroll to position [0, 0]
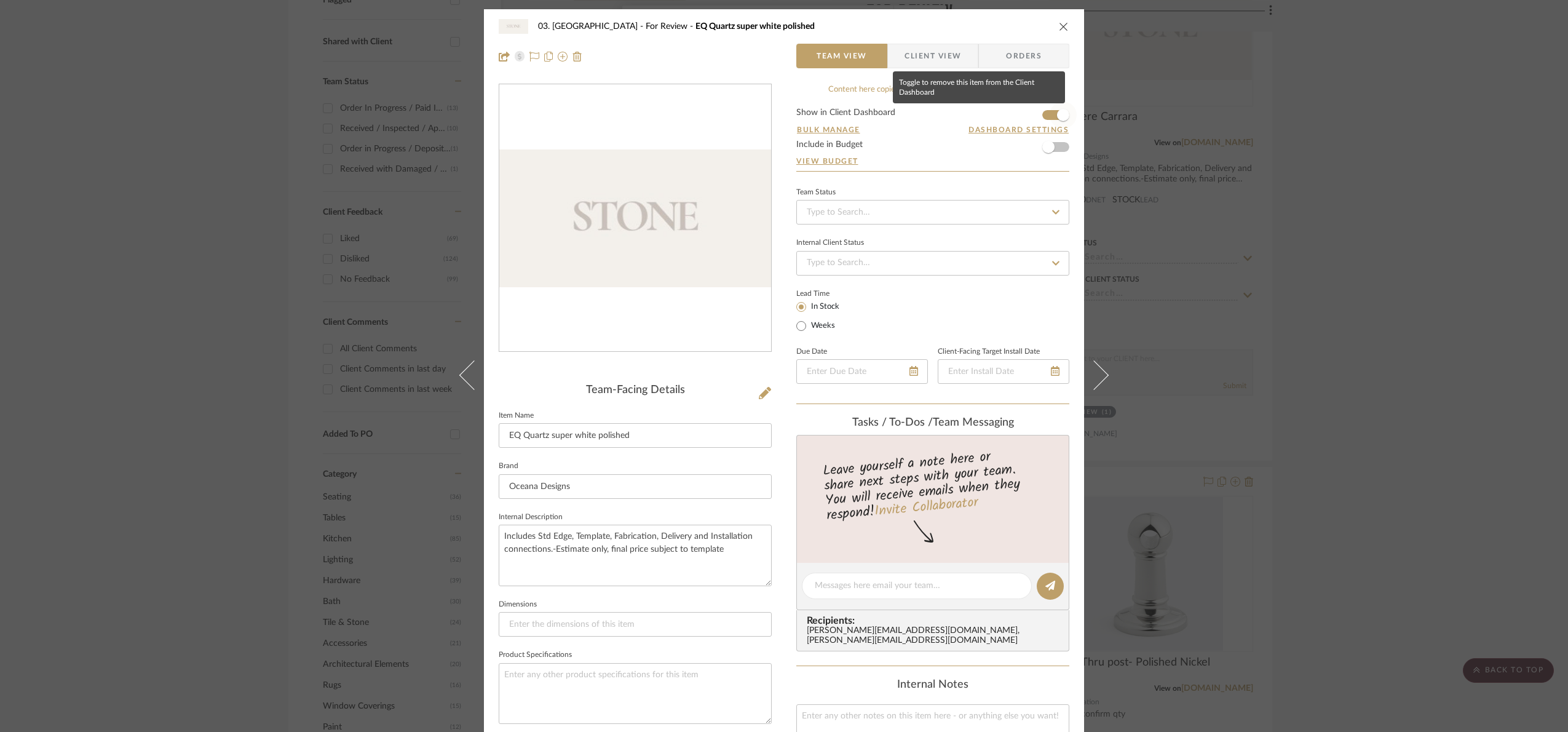
click at [1051, 116] on span "button" at bounding box center [1063, 114] width 27 height 27
click at [1218, 371] on div "03. Schilling For Review EQ Quartz super white polished Team View Client View O…" at bounding box center [784, 366] width 1568 height 732
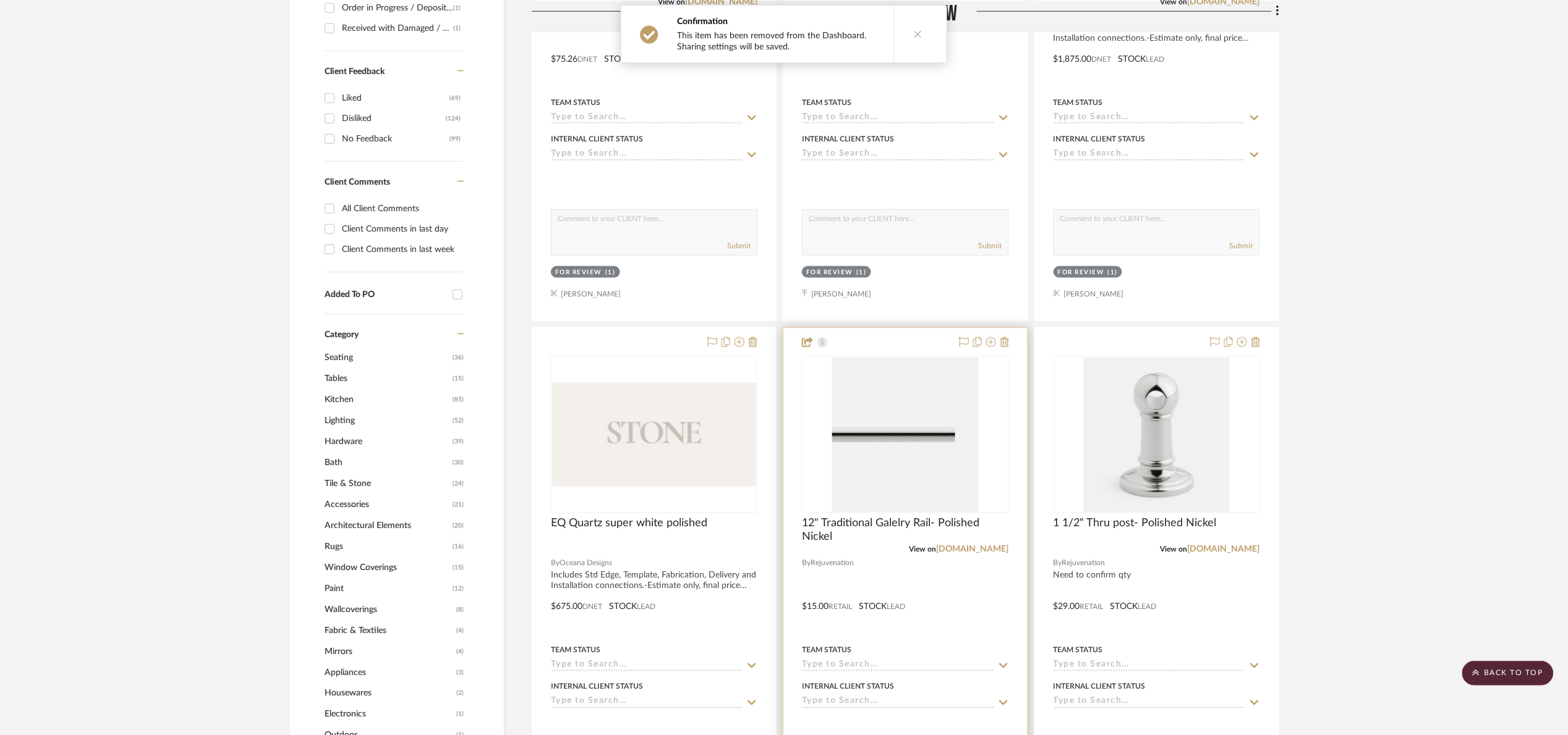
scroll to position [649, 0]
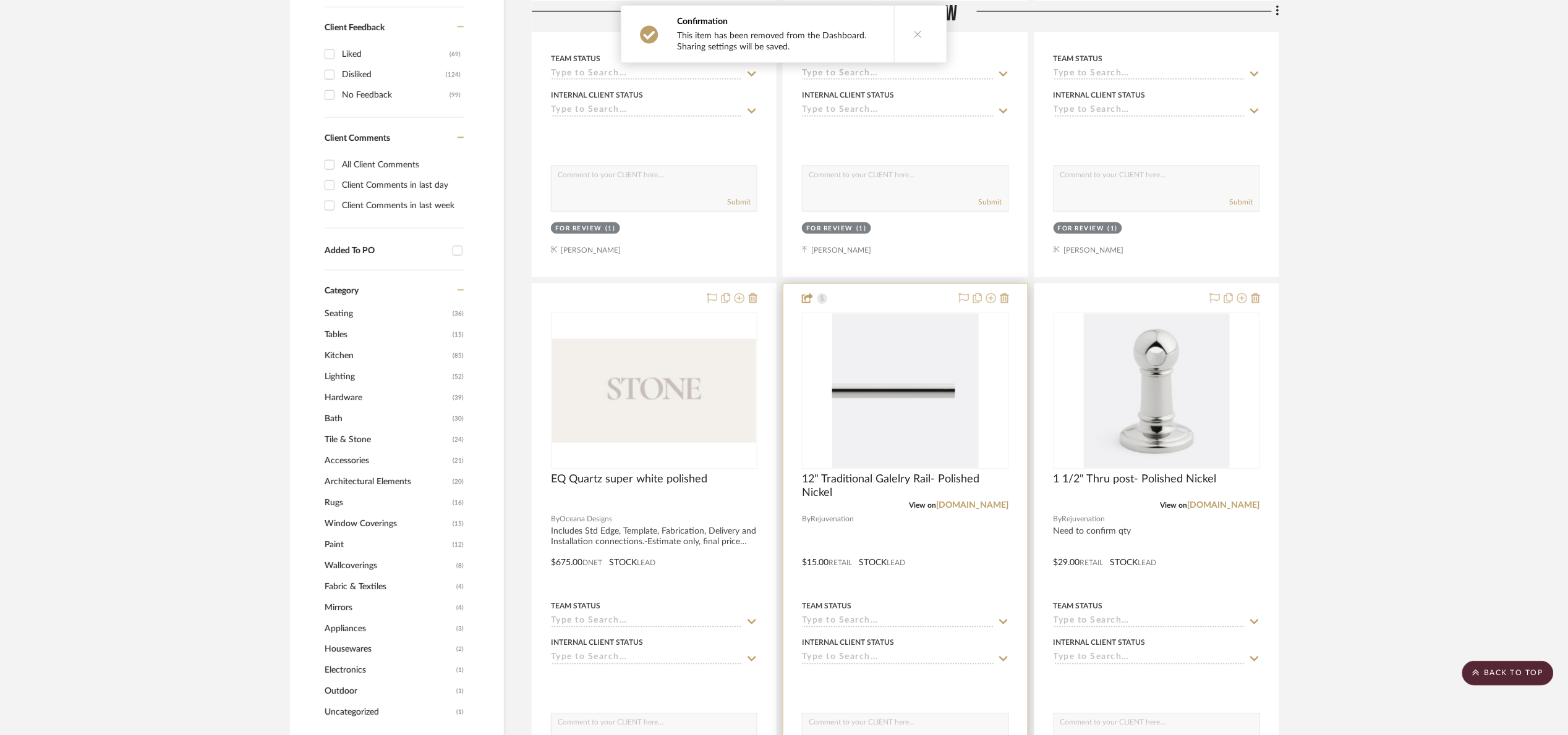
click at [0, 0] on img at bounding box center [0, 0] width 0 height 0
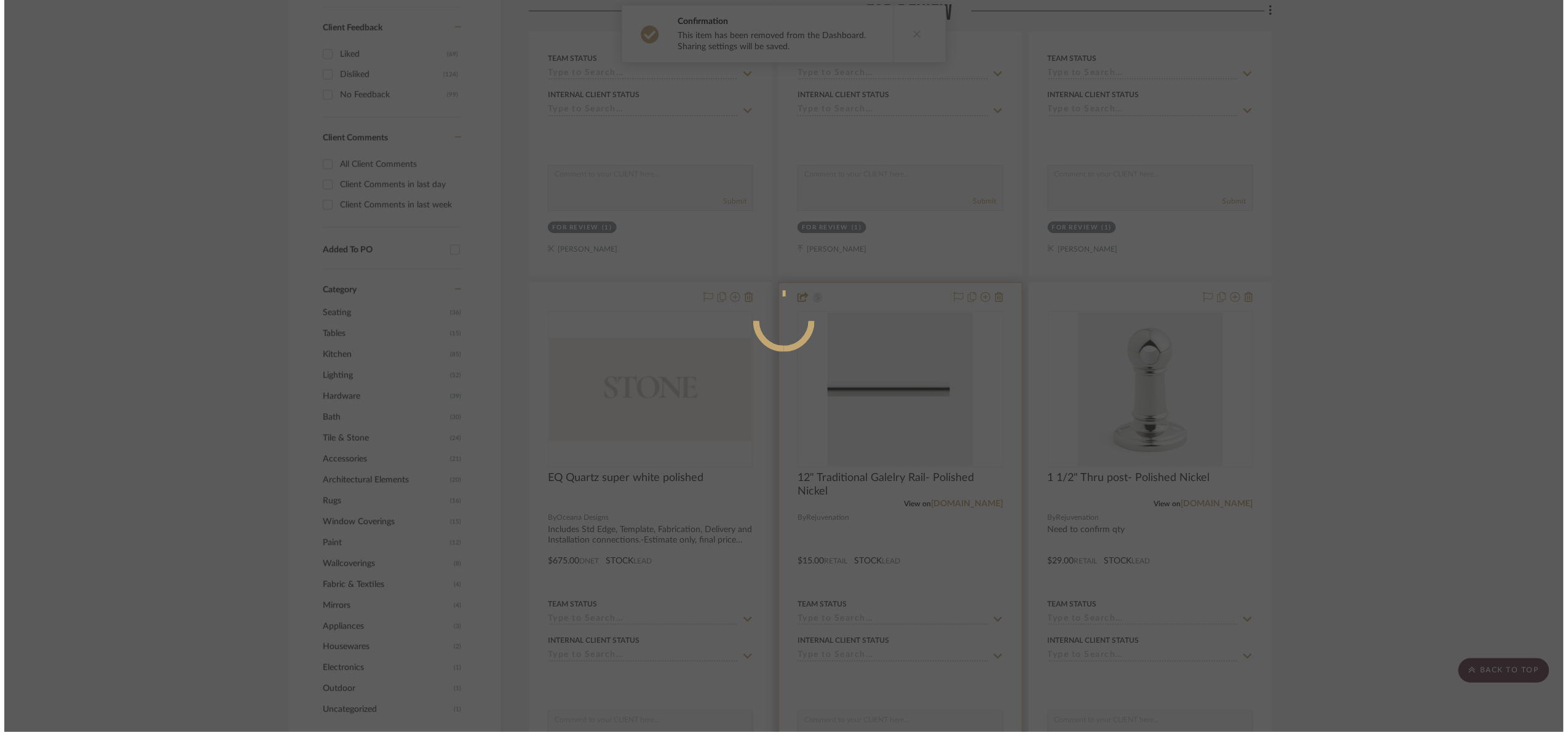
scroll to position [0, 0]
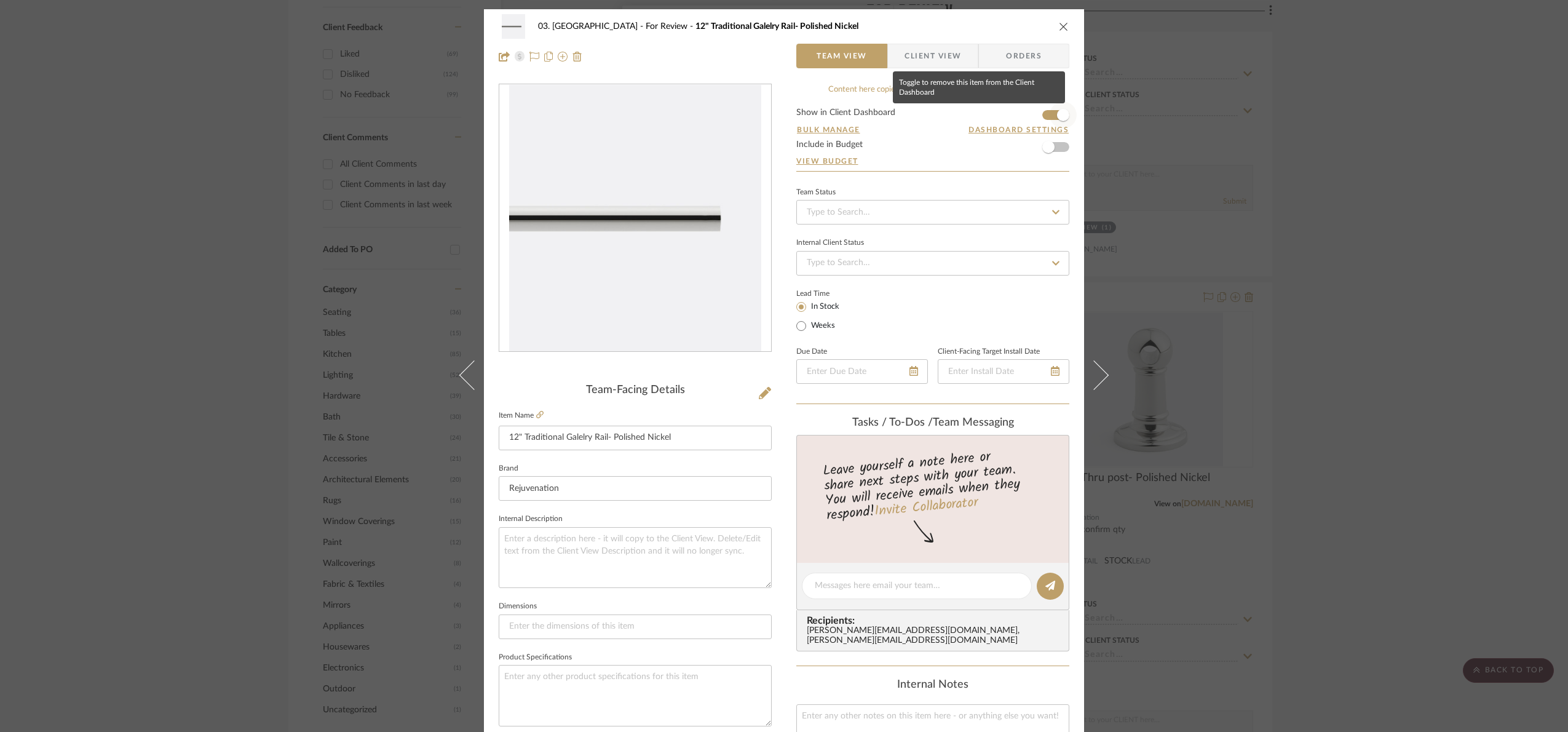
click at [1050, 119] on span "button" at bounding box center [1063, 114] width 27 height 27
drag, startPoint x: 1477, startPoint y: 369, endPoint x: 1303, endPoint y: 388, distance: 175.0
click at [1218, 369] on div "03. [PERSON_NAME] For Review 12" Traditional Galelry Rail- Polished Nickel Team…" at bounding box center [784, 366] width 1568 height 732
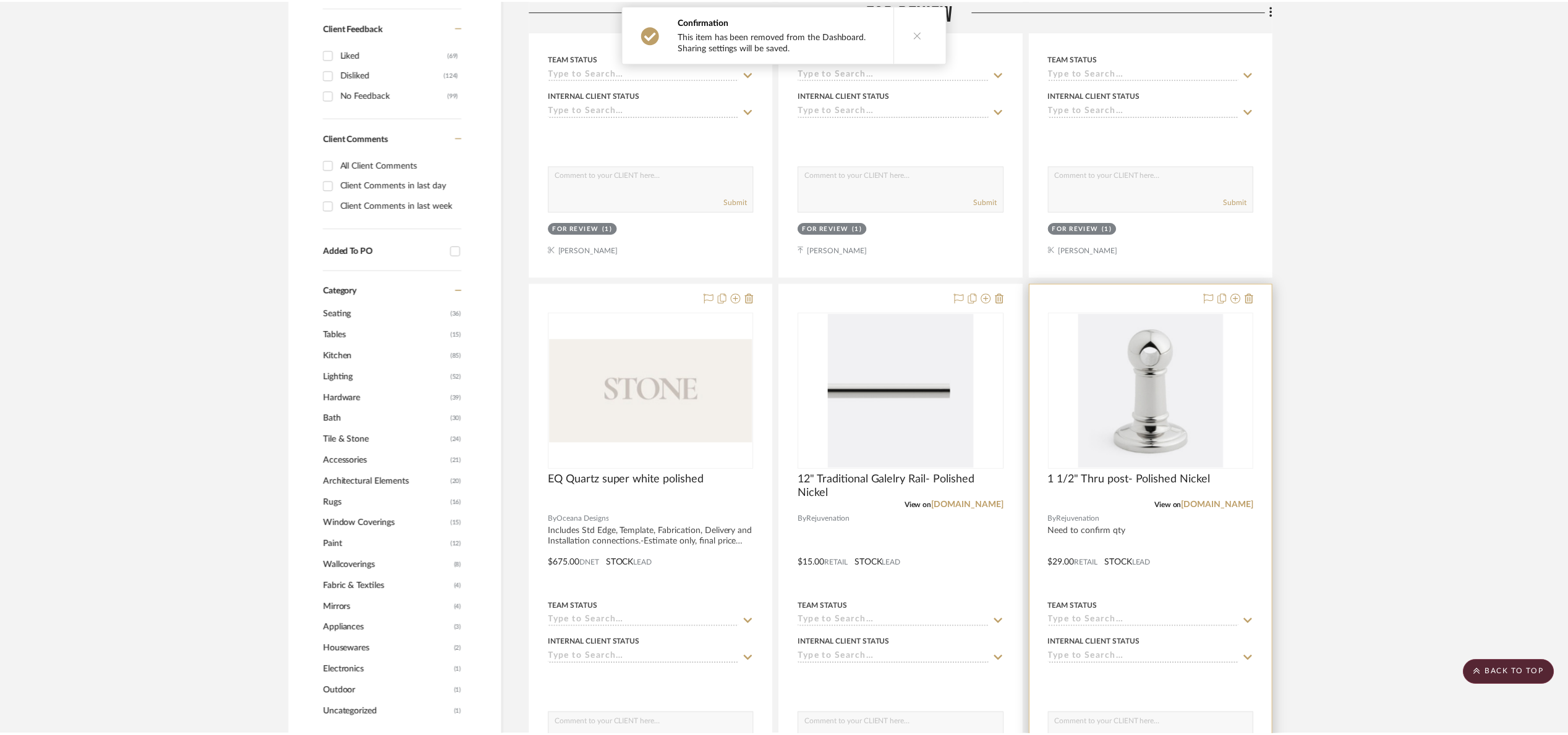
scroll to position [649, 0]
click at [1179, 418] on img "0" at bounding box center [1157, 391] width 146 height 155
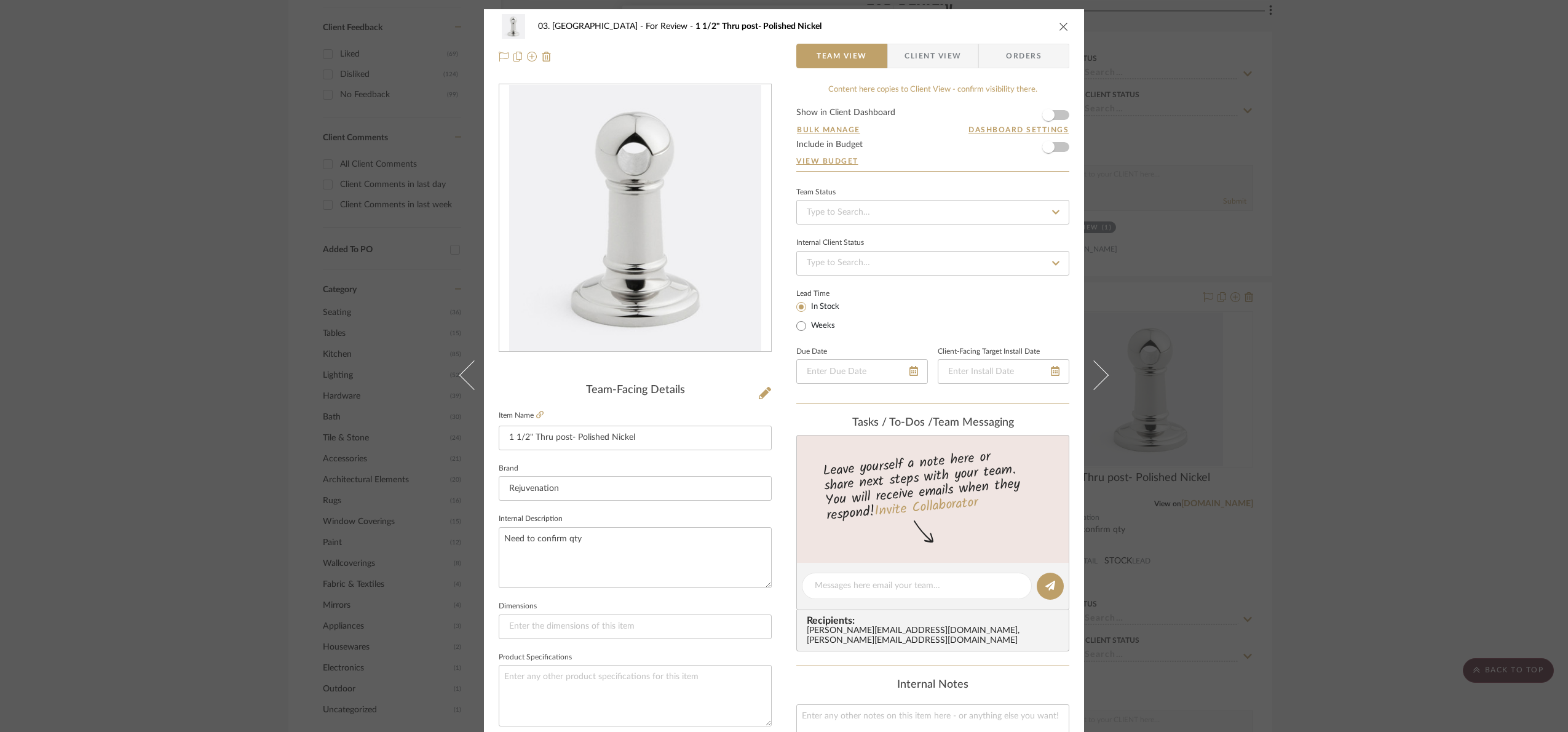
drag, startPoint x: 1530, startPoint y: 318, endPoint x: 1496, endPoint y: 312, distance: 34.5
click at [1218, 314] on div "03. Schilling For Review 1 1/2" Thru post- Polished Nickel Team View Client Vie…" at bounding box center [784, 366] width 1568 height 732
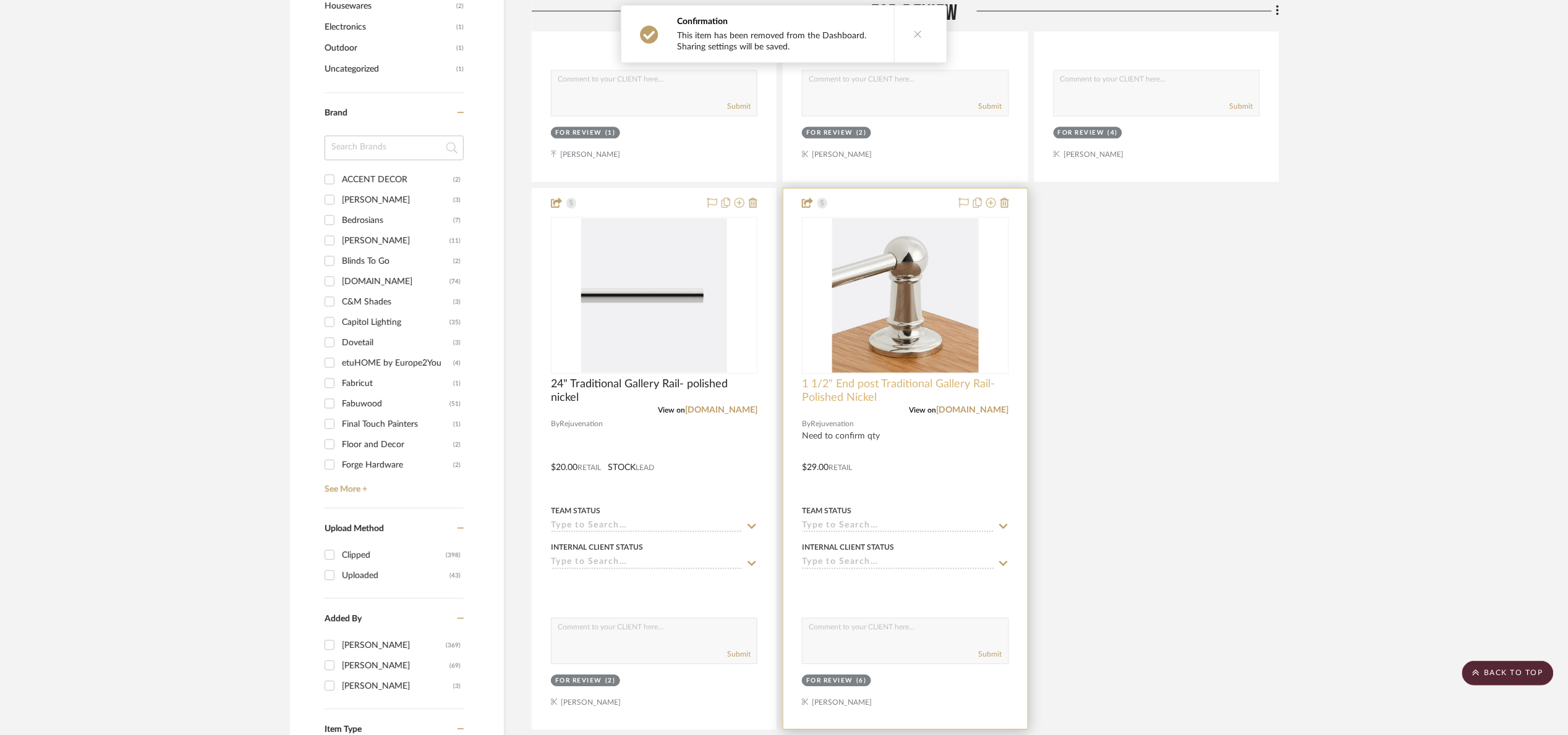
scroll to position [1297, 0]
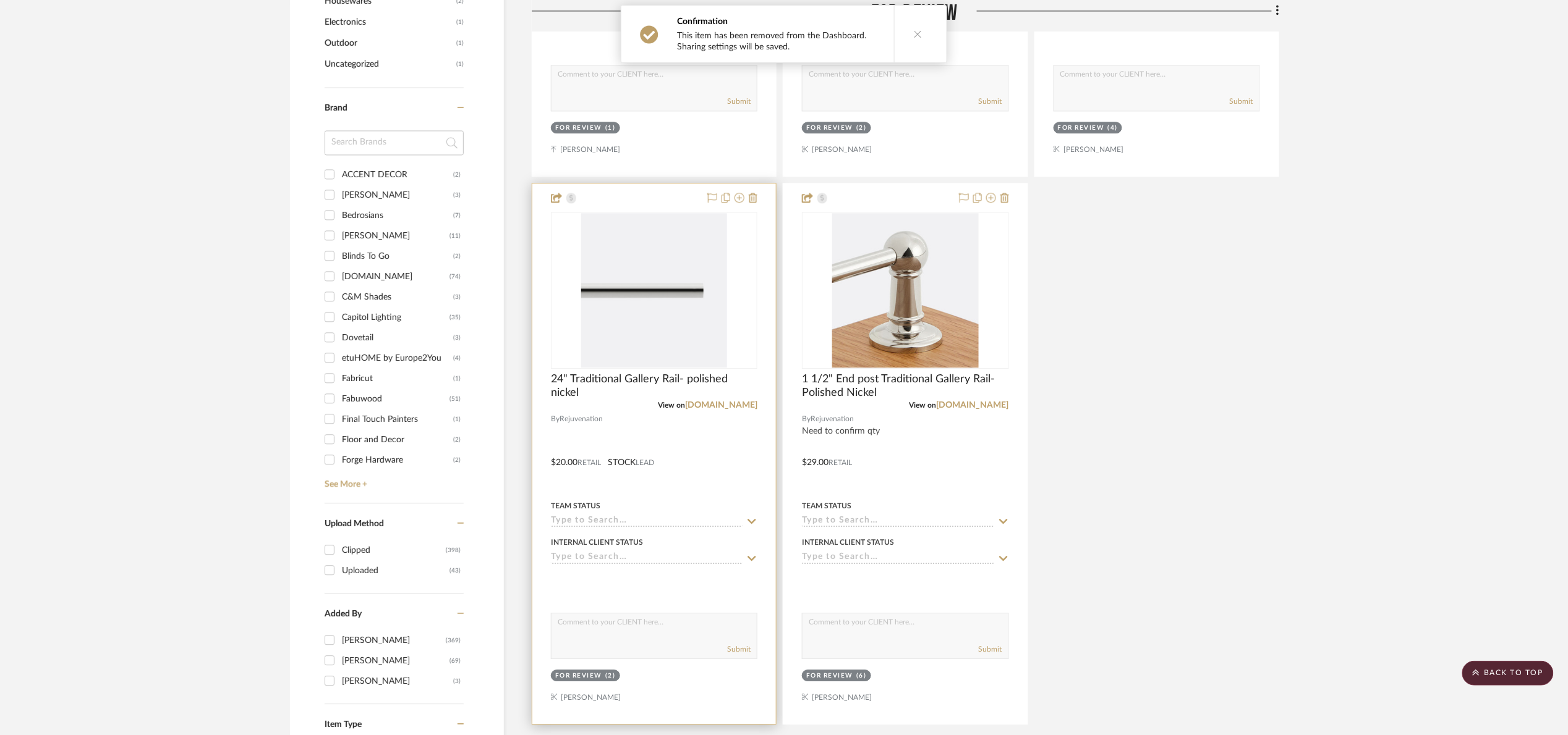
click at [0, 0] on img at bounding box center [0, 0] width 0 height 0
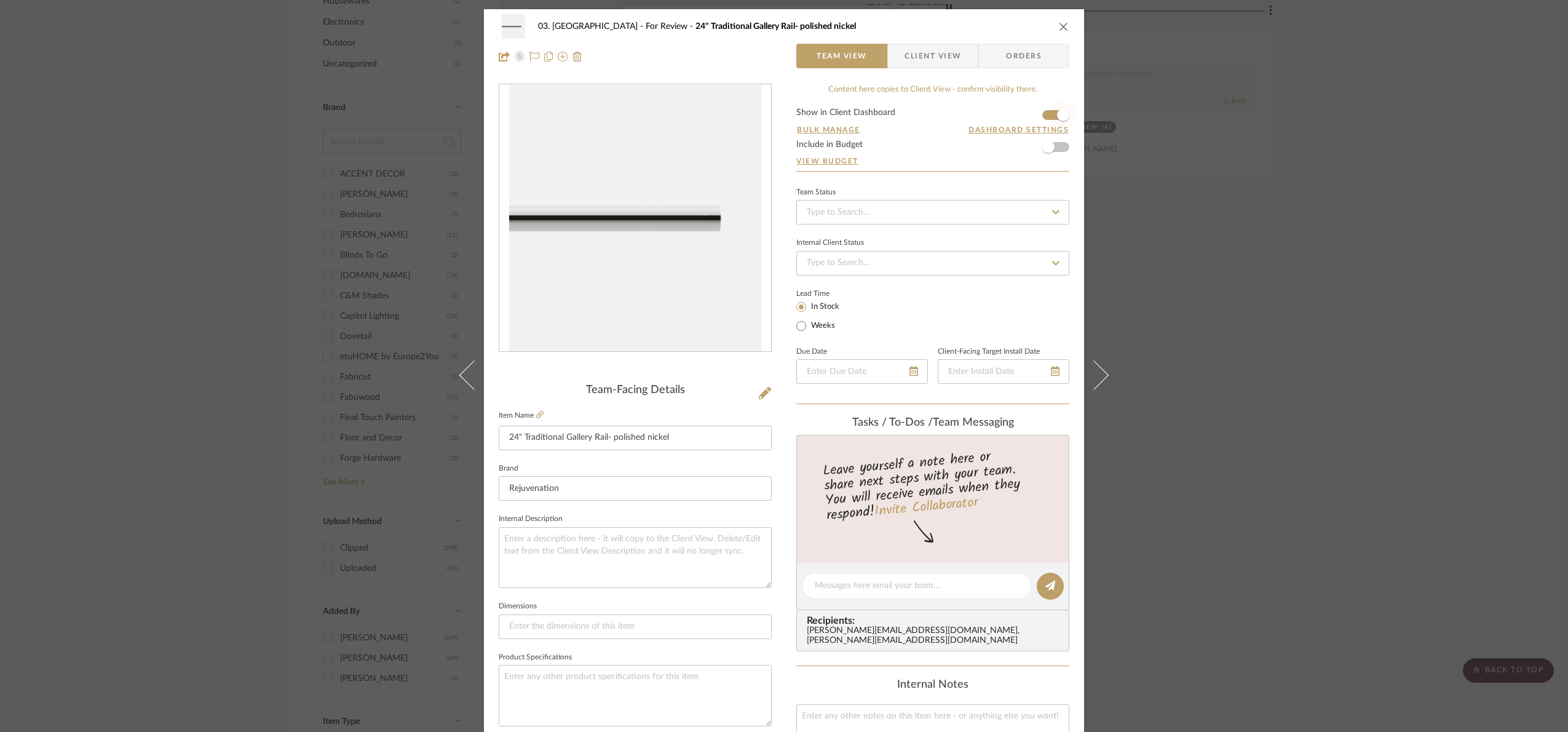
click at [1050, 111] on span "button" at bounding box center [1063, 114] width 27 height 27
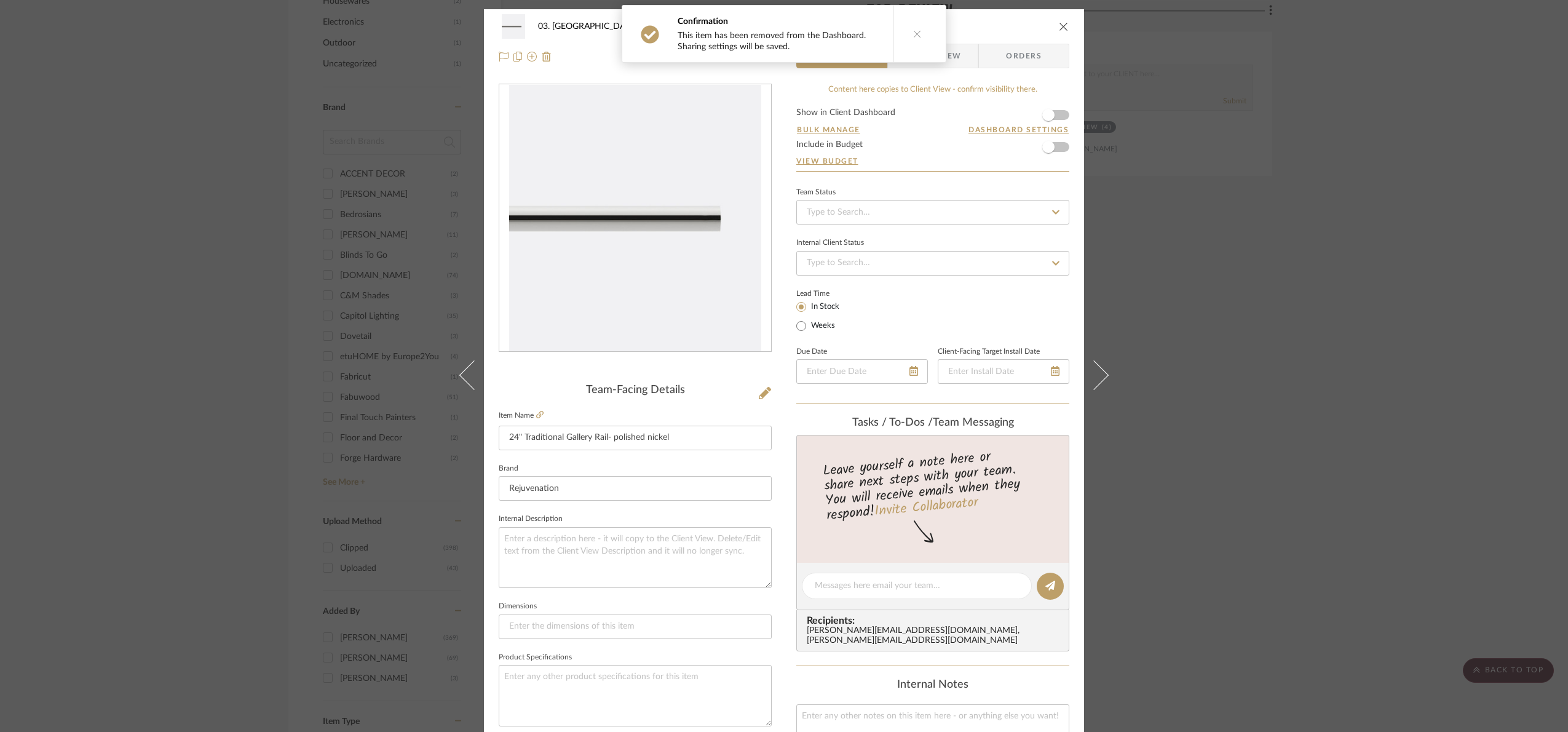
drag, startPoint x: 1378, startPoint y: 329, endPoint x: 1283, endPoint y: 337, distance: 95.3
click at [1218, 328] on div "03. Schilling For Review 24" Traditional Gallery Rail- polished nickel Team Vie…" at bounding box center [784, 366] width 1568 height 732
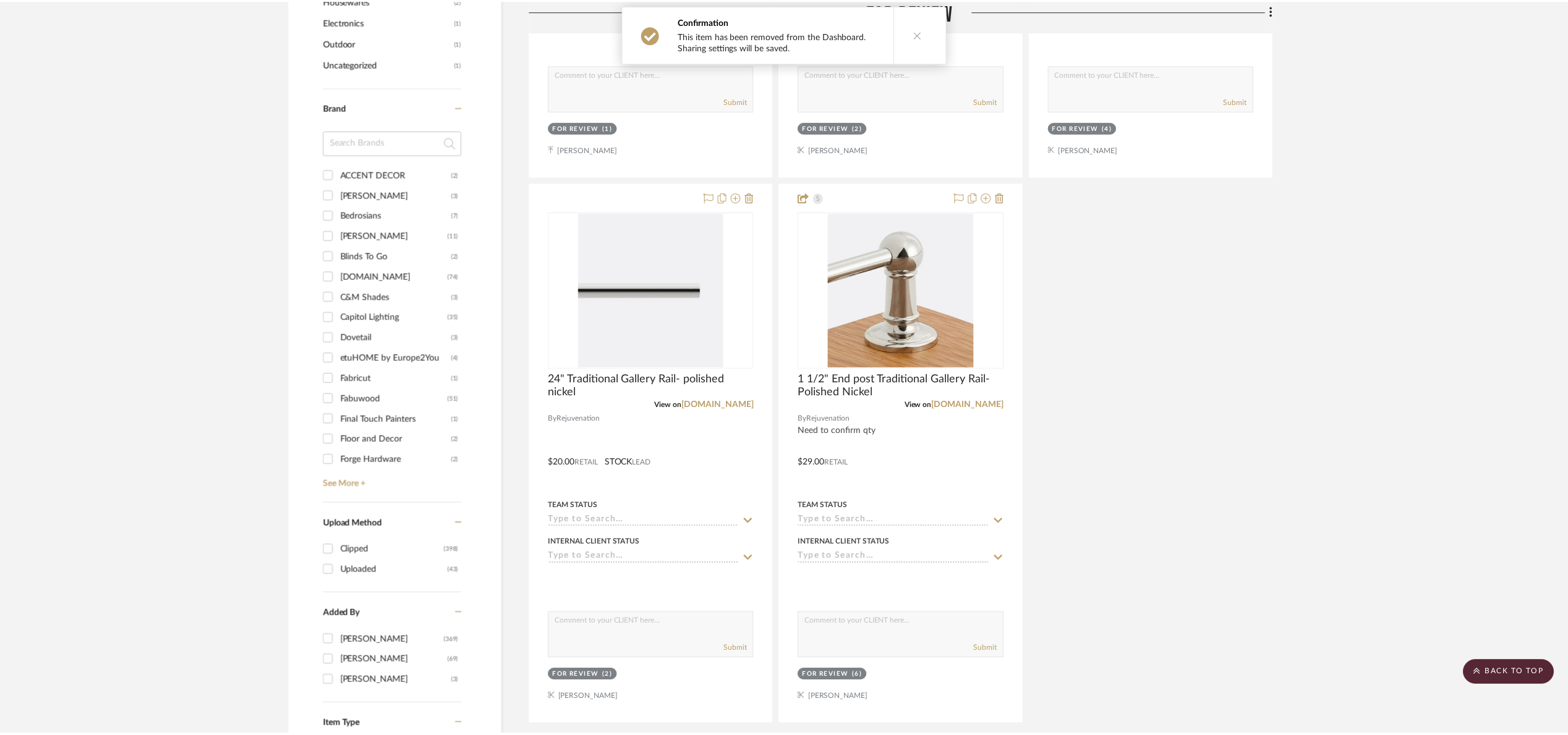
scroll to position [1297, 0]
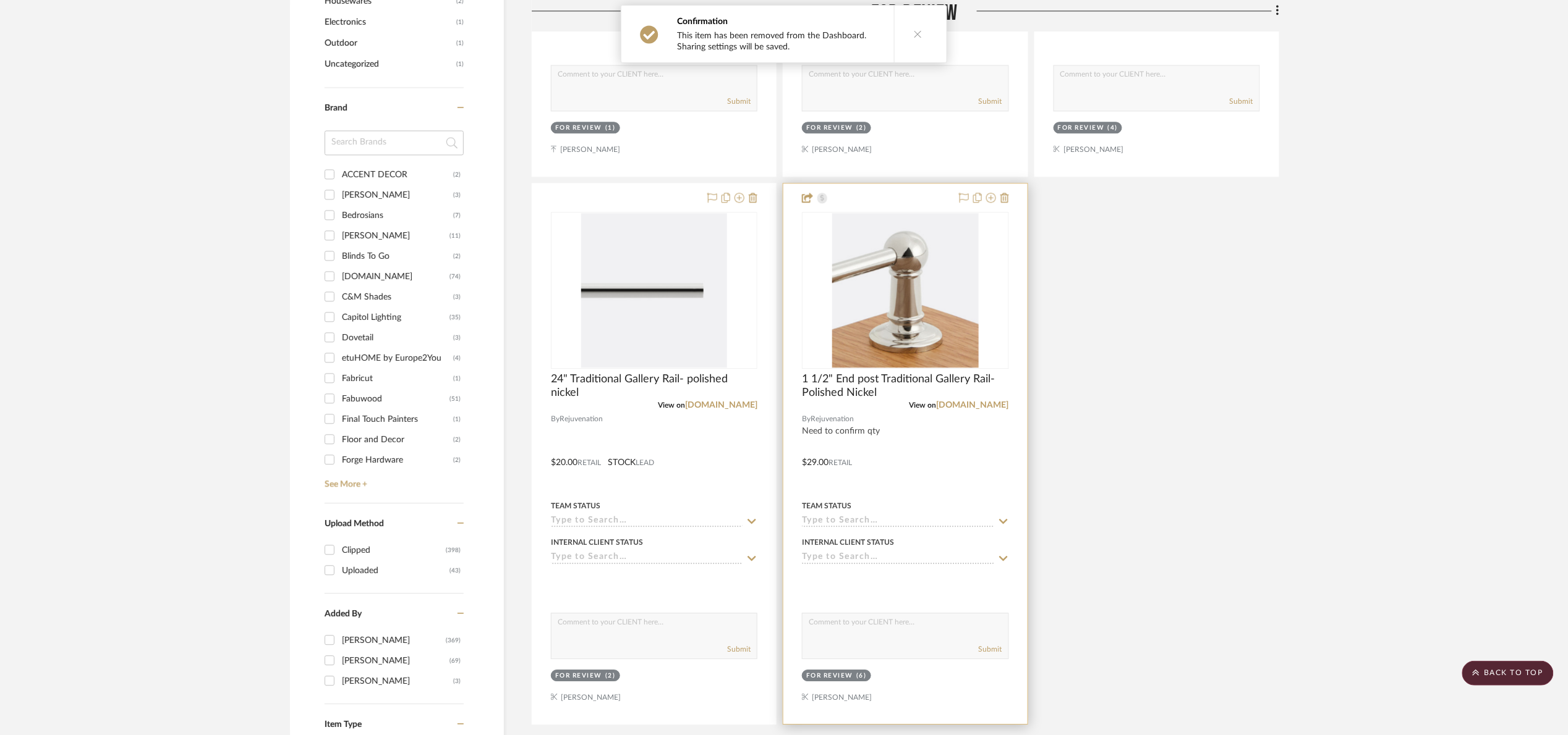
click at [0, 0] on img at bounding box center [0, 0] width 0 height 0
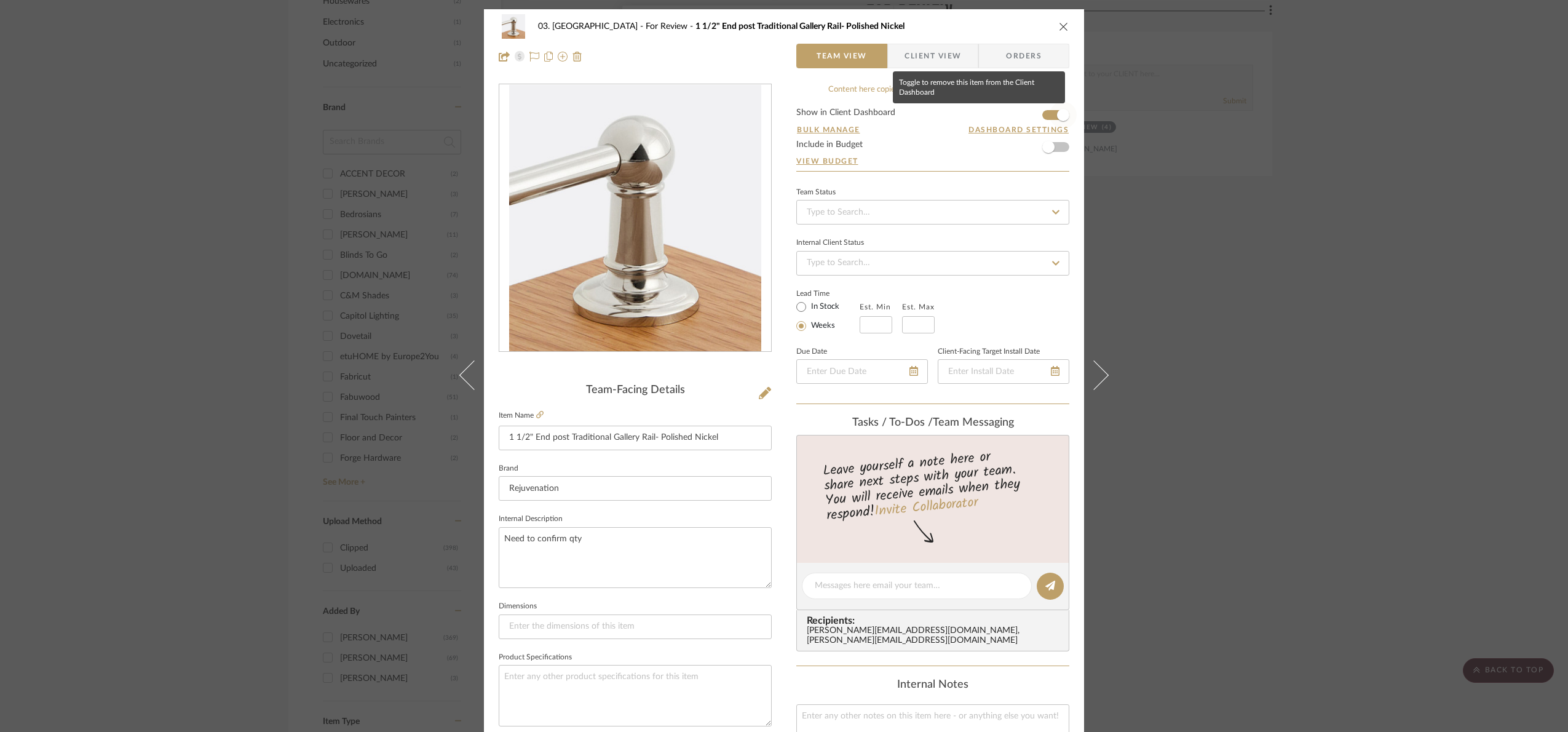
click at [1058, 113] on span "button" at bounding box center [1064, 115] width 12 height 12
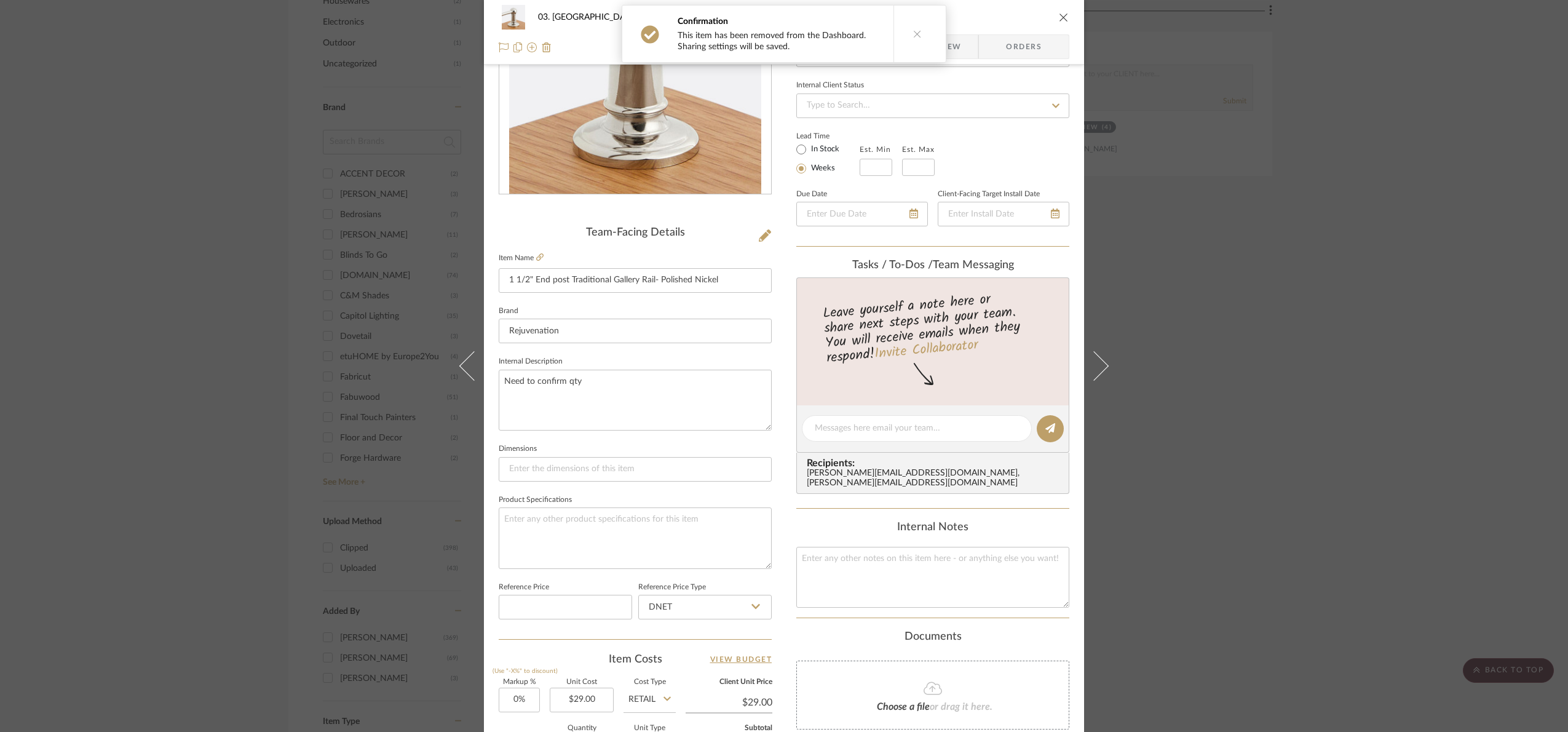
scroll to position [414, 0]
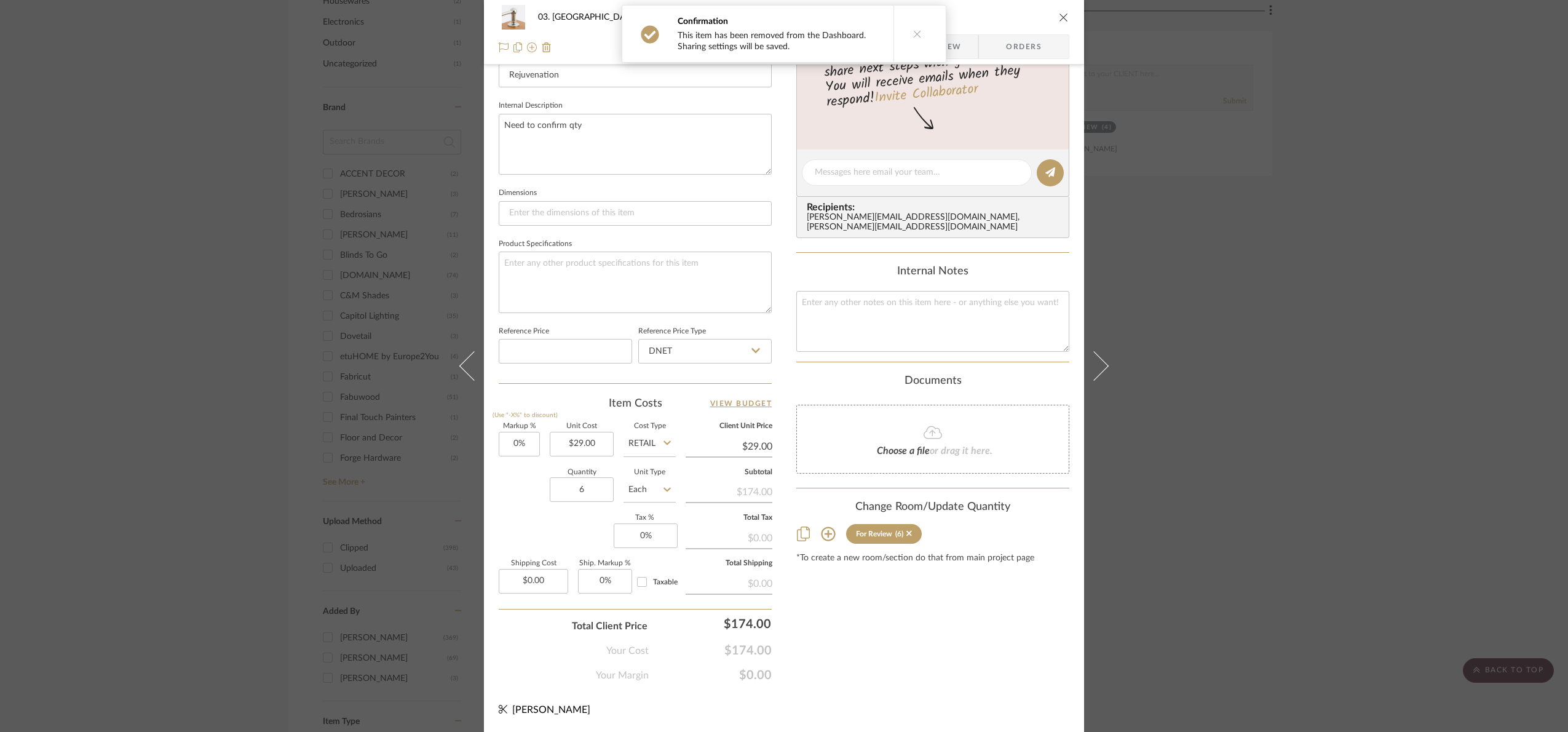
click at [1218, 359] on div "03. [PERSON_NAME] For Review 1 1/2" End post Traditional Gallery Rail- Polished…" at bounding box center [784, 366] width 1568 height 732
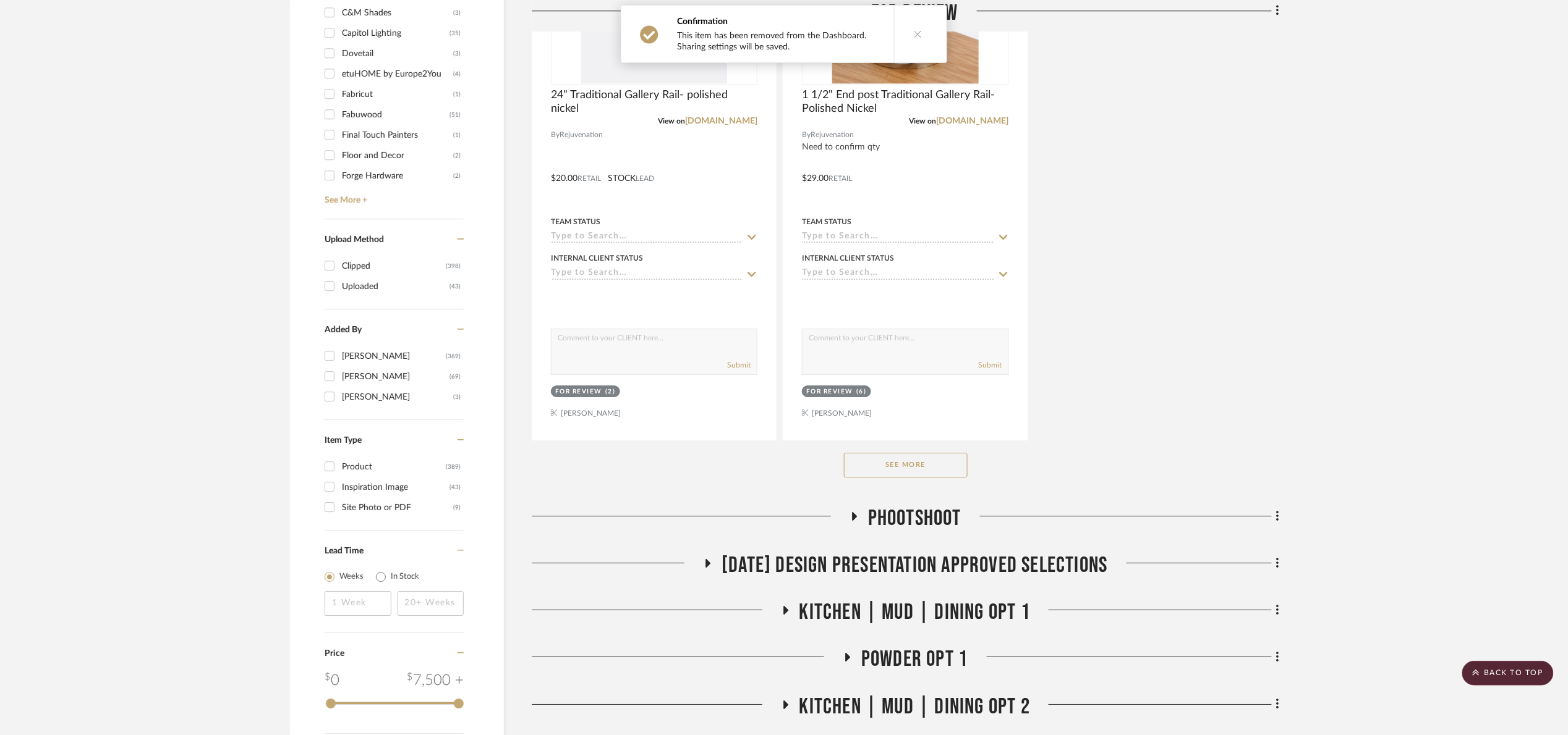
scroll to position [1668, 0]
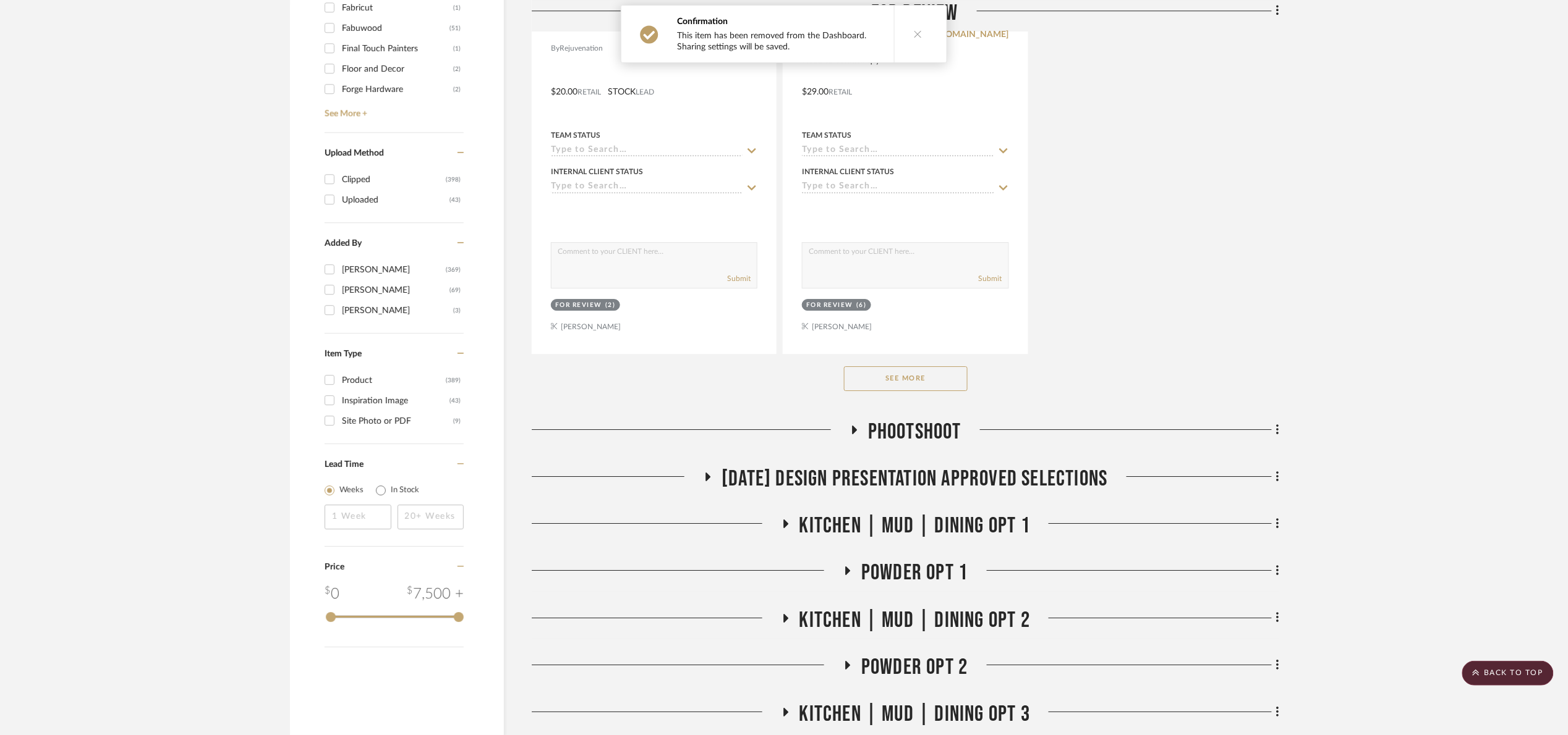
click at [931, 384] on button "See More" at bounding box center [906, 379] width 123 height 24
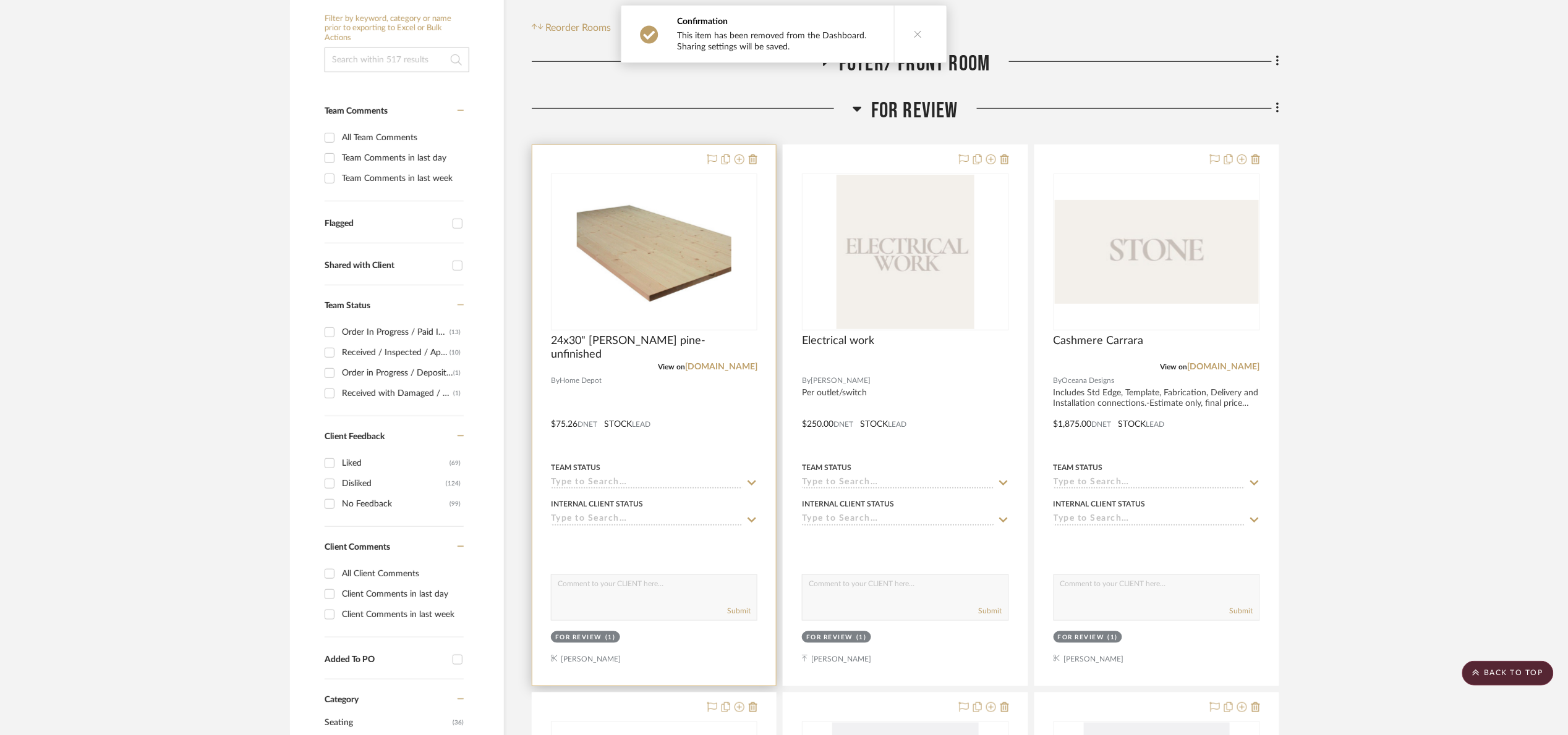
scroll to position [185, 0]
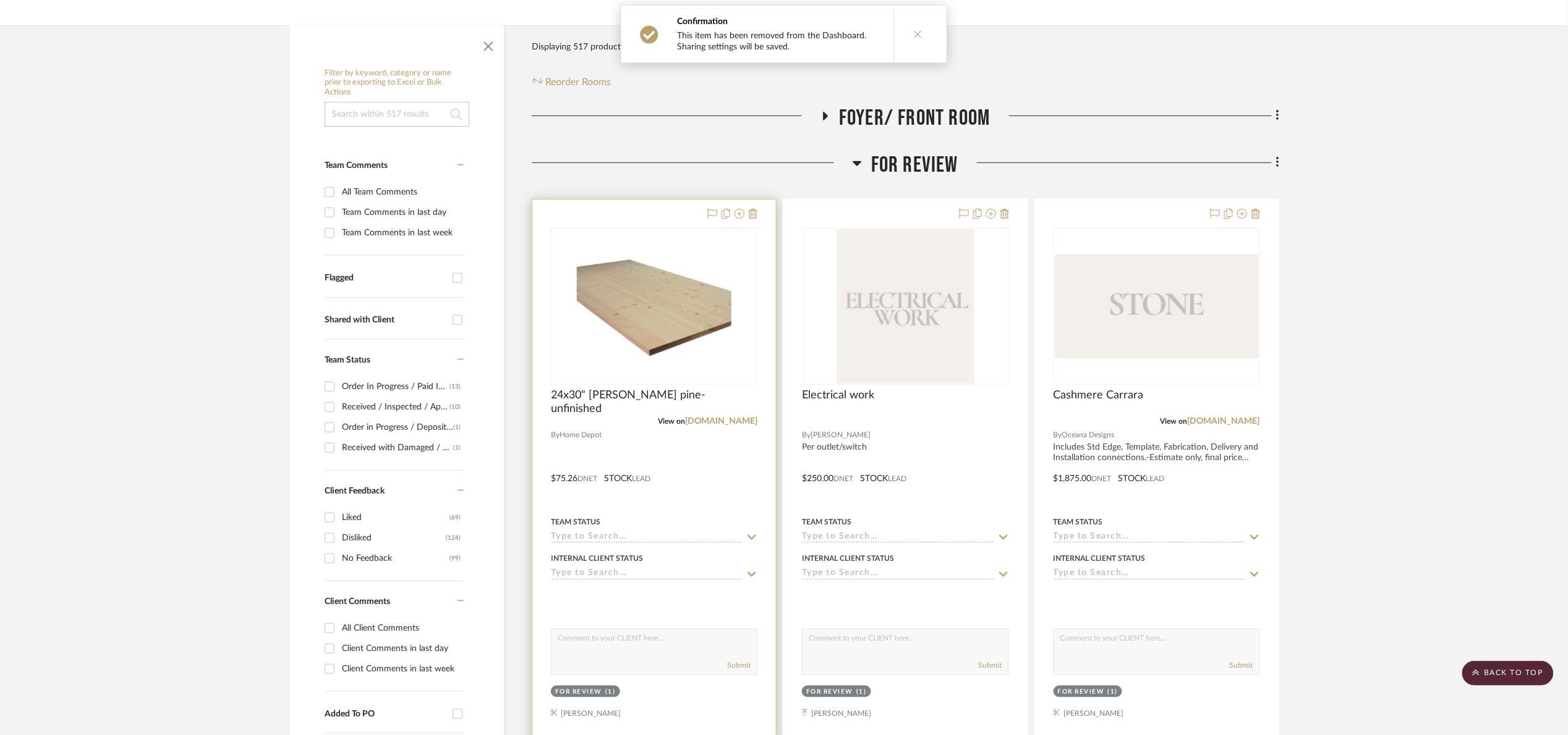
click at [684, 310] on img "0" at bounding box center [654, 307] width 155 height 155
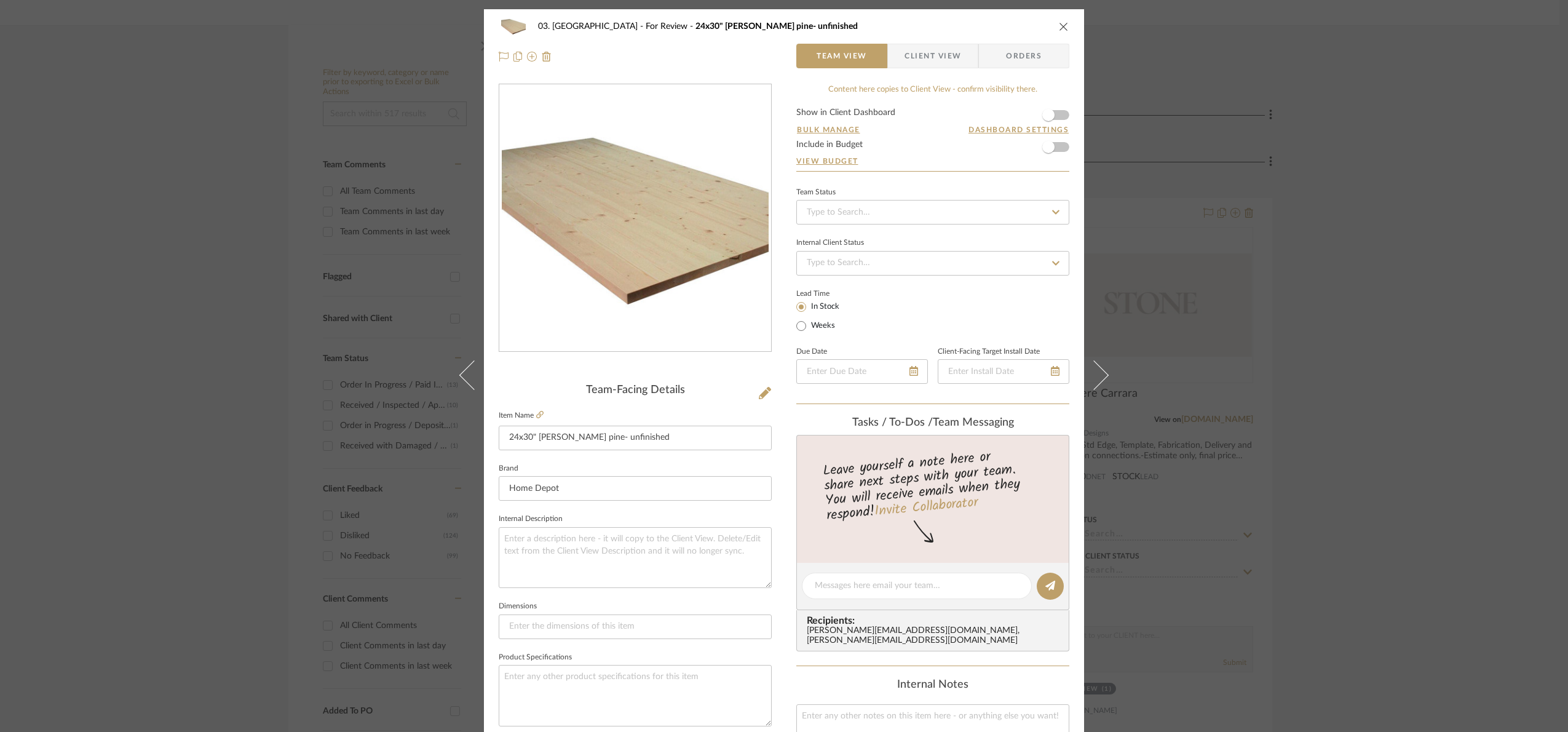
click at [1218, 375] on div "03. Schilling For Review 24x30" Allwood pine- unfinished Team View Client View …" at bounding box center [784, 366] width 1568 height 732
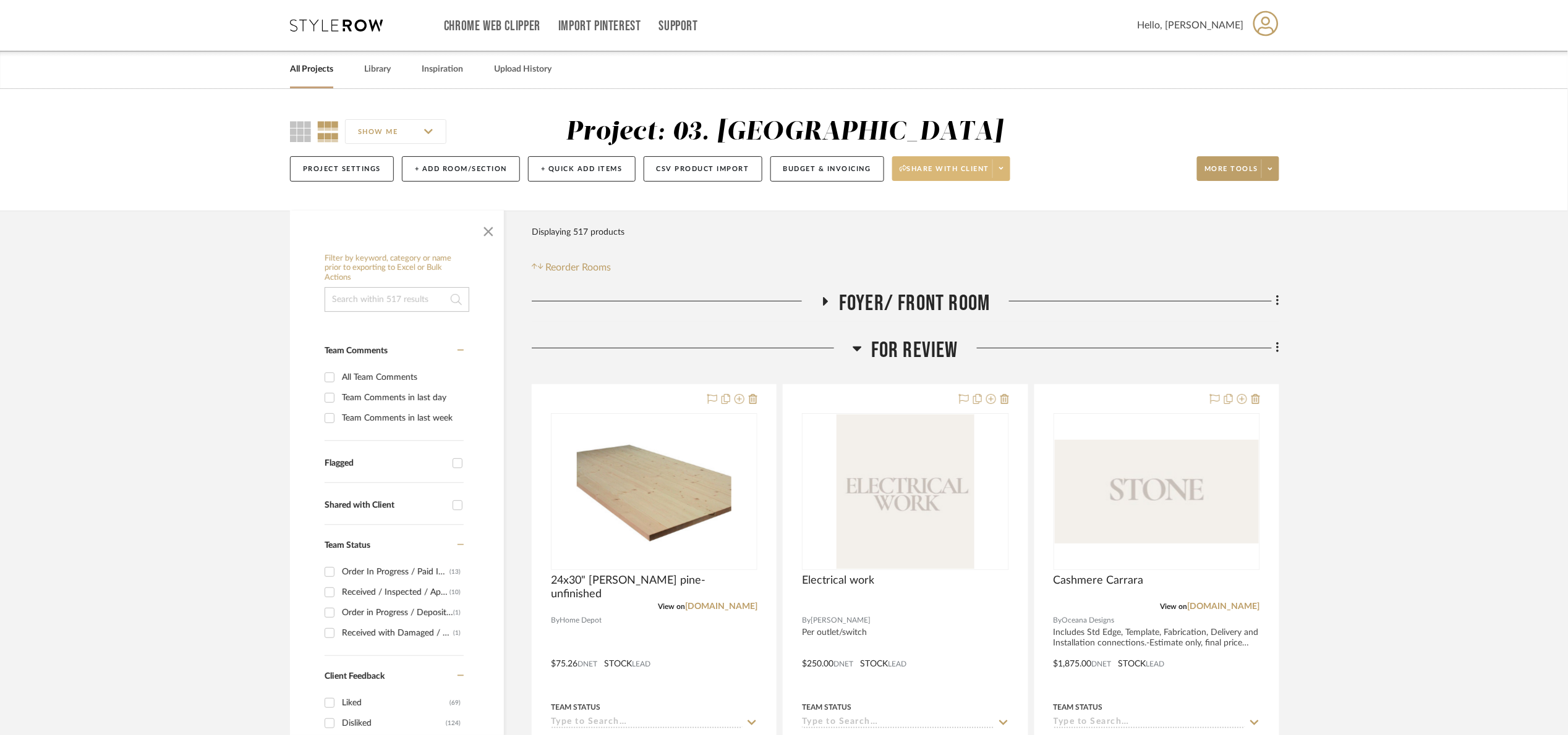
click at [918, 170] on span "Share with client" at bounding box center [945, 173] width 90 height 18
click at [936, 215] on button "Preview Client Dashboard" at bounding box center [958, 204] width 130 height 30
click at [922, 350] on span "For Review" at bounding box center [914, 350] width 87 height 27
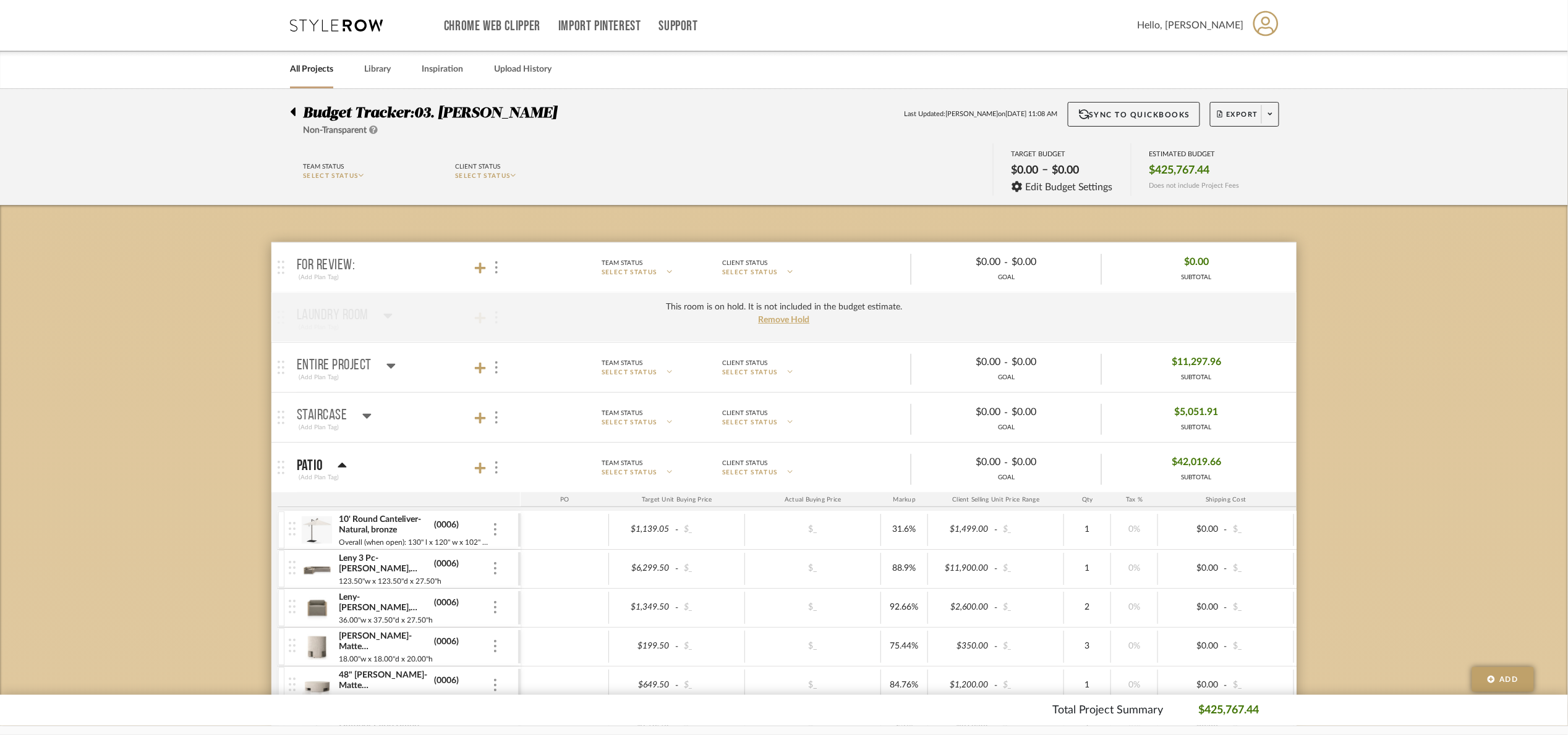
click at [290, 108] on icon at bounding box center [293, 111] width 5 height 15
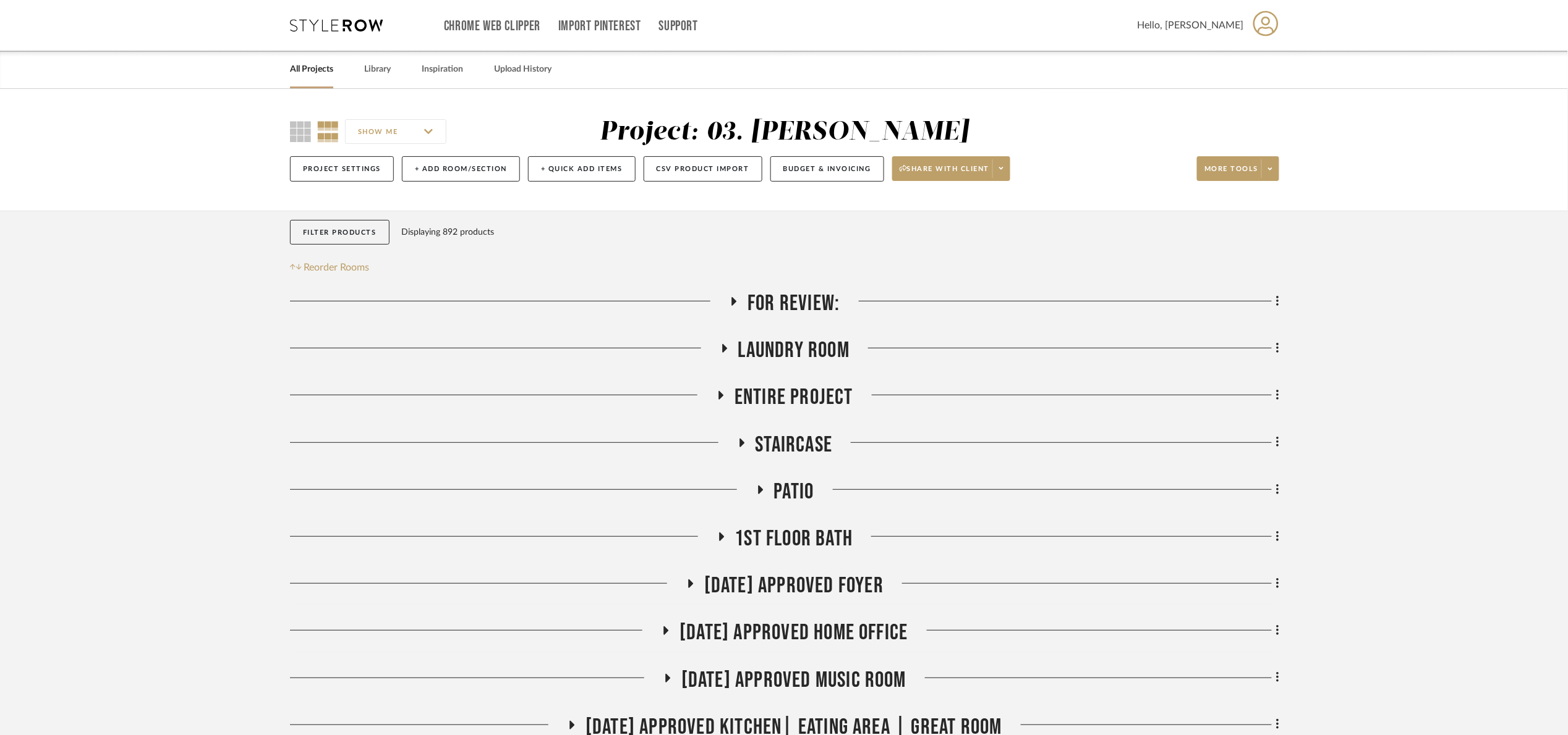
click at [808, 313] on span "For Review:" at bounding box center [794, 303] width 92 height 27
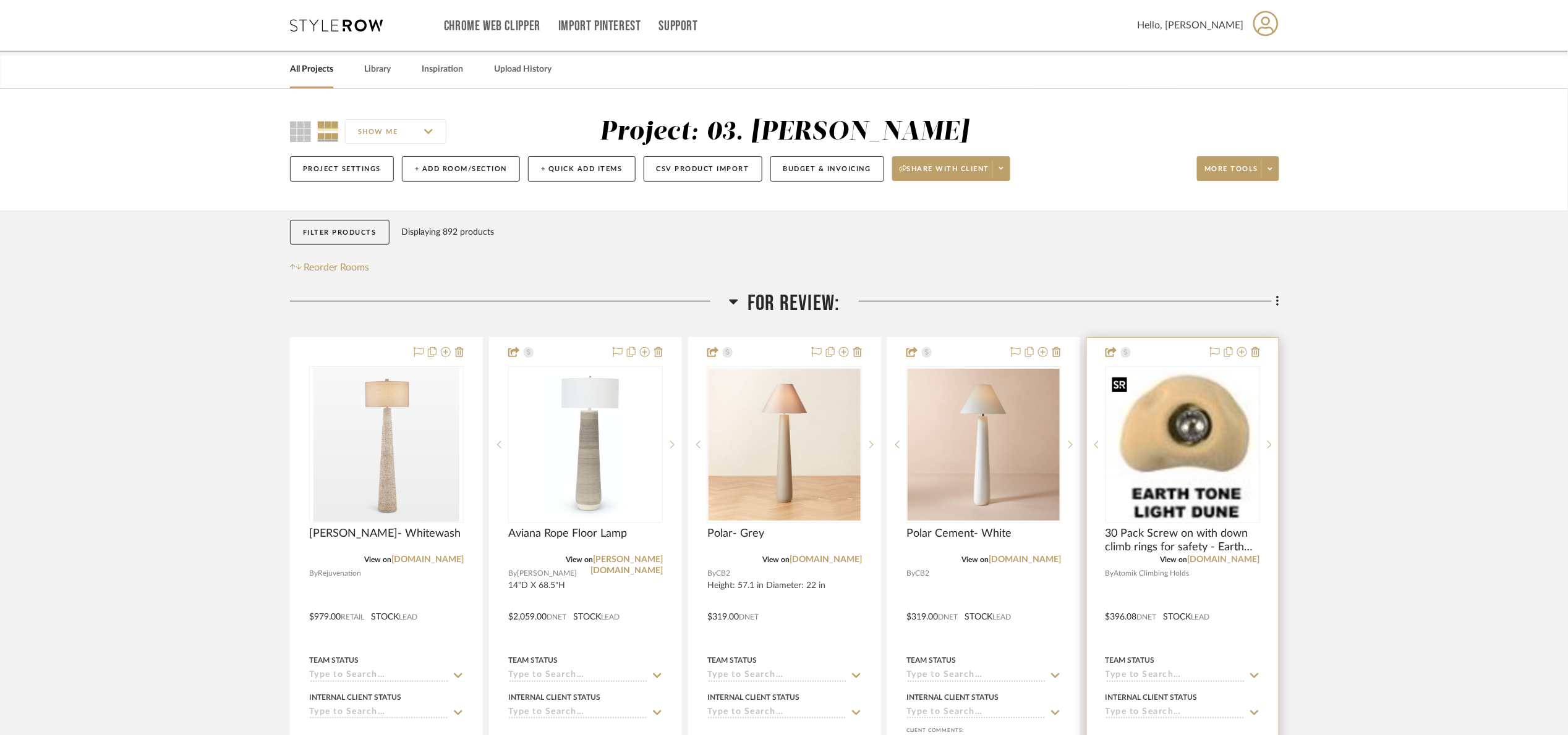
click at [0, 0] on img at bounding box center [0, 0] width 0 height 0
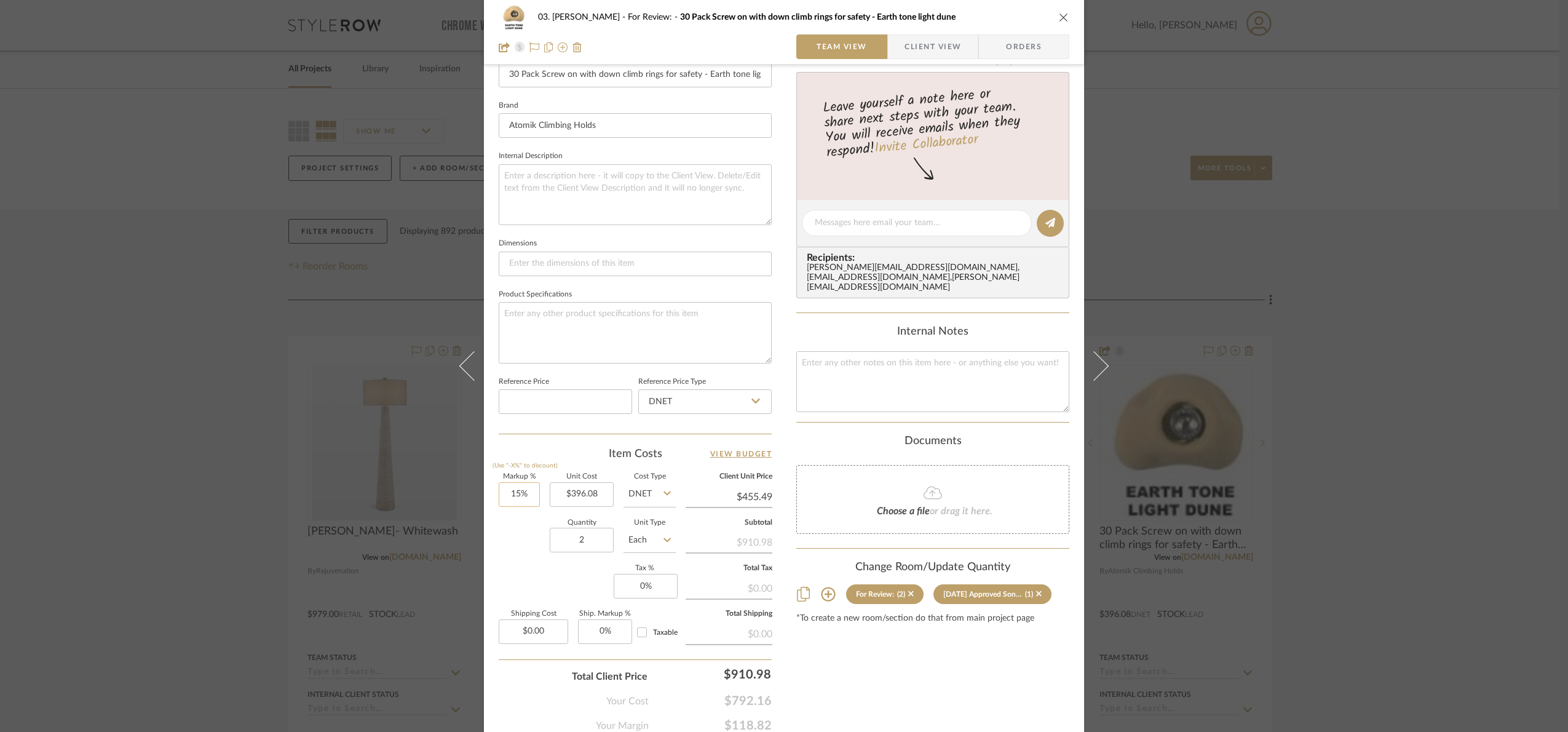
scroll to position [414, 0]
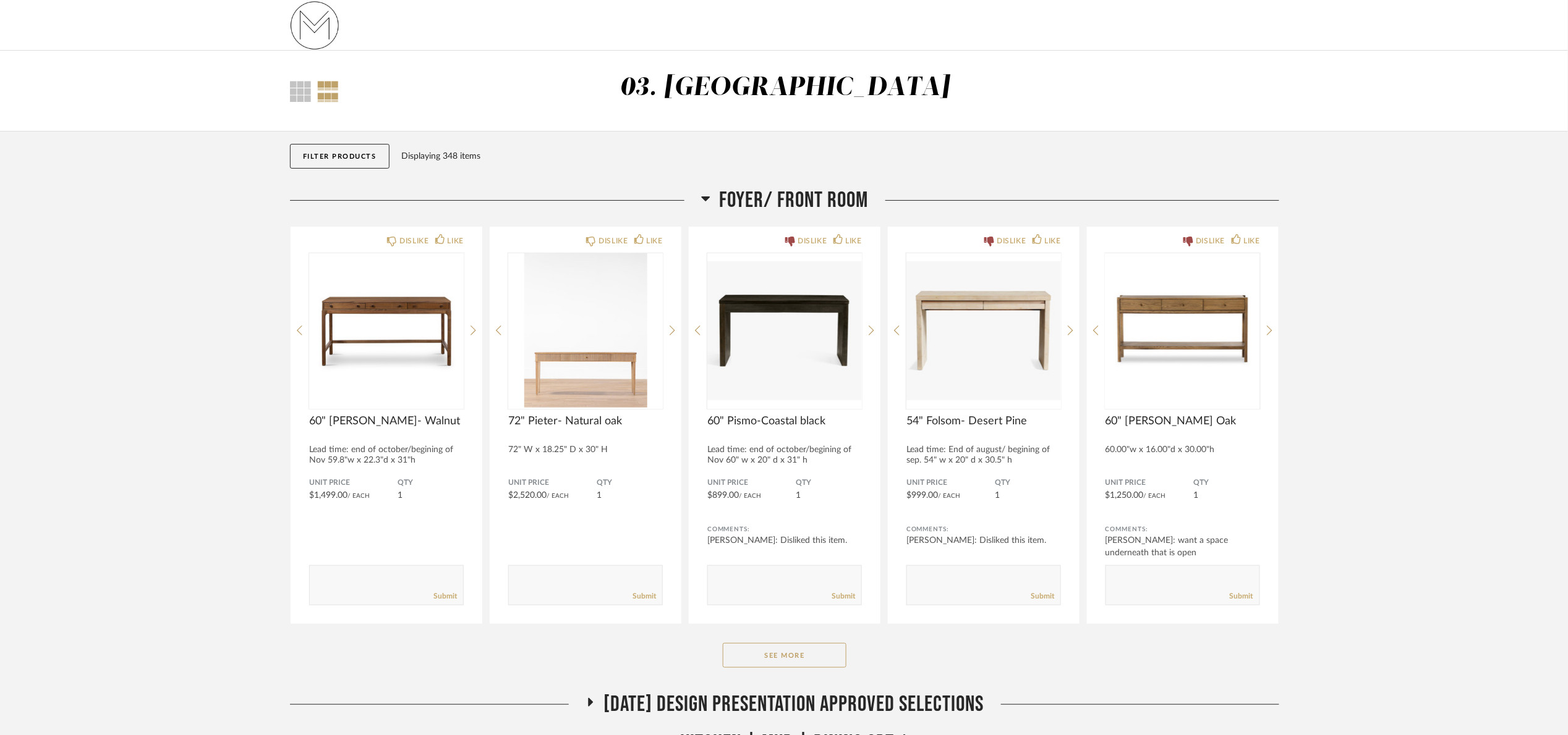
click at [832, 195] on span "Foyer/ Front Room" at bounding box center [794, 200] width 149 height 27
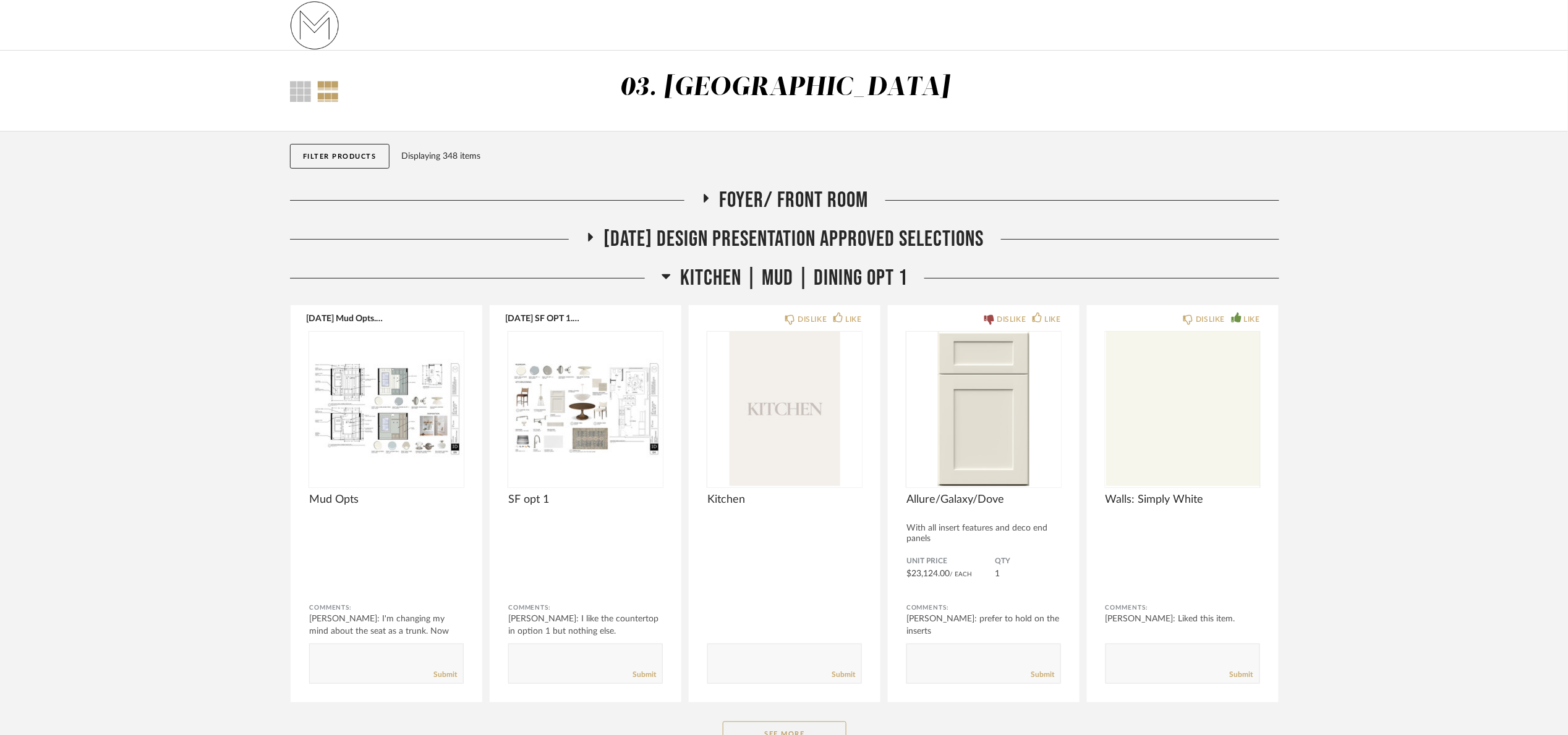
click at [840, 270] on span "Kitchen | Mud | Dining Opt 1" at bounding box center [794, 278] width 228 height 27
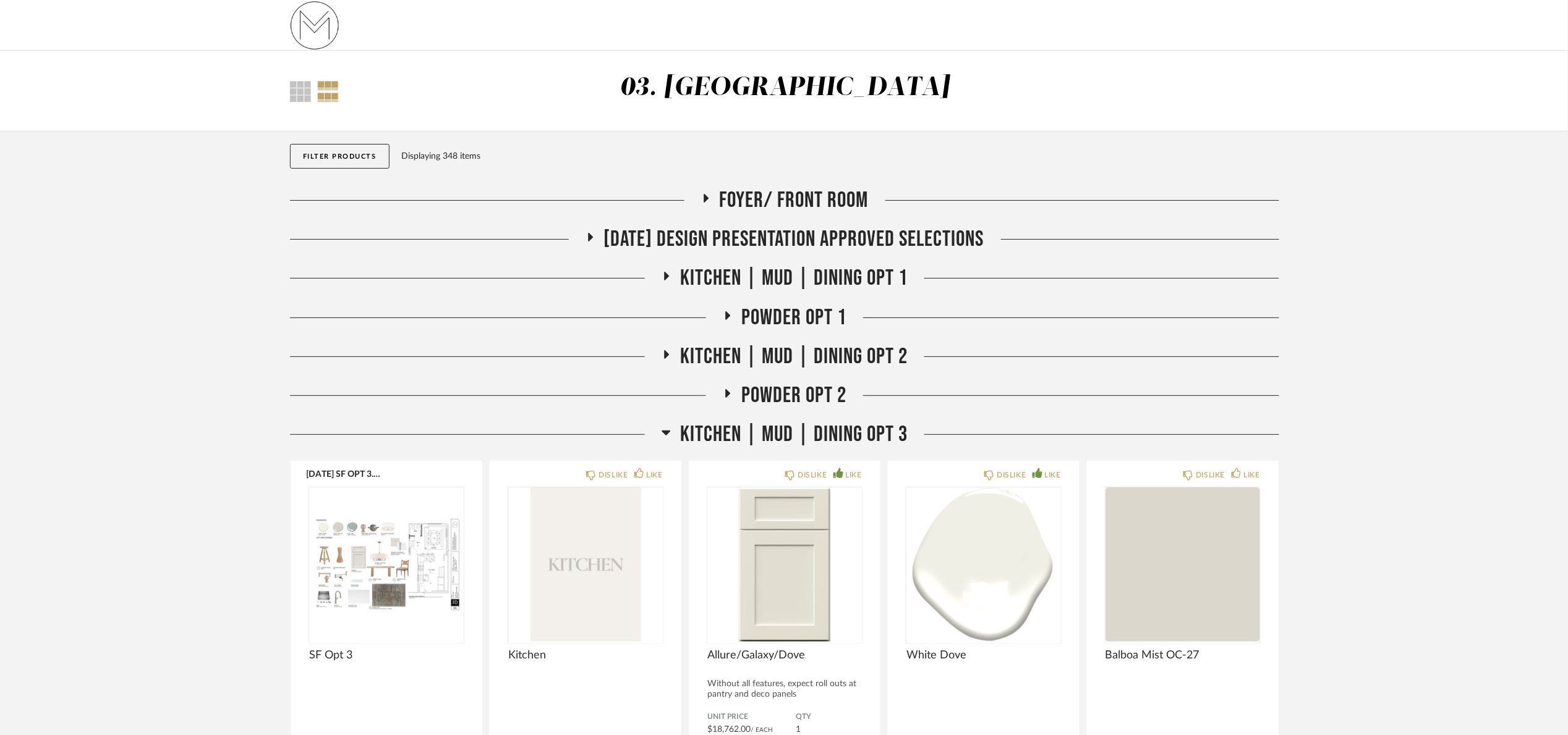
click at [821, 181] on div "Filter Products Displaying 348 items" at bounding box center [785, 159] width 989 height 56
click at [827, 193] on span "Foyer/ Front Room" at bounding box center [794, 200] width 149 height 27
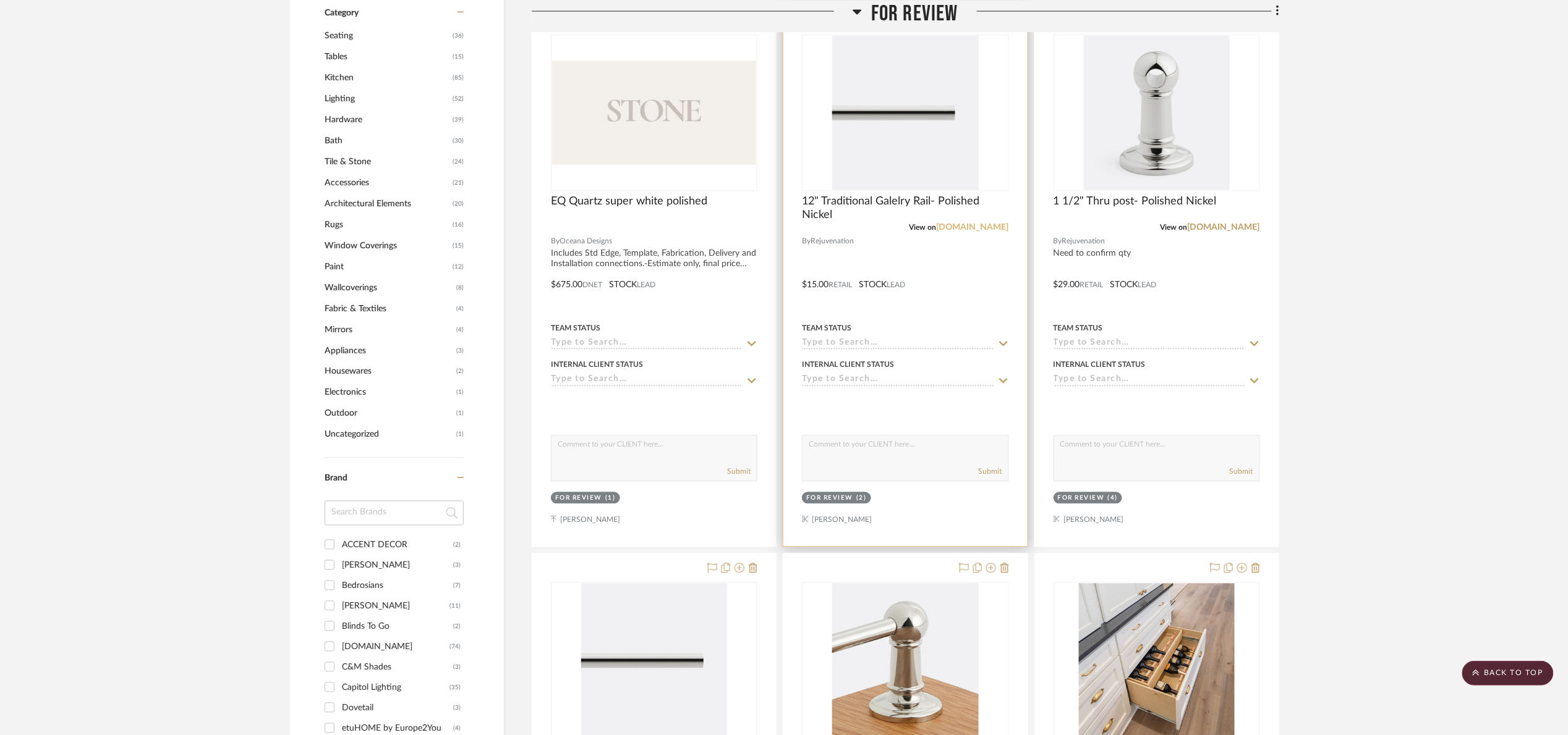
click at [959, 228] on link "[DOMAIN_NAME]" at bounding box center [972, 228] width 72 height 9
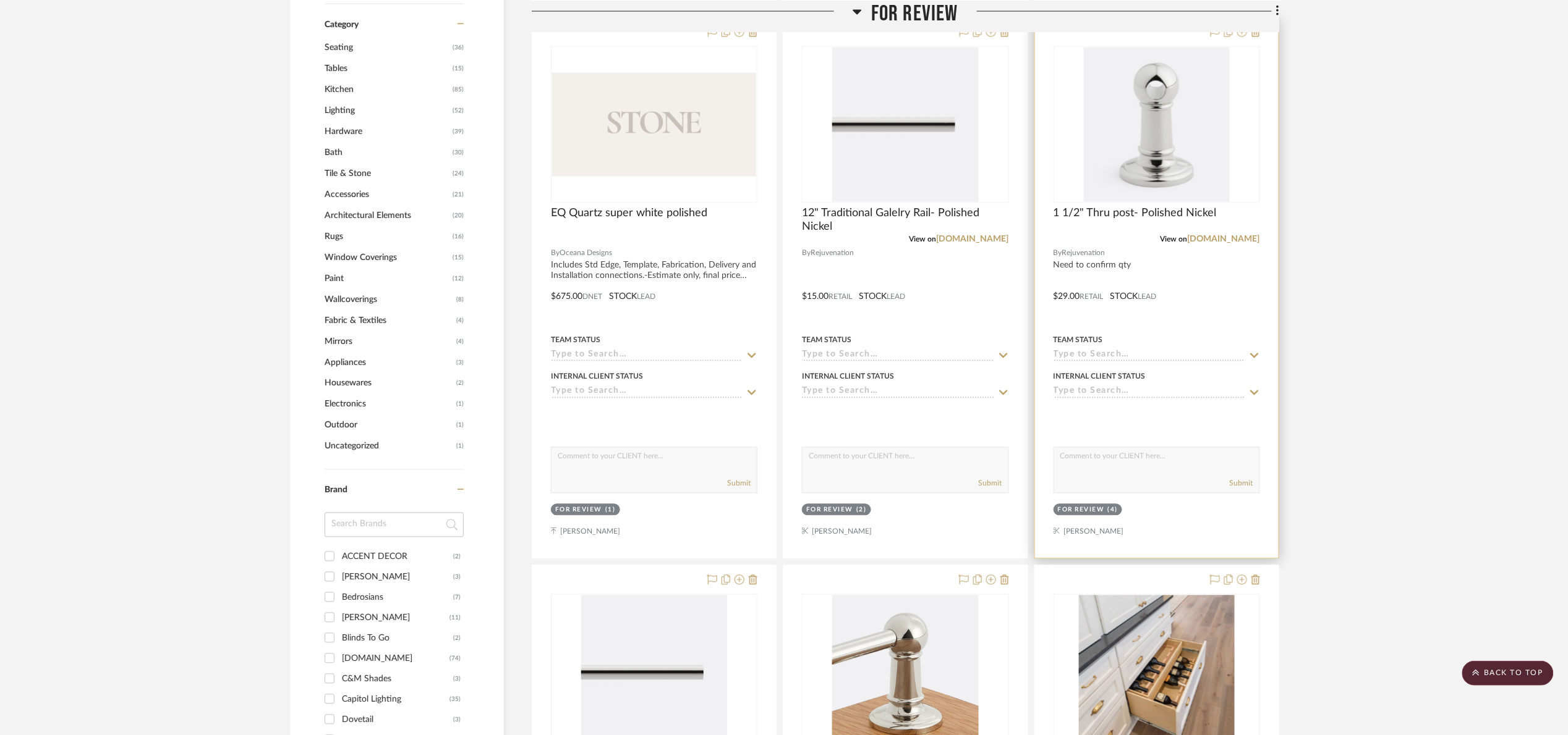
scroll to position [927, 0]
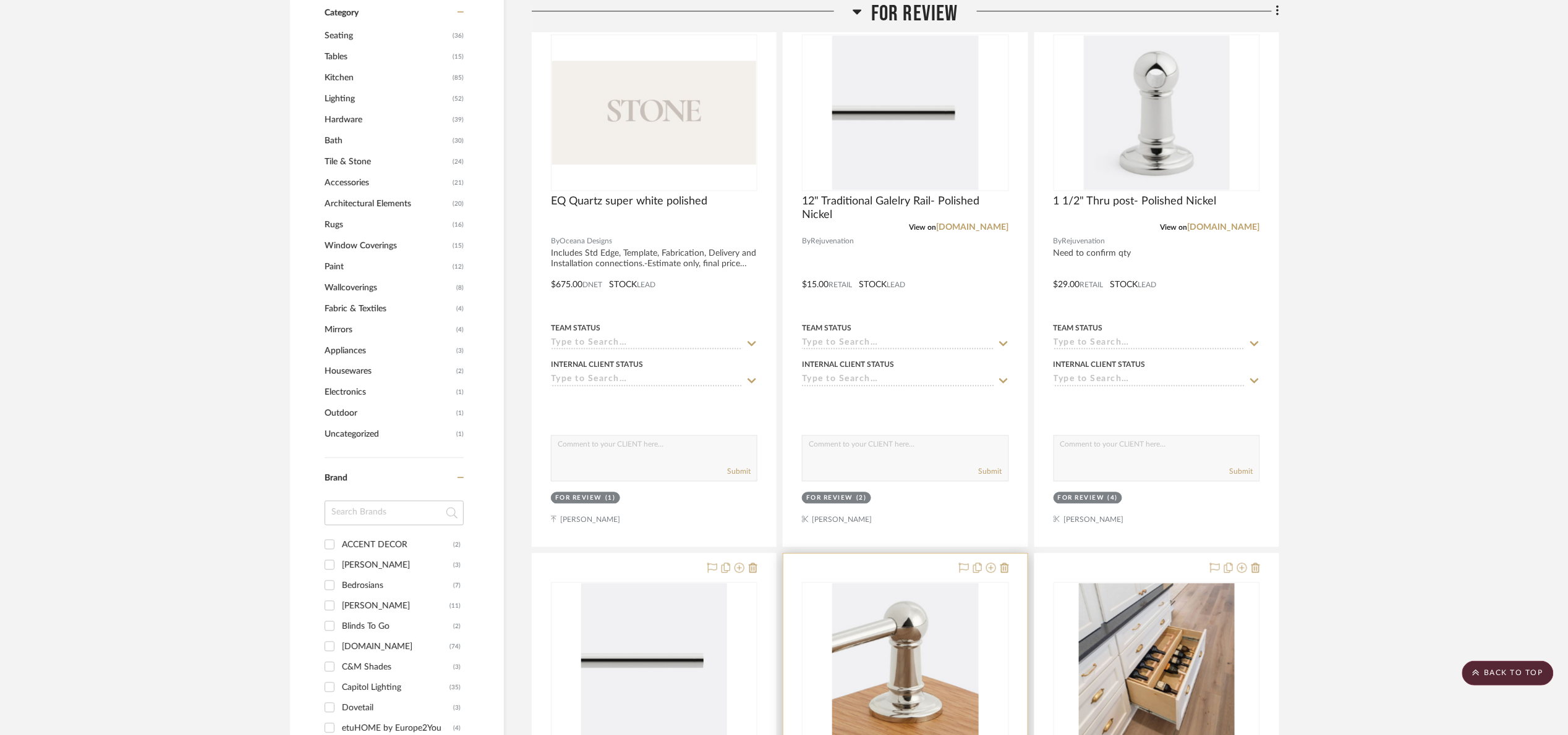
click at [0, 0] on img at bounding box center [0, 0] width 0 height 0
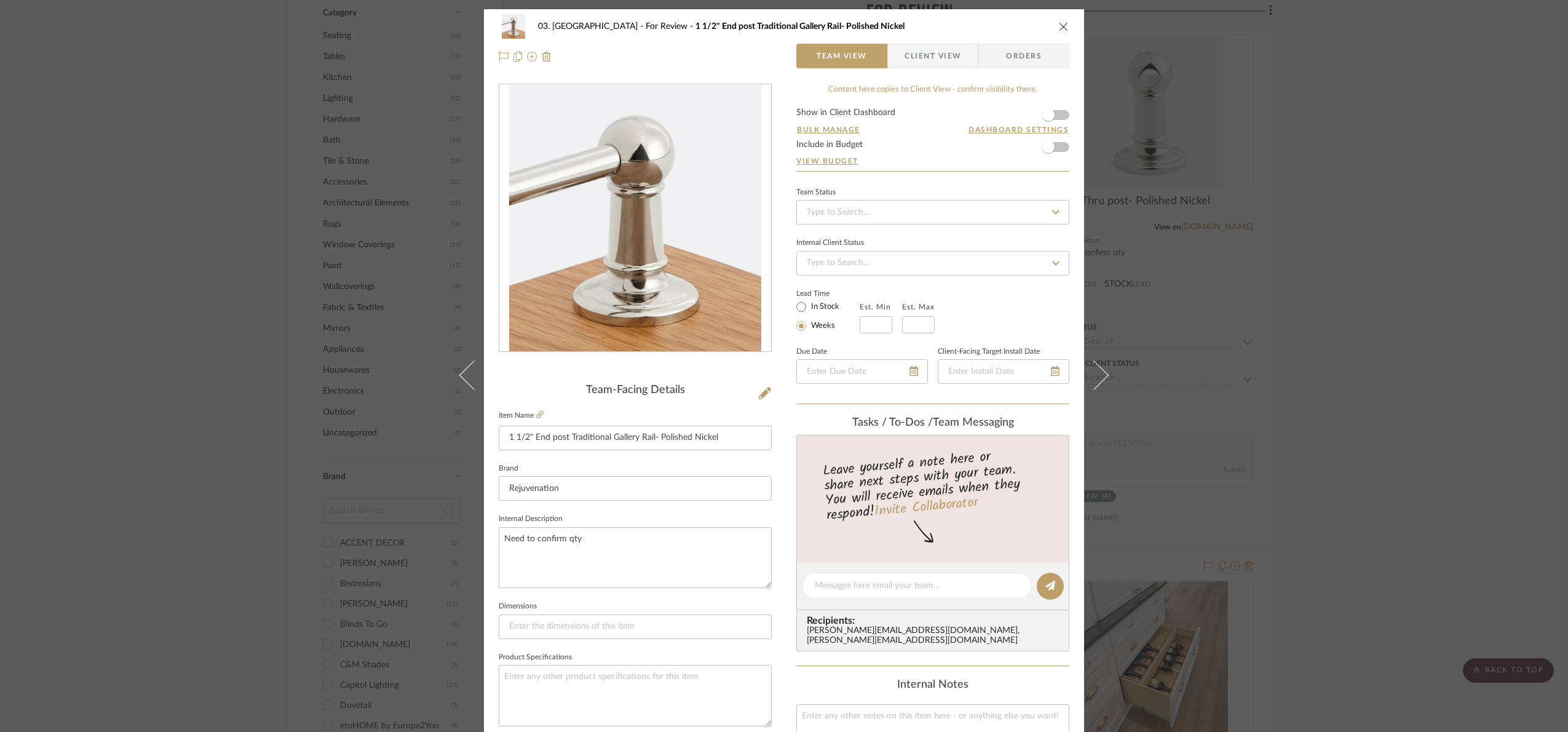
click at [657, 314] on img "0" at bounding box center [636, 218] width 253 height 267
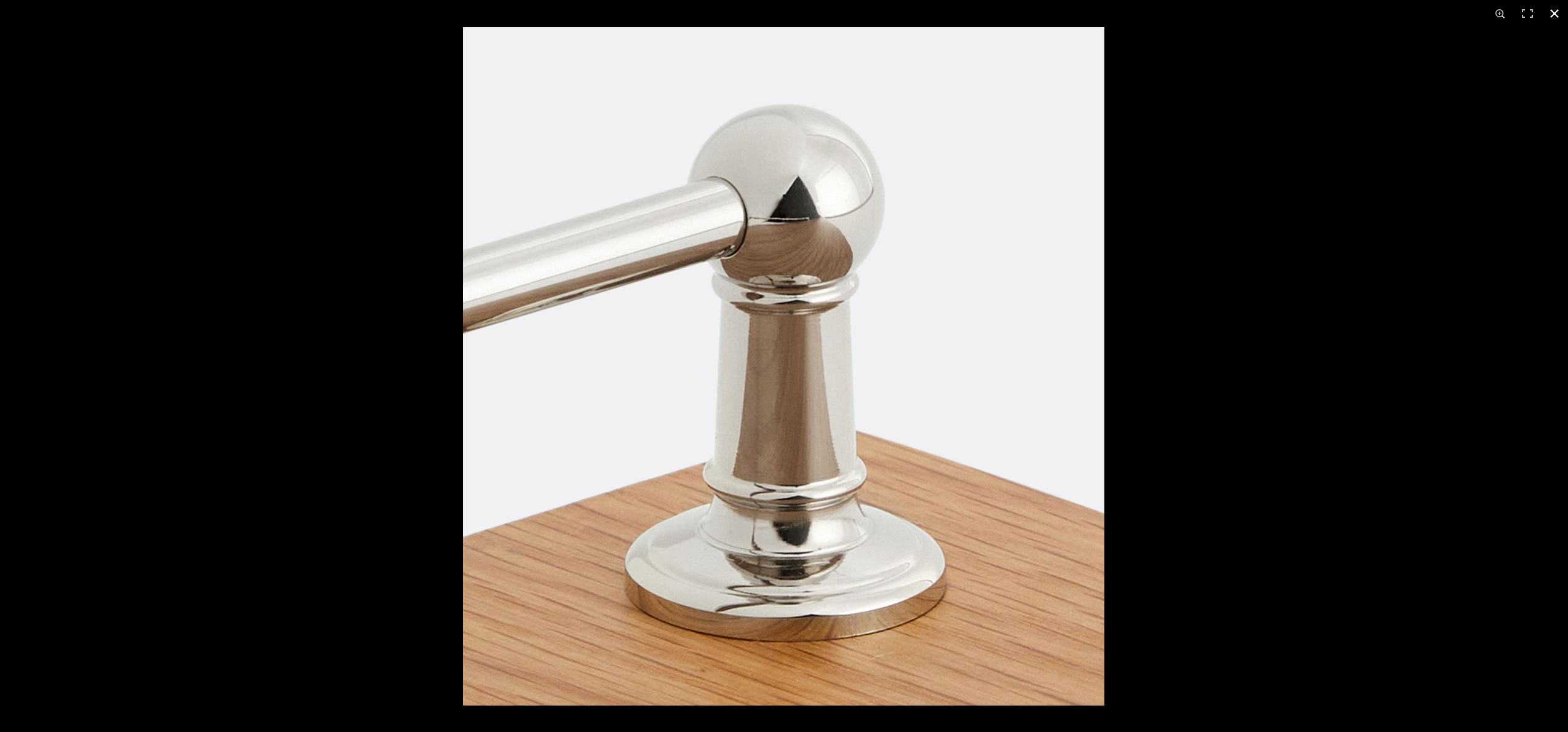
click at [154, 369] on div at bounding box center [784, 366] width 1568 height 732
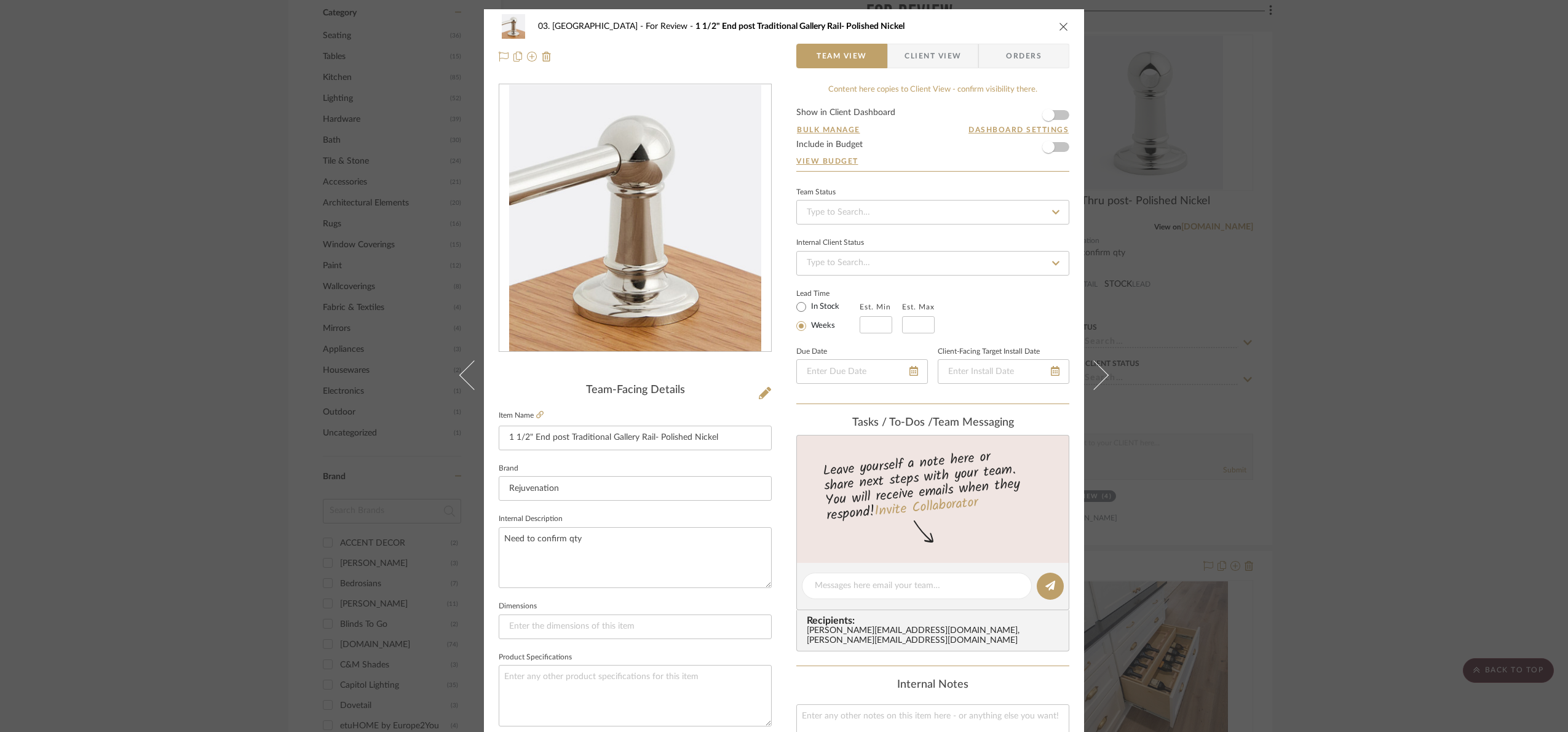
click at [1362, 323] on div "03. [PERSON_NAME] For Review 1 1/2" End post Traditional Gallery Rail- Polished…" at bounding box center [784, 366] width 1568 height 732
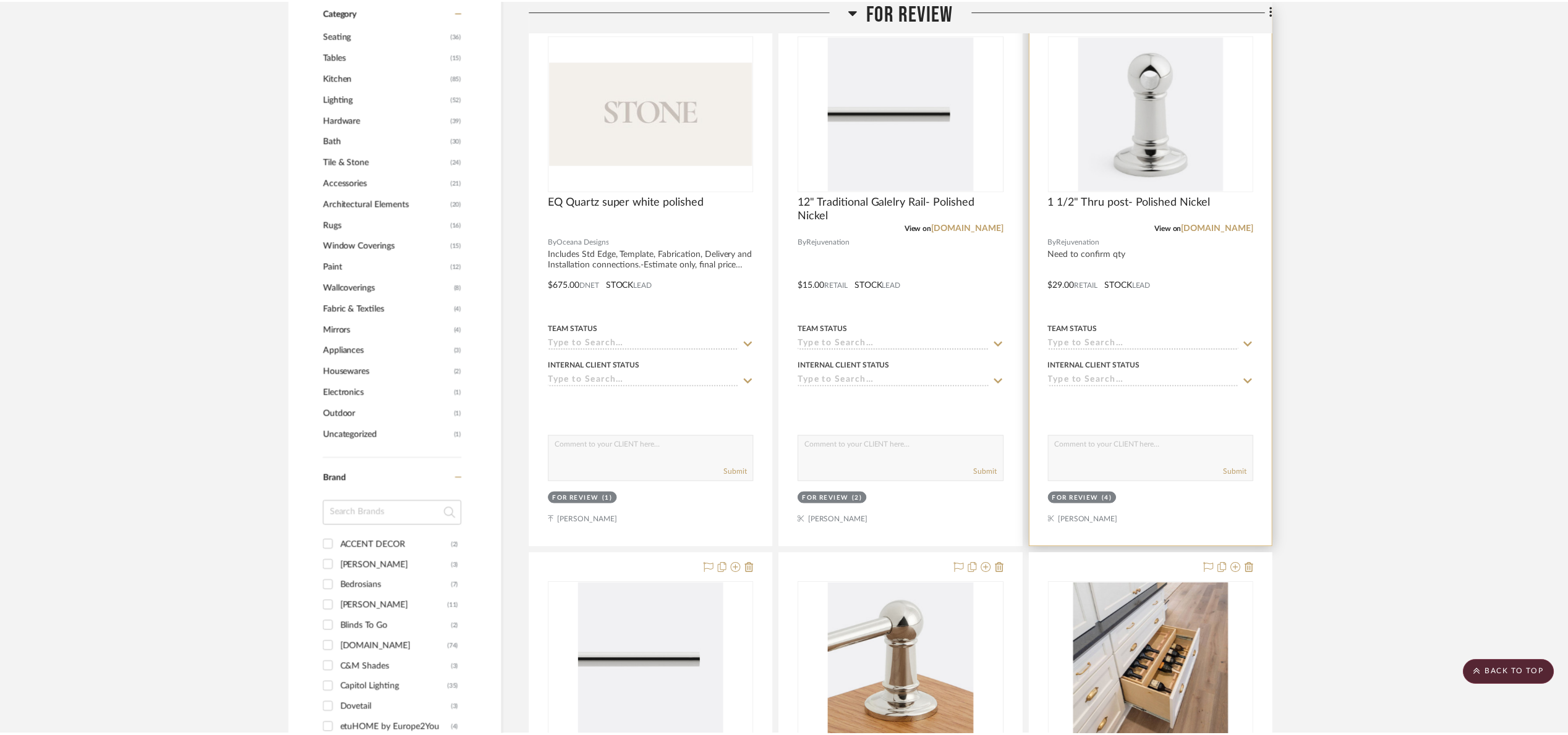
scroll to position [927, 0]
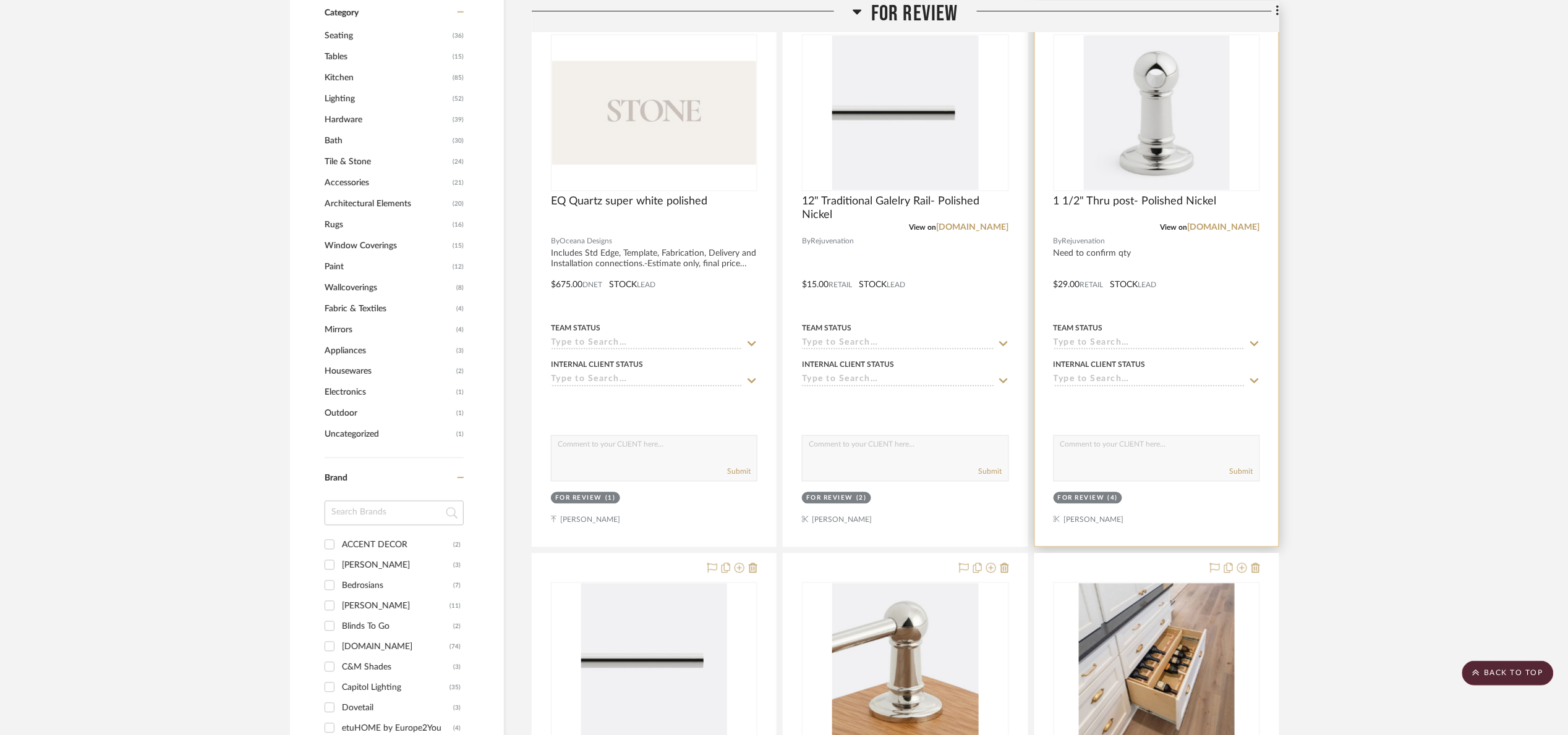
click at [1172, 177] on img "0" at bounding box center [1157, 113] width 146 height 155
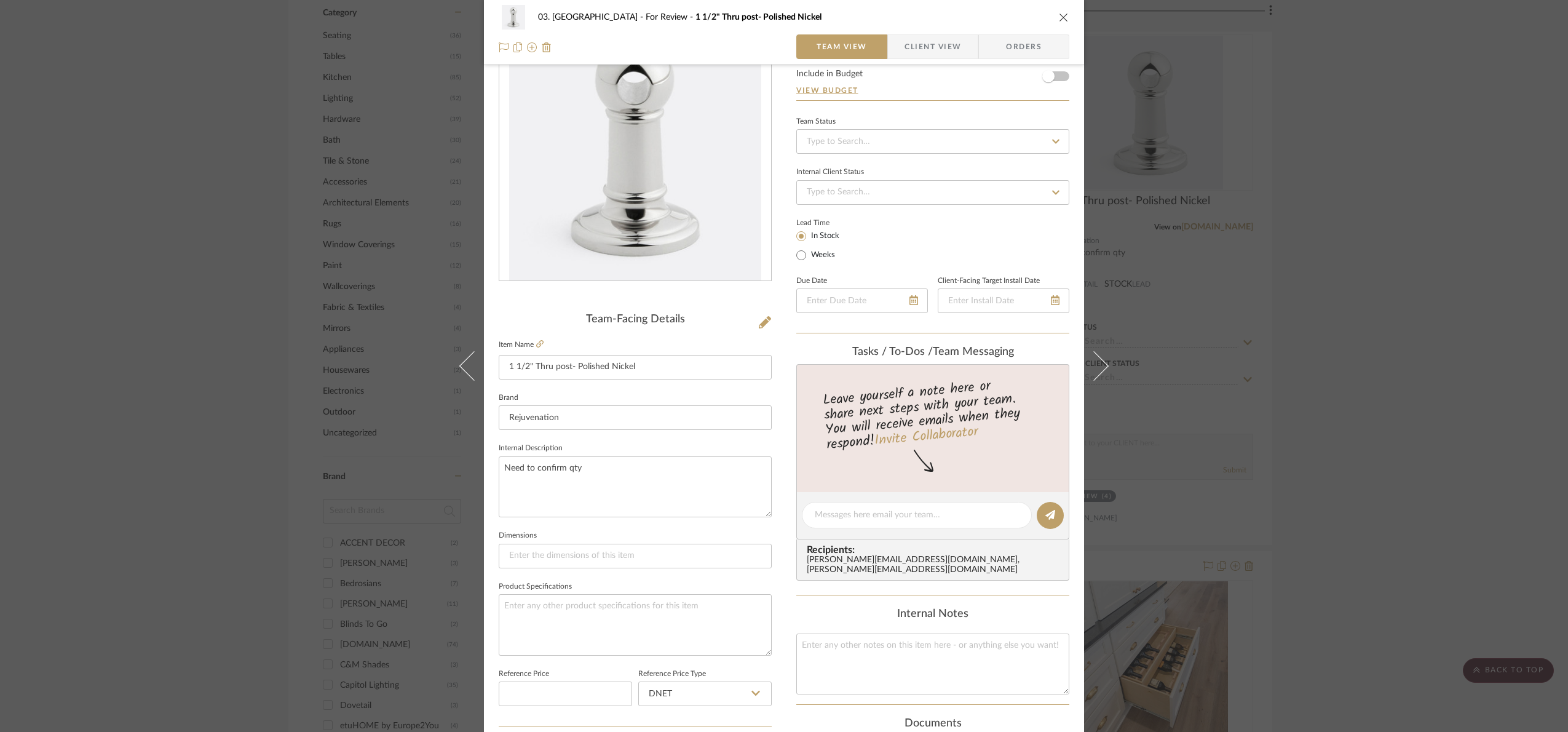
scroll to position [414, 0]
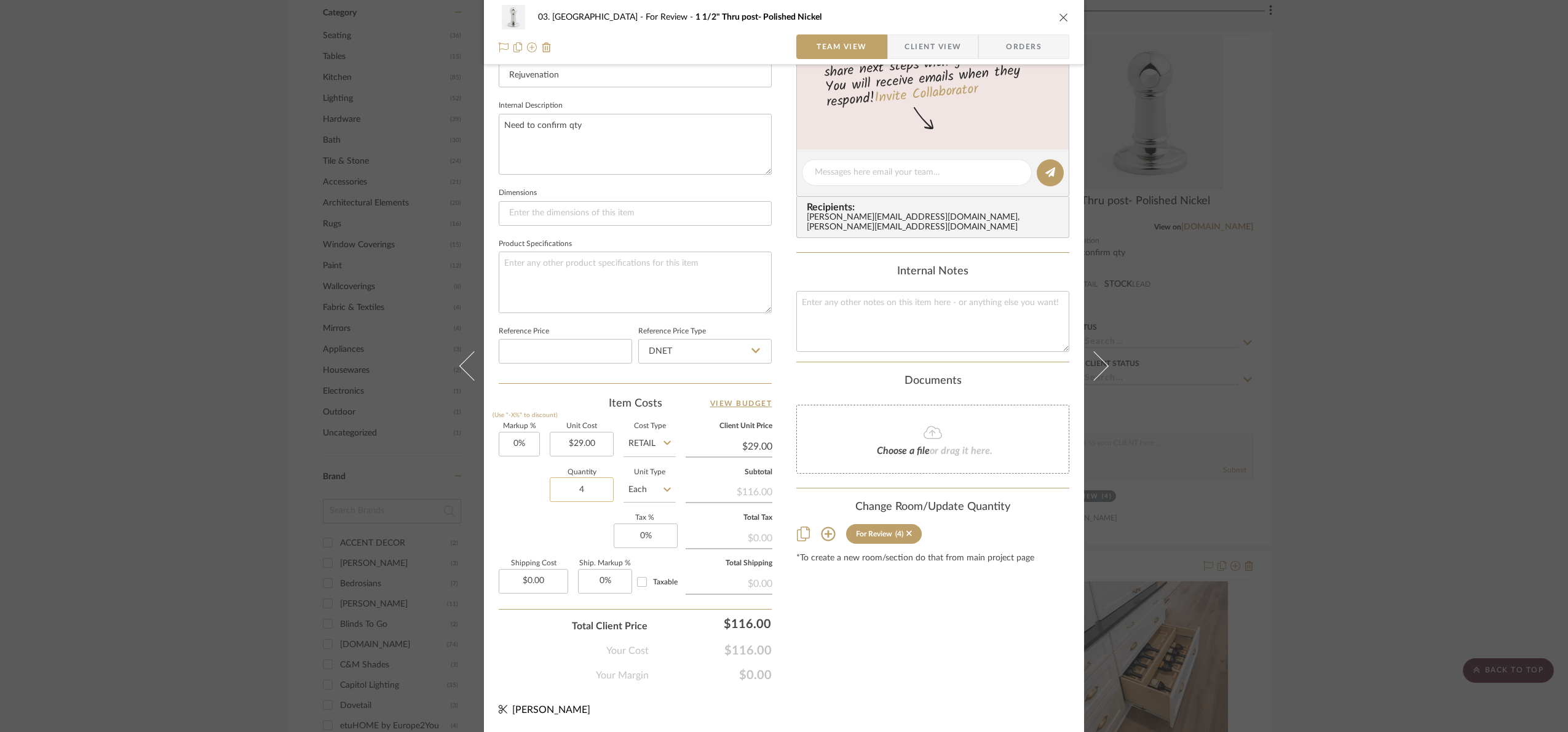
click at [598, 486] on input "4" at bounding box center [582, 490] width 64 height 24
type input "6"
click at [529, 526] on div "Markup % (Use "-X%" to discount) 0% Unit Cost $29.00 Cost Type Retail Client Un…" at bounding box center [636, 513] width 273 height 180
click at [1430, 348] on div "03. [PERSON_NAME] For Review 1 1/2" Thru post- Polished Nickel Team View Client…" at bounding box center [784, 366] width 1568 height 732
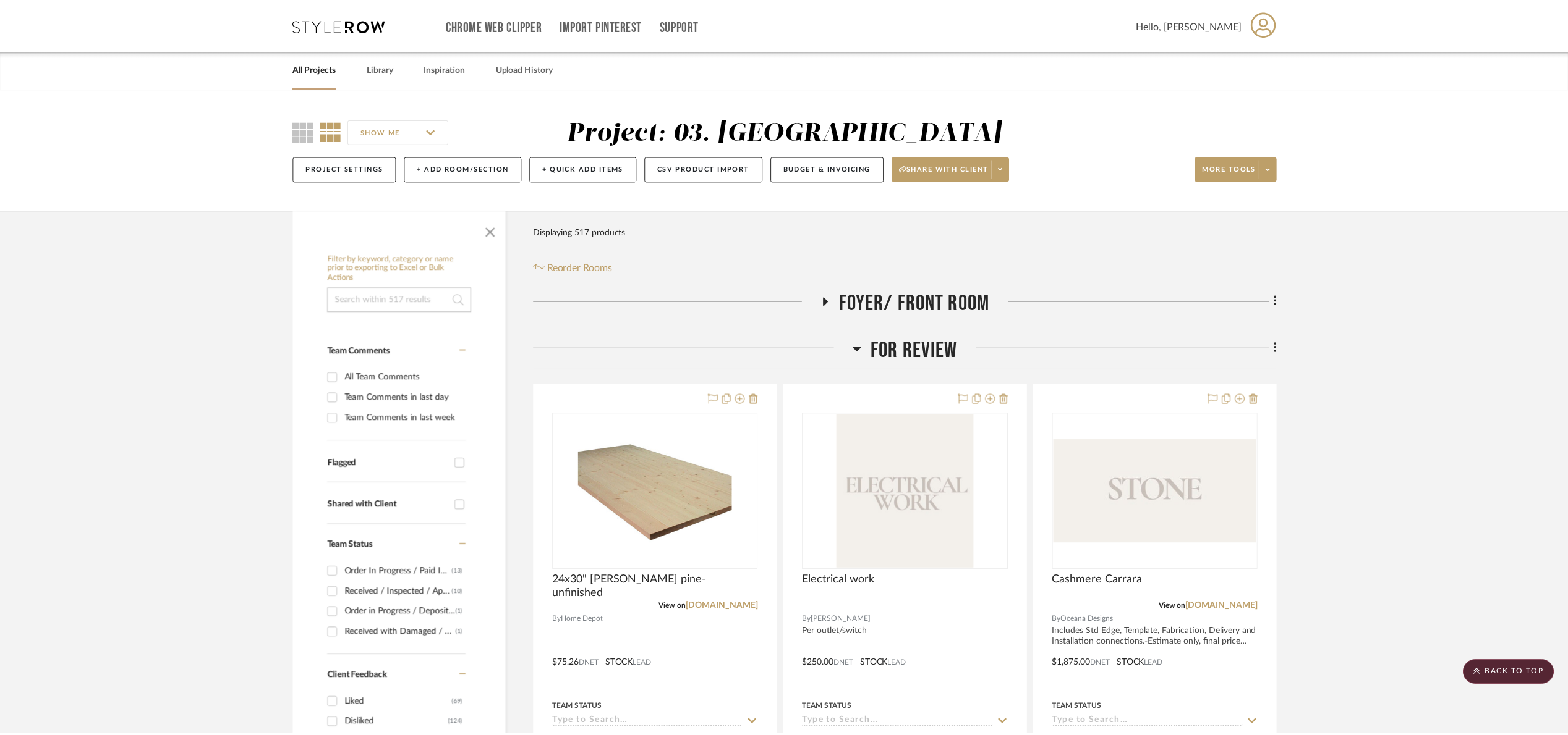
scroll to position [927, 0]
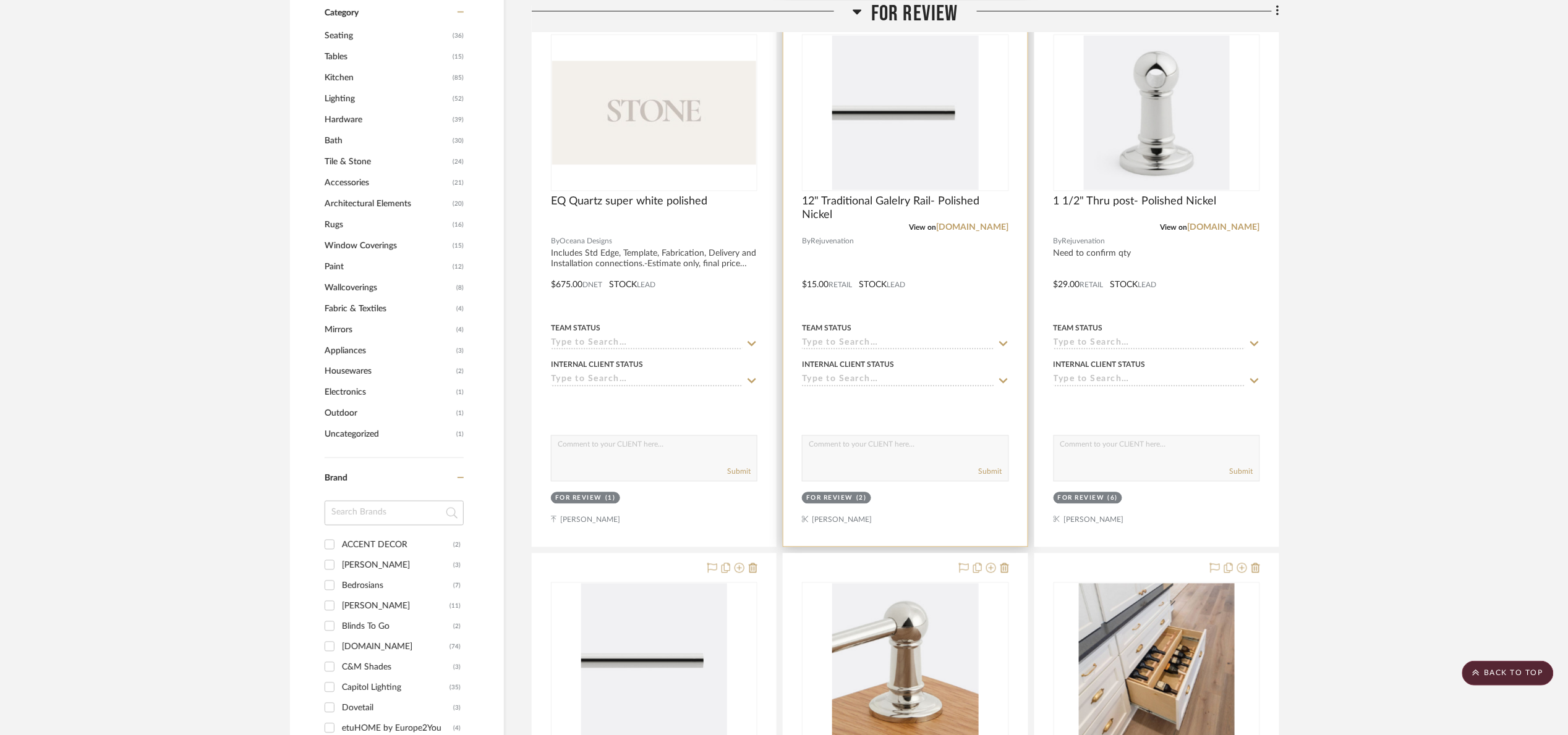
click at [903, 153] on img "0" at bounding box center [905, 113] width 146 height 155
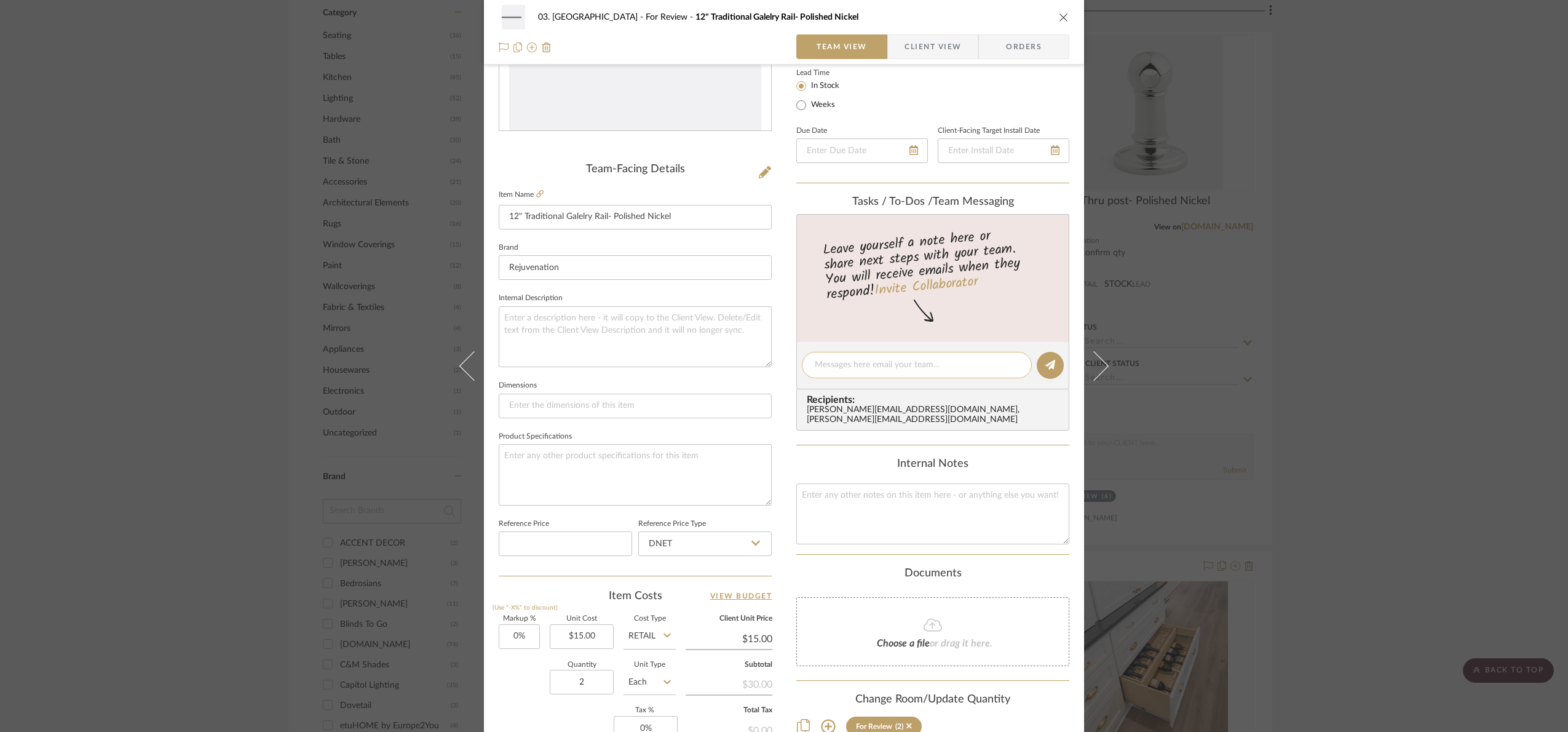
scroll to position [414, 0]
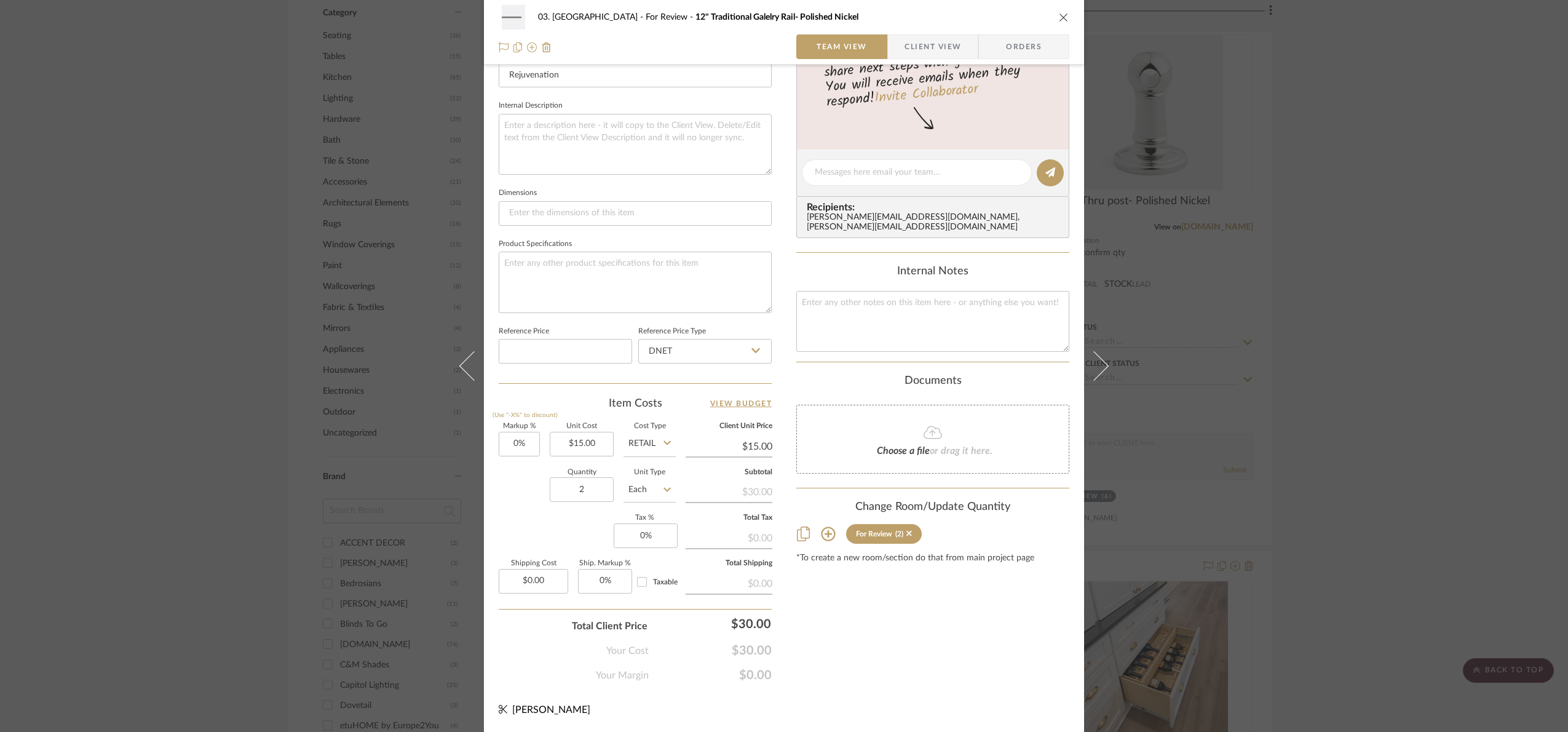
drag, startPoint x: 1326, startPoint y: 356, endPoint x: 1147, endPoint y: 384, distance: 181.2
click at [1324, 356] on div "03. [PERSON_NAME] For Review 12" Traditional Galelry Rail- Polished Nickel Team…" at bounding box center [784, 366] width 1568 height 732
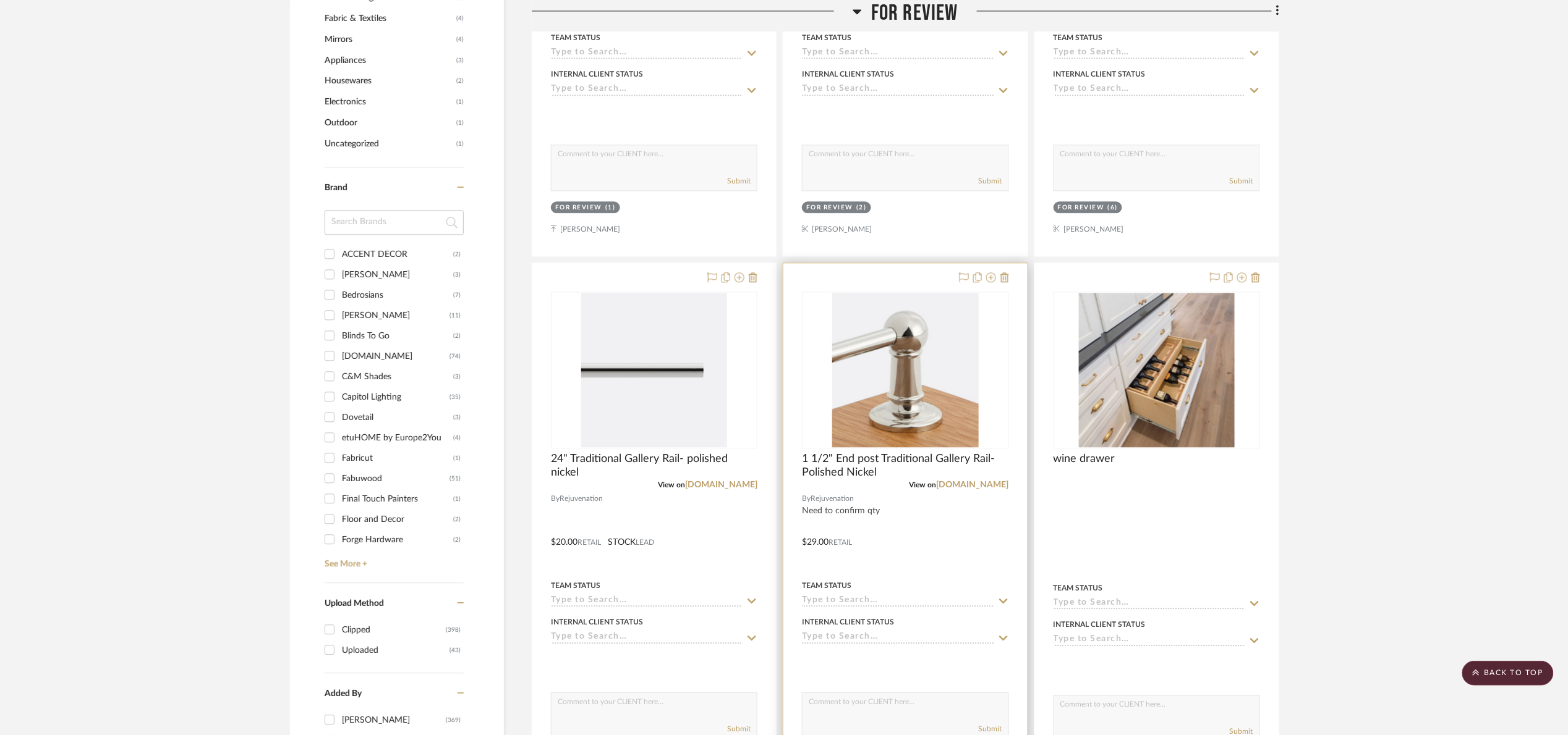
scroll to position [1297, 0]
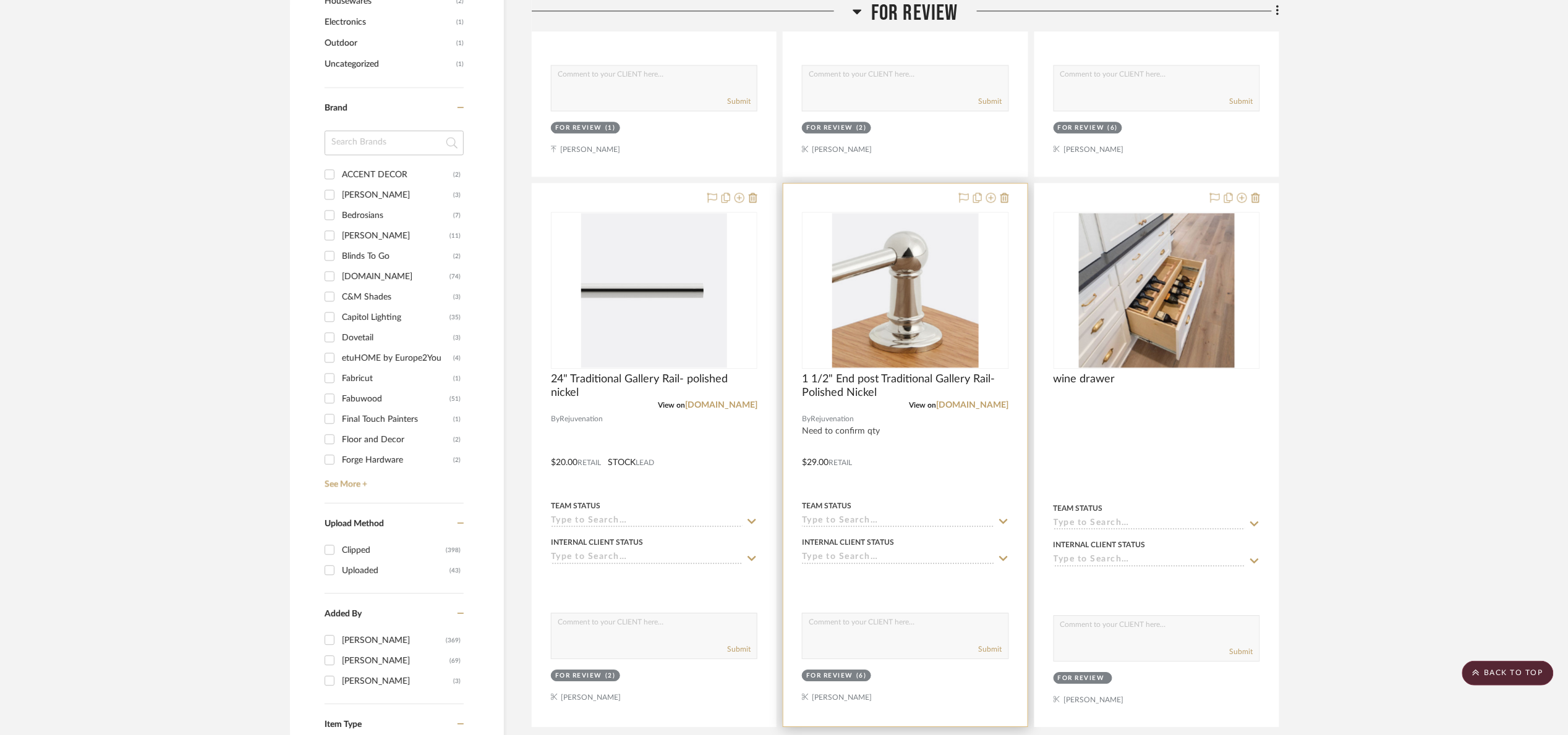
click at [894, 362] on img "0" at bounding box center [905, 290] width 146 height 155
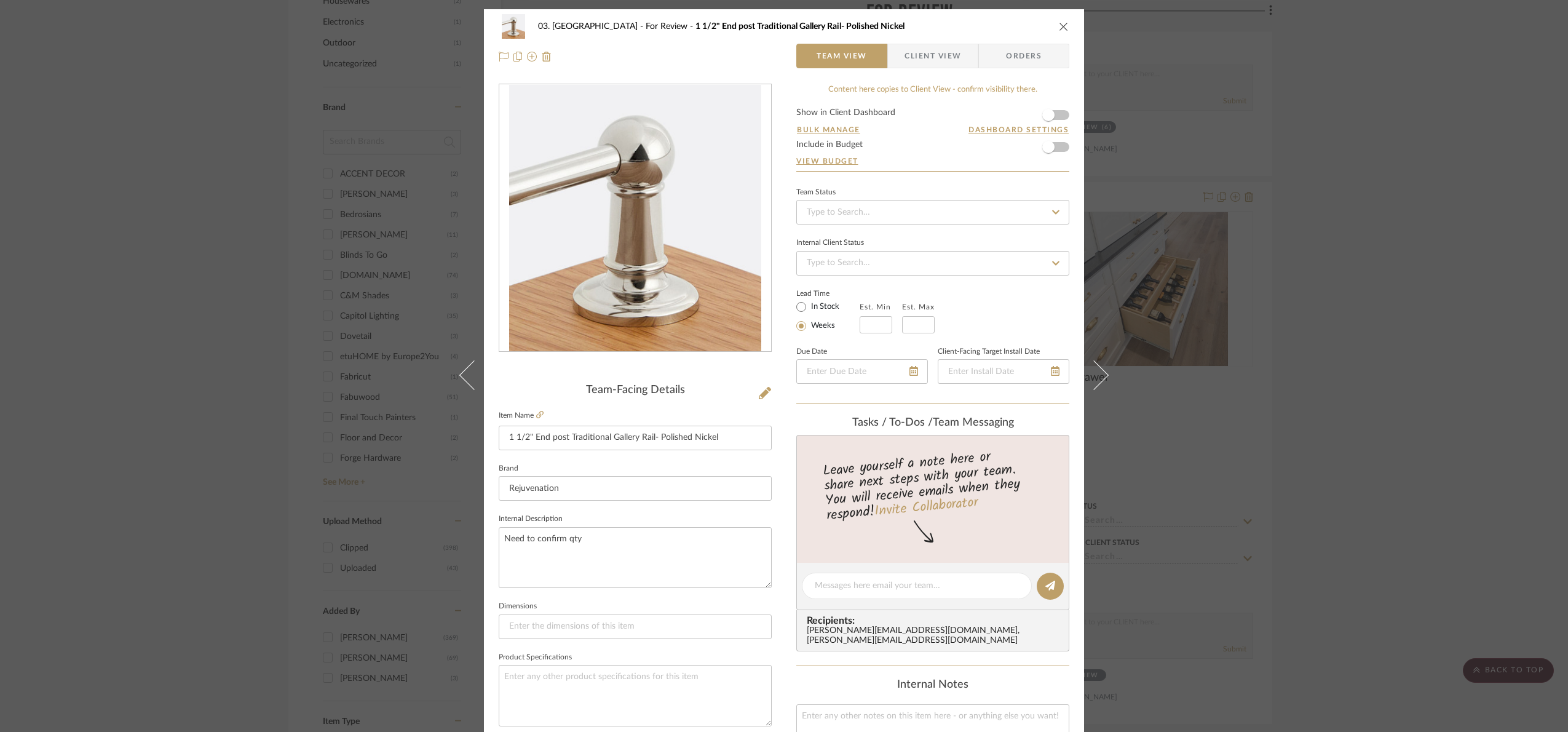
scroll to position [414, 0]
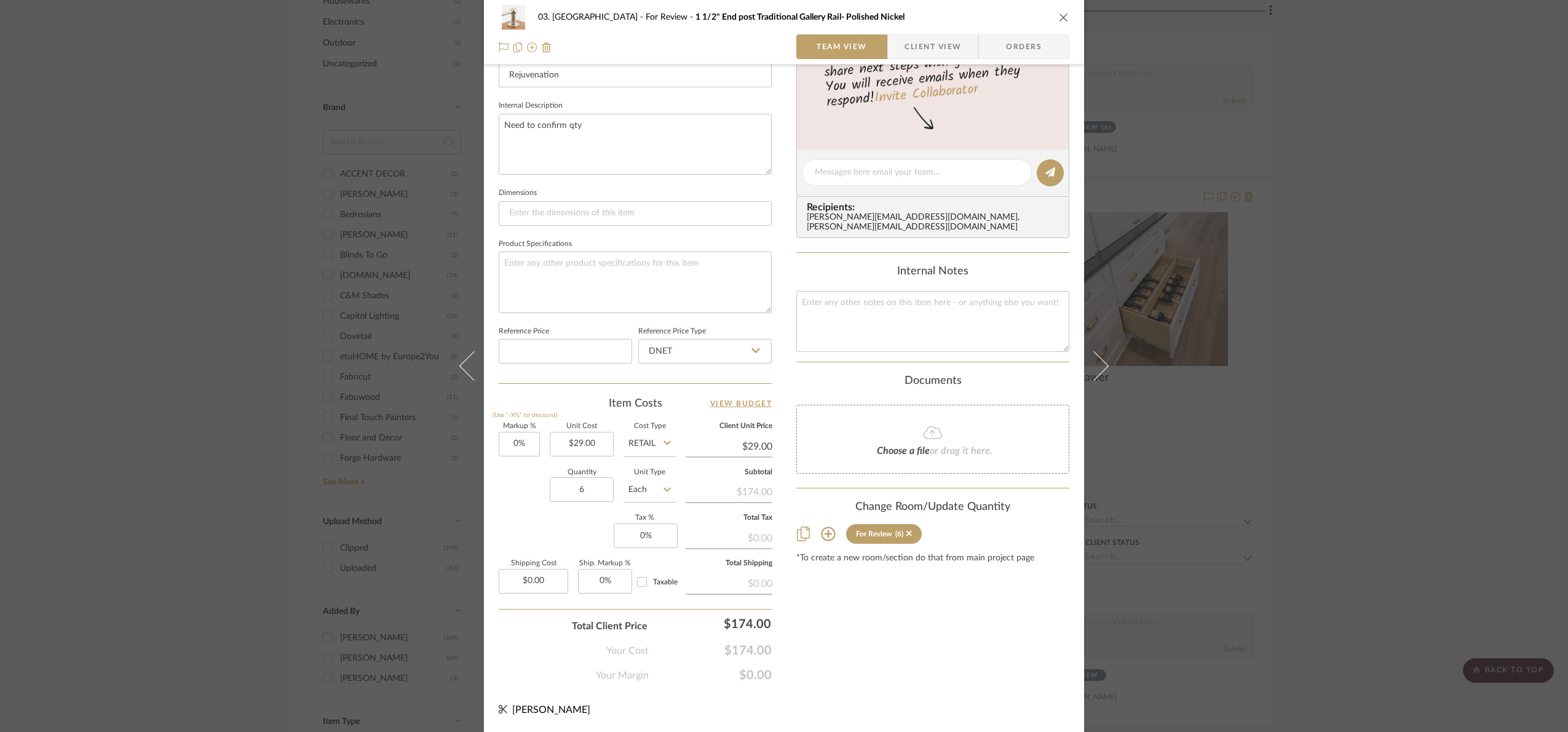
click at [1360, 408] on div "03. [PERSON_NAME] For Review 1 1/2" End post Traditional Gallery Rail- Polished…" at bounding box center [784, 366] width 1568 height 732
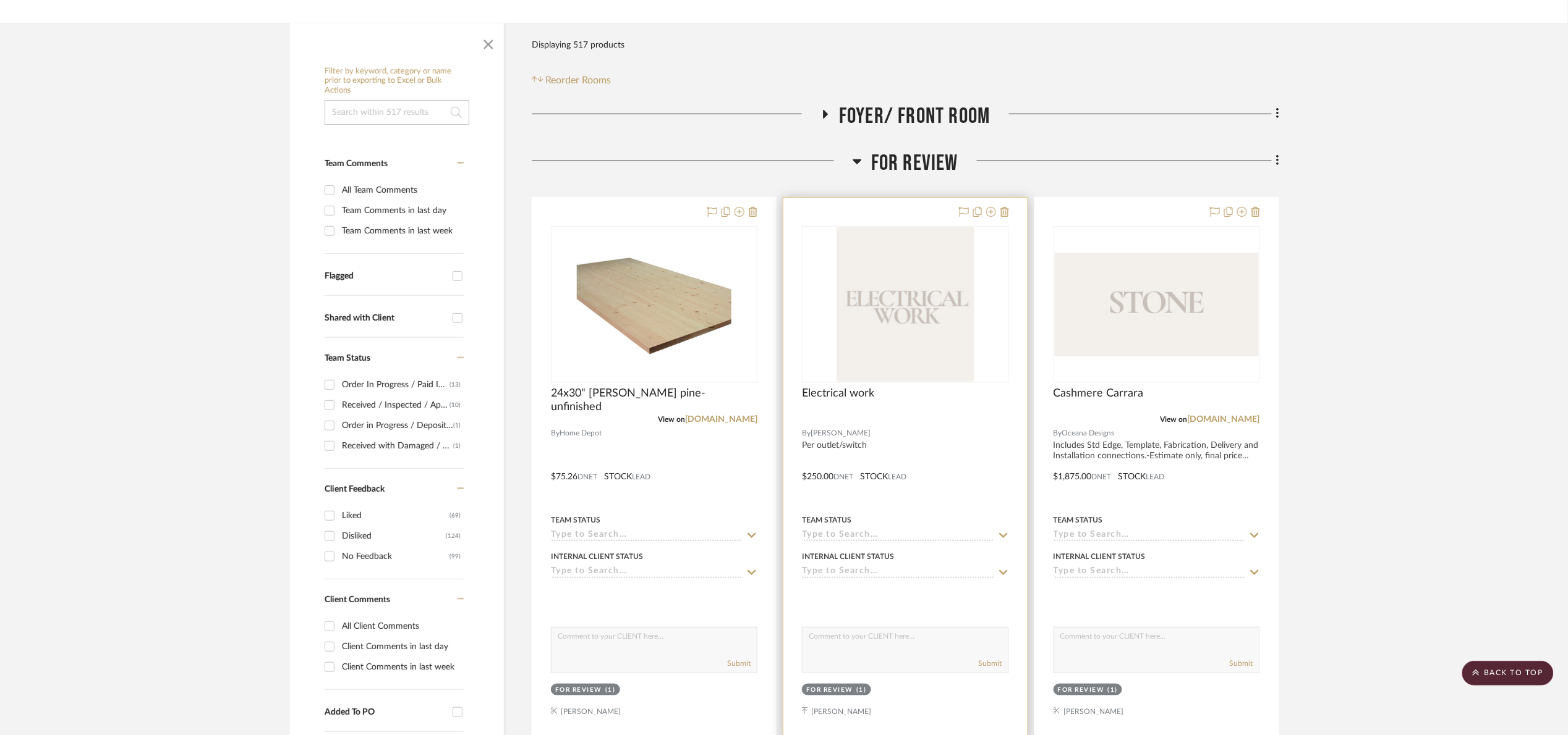
scroll to position [185, 0]
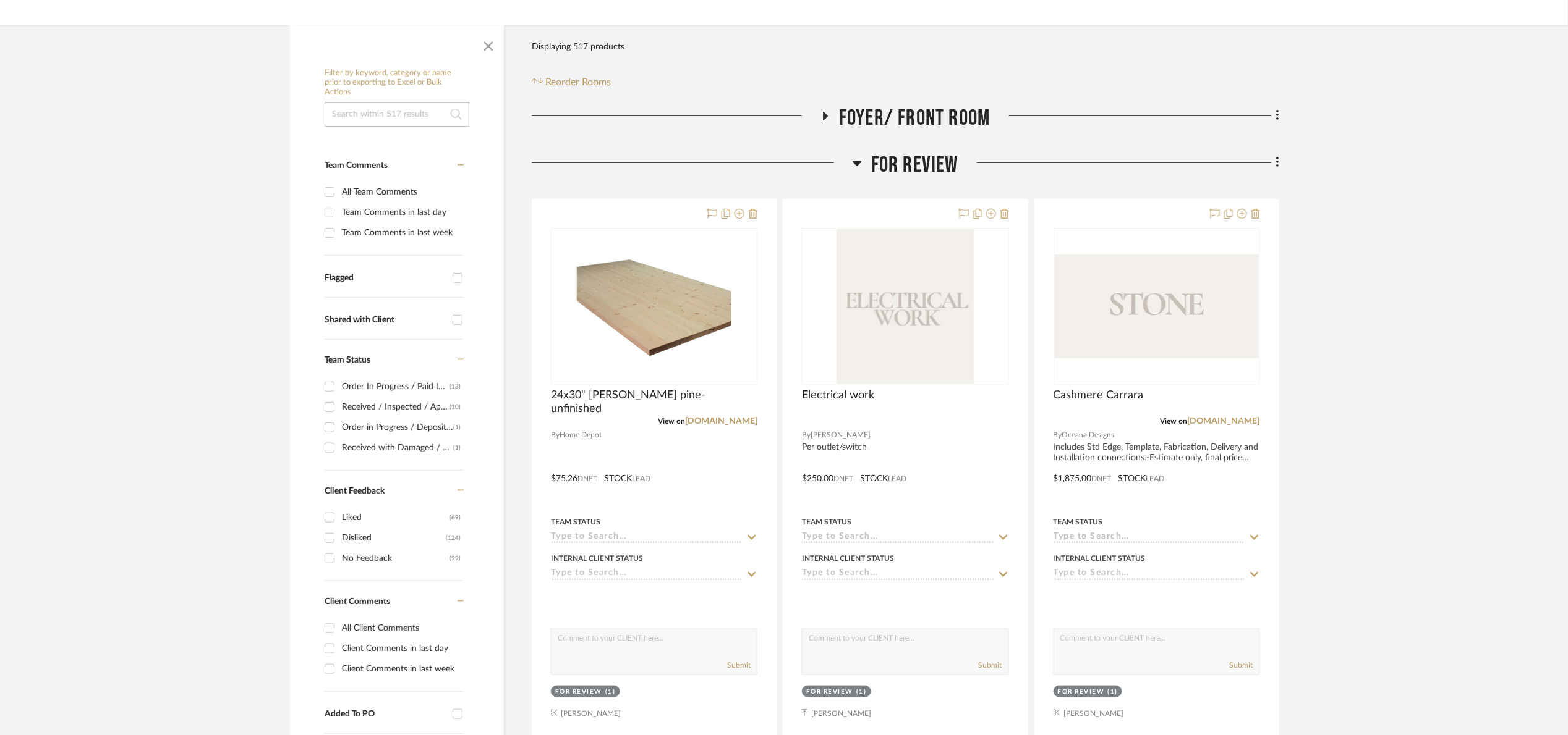
click at [906, 176] on span "For Review" at bounding box center [914, 165] width 87 height 27
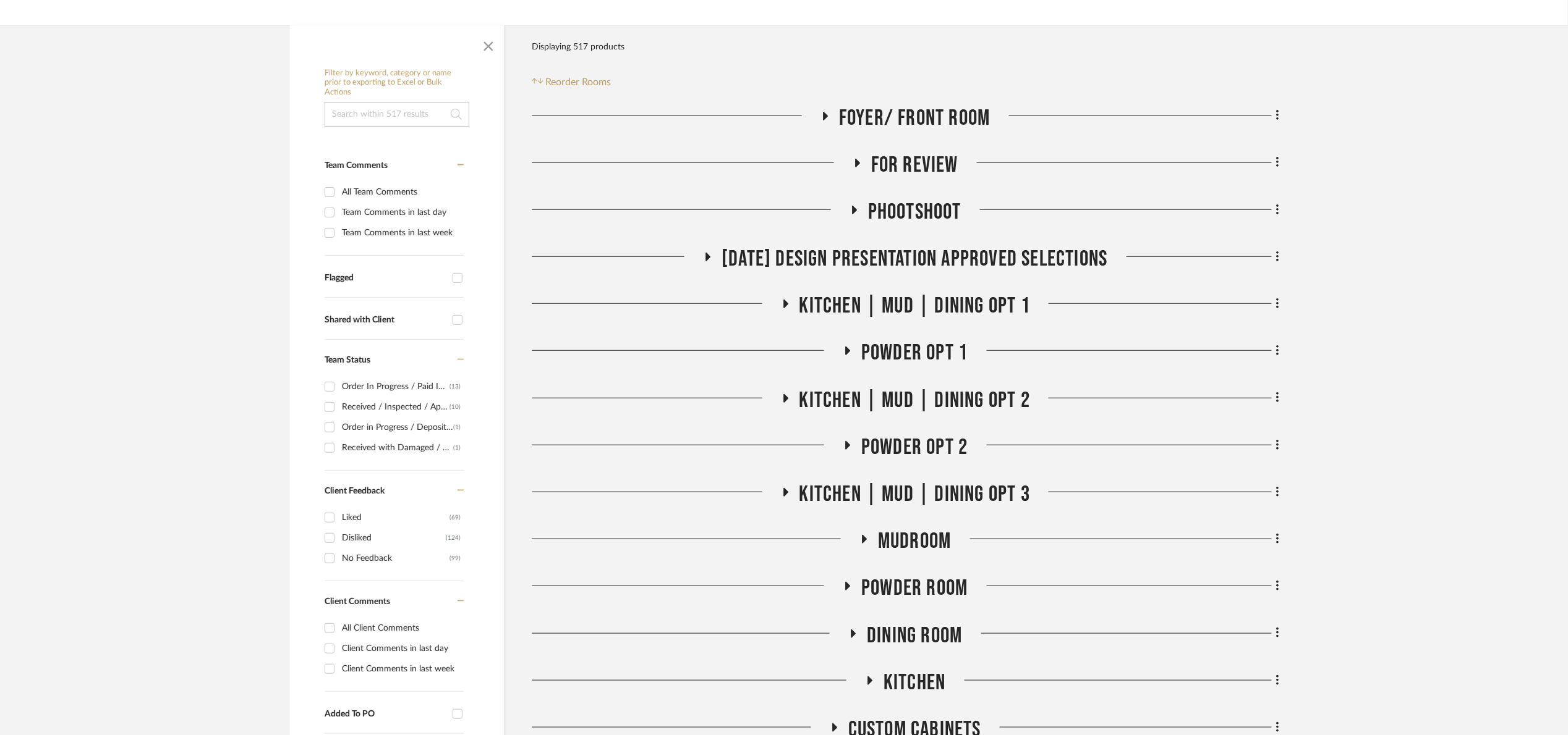
click at [927, 261] on span "[DATE] Design Presentation Approved selections" at bounding box center [914, 259] width 386 height 27
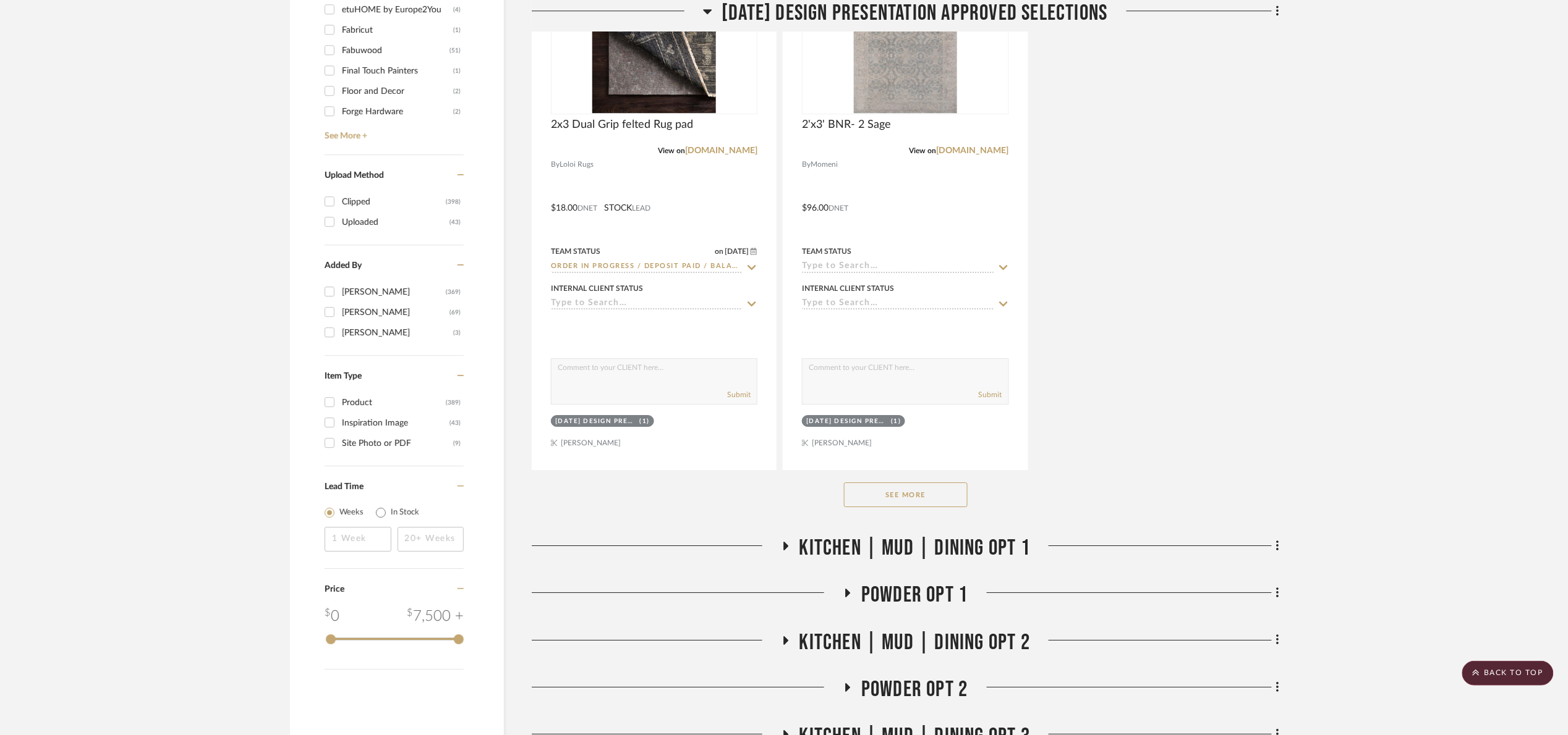
scroll to position [1854, 0]
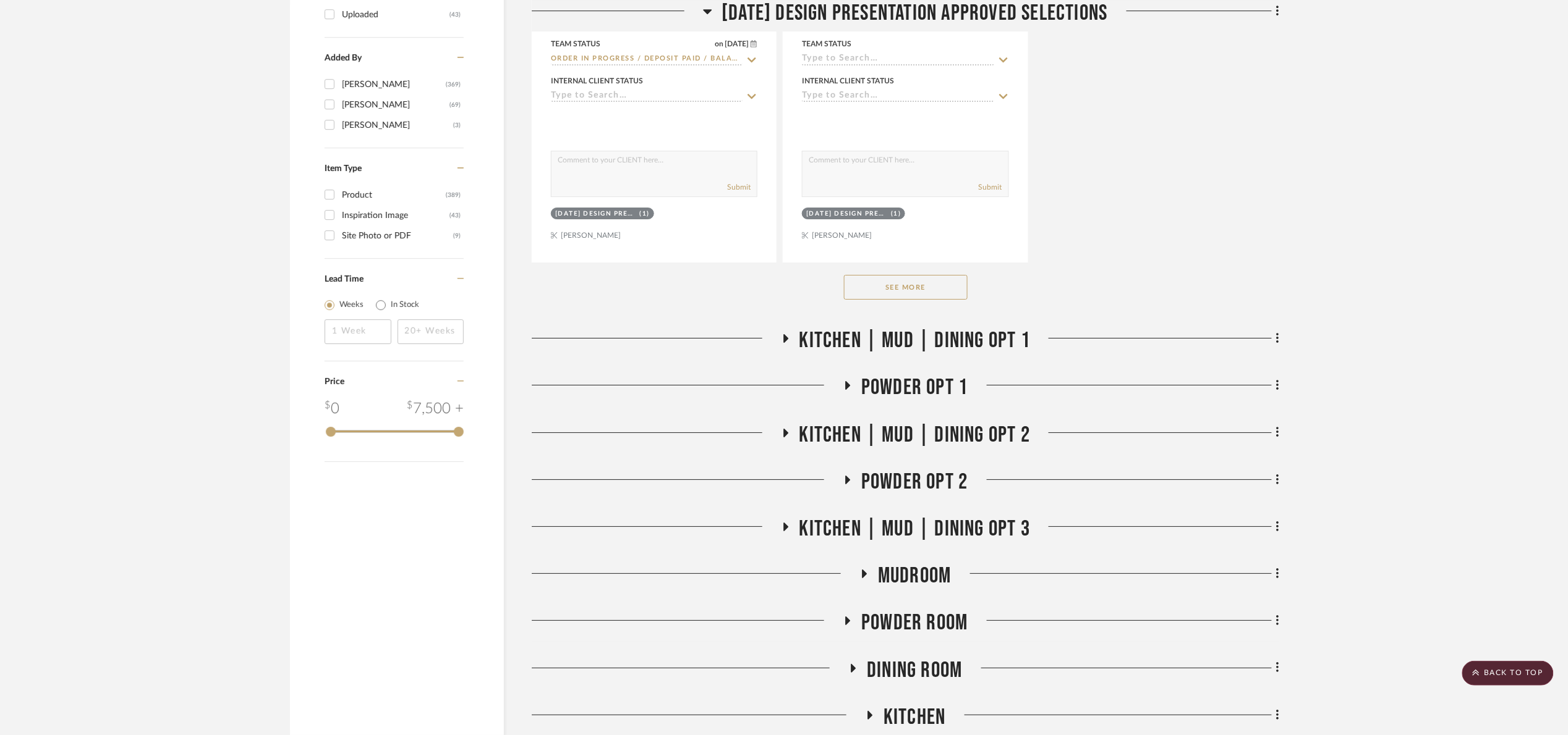
click at [936, 304] on div "See More" at bounding box center [906, 287] width 747 height 50
click at [934, 290] on button "See More" at bounding box center [906, 287] width 123 height 24
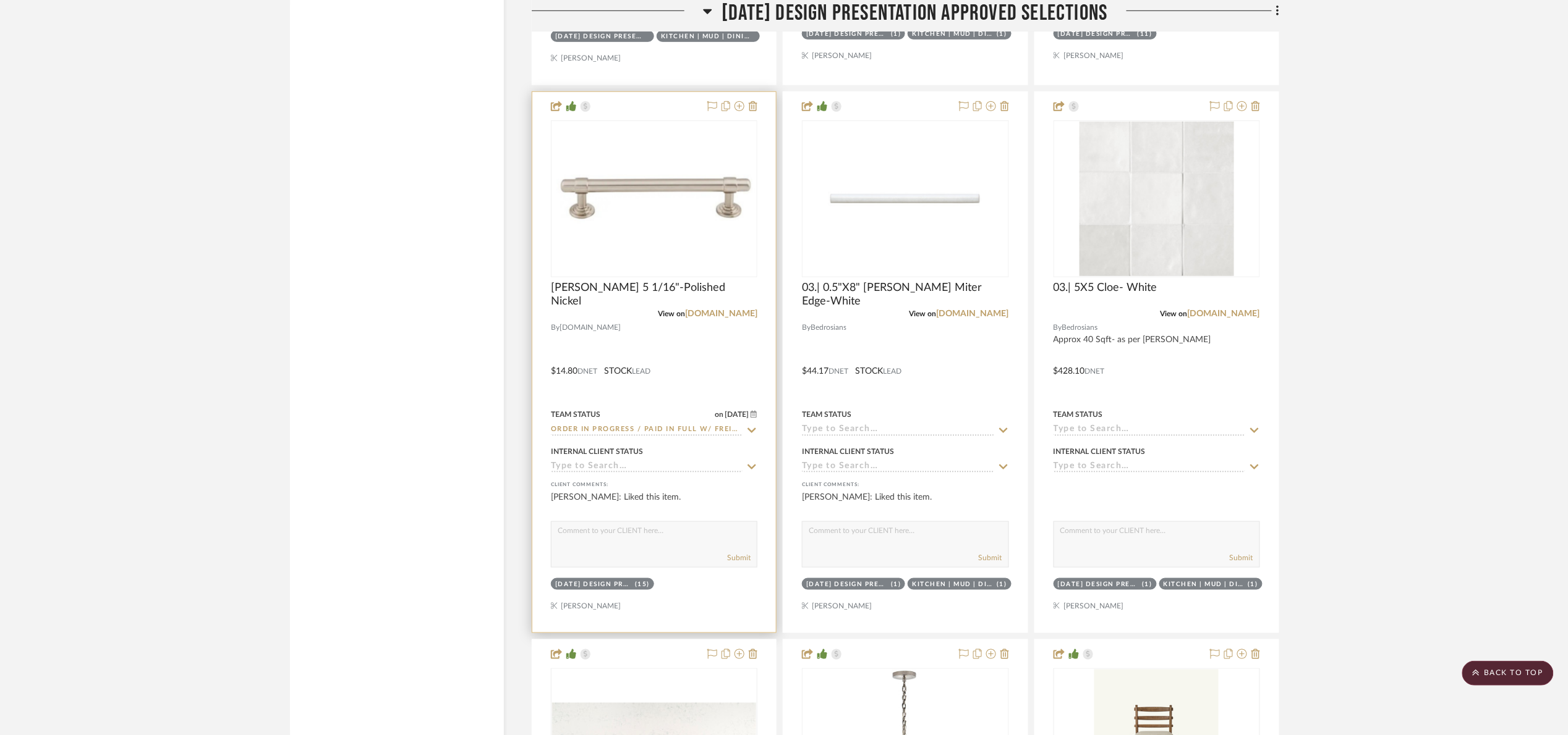
scroll to position [2502, 0]
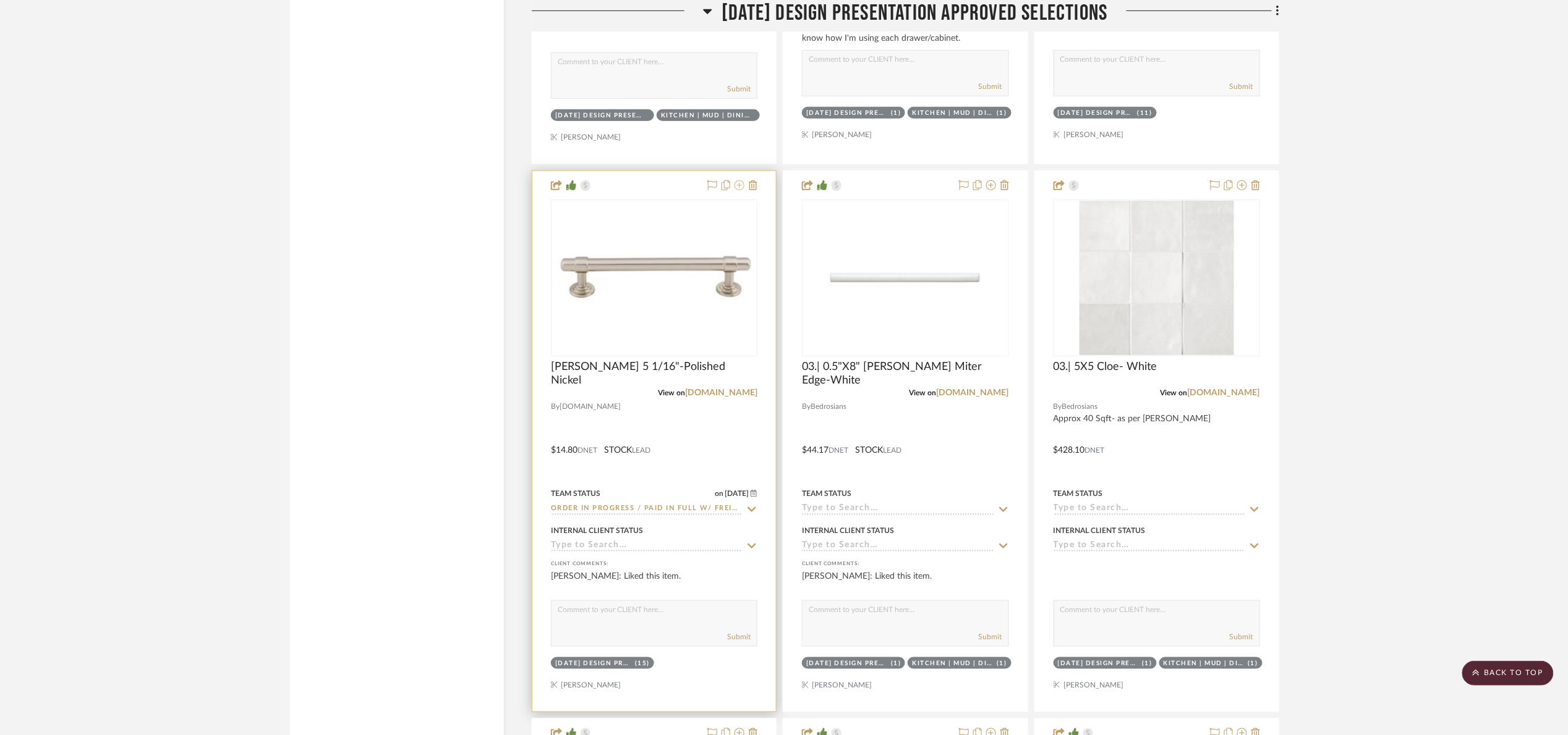
click at [738, 189] on icon at bounding box center [739, 185] width 10 height 10
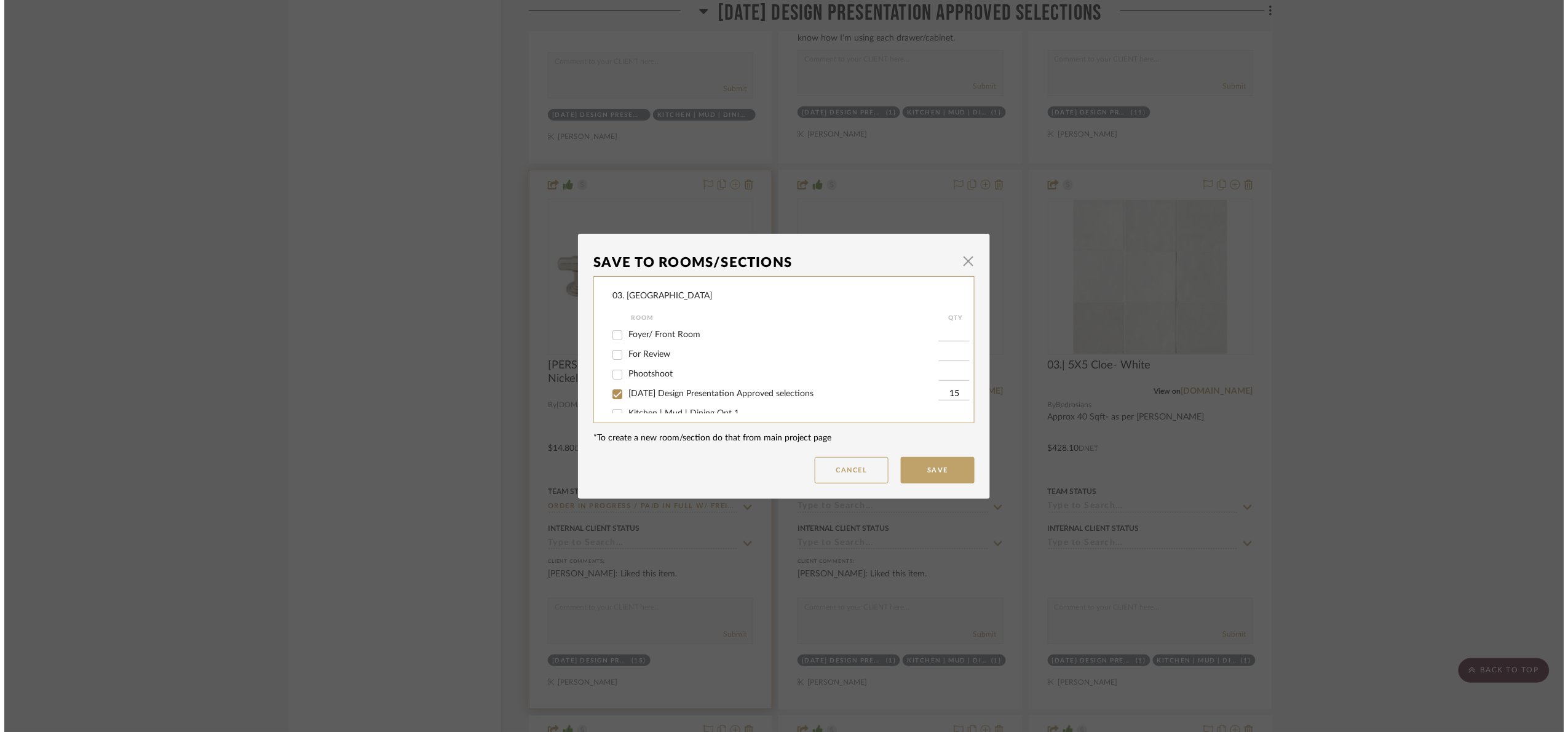
scroll to position [0, 0]
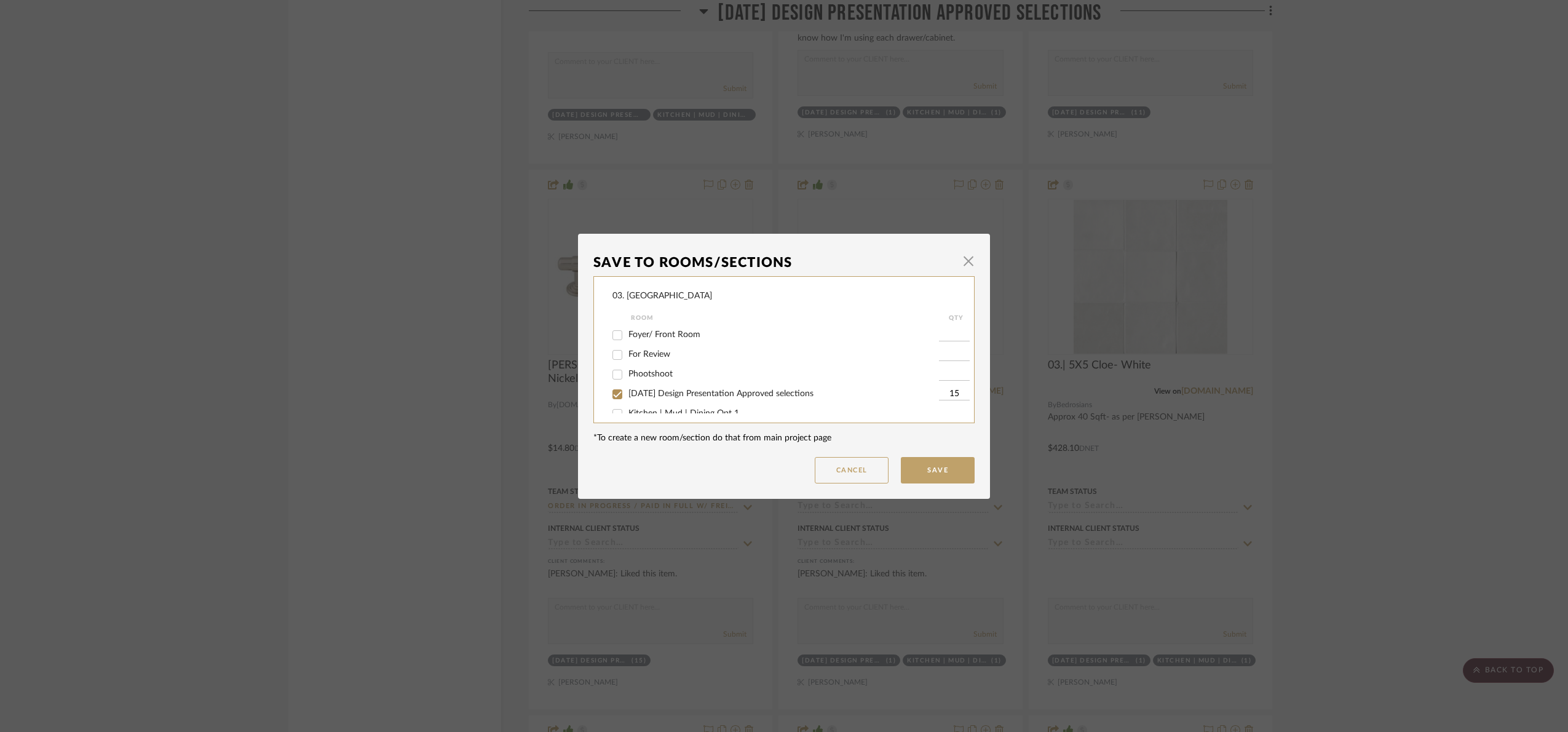
click at [653, 356] on span "For Review" at bounding box center [650, 355] width 42 height 9
click at [627, 356] on input "For Review" at bounding box center [618, 355] width 20 height 20
checkbox input "true"
type input "1"
click at [926, 466] on button "Save" at bounding box center [938, 470] width 74 height 27
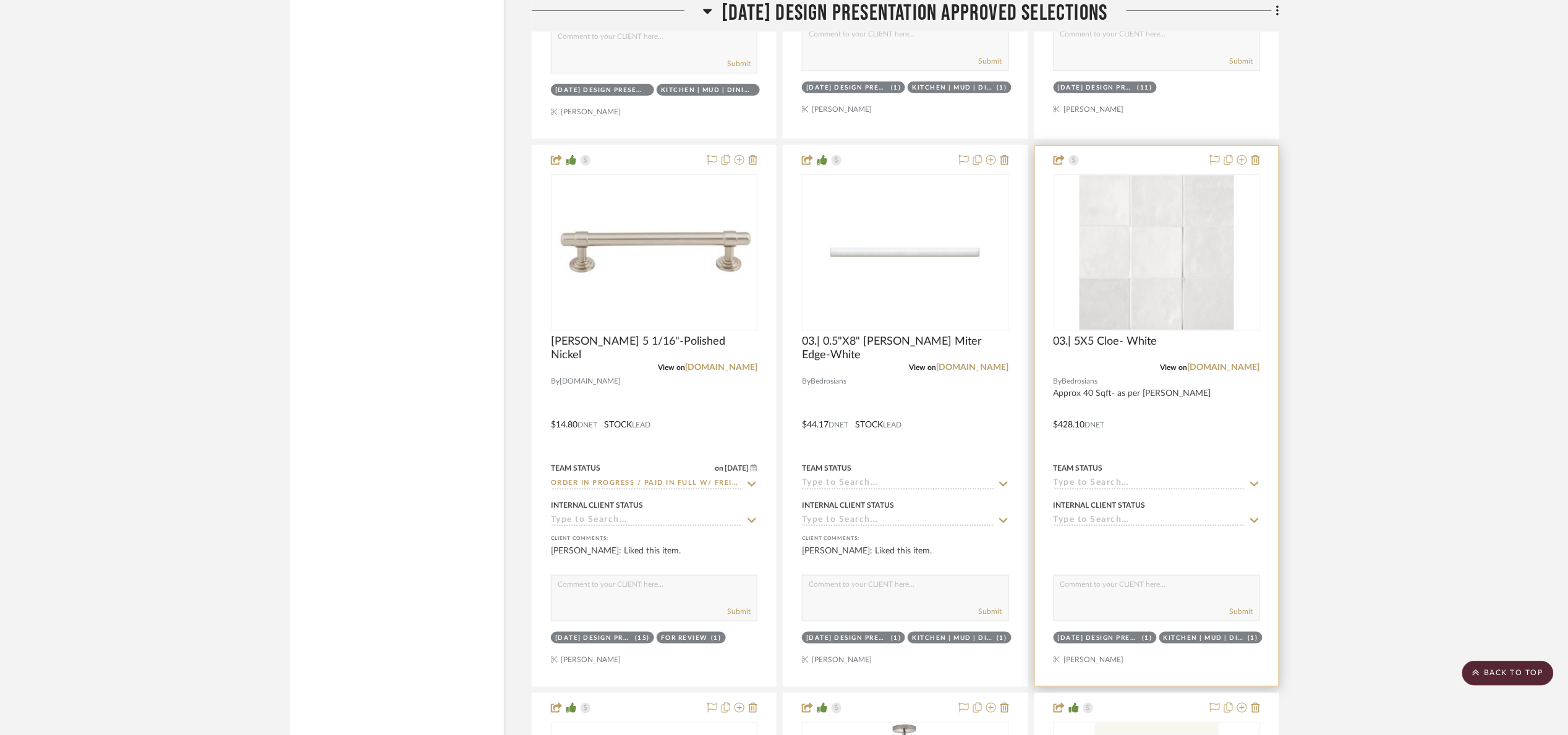
scroll to position [2502, 0]
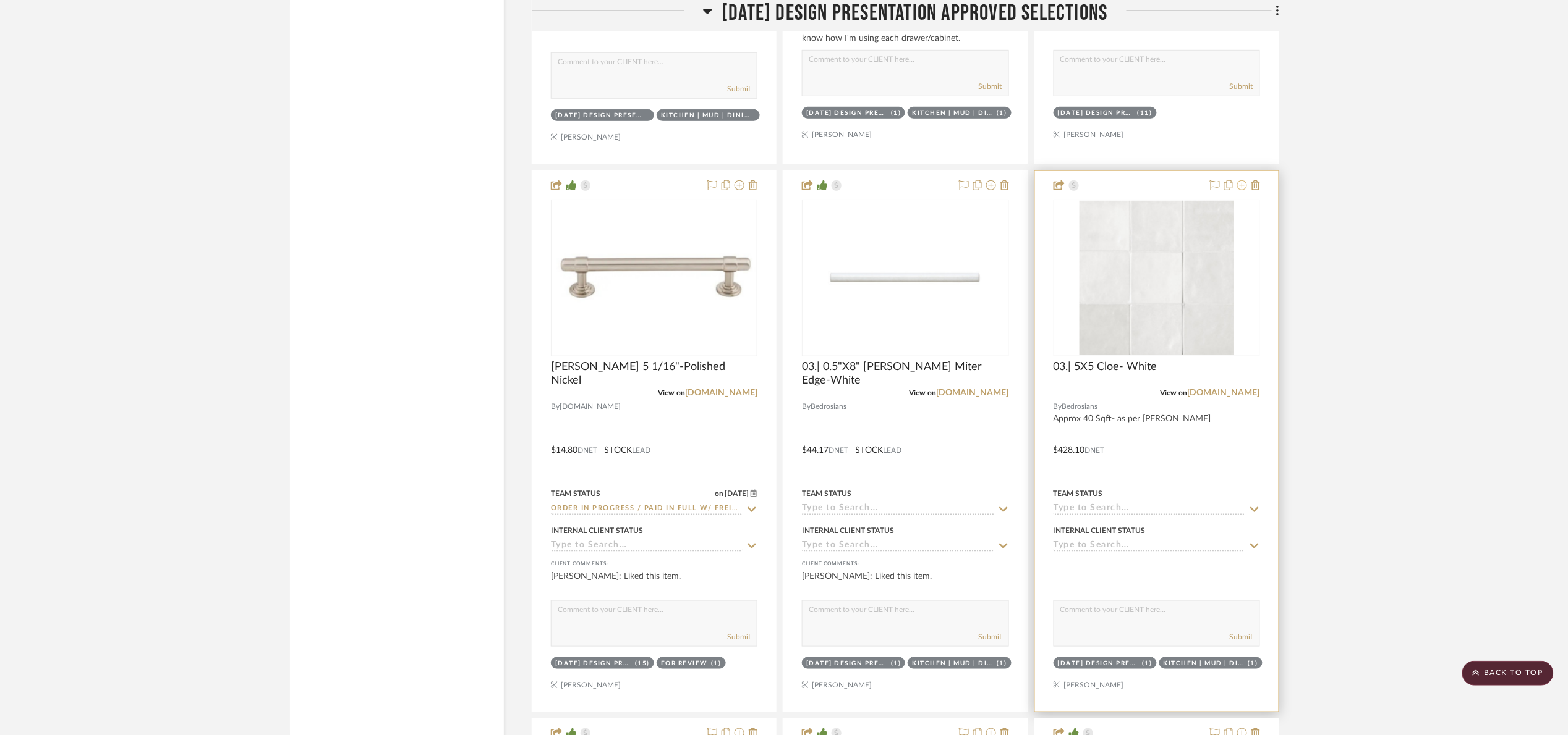
click at [1240, 190] on icon at bounding box center [1241, 185] width 10 height 10
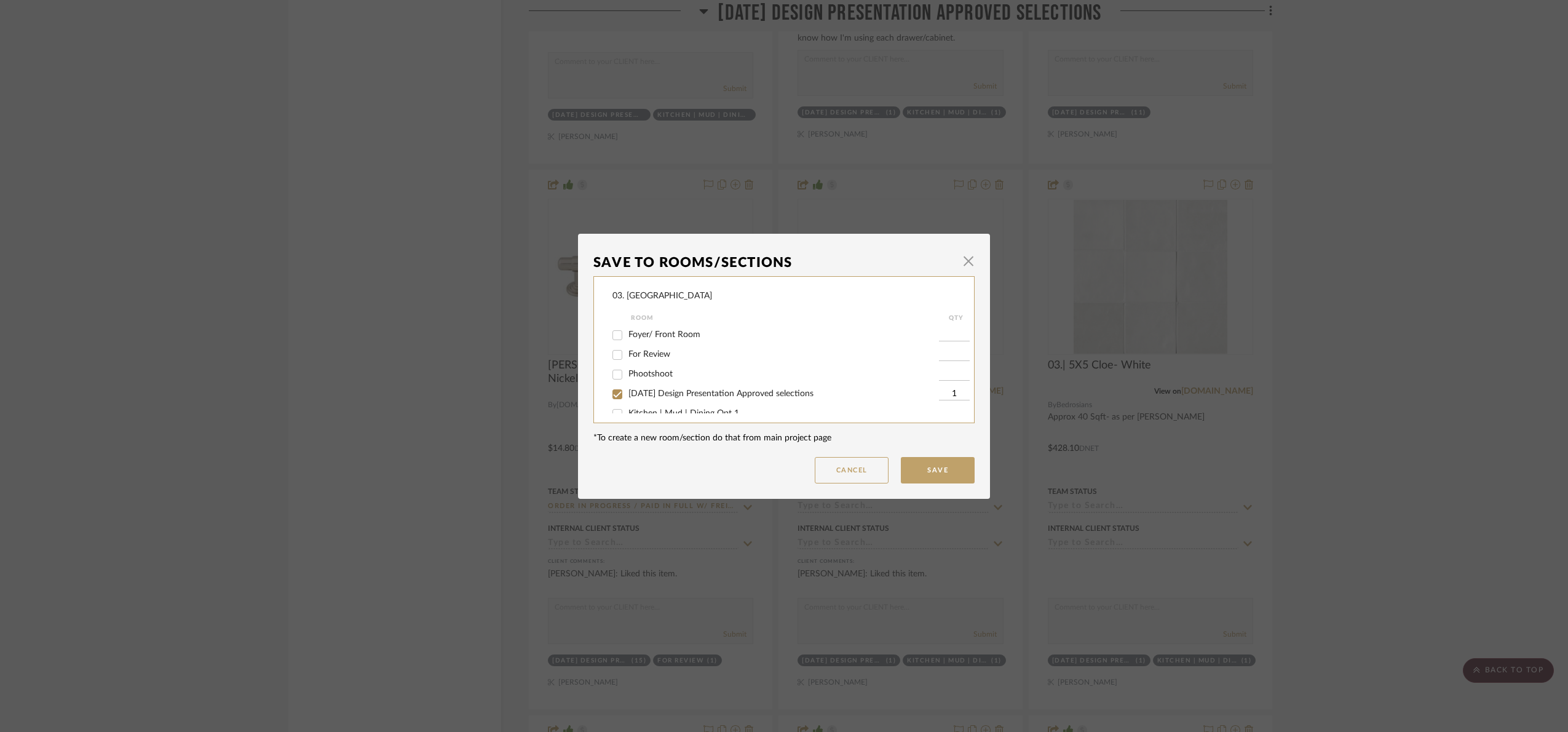
click at [1409, 382] on div "Save To Rooms/Sections × 03. [PERSON_NAME] Room QTY Foyer/ Front Room For Revie…" at bounding box center [784, 366] width 1568 height 732
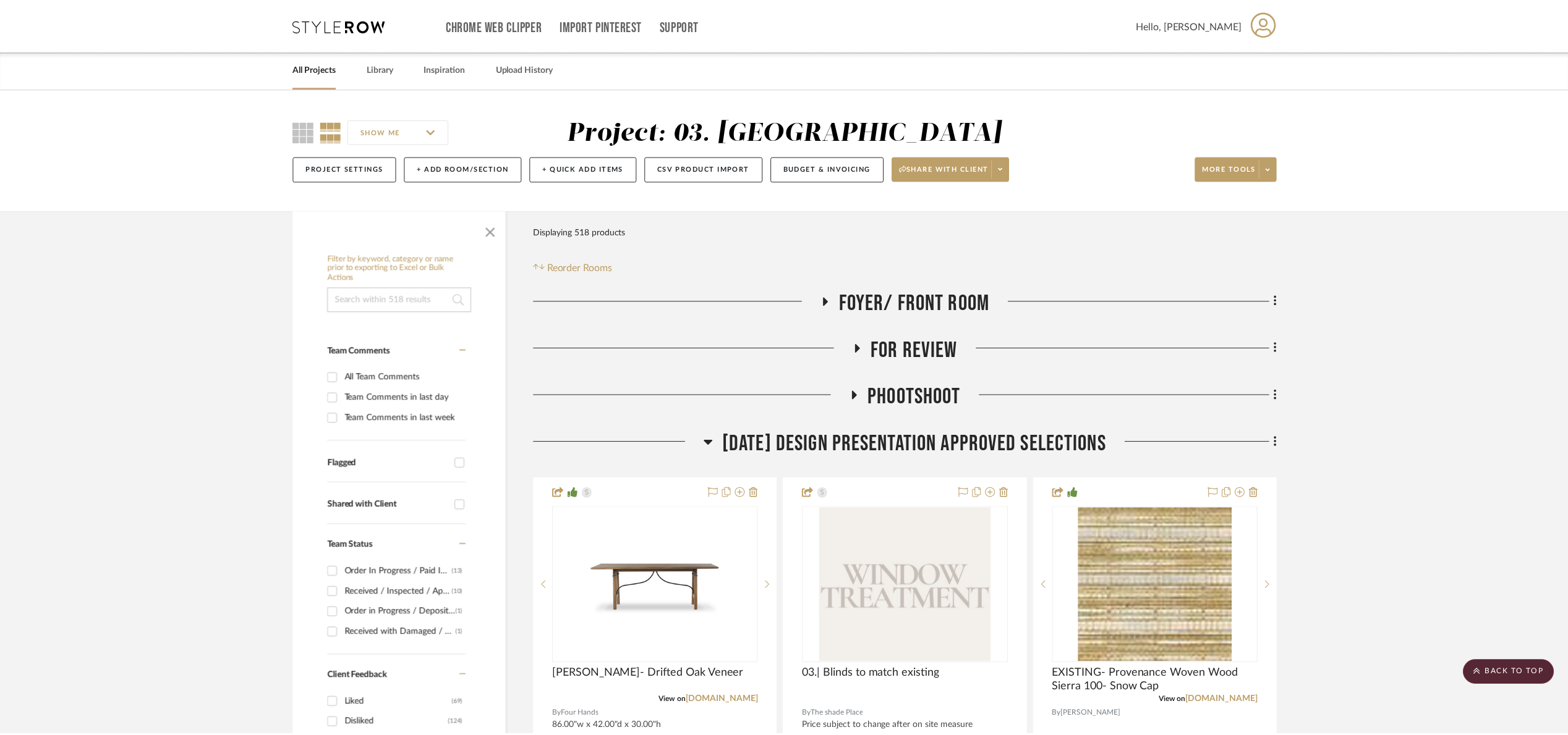
scroll to position [2502, 0]
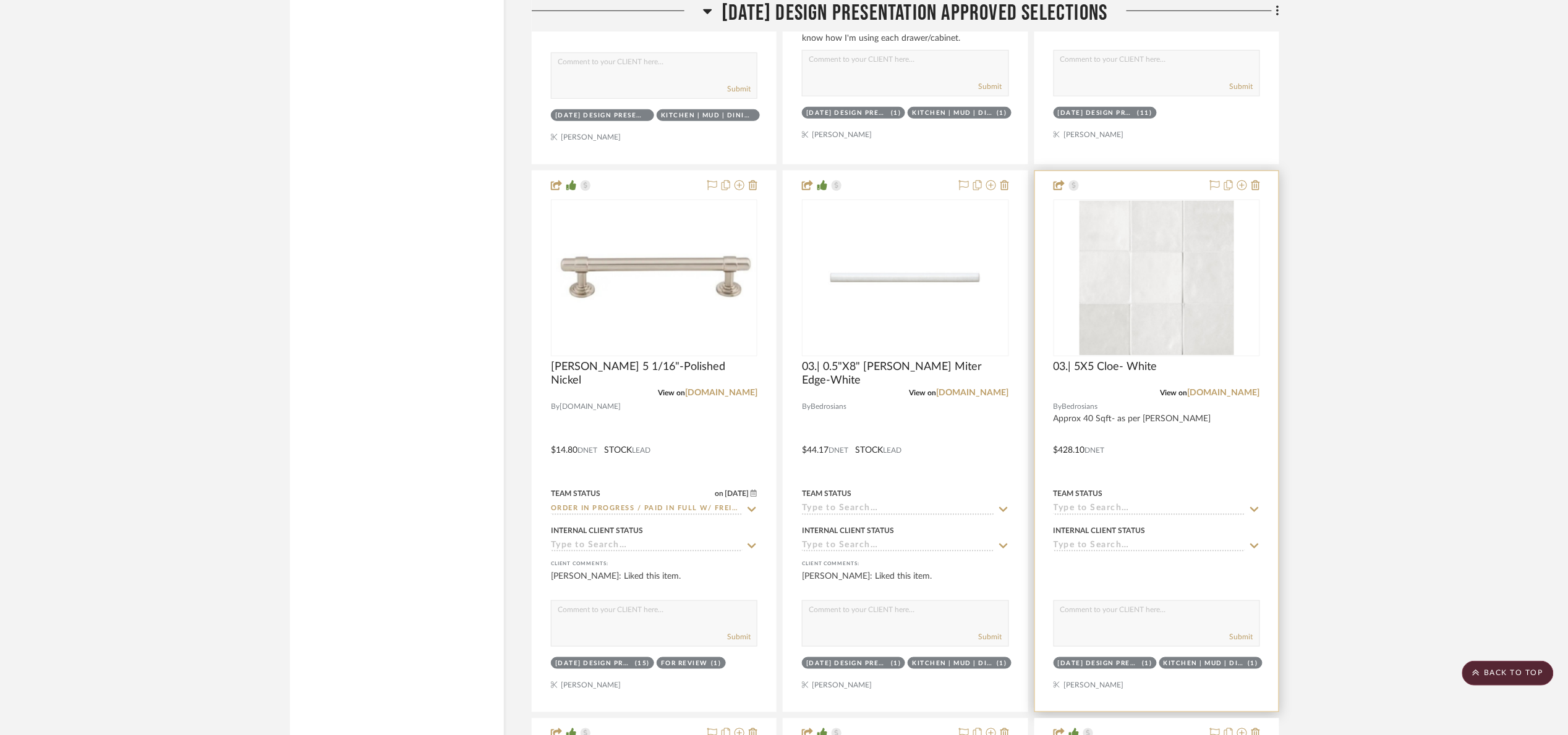
click at [1106, 238] on img "0" at bounding box center [1157, 278] width 155 height 155
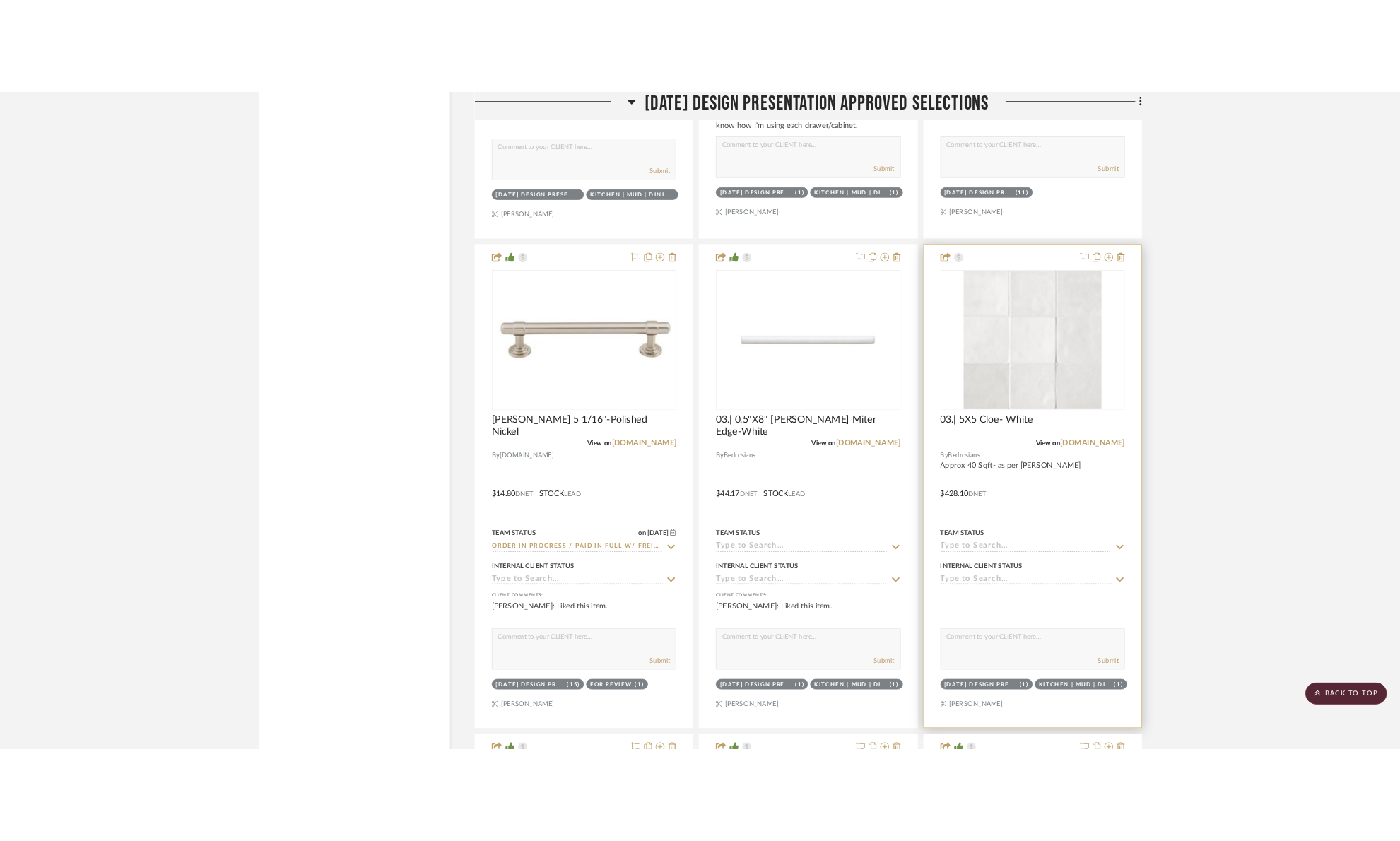
scroll to position [0, 0]
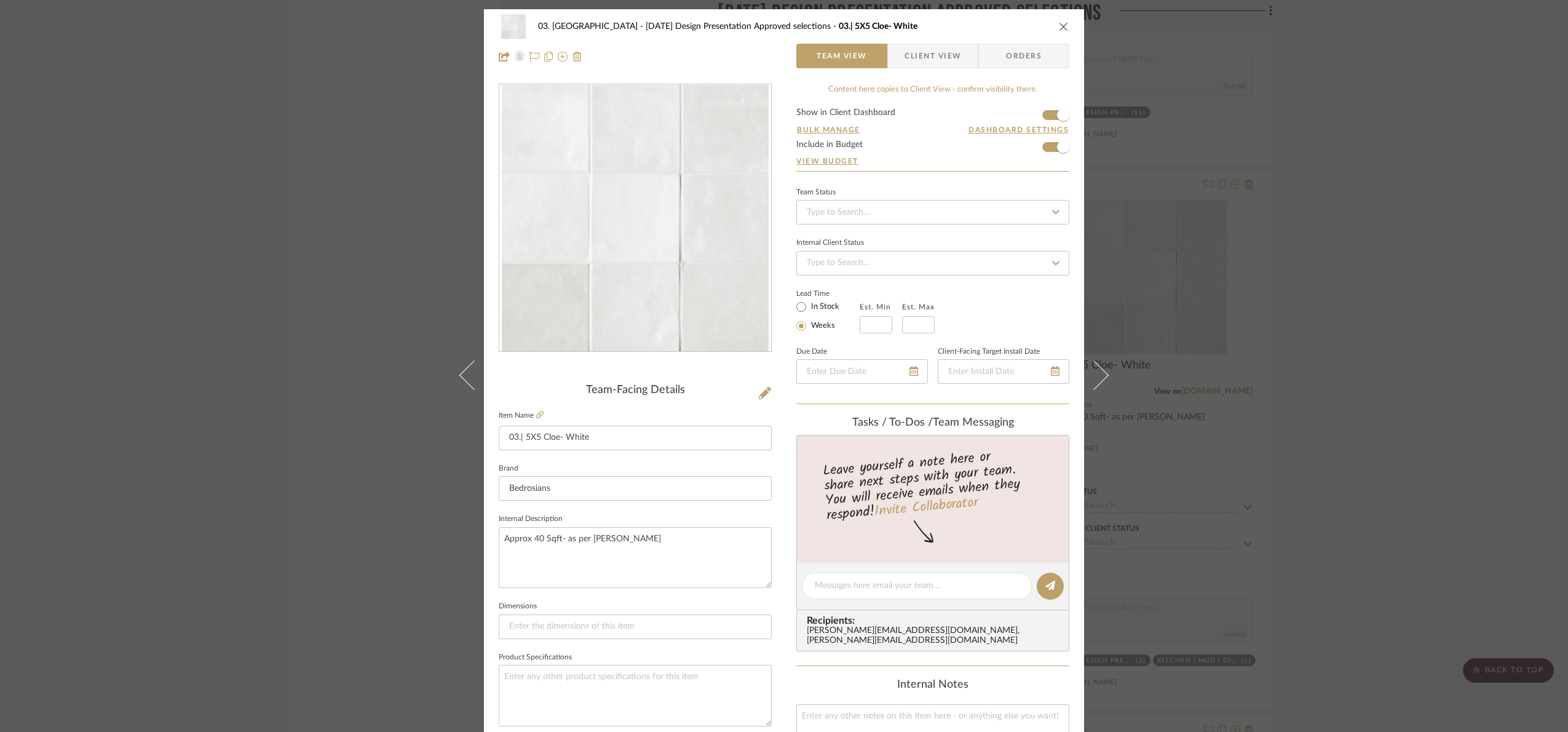
drag, startPoint x: 535, startPoint y: 139, endPoint x: 525, endPoint y: 105, distance: 35.4
click at [525, 105] on img "0" at bounding box center [635, 218] width 267 height 267
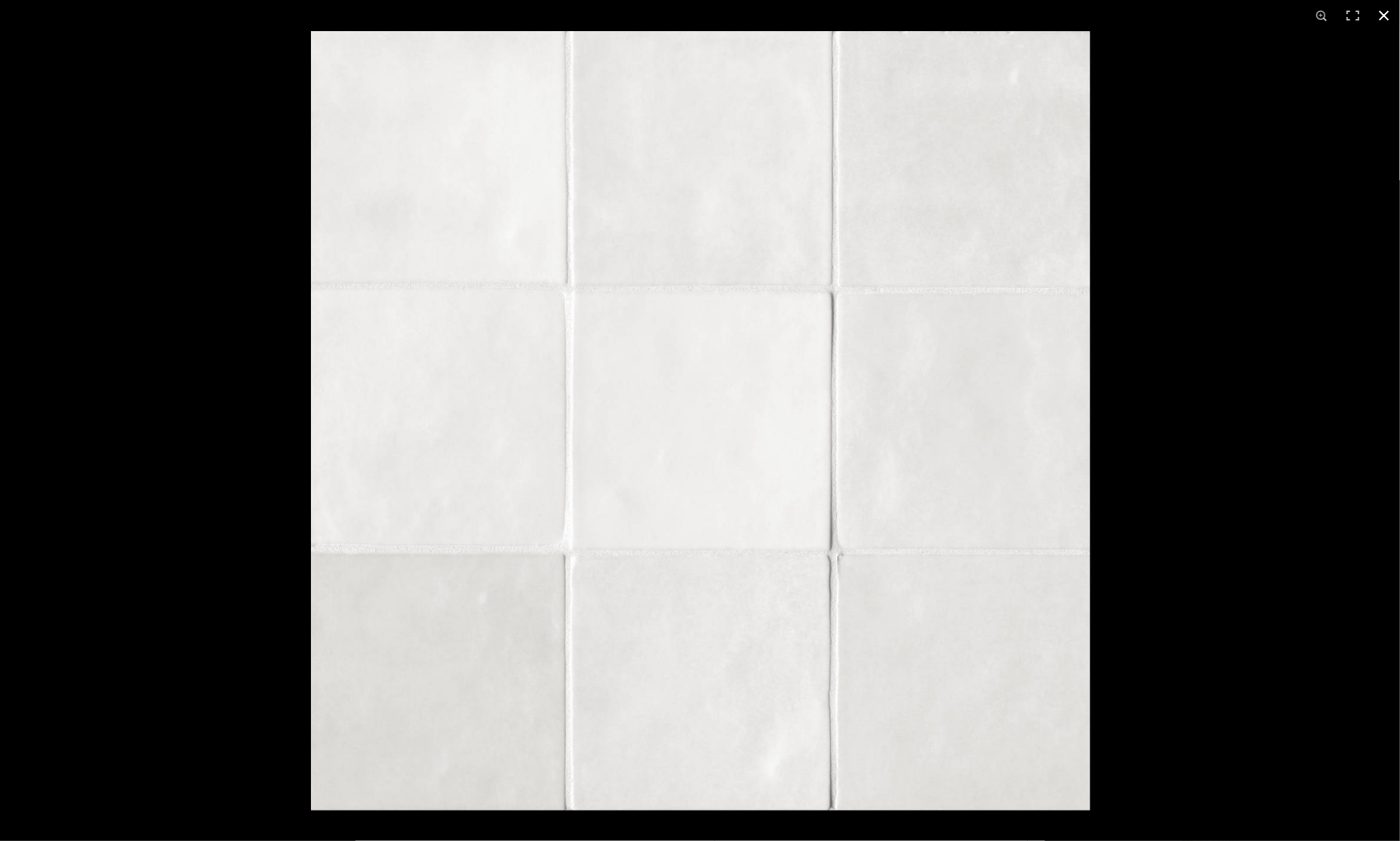
click at [1379, 16] on button at bounding box center [1384, 15] width 31 height 31
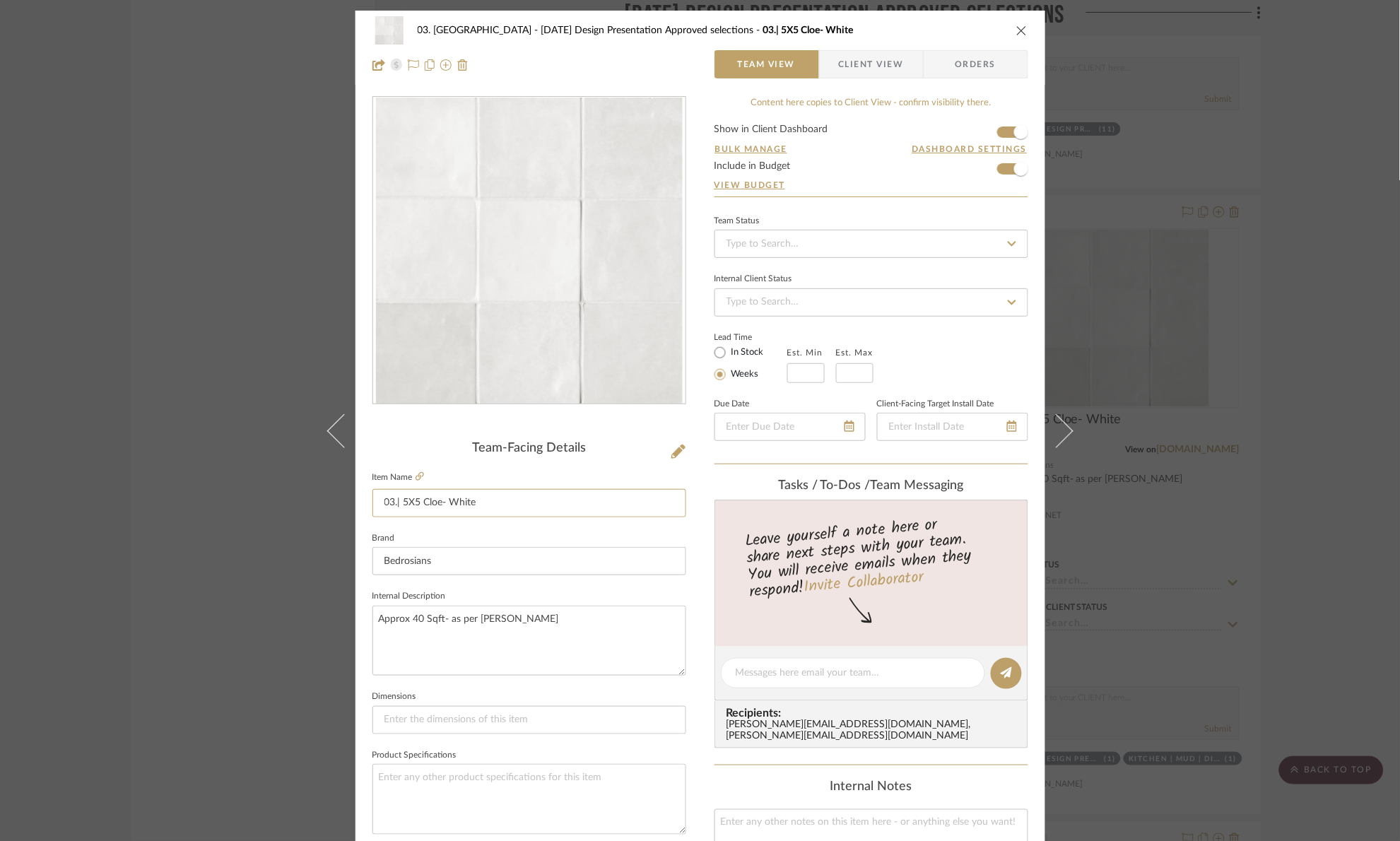
drag, startPoint x: 201, startPoint y: 513, endPoint x: 174, endPoint y: 516, distance: 27.2
click at [174, 516] on div "03. [PERSON_NAME] [DATE] Design Presentation Approved selections 03.| 5X5 Cloe-…" at bounding box center [700, 420] width 1400 height 841
drag, startPoint x: 1290, startPoint y: 465, endPoint x: 1296, endPoint y: 472, distance: 9.2
click at [1291, 465] on div "03. [PERSON_NAME] [DATE] Design Presentation Approved selections 03.| 5X5 Cloe-…" at bounding box center [700, 420] width 1400 height 841
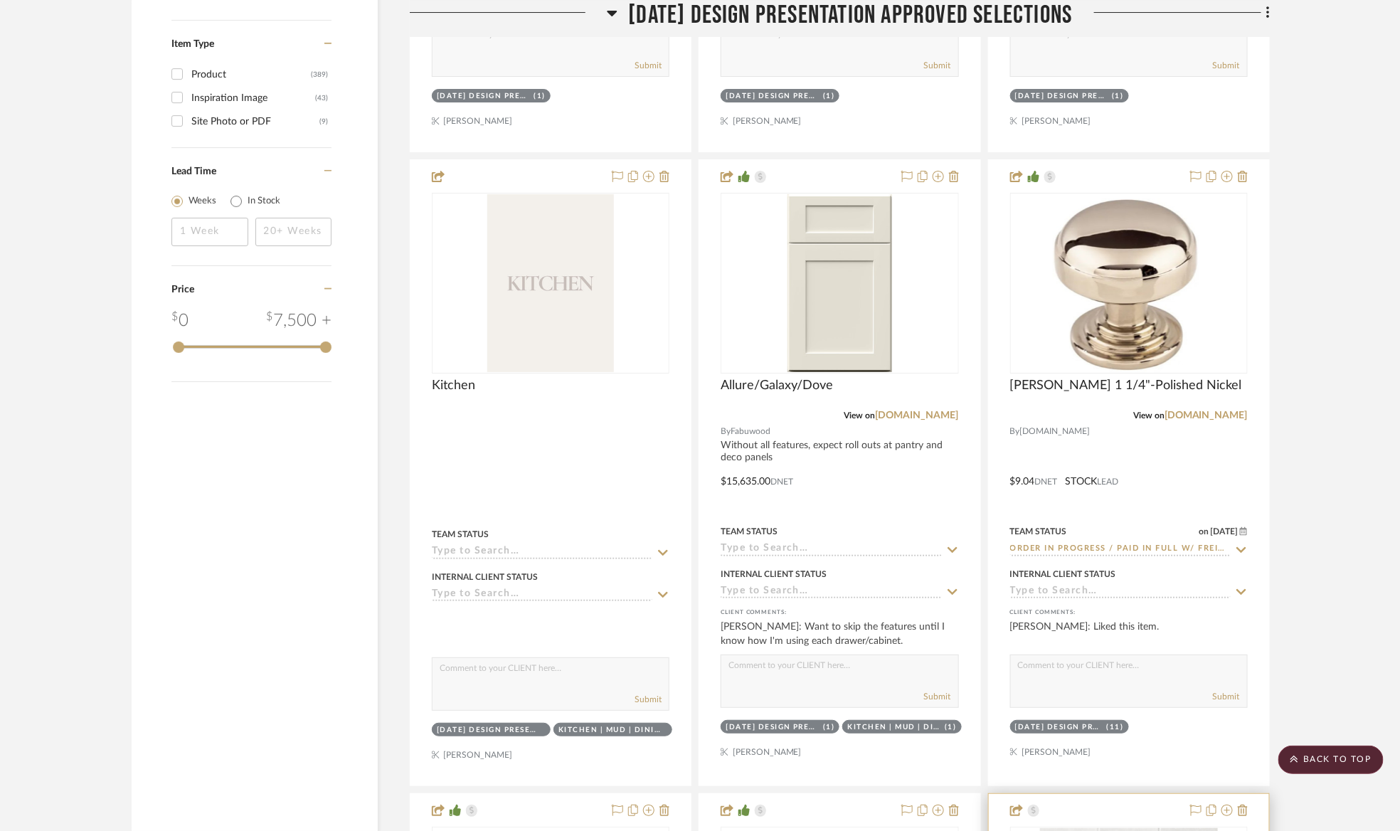
scroll to position [2454, 0]
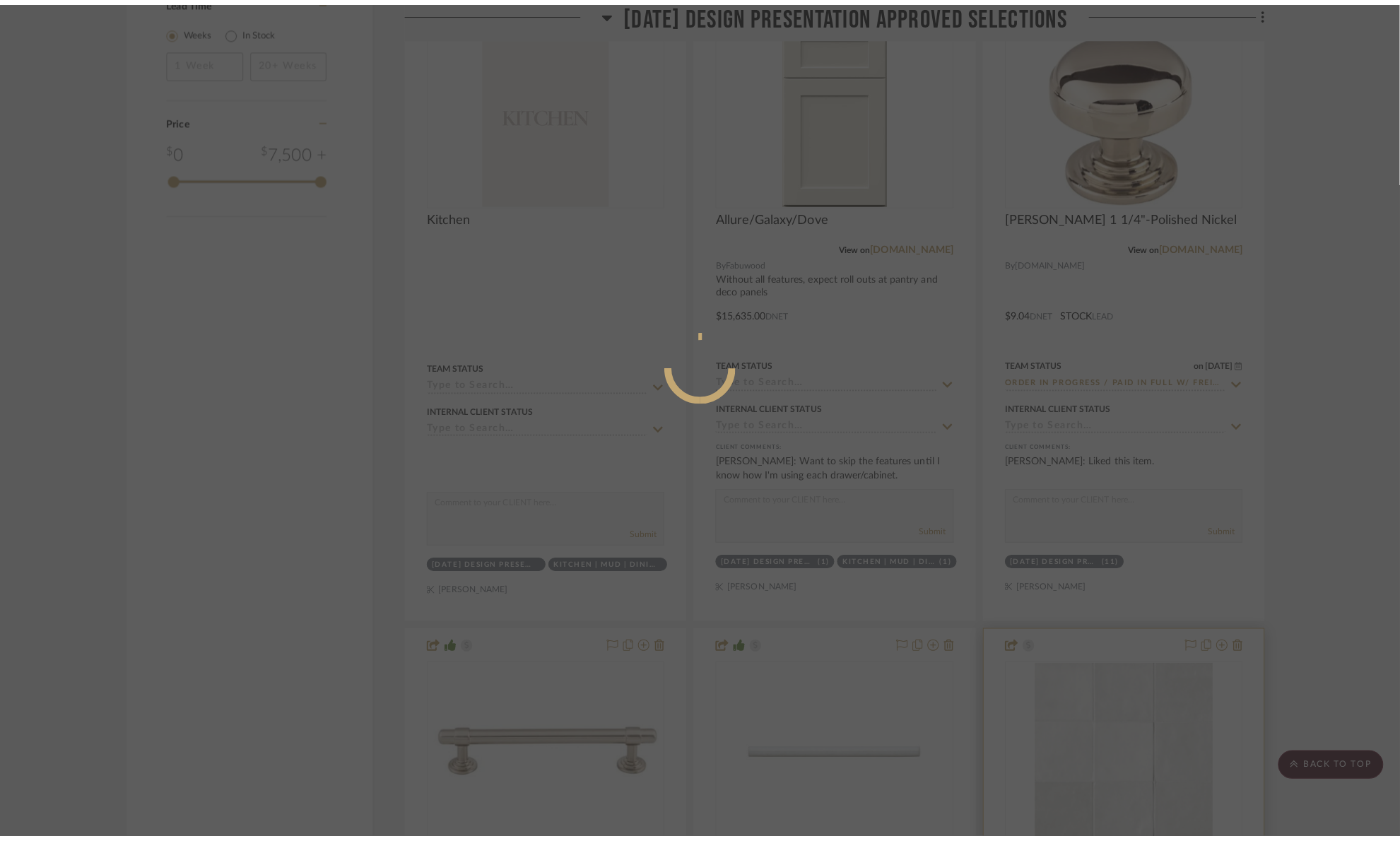
scroll to position [0, 0]
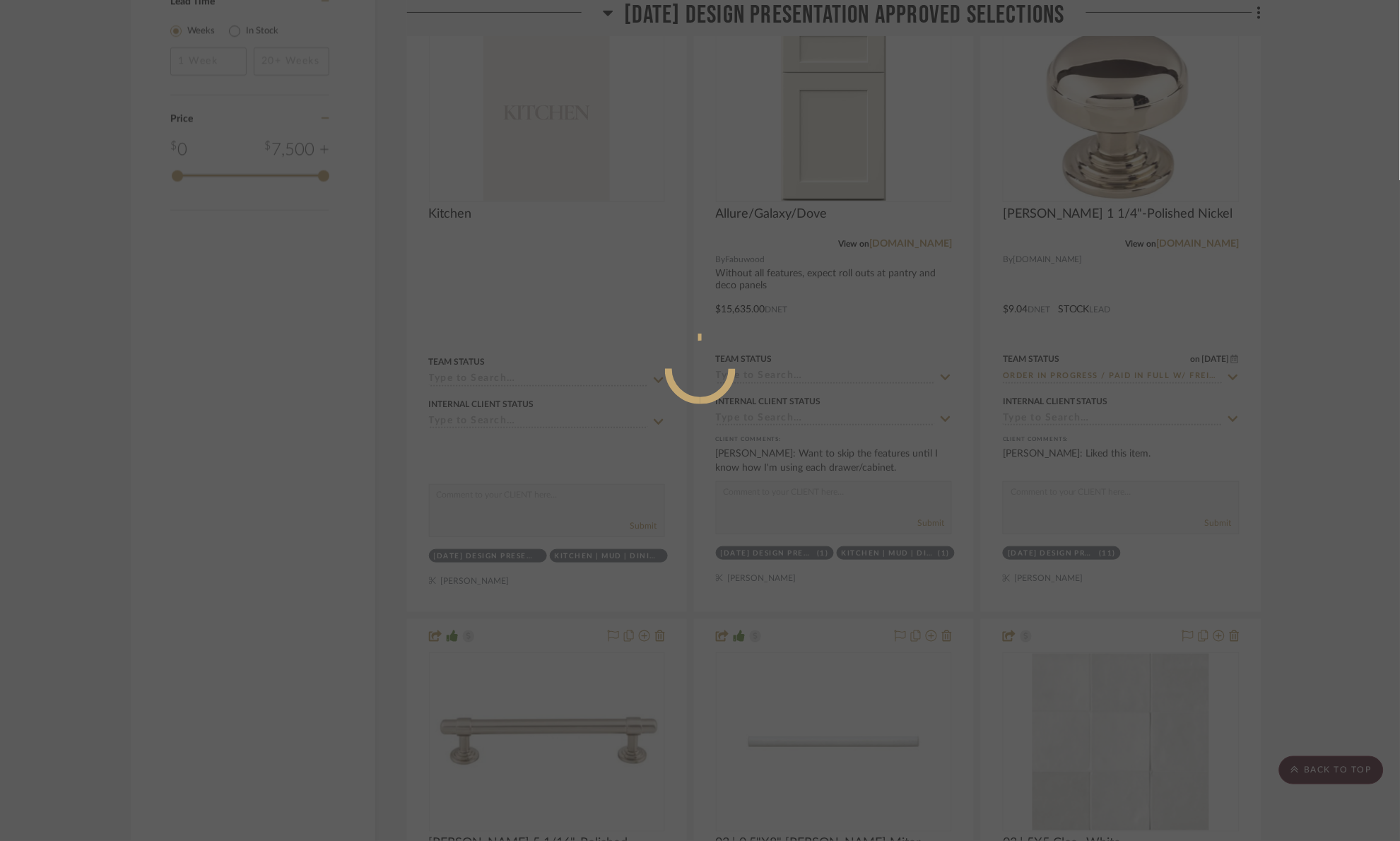
click at [1365, 166] on div at bounding box center [700, 420] width 1400 height 841
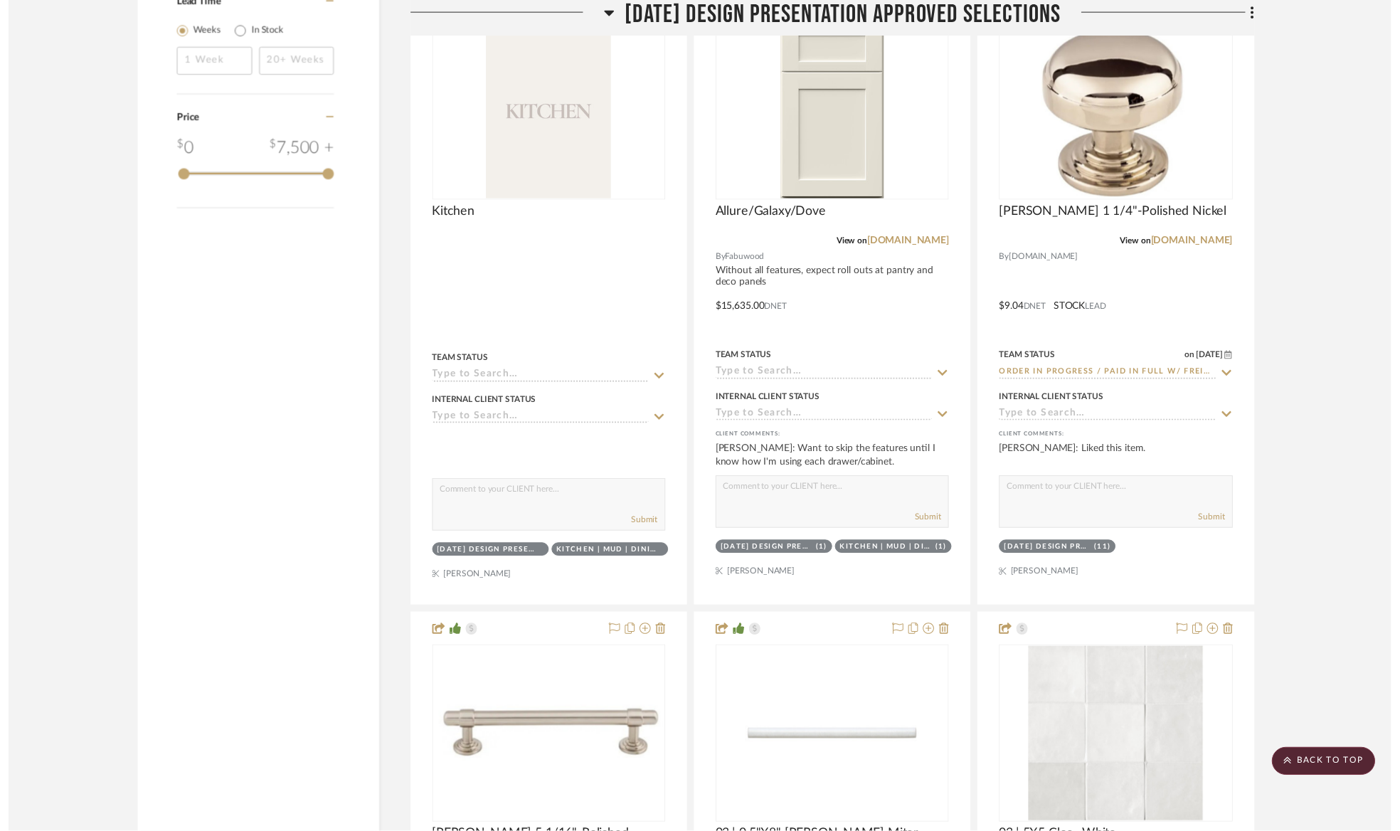
scroll to position [2454, 0]
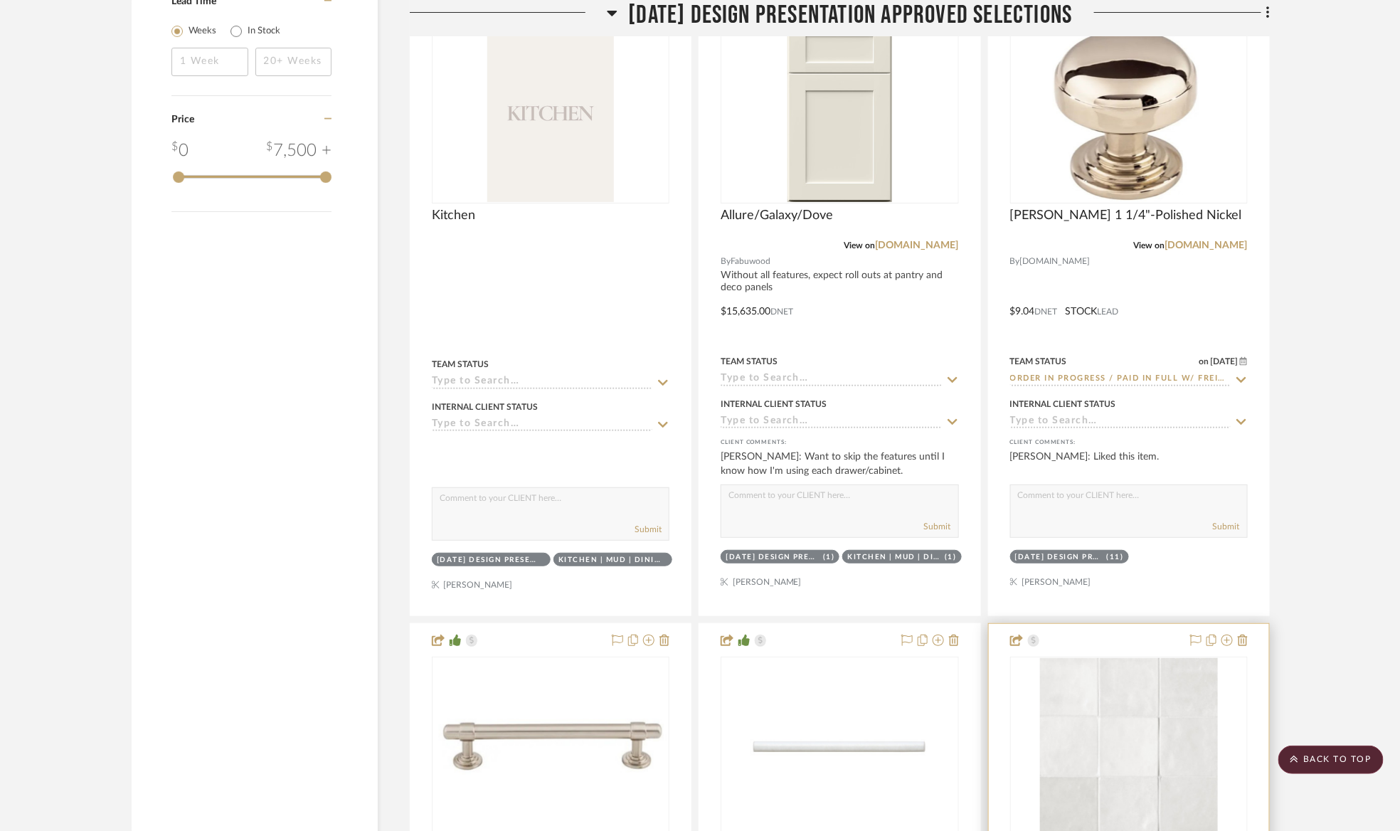
click at [1135, 773] on img "0" at bounding box center [1129, 747] width 178 height 178
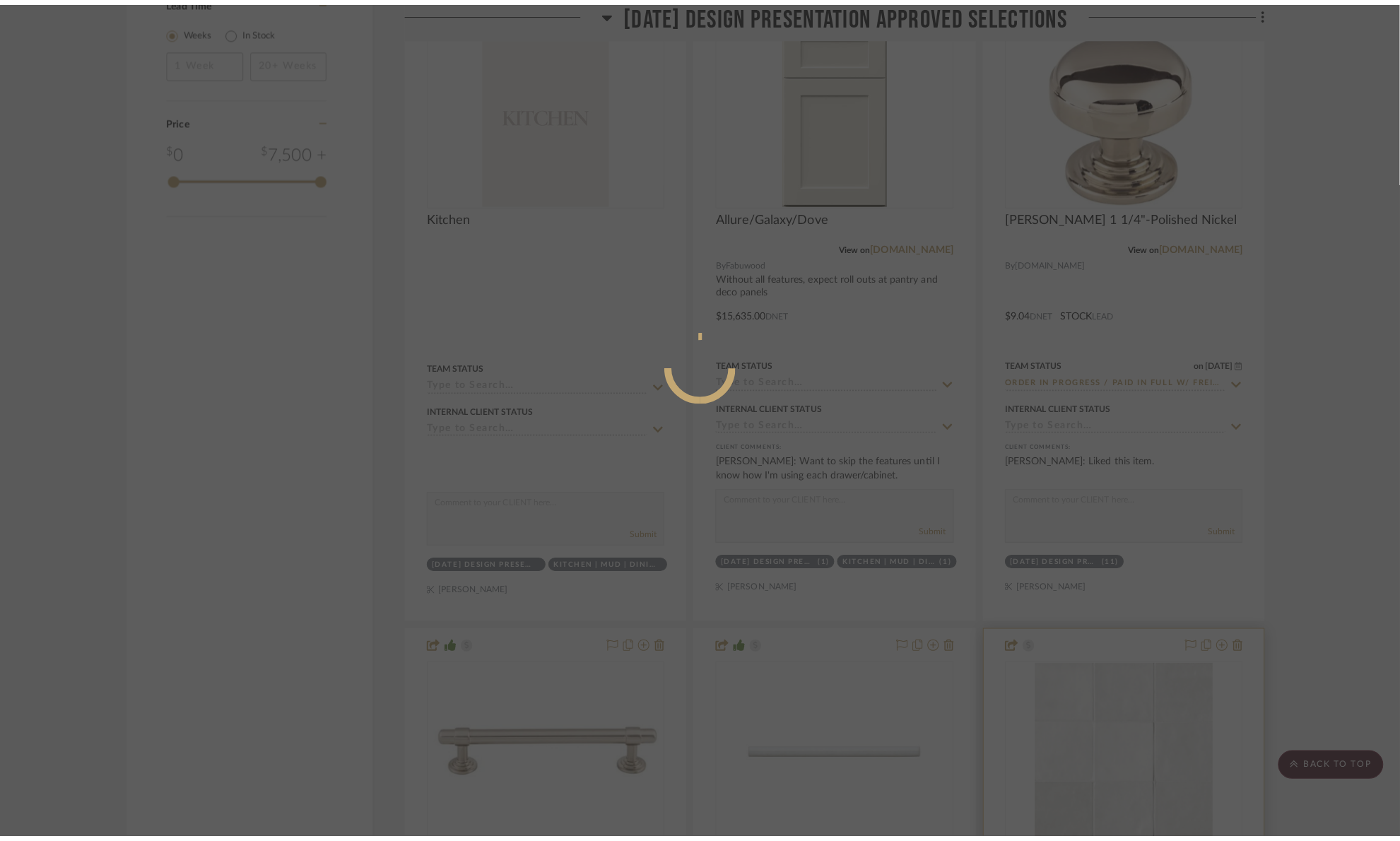
scroll to position [0, 0]
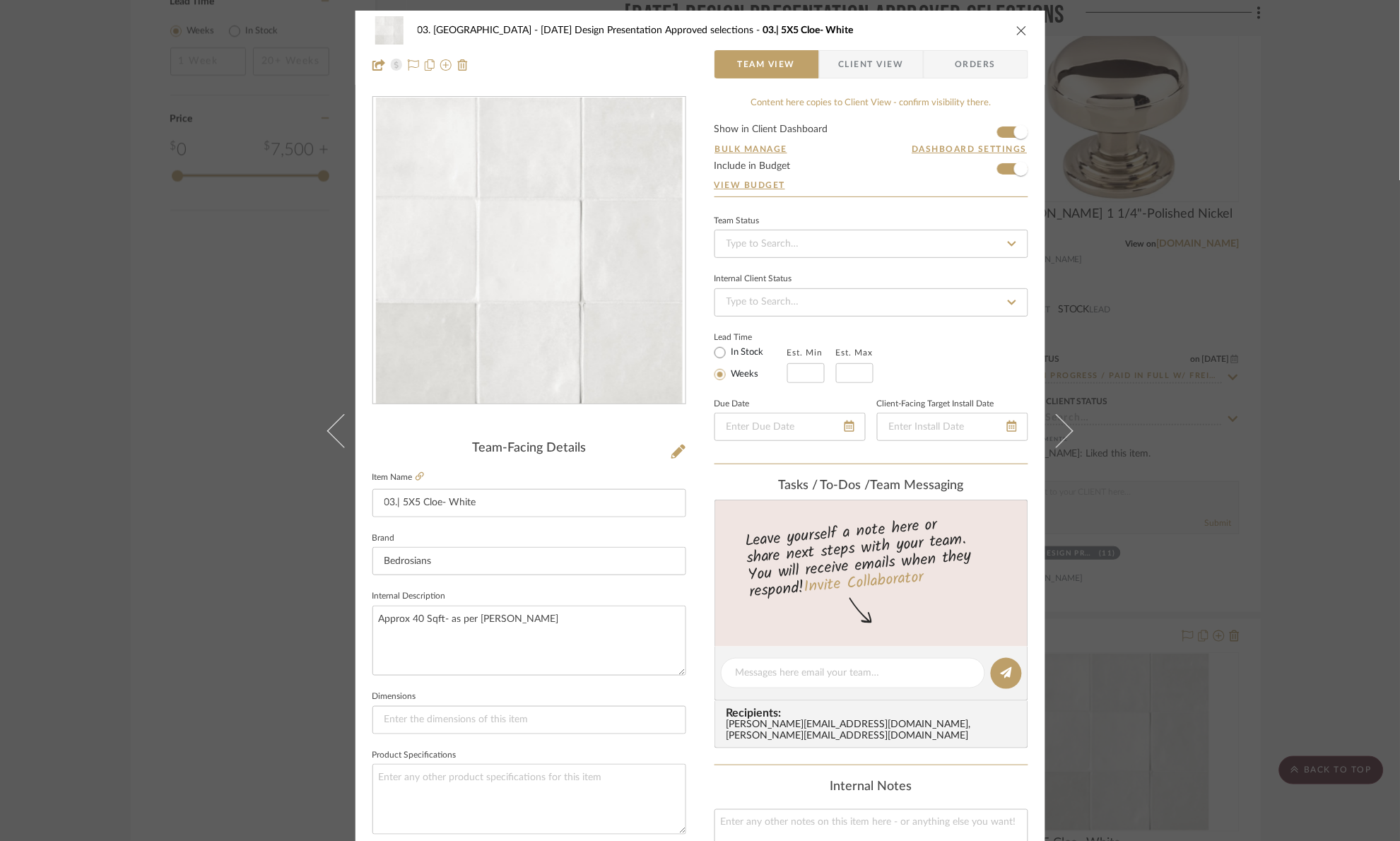
click at [1016, 29] on icon "close" at bounding box center [1021, 30] width 11 height 11
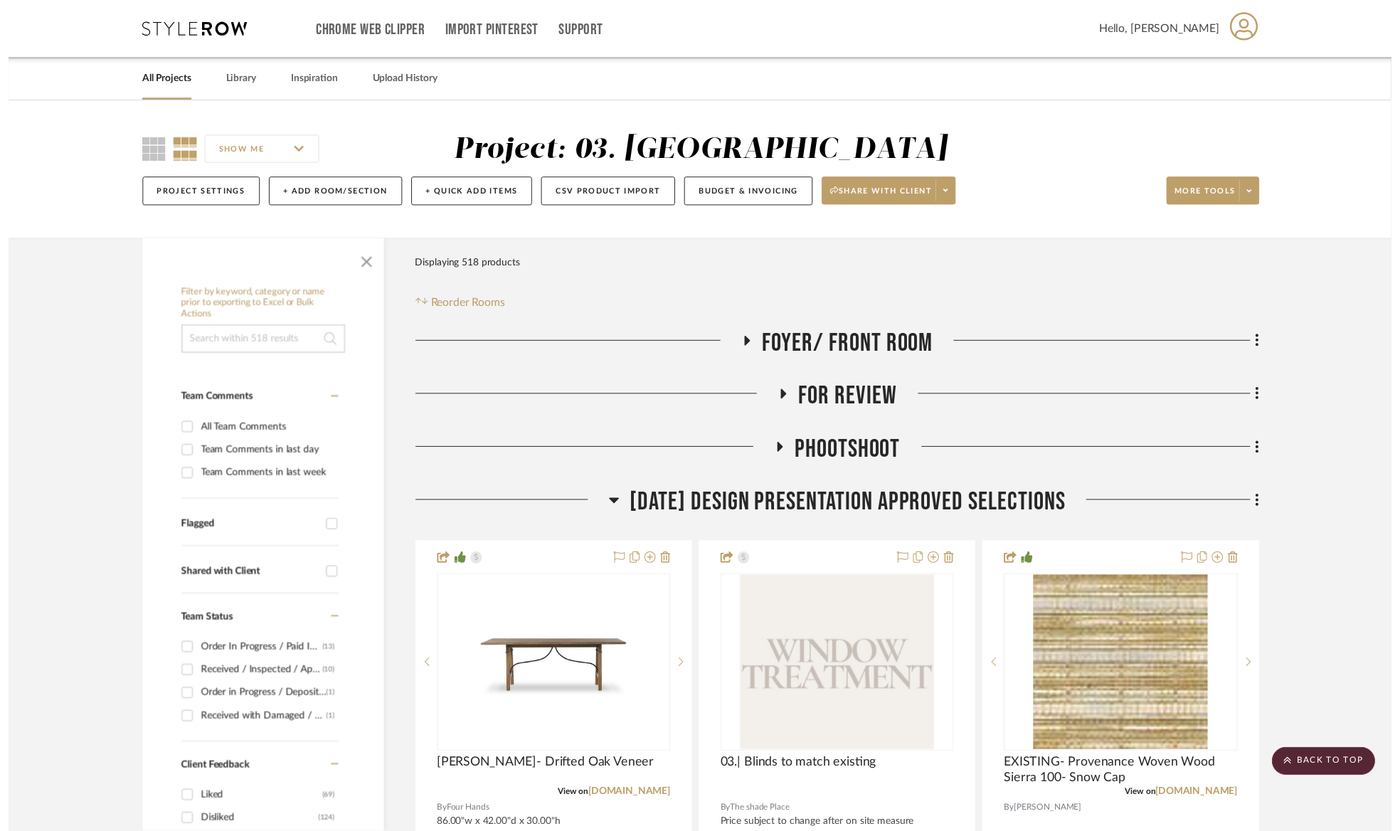
scroll to position [2454, 0]
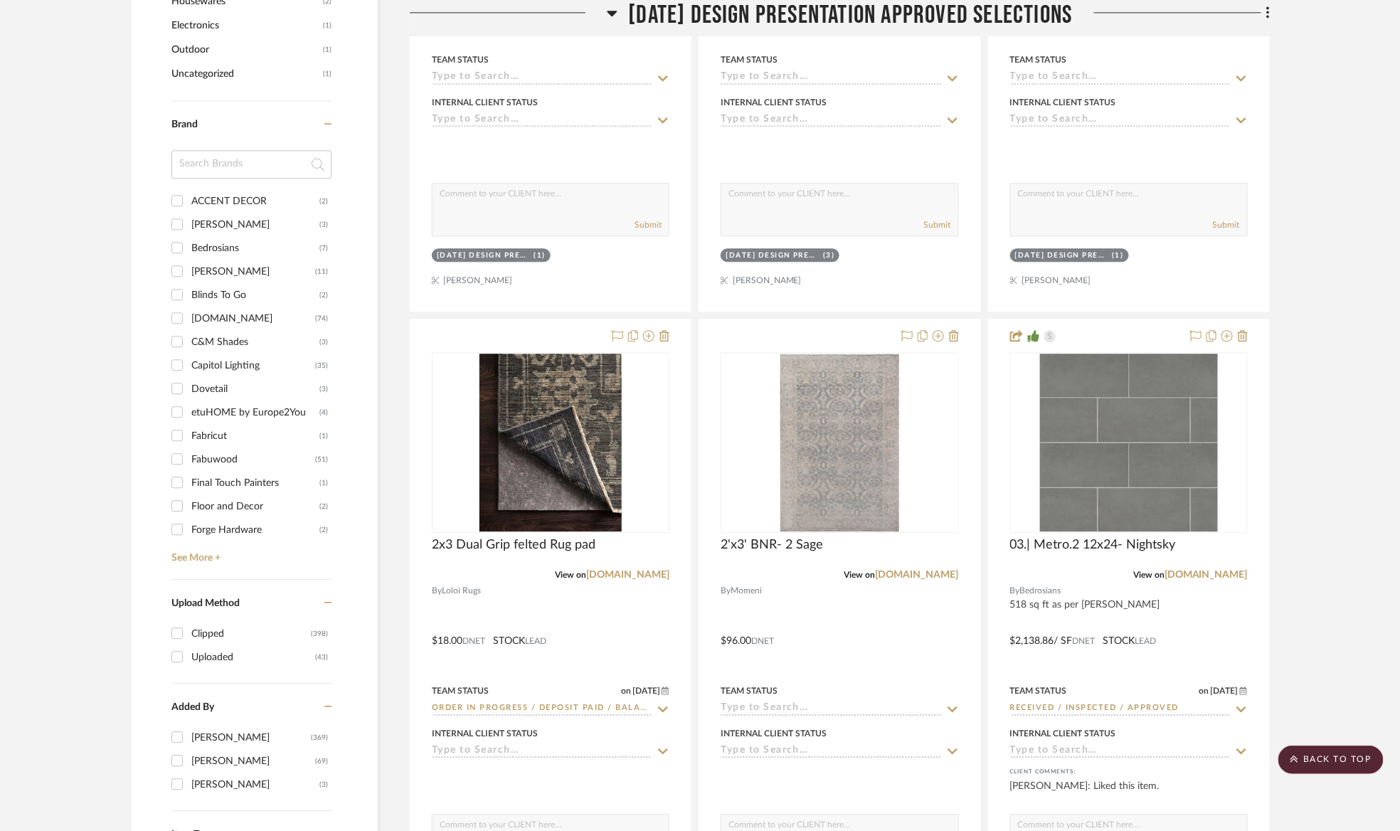
click at [782, 12] on span "[DATE] Design Presentation Approved selections" at bounding box center [850, 15] width 444 height 31
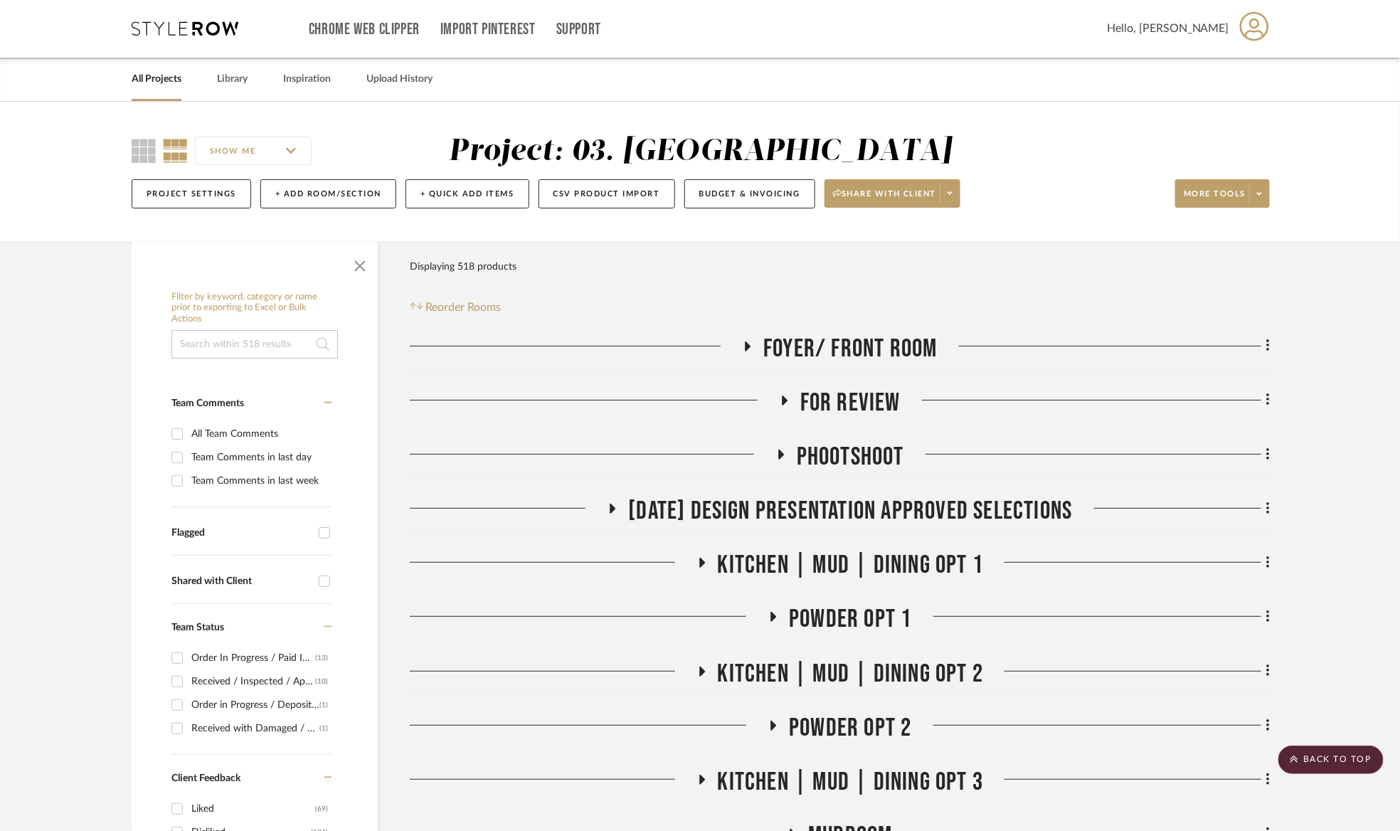
scroll to position [0, 0]
click at [858, 403] on span "For Review" at bounding box center [850, 403] width 100 height 31
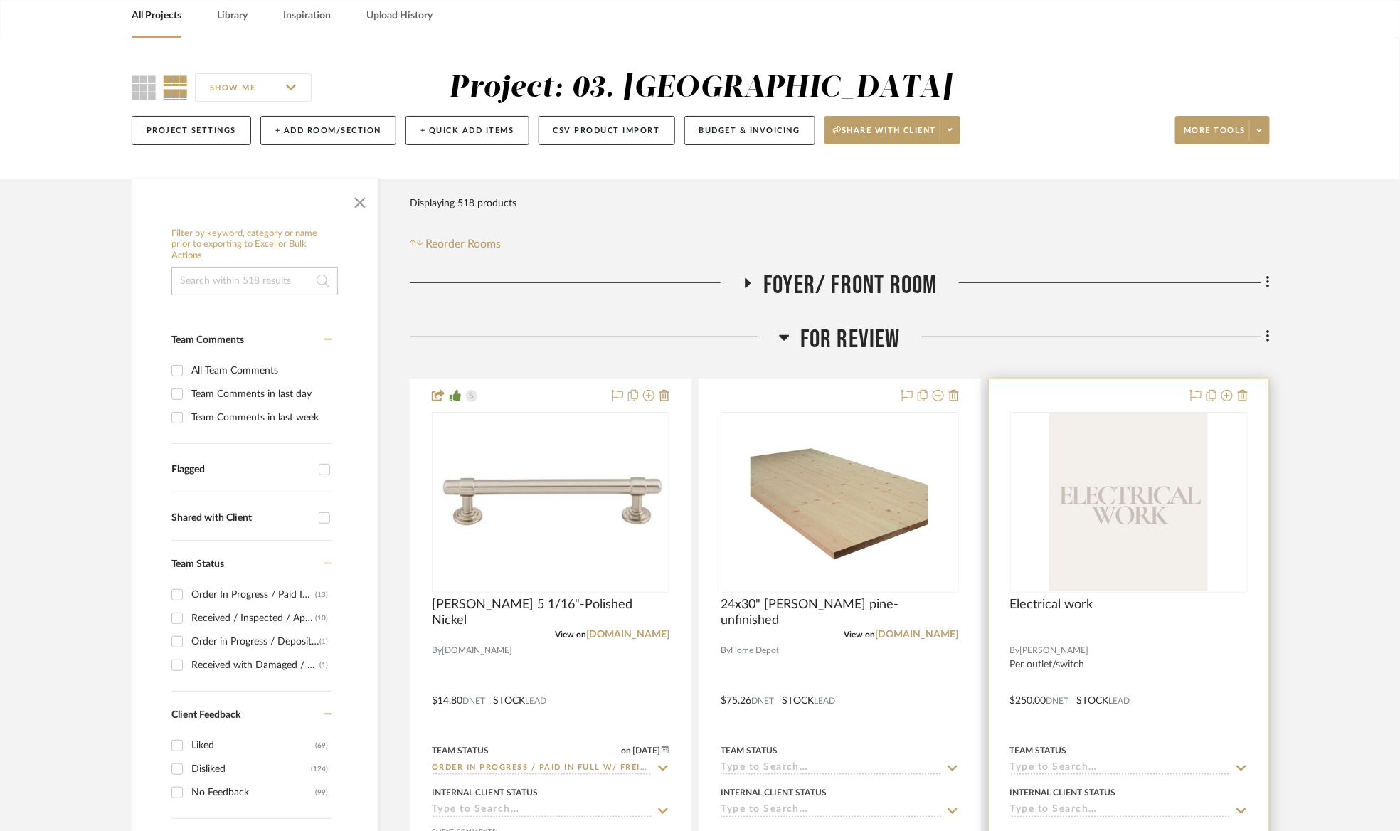
scroll to position [107, 0]
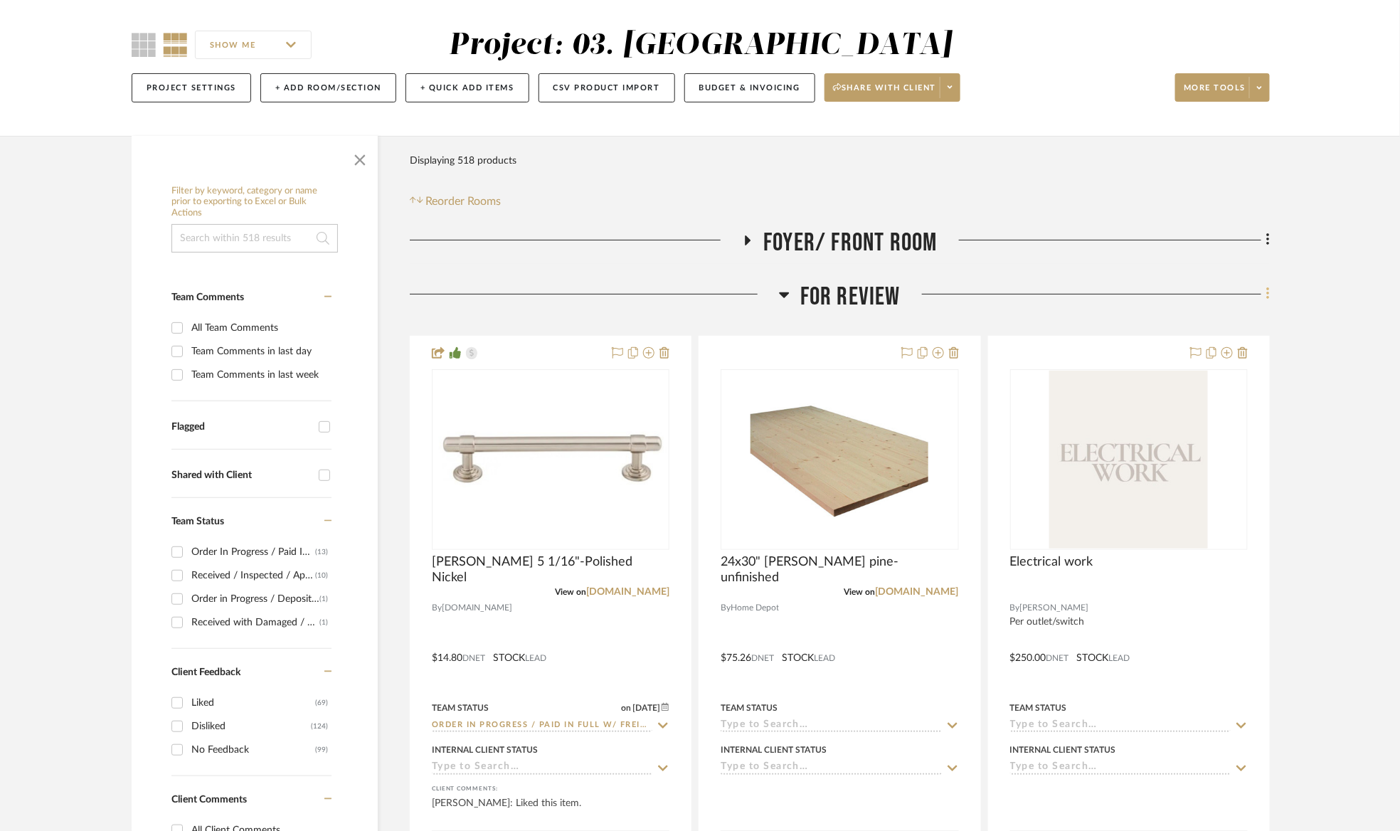
click at [1267, 295] on icon at bounding box center [1267, 294] width 3 height 12
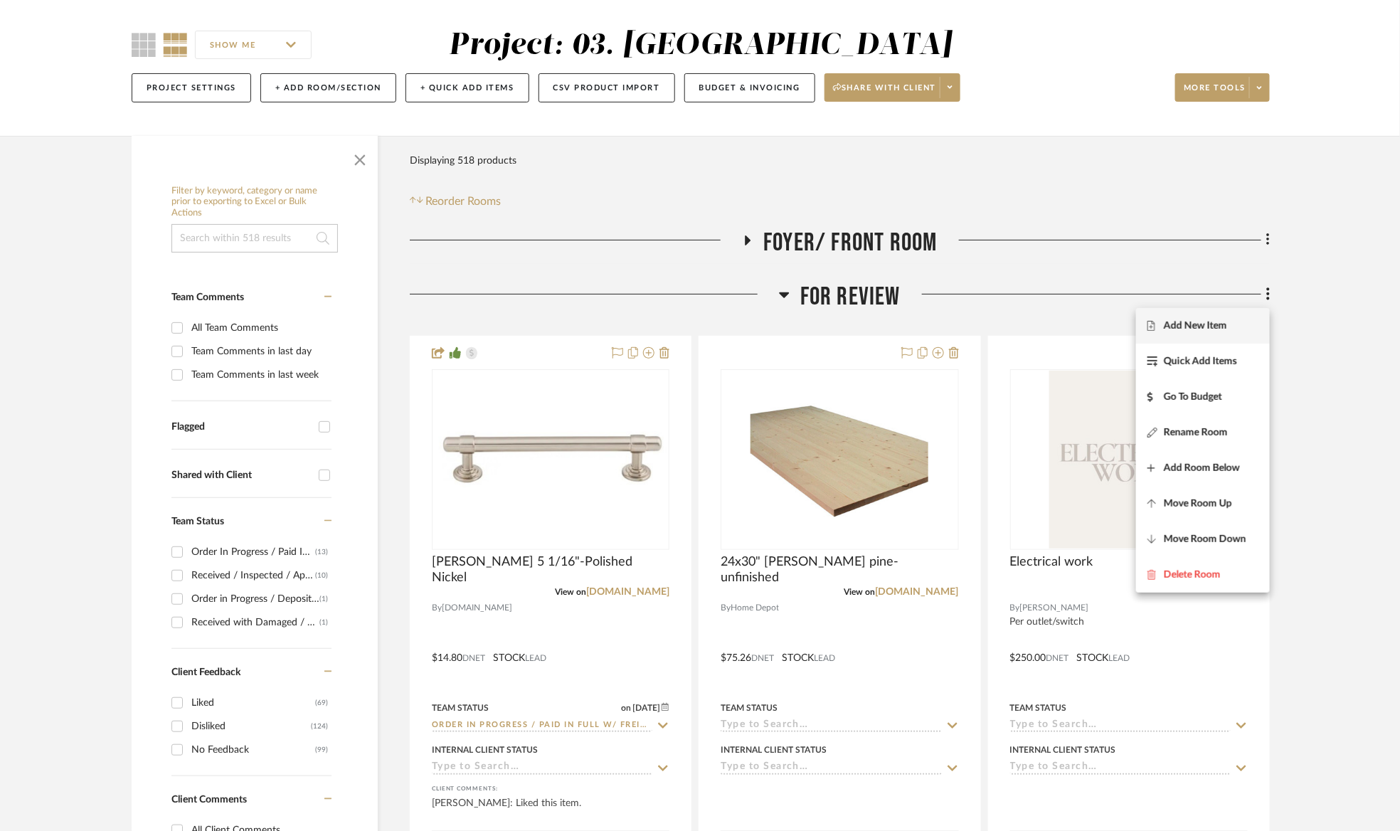
click at [1215, 327] on span "Add New Item" at bounding box center [1194, 325] width 63 height 12
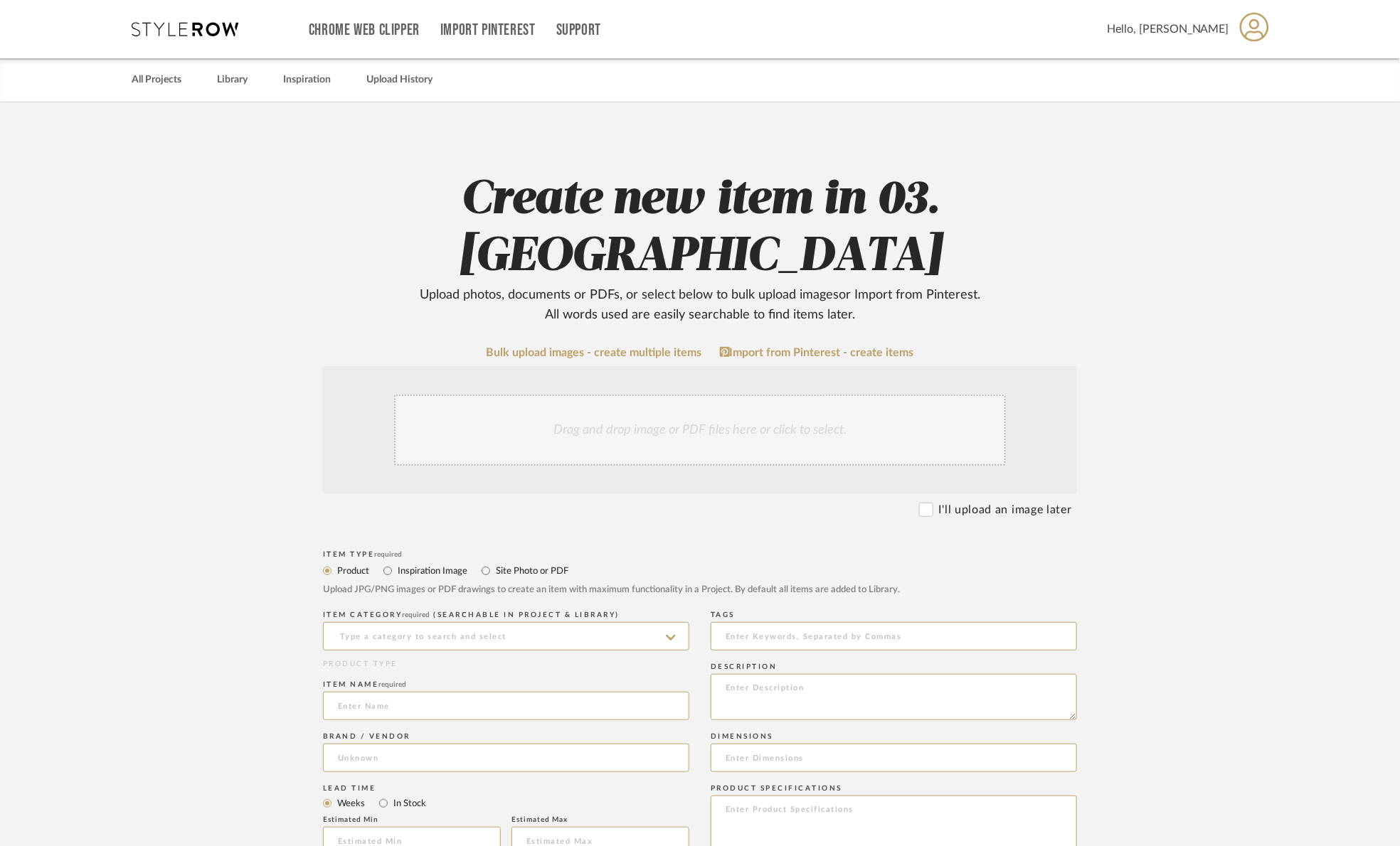
click at [575, 395] on div "Drag and drop image or PDF files here or click to select." at bounding box center [700, 430] width 612 height 71
click at [560, 347] on link "Bulk upload images - create multiple items" at bounding box center [593, 353] width 215 height 12
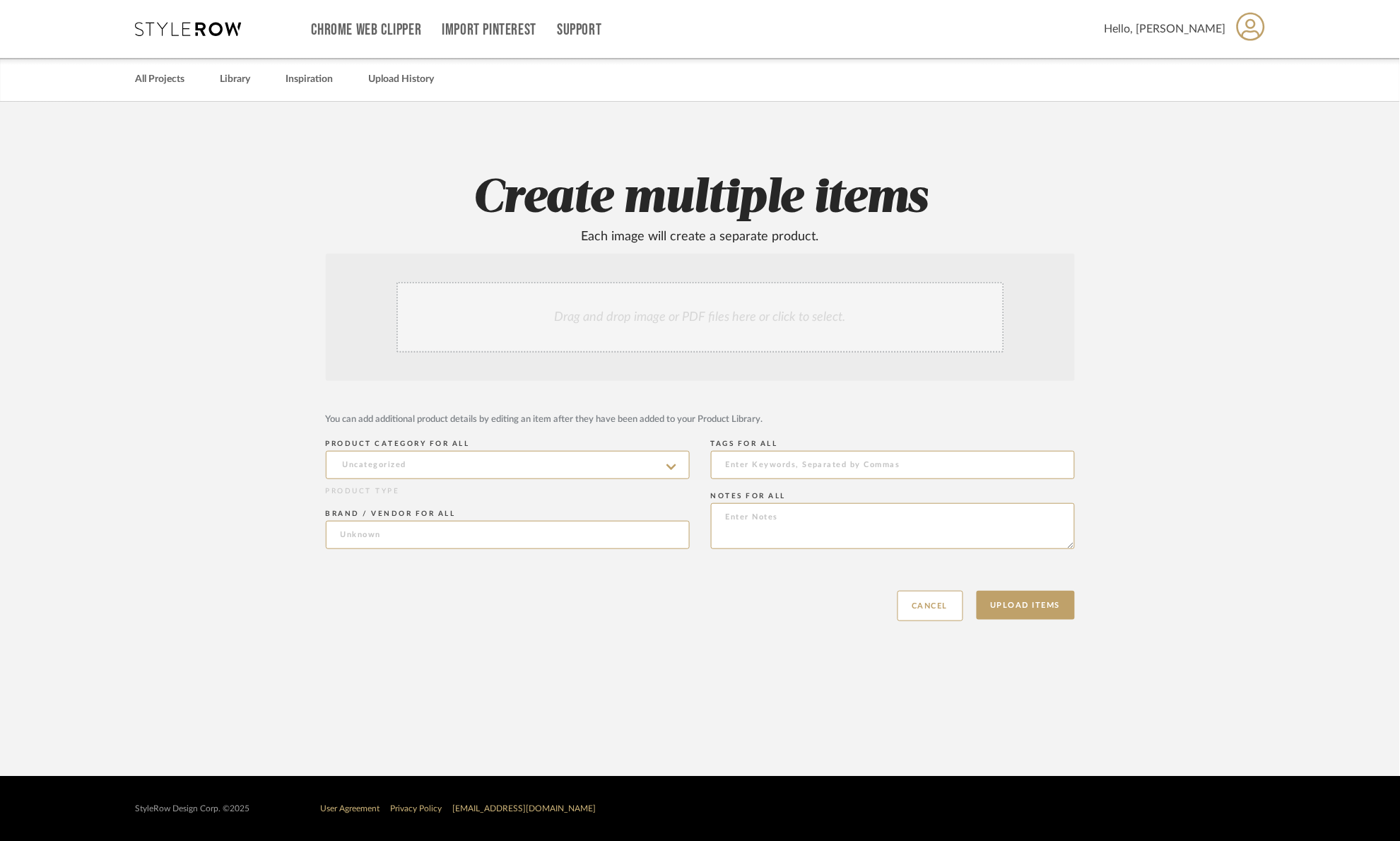
click at [789, 339] on div "Drag and drop image or PDF files here or click to select." at bounding box center [700, 317] width 608 height 71
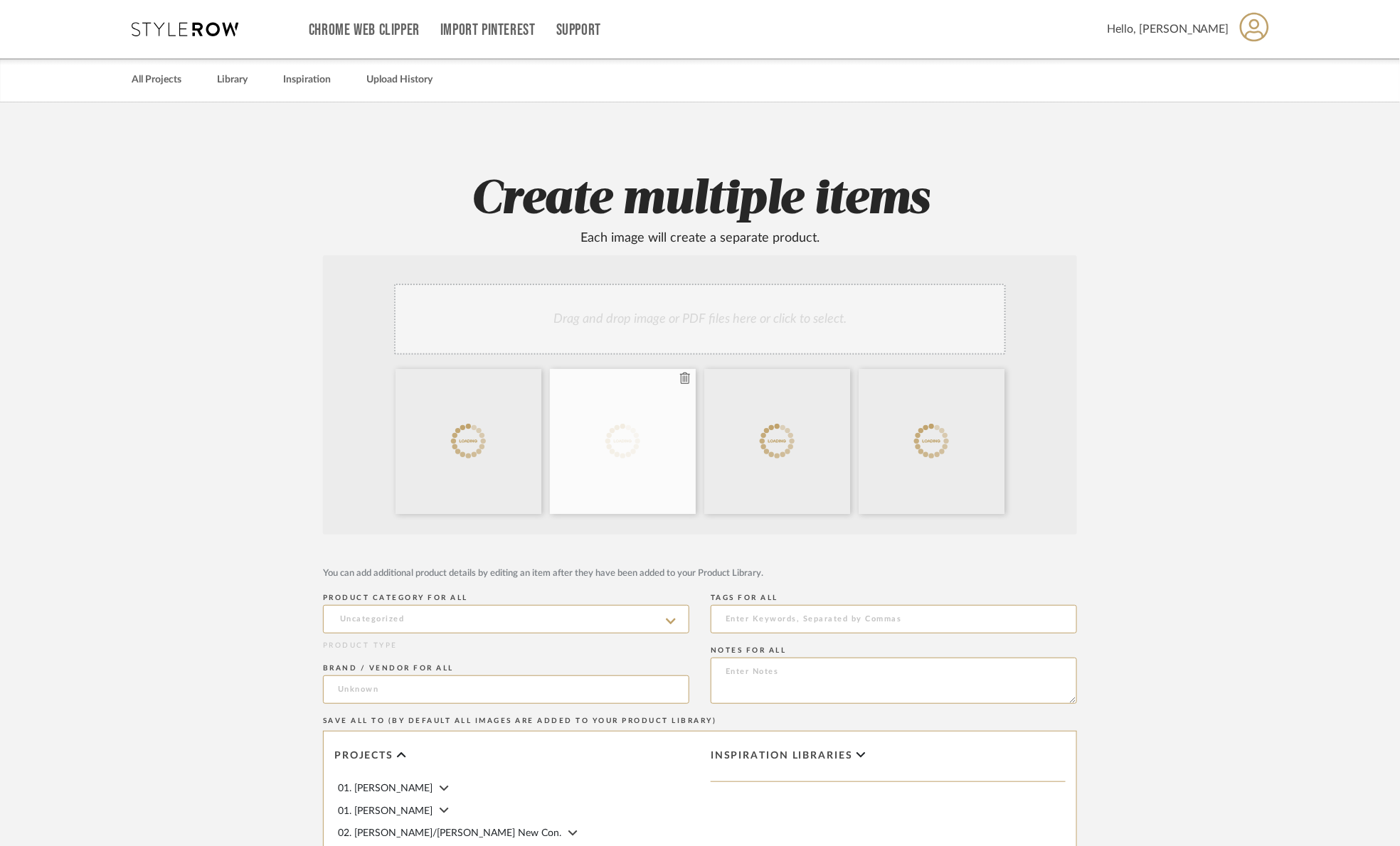
click at [681, 375] on icon at bounding box center [685, 378] width 10 height 11
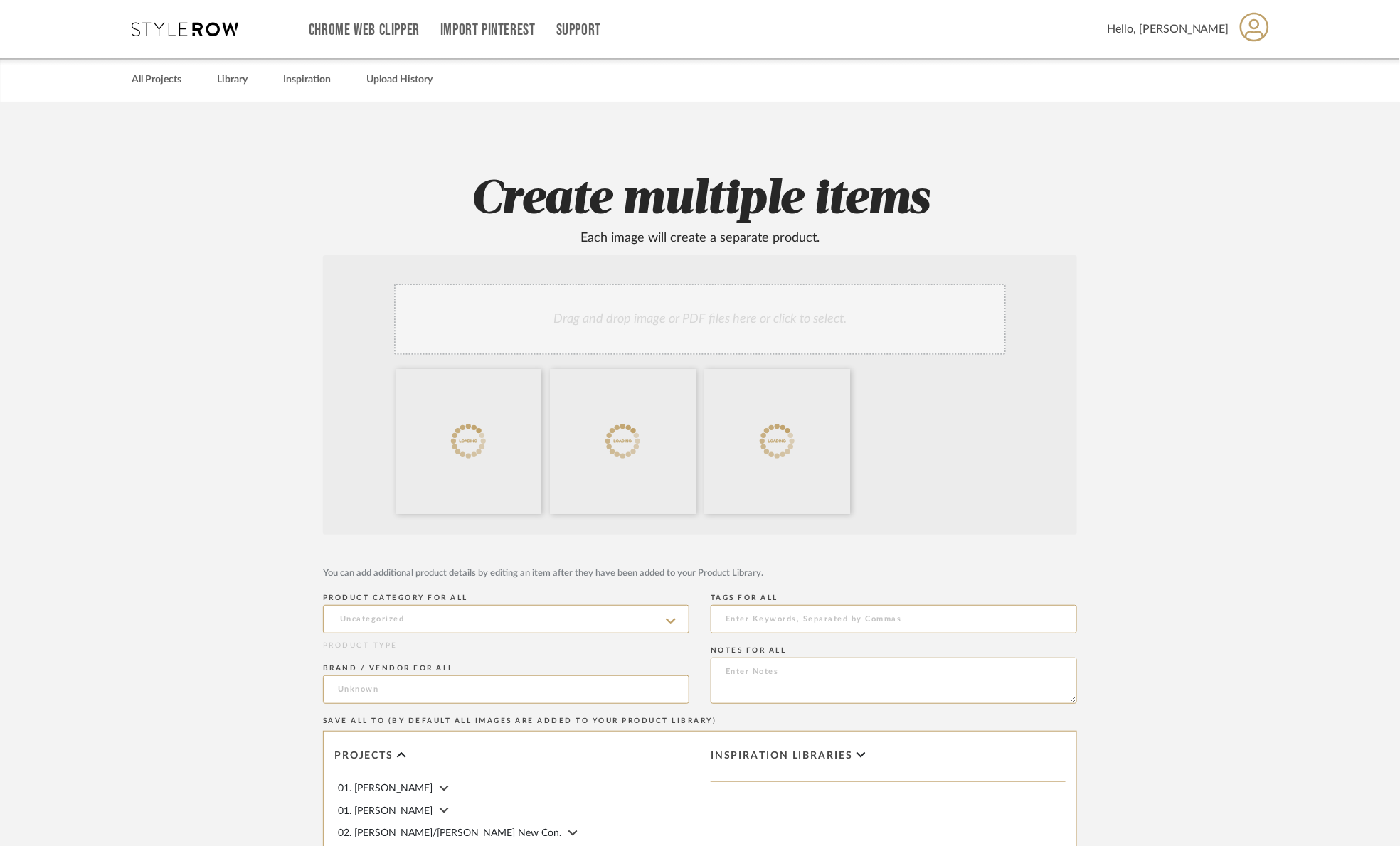
click at [0, 0] on icon at bounding box center [0, 0] width 0 height 0
click at [485, 618] on input at bounding box center [506, 619] width 366 height 28
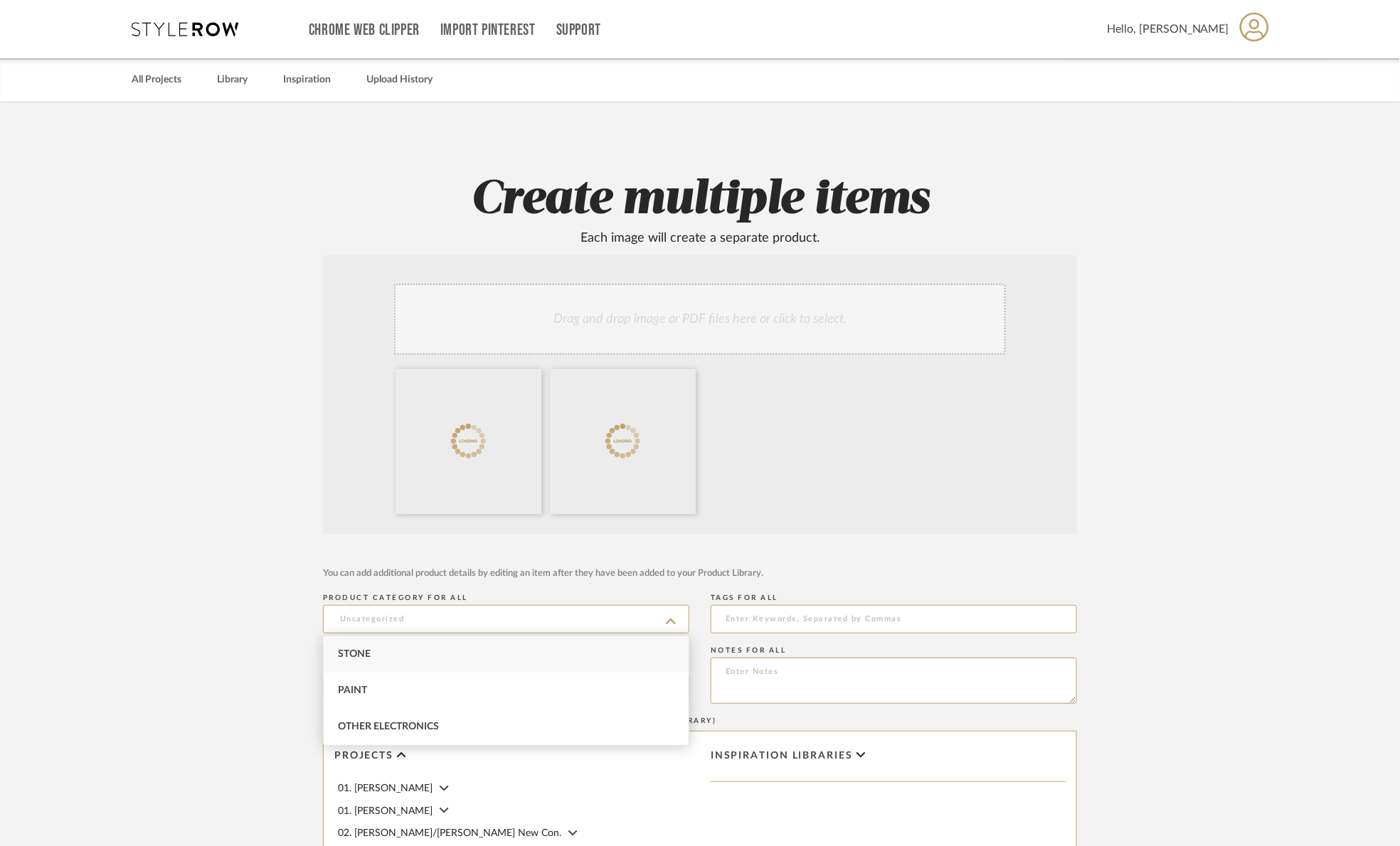
click at [950, 472] on div at bounding box center [702, 444] width 626 height 151
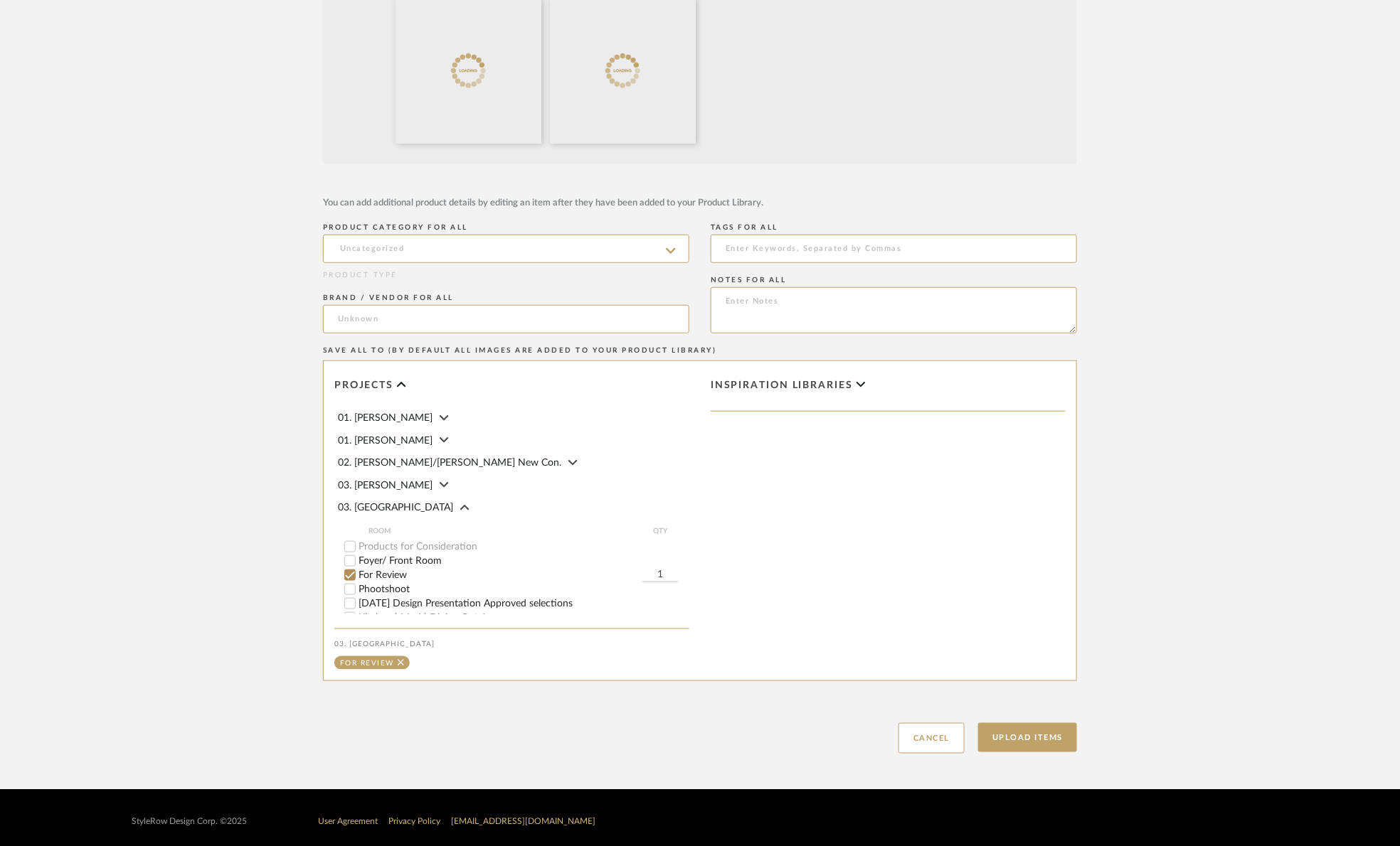
scroll to position [378, 0]
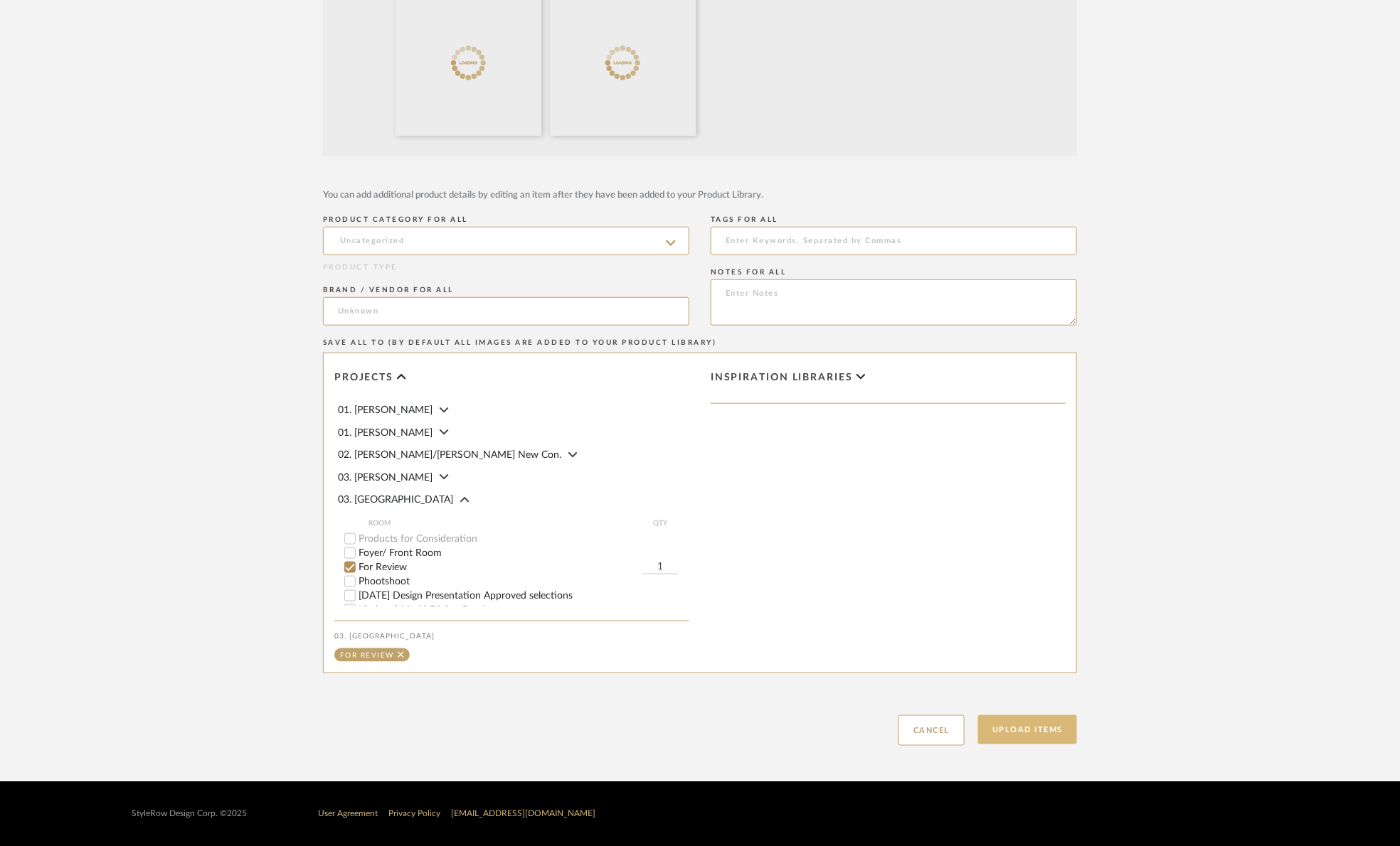
click at [1016, 722] on button "Upload Items" at bounding box center [1027, 729] width 99 height 29
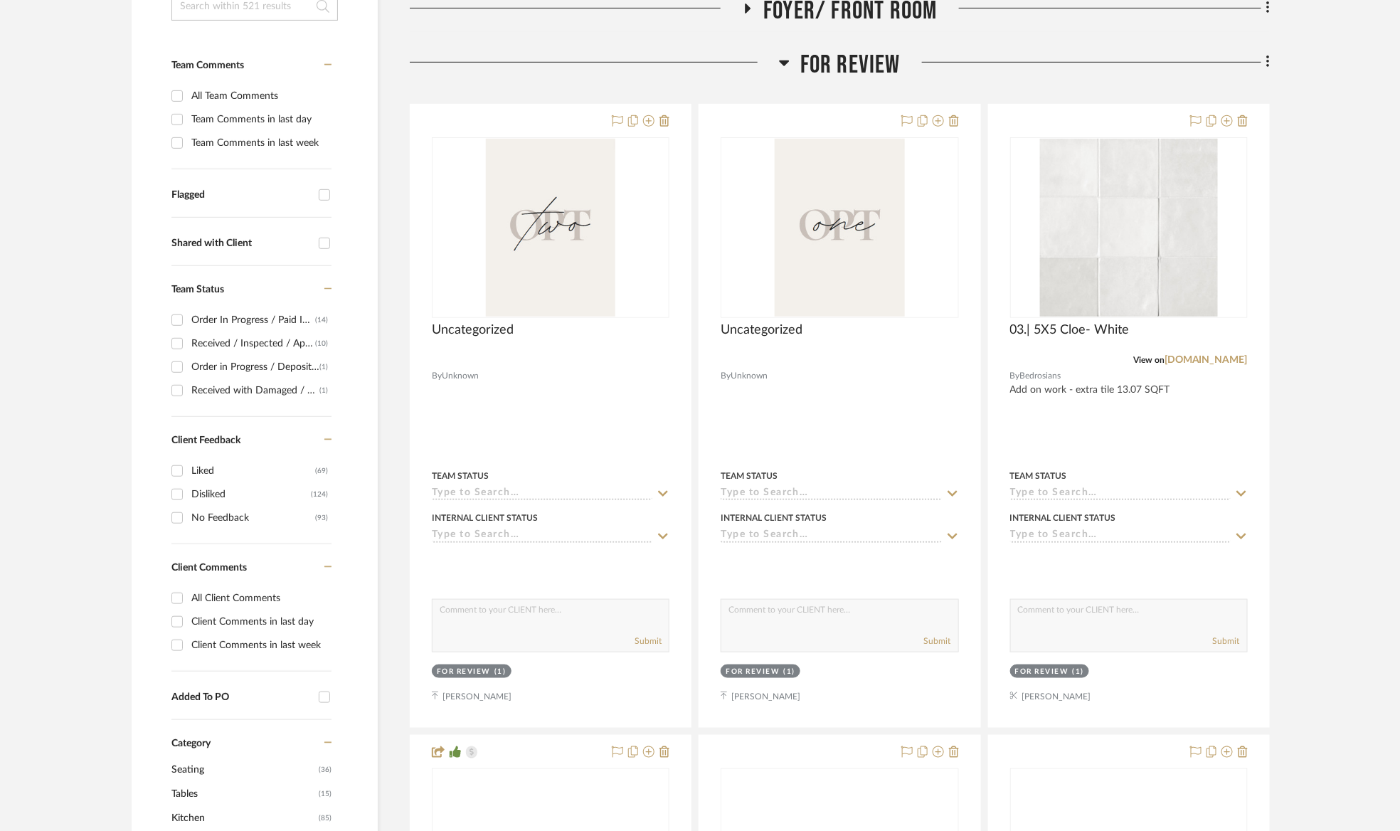
scroll to position [388, 0]
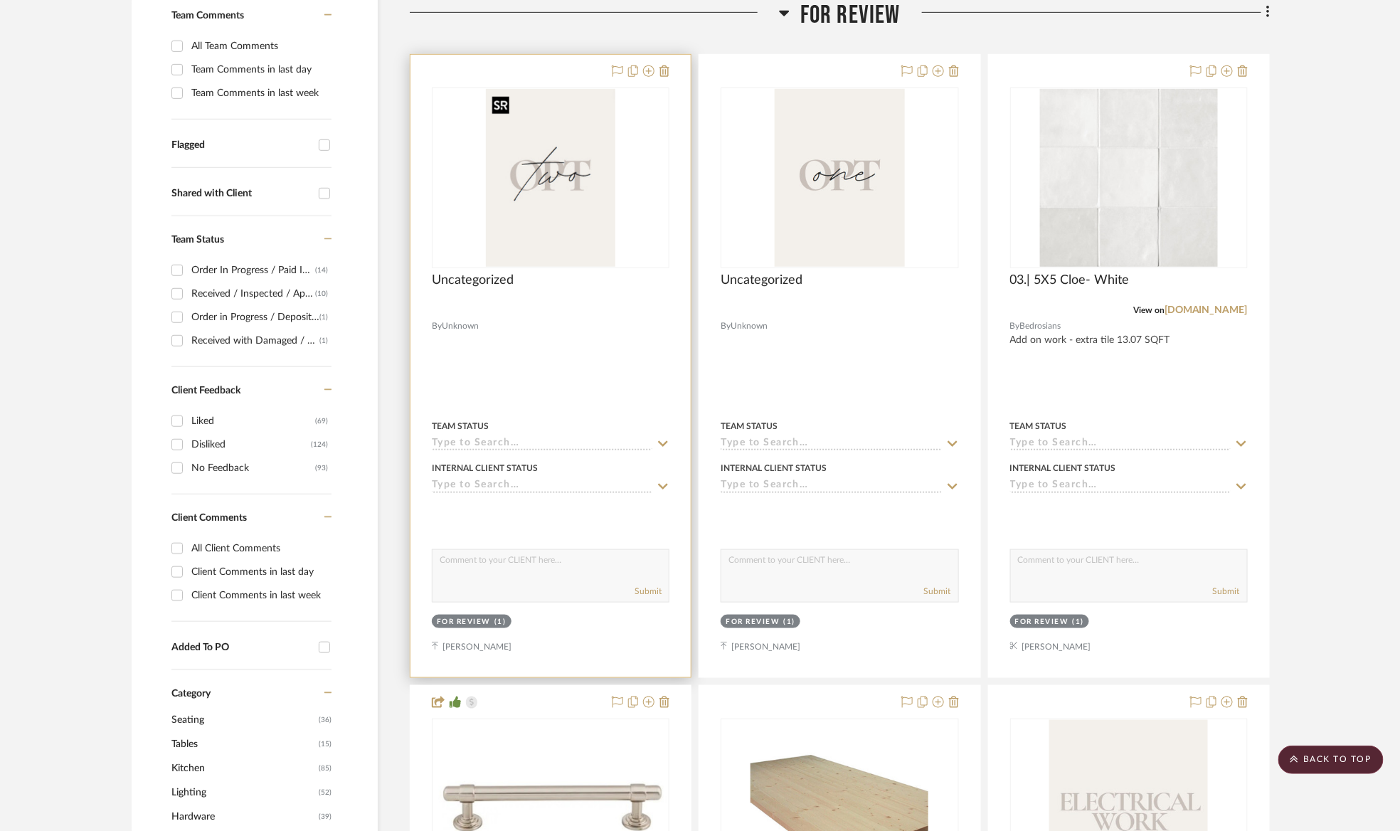
click at [0, 0] on img at bounding box center [0, 0] width 0 height 0
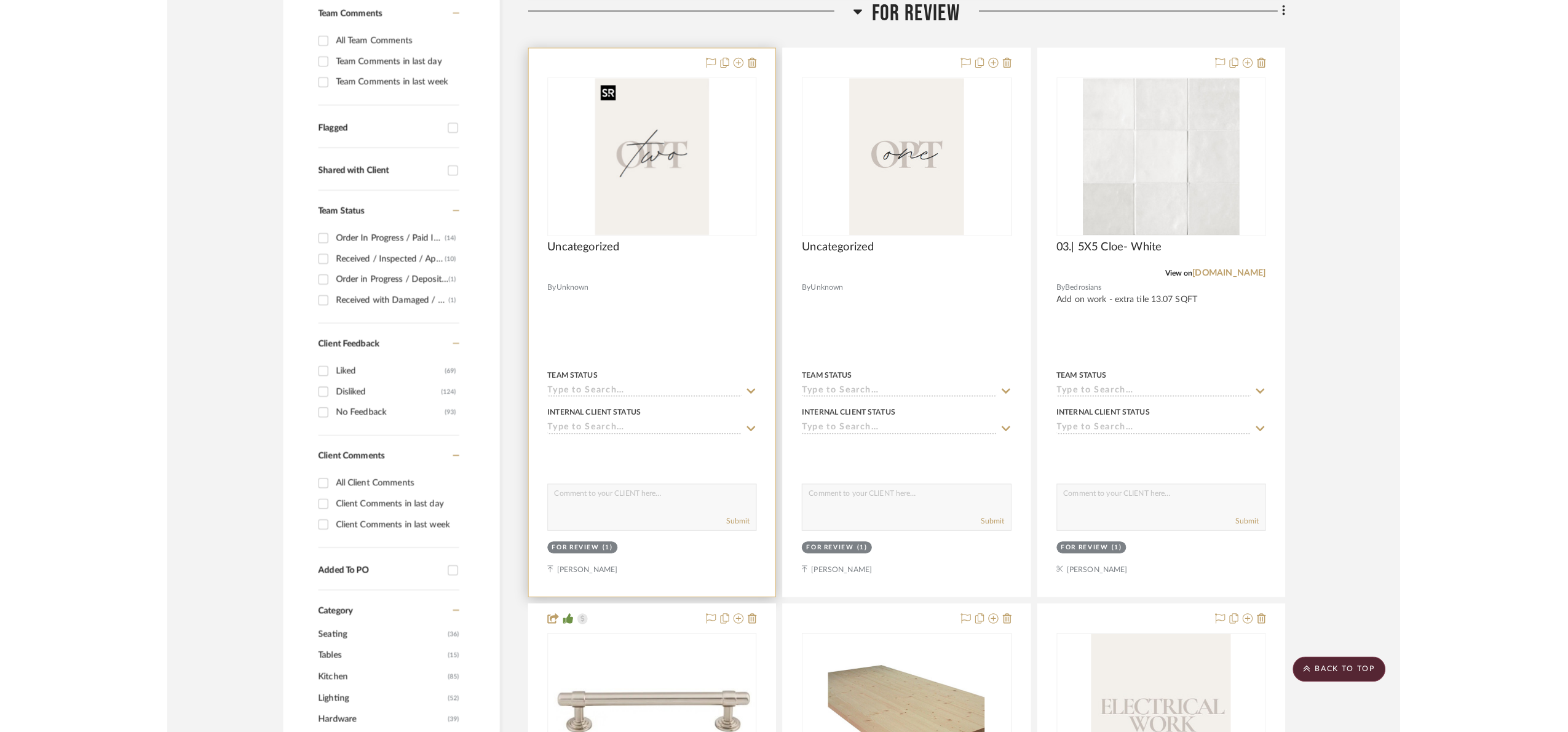
scroll to position [0, 0]
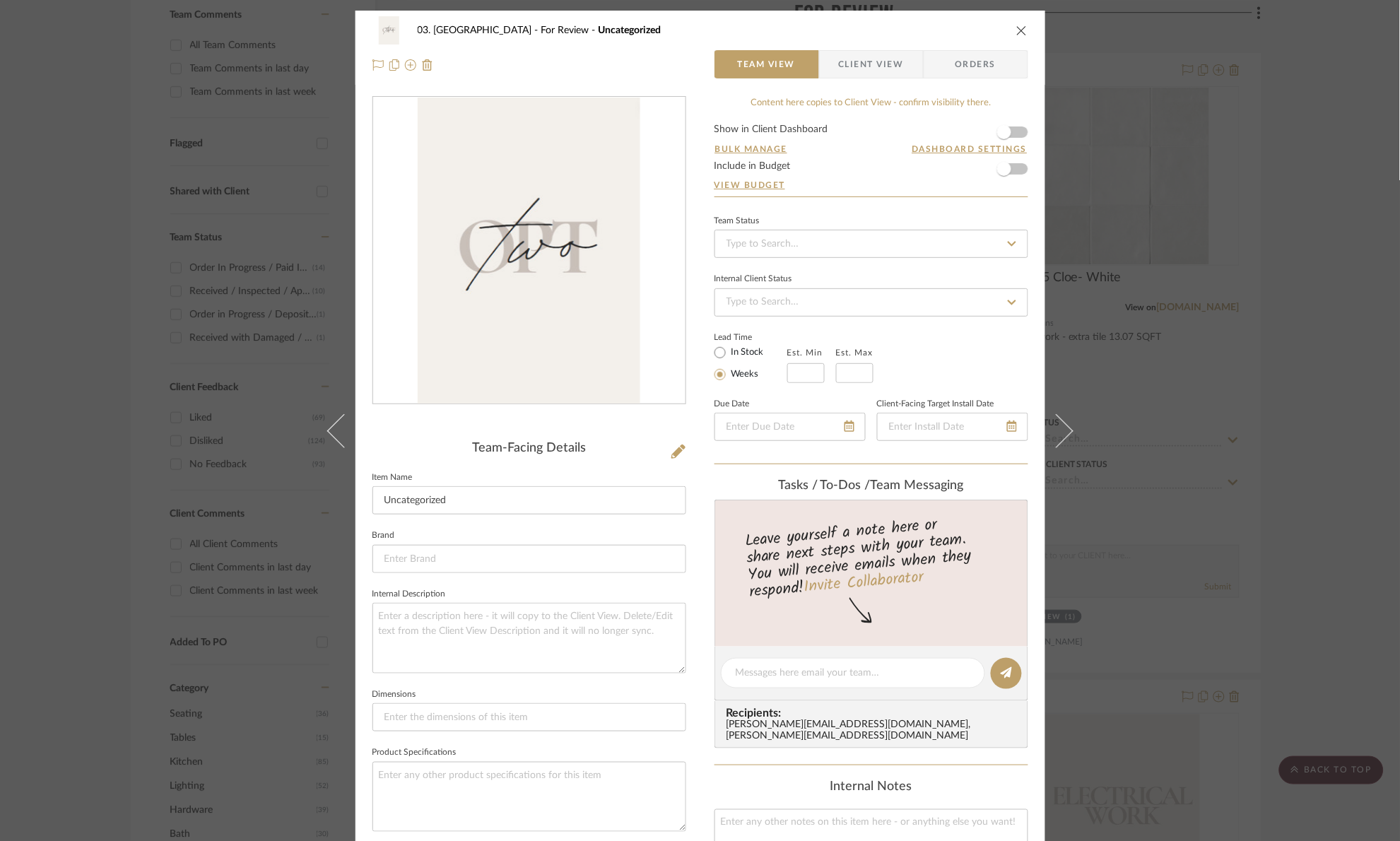
click at [679, 446] on icon at bounding box center [679, 451] width 14 height 14
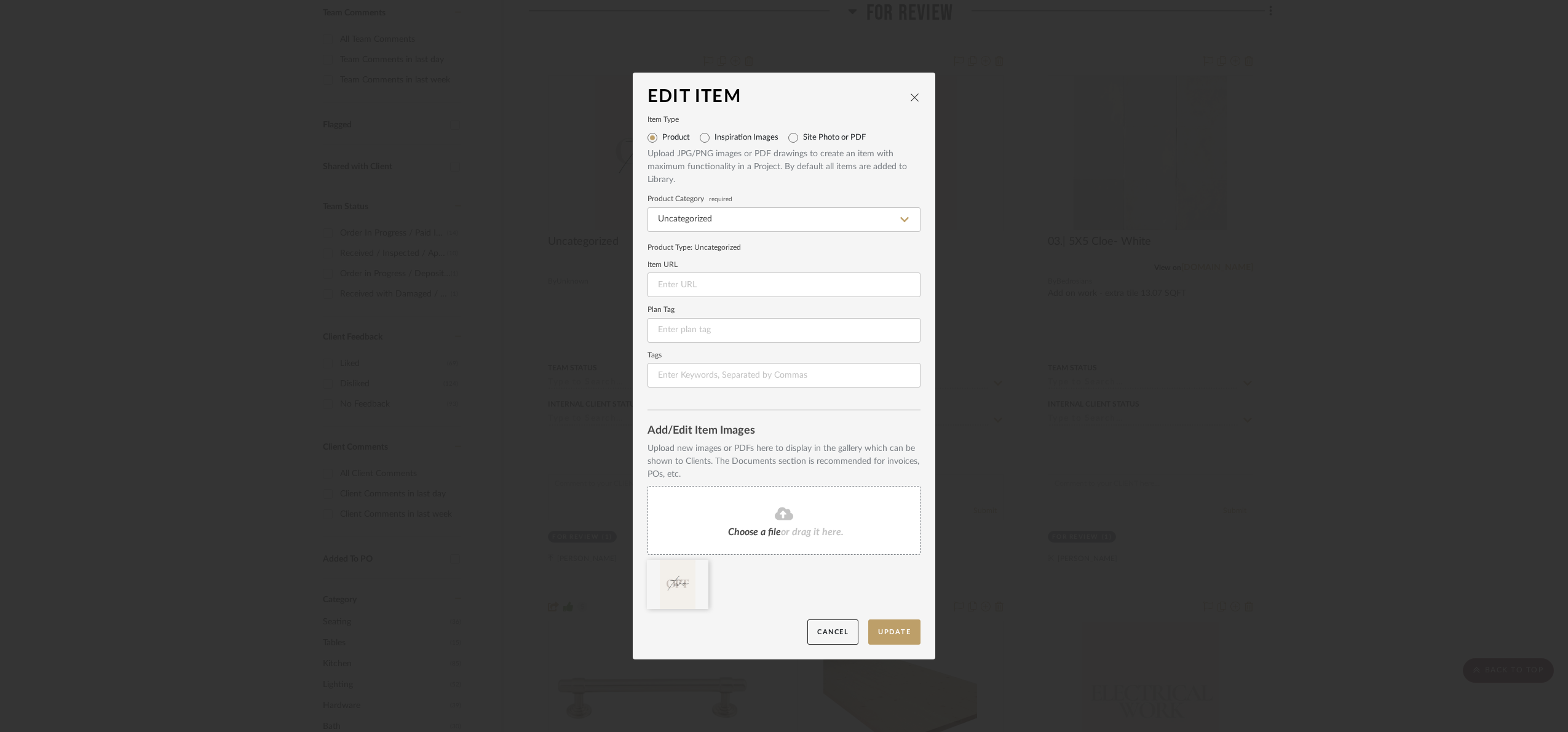
click at [753, 135] on label "Inspiration Images" at bounding box center [746, 138] width 64 height 10
click at [714, 135] on input "Inspiration Images" at bounding box center [705, 138] width 20 height 20
radio input "true"
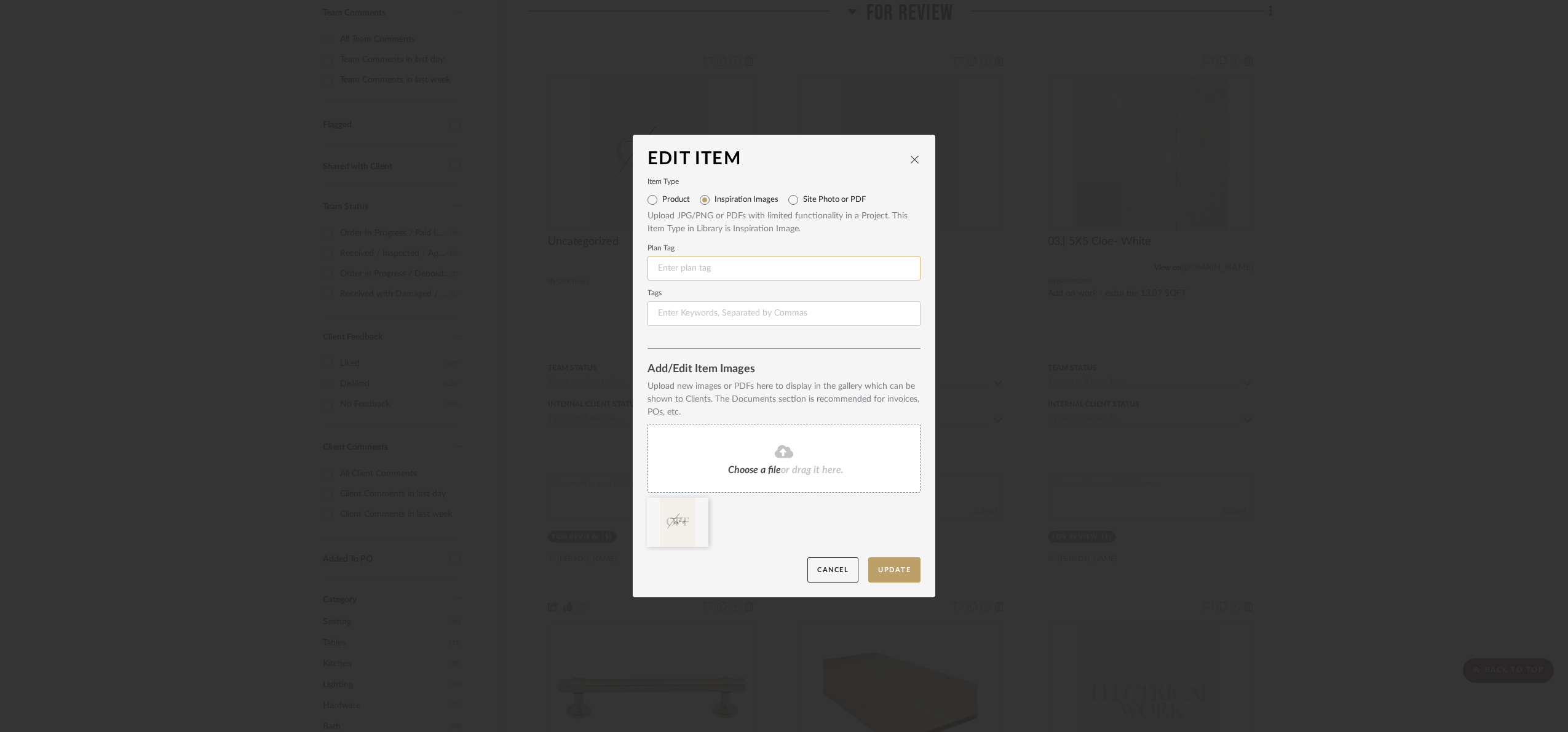
click at [700, 265] on input at bounding box center [784, 268] width 273 height 24
click at [891, 562] on button "Update" at bounding box center [894, 569] width 52 height 25
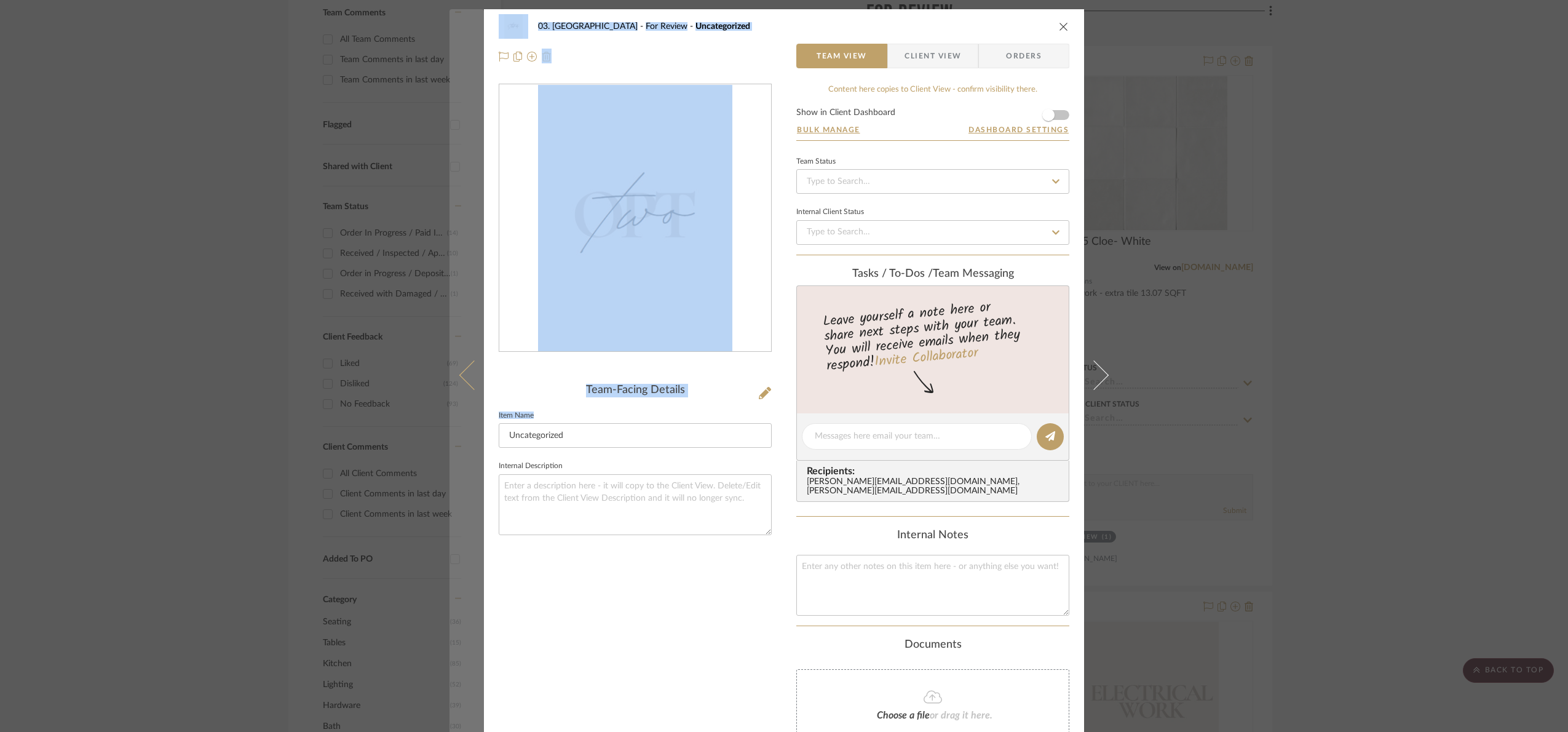
drag, startPoint x: 517, startPoint y: 467, endPoint x: 470, endPoint y: 470, distance: 47.1
click at [470, 470] on mat-dialog-content "03. [PERSON_NAME] For Review Uncategorized Team View Client View Orders Team-Fa…" at bounding box center [784, 443] width 669 height 868
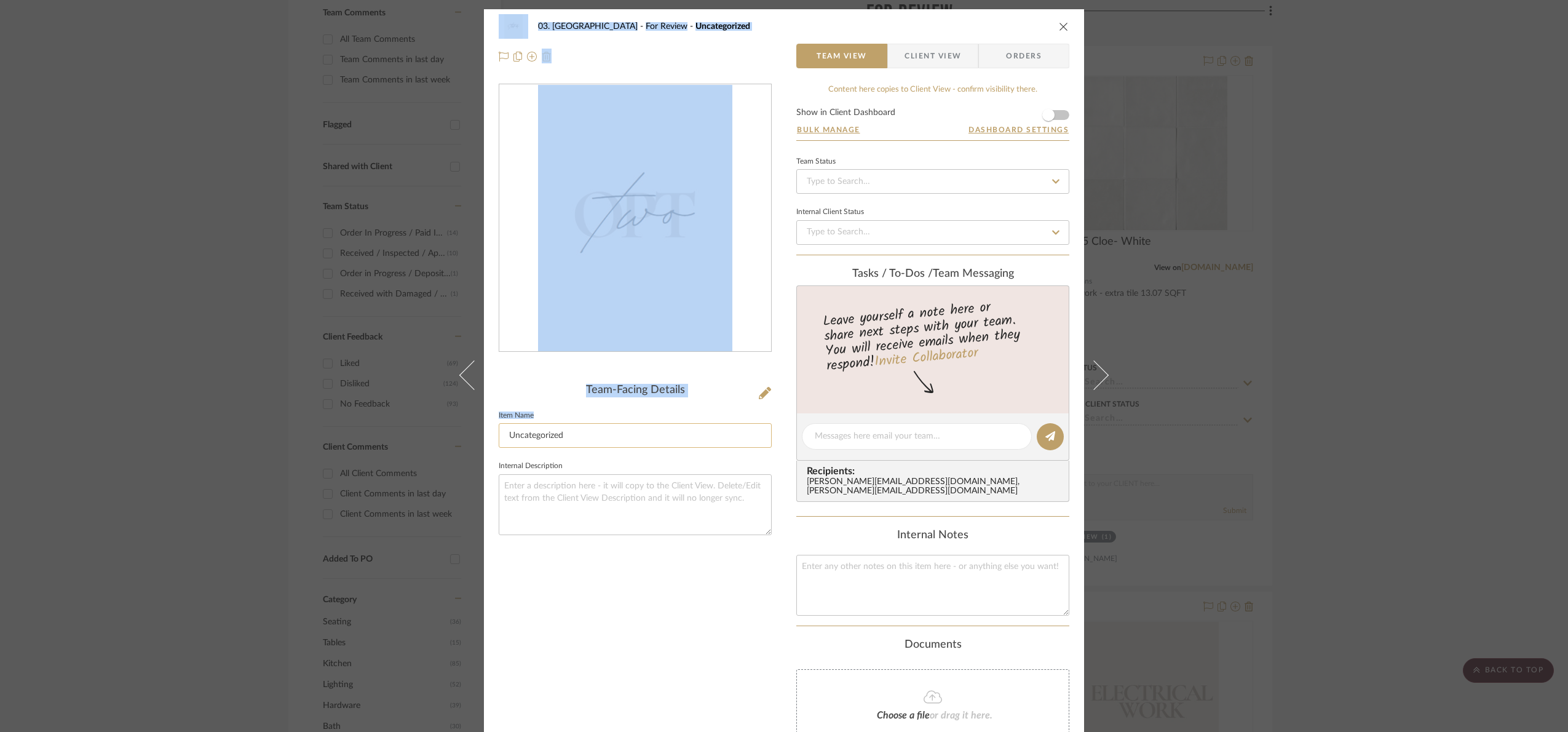
click at [576, 437] on input "Uncategorized" at bounding box center [636, 435] width 273 height 24
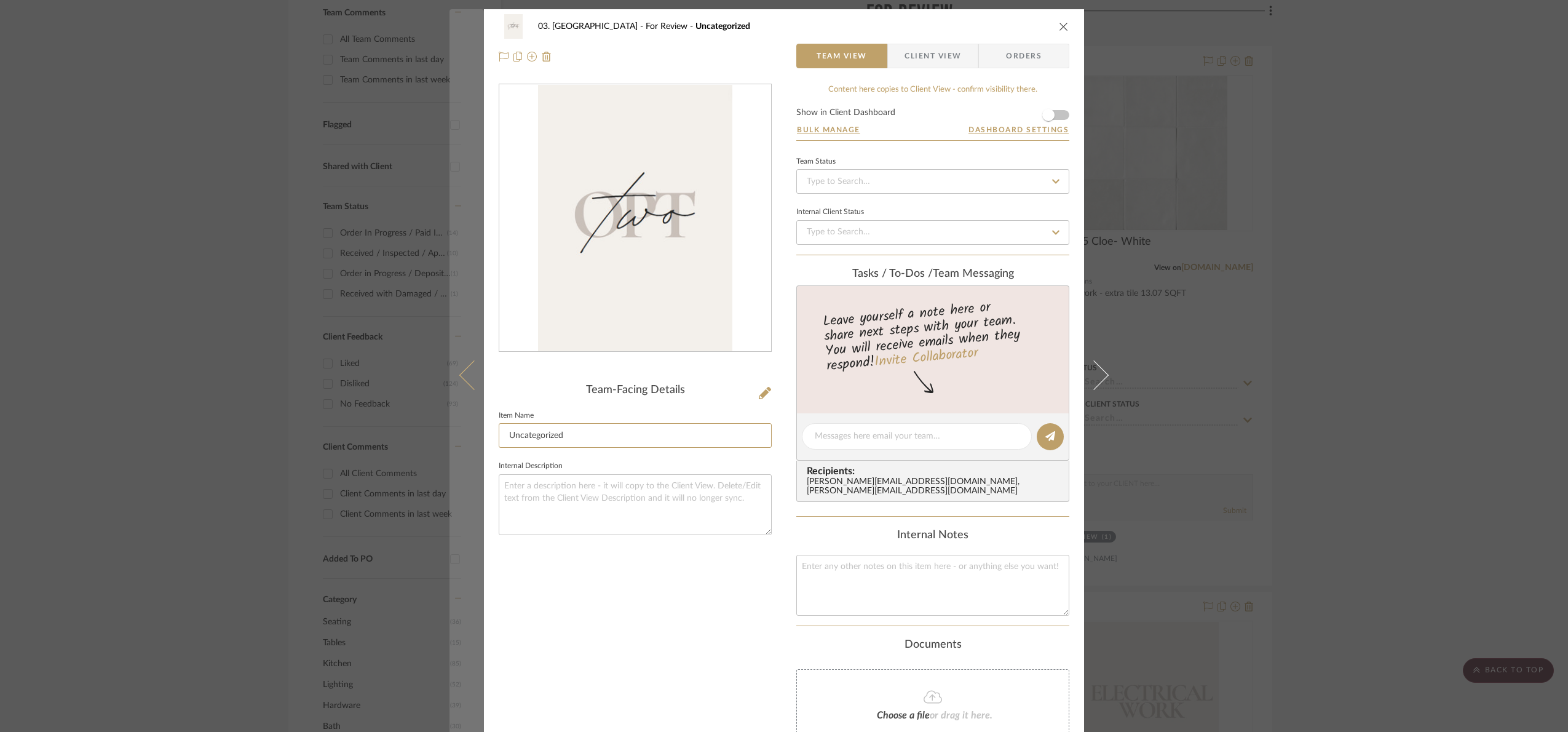
drag, startPoint x: 496, startPoint y: 436, endPoint x: 464, endPoint y: 446, distance: 33.5
click at [464, 446] on mat-dialog-content "03. [PERSON_NAME] For Review Uncategorized Team View Client View Orders Team-Fa…" at bounding box center [784, 443] width 669 height 868
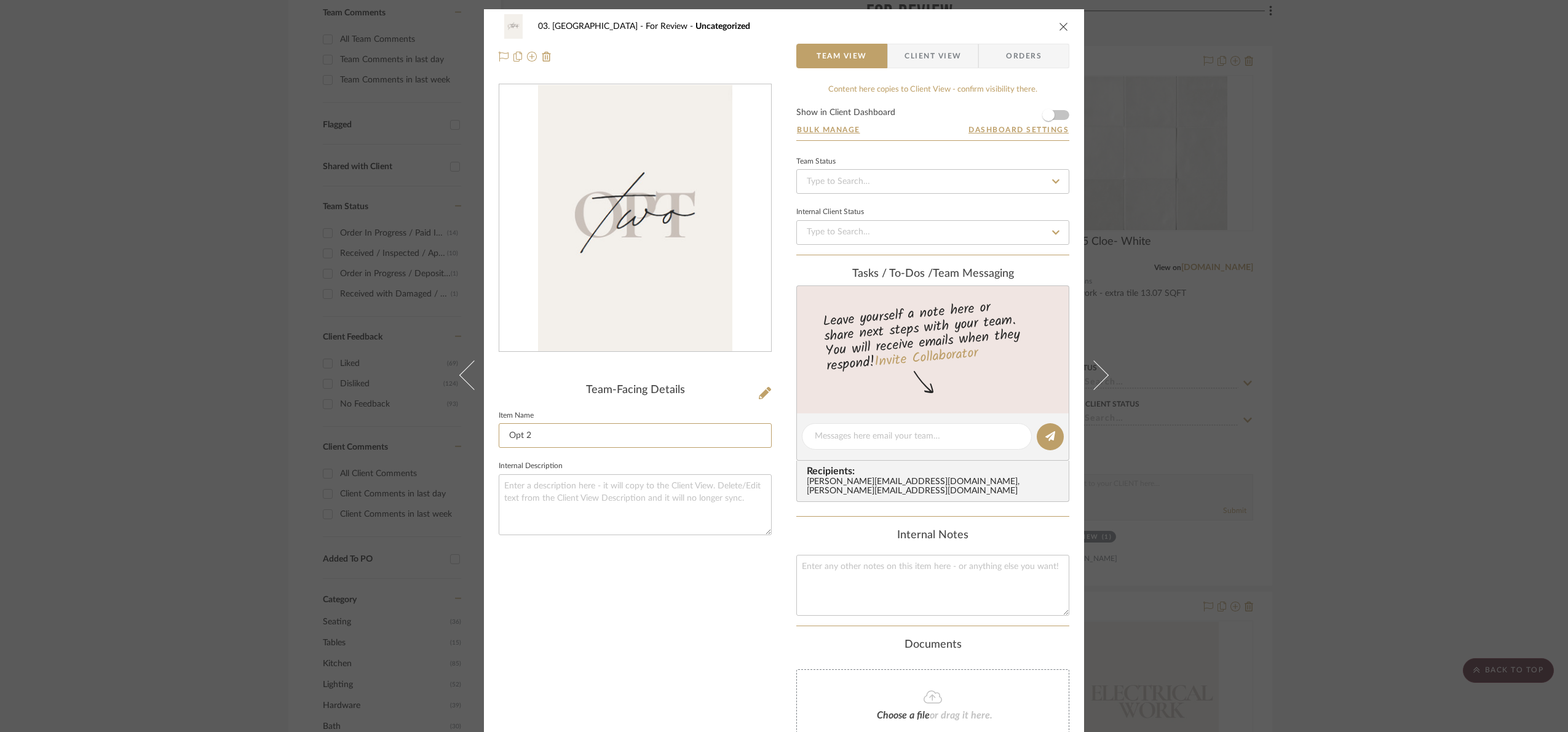
type input "Opt 2"
click at [552, 376] on div "Team-Facing Details Item Name Opt 2 Internal Description" at bounding box center [636, 456] width 273 height 744
drag, startPoint x: 99, startPoint y: 374, endPoint x: 143, endPoint y: 379, distance: 44.3
click at [99, 373] on div "03. [PERSON_NAME] For Review Opt 2 Team View Client View Orders Team-Facing Det…" at bounding box center [784, 366] width 1568 height 732
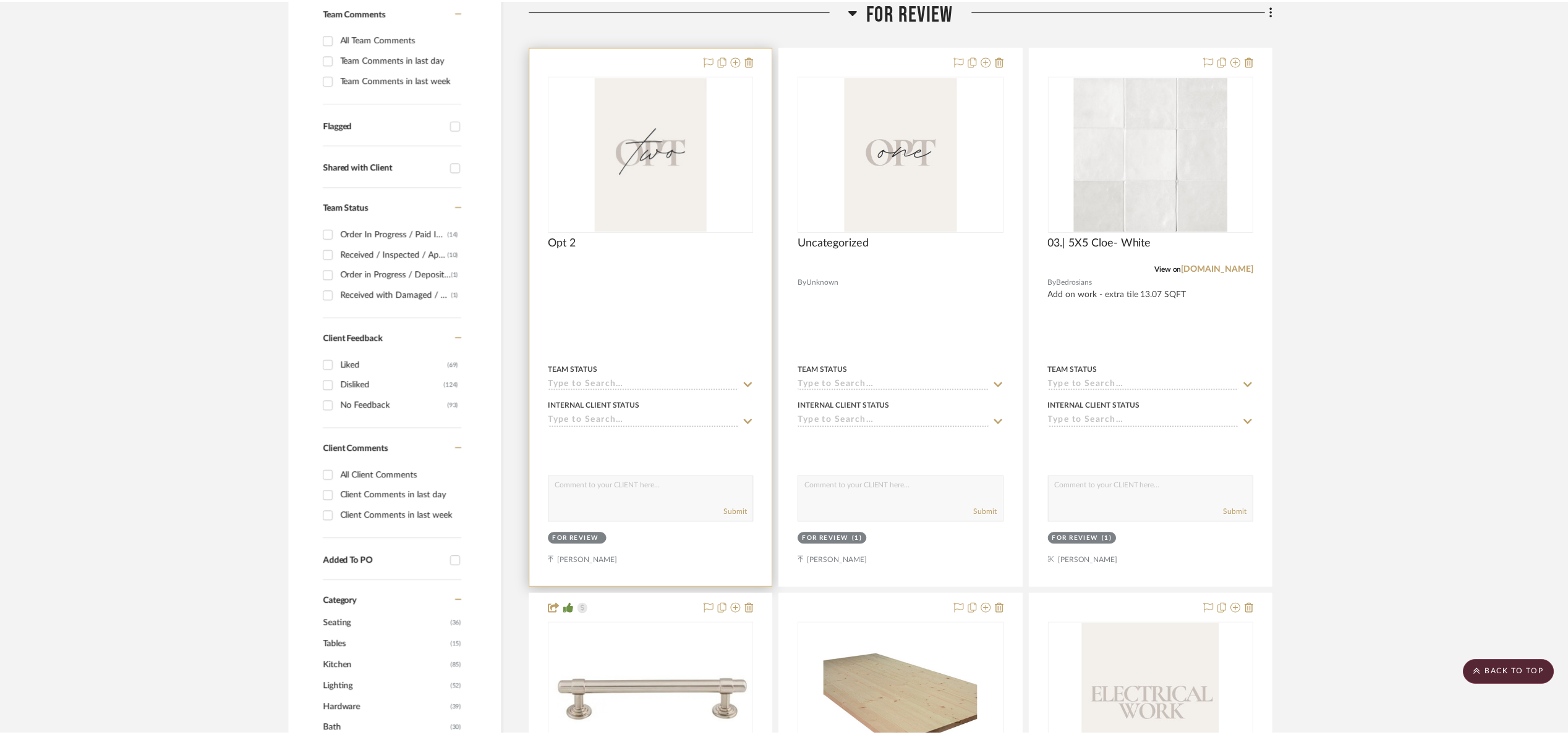
scroll to position [337, 0]
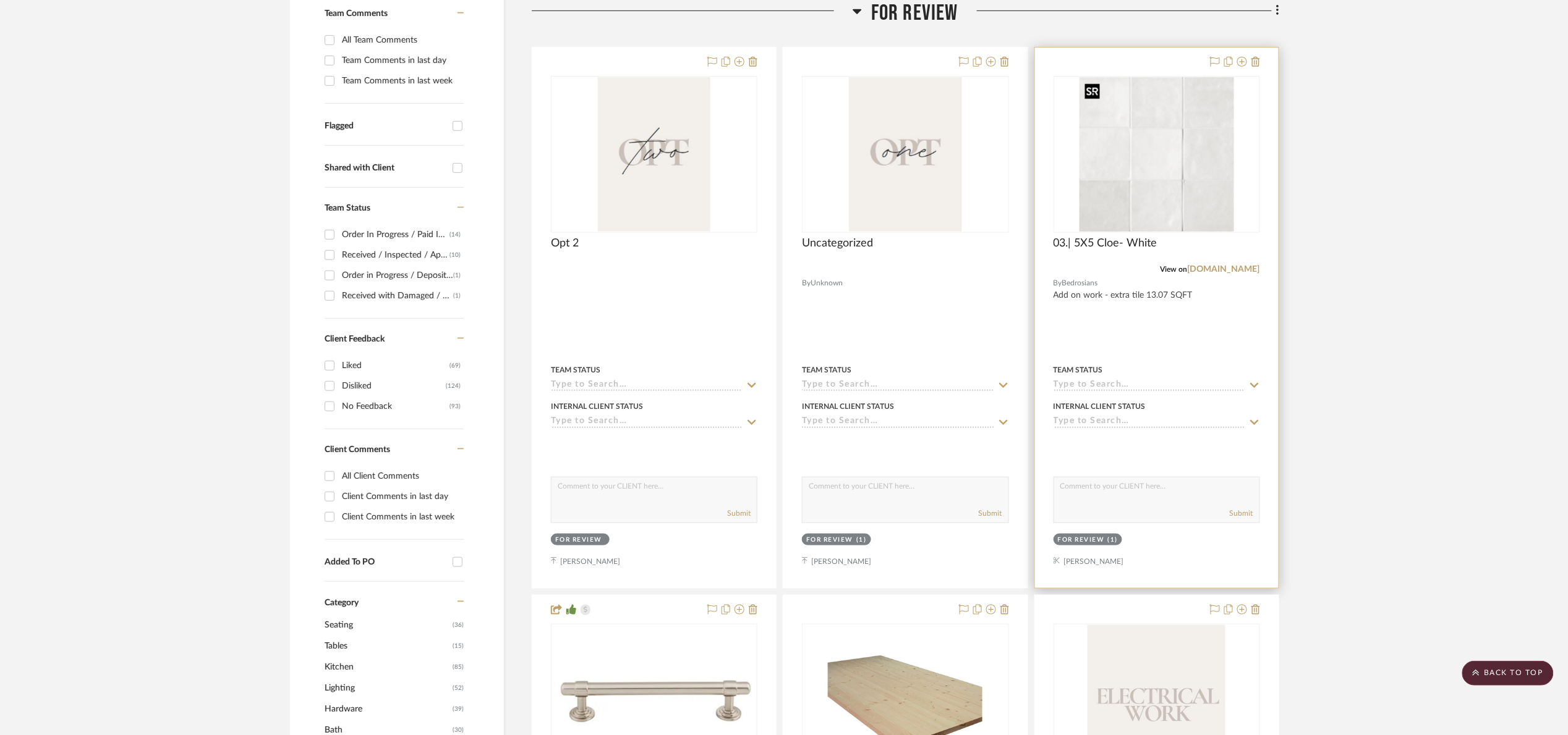
click at [0, 0] on img at bounding box center [0, 0] width 0 height 0
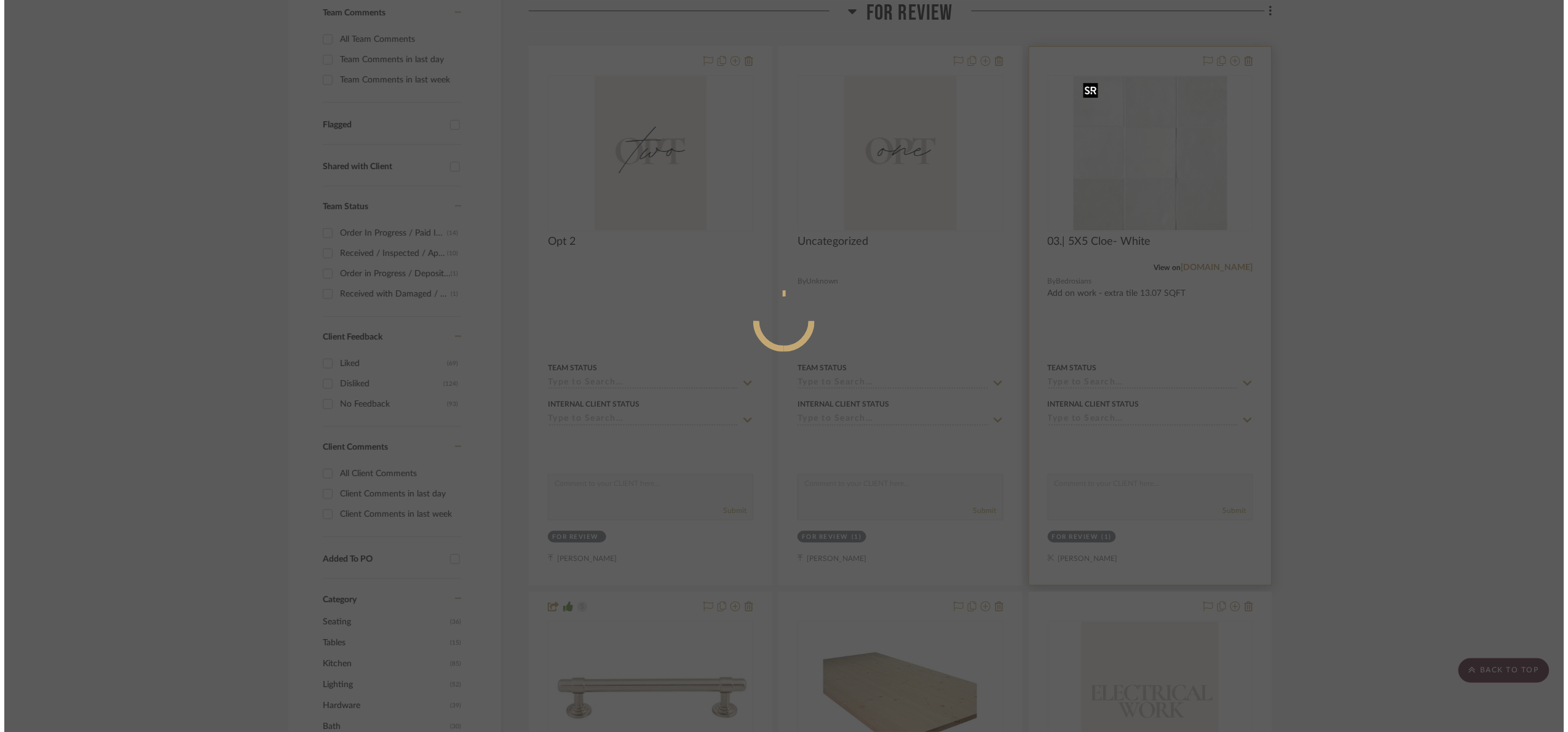
scroll to position [0, 0]
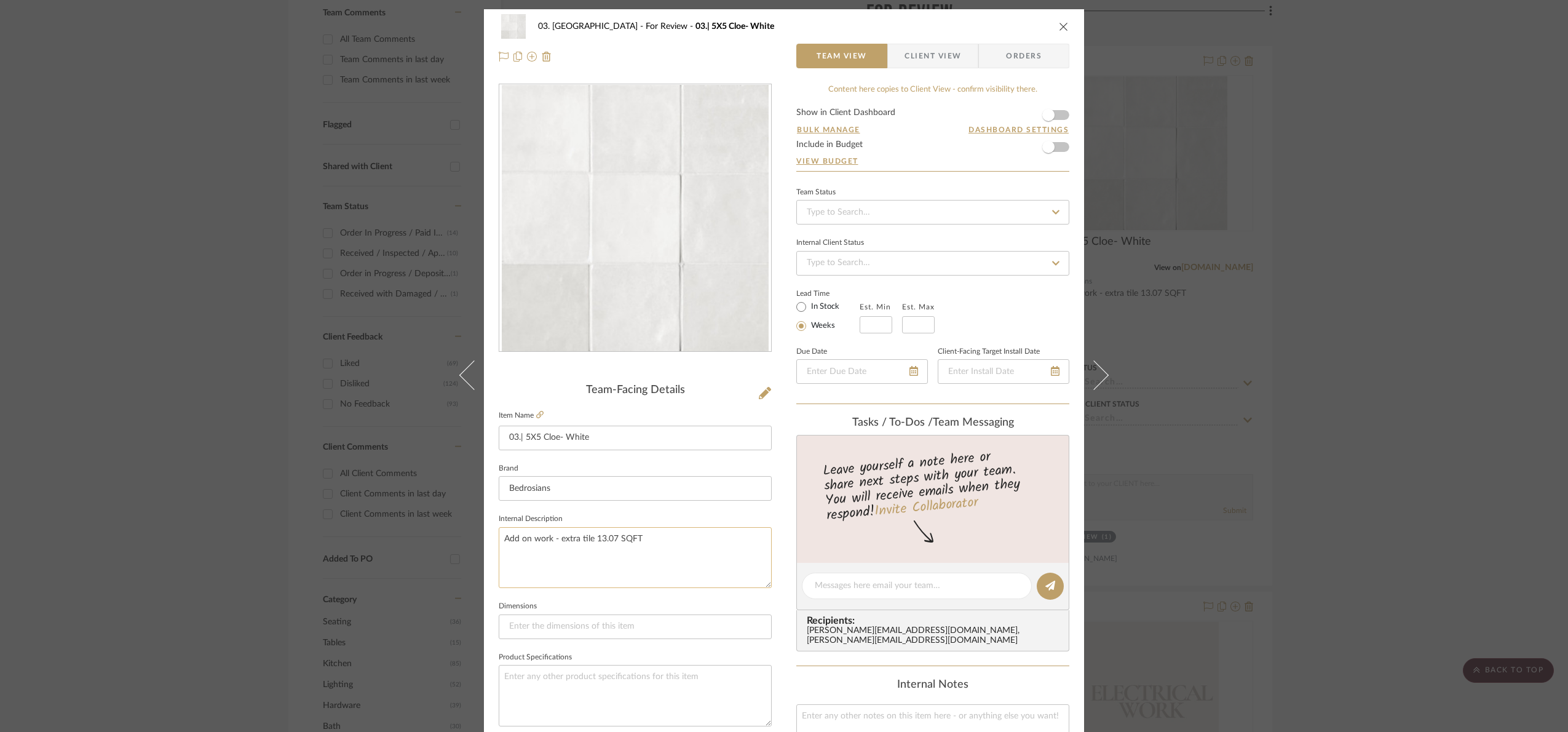
click at [614, 537] on textarea "Add on work - extra tile 13.07 SQFT" at bounding box center [636, 557] width 273 height 61
type textarea "Add on work - extra tile 18 SQFT"
click at [611, 512] on fieldset "Internal Description Add on work - extra tile 18 SQFT" at bounding box center [636, 549] width 273 height 78
click at [1412, 280] on div "03. [PERSON_NAME] For Review 03.| 5X5 Cloe- White Team View Client View Orders …" at bounding box center [784, 366] width 1568 height 732
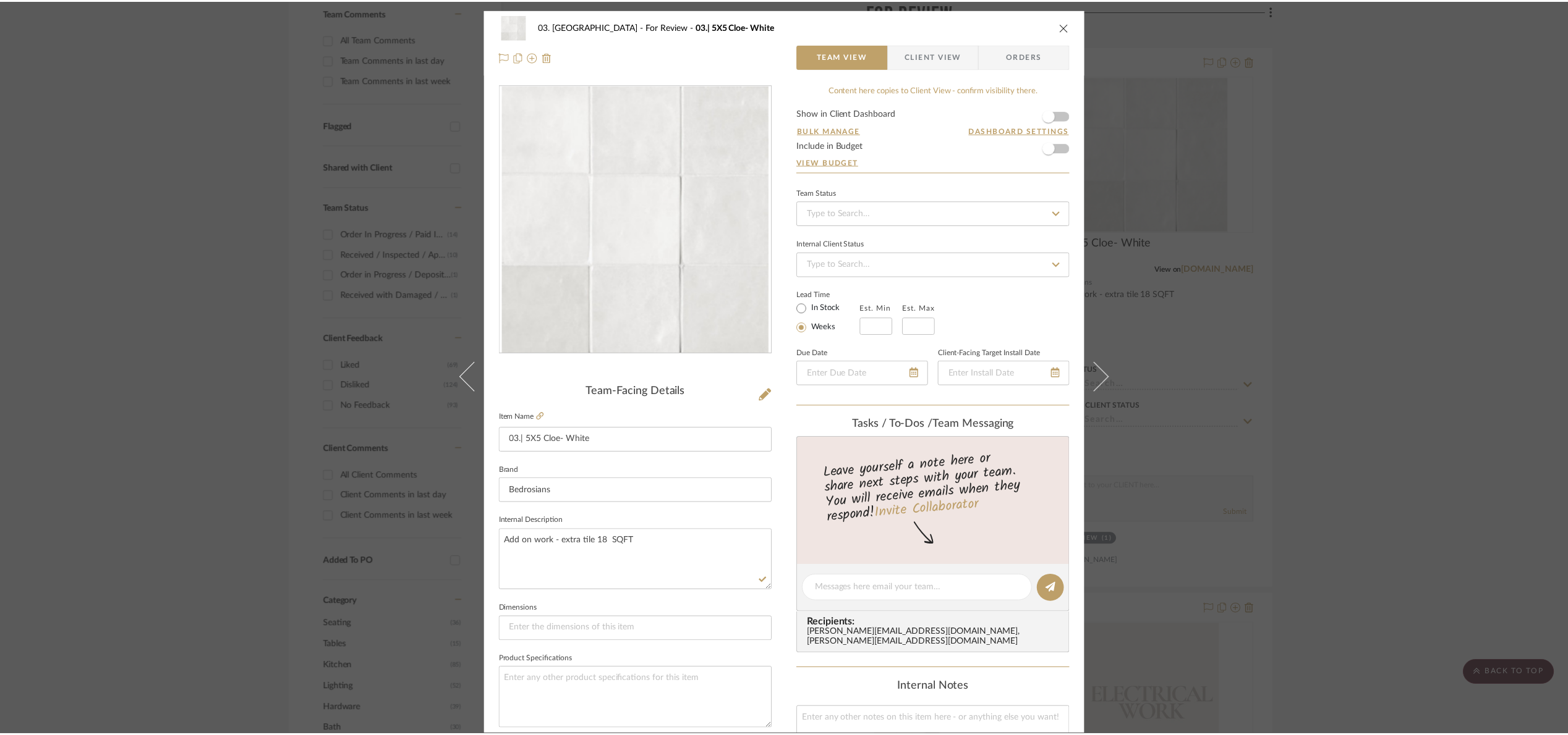
scroll to position [337, 0]
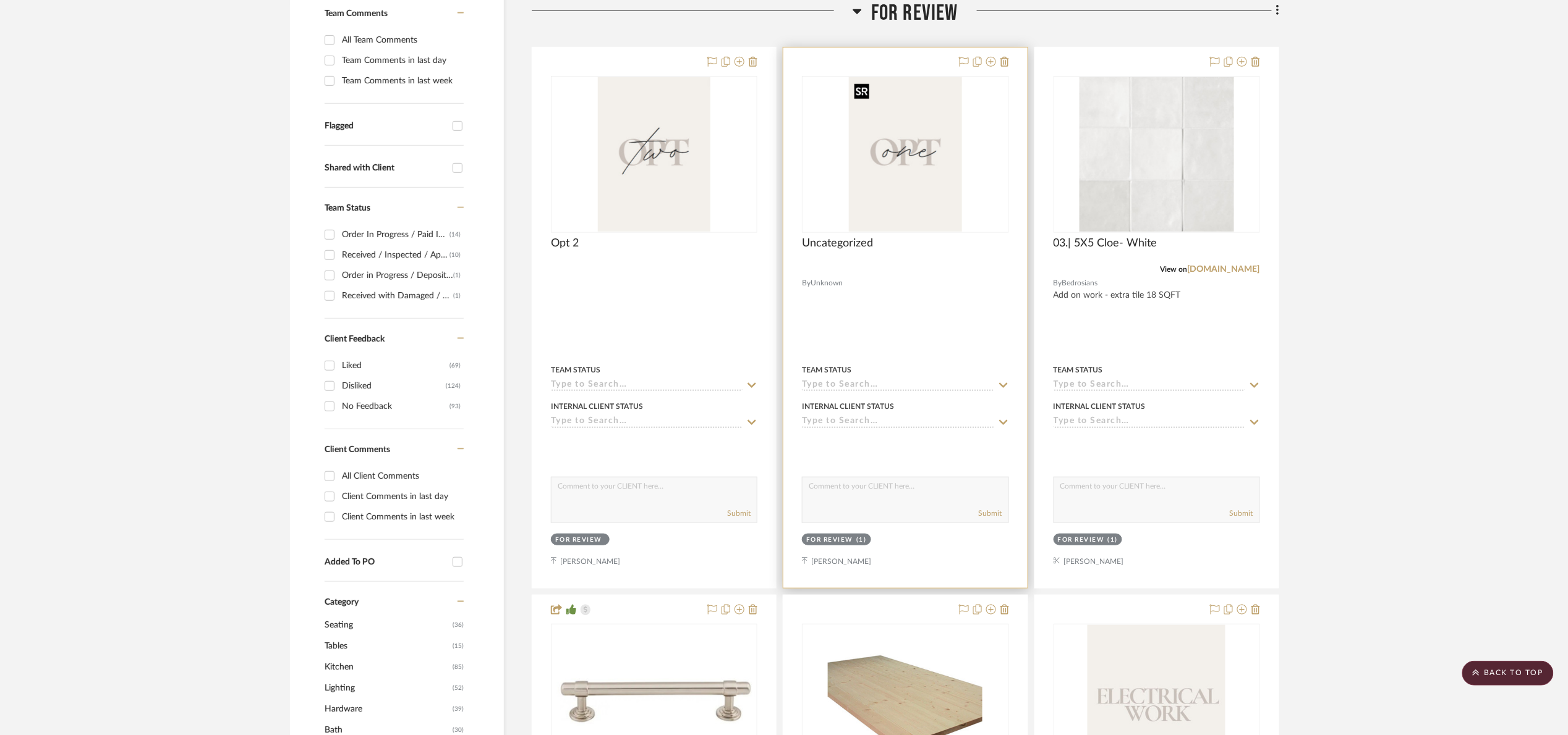
click at [926, 168] on img "0" at bounding box center [904, 155] width 112 height 155
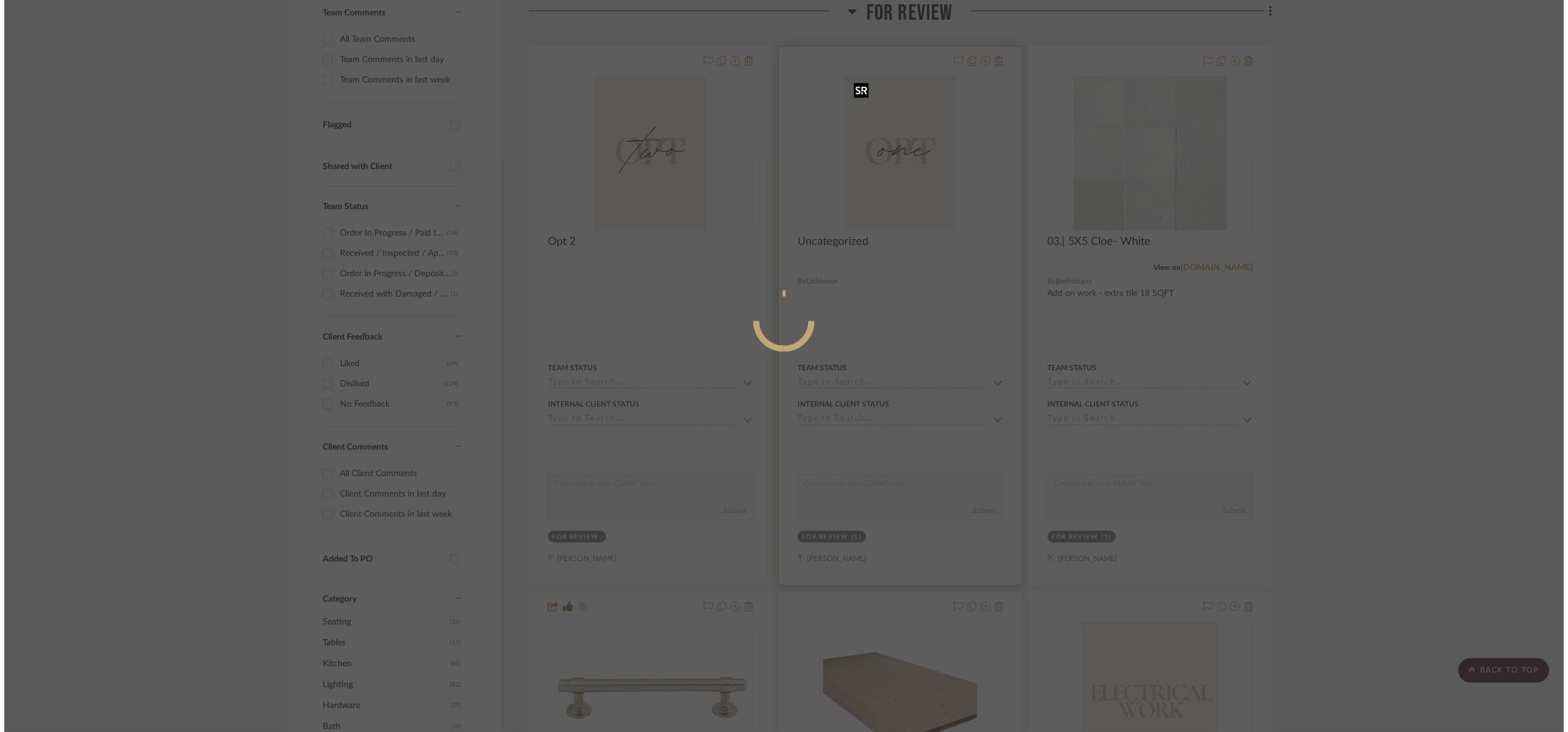
scroll to position [0, 0]
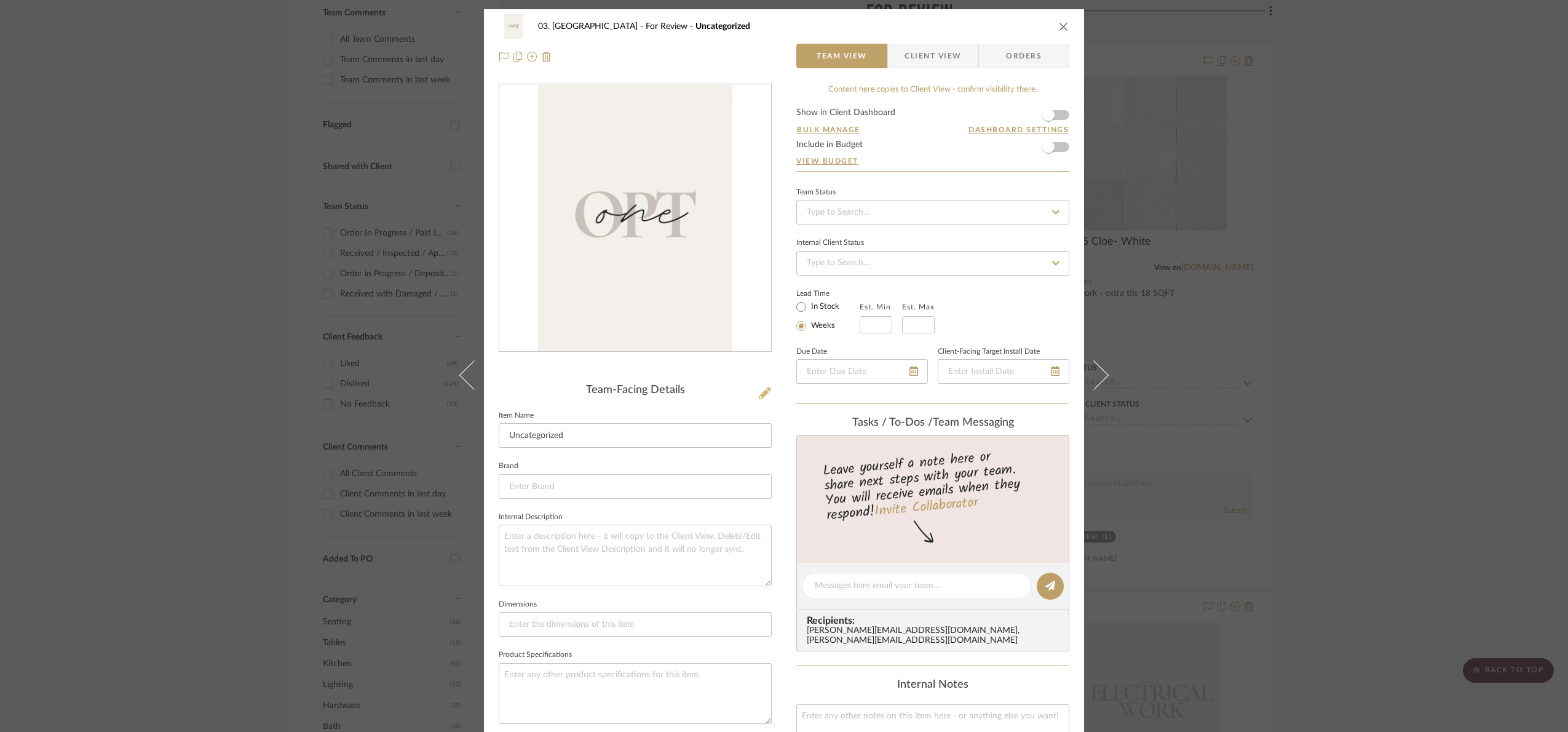
click at [761, 389] on icon at bounding box center [765, 393] width 12 height 12
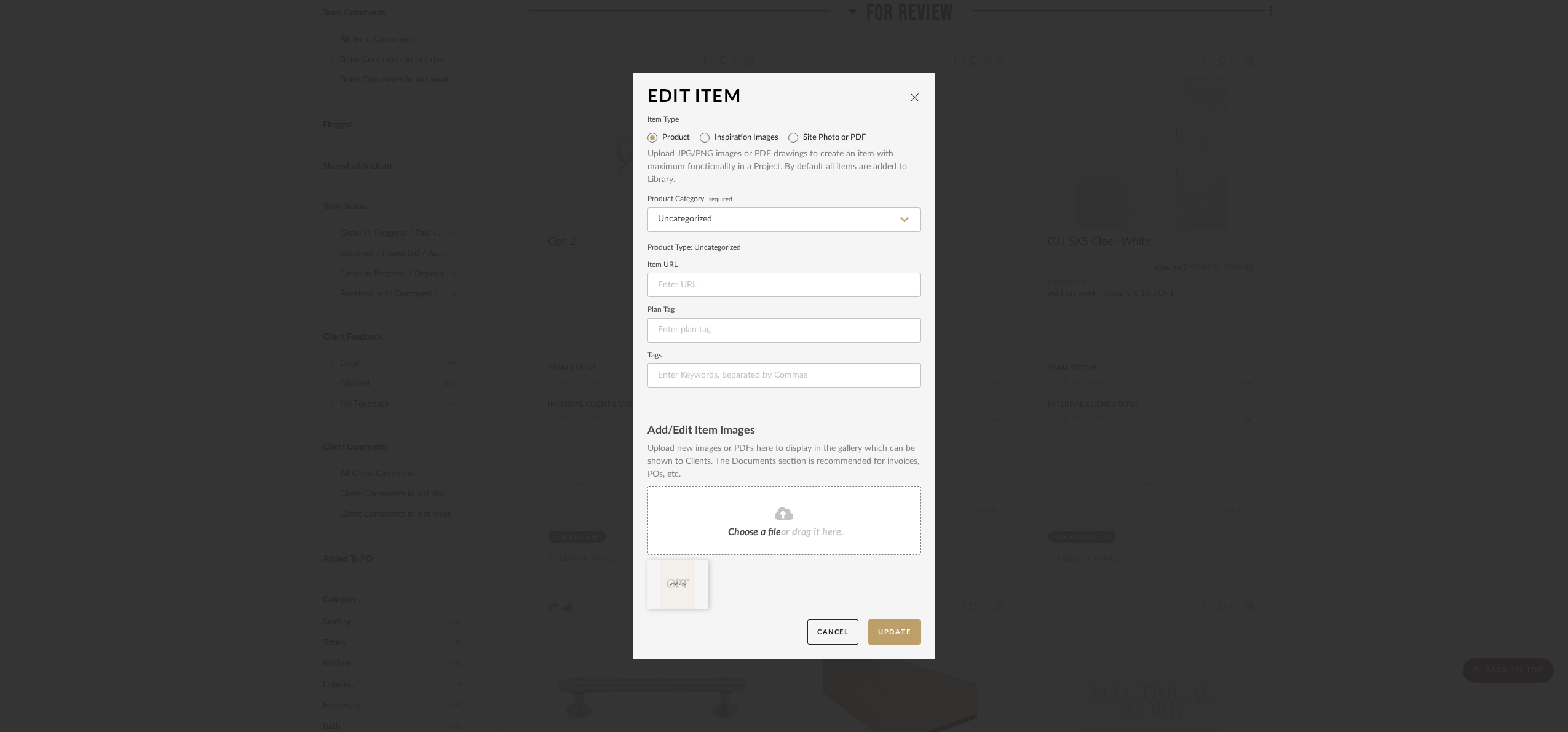
click at [752, 133] on label "Inspiration Images" at bounding box center [746, 138] width 64 height 10
click at [714, 132] on input "Inspiration Images" at bounding box center [705, 138] width 20 height 20
radio input "true"
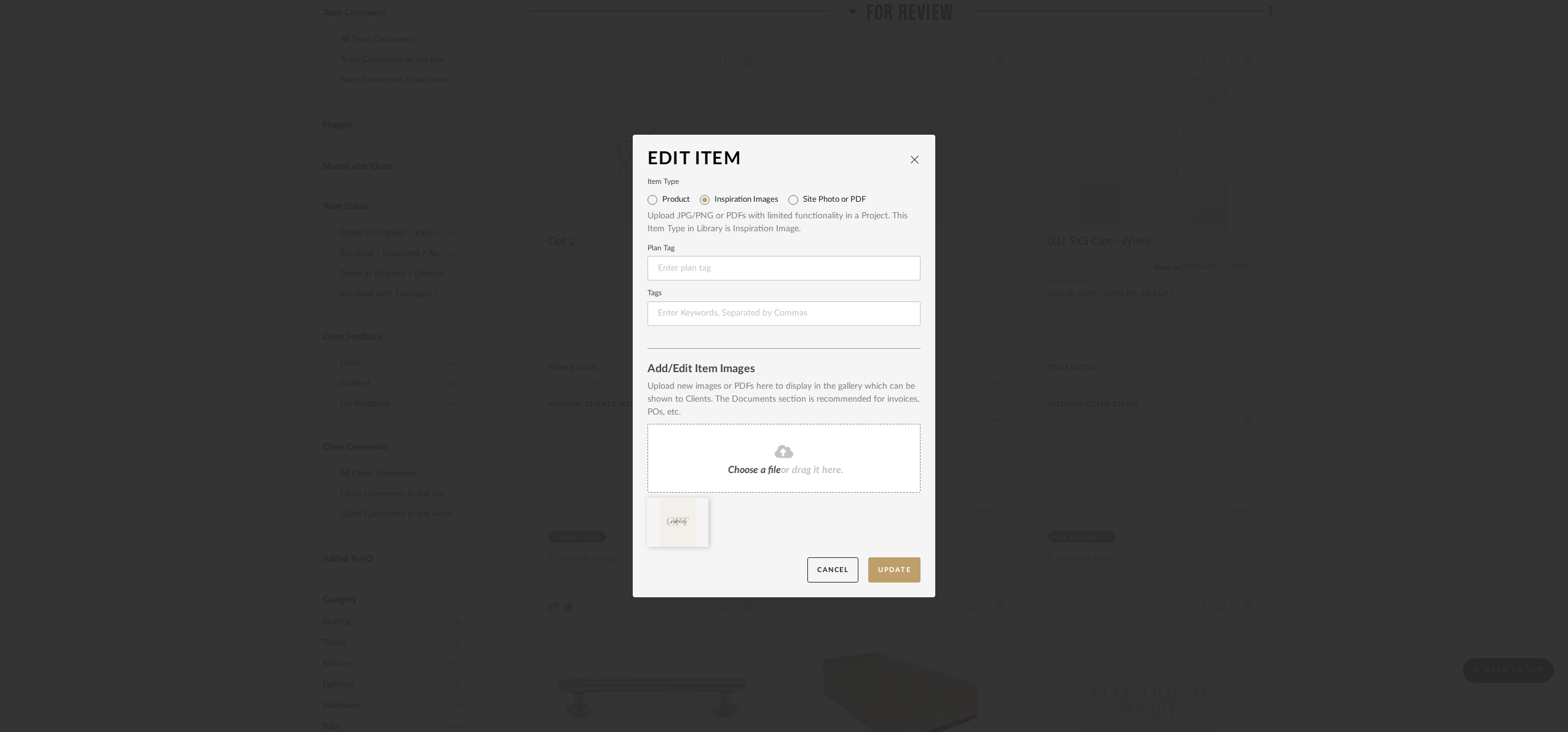
click at [748, 135] on dialog-content "Edit Item Item Type Product Inspiration Images Site Photo or PDF Upload JPG/PNG…" at bounding box center [784, 366] width 303 height 463
click at [896, 576] on button "Update" at bounding box center [894, 569] width 52 height 25
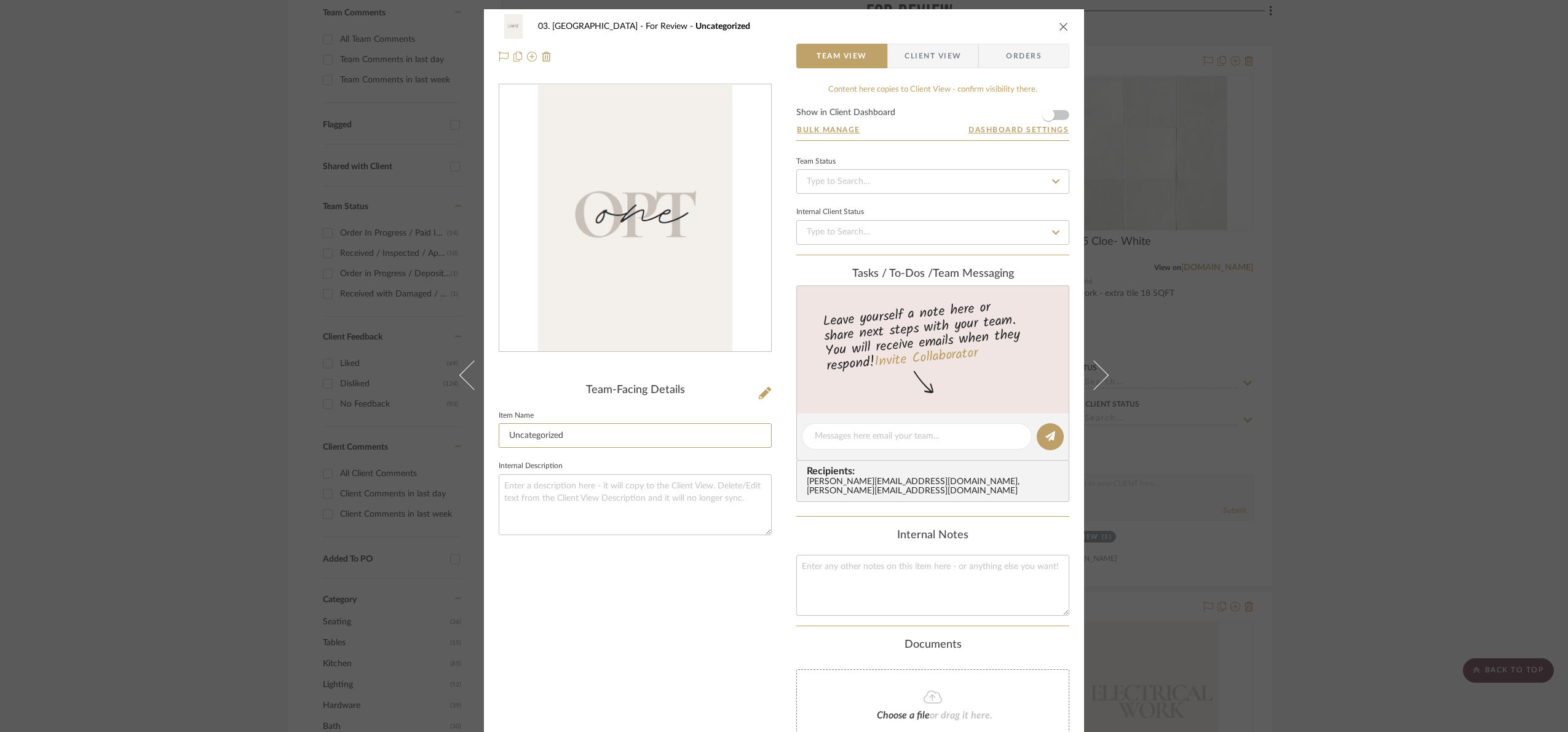
drag, startPoint x: 586, startPoint y: 432, endPoint x: 427, endPoint y: 457, distance: 161.0
click at [427, 457] on div "03. [PERSON_NAME] For Review Uncategorized Team View Client View Orders Team-Fa…" at bounding box center [784, 366] width 1568 height 732
type input "Opt 1"
click at [664, 579] on div "Team-Facing Details Item Name Opt 1 Internal Description" at bounding box center [636, 456] width 273 height 744
click at [1465, 355] on div "03. [PERSON_NAME] For Review Opt 1 Team View Client View Orders Team-Facing Det…" at bounding box center [784, 366] width 1568 height 732
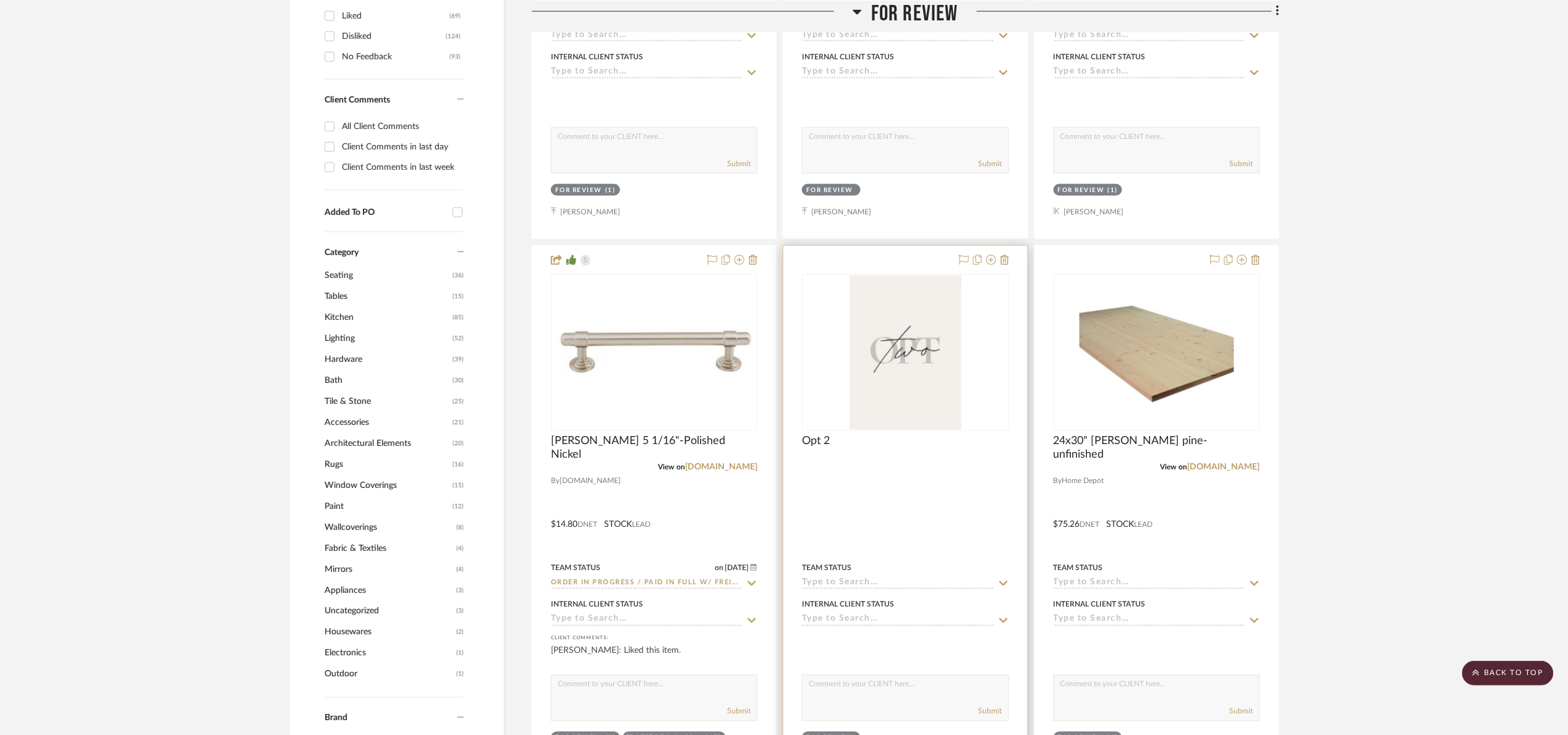
scroll to position [715, 0]
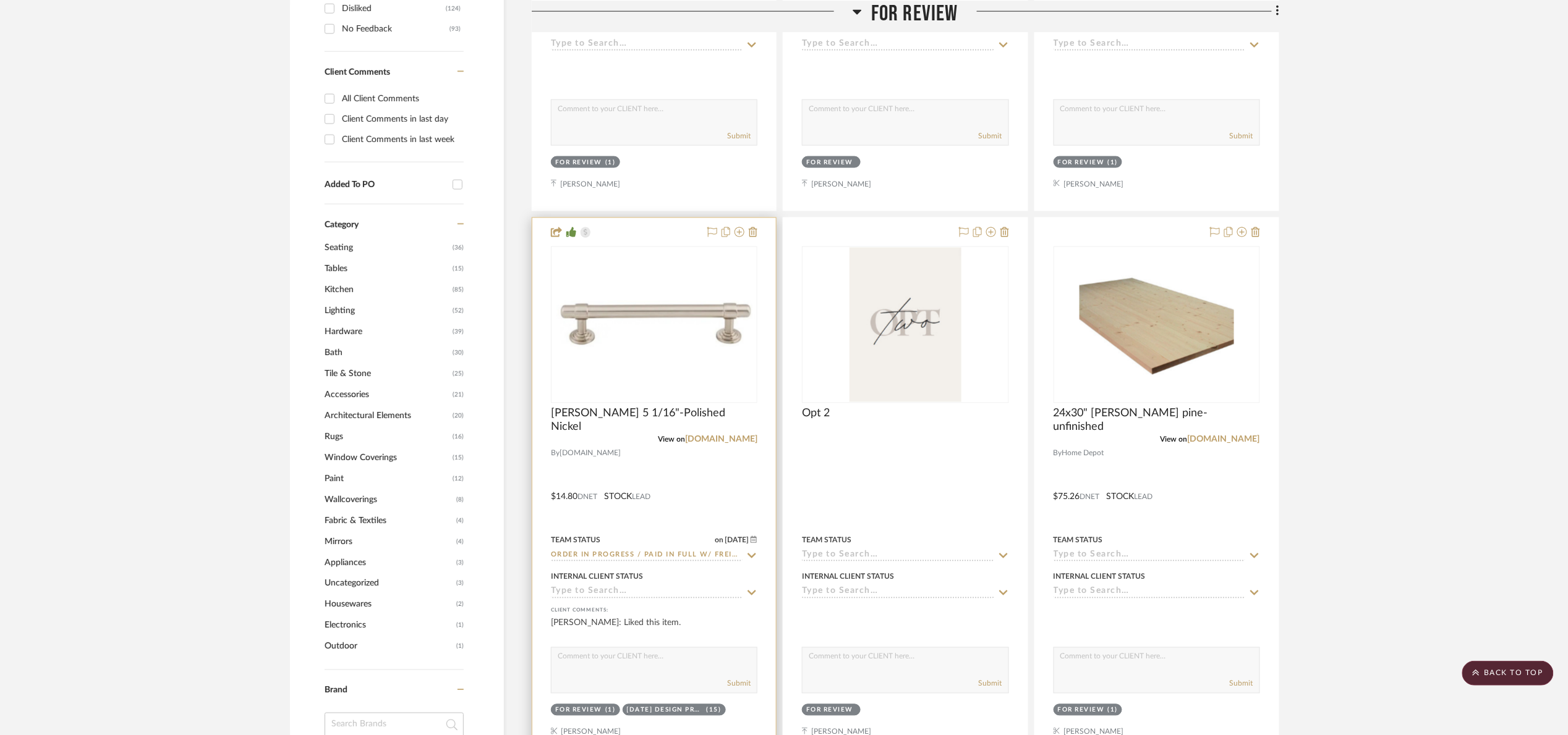
click at [601, 338] on img "0" at bounding box center [654, 325] width 204 height 58
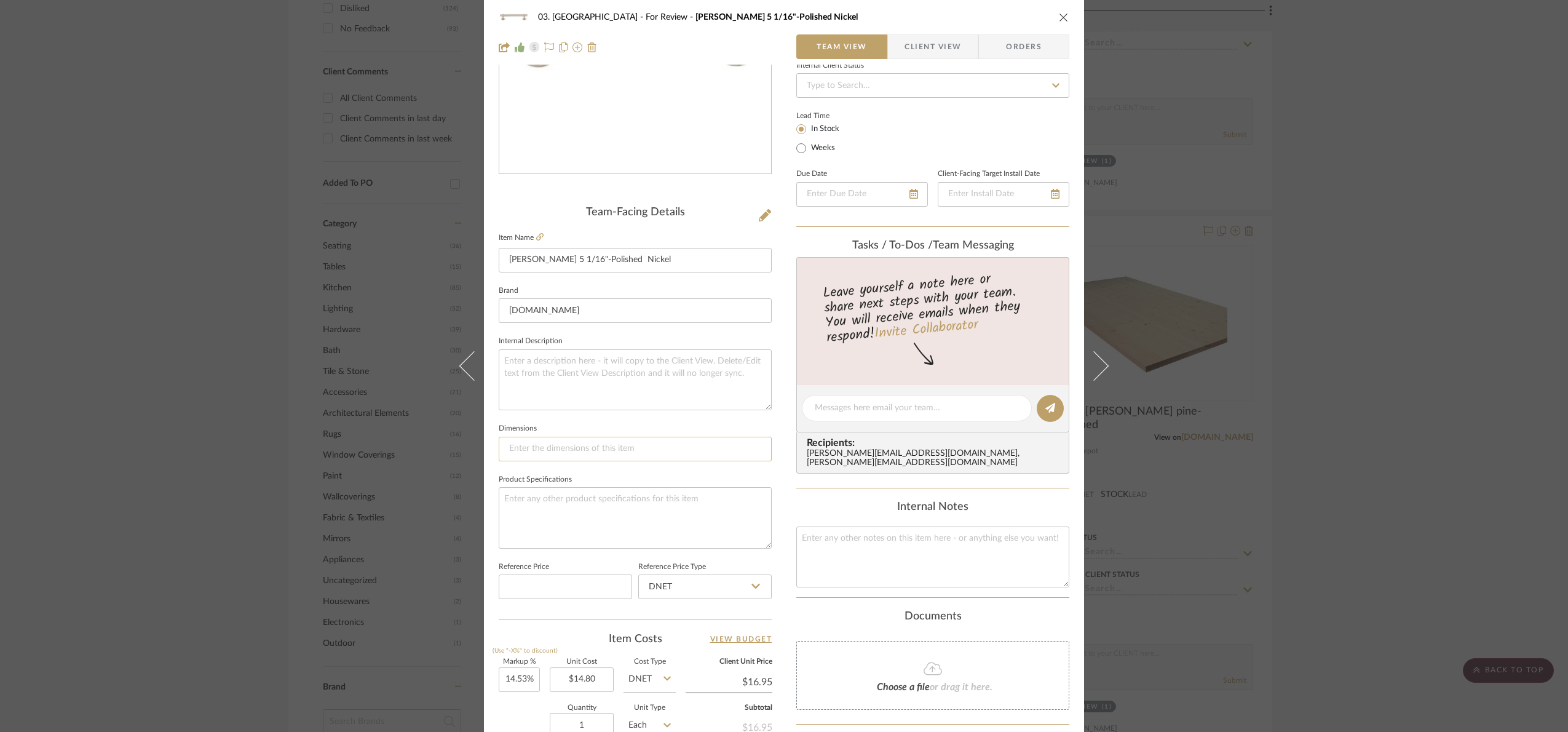
scroll to position [414, 0]
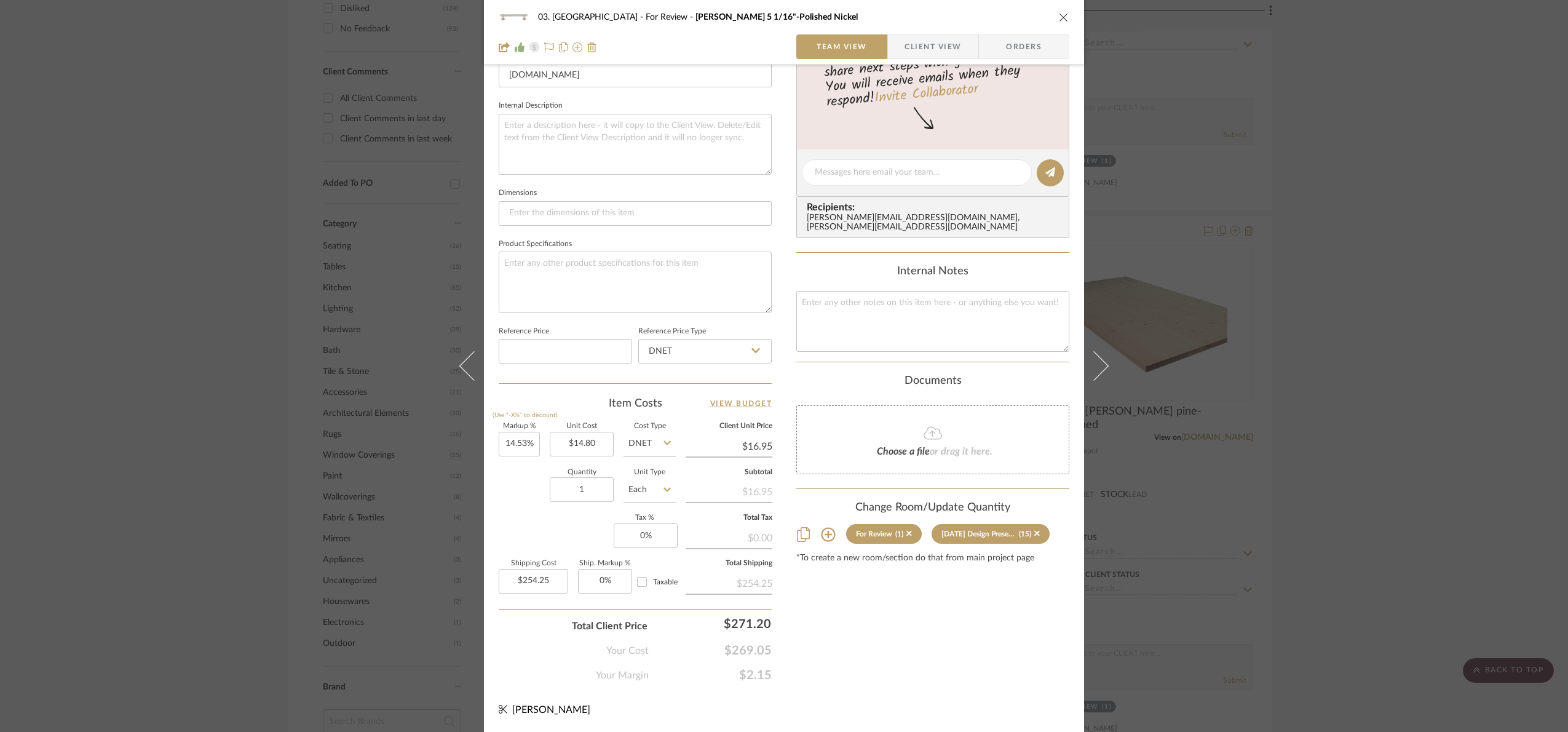
click at [1364, 331] on div "03. [PERSON_NAME] For Review [PERSON_NAME] 5 1/16"-Polished Nickel Team View Cl…" at bounding box center [784, 366] width 1568 height 732
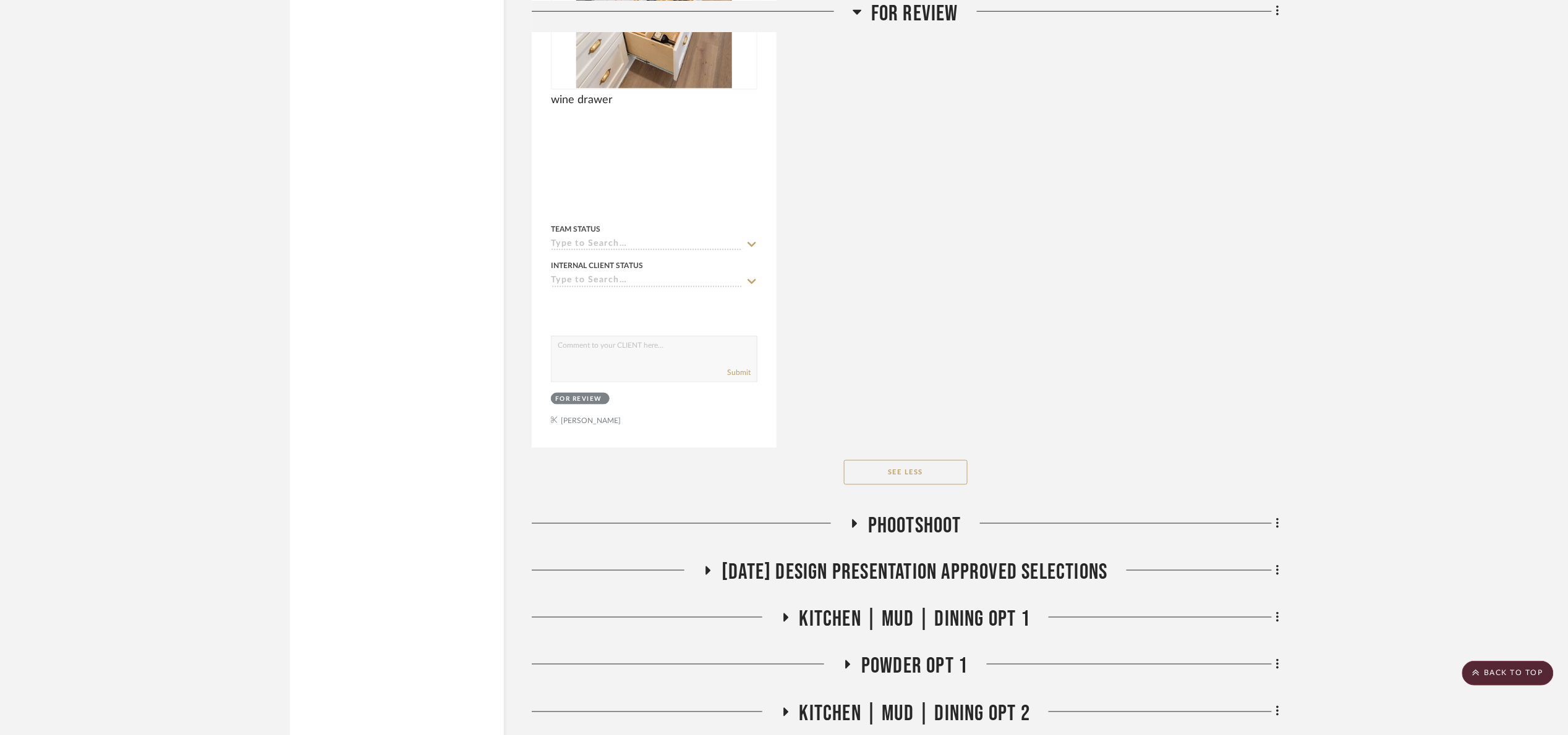
scroll to position [3032, 0]
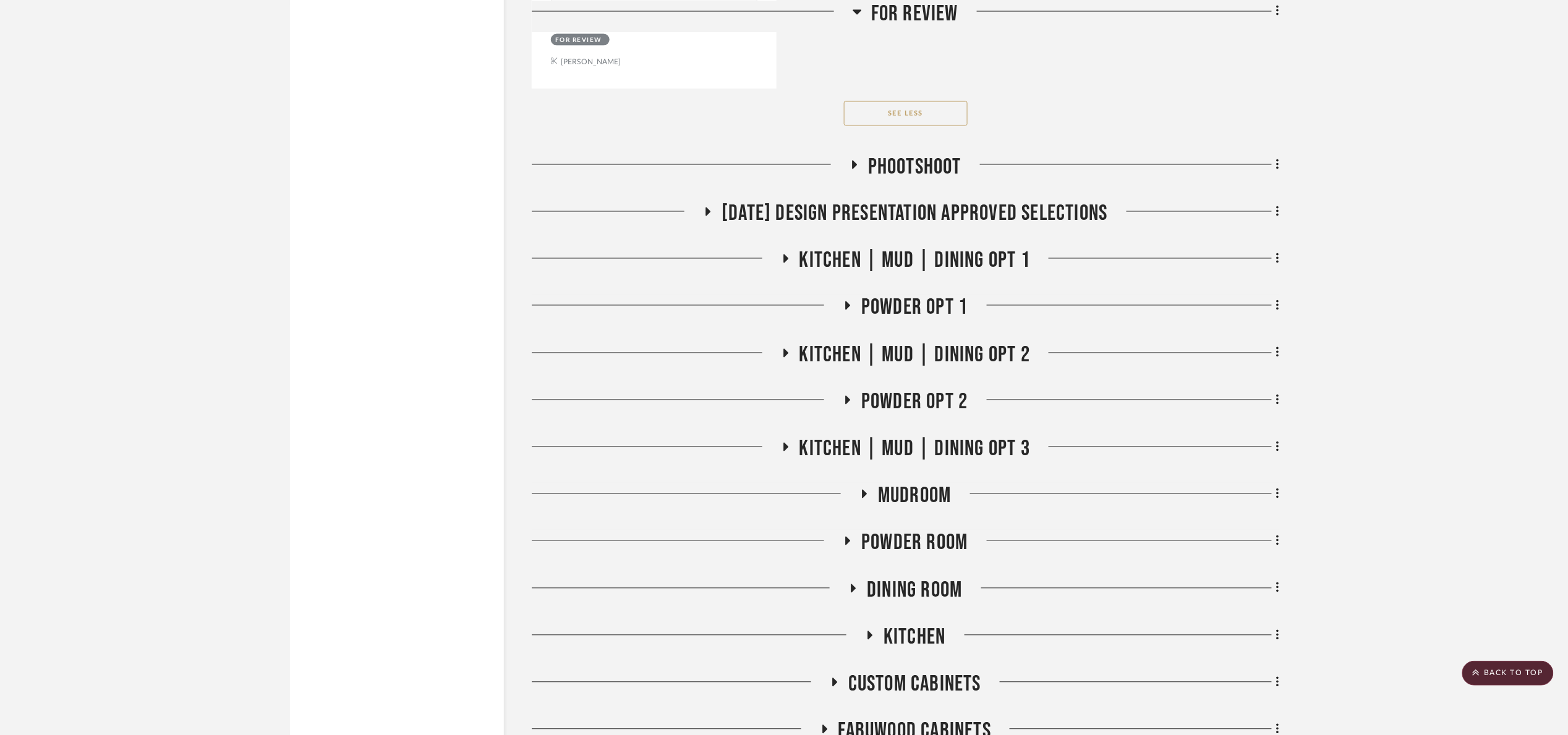
click at [923, 268] on span "Kitchen | Mud | Dining Opt 1" at bounding box center [915, 261] width 231 height 27
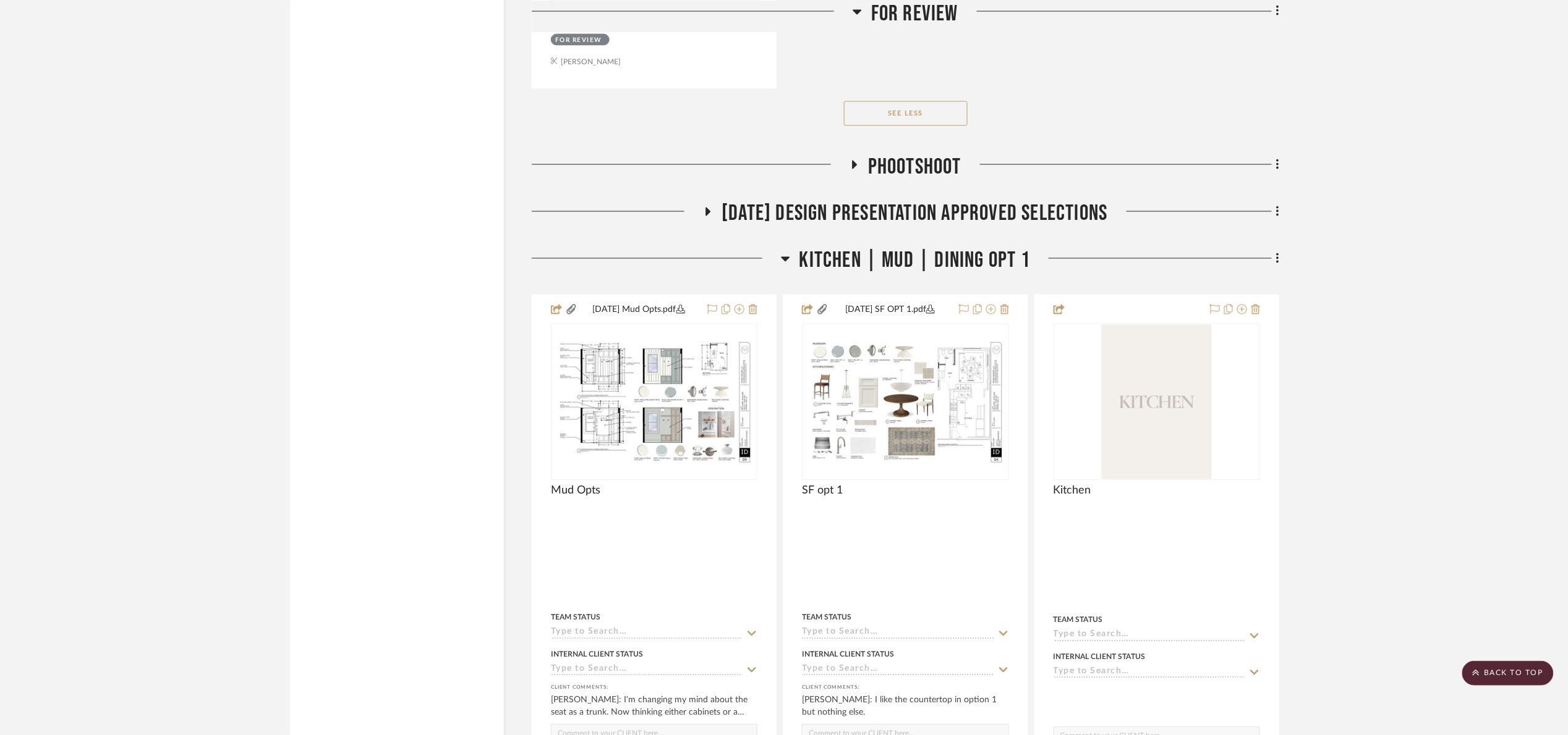
click at [923, 266] on span "Kitchen | Mud | Dining Opt 1" at bounding box center [915, 261] width 231 height 27
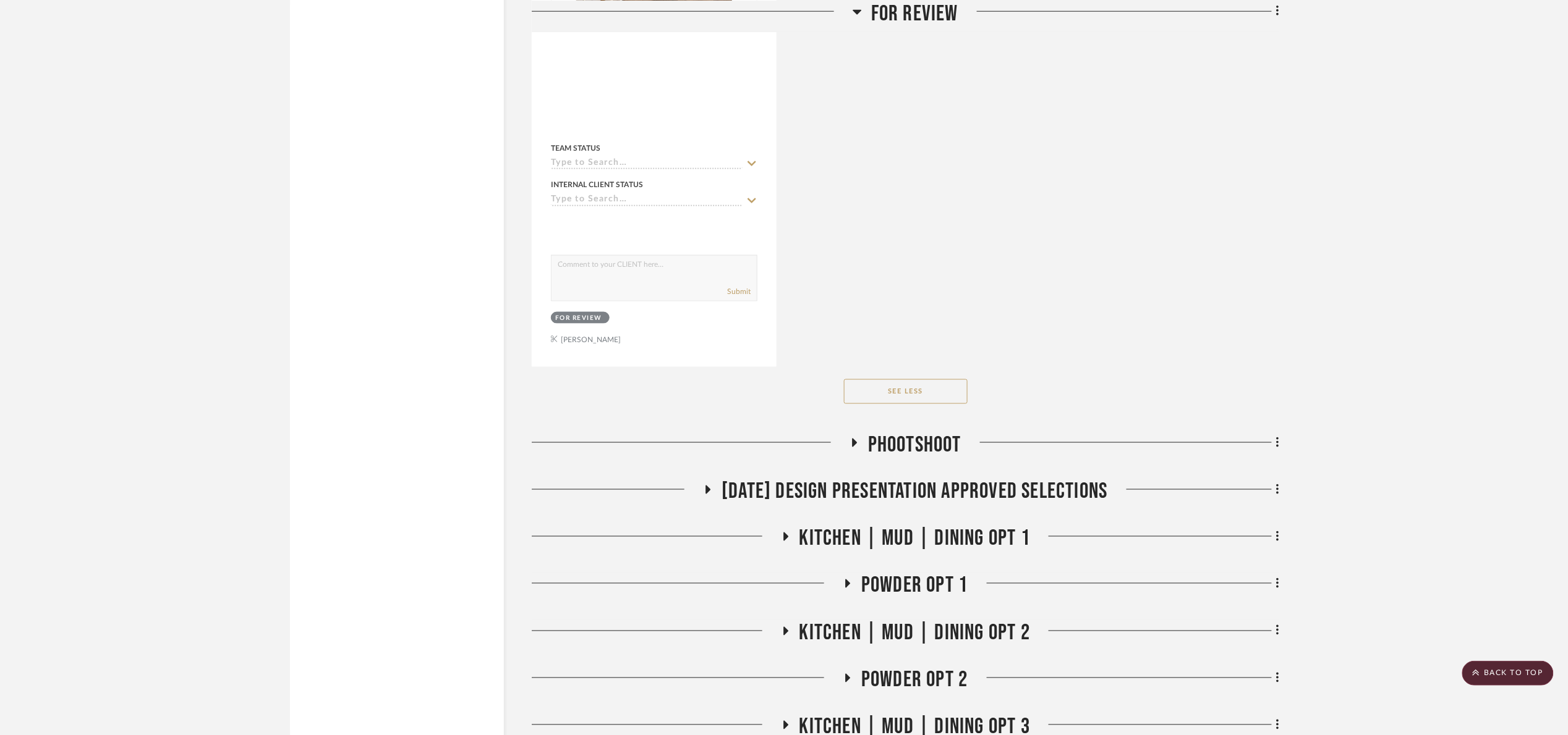
click at [876, 504] on span "[DATE] Design Presentation Approved selections" at bounding box center [914, 492] width 386 height 27
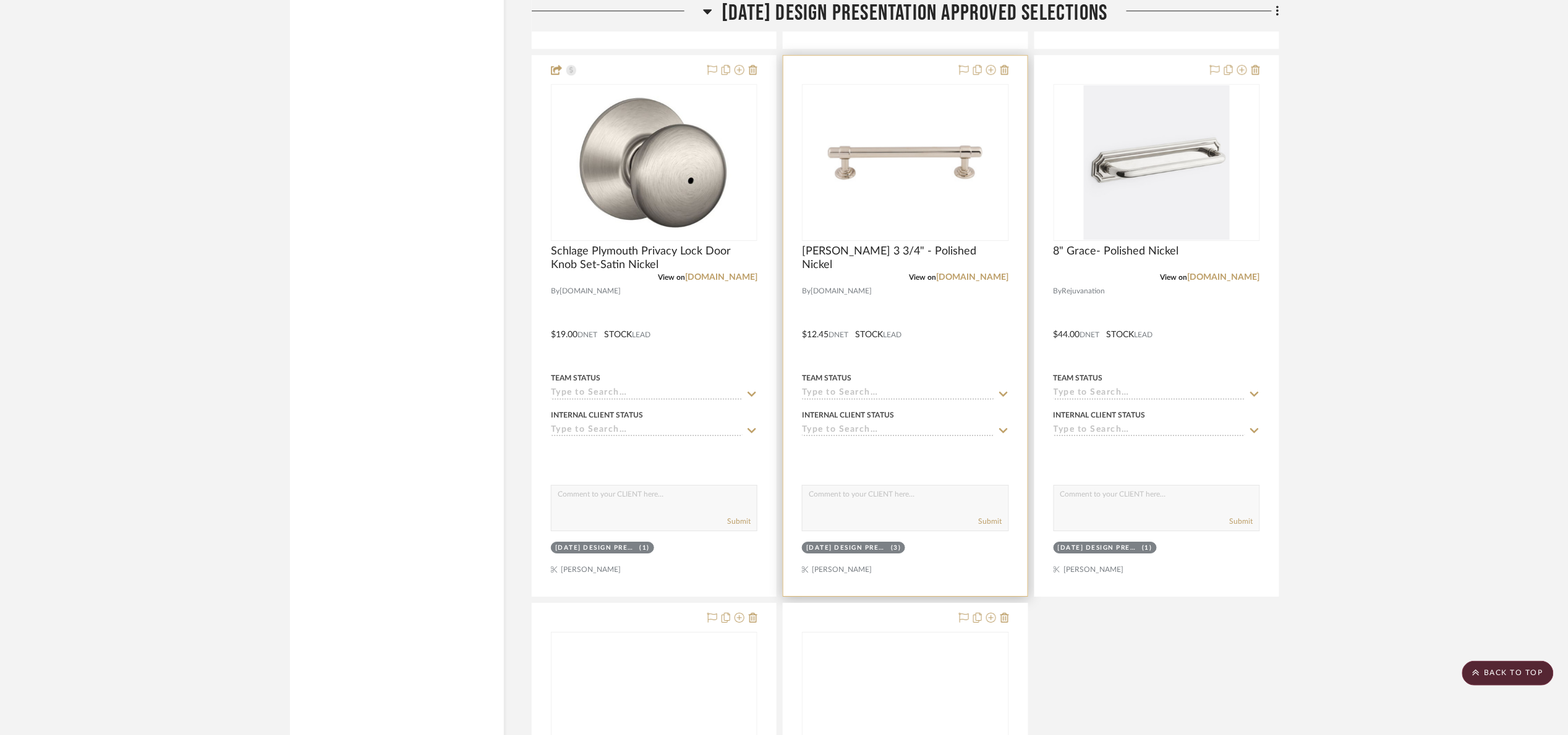
scroll to position [3773, 0]
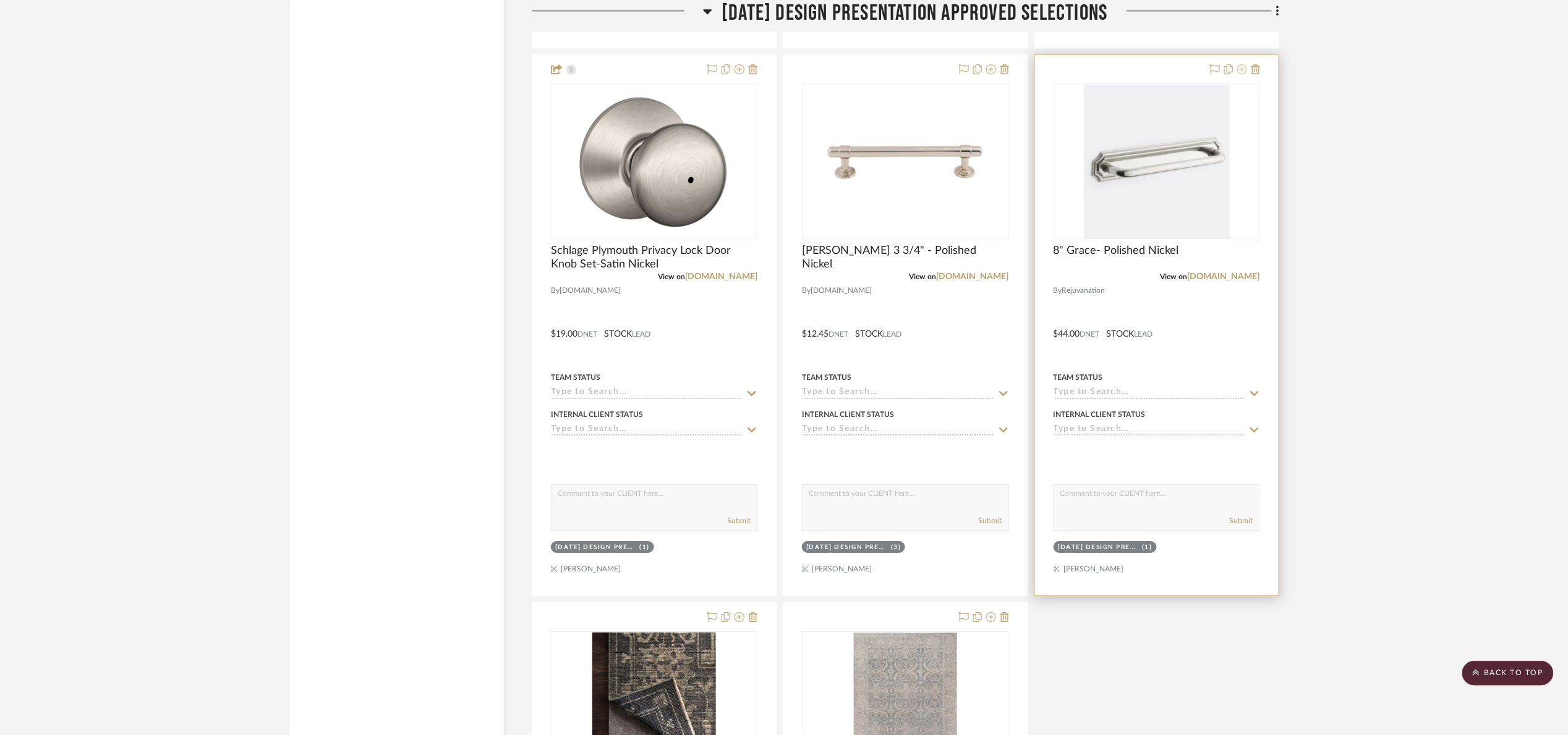
click at [1243, 74] on icon at bounding box center [1241, 69] width 10 height 10
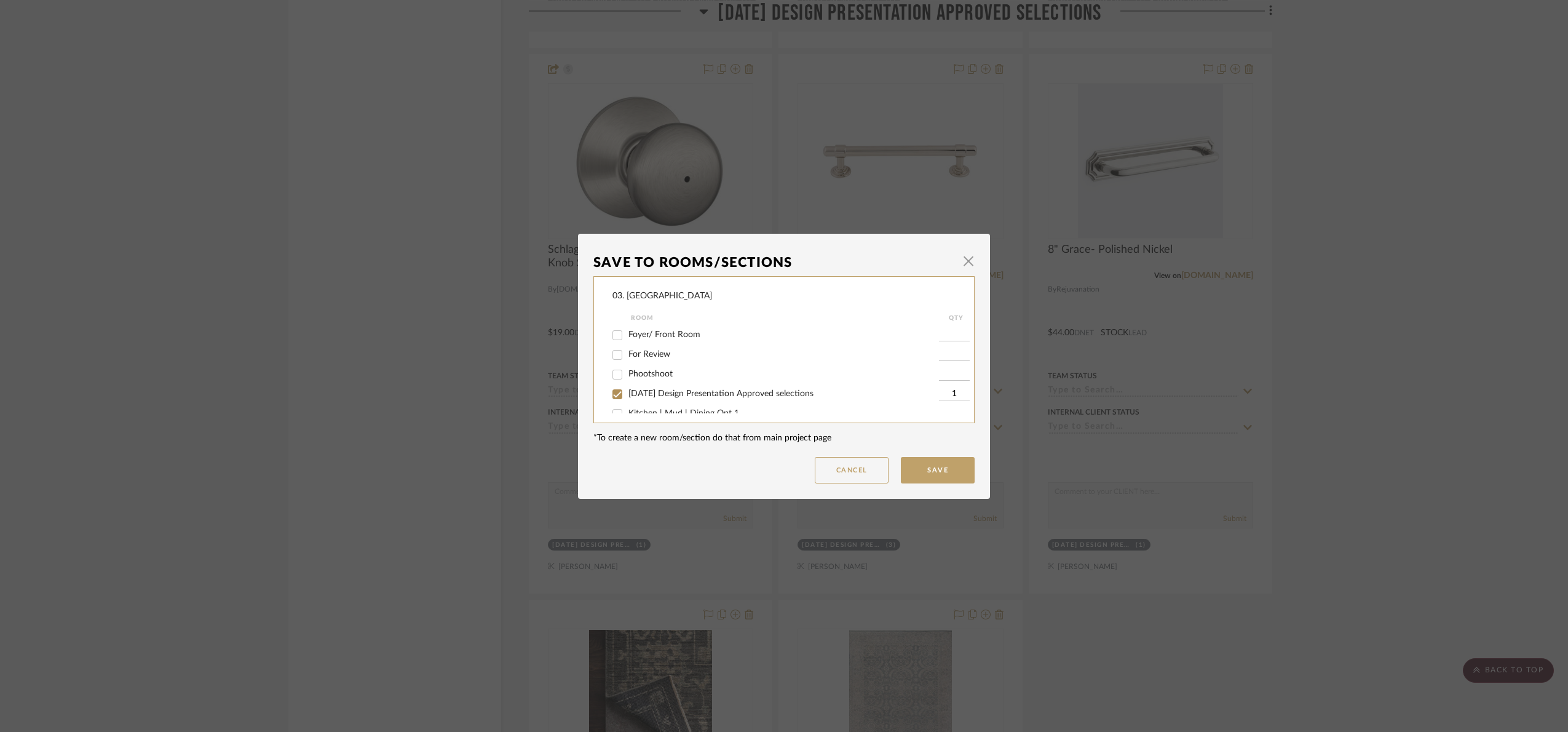
click at [651, 350] on span "For Review" at bounding box center [650, 355] width 42 height 9
click at [627, 350] on input "For Review" at bounding box center [618, 355] width 20 height 20
checkbox input "true"
type input "1"
click at [934, 476] on button "Save" at bounding box center [938, 470] width 74 height 27
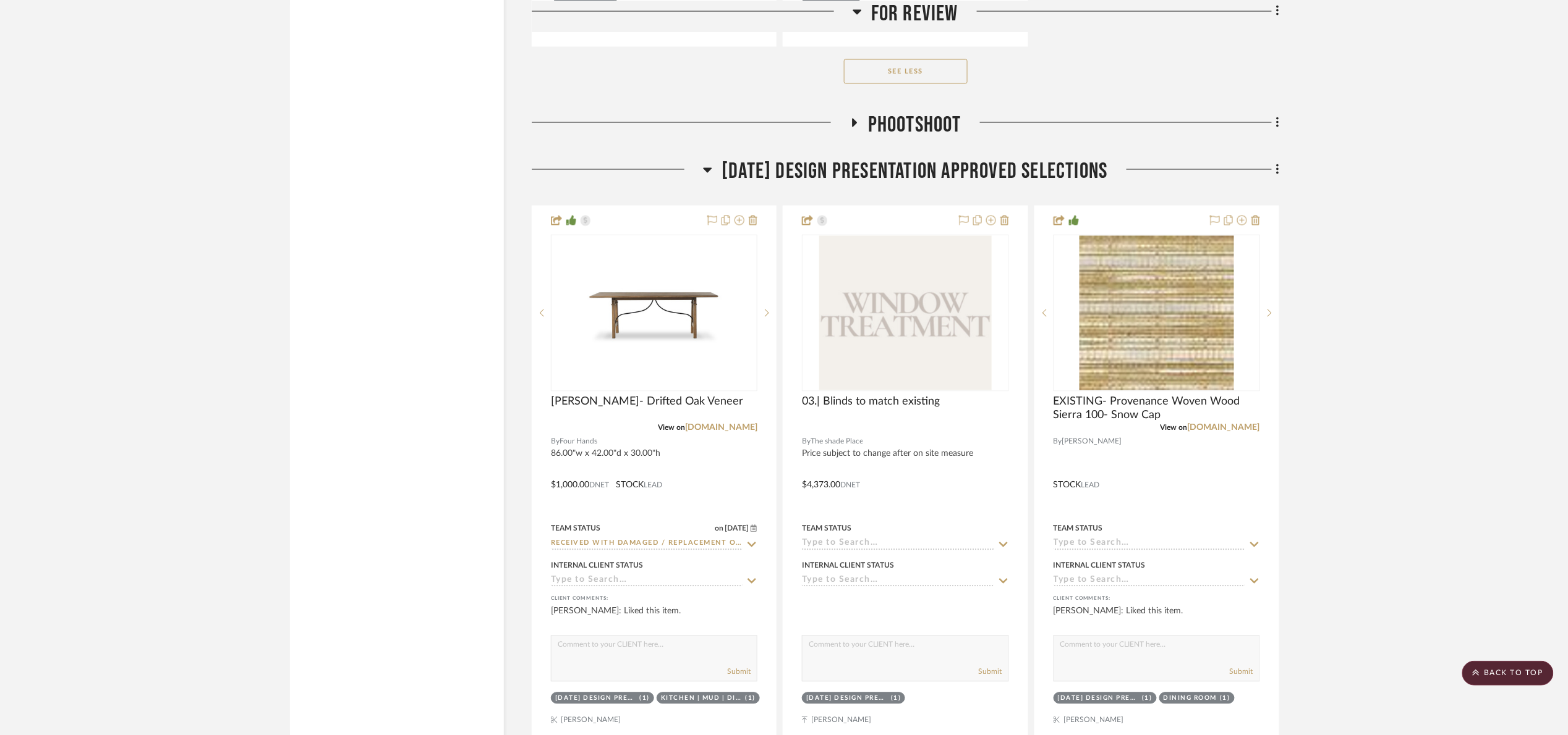
scroll to position [3588, 0]
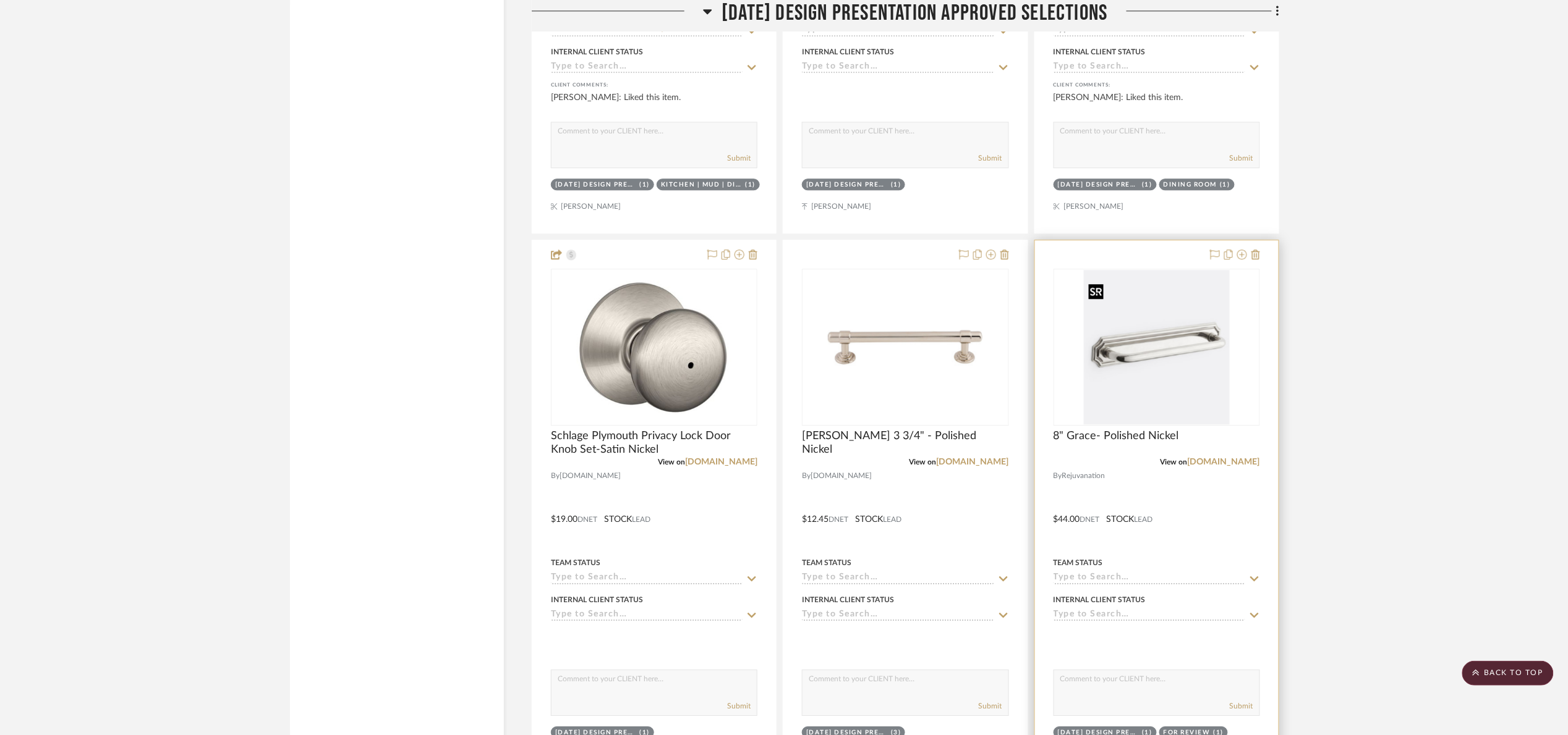
click at [1123, 368] on img "0" at bounding box center [1157, 348] width 146 height 155
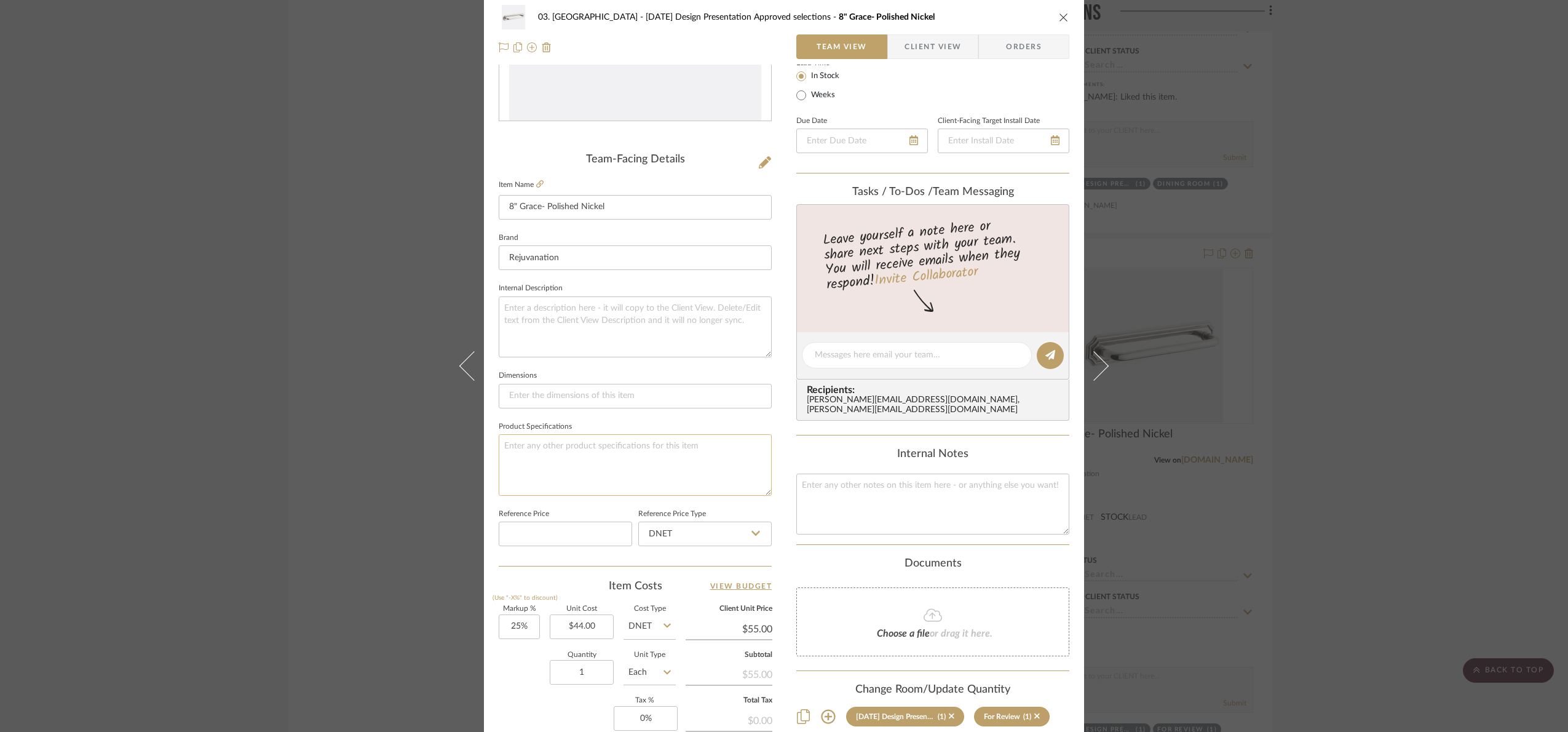
scroll to position [414, 0]
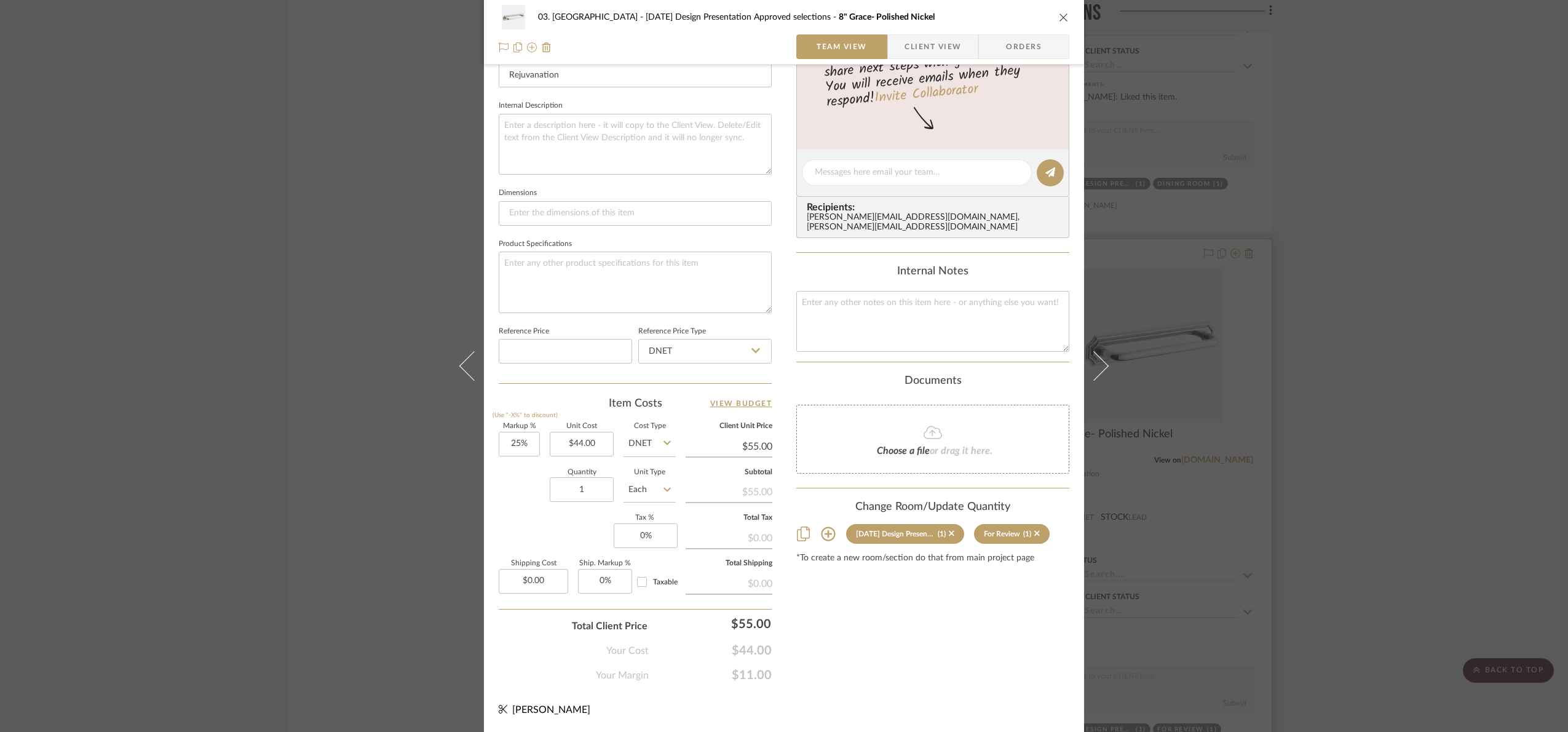
drag, startPoint x: 1303, startPoint y: 328, endPoint x: 1233, endPoint y: 253, distance: 102.6
click at [1303, 327] on div "03. [PERSON_NAME] [DATE] Design Presentation Approved selections 8" Grace- Poli…" at bounding box center [784, 366] width 1568 height 732
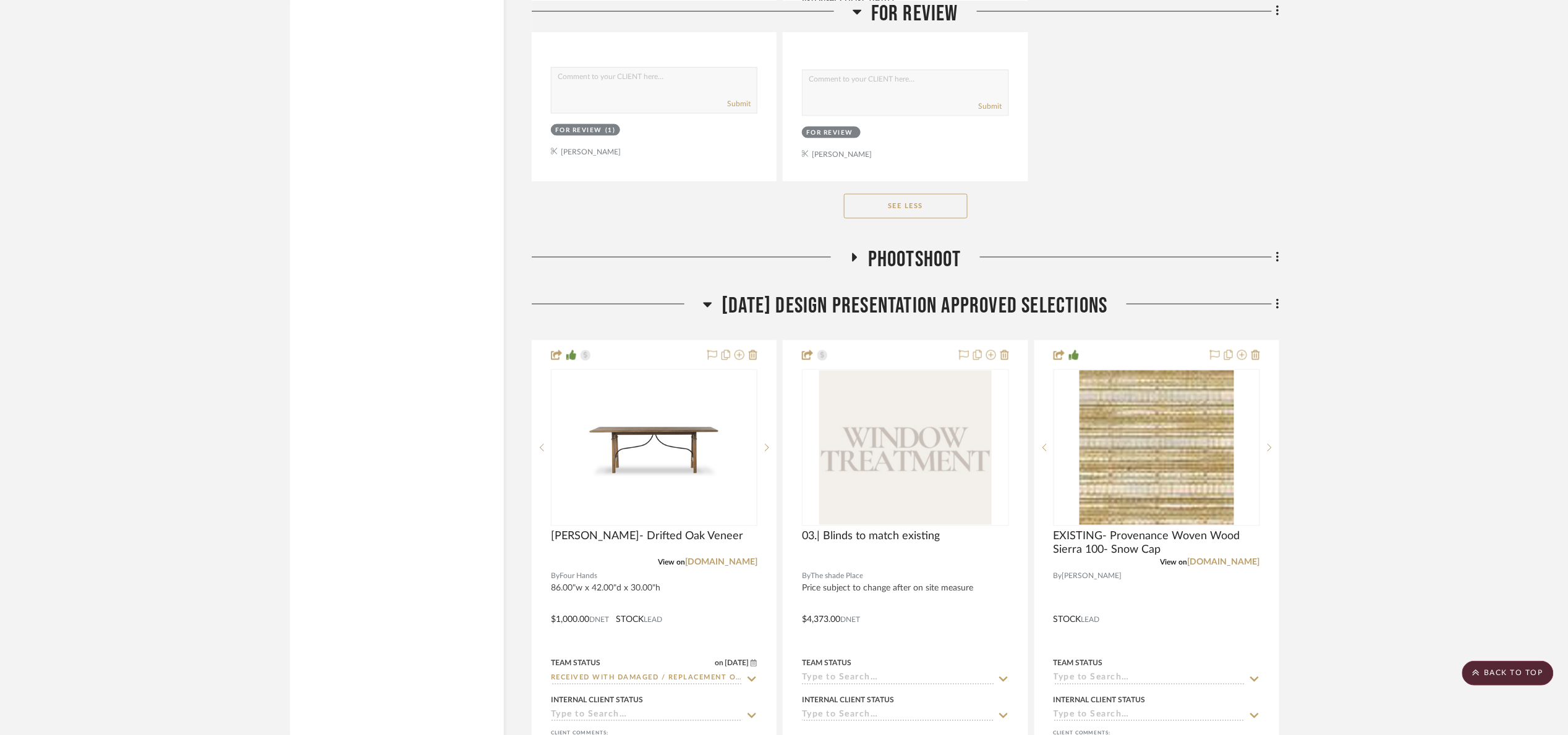
click at [818, 310] on span "[DATE] Design Presentation Approved selections" at bounding box center [914, 307] width 386 height 27
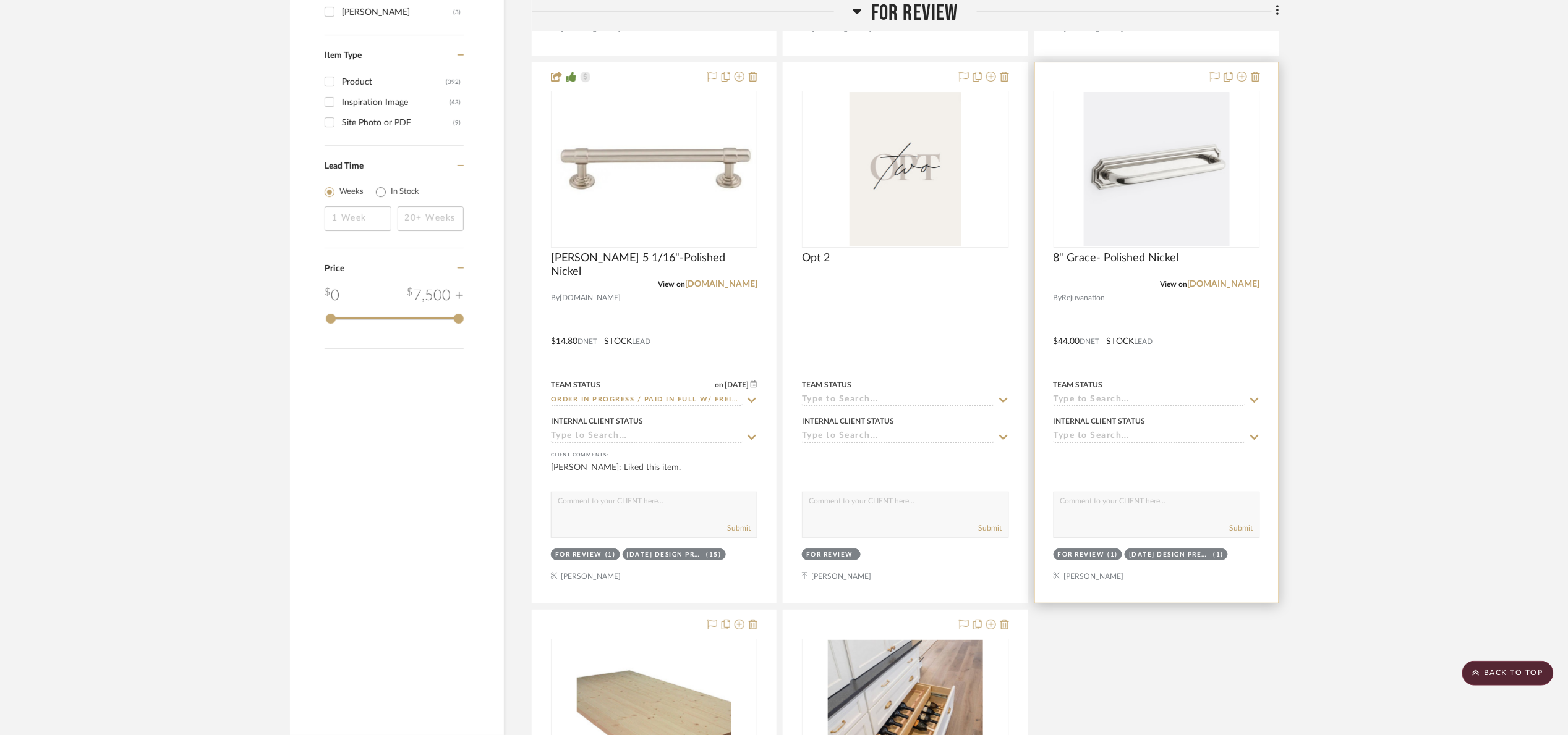
scroll to position [2012, 0]
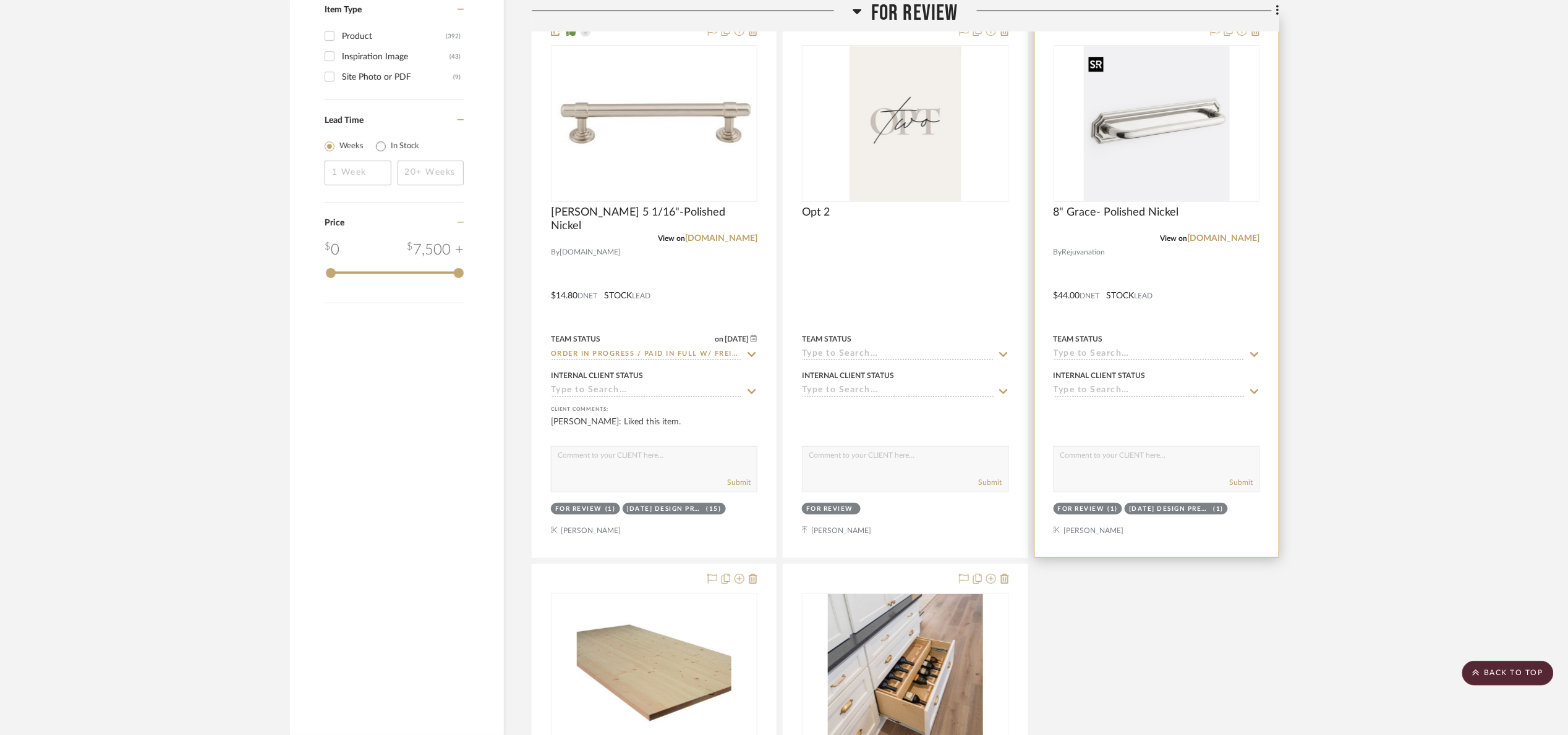
click at [1146, 145] on img "0" at bounding box center [1157, 123] width 146 height 155
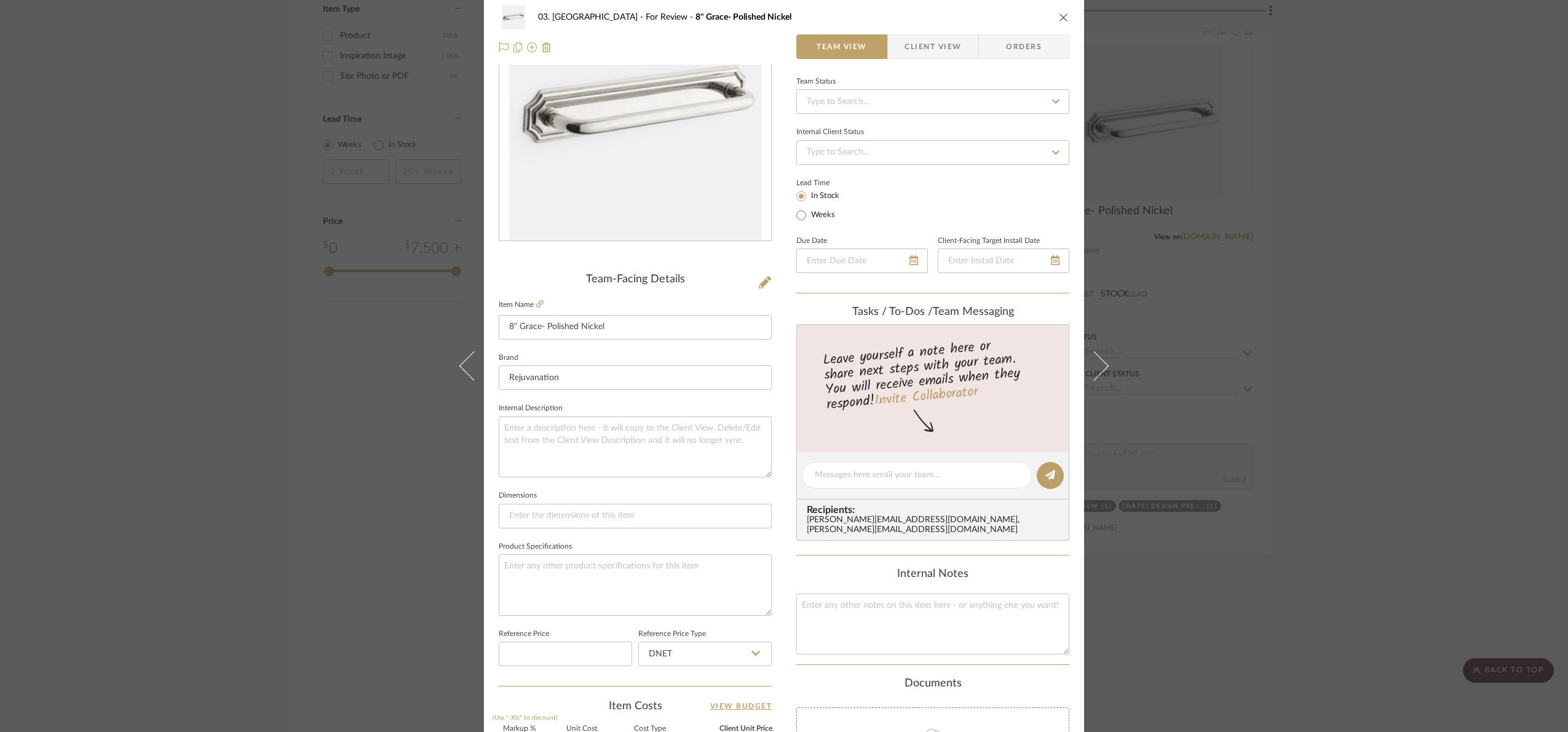
scroll to position [414, 0]
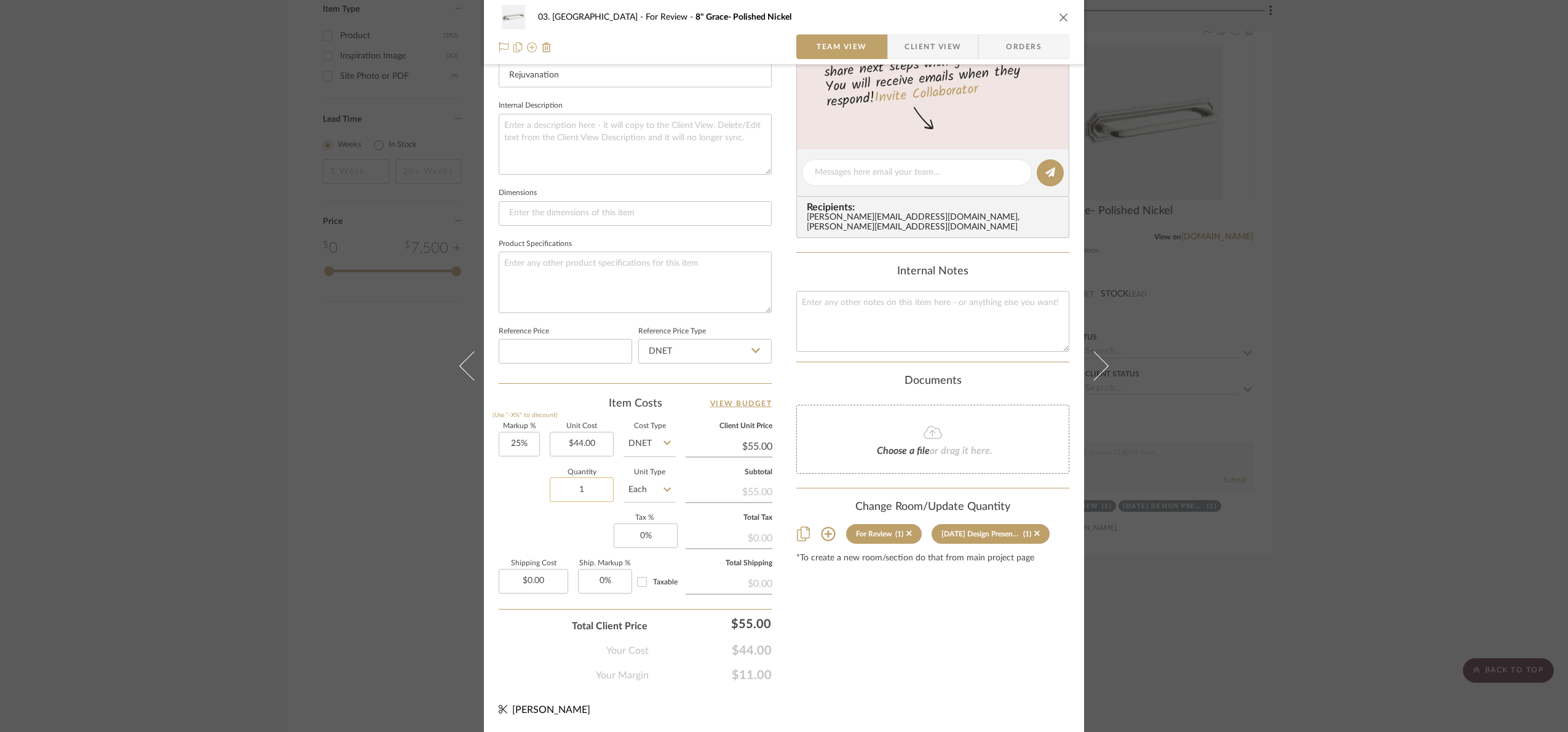
drag, startPoint x: 573, startPoint y: 483, endPoint x: 623, endPoint y: 492, distance: 50.8
click at [573, 484] on input "1" at bounding box center [582, 490] width 64 height 24
type input "4"
click at [1300, 310] on div "03. [PERSON_NAME] For Review 8" Grace- Polished Nickel Team View Client View Or…" at bounding box center [784, 366] width 1568 height 732
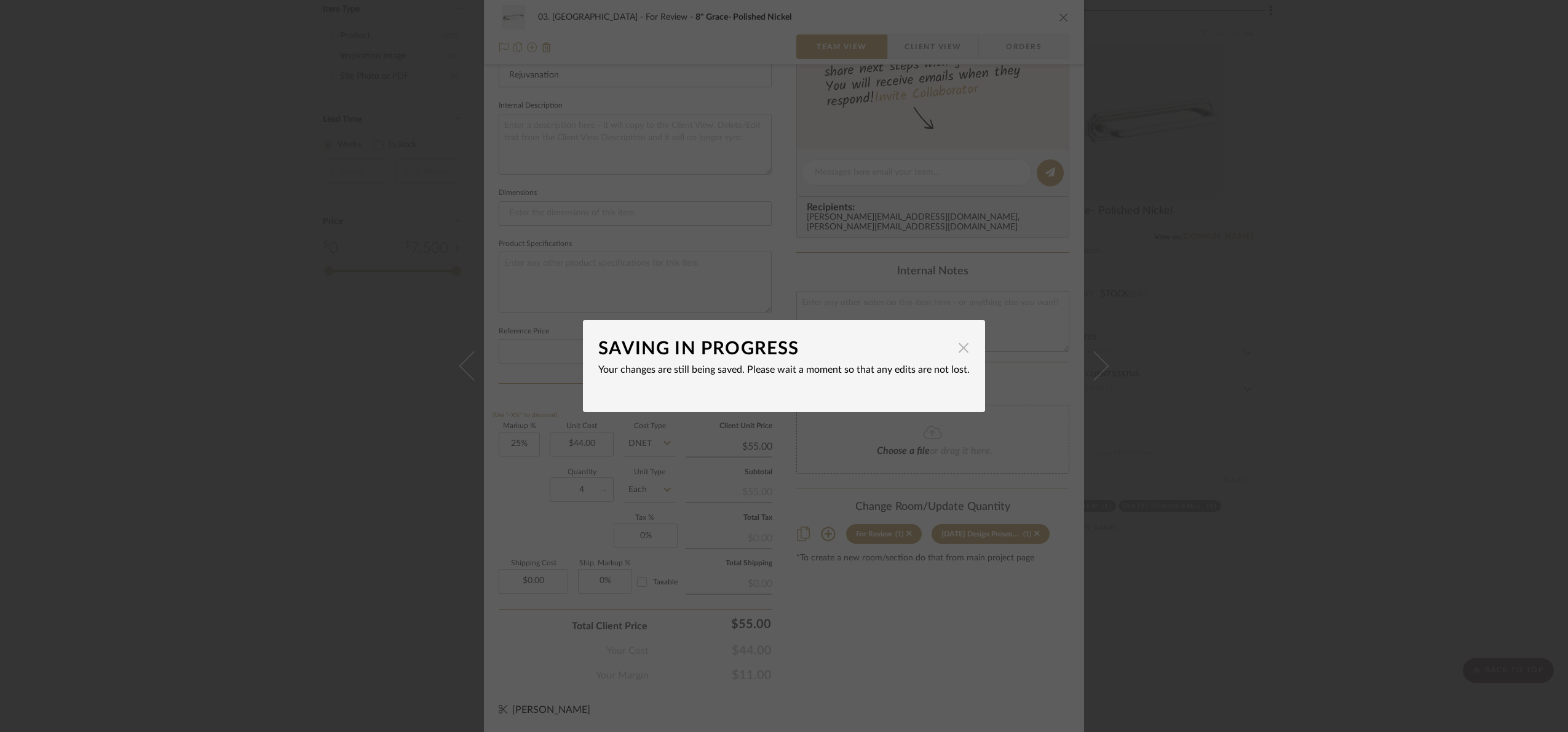
click at [955, 350] on span "button" at bounding box center [963, 348] width 24 height 24
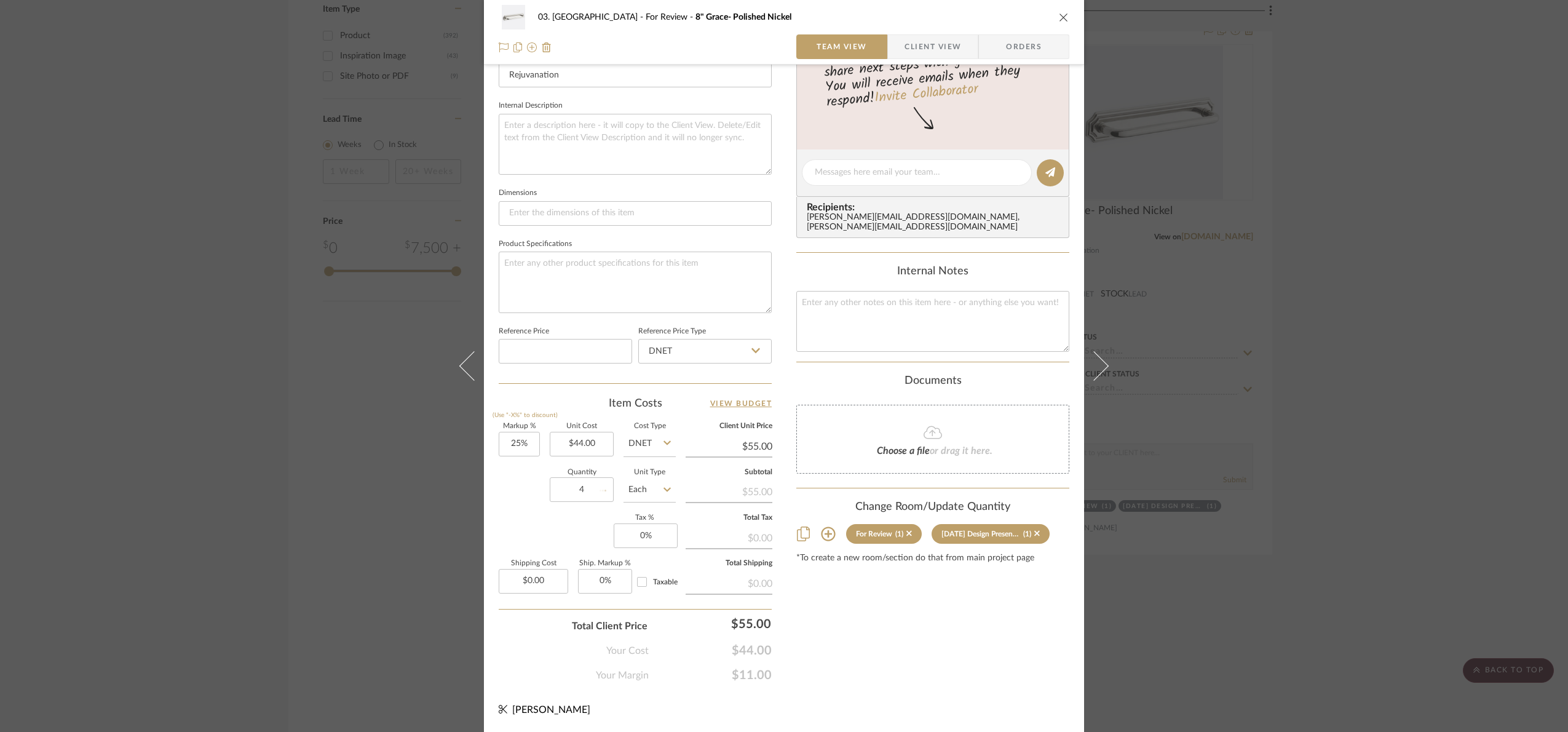
click at [961, 621] on div "Content here copies to Client View - confirm visibility there. Show in Client D…" at bounding box center [933, 177] width 273 height 1013
click at [1412, 371] on div "03. [PERSON_NAME] For Review 8" Grace- Polished Nickel Team View Client View Or…" at bounding box center [784, 366] width 1568 height 732
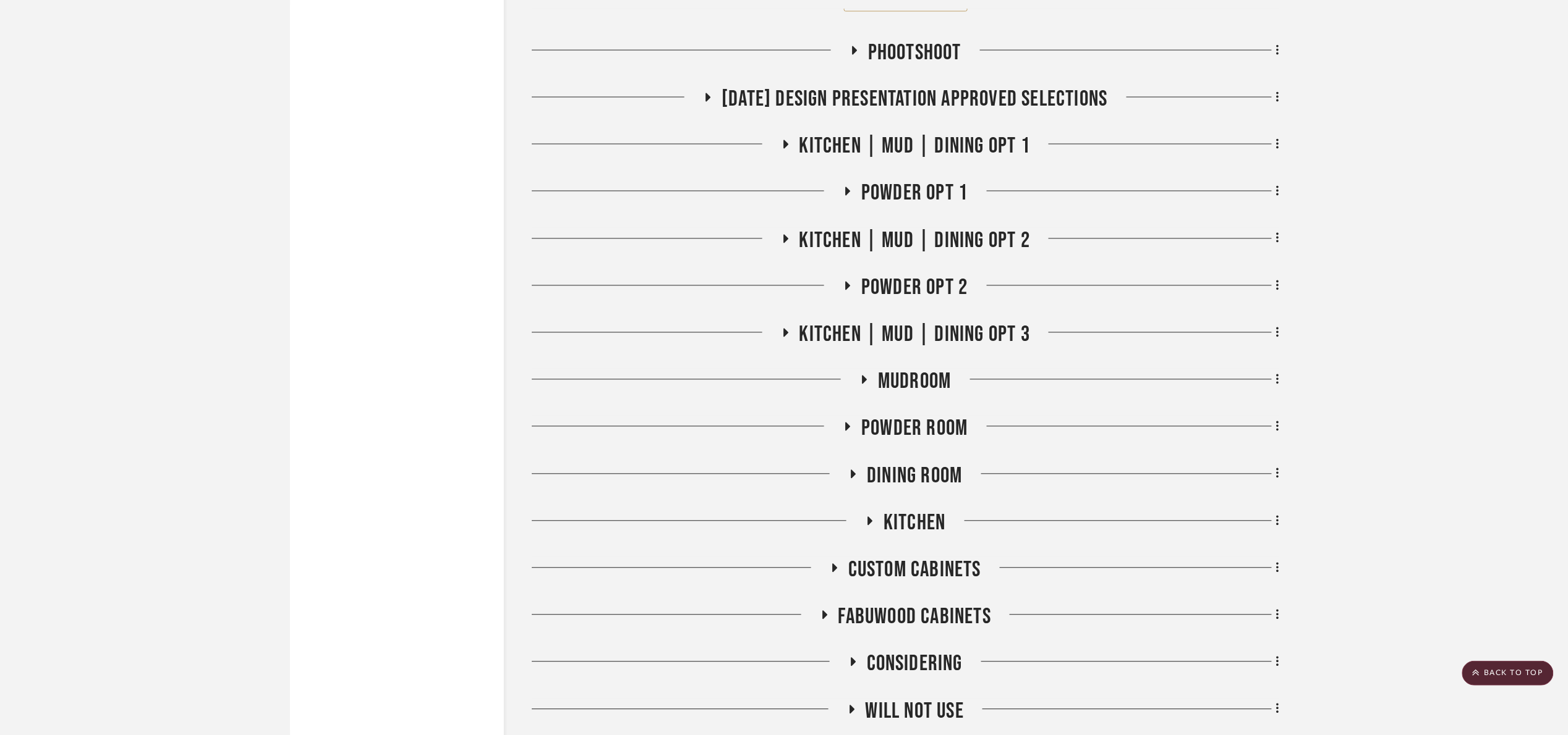
scroll to position [3124, 0]
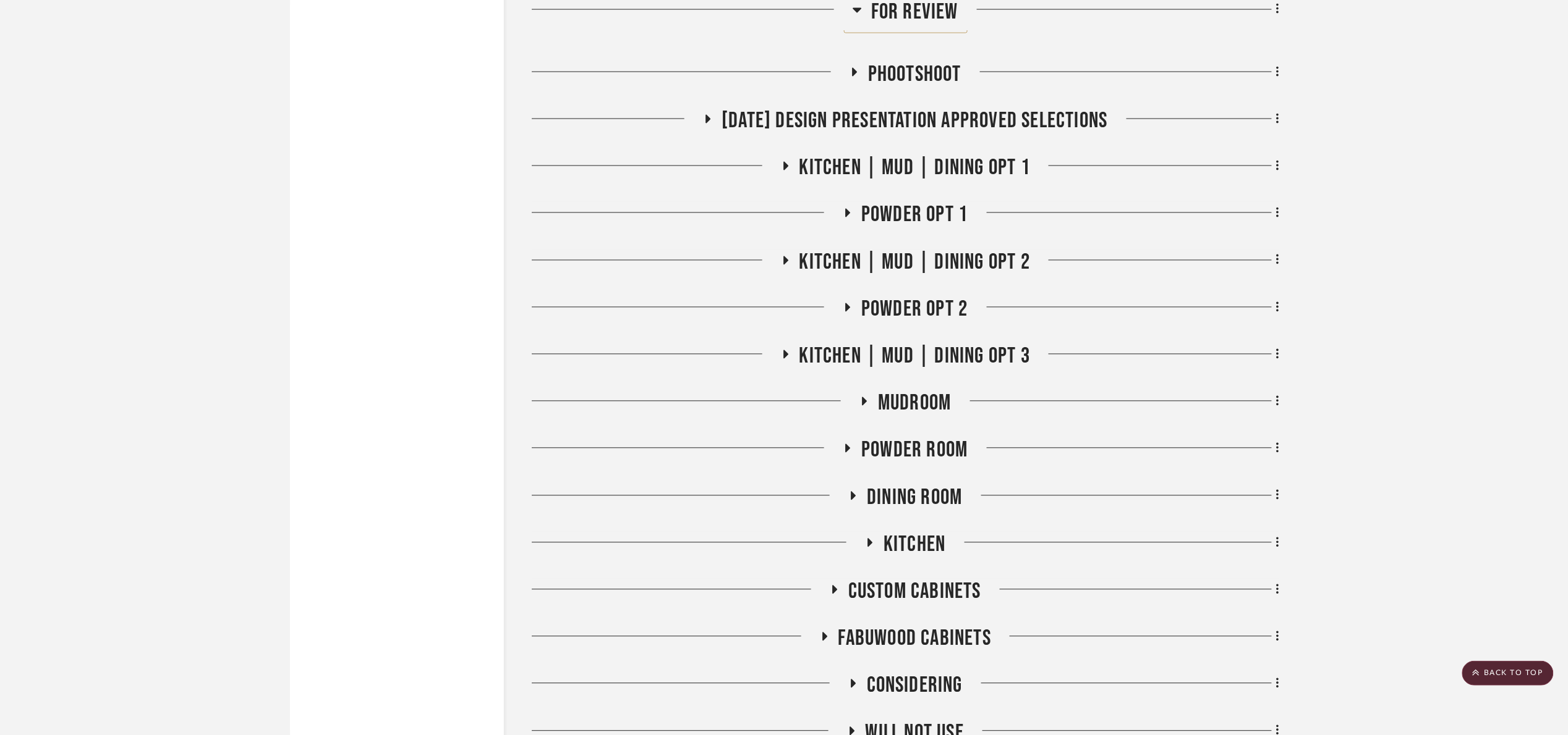
click at [915, 123] on span "[DATE] Design Presentation Approved selections" at bounding box center [914, 121] width 386 height 27
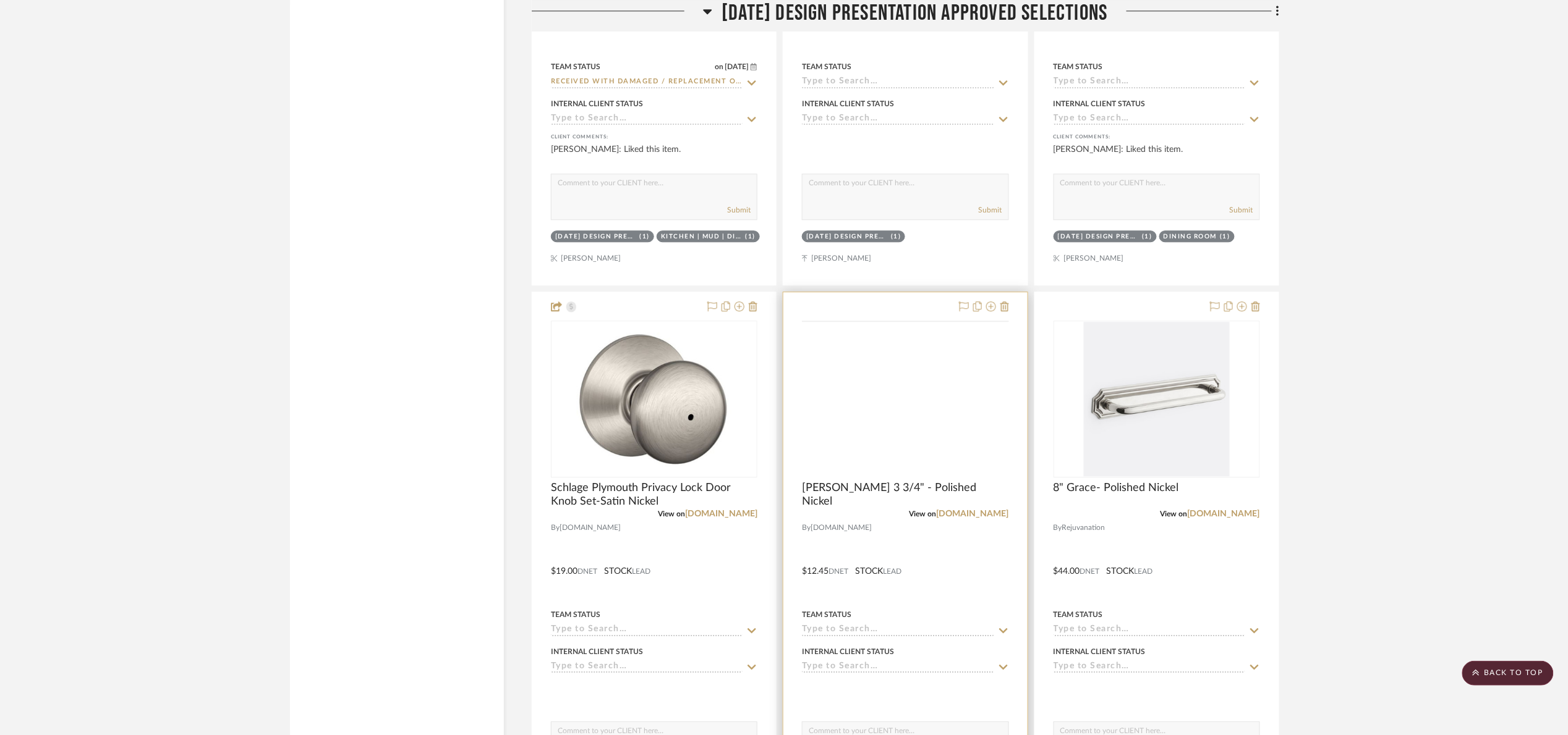
scroll to position [3866, 0]
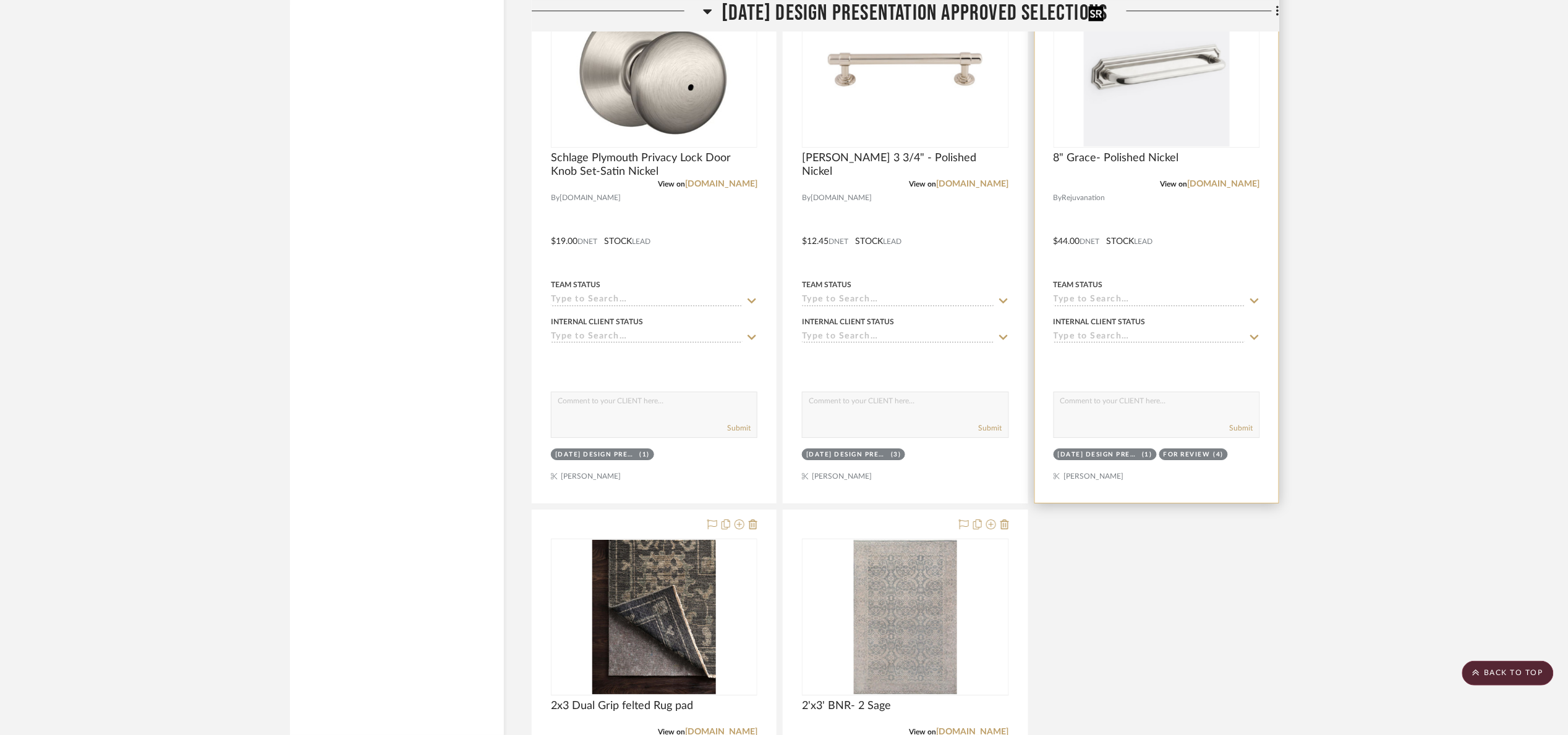
click at [0, 0] on img at bounding box center [0, 0] width 0 height 0
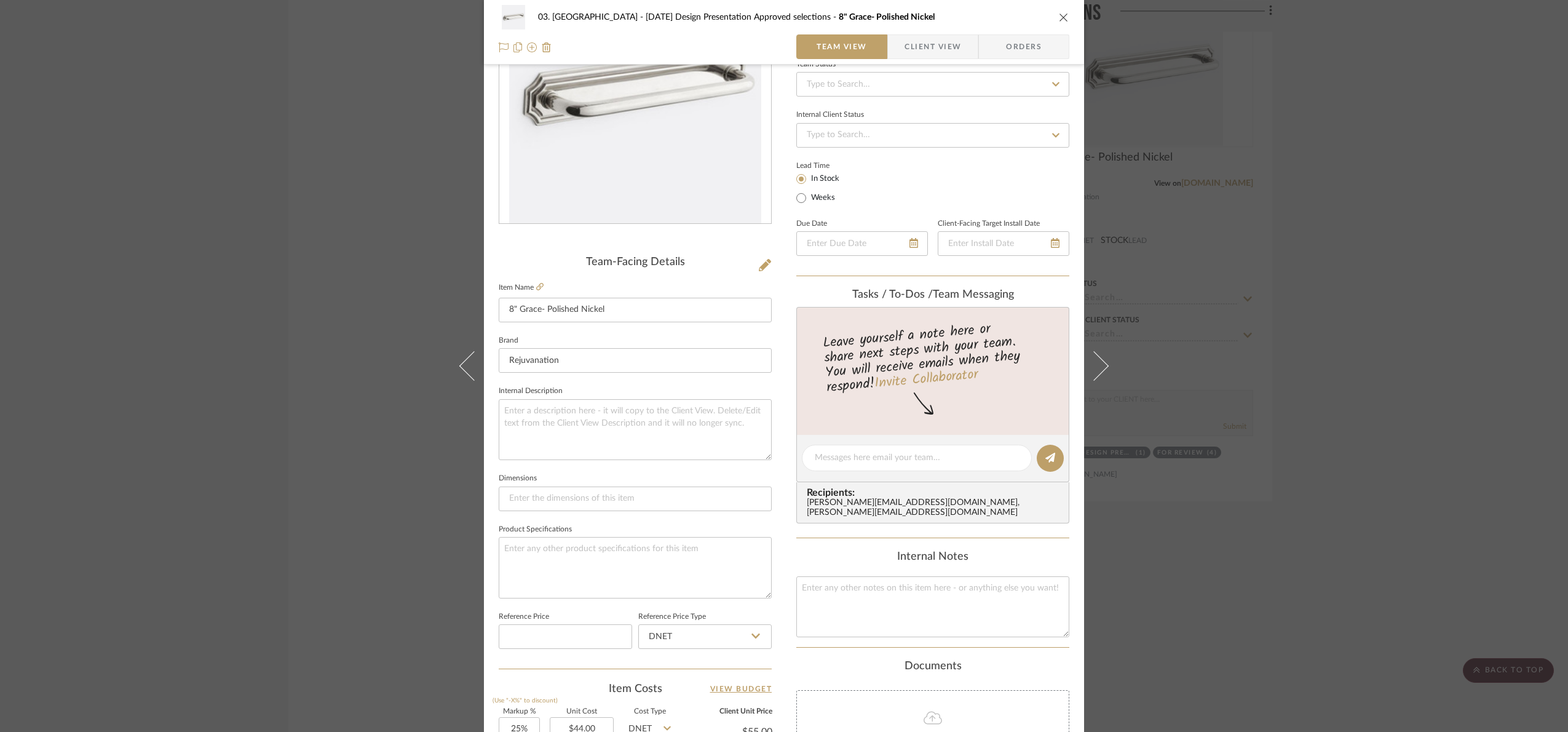
scroll to position [414, 0]
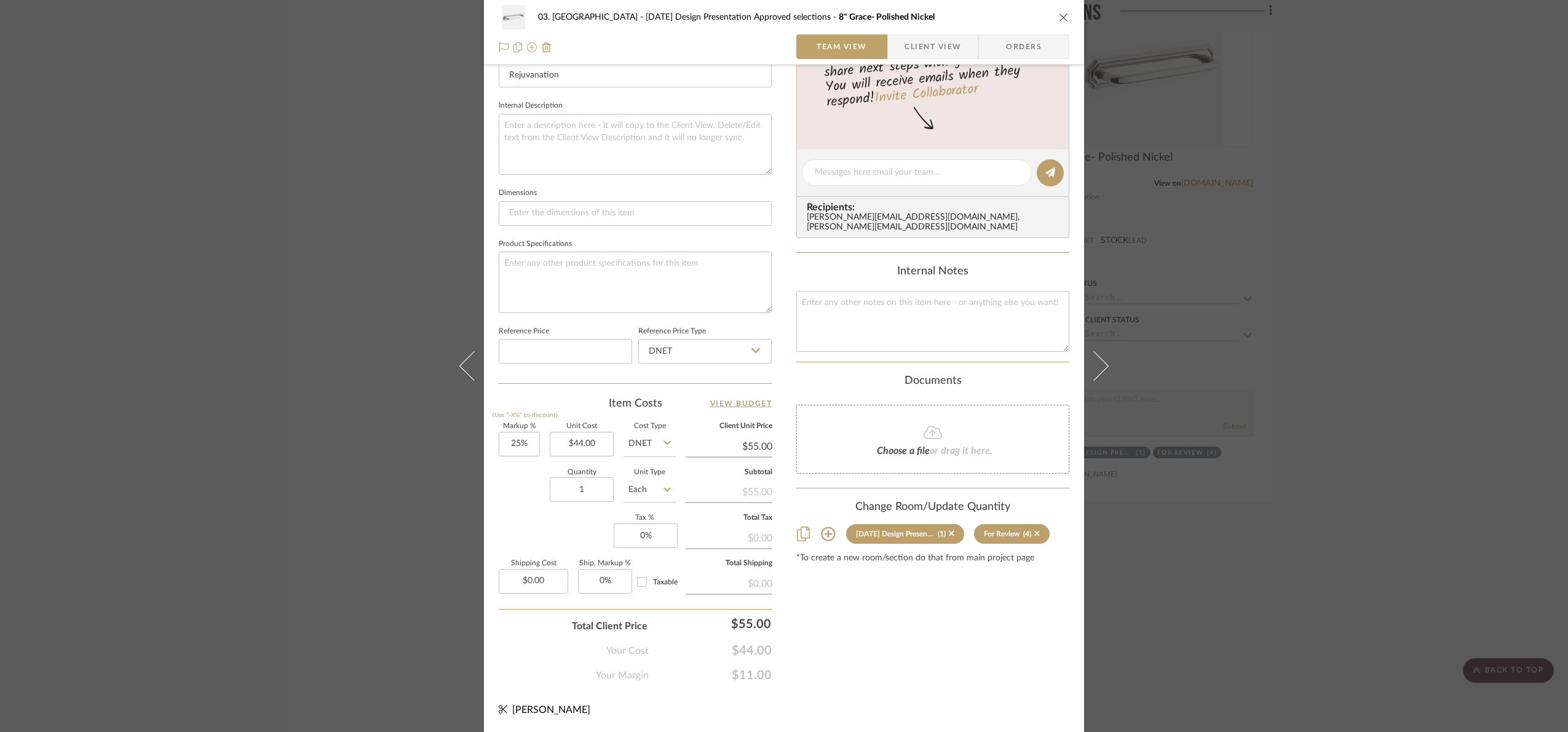
drag, startPoint x: 1415, startPoint y: 336, endPoint x: 1003, endPoint y: 292, distance: 414.3
click at [1414, 335] on div "03. [PERSON_NAME] [DATE] Design Presentation Approved selections 8" Grace- Poli…" at bounding box center [784, 366] width 1568 height 732
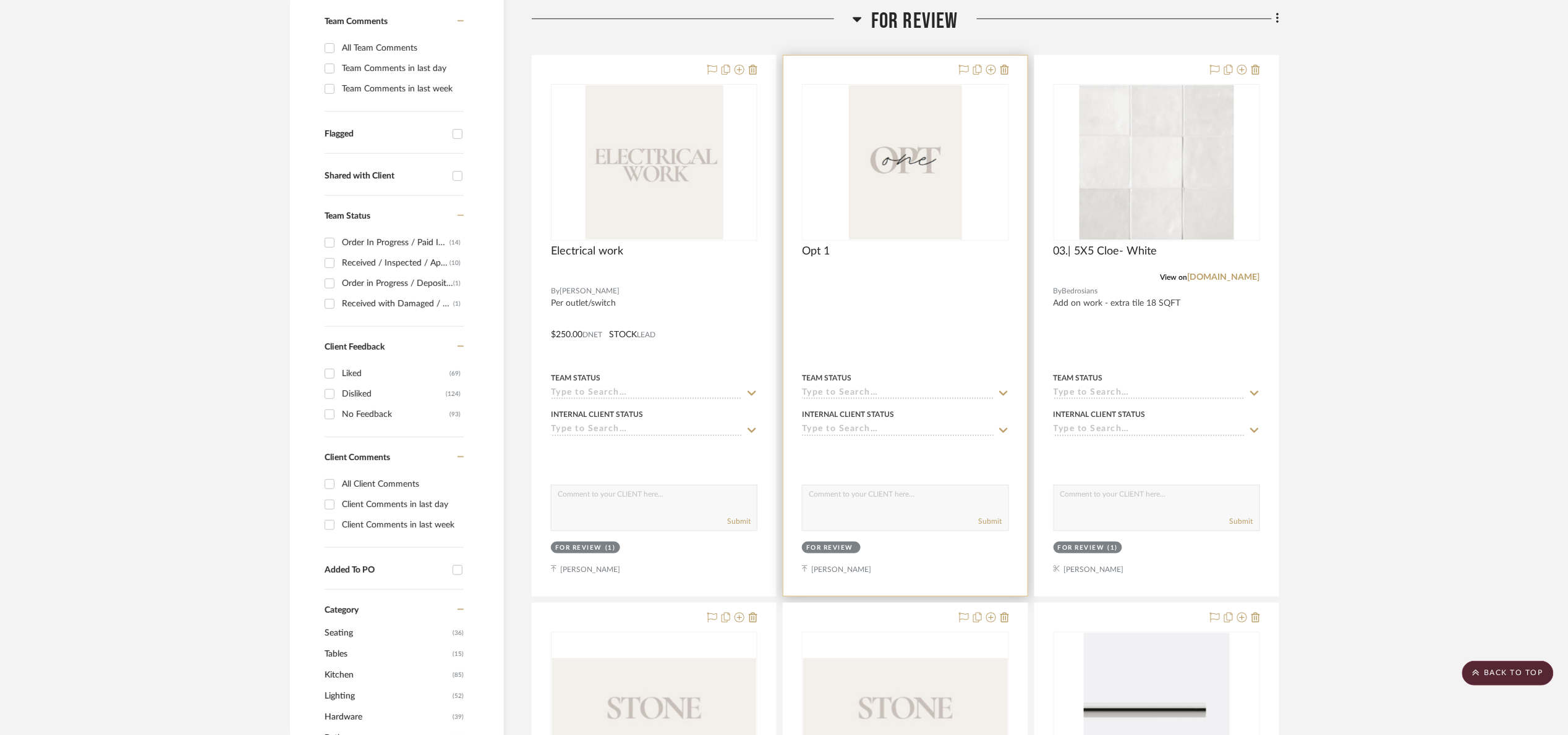
scroll to position [251, 0]
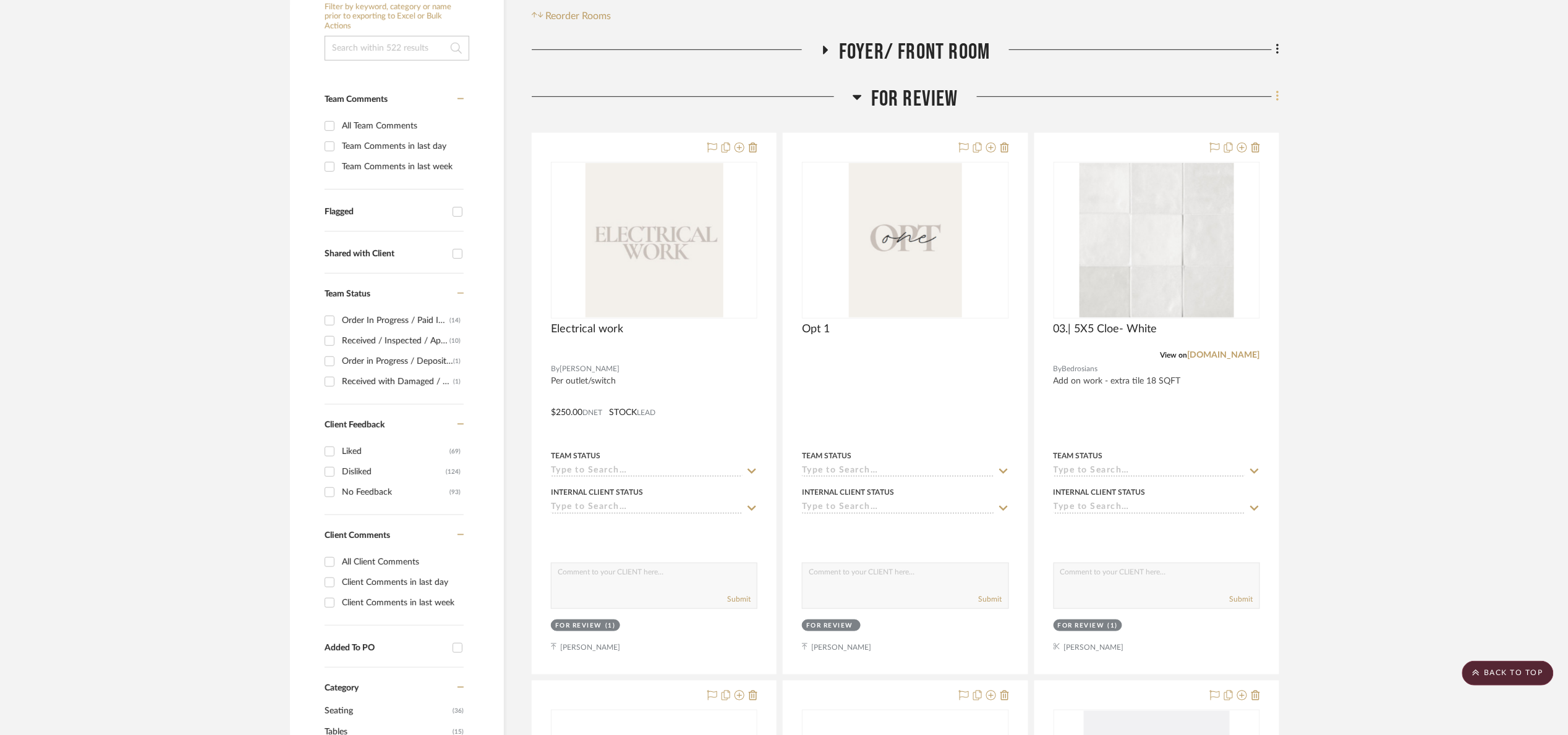
click at [1277, 97] on icon at bounding box center [1277, 96] width 3 height 10
click at [1236, 129] on button "Add New Item" at bounding box center [1221, 123] width 116 height 31
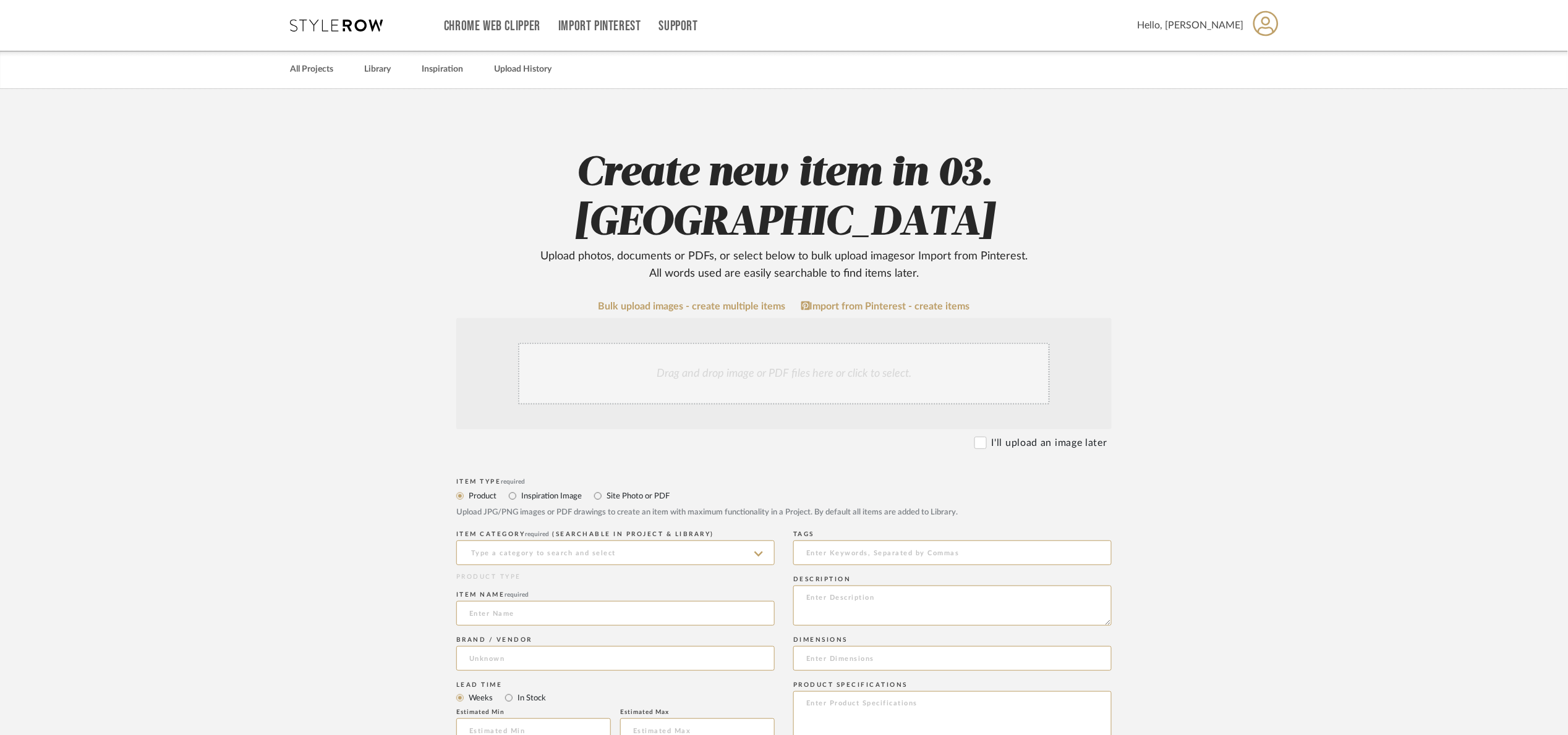
click at [741, 343] on div "Drag and drop image or PDF files here or click to select." at bounding box center [784, 374] width 532 height 62
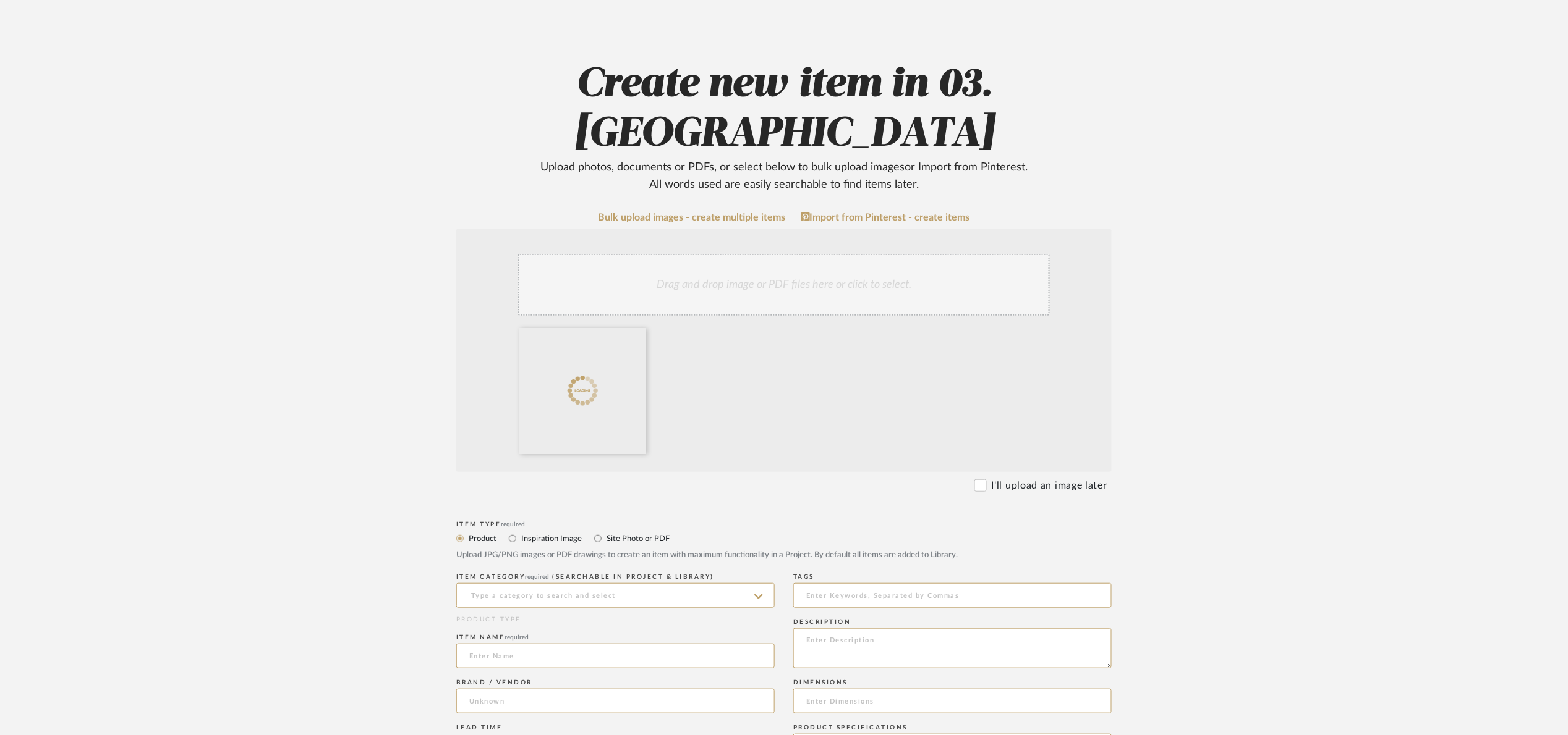
scroll to position [93, 0]
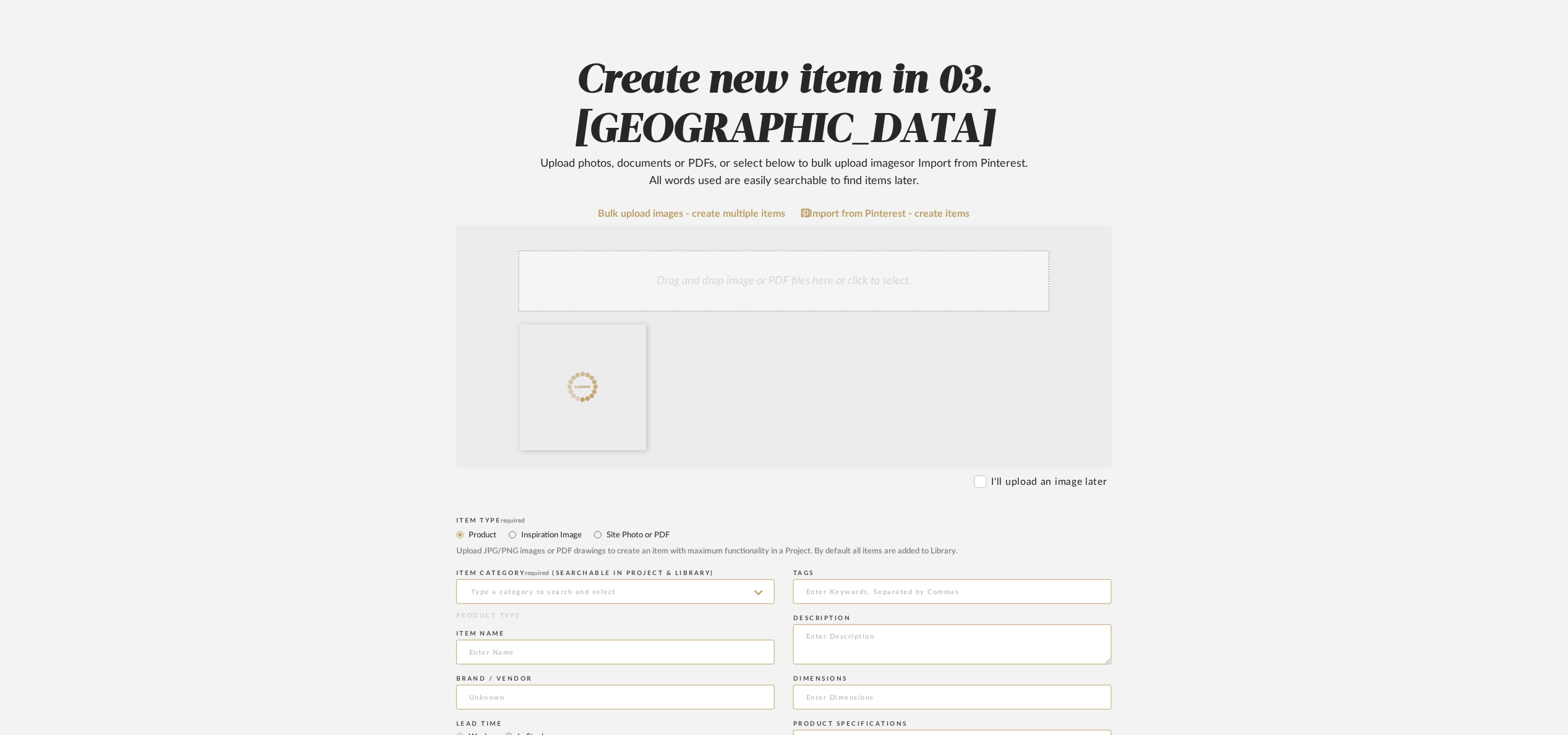
click at [557, 528] on label "Inspiration Image" at bounding box center [550, 535] width 62 height 14
click at [520, 527] on input "Inspiration Image" at bounding box center [512, 534] width 15 height 15
radio input "true"
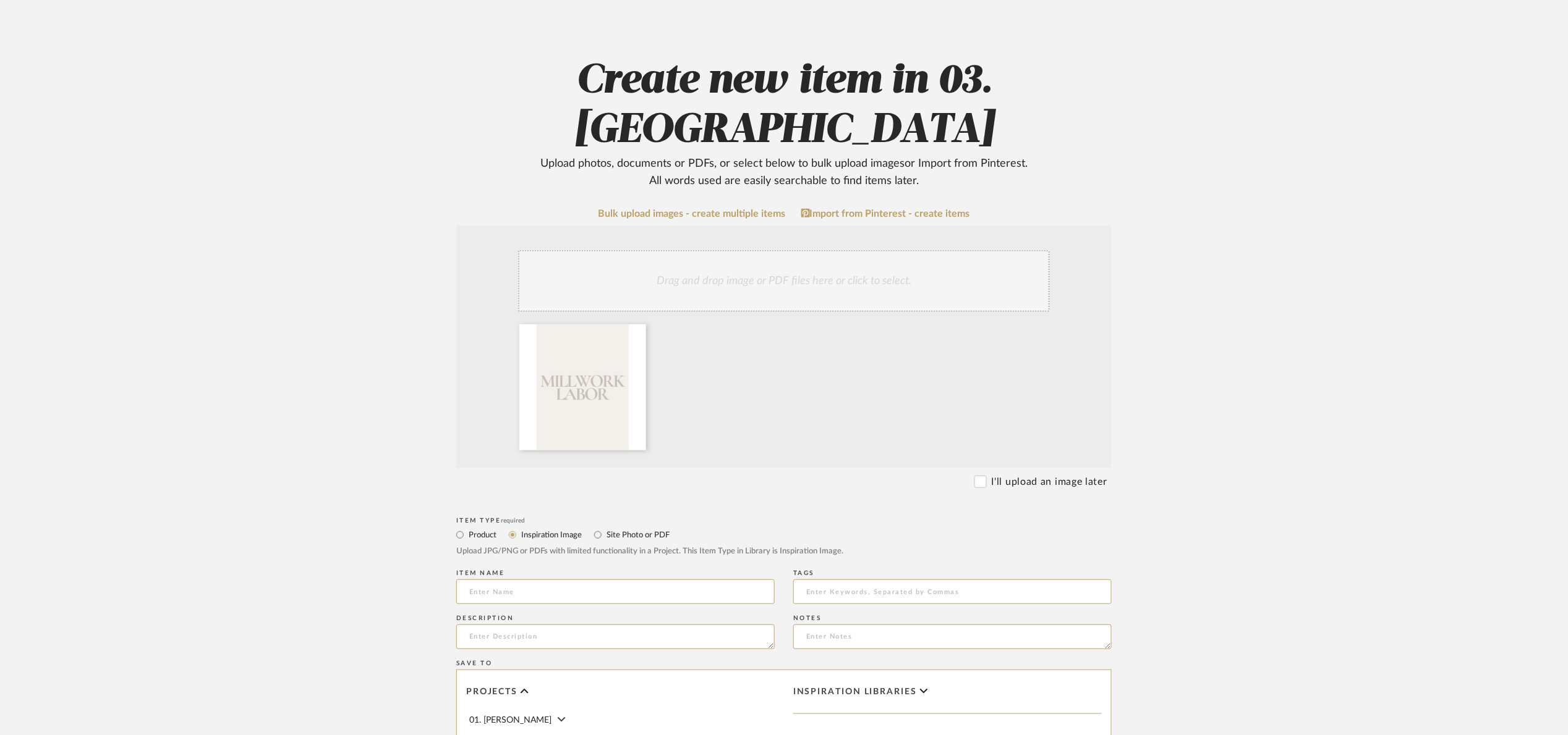
click at [487, 528] on label "Product" at bounding box center [482, 535] width 29 height 14
click at [468, 527] on input "Product" at bounding box center [460, 534] width 15 height 15
radio input "true"
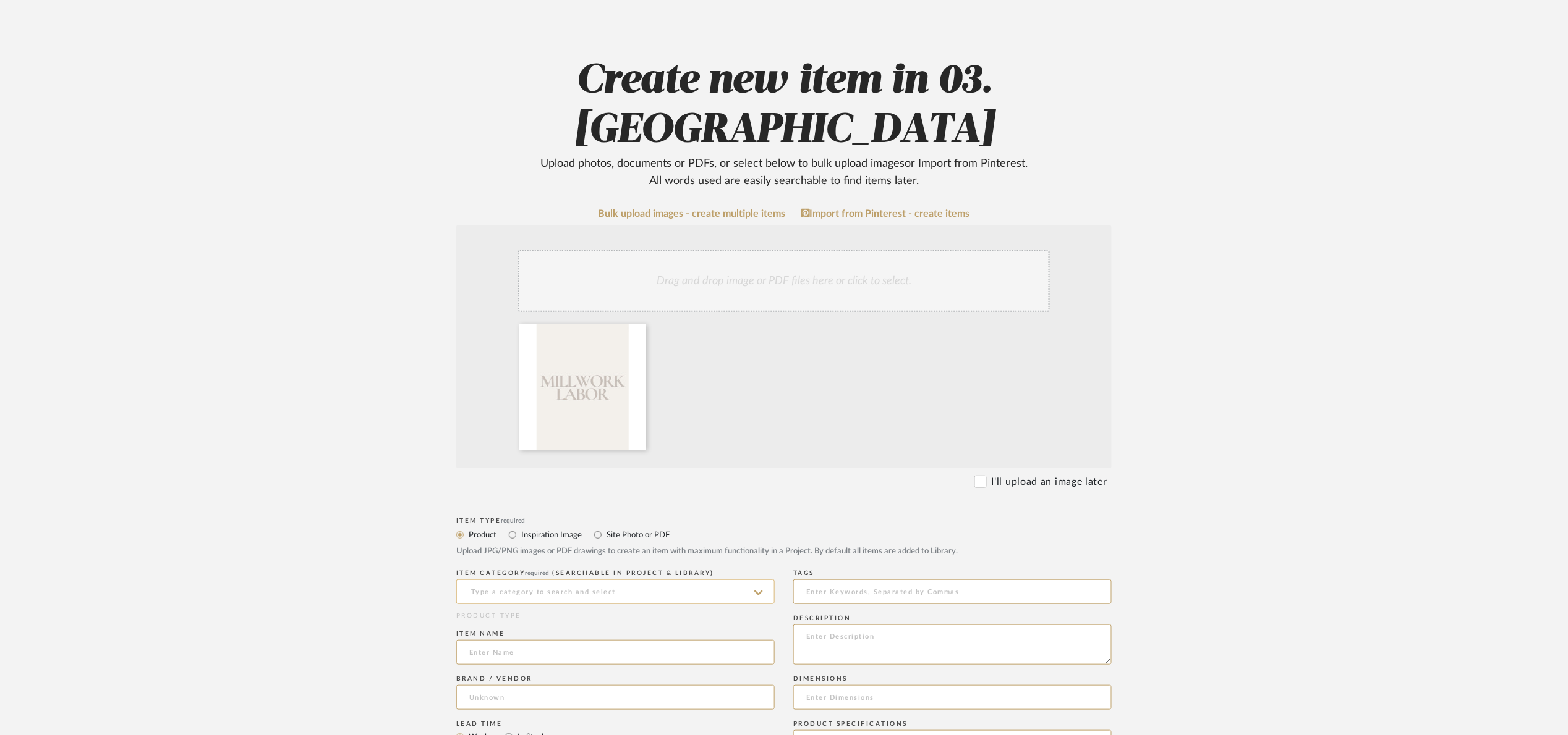
click at [504, 579] on input at bounding box center [615, 592] width 318 height 24
click at [518, 570] on div "Millwork" at bounding box center [615, 574] width 317 height 31
type input "Millwork"
click at [513, 640] on input at bounding box center [615, 652] width 318 height 24
type input "M"
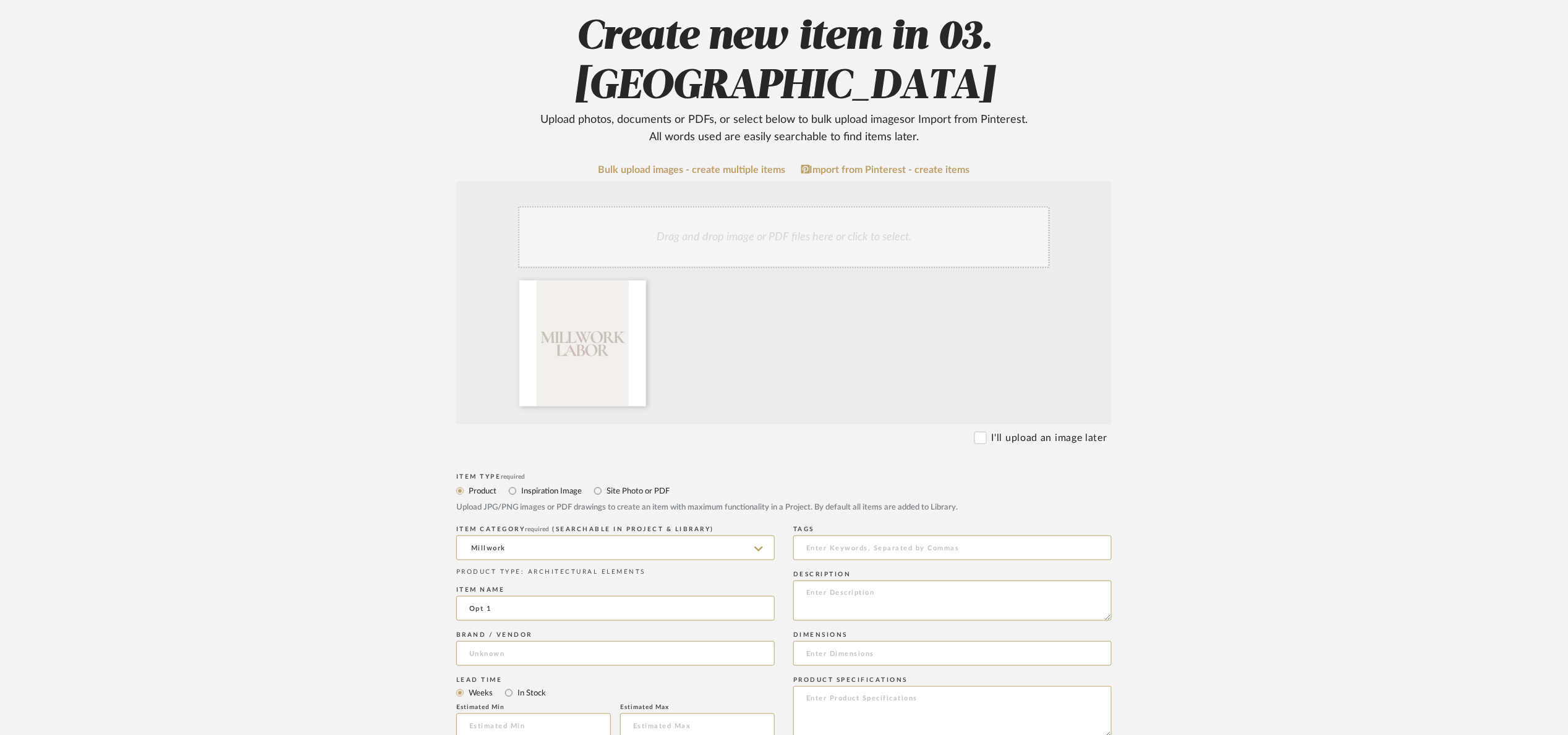
scroll to position [371, 0]
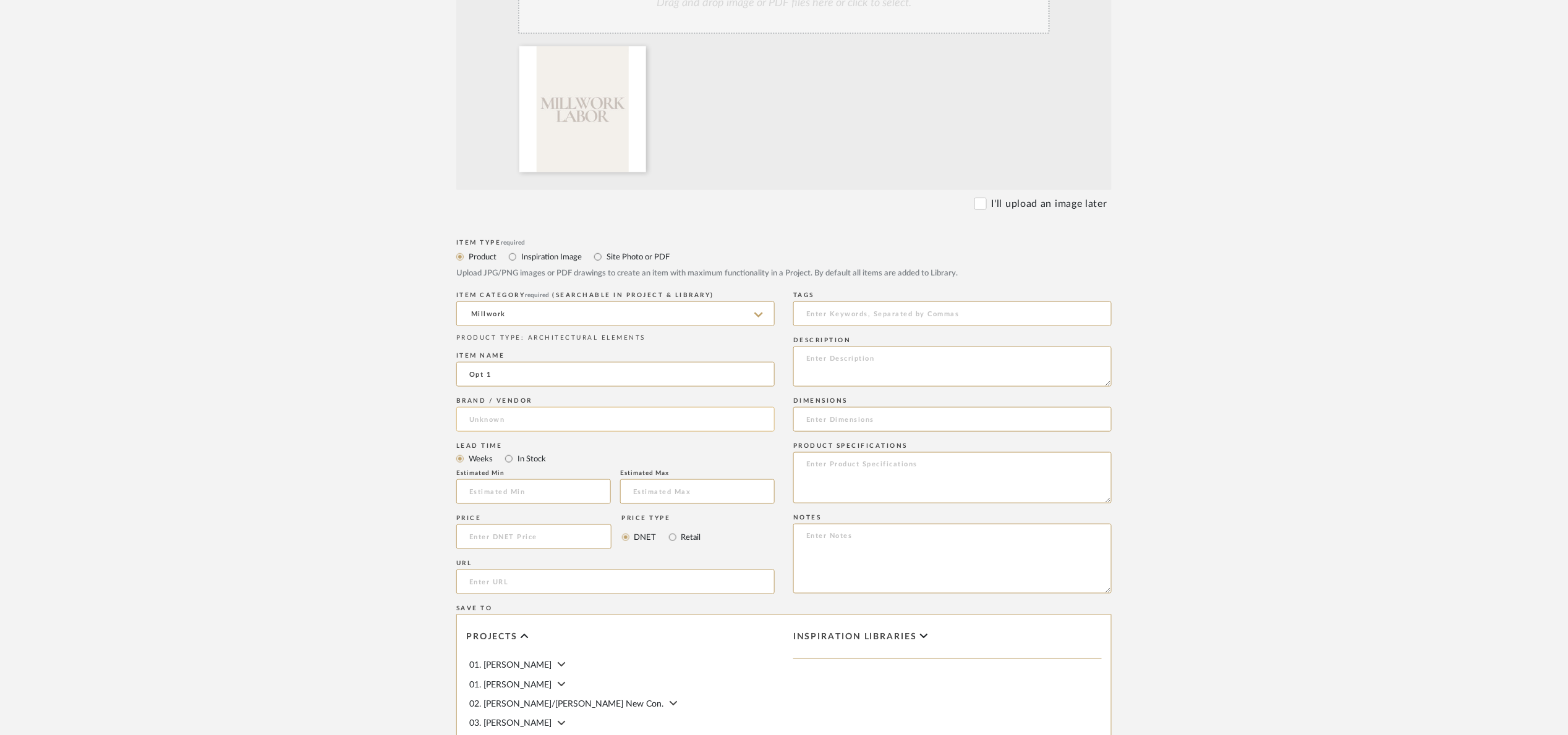
type input "Opt 1"
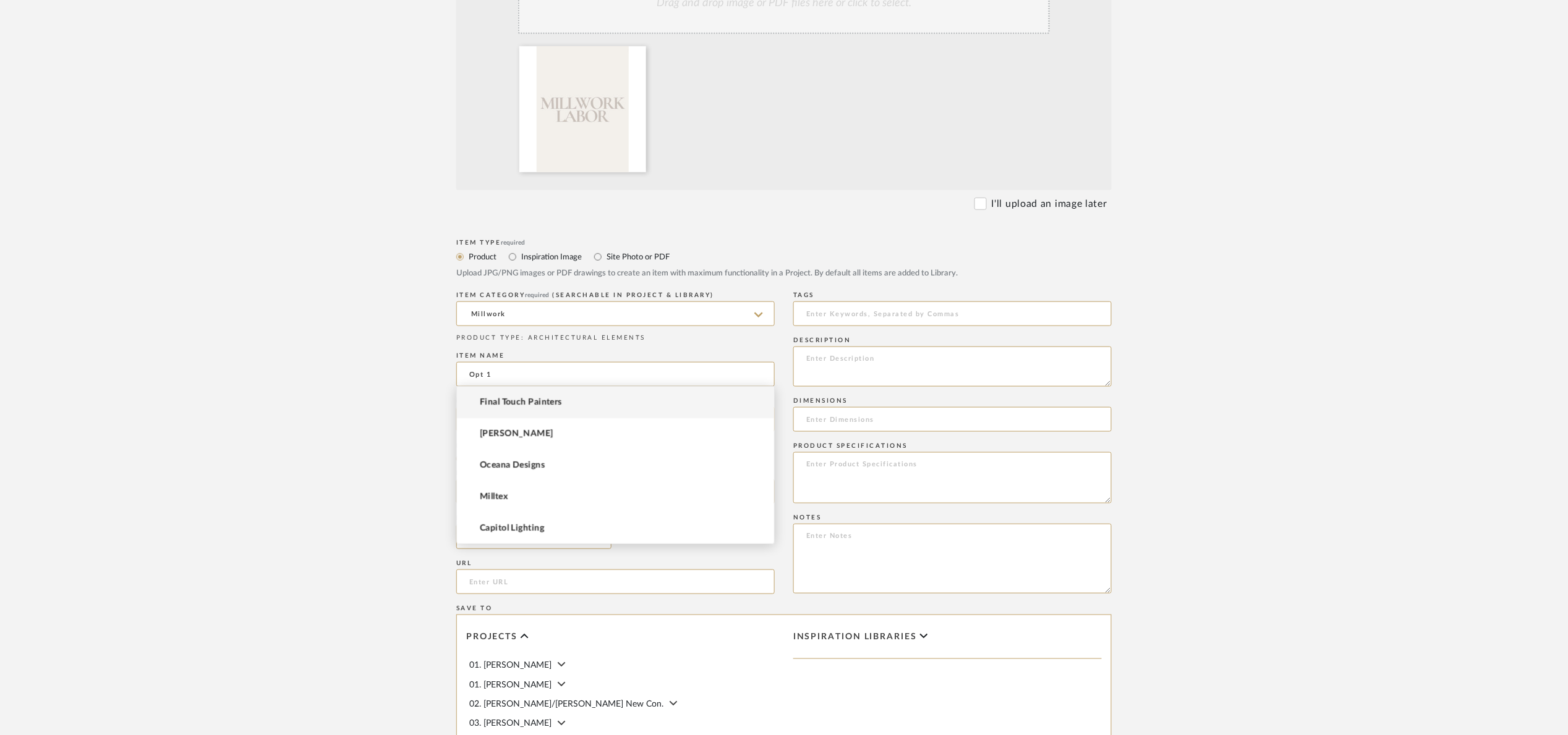
click at [522, 407] on input at bounding box center [615, 420] width 318 height 24
type input "M"
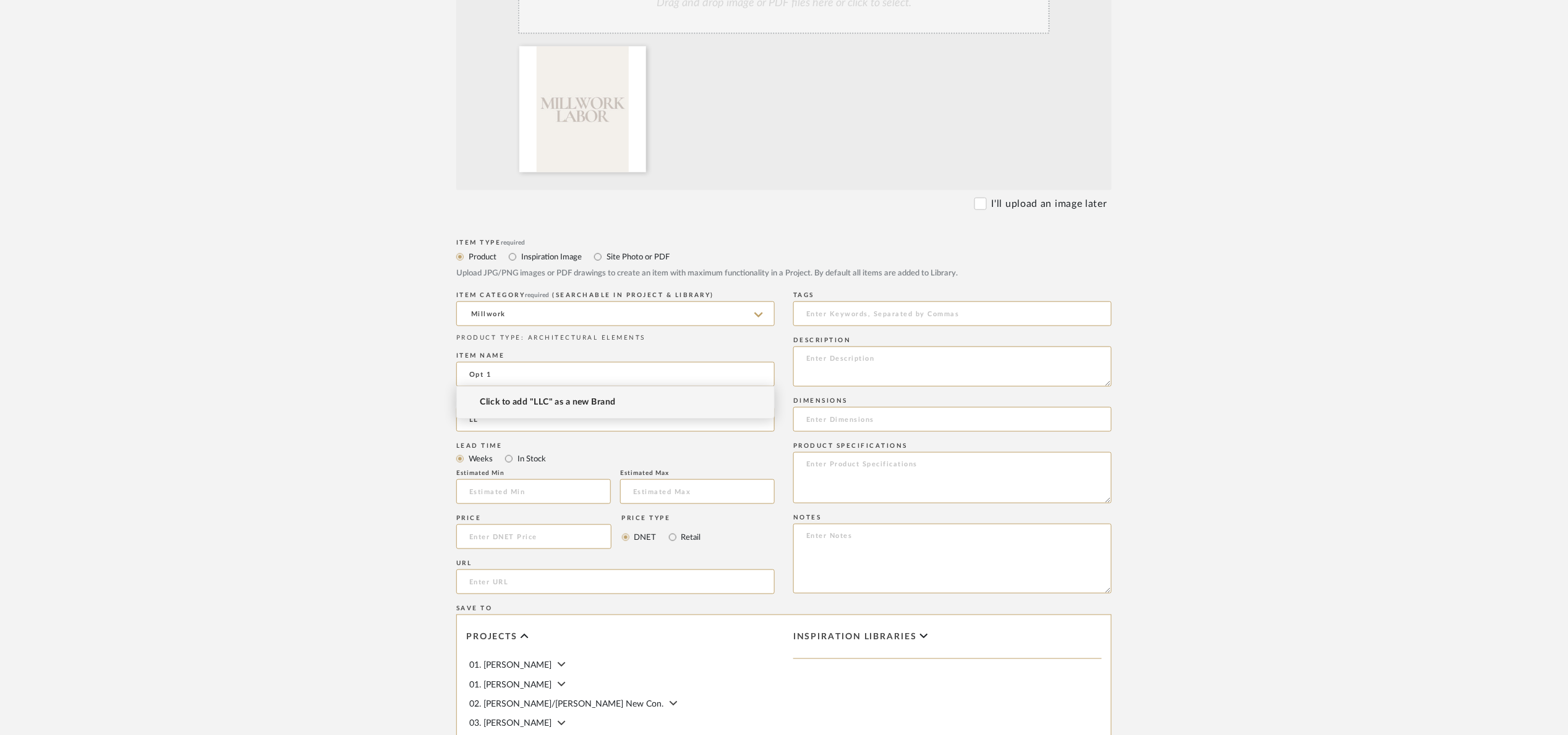
type input "L"
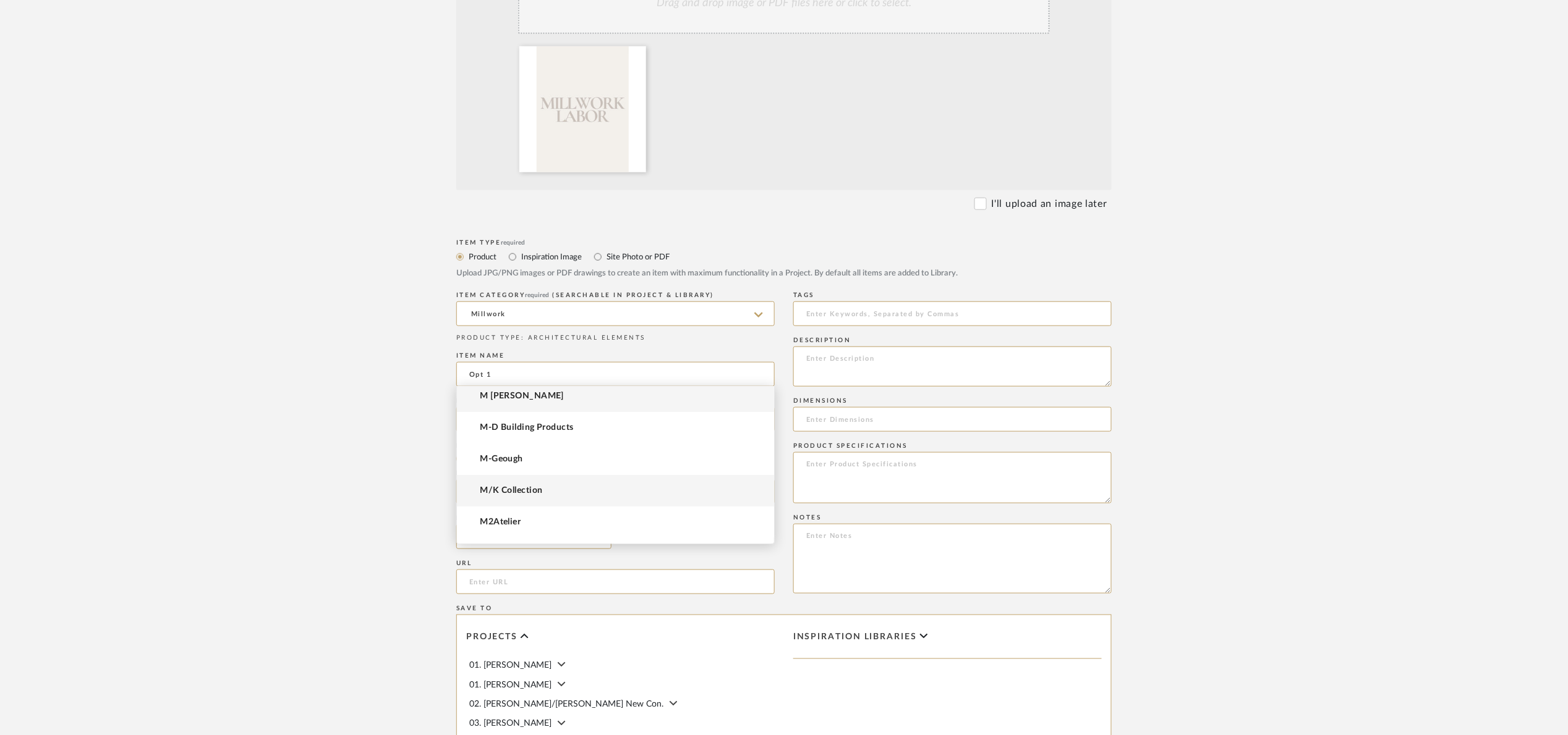
scroll to position [0, 0]
type input "m"
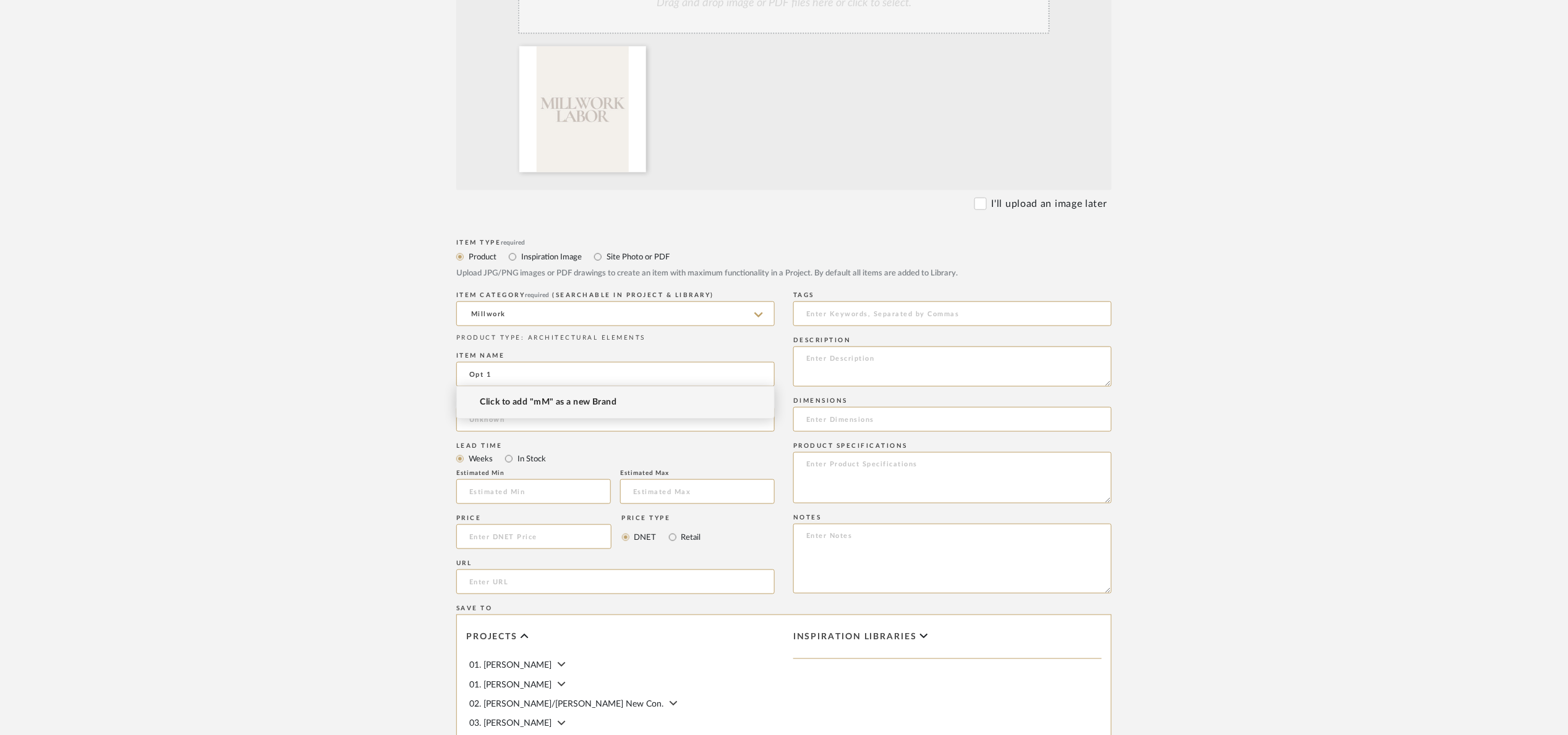
type input "K"
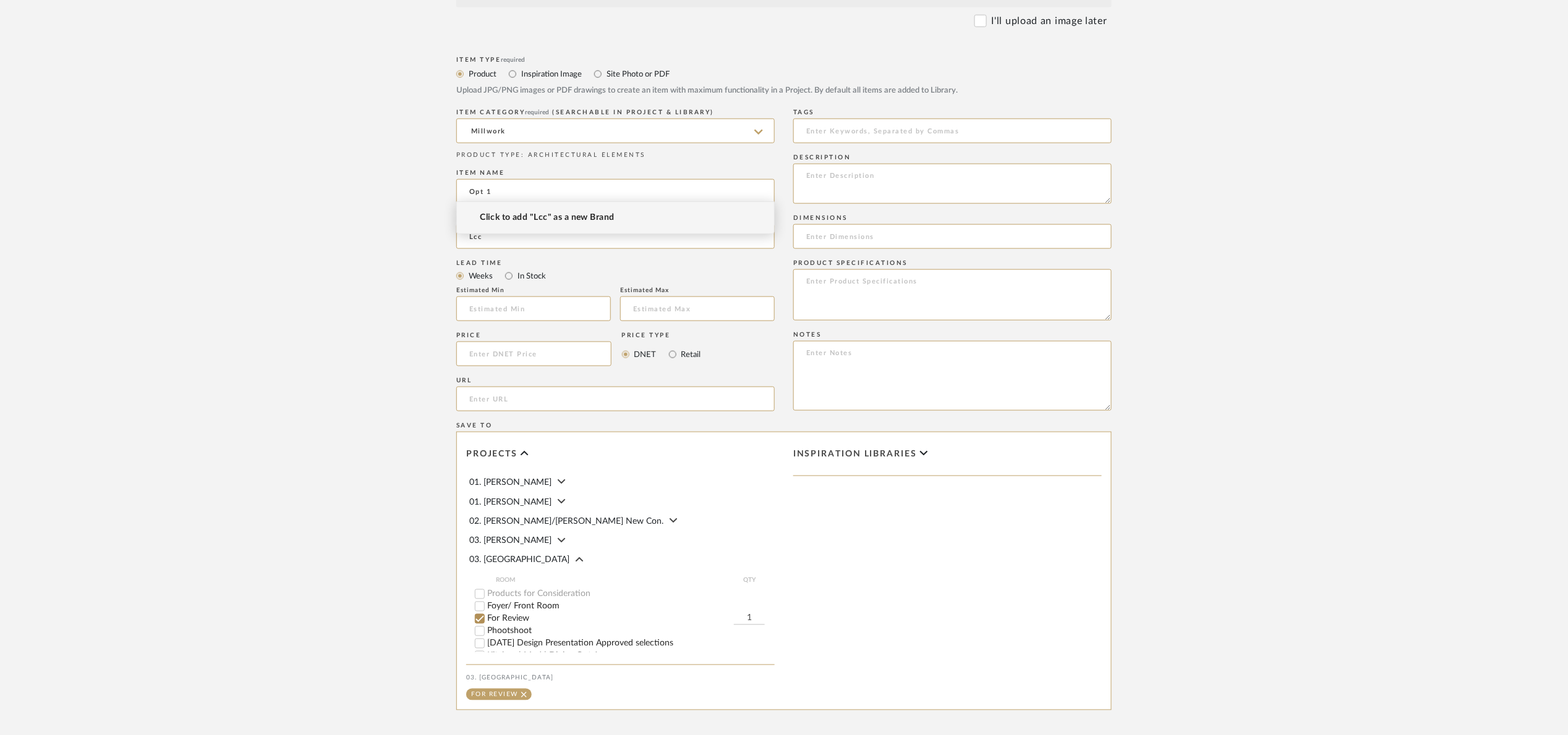
scroll to position [556, 0]
type input "Lcc"
click at [524, 222] on input at bounding box center [615, 234] width 318 height 24
click at [555, 209] on mat-option "MK Millwork LLC" at bounding box center [615, 217] width 317 height 31
type input "MK Millwork LLC"
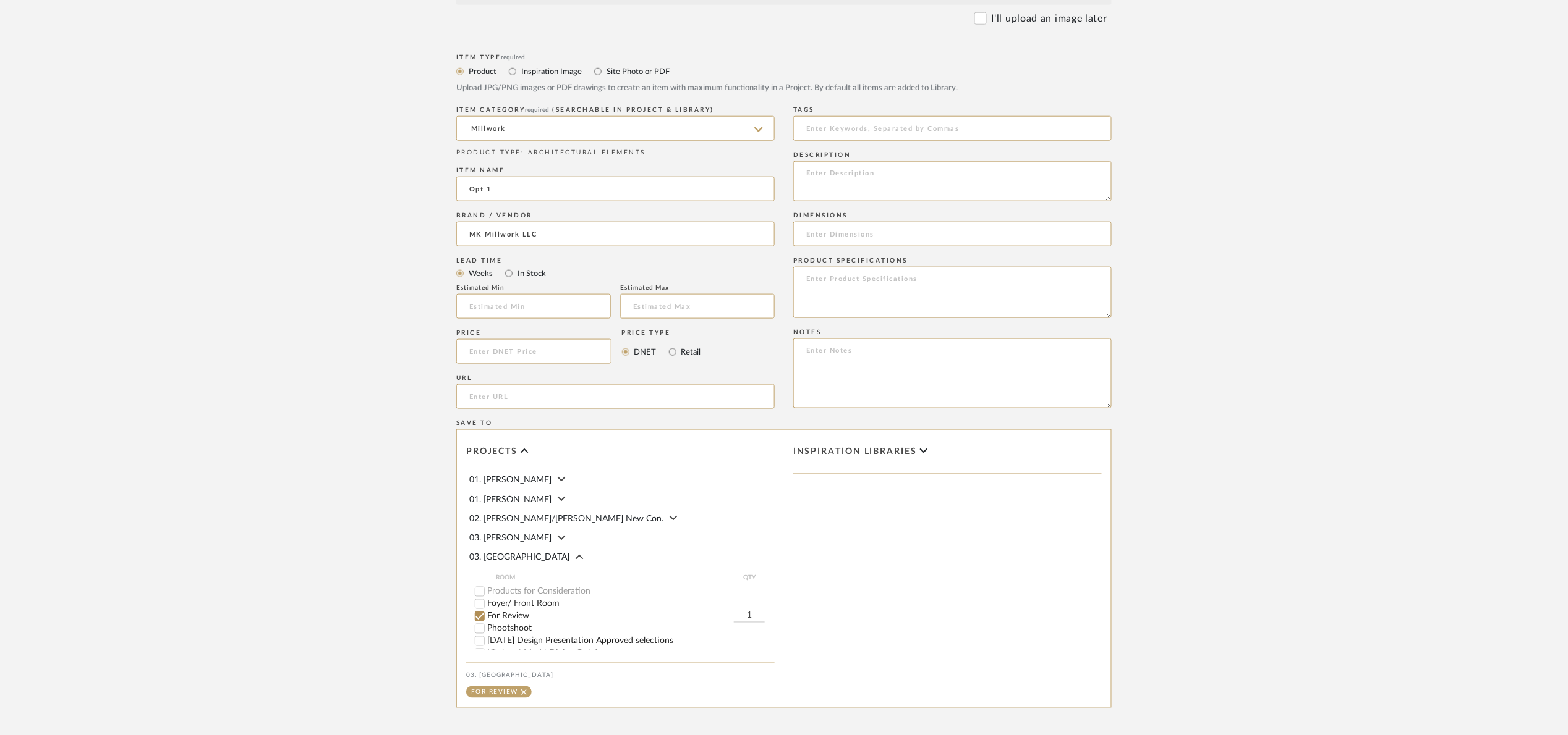
drag, startPoint x: 1417, startPoint y: 432, endPoint x: 1283, endPoint y: 361, distance: 151.6
click at [1417, 432] on upload-items "Create new item in 03. [PERSON_NAME] Upload photos, documents or PDFs, or selec…" at bounding box center [784, 168] width 1568 height 1270
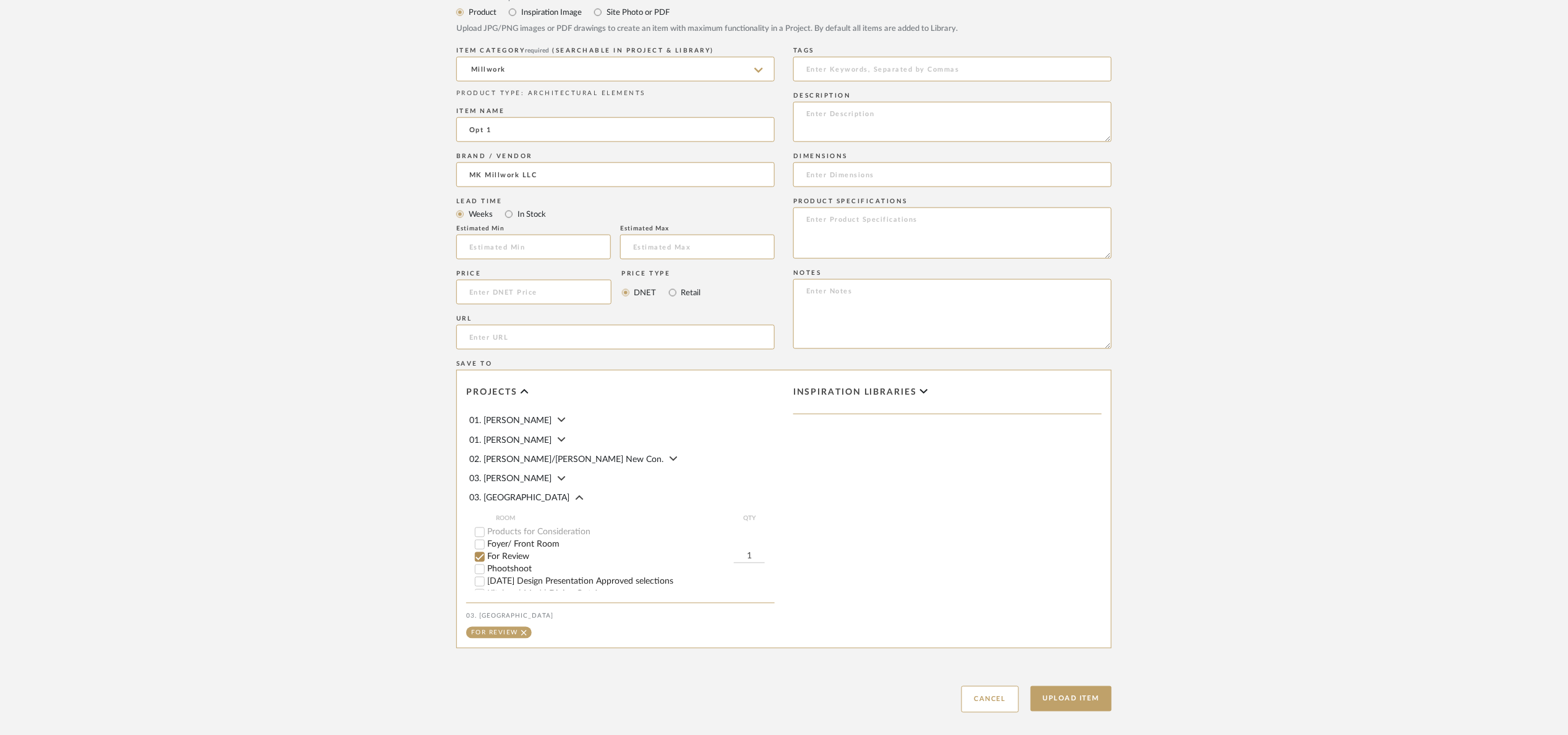
scroll to position [632, 0]
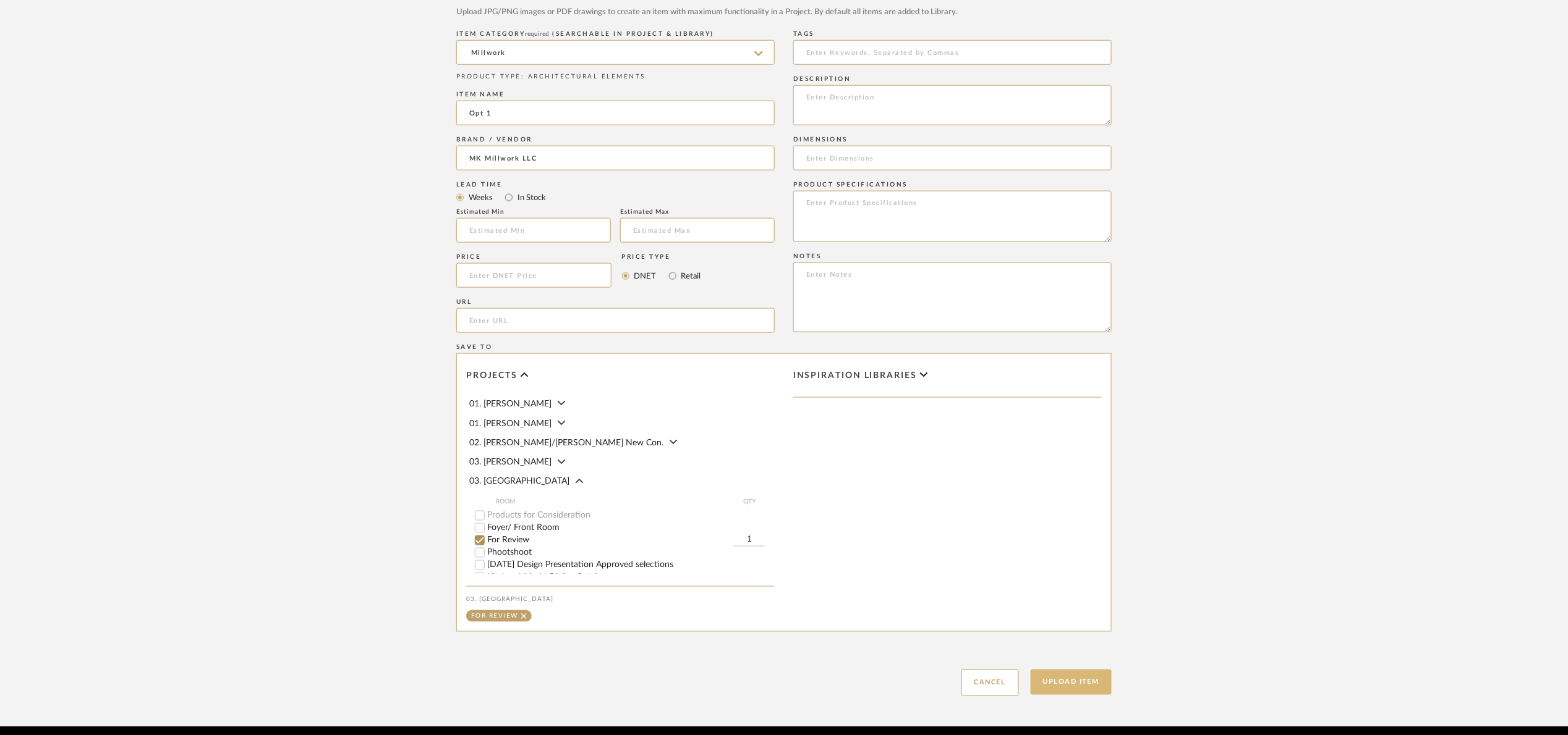
click at [1066, 670] on button "Upload Item" at bounding box center [1072, 682] width 82 height 25
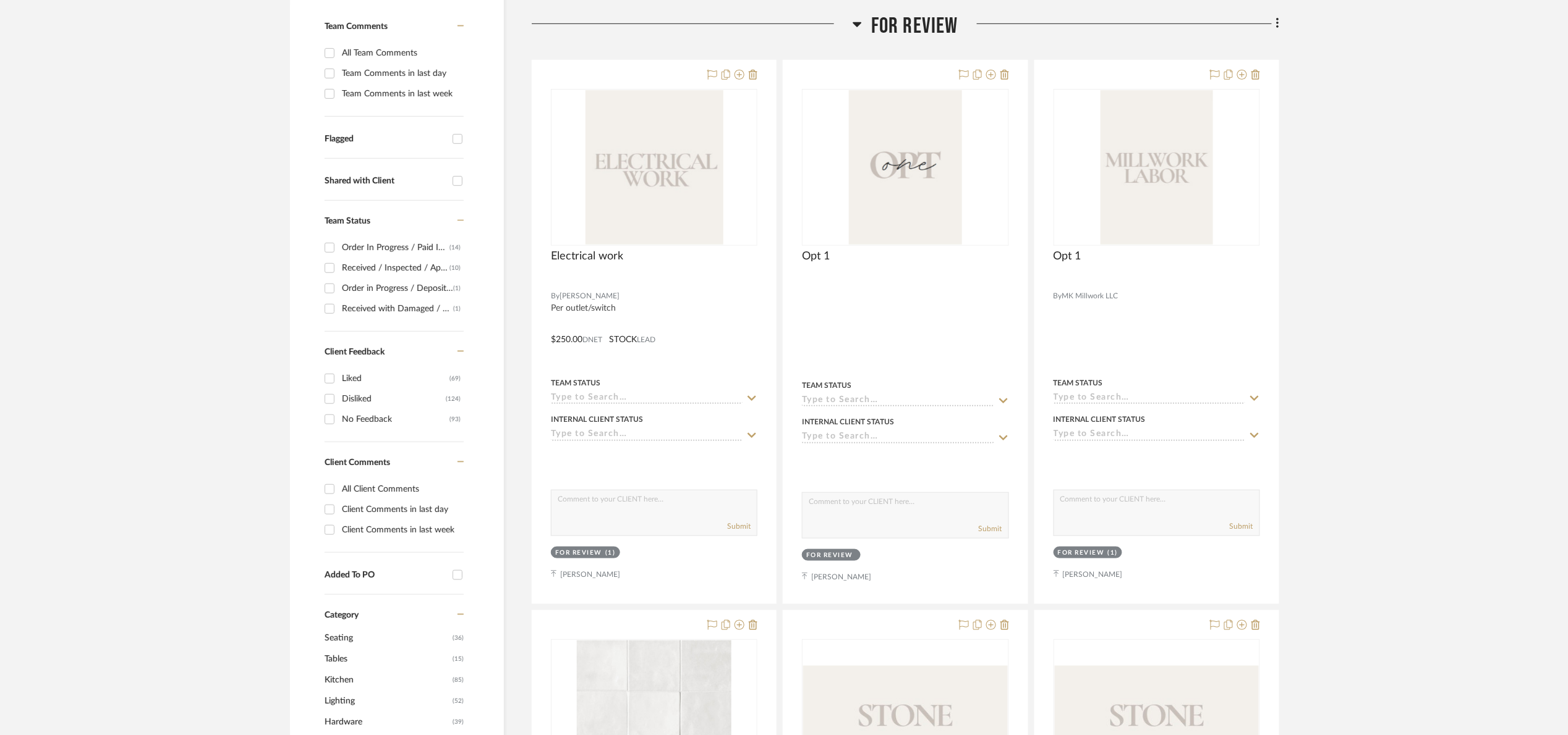
scroll to position [337, 0]
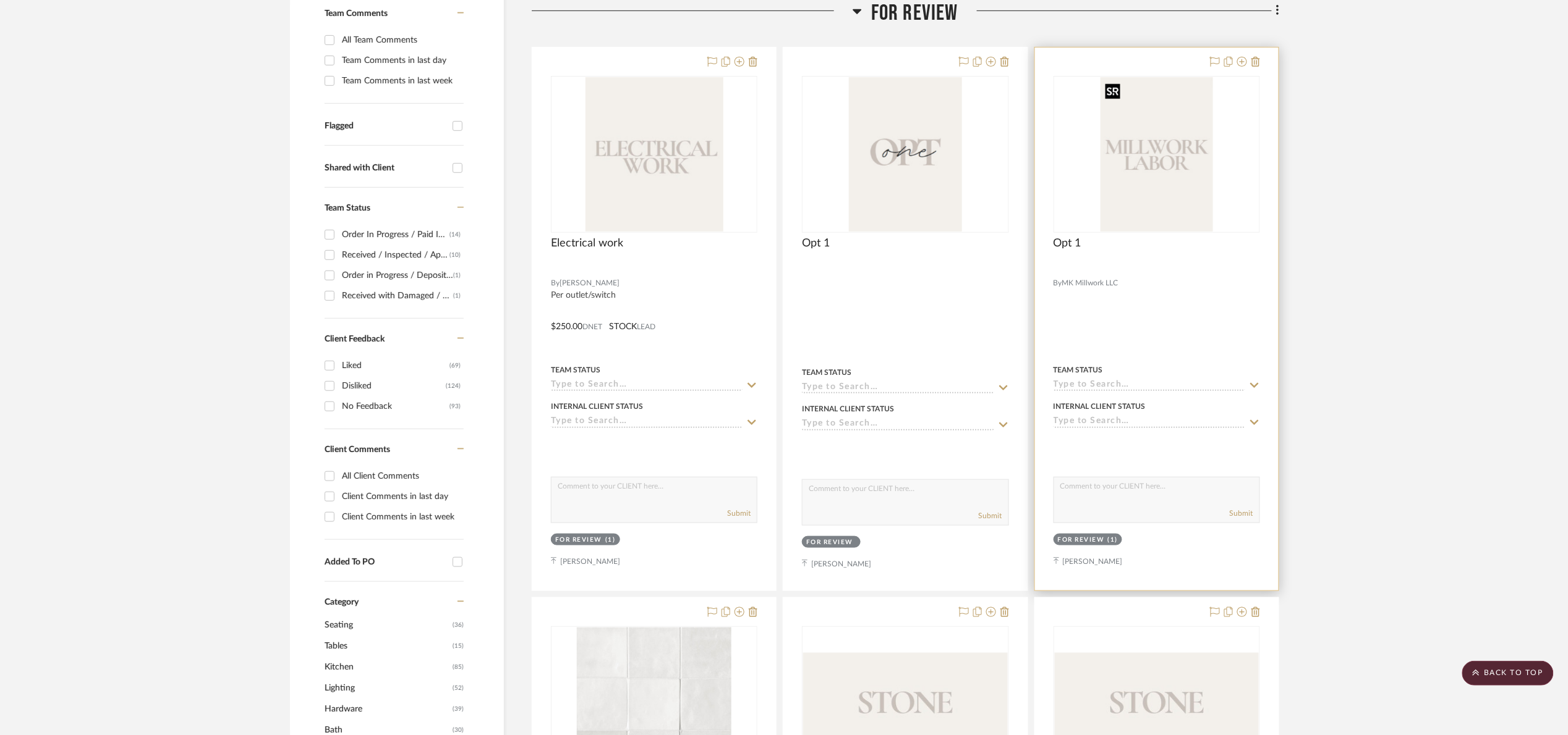
click at [1140, 182] on img "0" at bounding box center [1156, 155] width 112 height 155
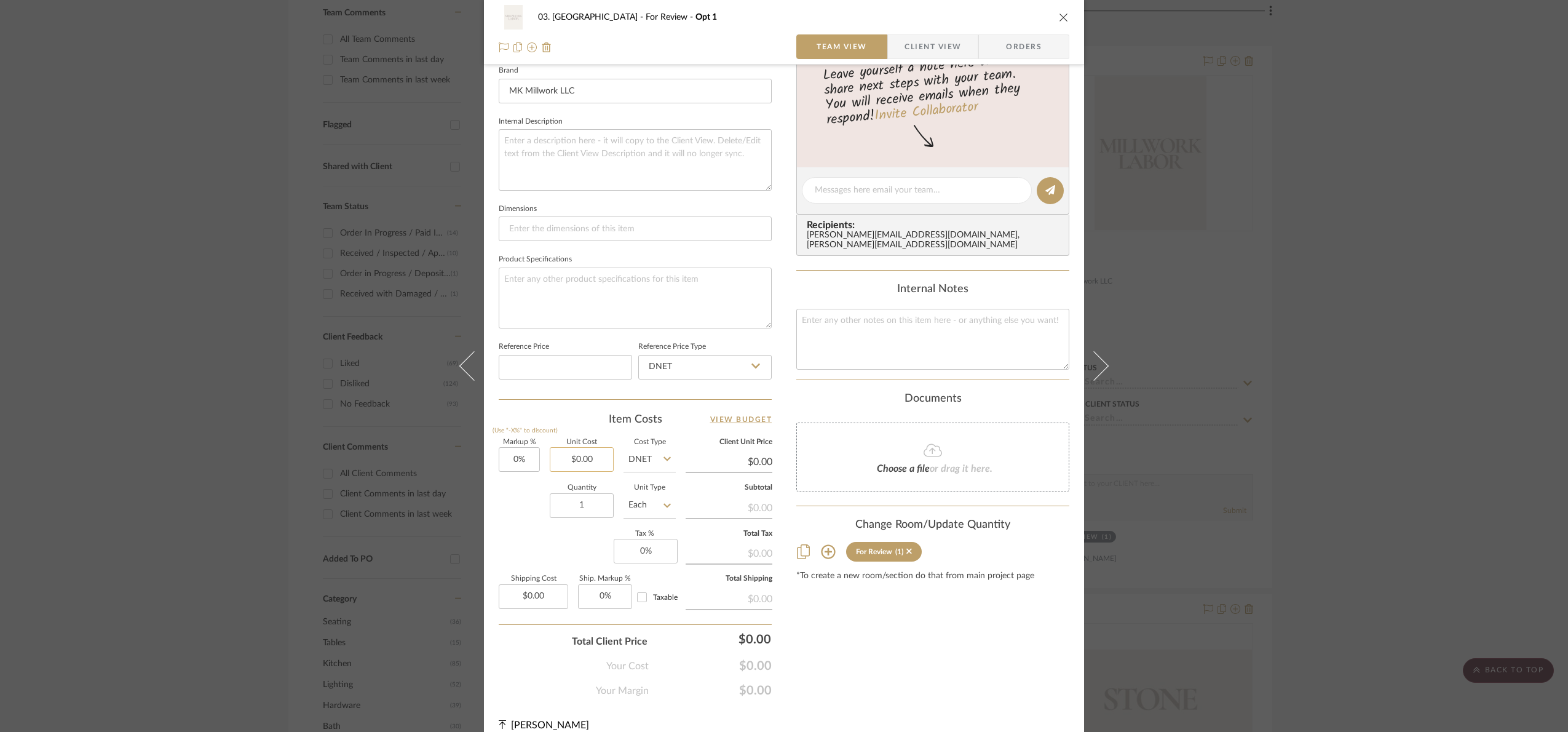
scroll to position [412, 0]
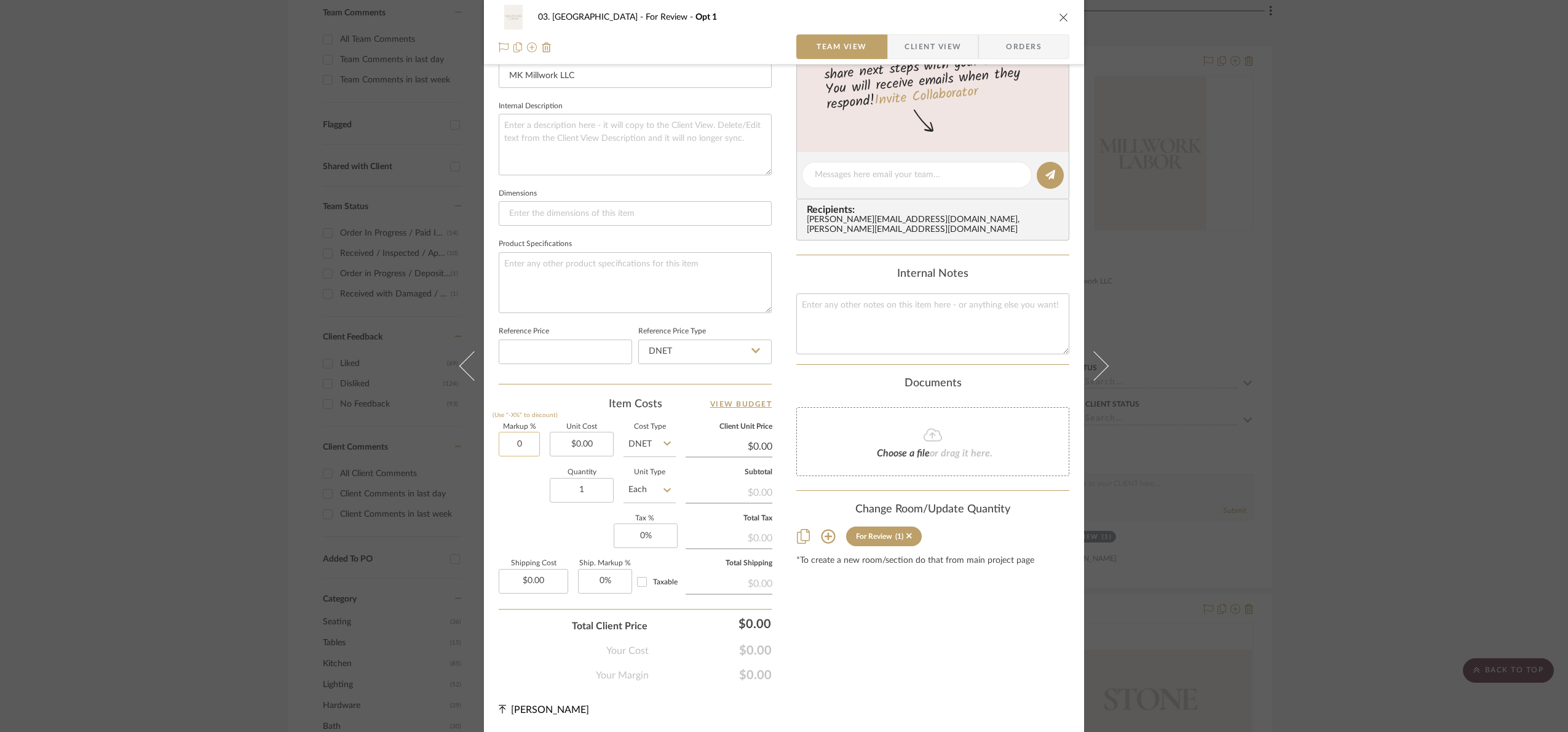
click at [510, 450] on input "0" at bounding box center [520, 444] width 42 height 24
type input "20%"
click at [505, 490] on div "Quantity 1 Unit Type Each" at bounding box center [587, 491] width 177 height 43
click at [1442, 264] on div "03. [PERSON_NAME] For Review Opt 1 Team View Client View Orders Team-Facing Det…" at bounding box center [784, 366] width 1568 height 732
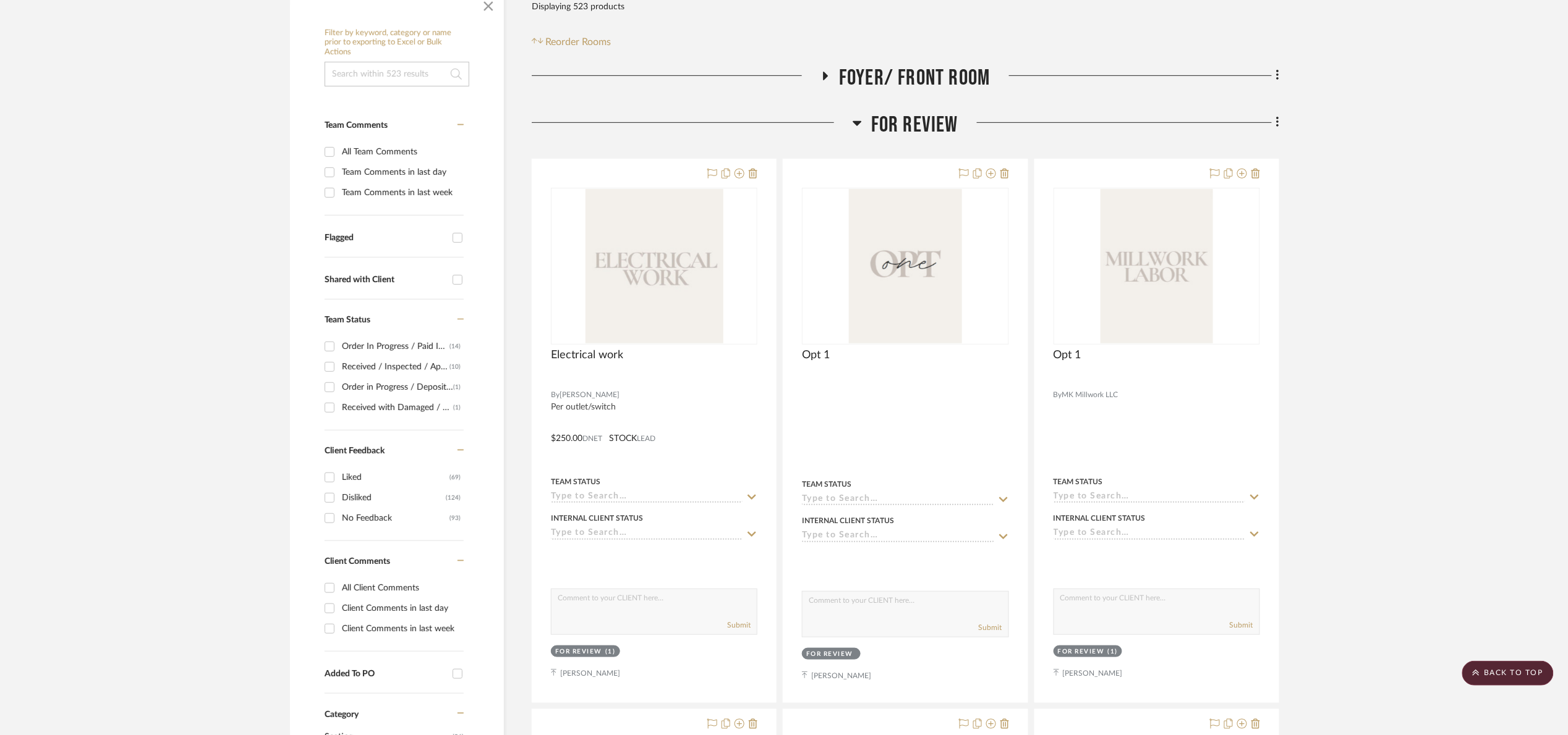
scroll to position [152, 0]
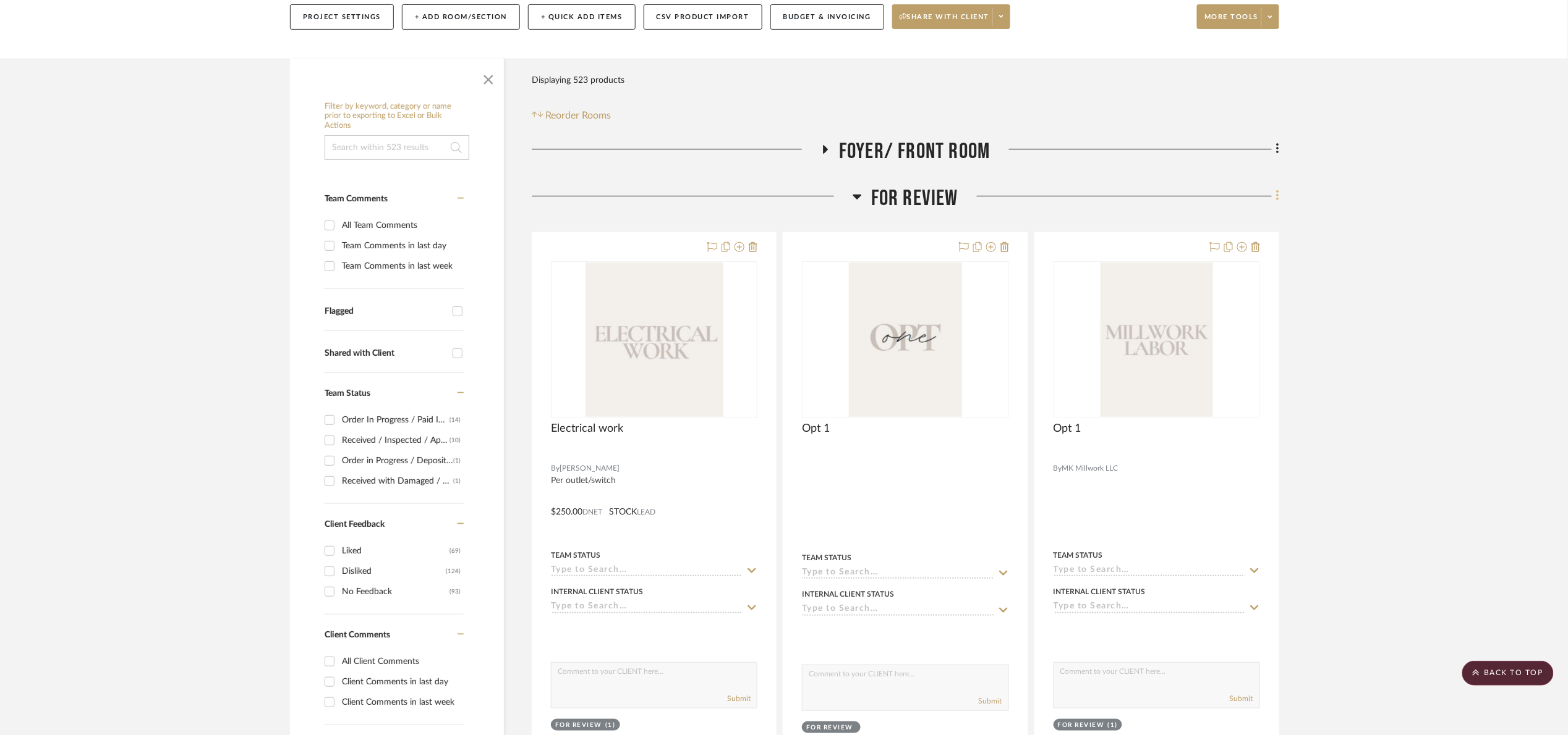
click at [1277, 199] on icon at bounding box center [1277, 196] width 3 height 10
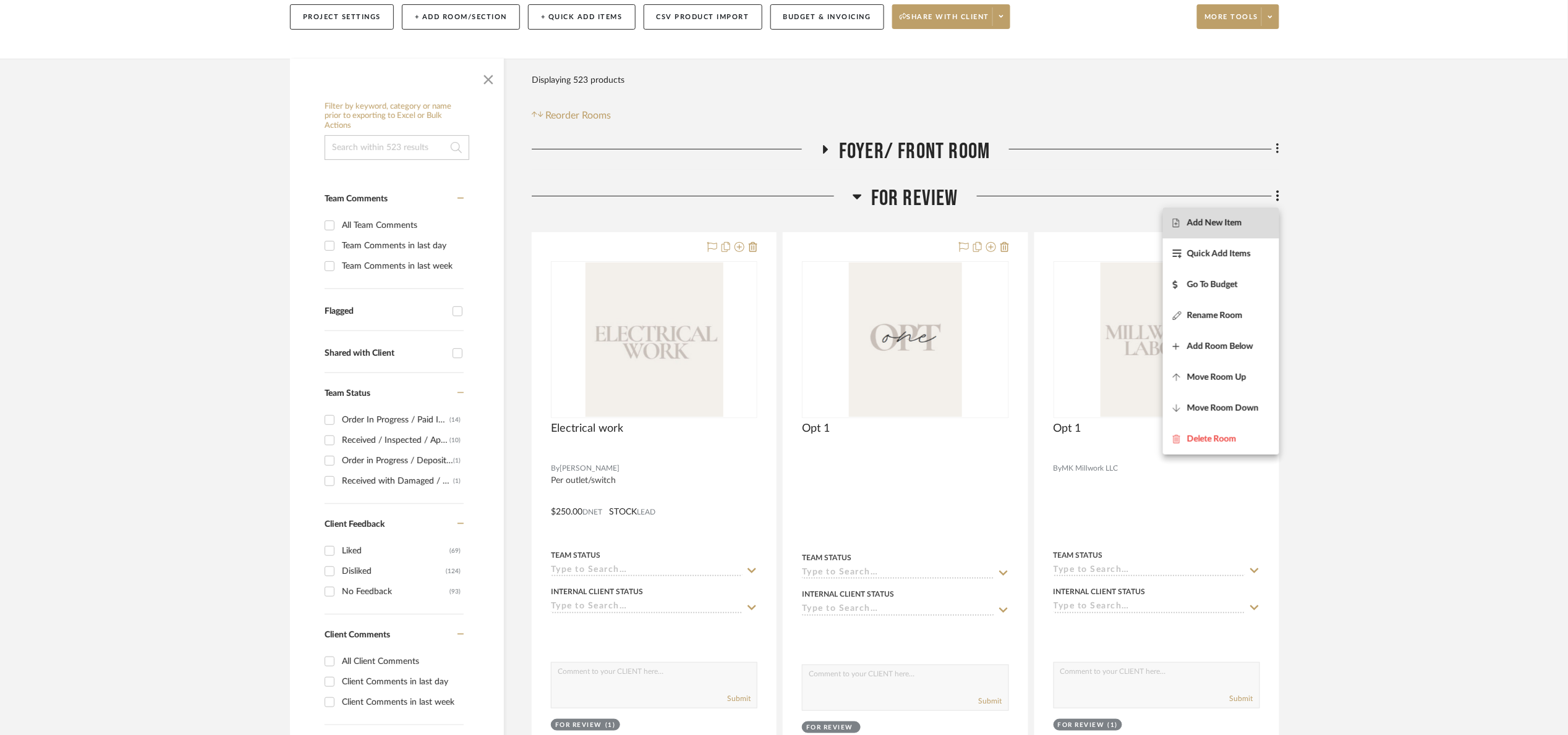
click at [1236, 225] on span "Add New Item" at bounding box center [1213, 223] width 55 height 10
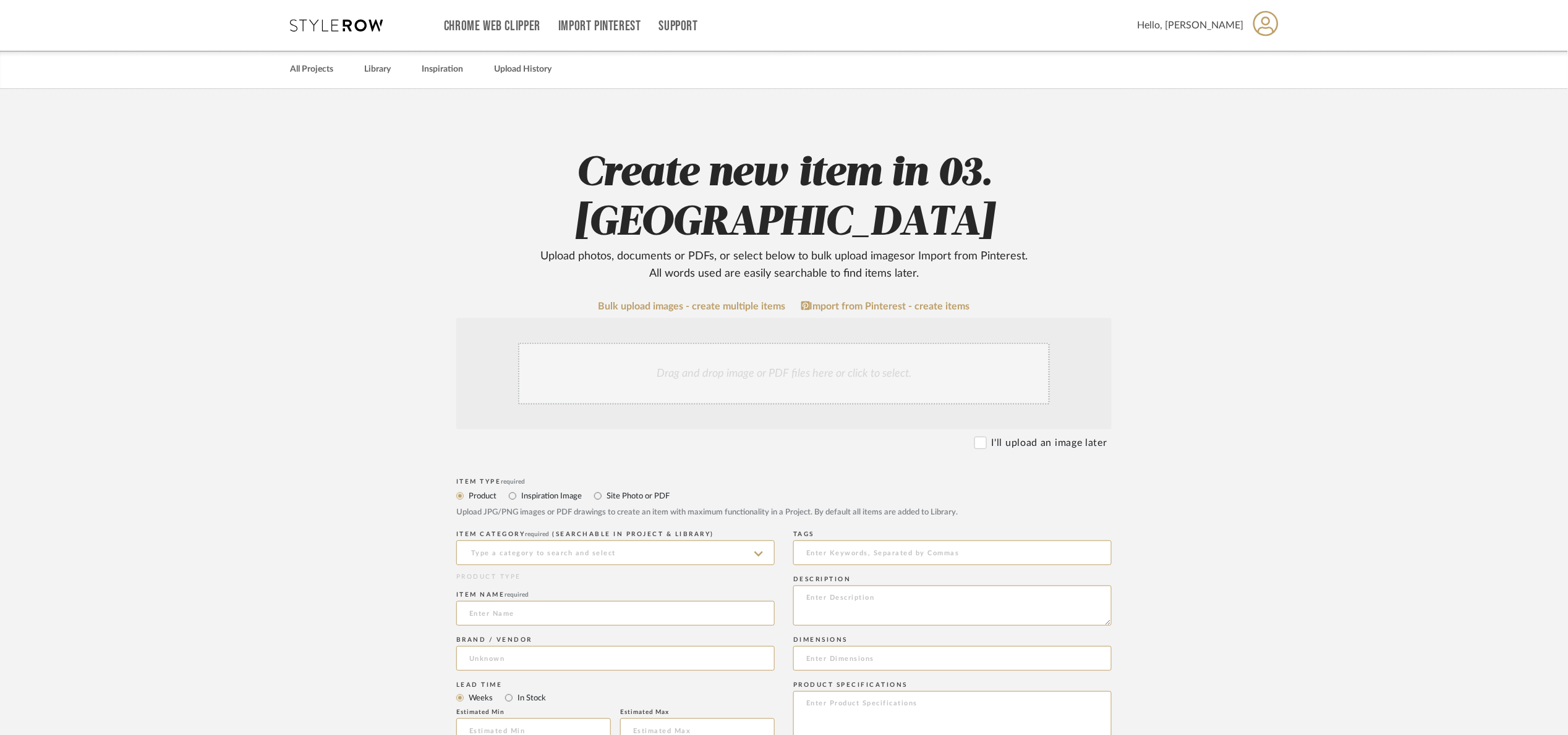
click at [640, 343] on div "Drag and drop image or PDF files here or click to select." at bounding box center [784, 374] width 532 height 62
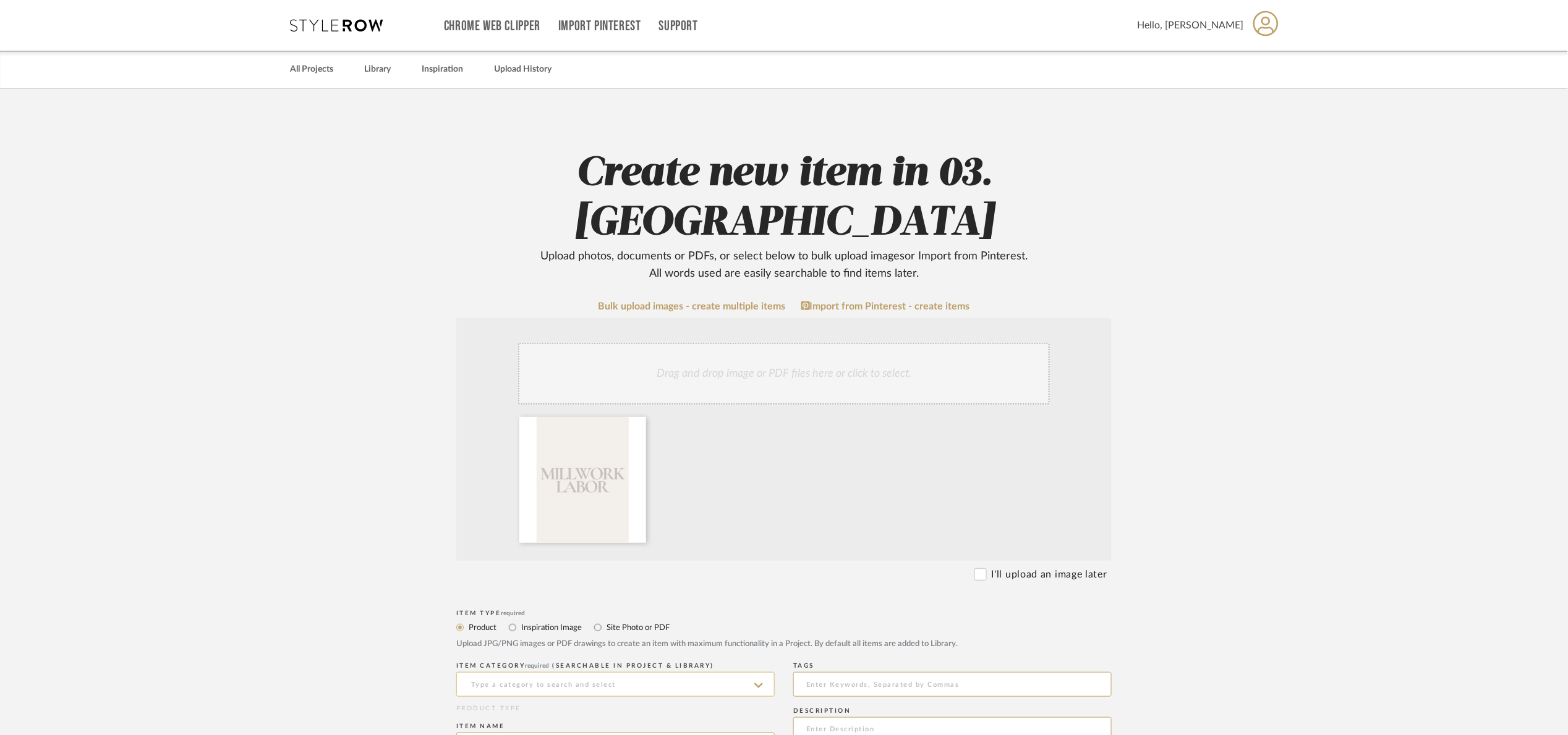
click at [556, 672] on input at bounding box center [615, 685] width 318 height 24
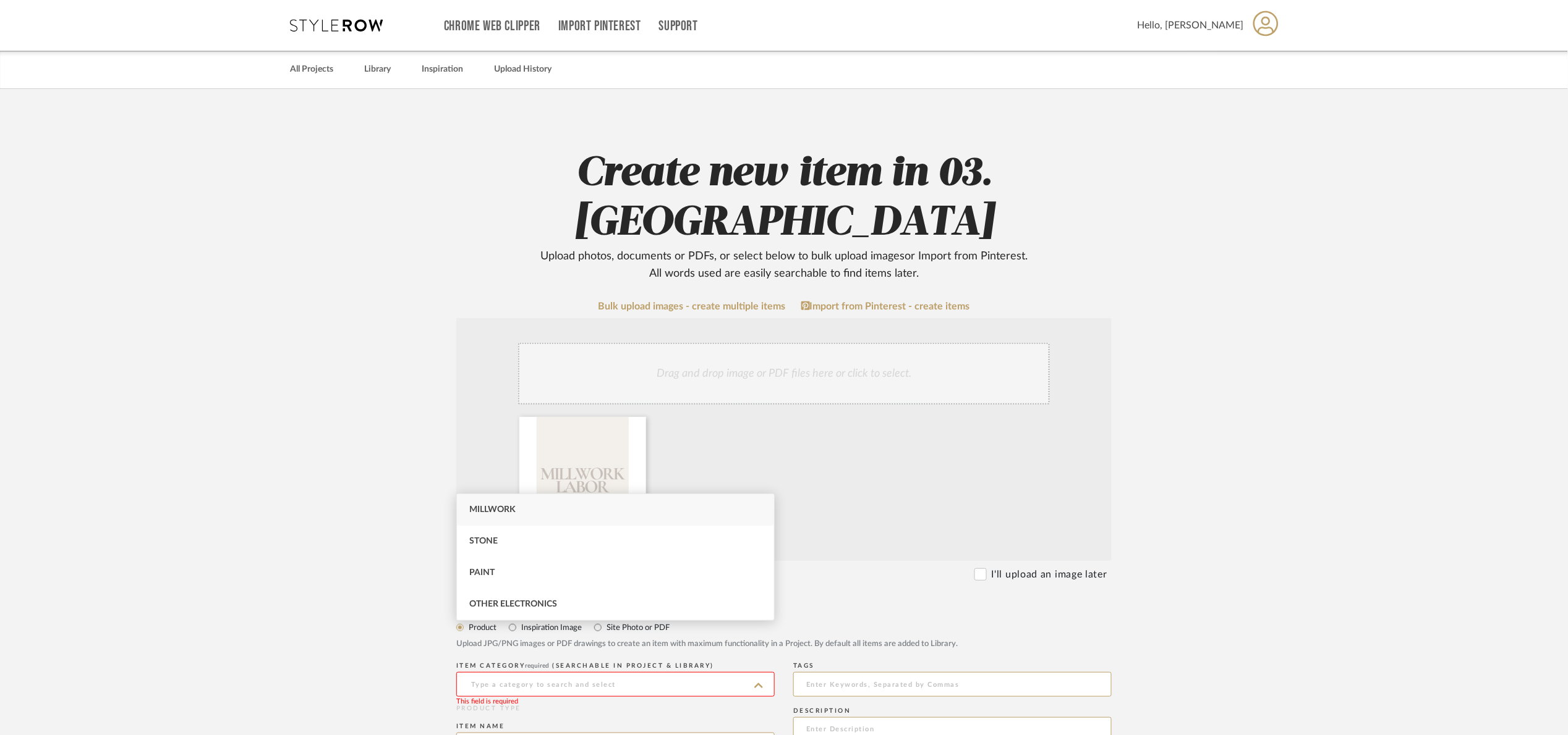
drag, startPoint x: 518, startPoint y: 508, endPoint x: 529, endPoint y: 498, distance: 14.9
click at [517, 507] on div "Millwork" at bounding box center [615, 510] width 317 height 31
type input "Millwork"
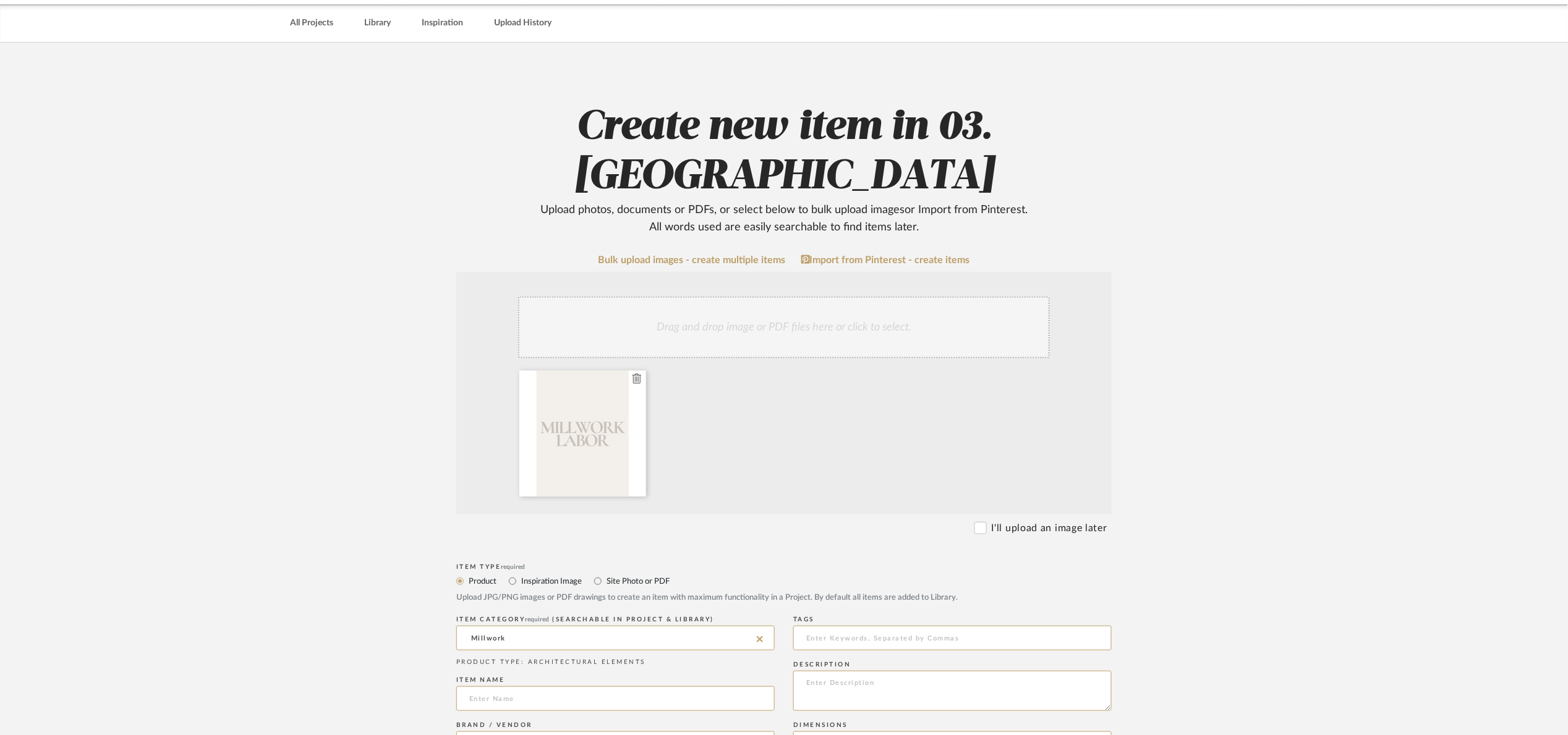
scroll to position [185, 0]
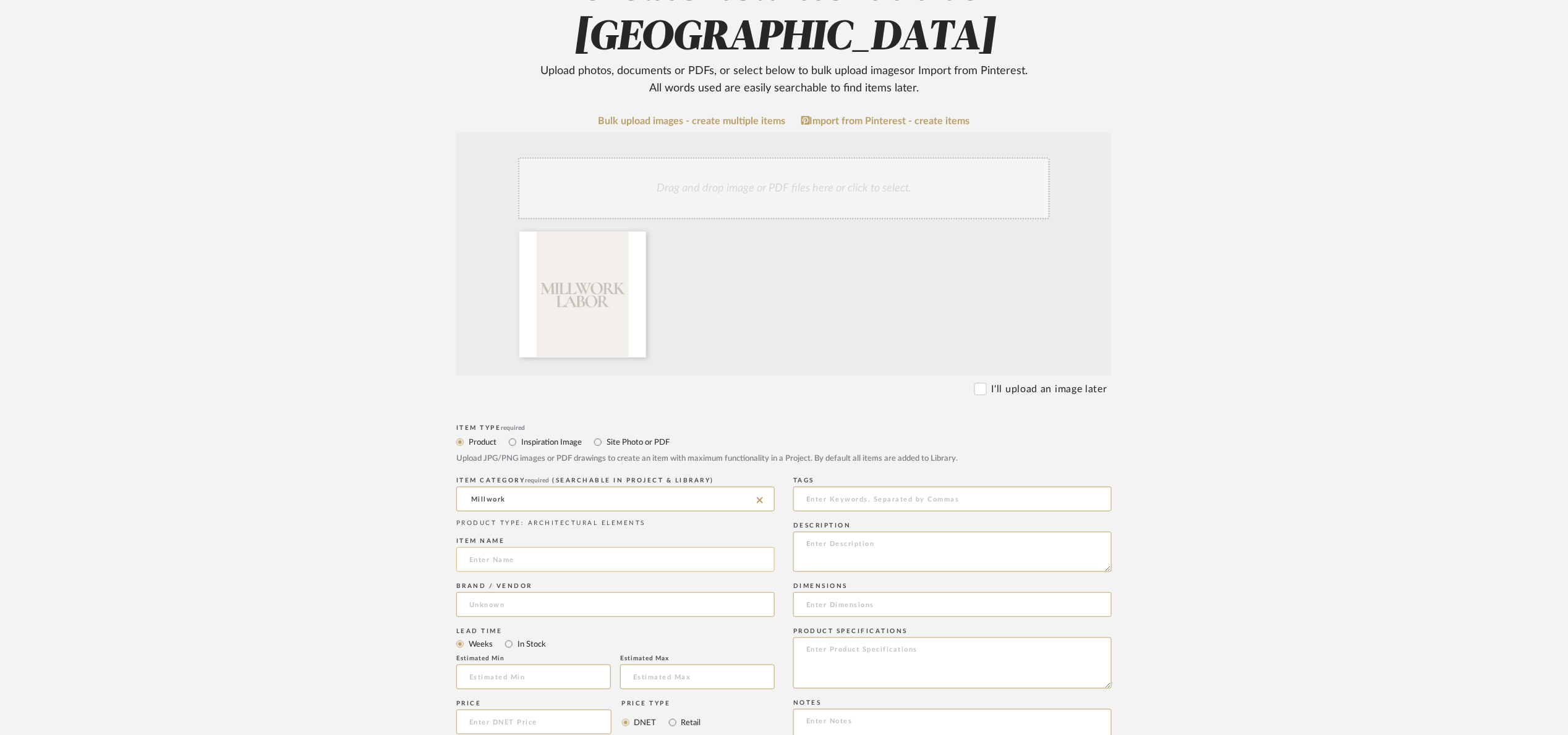
click at [535, 547] on input at bounding box center [615, 560] width 318 height 24
type input "o"
type input "Opt 2"
click at [577, 593] on input at bounding box center [615, 605] width 318 height 24
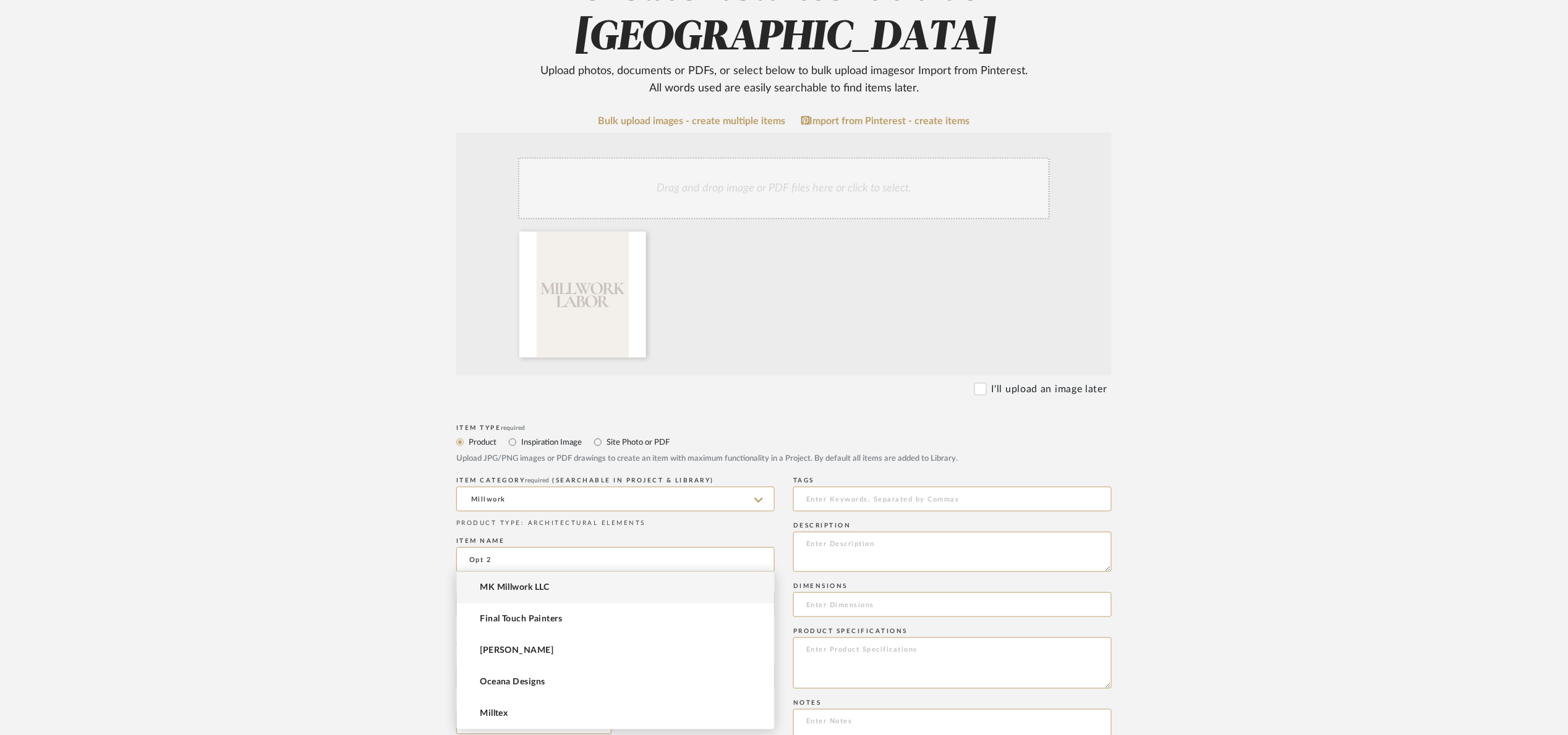
click at [561, 596] on mat-option "MK Millwork LLC" at bounding box center [615, 588] width 317 height 31
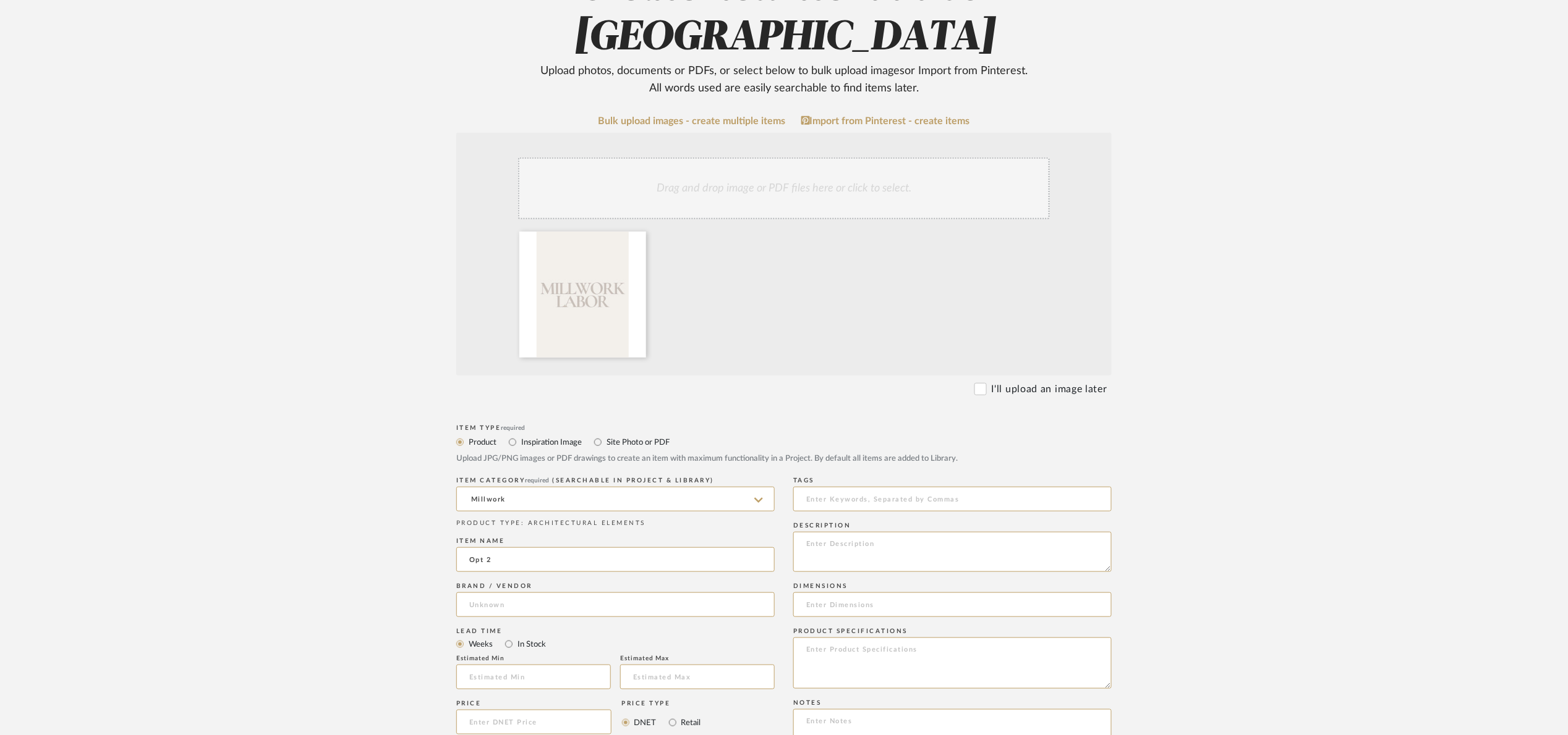
type input "MK Millwork LLC"
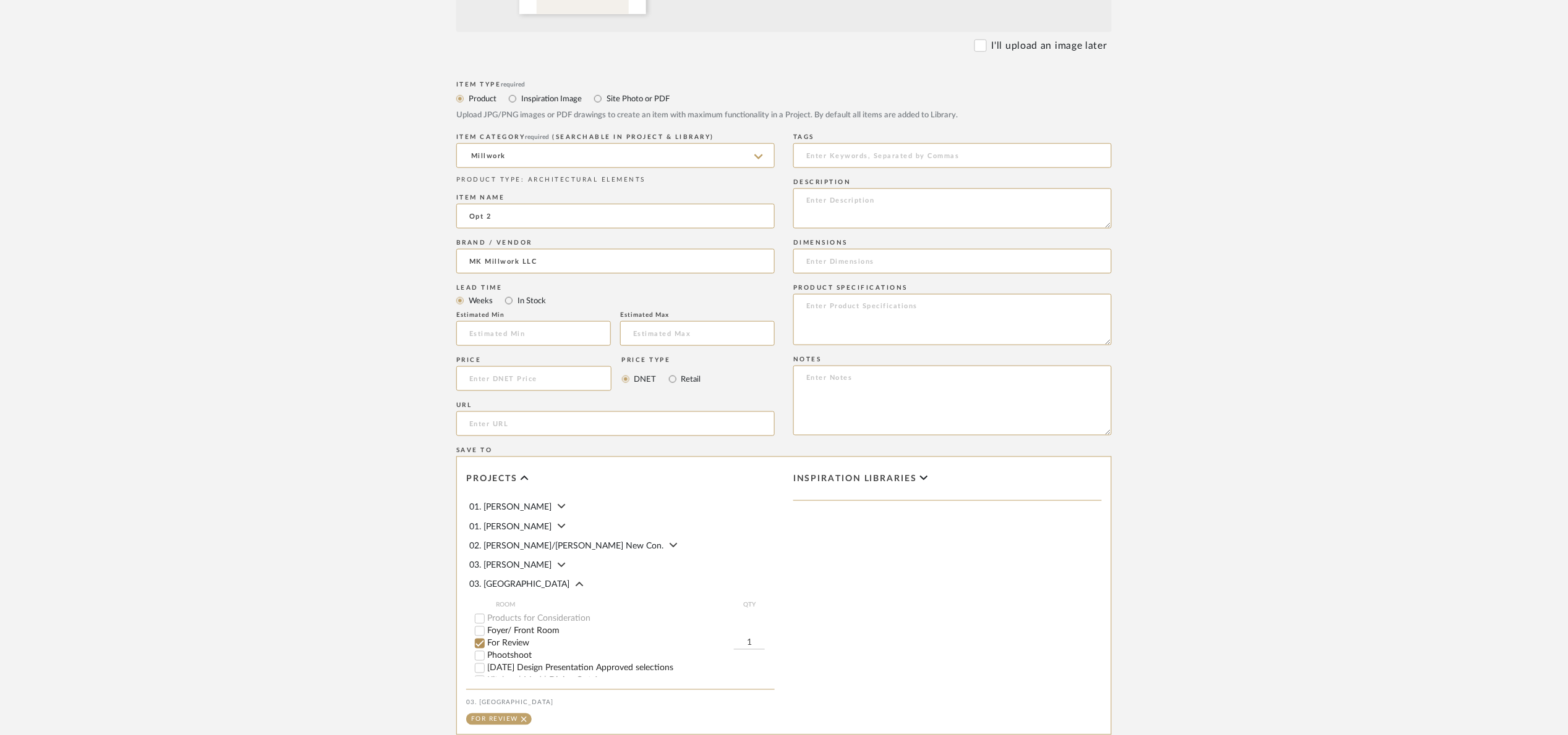
scroll to position [556, 0]
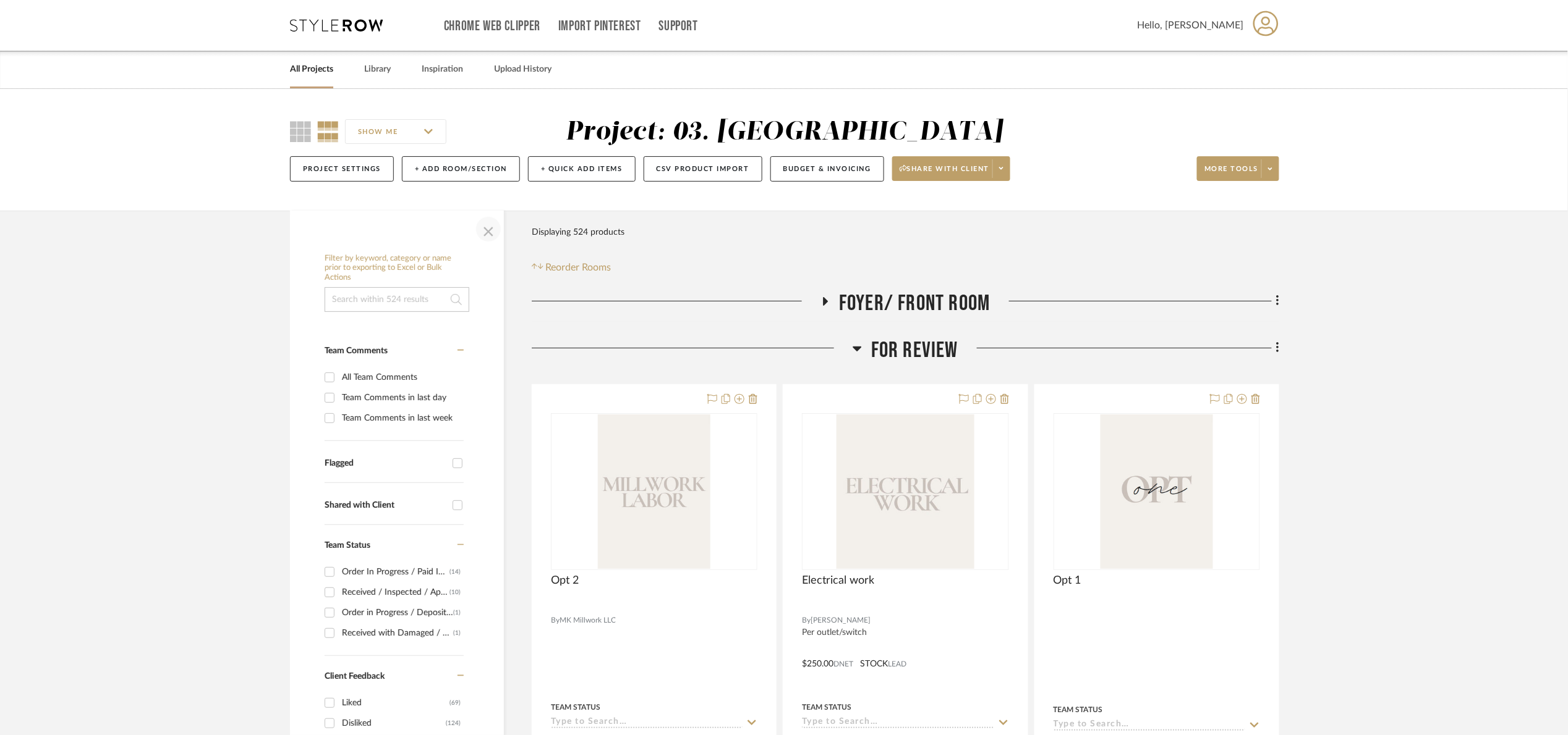
click at [497, 223] on span "button" at bounding box center [488, 229] width 30 height 30
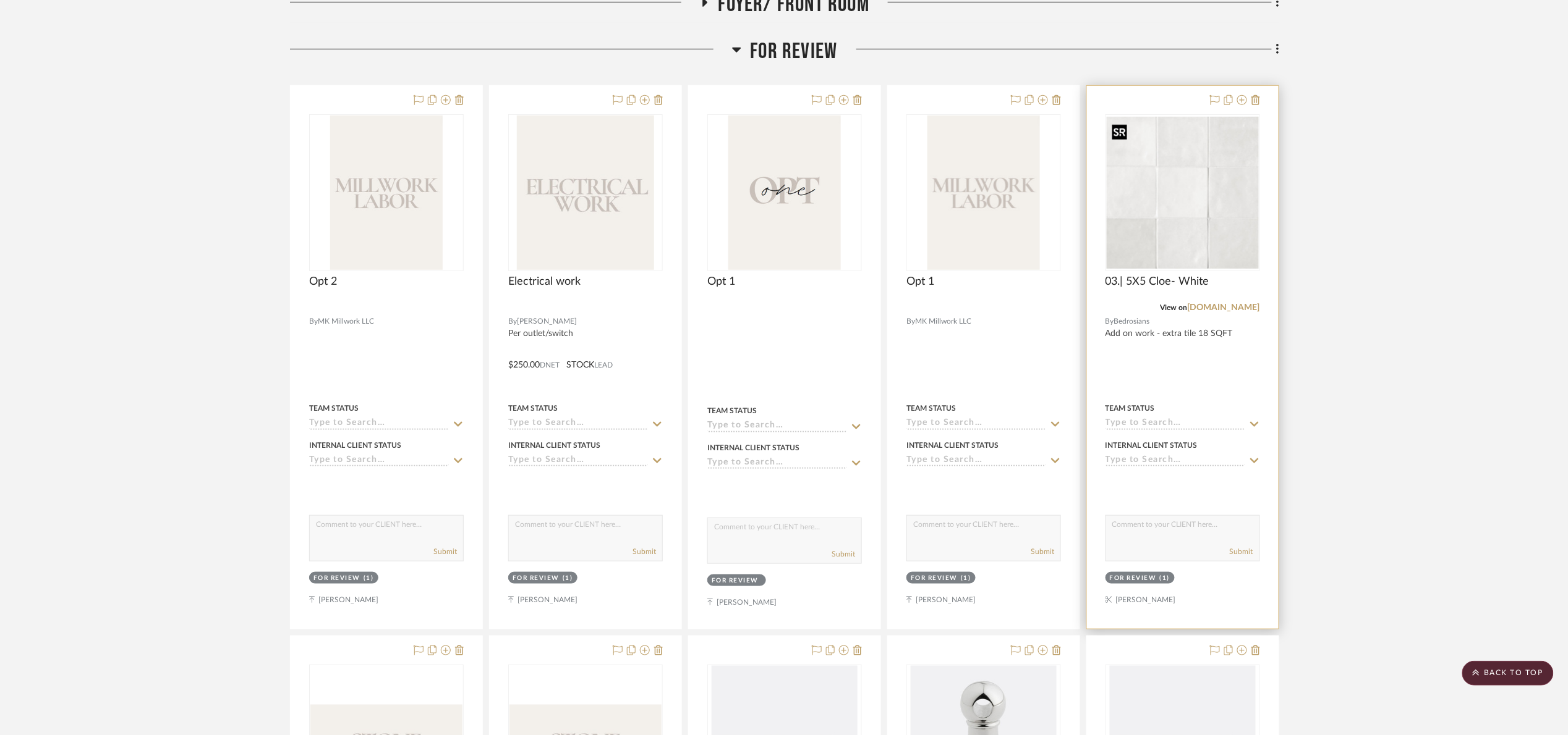
scroll to position [153, 0]
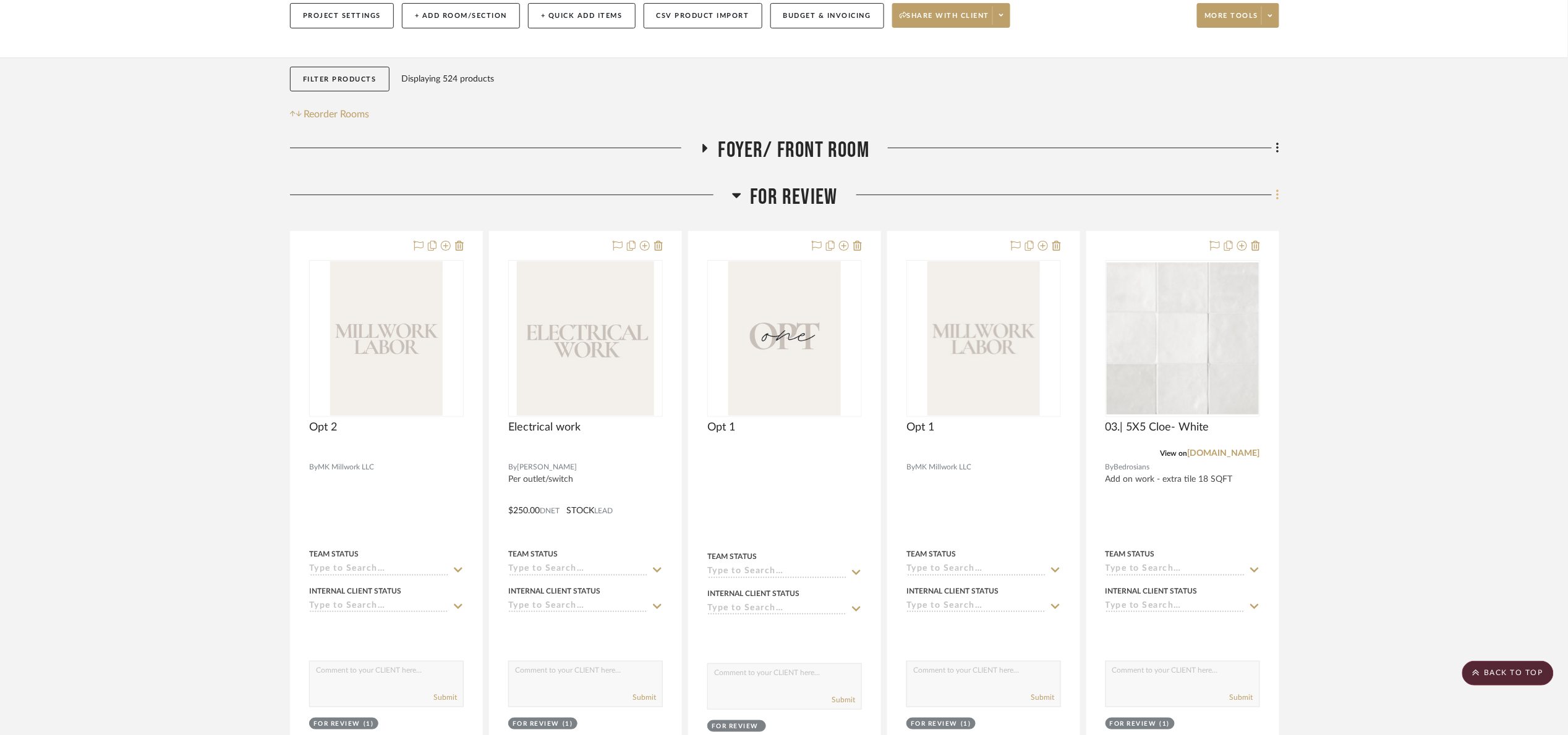
click at [1279, 204] on fa-icon at bounding box center [1275, 195] width 8 height 20
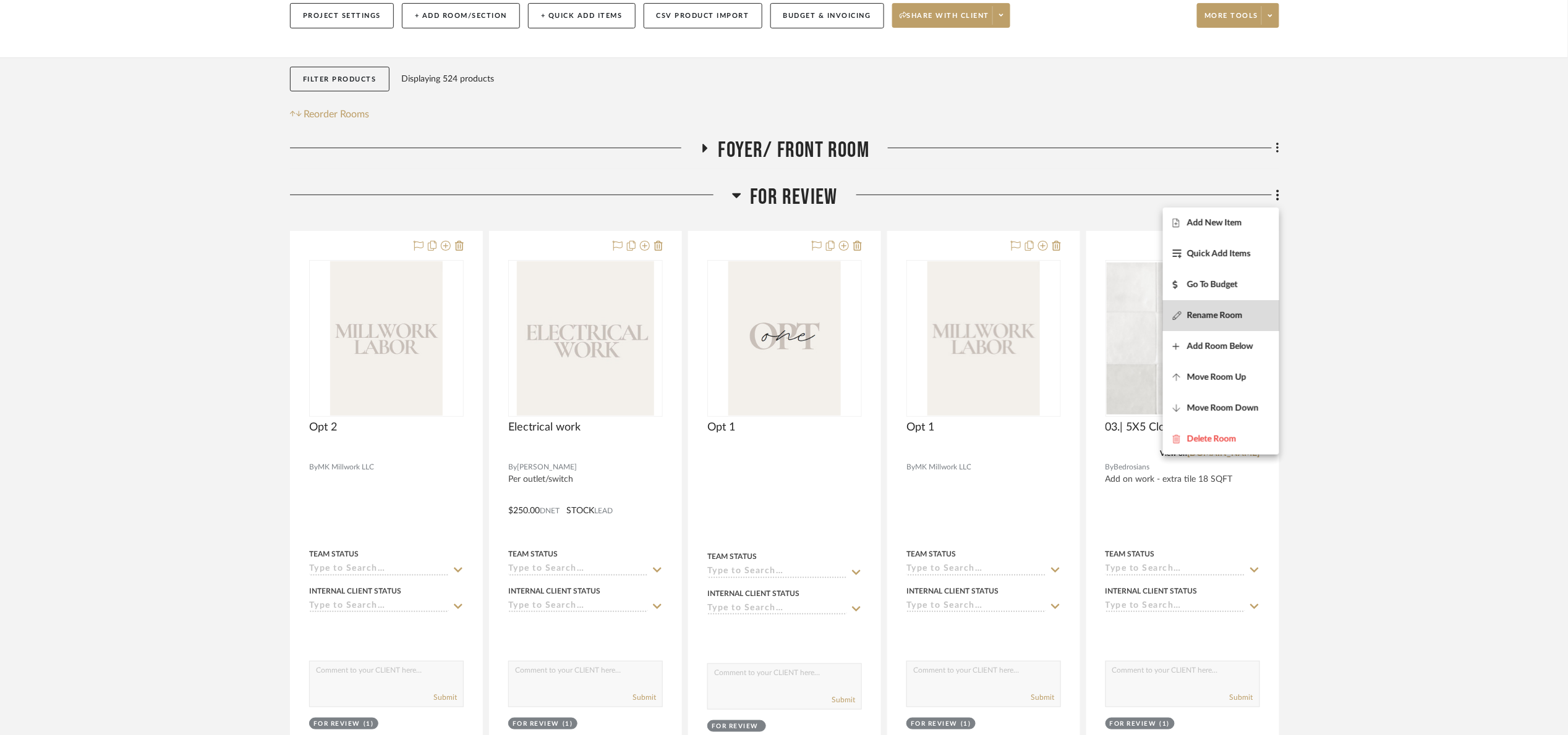
click at [1252, 305] on button "Rename Room" at bounding box center [1221, 316] width 116 height 31
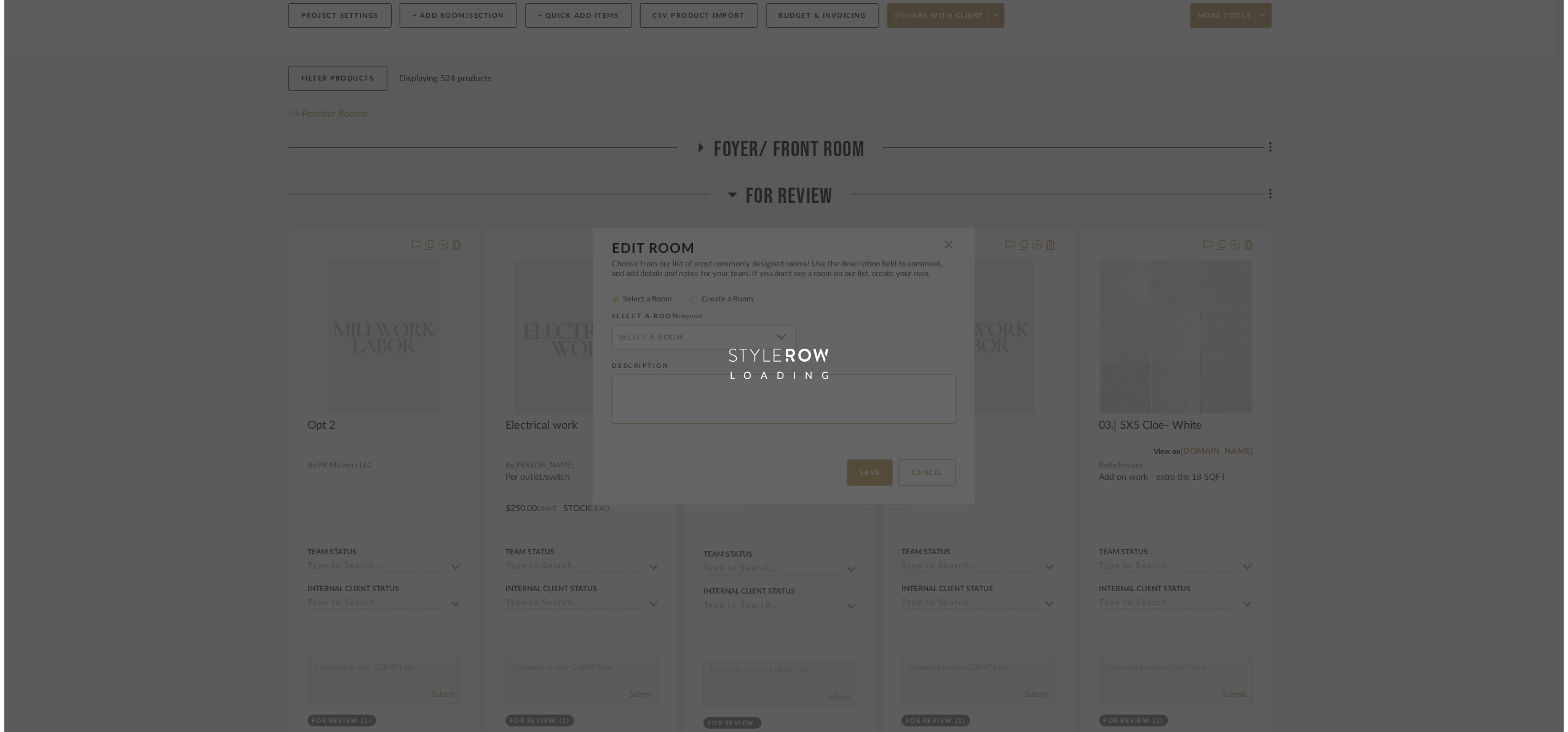
scroll to position [0, 0]
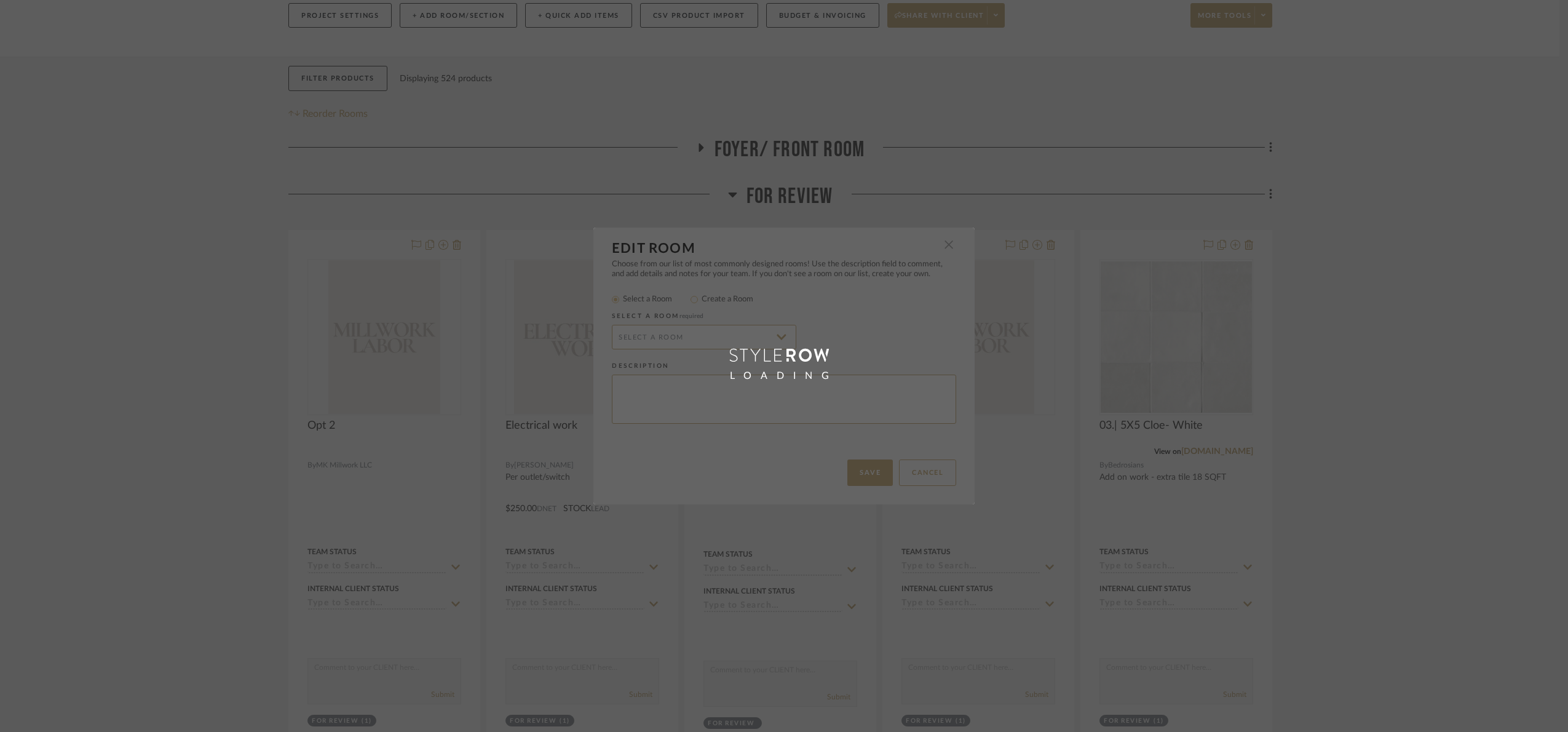
radio input "false"
radio input "true"
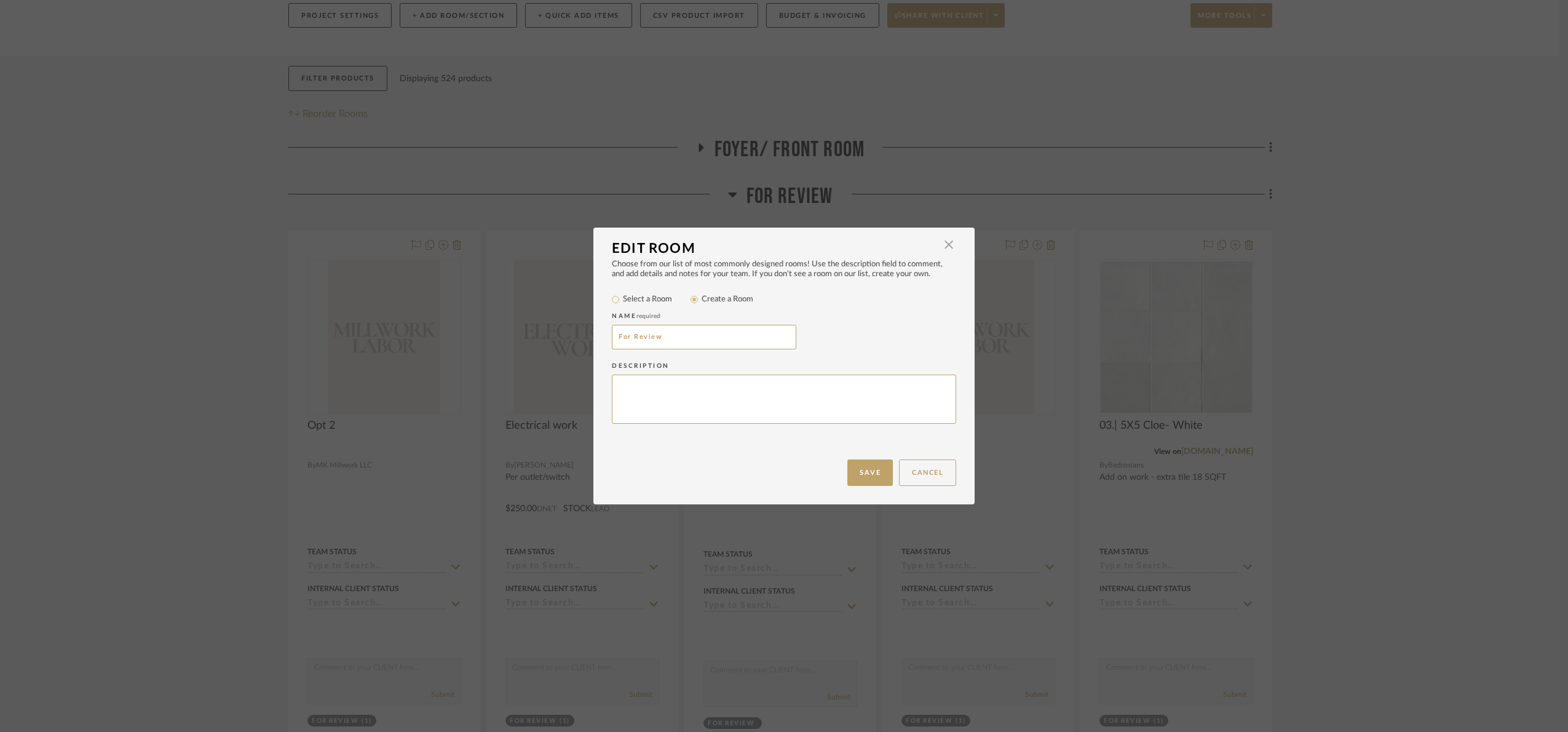
drag, startPoint x: 726, startPoint y: 340, endPoint x: 370, endPoint y: 361, distance: 356.6
click at [370, 361] on div "Edit Room × Choose from our list of most commonly designed rooms! Use the descr…" at bounding box center [784, 366] width 1568 height 732
type input "Add on work- kitchen"
click at [861, 474] on button "Save" at bounding box center [870, 472] width 46 height 27
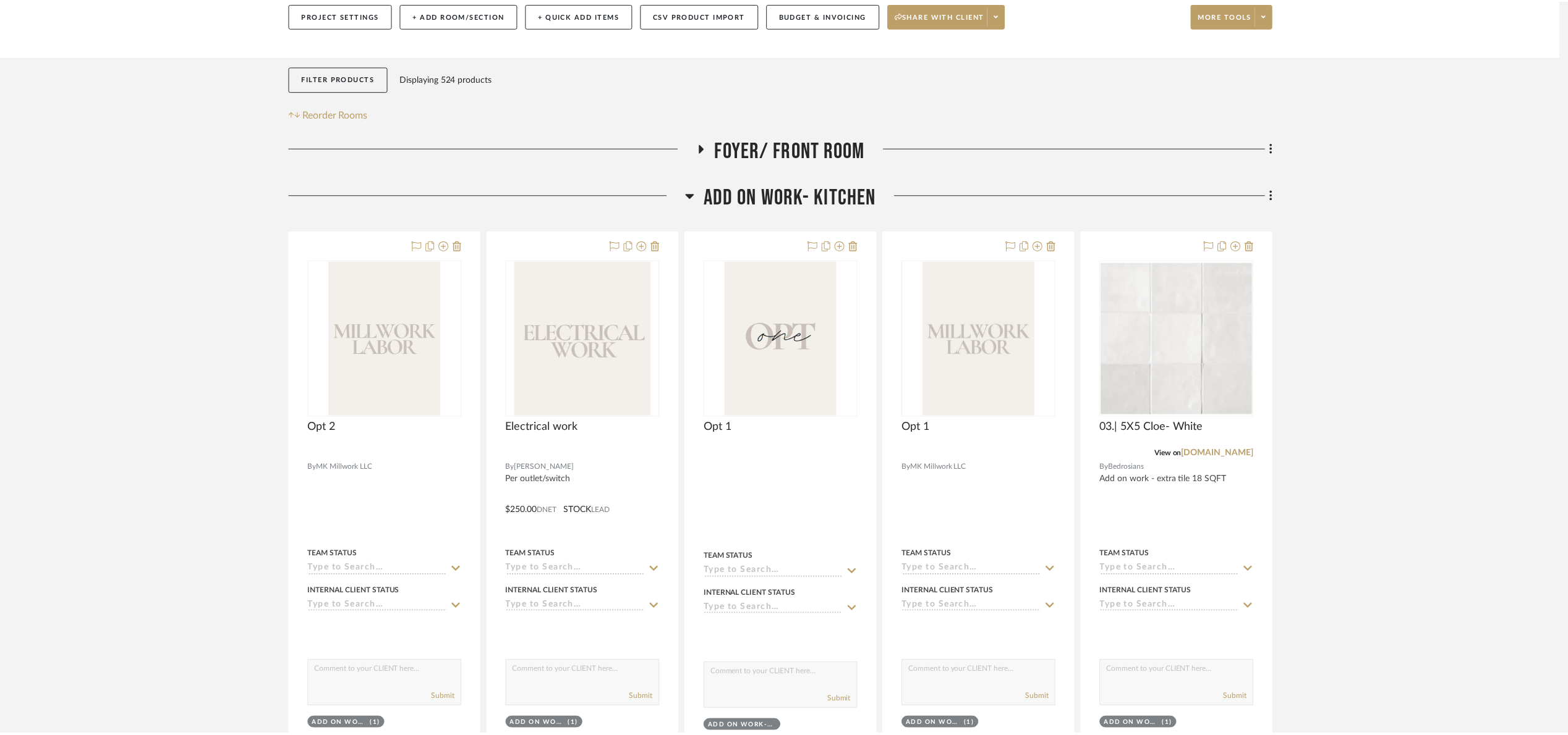
scroll to position [153, 0]
click at [839, 204] on span "Add on work- kitchen" at bounding box center [794, 197] width 173 height 27
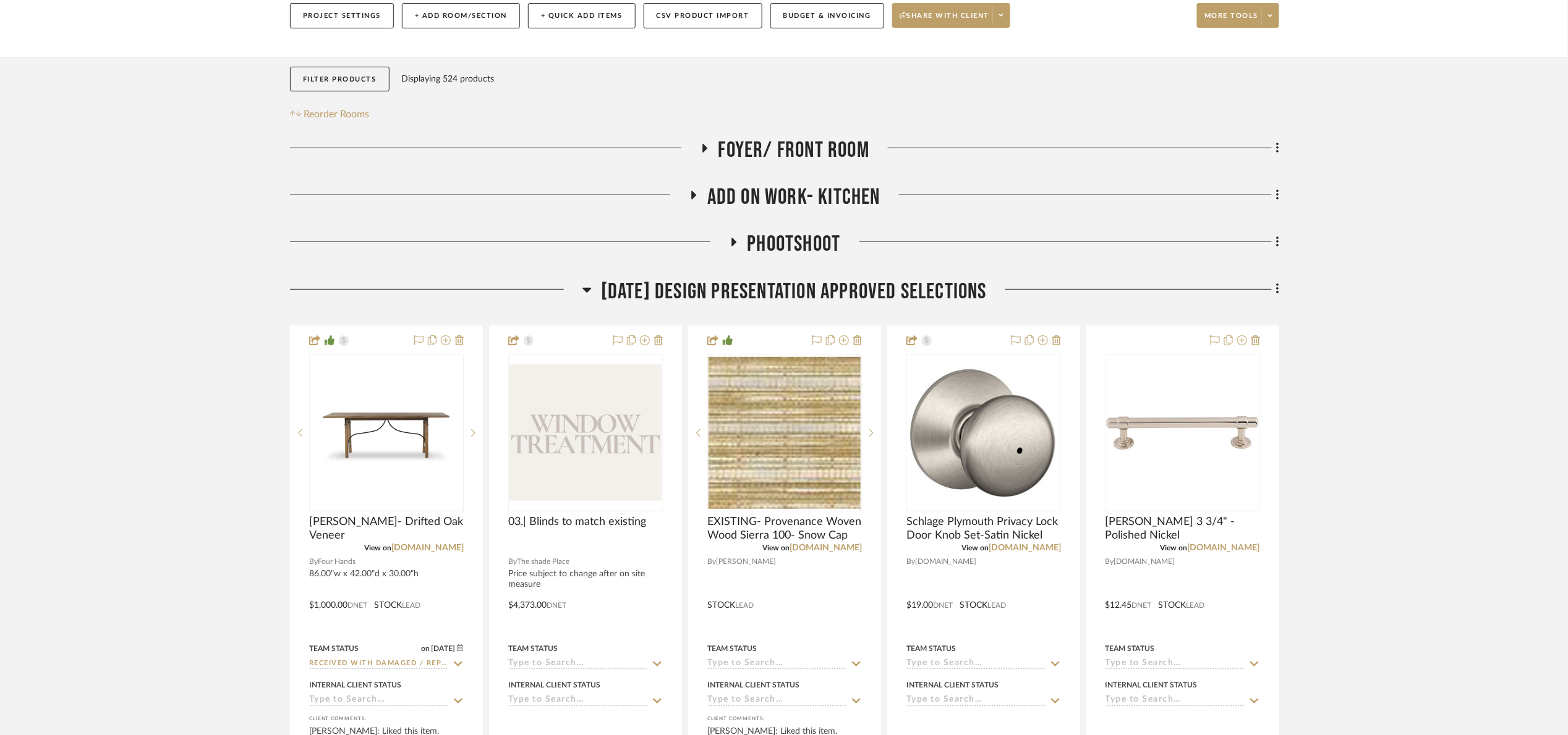
click at [821, 281] on span "[DATE] Design Presentation Approved selections" at bounding box center [794, 292] width 386 height 27
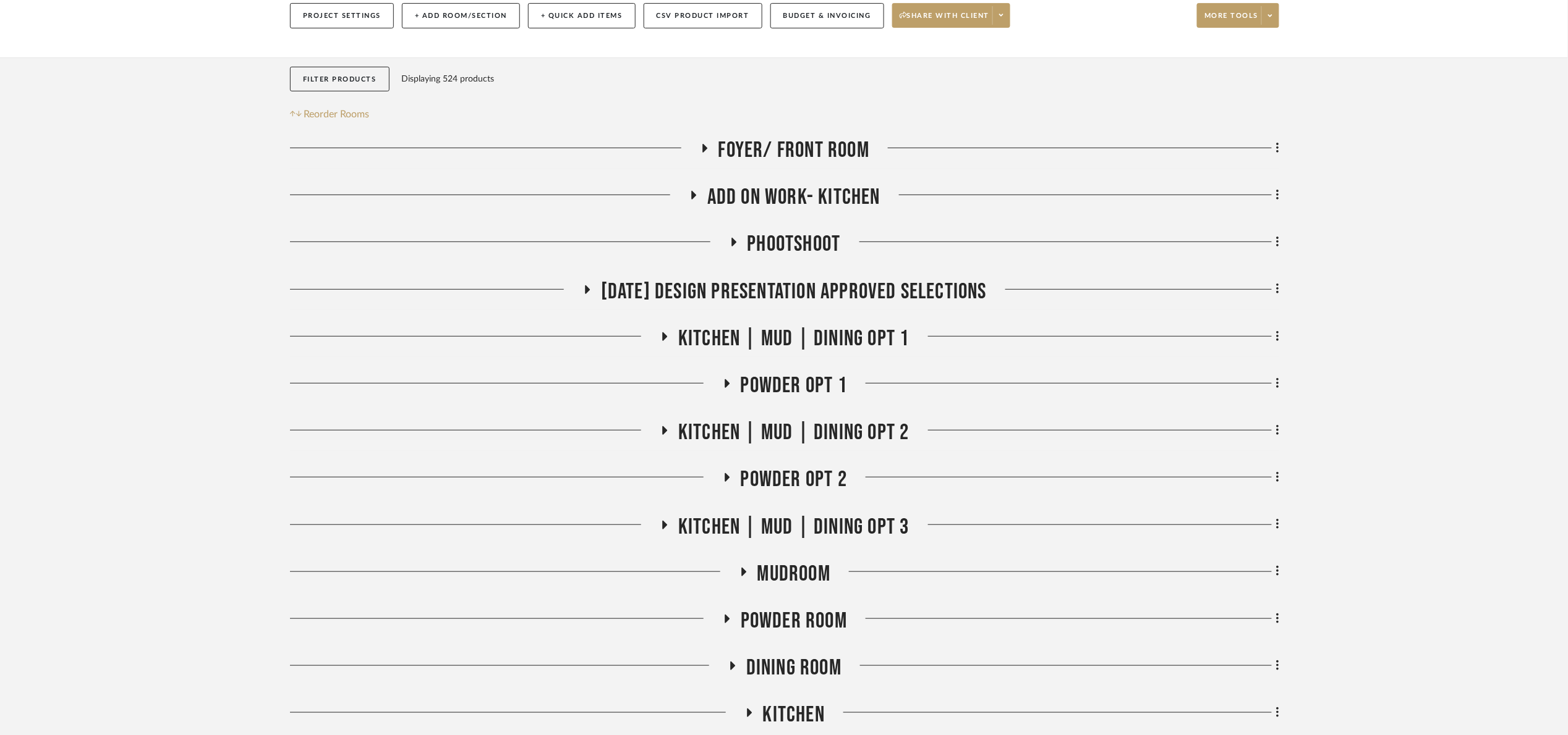
click at [815, 207] on span "Add on work- kitchen" at bounding box center [794, 197] width 173 height 27
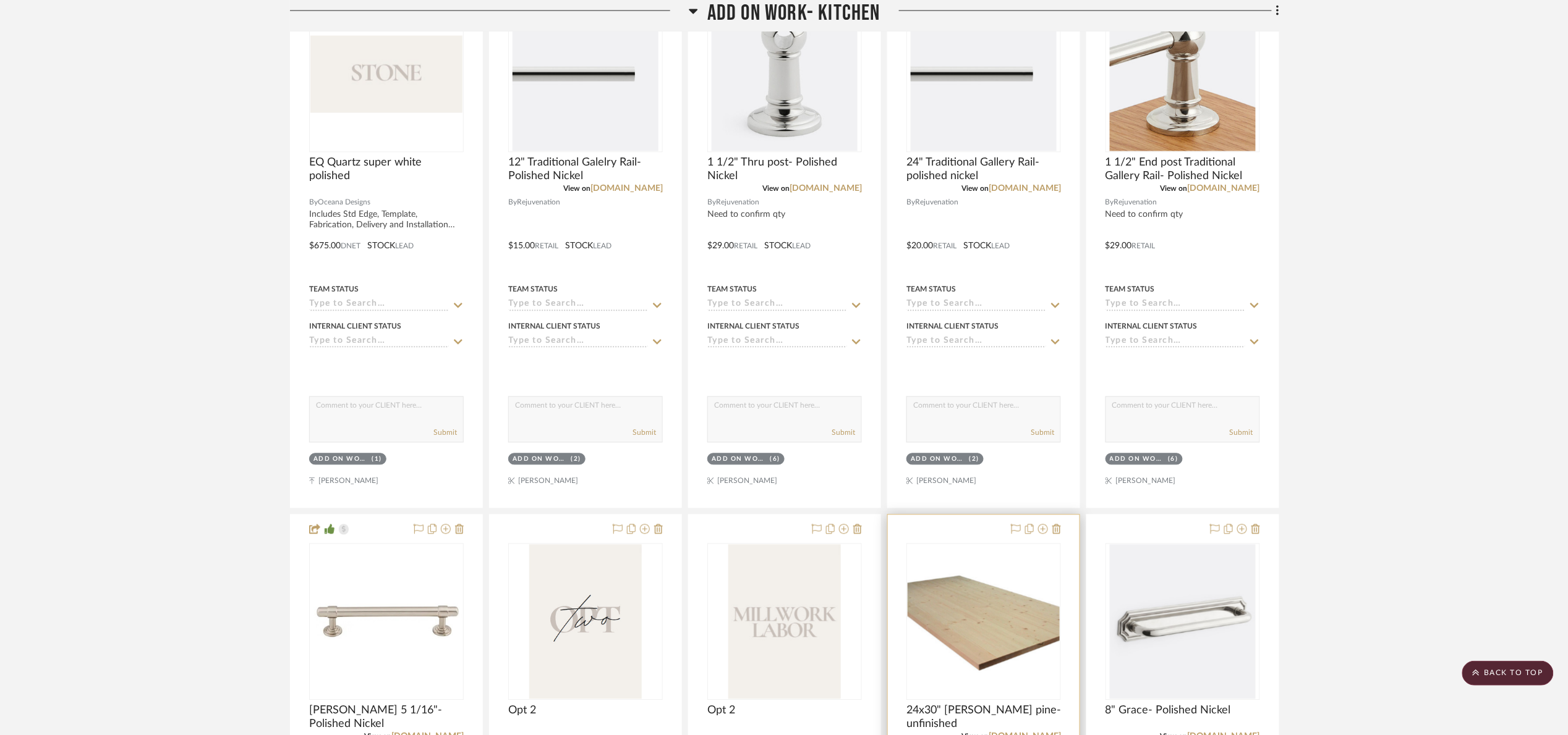
scroll to position [1168, 0]
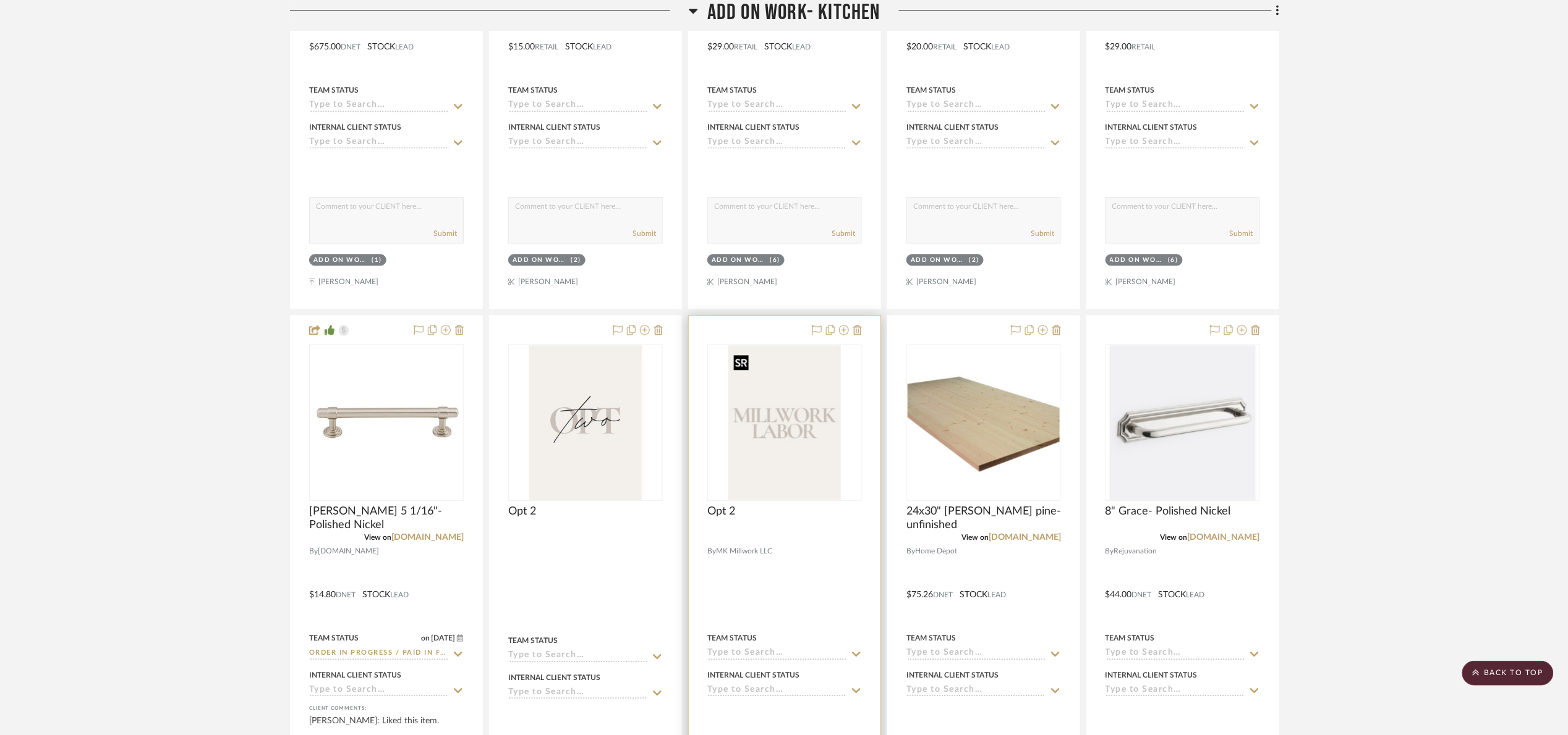
click at [831, 467] on img "0" at bounding box center [784, 423] width 112 height 155
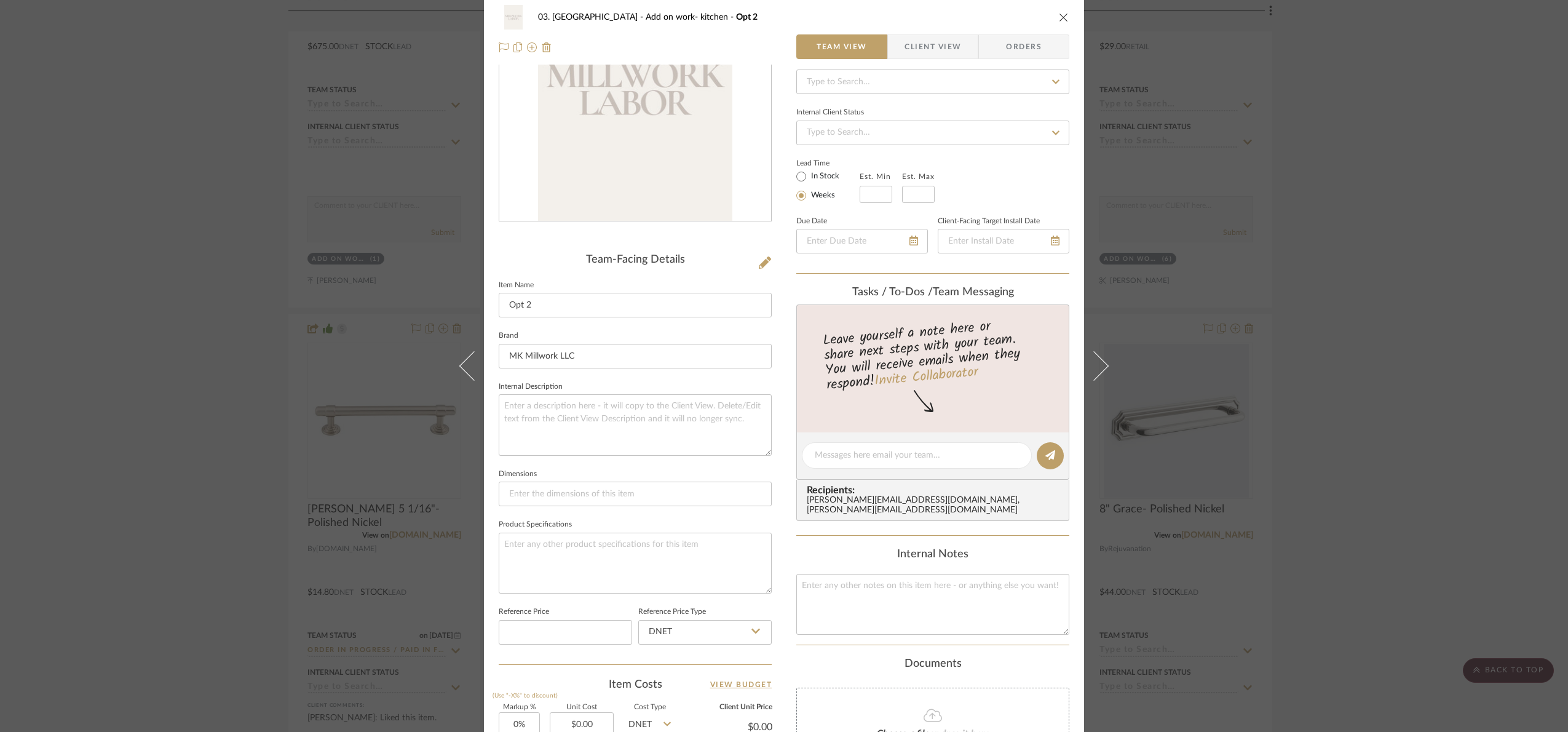
scroll to position [412, 0]
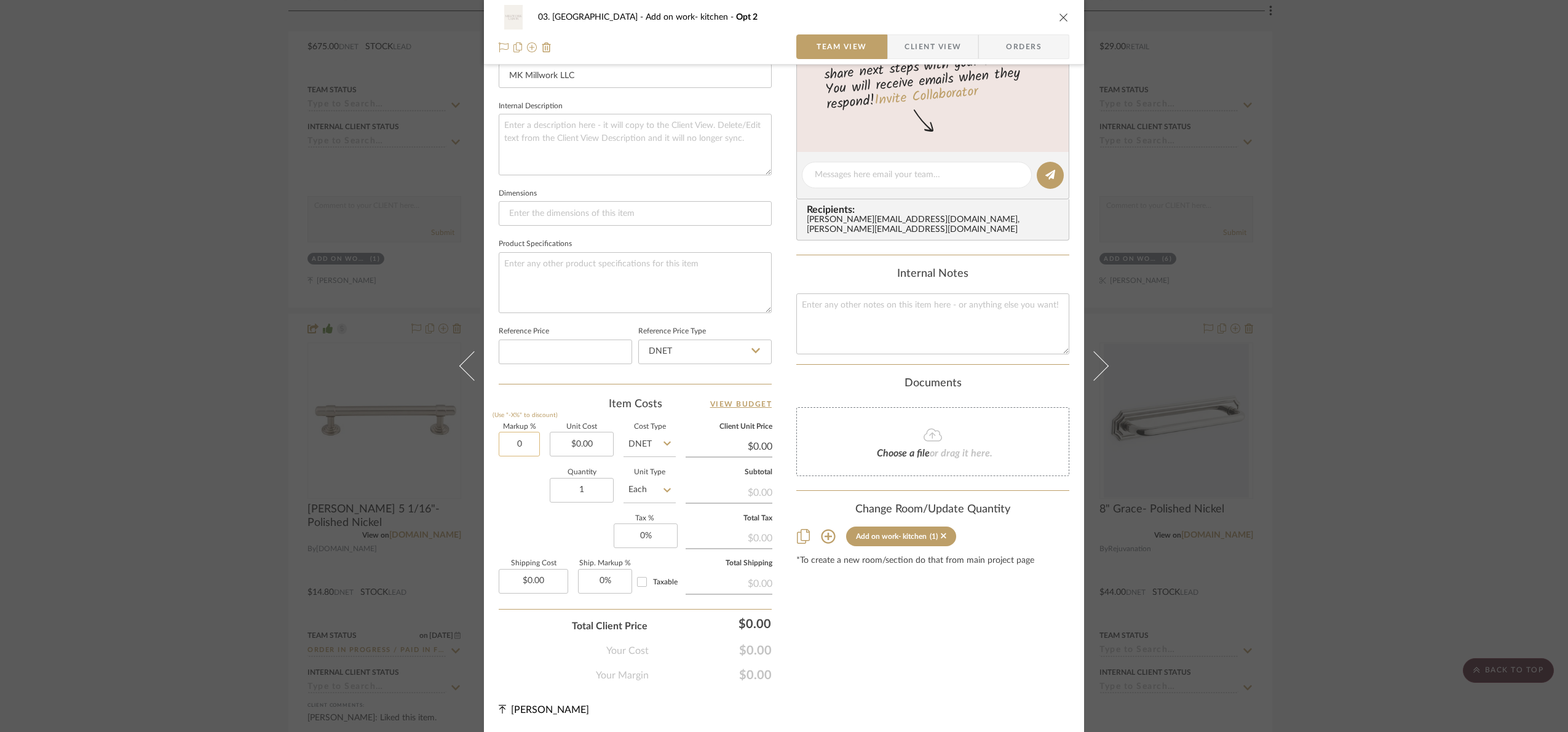
click at [534, 445] on input "0" at bounding box center [520, 444] width 42 height 24
type input "20%"
click at [532, 515] on div "Markup % (Use "-X%" to discount) 20% Unit Cost $0.00 Cost Type DNET Client Unit…" at bounding box center [636, 514] width 273 height 180
click at [1482, 350] on div "03. [PERSON_NAME] Add on work- kitchen Opt 2 Team View Client View Orders Team-…" at bounding box center [784, 366] width 1568 height 732
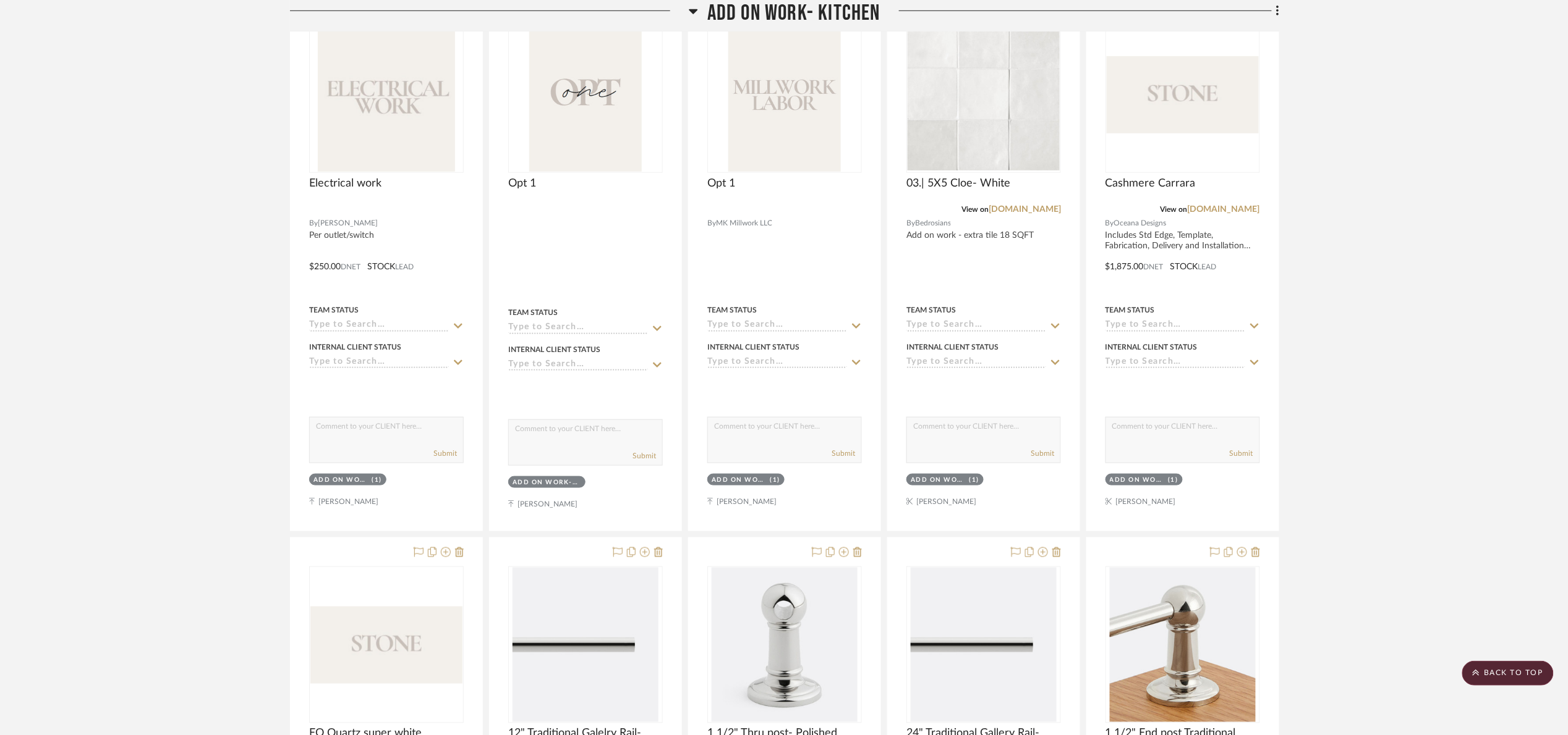
scroll to position [612, 0]
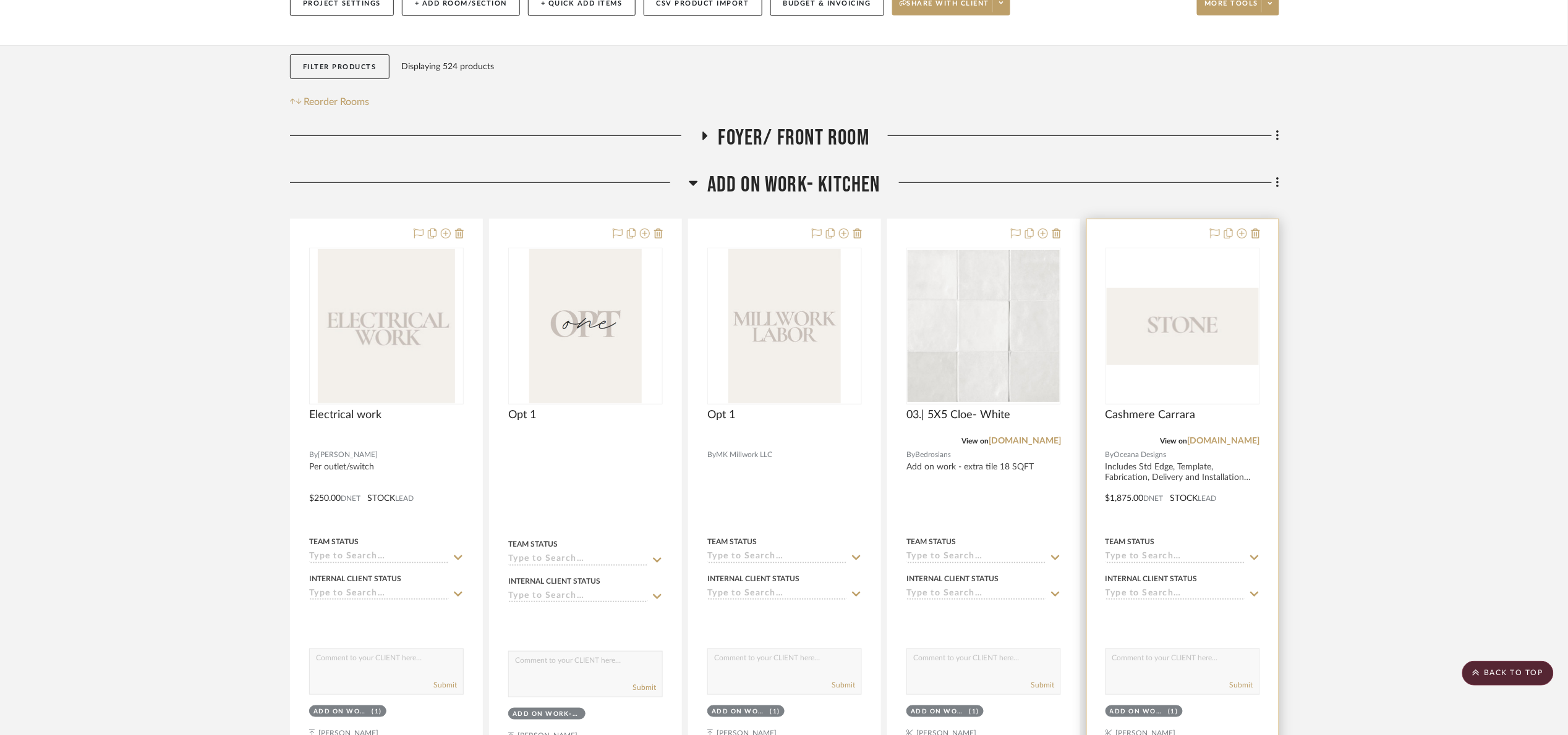
scroll to position [149, 0]
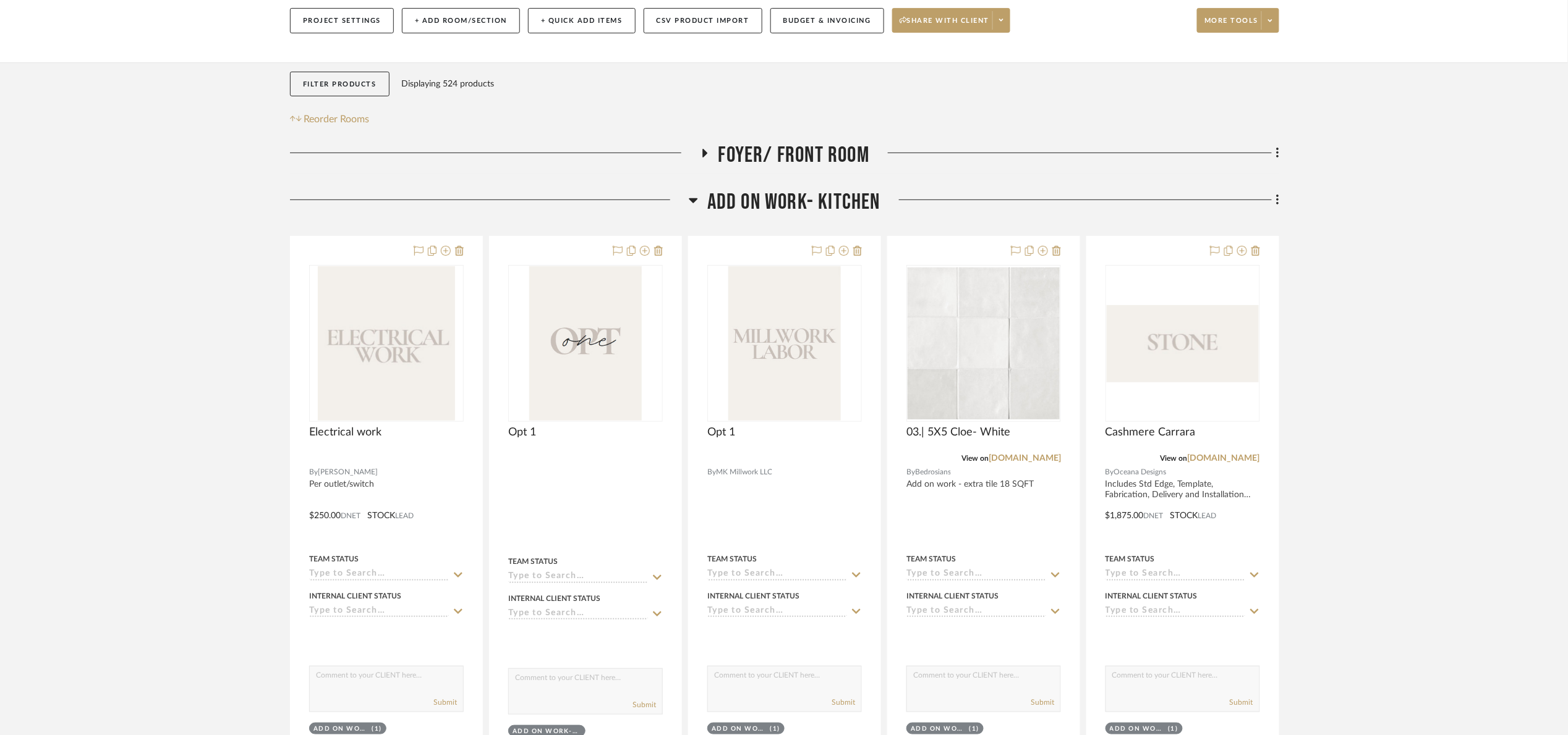
click at [834, 198] on span "Add on work- kitchen" at bounding box center [794, 202] width 173 height 27
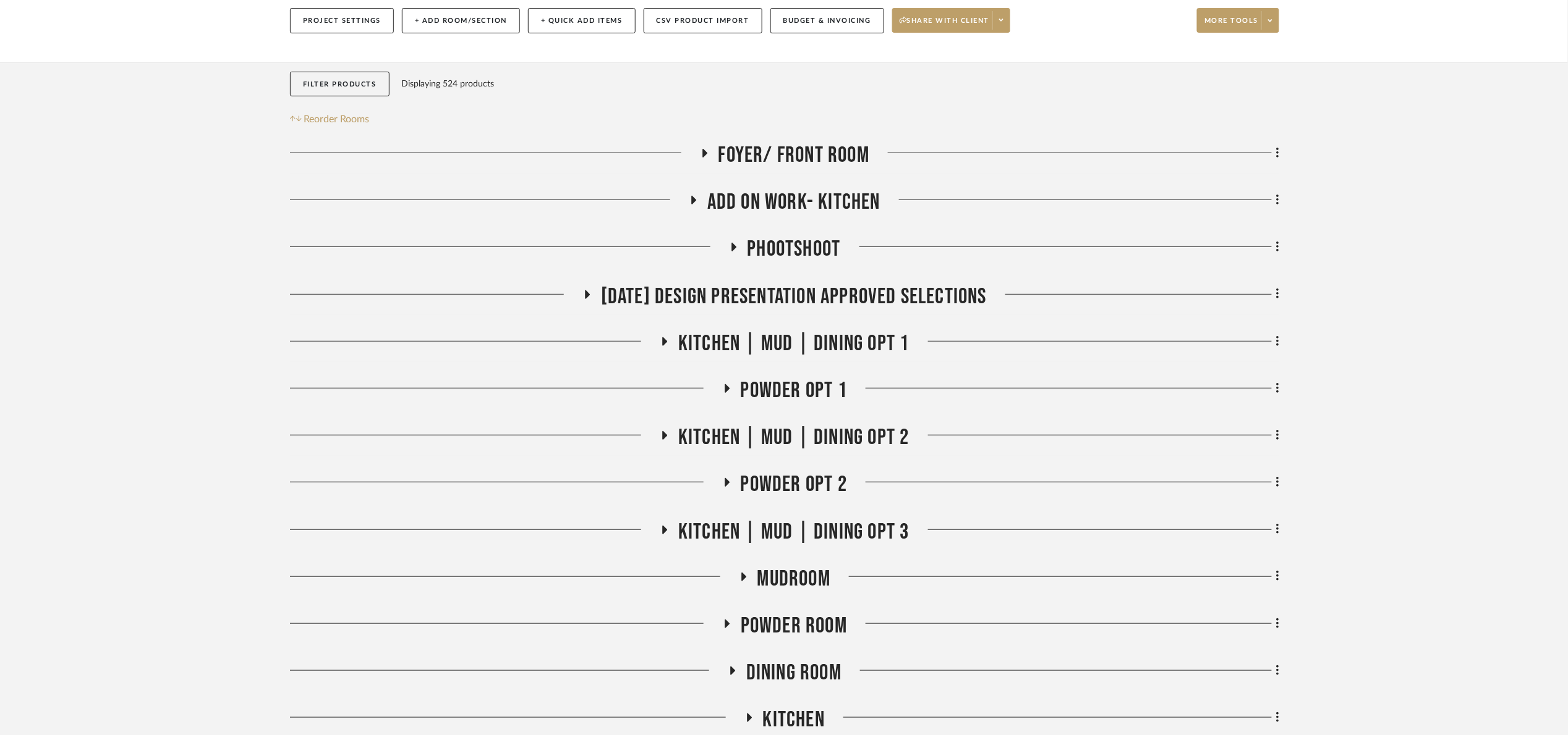
click at [805, 213] on span "Add on work- kitchen" at bounding box center [794, 202] width 173 height 27
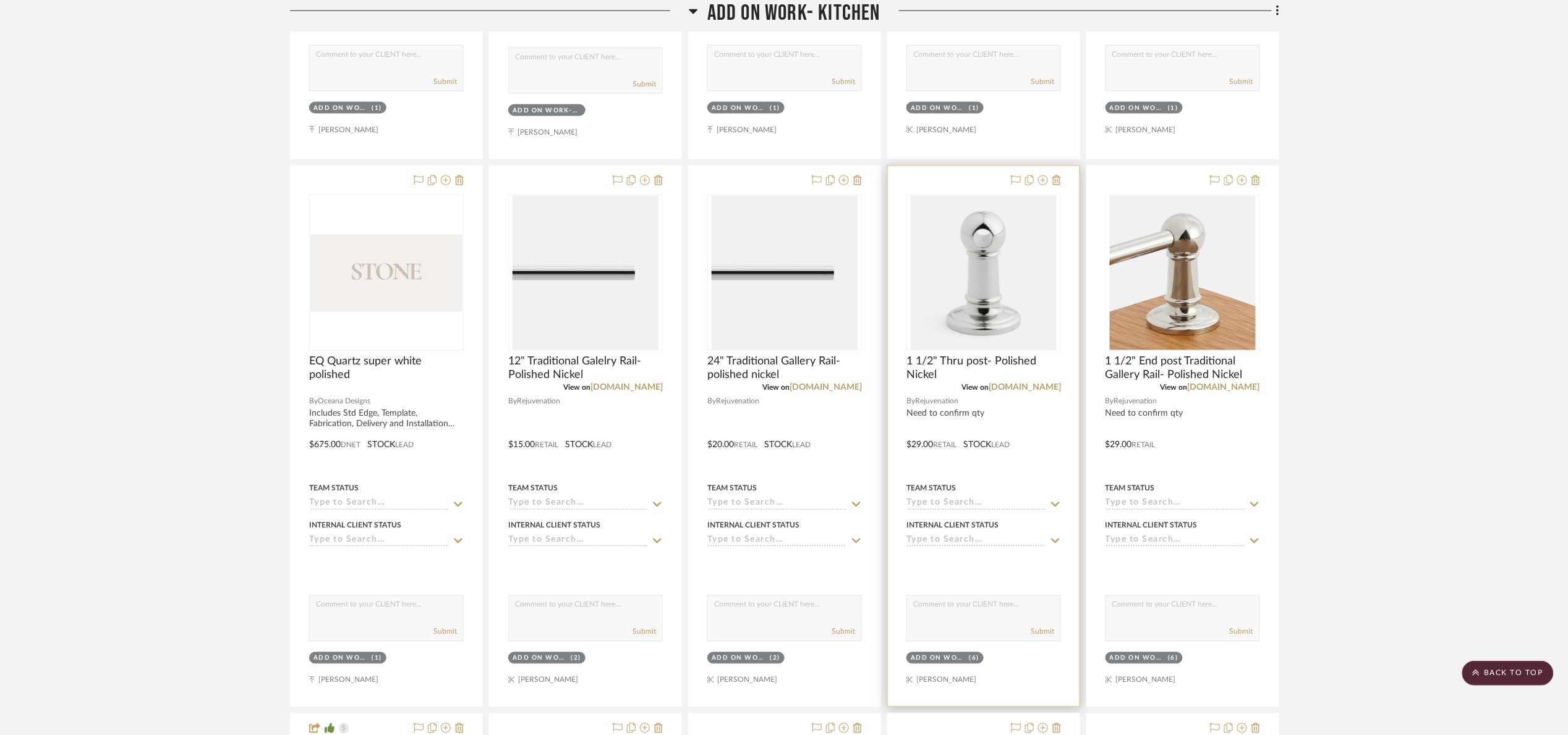
scroll to position [797, 0]
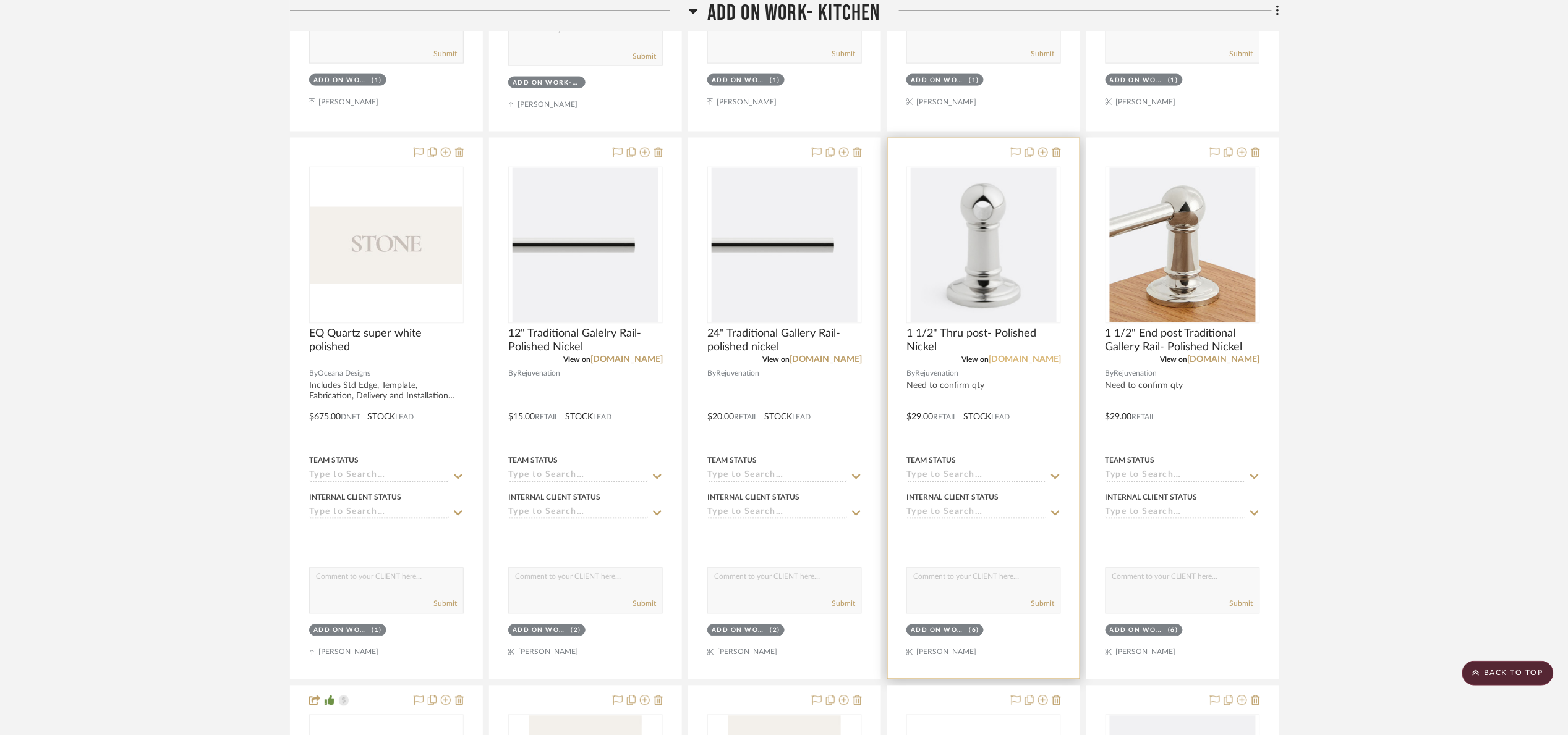
click at [1053, 361] on link "[DOMAIN_NAME]" at bounding box center [1024, 361] width 72 height 9
